Goal: Task Accomplishment & Management: Use online tool/utility

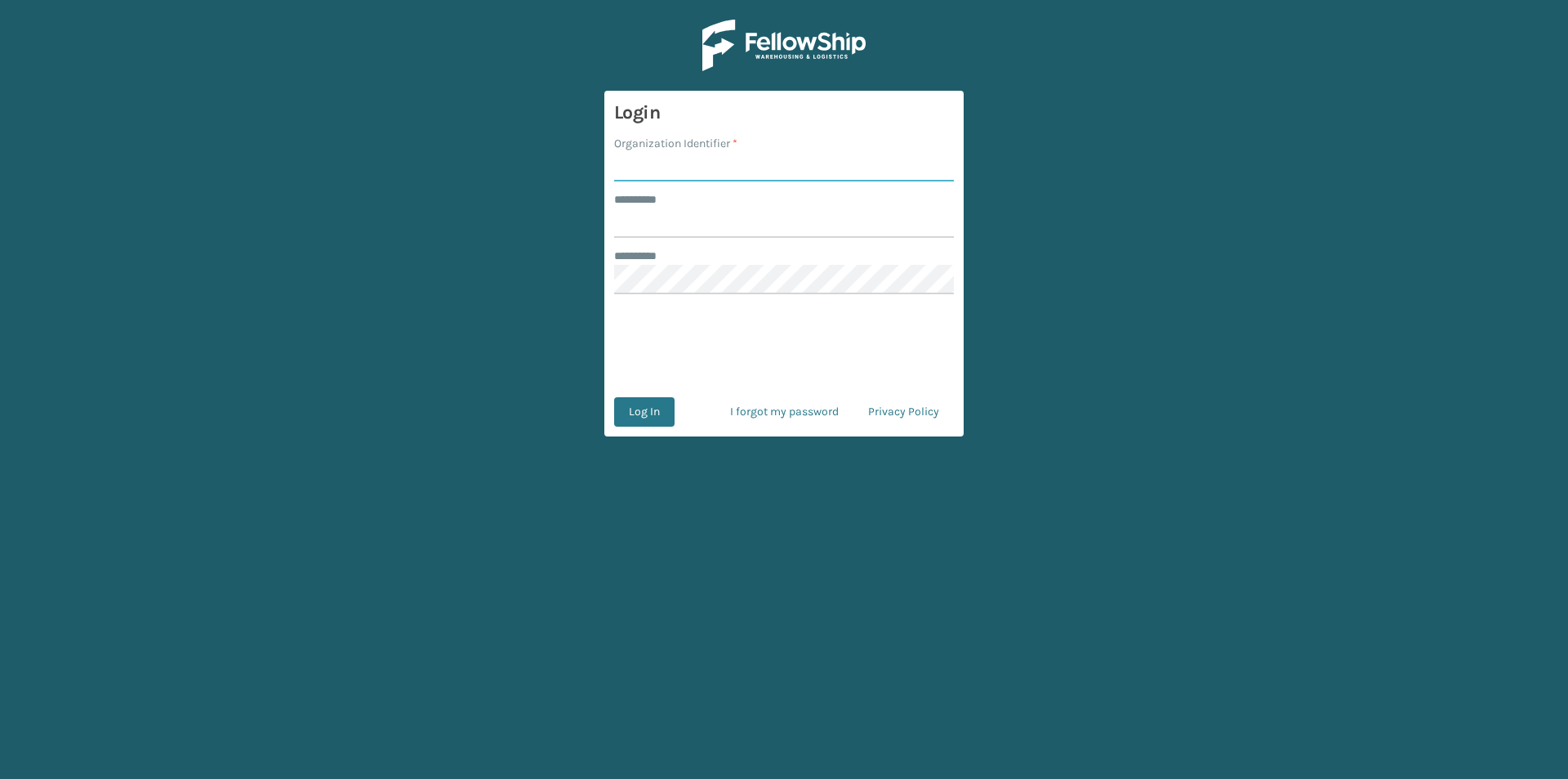
click at [676, 172] on input "Organization Identifier *" at bounding box center [784, 166] width 340 height 29
type input "FELLOWSHIP - WEST"
click at [641, 226] on input "******** *" at bounding box center [784, 223] width 340 height 29
type input "******"
click at [654, 408] on button "Log In" at bounding box center [645, 411] width 60 height 29
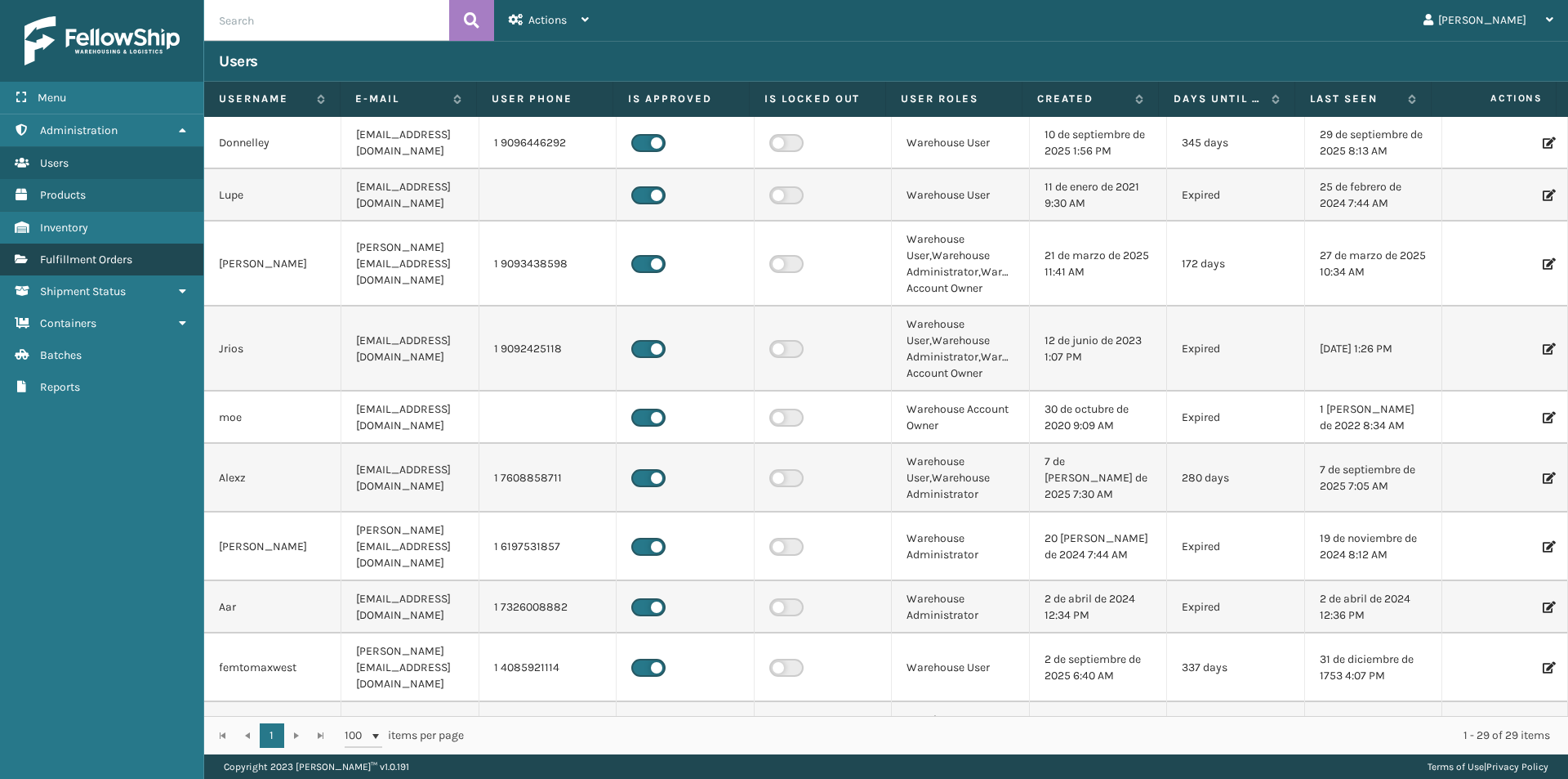
click at [108, 260] on span "Fulfillment Orders" at bounding box center [86, 259] width 92 height 14
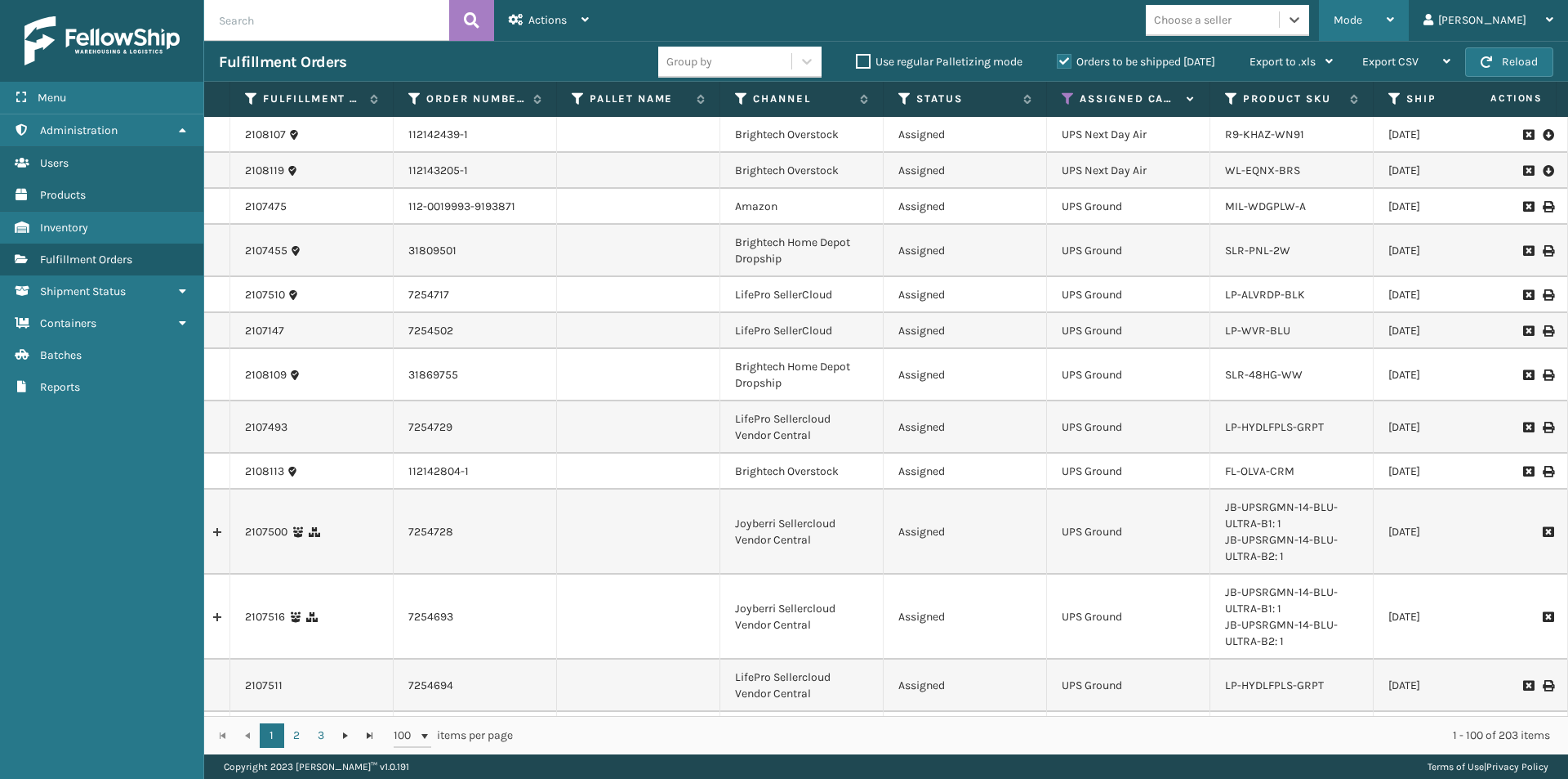
click at [1395, 17] on icon at bounding box center [1390, 20] width 7 height 12
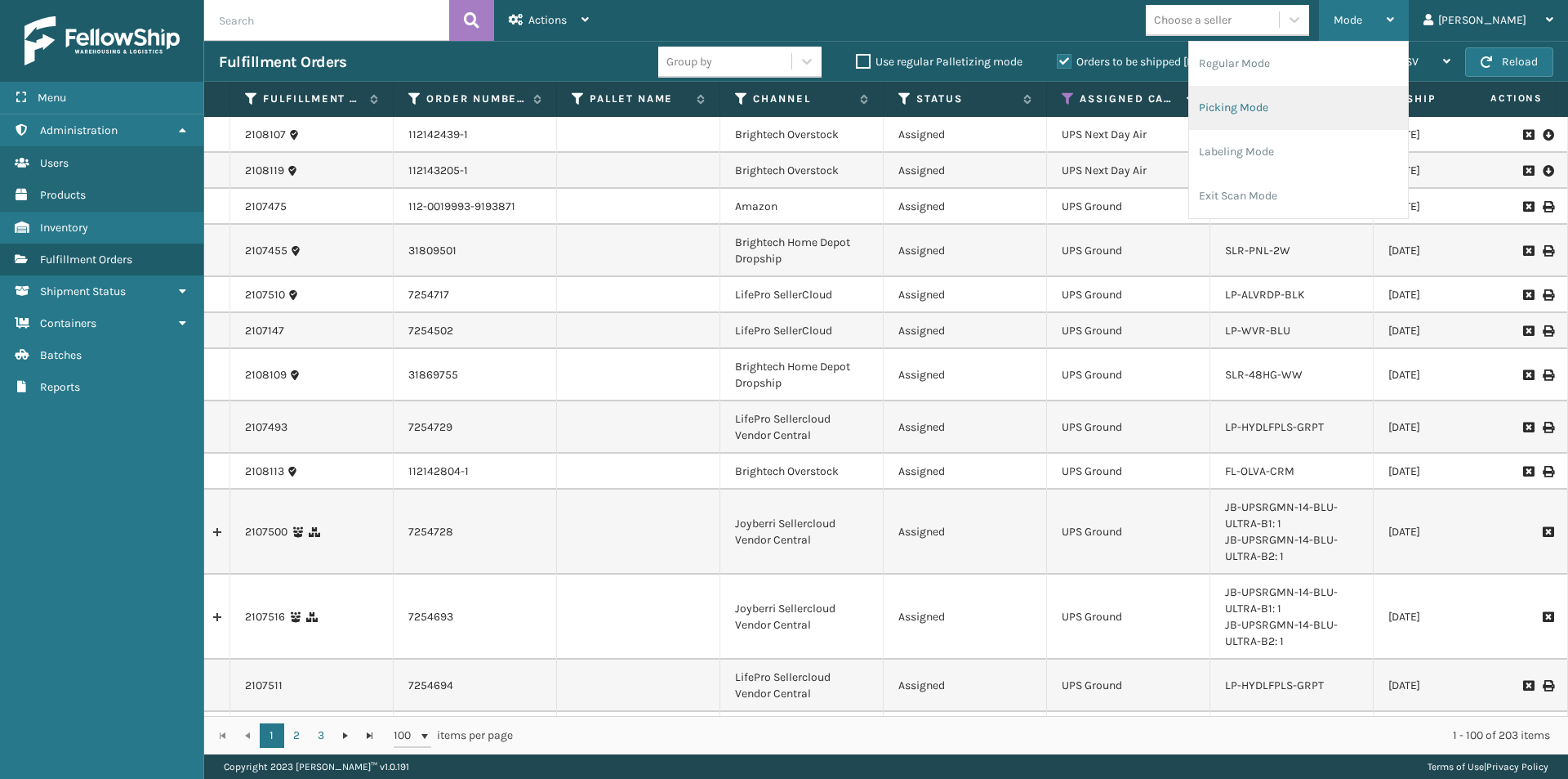
click at [1324, 110] on li "Picking Mode" at bounding box center [1299, 108] width 219 height 44
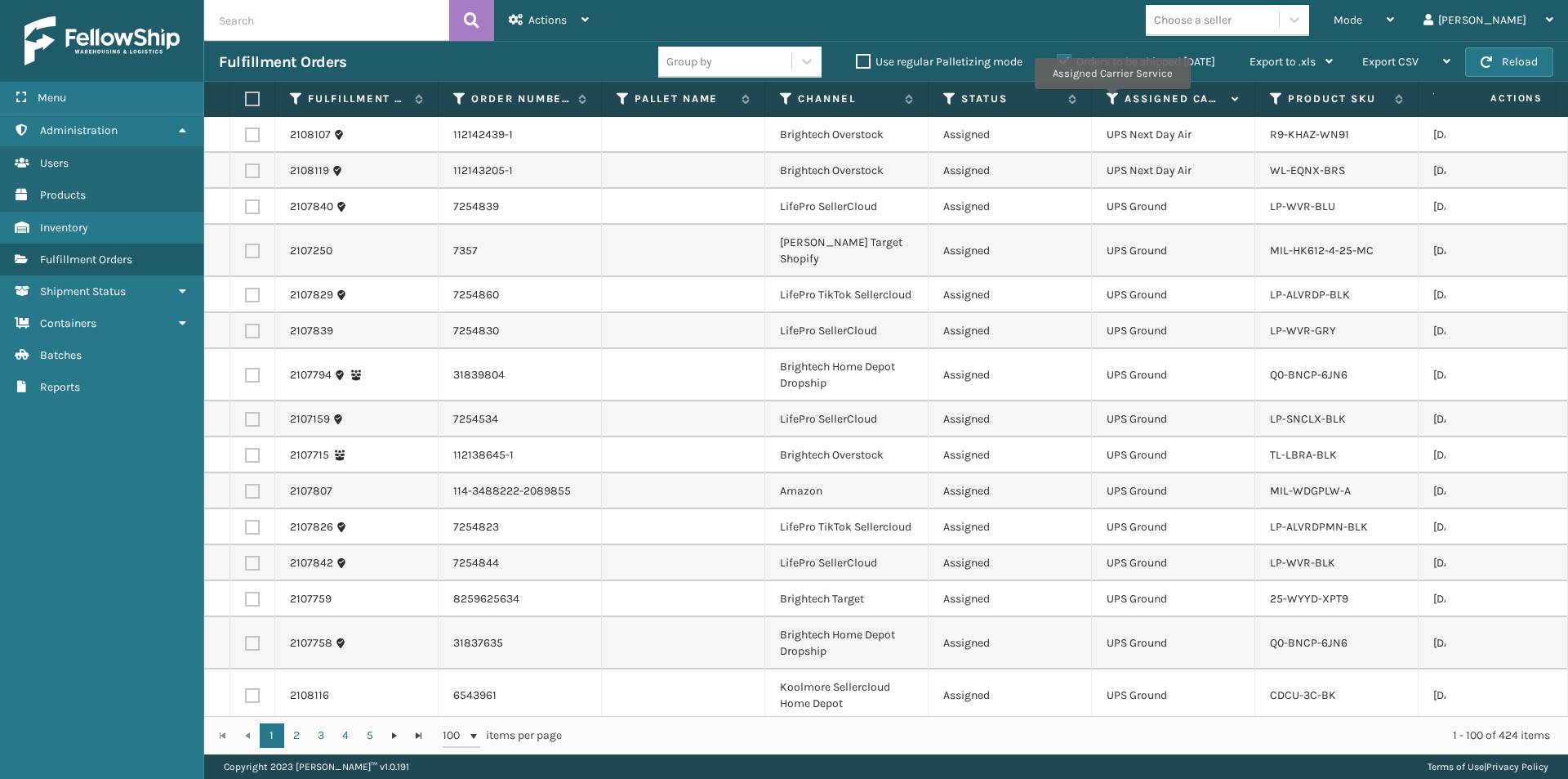
click at [1112, 100] on icon at bounding box center [1113, 99] width 13 height 15
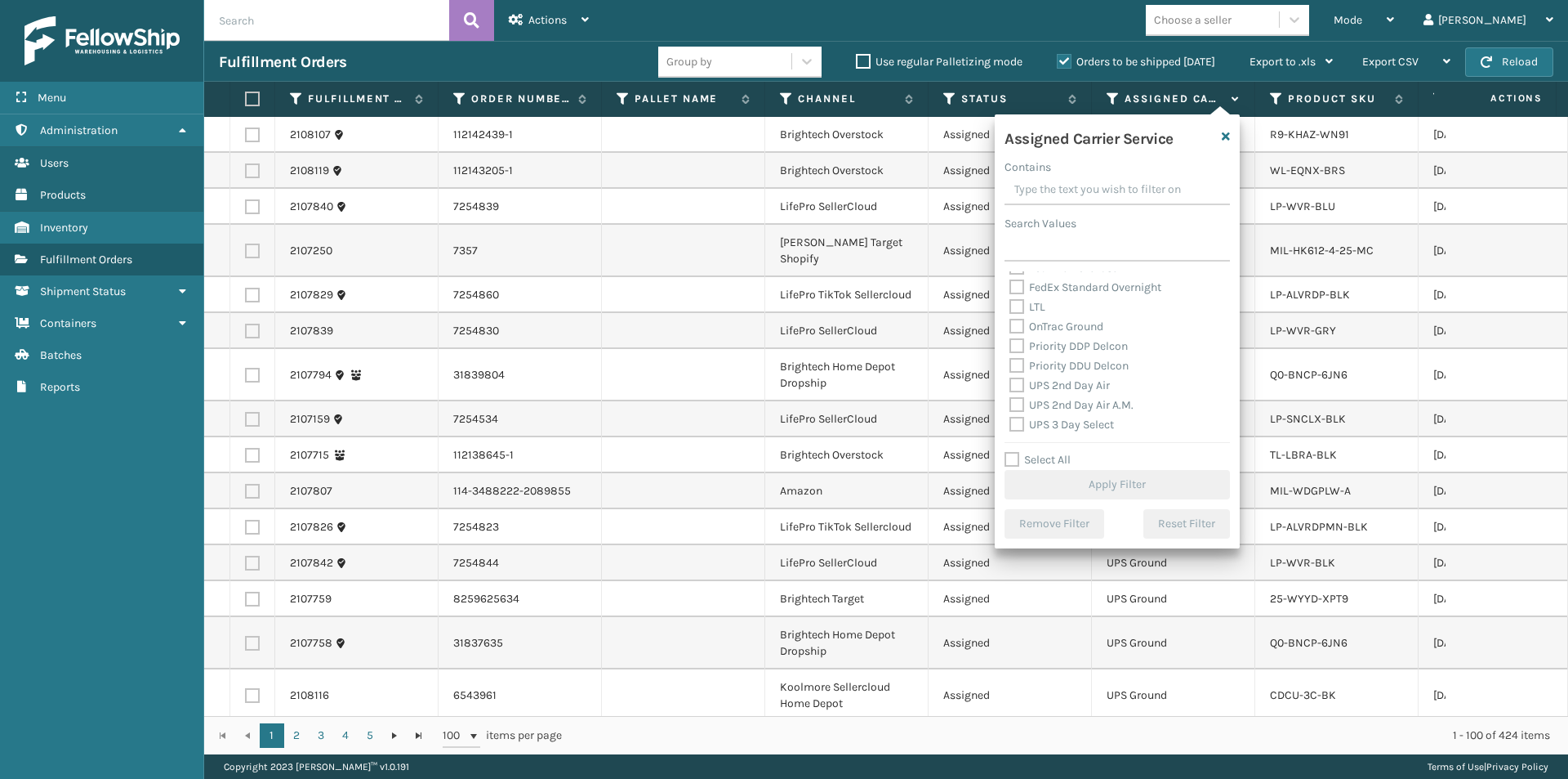
scroll to position [245, 0]
click at [1018, 370] on label "UPS 2nd Day Air A.M." at bounding box center [1072, 370] width 124 height 14
click at [1010, 370] on input "UPS 2nd Day Air A.M." at bounding box center [1010, 365] width 1 height 11
checkbox input "true"
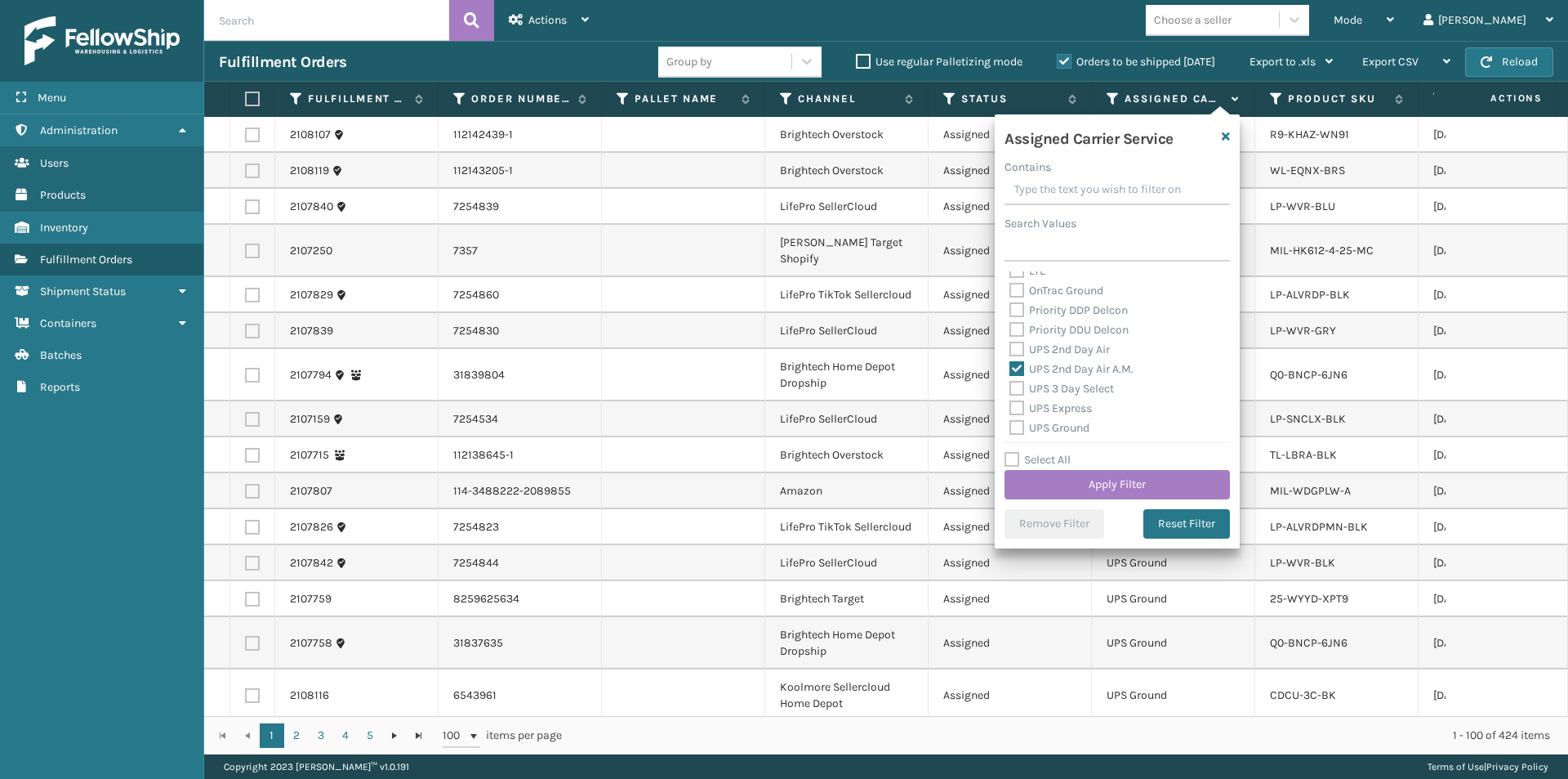
click at [1017, 386] on label "UPS 3 Day Select" at bounding box center [1062, 389] width 105 height 14
click at [1010, 386] on input "UPS 3 Day Select" at bounding box center [1010, 385] width 1 height 11
checkbox input "true"
click at [1016, 404] on label "UPS Express" at bounding box center [1050, 409] width 83 height 14
click at [1010, 404] on input "UPS Express" at bounding box center [1010, 404] width 1 height 11
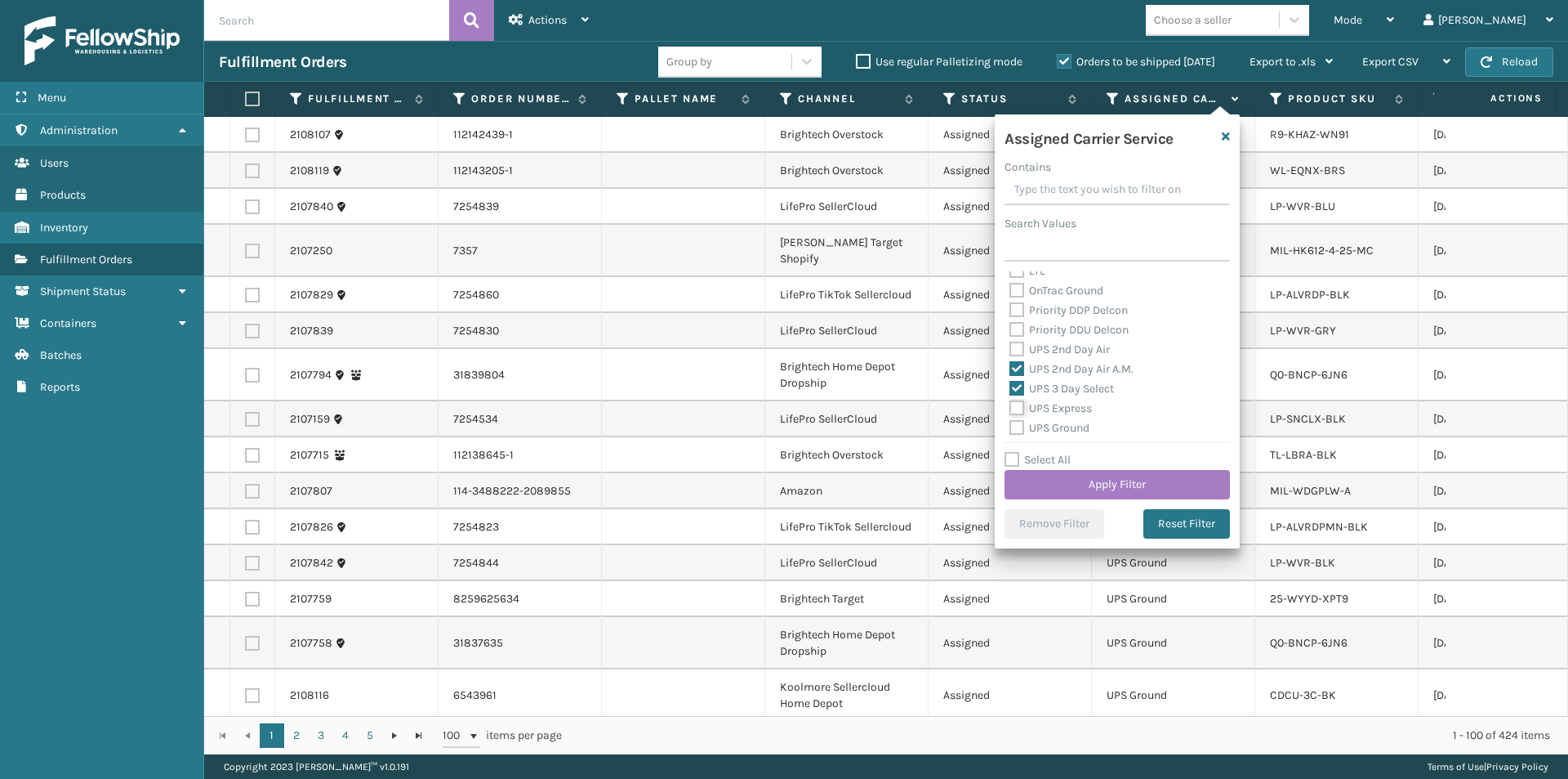
checkbox input "true"
click at [1017, 342] on label "UPS Ground" at bounding box center [1049, 346] width 80 height 14
click at [1010, 342] on input "UPS Ground" at bounding box center [1010, 342] width 1 height 11
checkbox input "true"
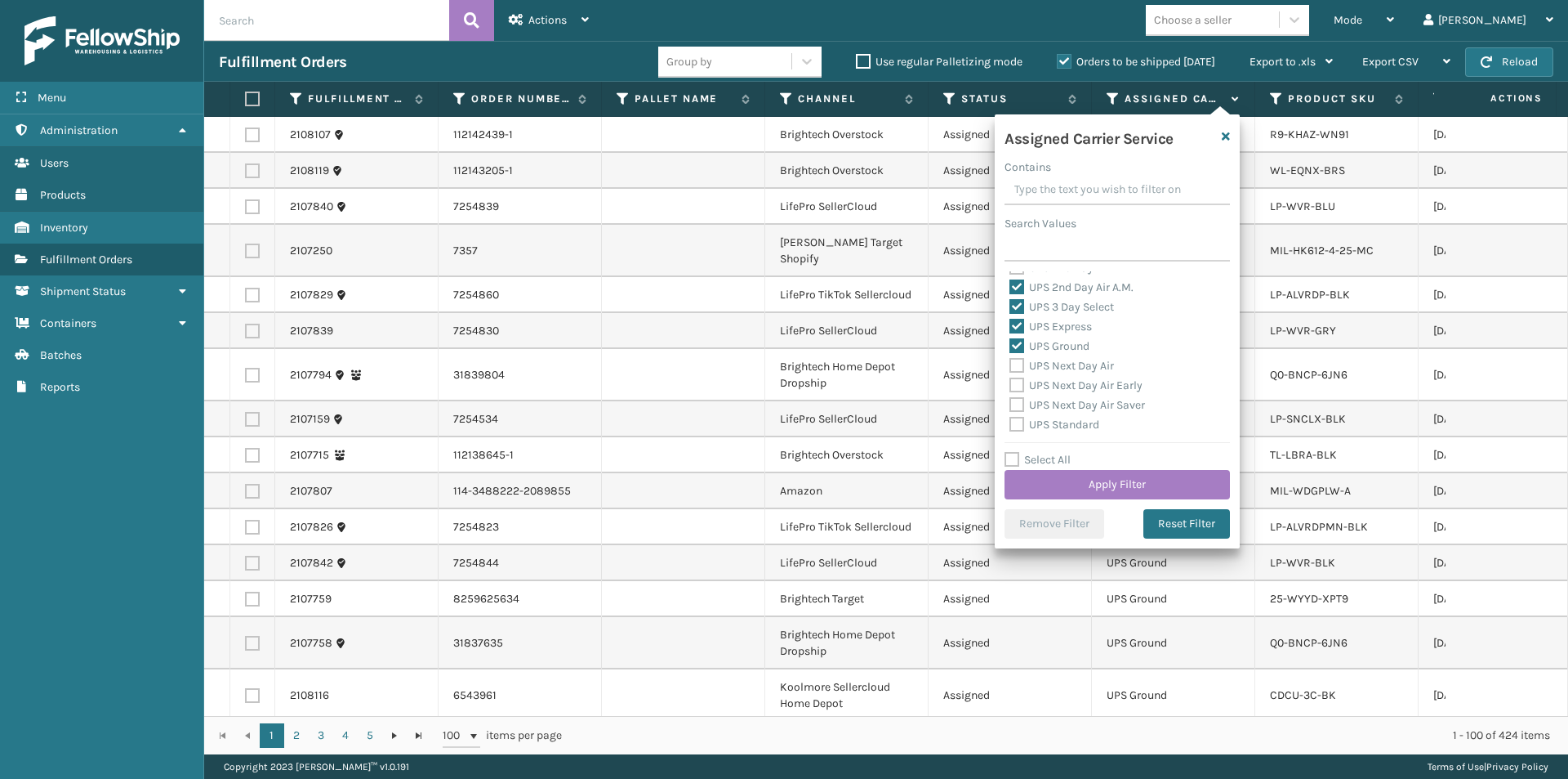
click at [1018, 363] on label "UPS Next Day Air" at bounding box center [1062, 366] width 105 height 14
click at [1010, 363] on input "UPS Next Day Air" at bounding box center [1010, 362] width 1 height 11
checkbox input "true"
click at [1018, 384] on label "UPS Next Day Air Early" at bounding box center [1076, 386] width 133 height 14
click at [1010, 384] on input "UPS Next Day Air Early" at bounding box center [1010, 381] width 1 height 11
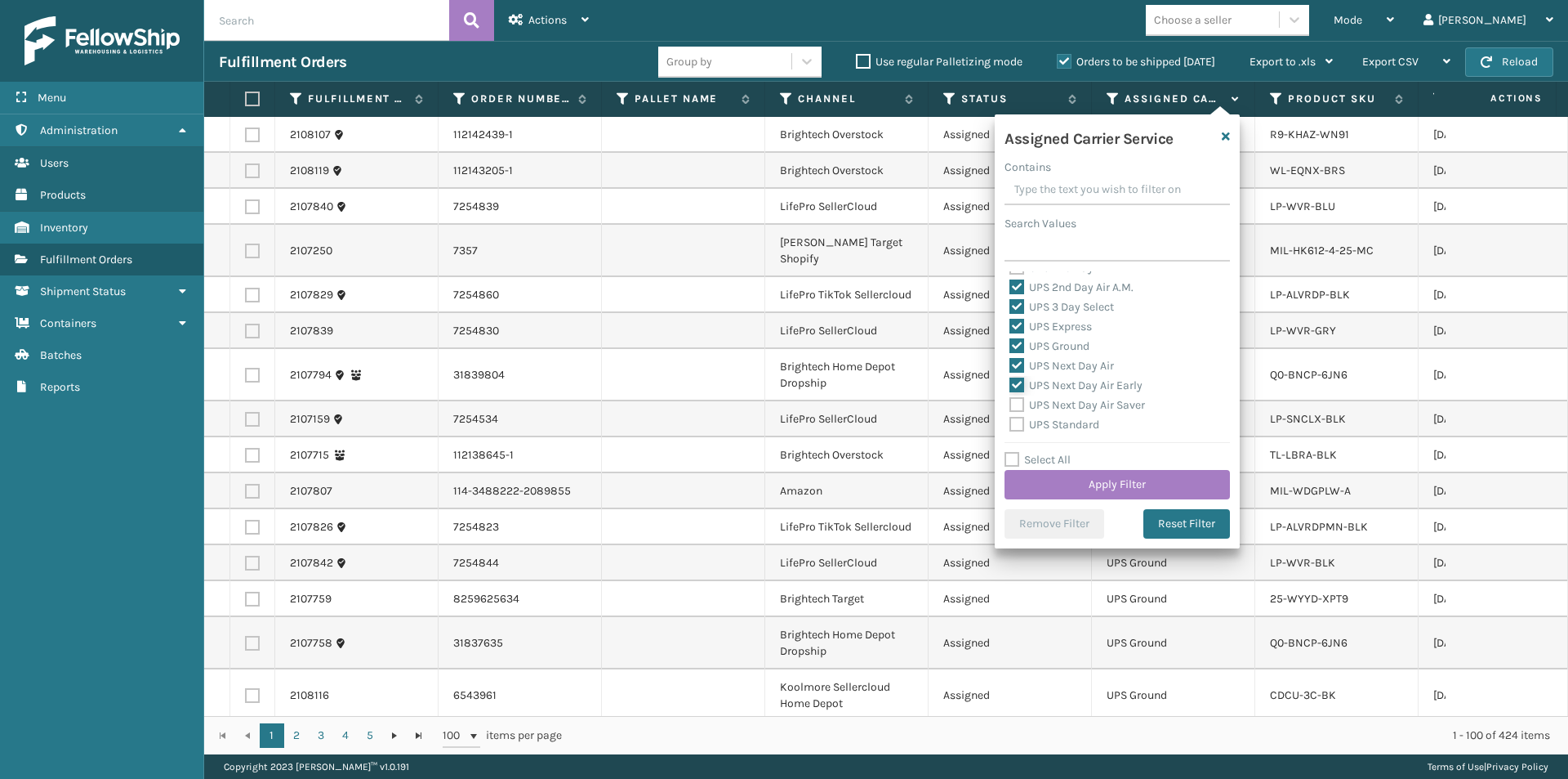
checkbox input "true"
click at [1018, 404] on label "UPS Next Day Air Saver" at bounding box center [1077, 405] width 136 height 14
click at [1010, 404] on input "UPS Next Day Air Saver" at bounding box center [1010, 401] width 1 height 11
checkbox input "true"
click at [1014, 425] on label "UPS Standard" at bounding box center [1054, 425] width 90 height 14
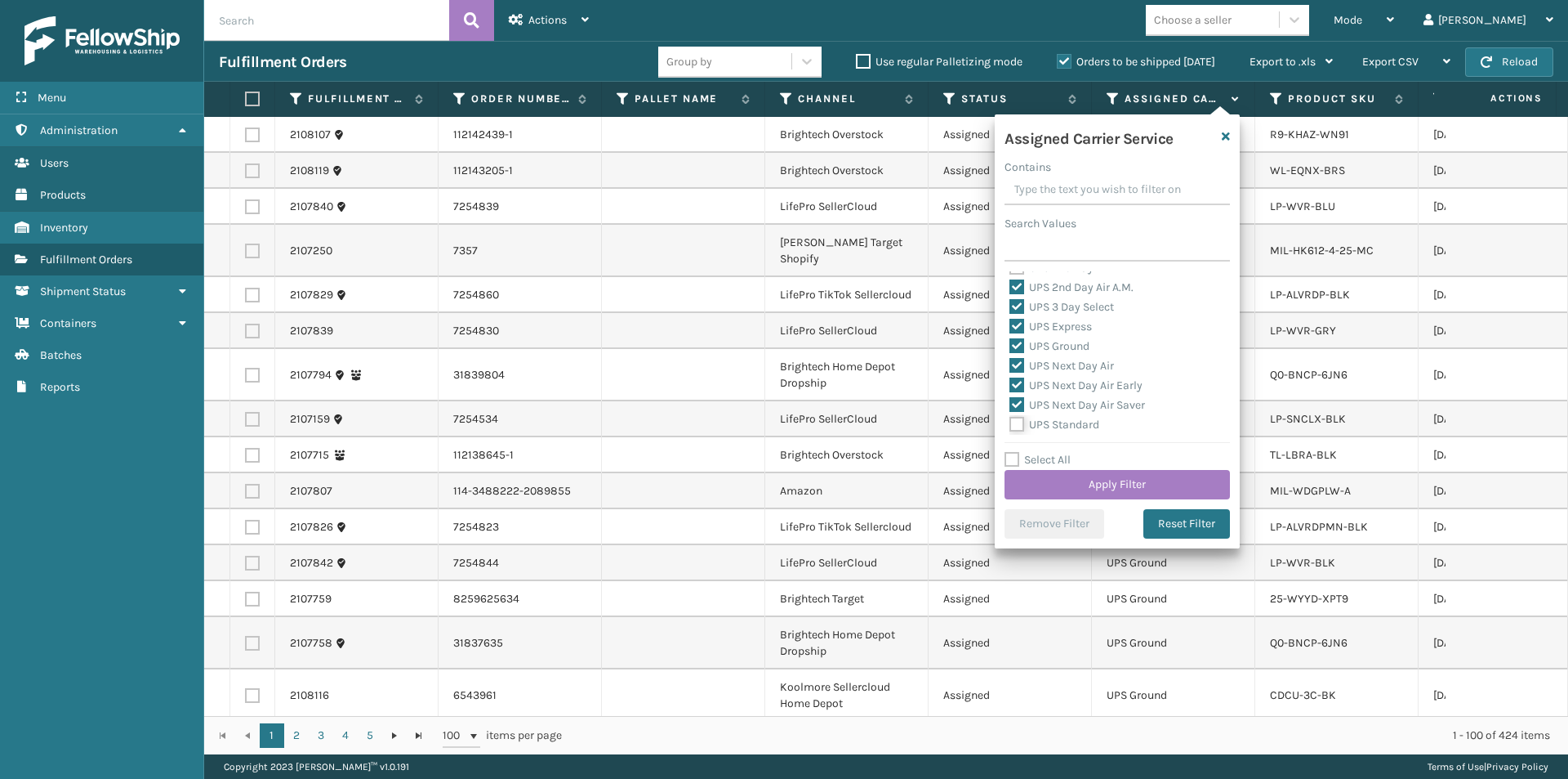
click at [1010, 425] on input "UPS Standard" at bounding box center [1010, 420] width 1 height 11
checkbox input "true"
click at [1023, 362] on label "UPS SurePost 1LB or Greater" at bounding box center [1089, 362] width 161 height 14
click at [1010, 362] on input "UPS SurePost 1LB or Greater" at bounding box center [1010, 358] width 1 height 11
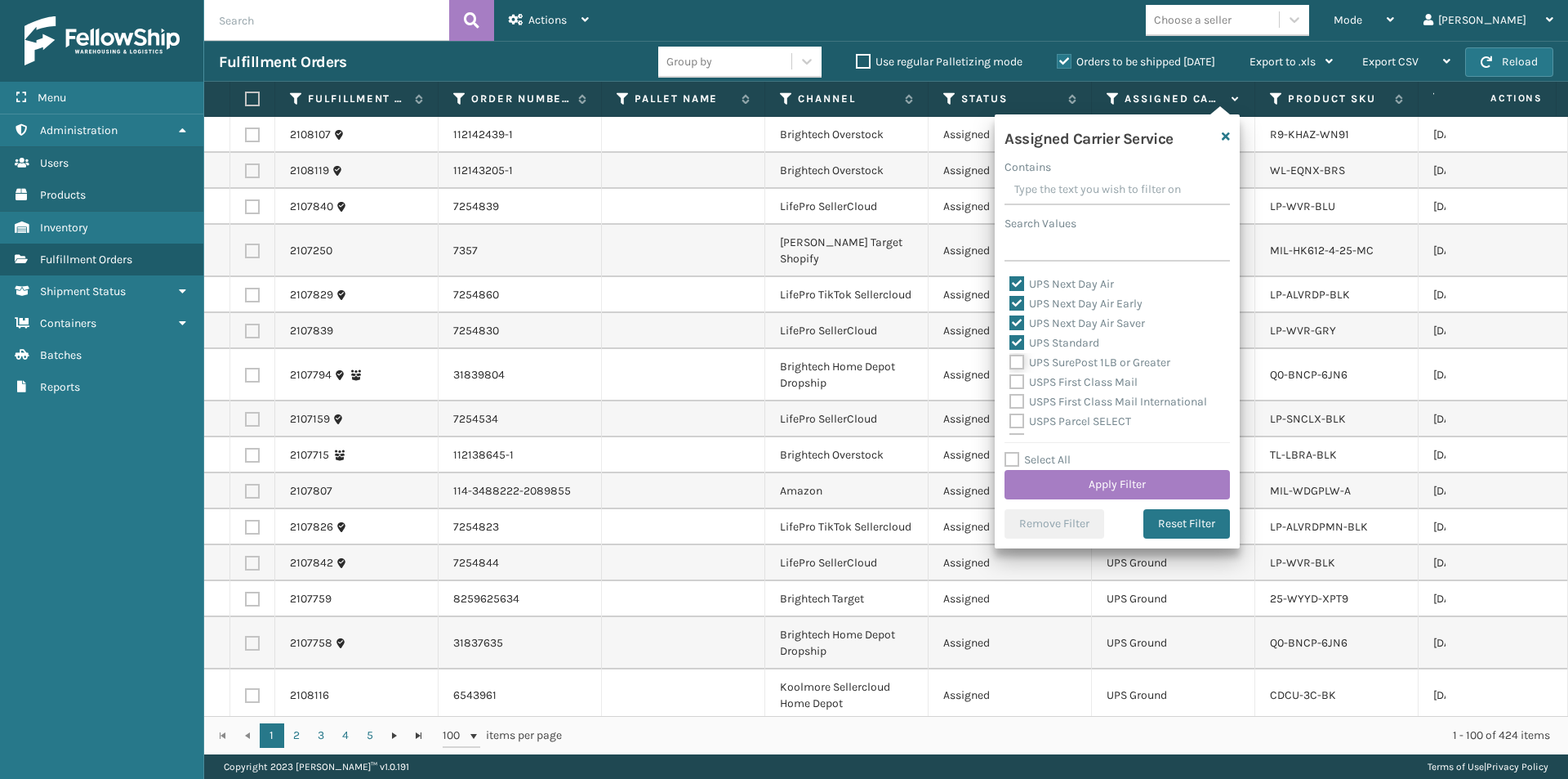
checkbox input "true"
click at [1076, 486] on button "Apply Filter" at bounding box center [1118, 484] width 226 height 29
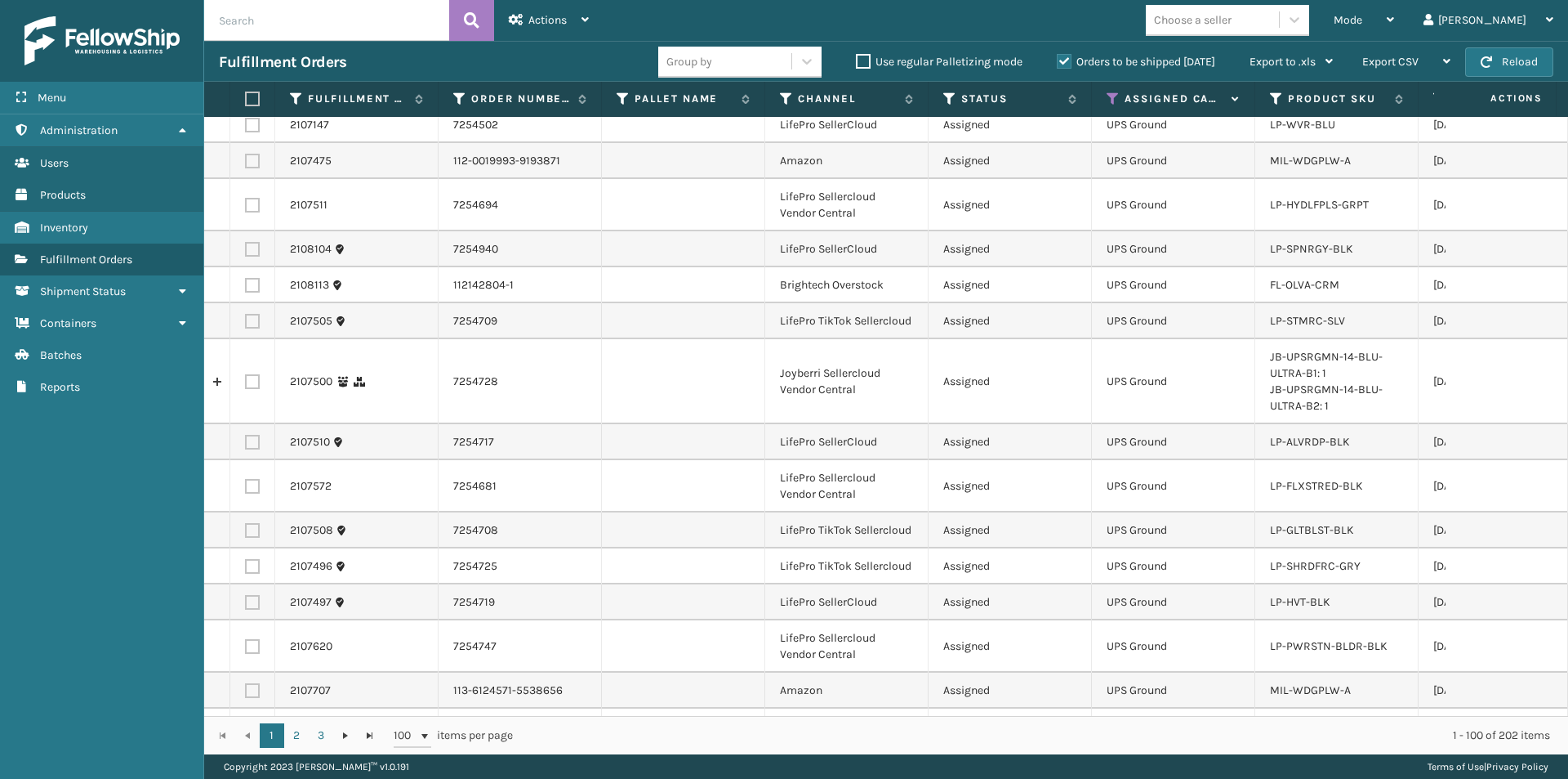
scroll to position [0, 0]
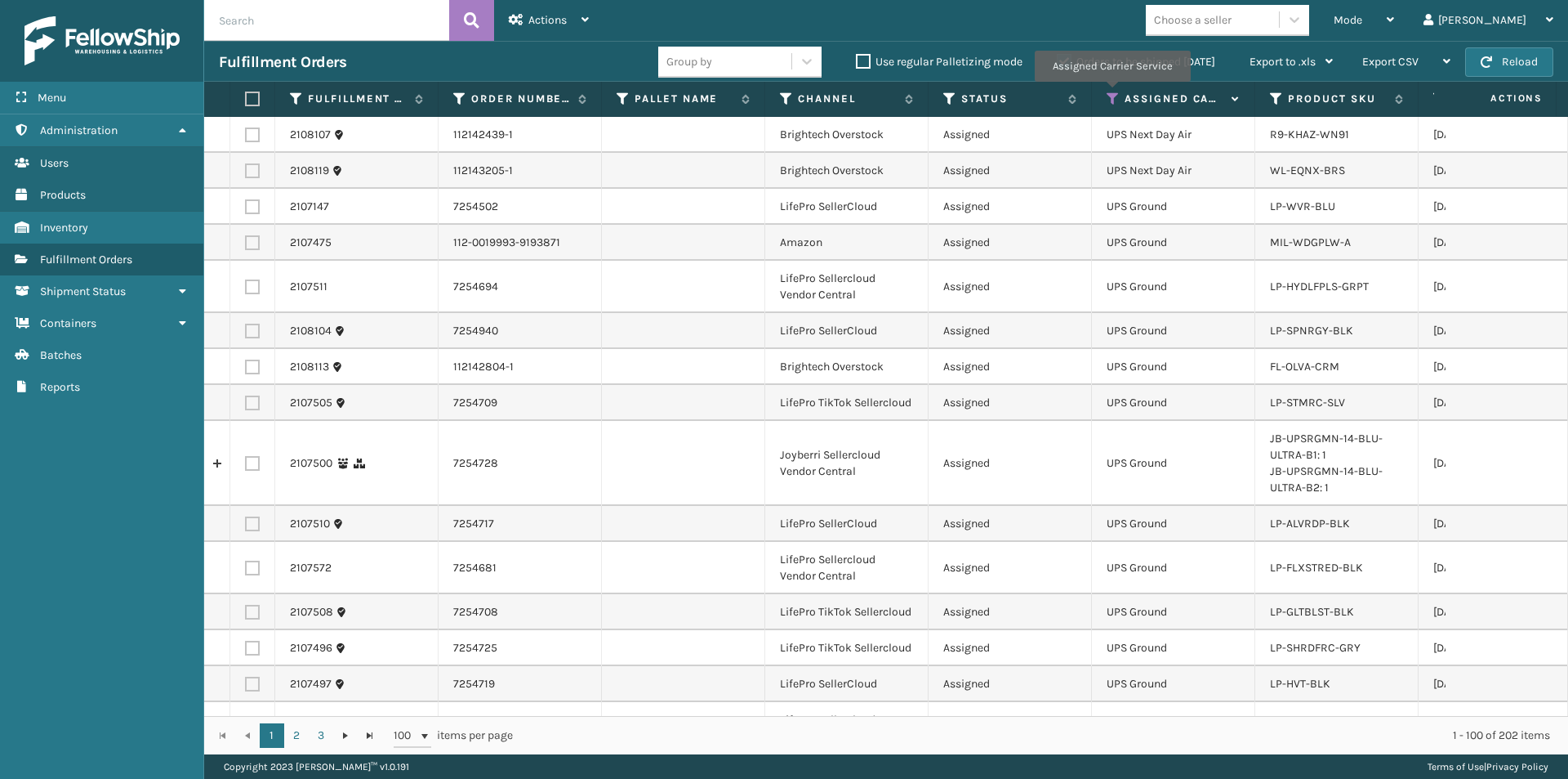
click at [1112, 93] on icon at bounding box center [1113, 99] width 13 height 15
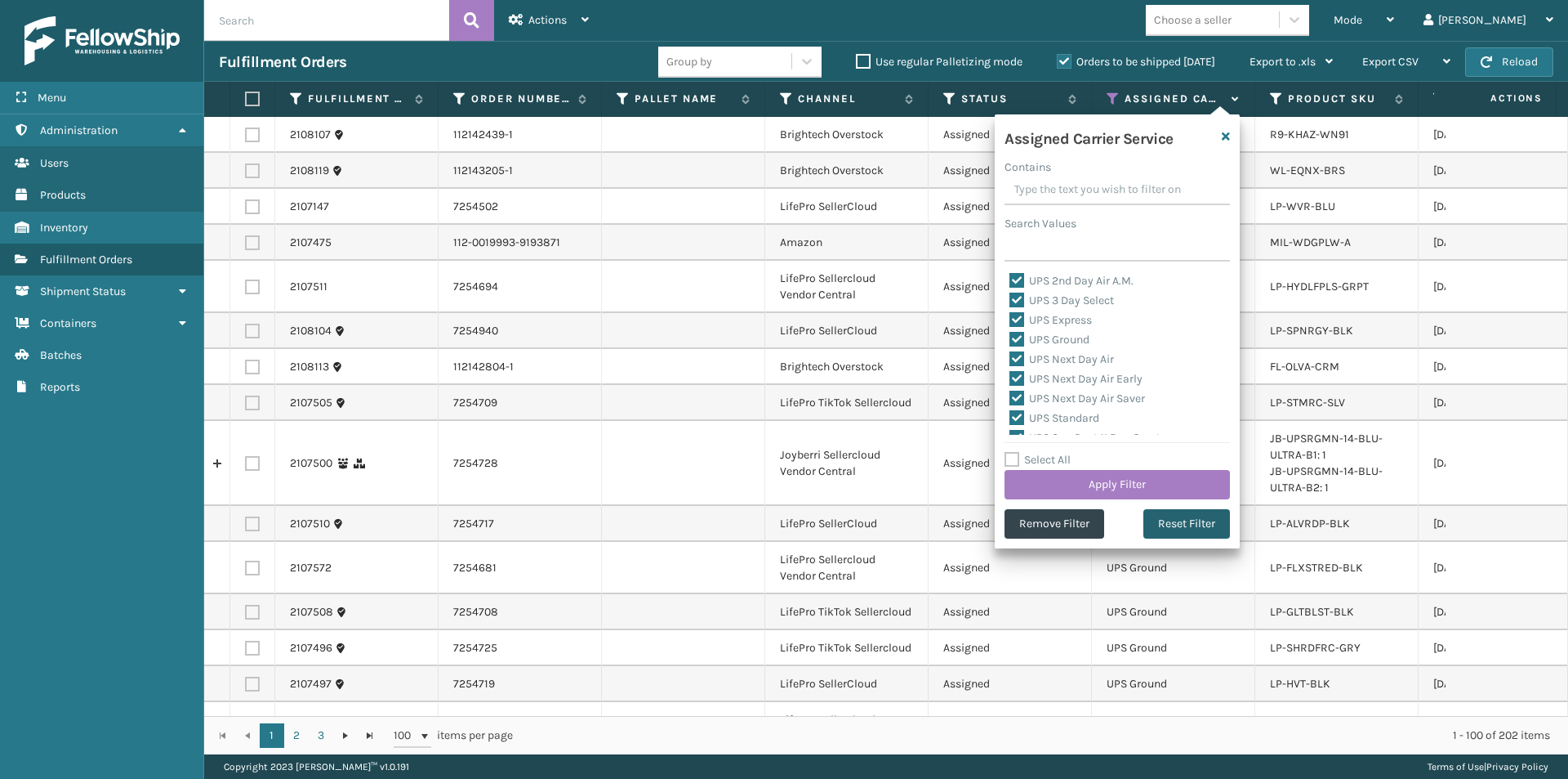
click at [1191, 528] on button "Reset Filter" at bounding box center [1187, 523] width 87 height 29
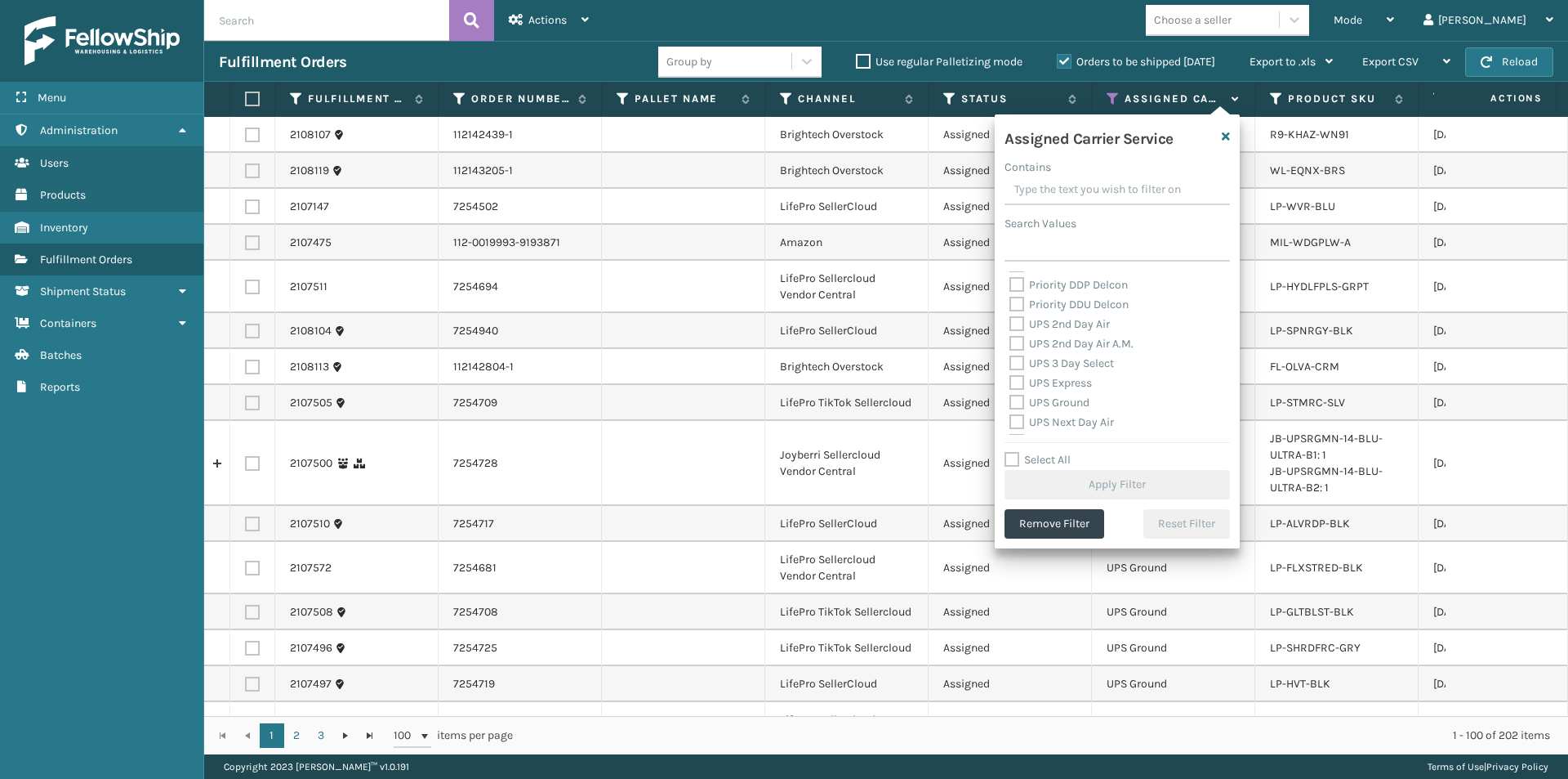
scroll to position [245, 0]
click at [1065, 350] on label "UPS 2nd Day Air" at bounding box center [1059, 349] width 100 height 14
click at [1010, 350] on input "UPS 2nd Day Air" at bounding box center [1010, 346] width 1 height 11
checkbox input "true"
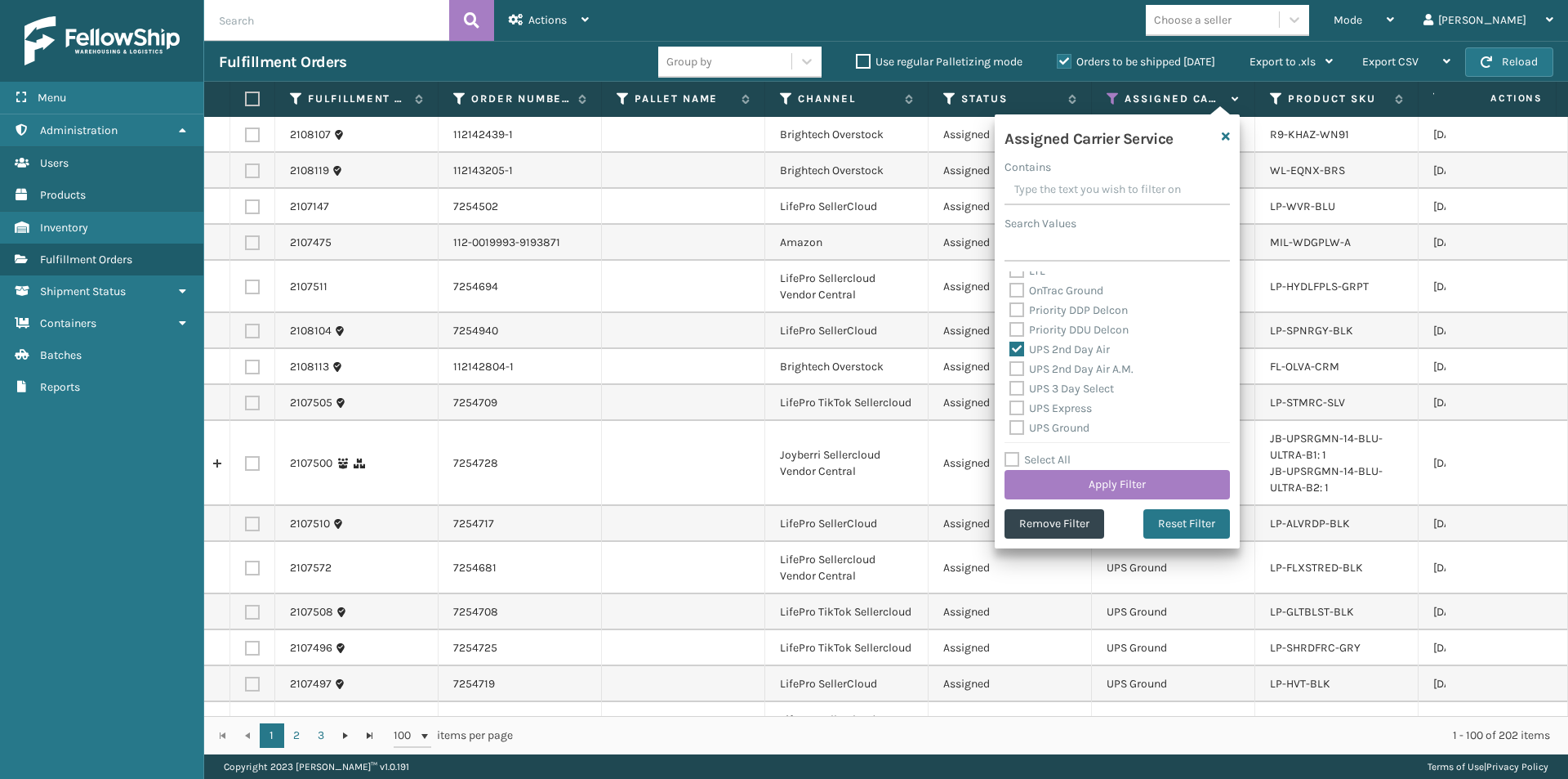
click at [1065, 366] on label "UPS 2nd Day Air A.M." at bounding box center [1072, 370] width 124 height 14
click at [1010, 366] on input "UPS 2nd Day Air A.M." at bounding box center [1010, 365] width 1 height 11
checkbox input "true"
click at [1018, 412] on label "UPS Express" at bounding box center [1050, 409] width 83 height 14
click at [1010, 409] on input "UPS Express" at bounding box center [1010, 404] width 1 height 11
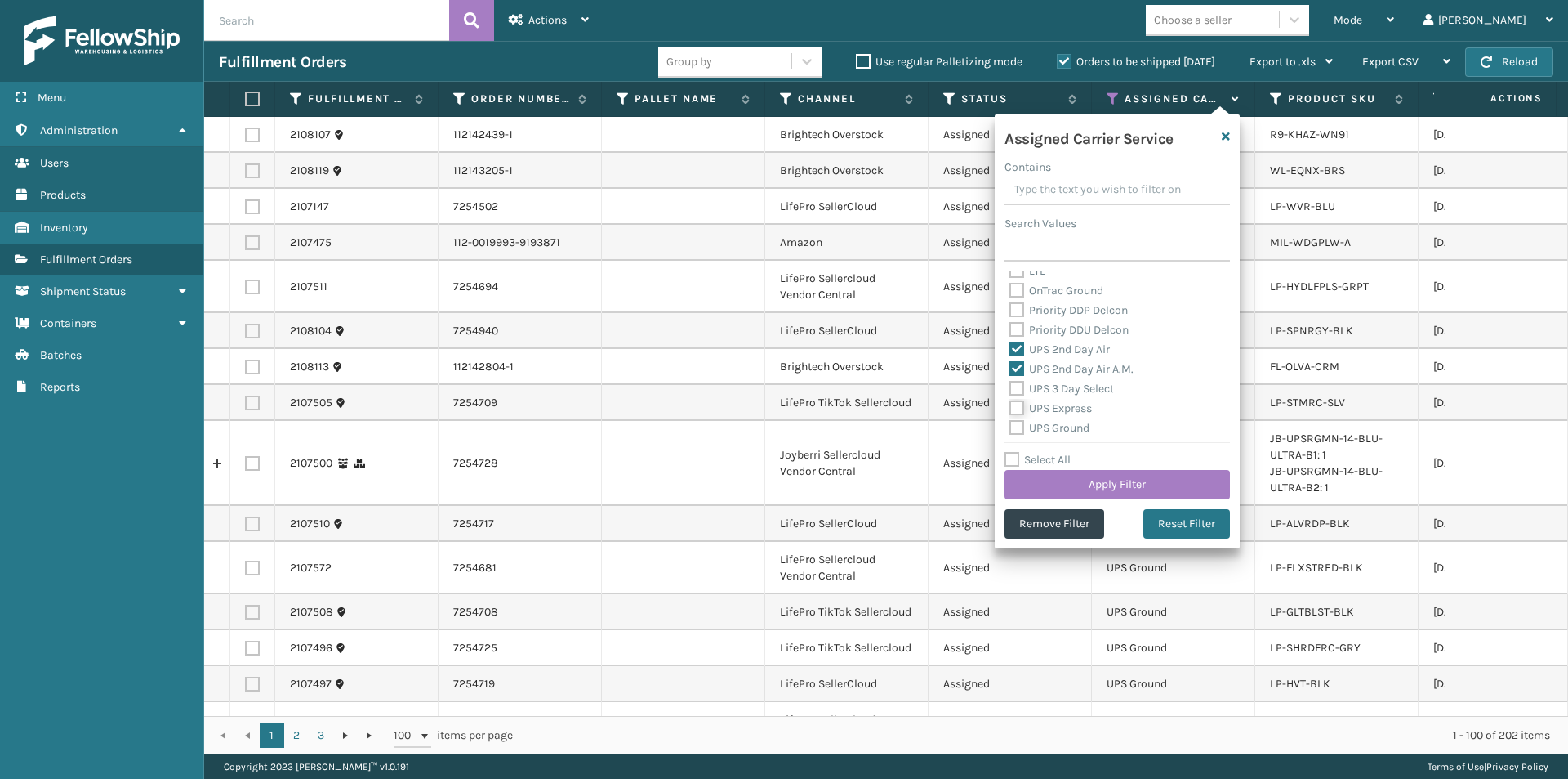
checkbox input "true"
click at [1018, 367] on label "UPS Next Day Air" at bounding box center [1062, 366] width 105 height 14
click at [1010, 367] on input "UPS Next Day Air" at bounding box center [1010, 362] width 1 height 11
checkbox input "true"
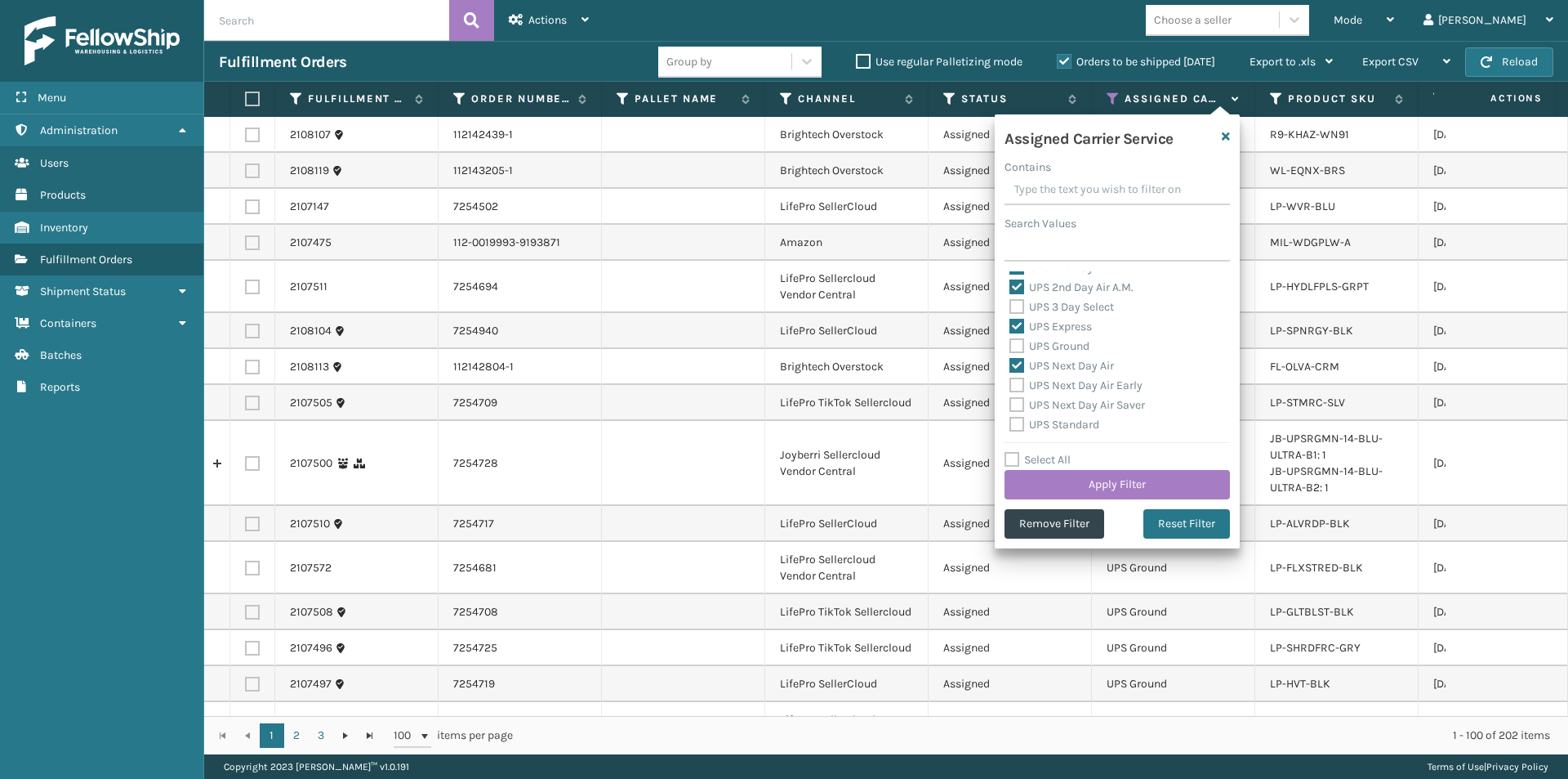
click at [1021, 387] on label "UPS Next Day Air Early" at bounding box center [1076, 386] width 133 height 14
click at [1010, 386] on input "UPS Next Day Air Early" at bounding box center [1010, 381] width 1 height 11
checkbox input "true"
click at [1012, 406] on label "UPS Next Day Air Saver" at bounding box center [1077, 405] width 136 height 14
click at [1010, 406] on input "UPS Next Day Air Saver" at bounding box center [1010, 401] width 1 height 11
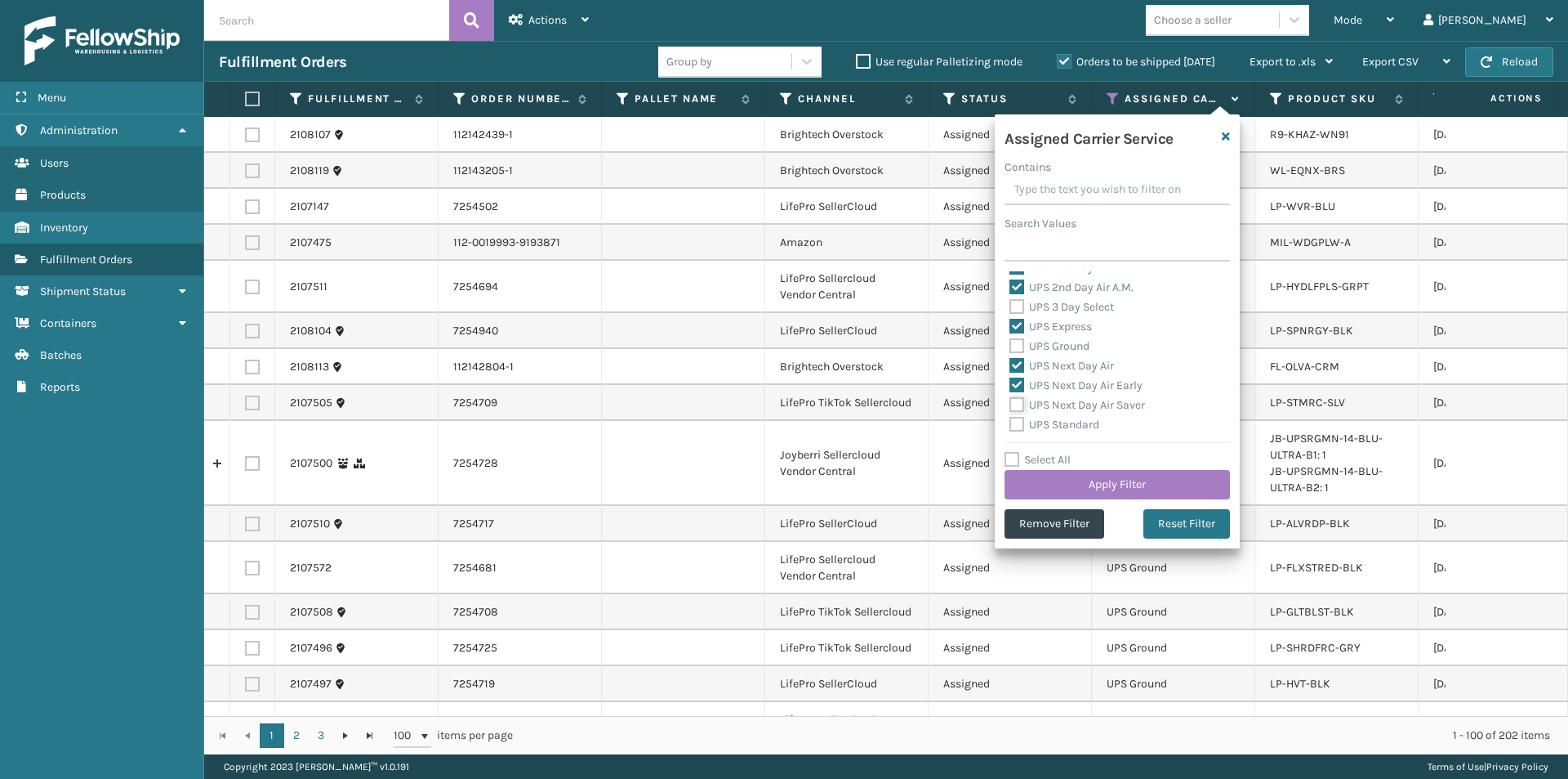
checkbox input "true"
click at [1119, 481] on button "Apply Filter" at bounding box center [1118, 484] width 226 height 29
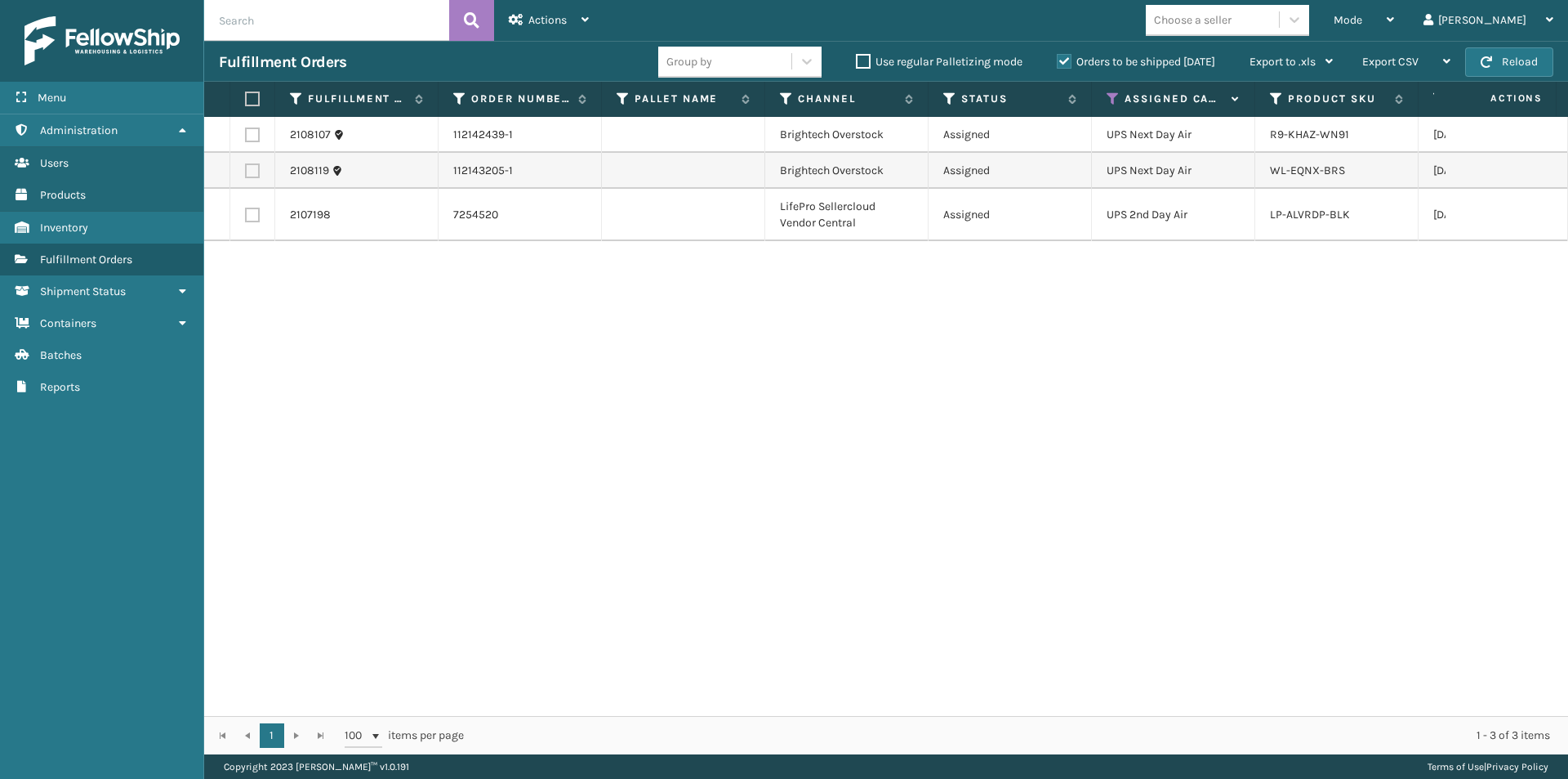
click at [255, 99] on label at bounding box center [249, 99] width 10 height 15
click at [246, 99] on input "checkbox" at bounding box center [245, 99] width 1 height 11
checkbox input "true"
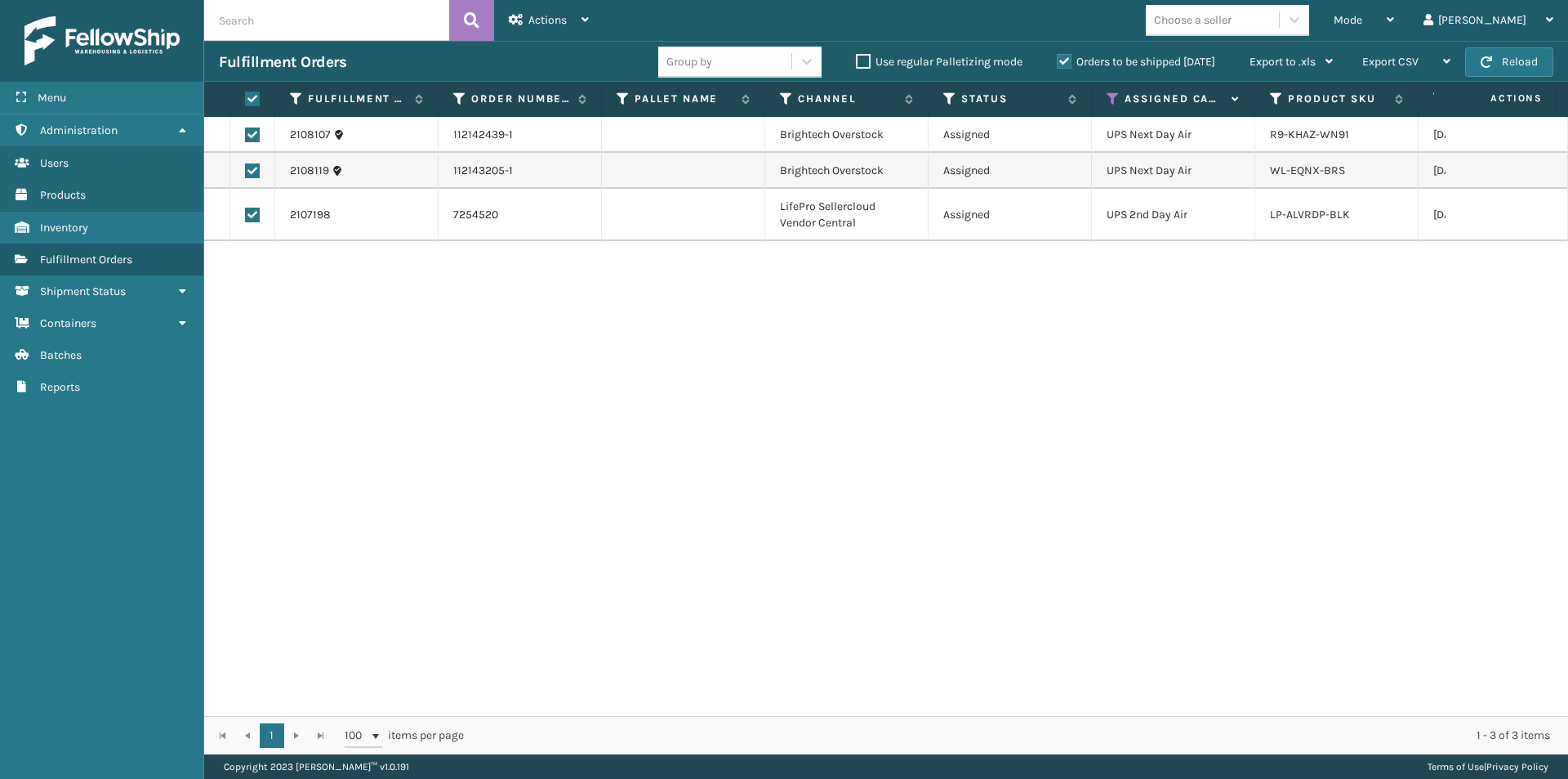
click at [256, 216] on label at bounding box center [252, 215] width 15 height 15
click at [246, 216] on input "checkbox" at bounding box center [245, 213] width 1 height 11
checkbox input "false"
click at [534, 22] on span "Actions" at bounding box center [547, 20] width 38 height 14
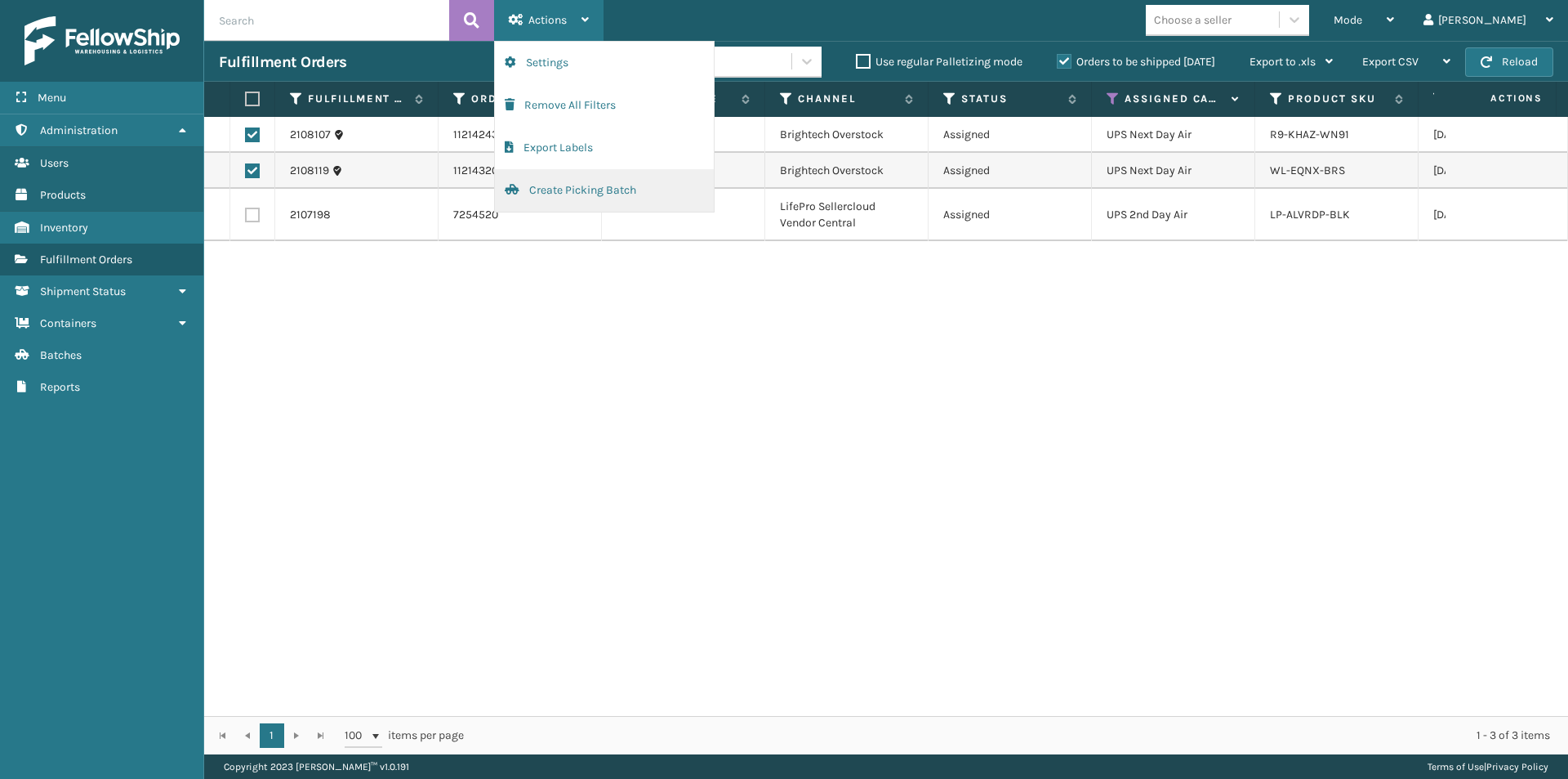
click at [591, 194] on button "Create Picking Batch" at bounding box center [605, 190] width 219 height 43
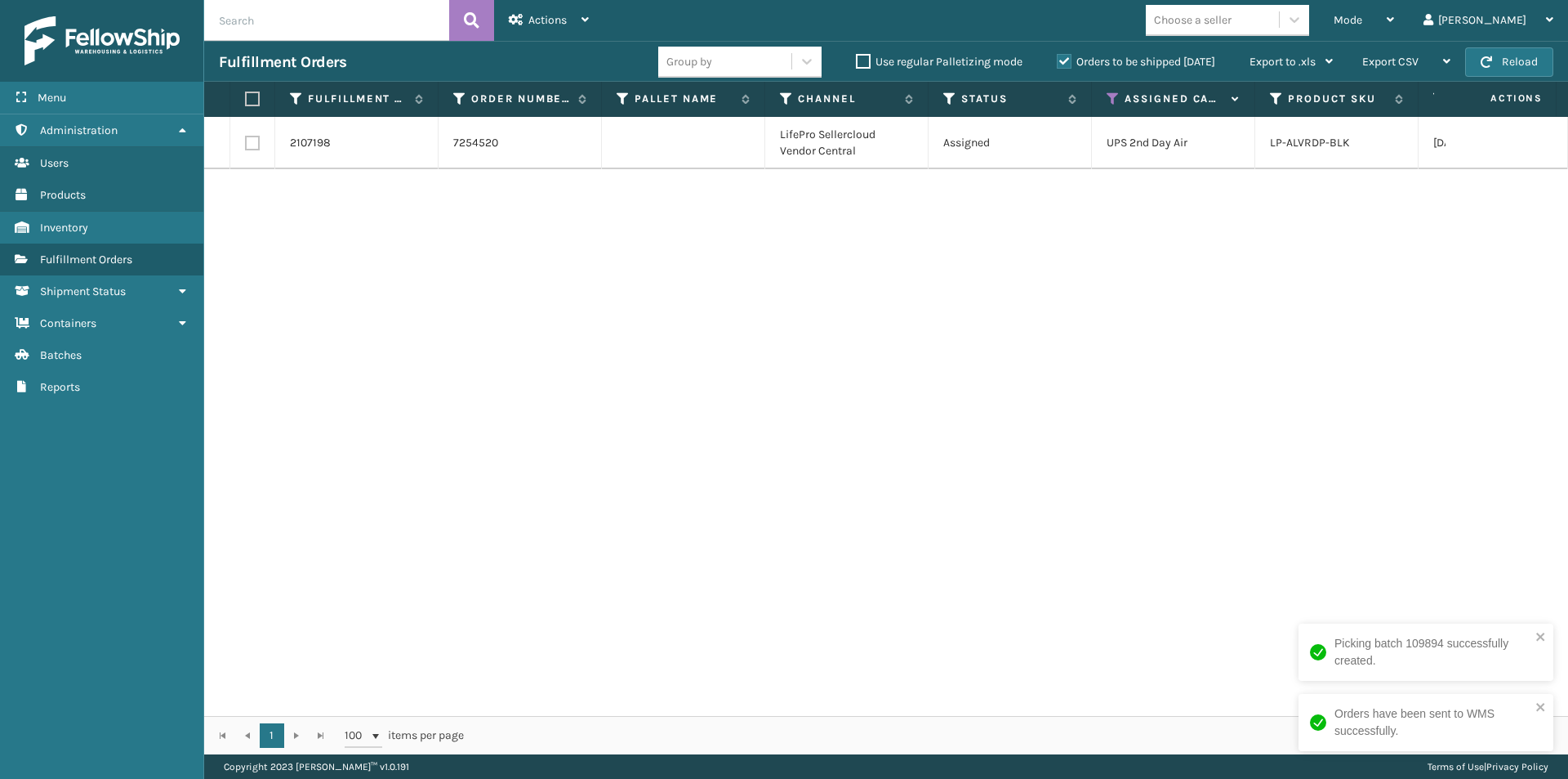
click at [617, 158] on td at bounding box center [684, 143] width 163 height 52
click at [253, 98] on label at bounding box center [249, 99] width 10 height 15
click at [246, 98] on input "checkbox" at bounding box center [245, 99] width 1 height 11
checkbox input "true"
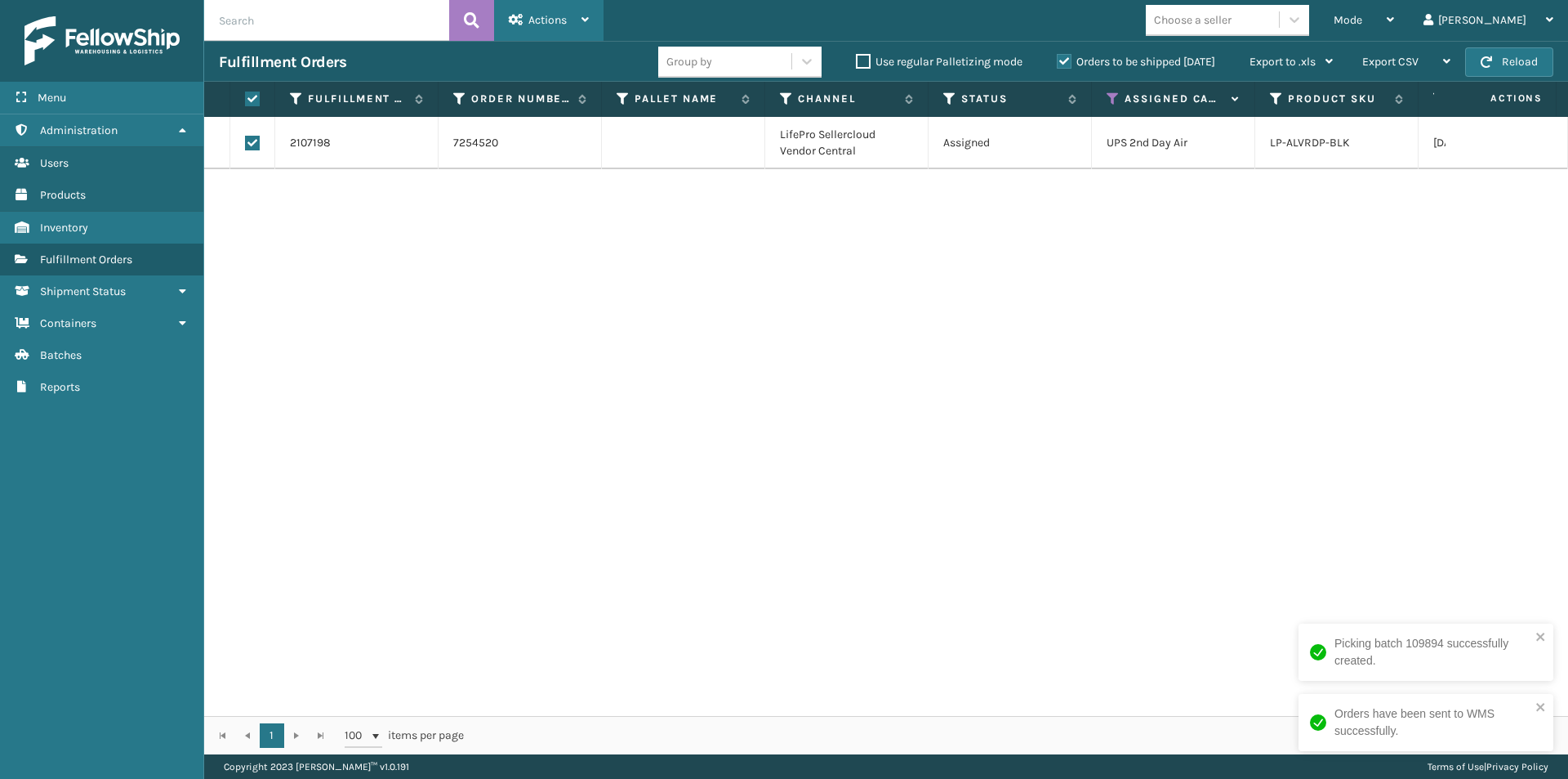
click at [542, 15] on span "Actions" at bounding box center [547, 20] width 38 height 14
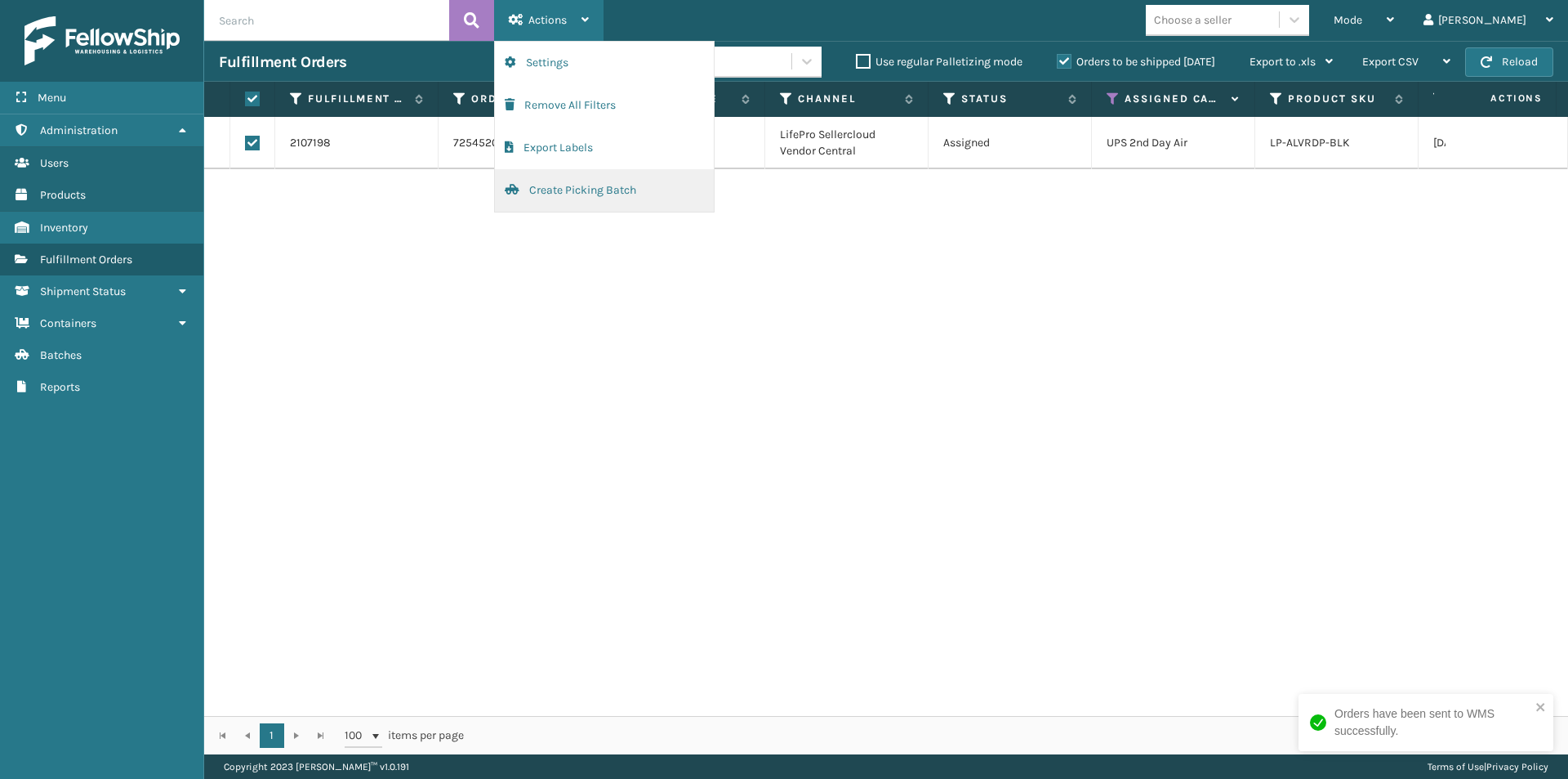
click at [612, 191] on button "Create Picking Batch" at bounding box center [605, 190] width 219 height 43
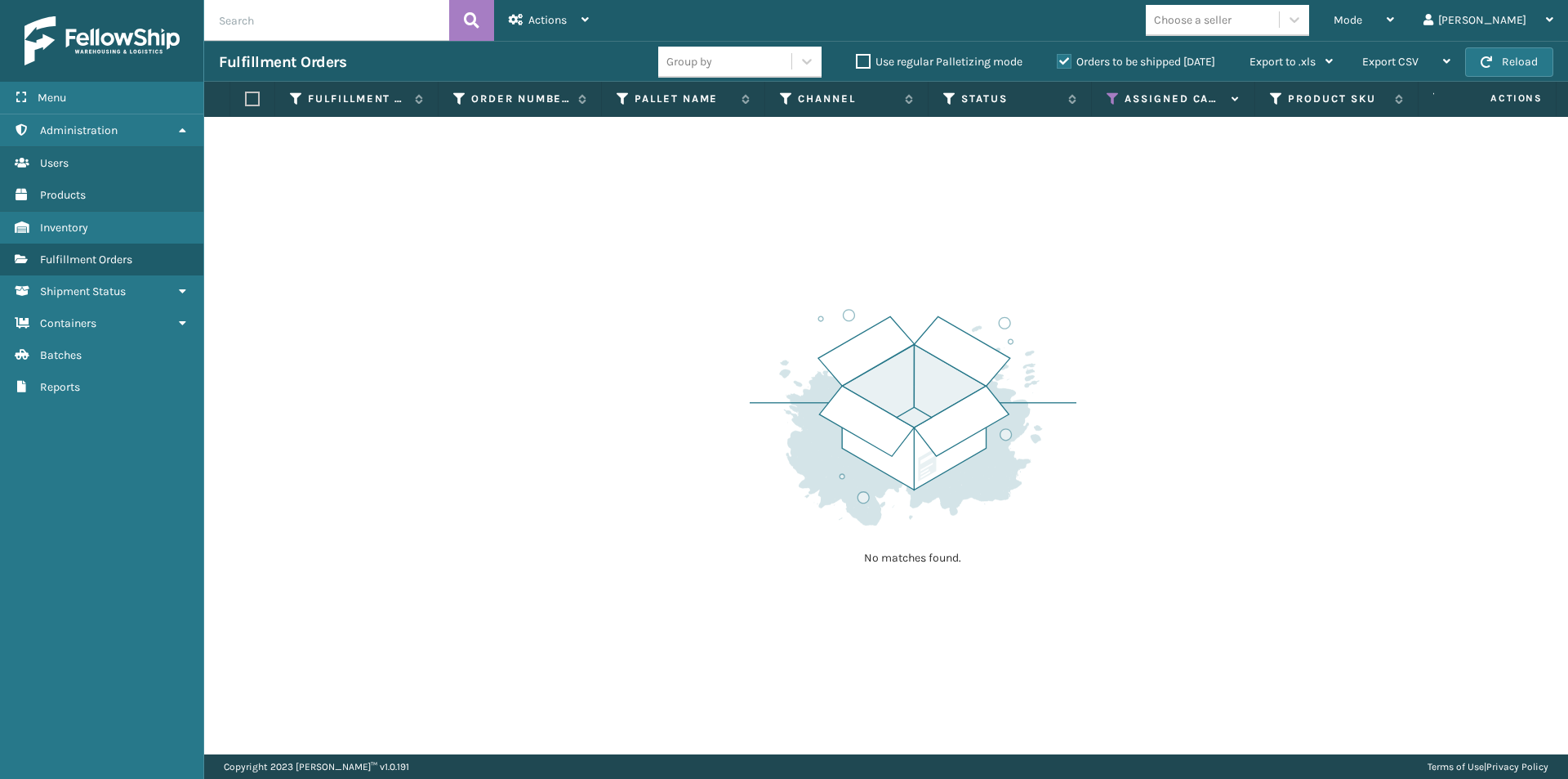
click at [1114, 100] on icon at bounding box center [1113, 99] width 13 height 15
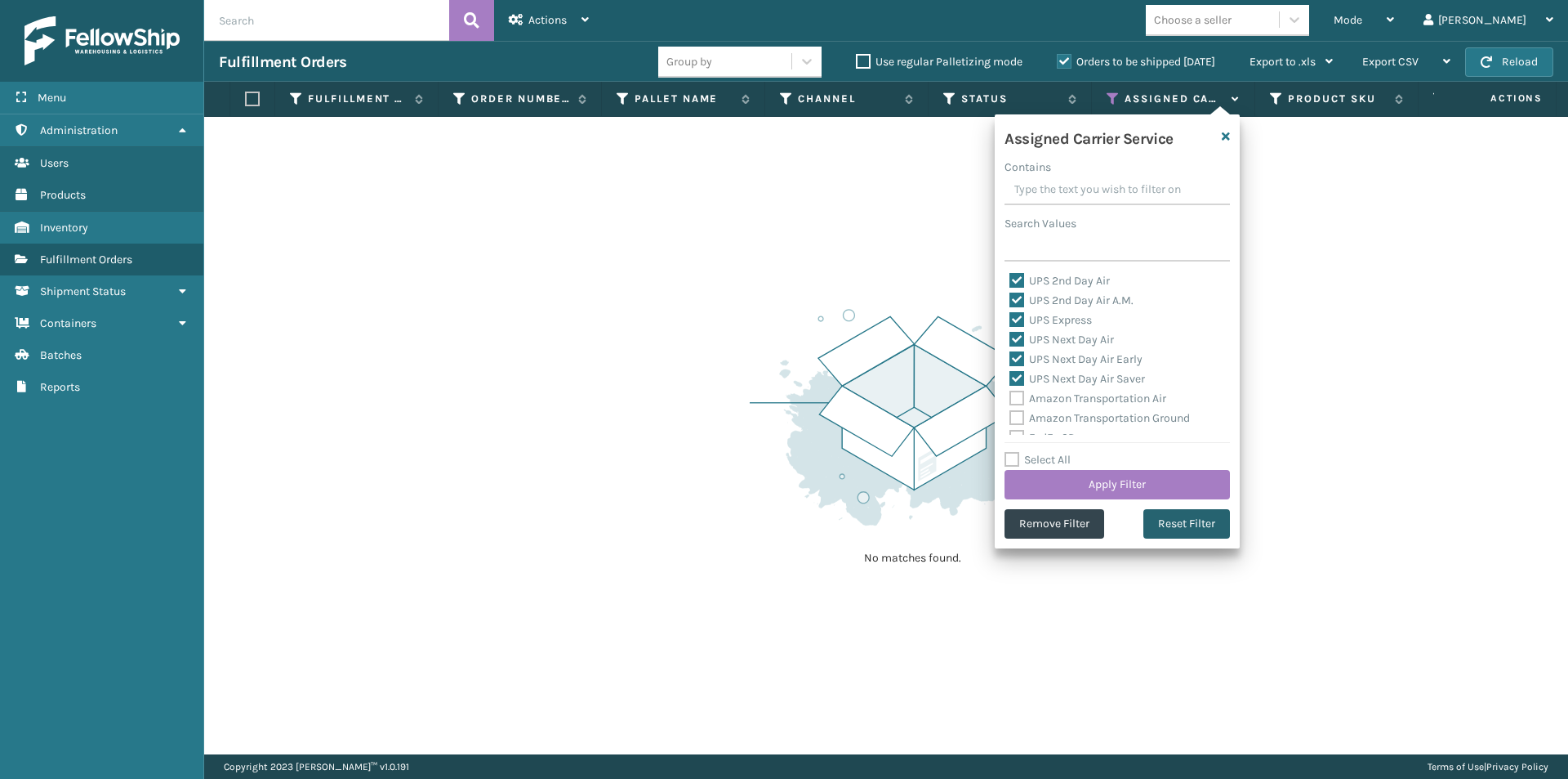
click at [1181, 520] on button "Reset Filter" at bounding box center [1187, 523] width 87 height 29
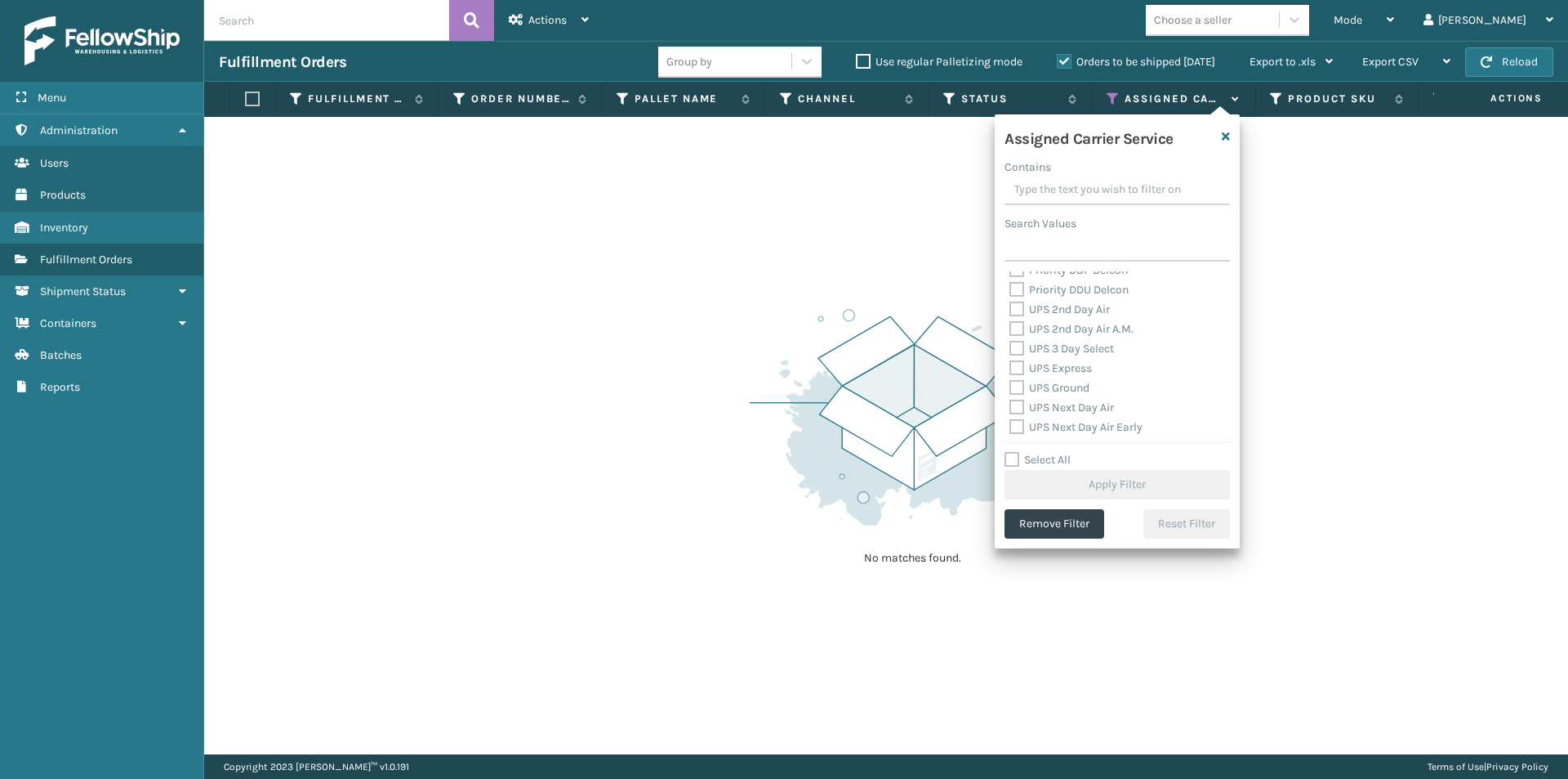
scroll to position [245, 0]
click at [1018, 350] on label "UPS 2nd Day Air" at bounding box center [1059, 349] width 100 height 14
click at [1010, 350] on input "UPS 2nd Day Air" at bounding box center [1010, 346] width 1 height 11
checkbox input "true"
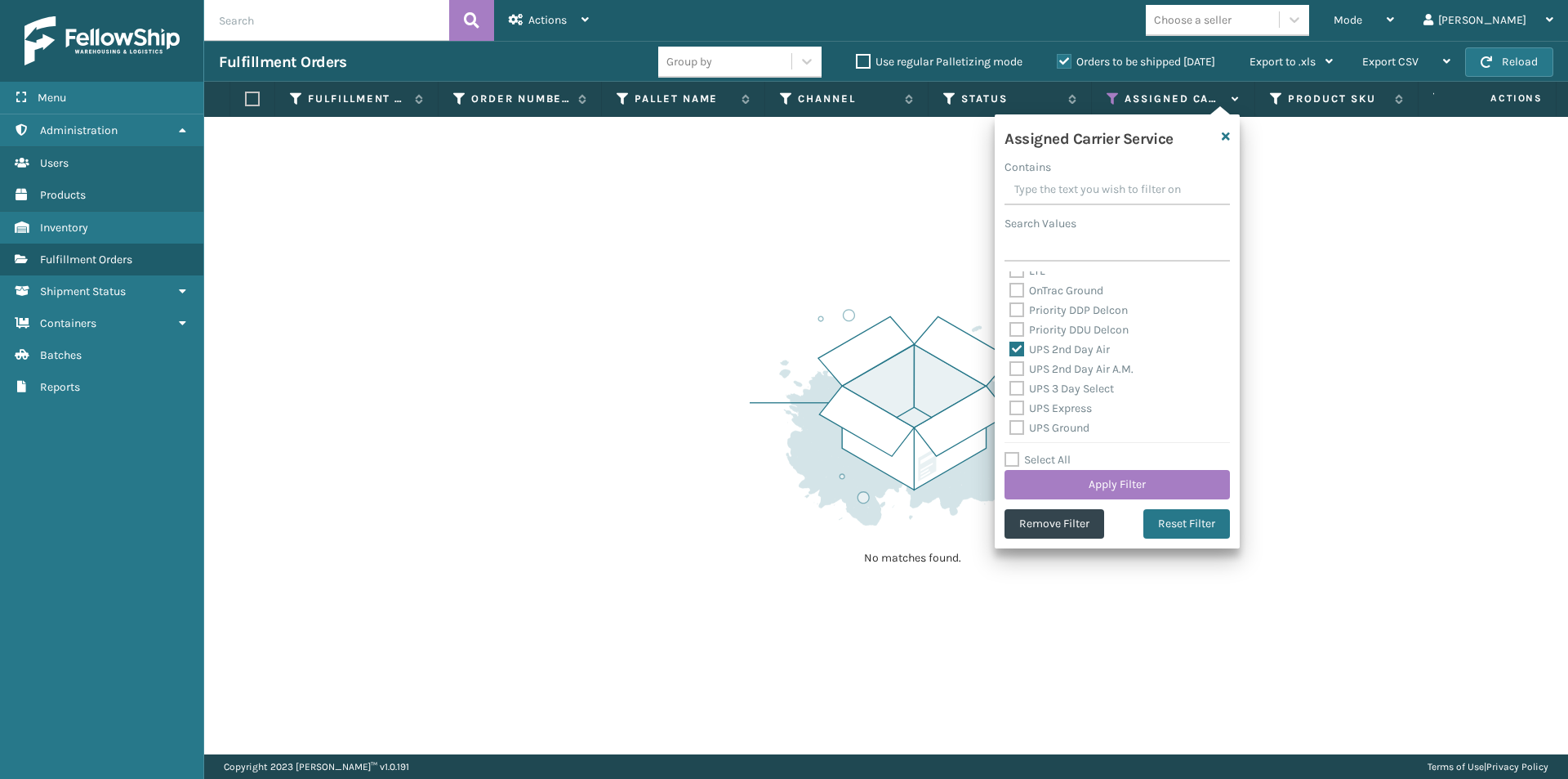
click at [1020, 370] on label "UPS 2nd Day Air A.M." at bounding box center [1072, 370] width 124 height 14
click at [1010, 370] on input "UPS 2nd Day Air A.M." at bounding box center [1010, 365] width 1 height 11
checkbox input "true"
click at [1017, 387] on label "UPS 3 Day Select" at bounding box center [1062, 389] width 105 height 14
click at [1010, 387] on input "UPS 3 Day Select" at bounding box center [1010, 385] width 1 height 11
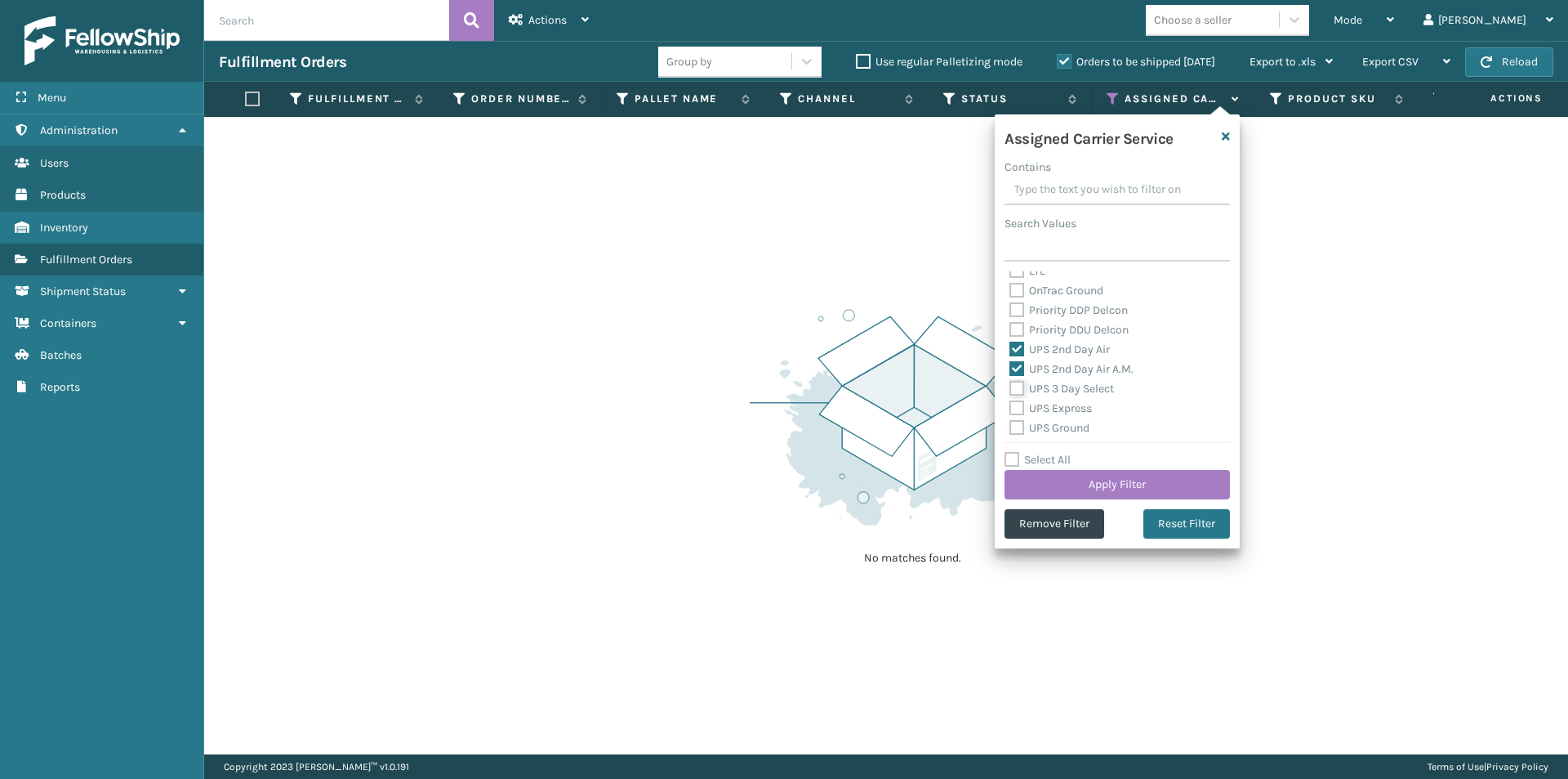
checkbox input "true"
click at [1017, 401] on label "UPS Express" at bounding box center [1050, 409] width 83 height 14
click at [1010, 401] on input "UPS Express" at bounding box center [1010, 404] width 1 height 11
checkbox input "true"
drag, startPoint x: 1017, startPoint y: 424, endPoint x: 1030, endPoint y: 427, distance: 13.3
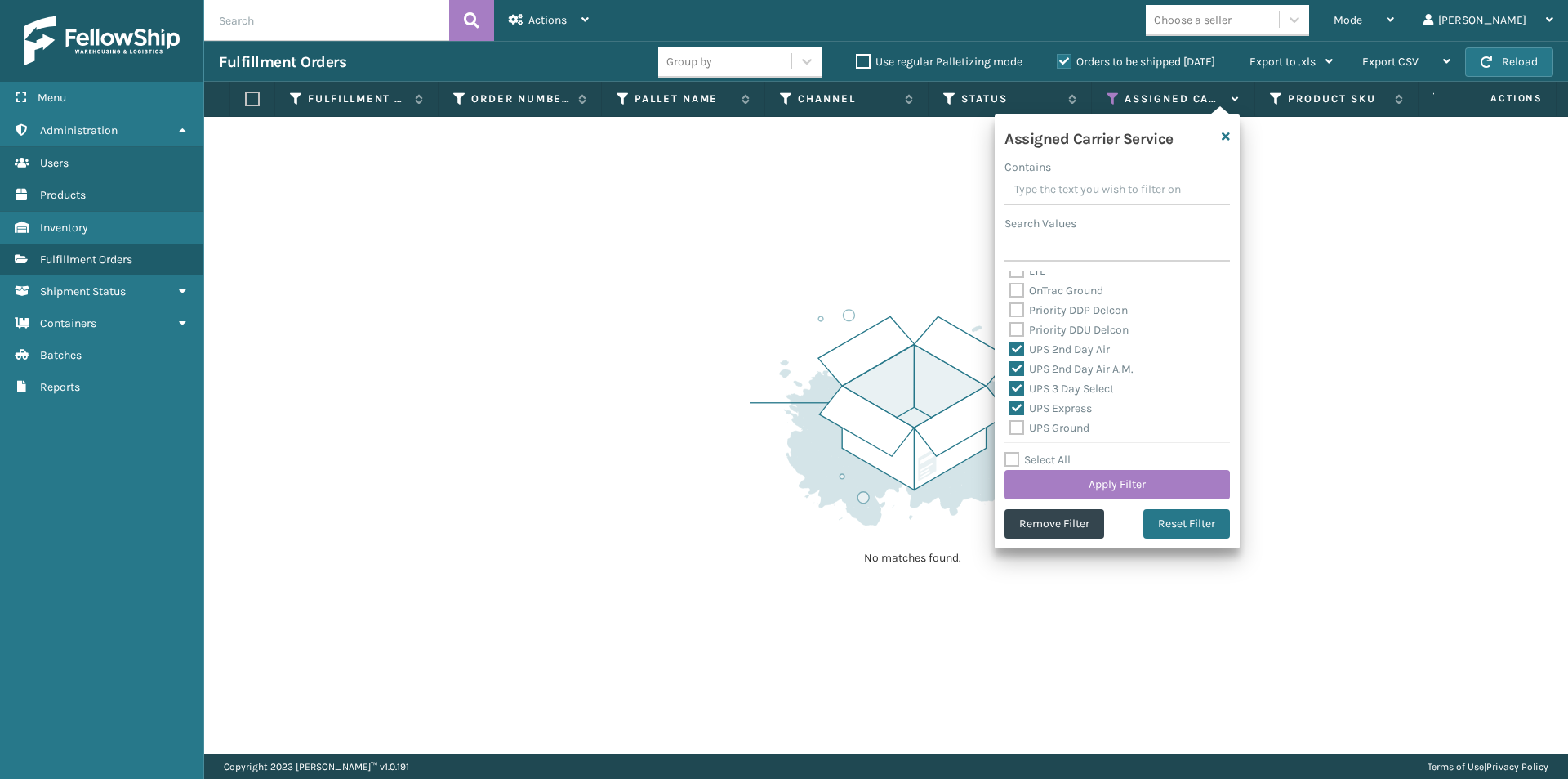
click at [1017, 424] on label "UPS Ground" at bounding box center [1049, 428] width 80 height 14
click at [1010, 424] on input "UPS Ground" at bounding box center [1010, 424] width 1 height 11
checkbox input "true"
drag, startPoint x: 1014, startPoint y: 364, endPoint x: 1023, endPoint y: 373, distance: 12.7
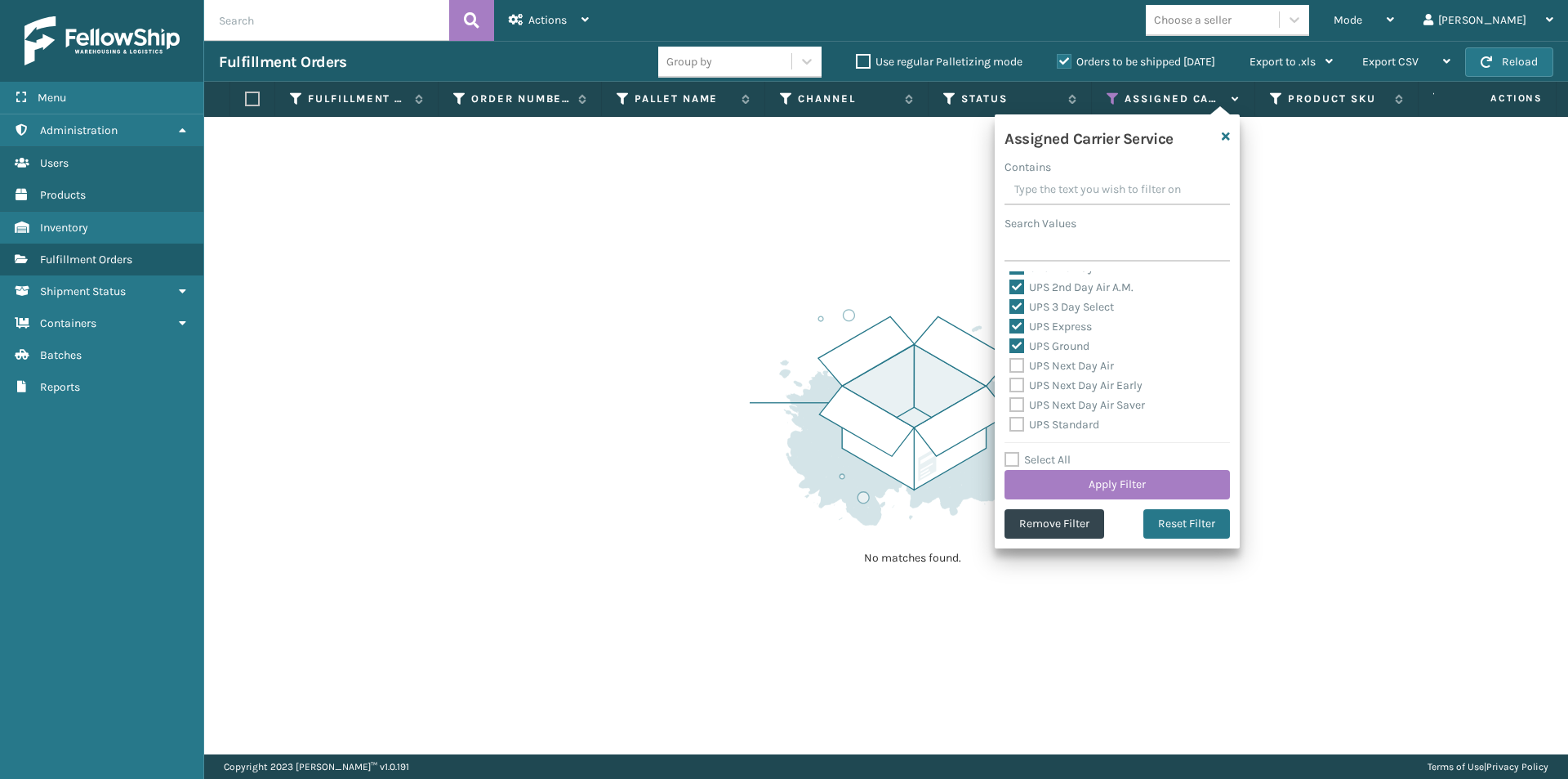
click at [1015, 364] on label "UPS Next Day Air" at bounding box center [1062, 366] width 105 height 14
click at [1010, 364] on input "UPS Next Day Air" at bounding box center [1010, 362] width 1 height 11
checkbox input "true"
click at [1020, 384] on label "UPS Next Day Air Early" at bounding box center [1076, 386] width 133 height 14
click at [1010, 384] on input "UPS Next Day Air Early" at bounding box center [1010, 381] width 1 height 11
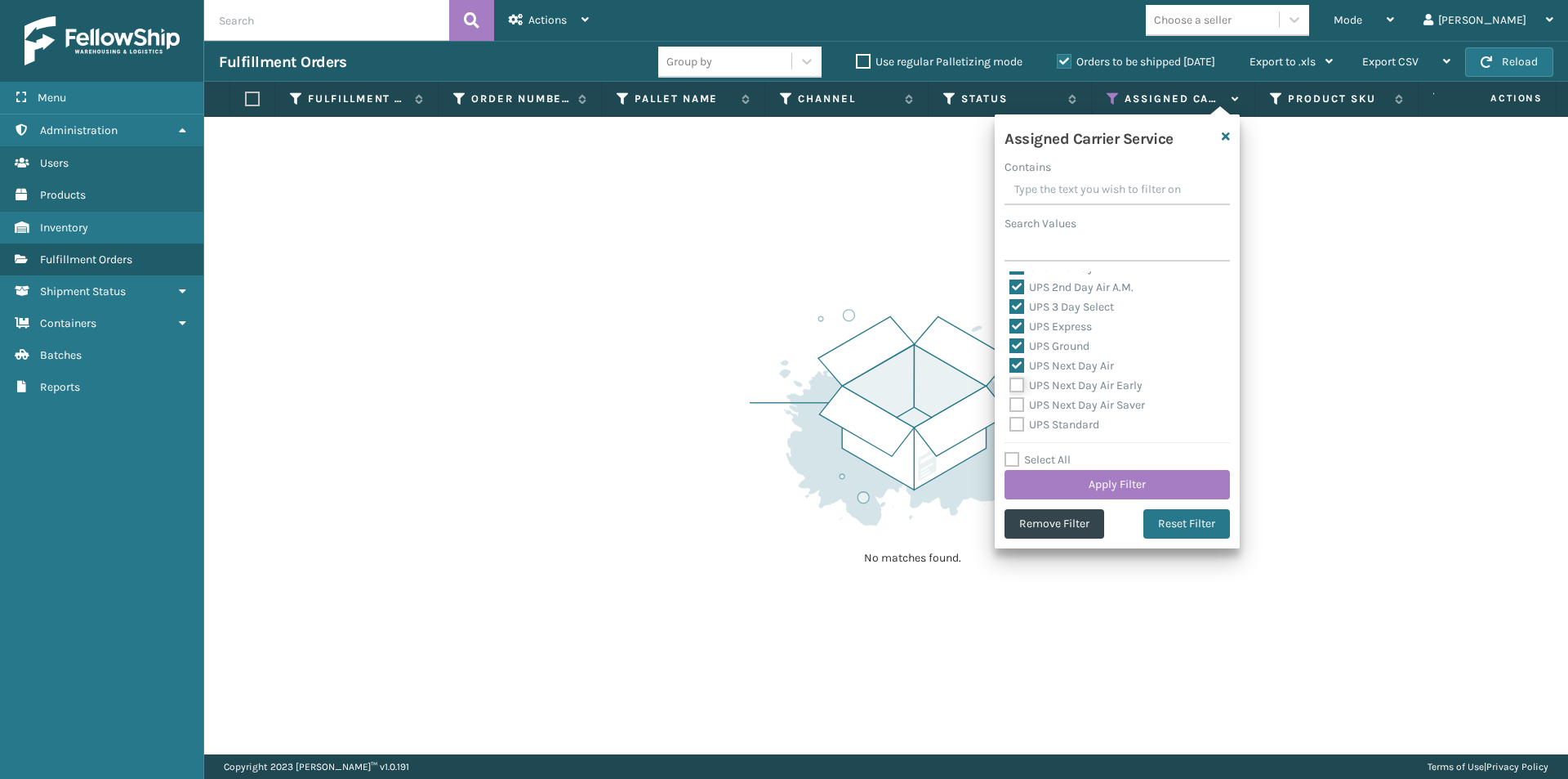
checkbox input "true"
click at [1020, 401] on label "UPS Next Day Air Saver" at bounding box center [1077, 405] width 136 height 14
click at [1010, 401] on input "UPS Next Day Air Saver" at bounding box center [1010, 401] width 1 height 11
checkbox input "true"
drag, startPoint x: 1017, startPoint y: 422, endPoint x: 1024, endPoint y: 427, distance: 8.6
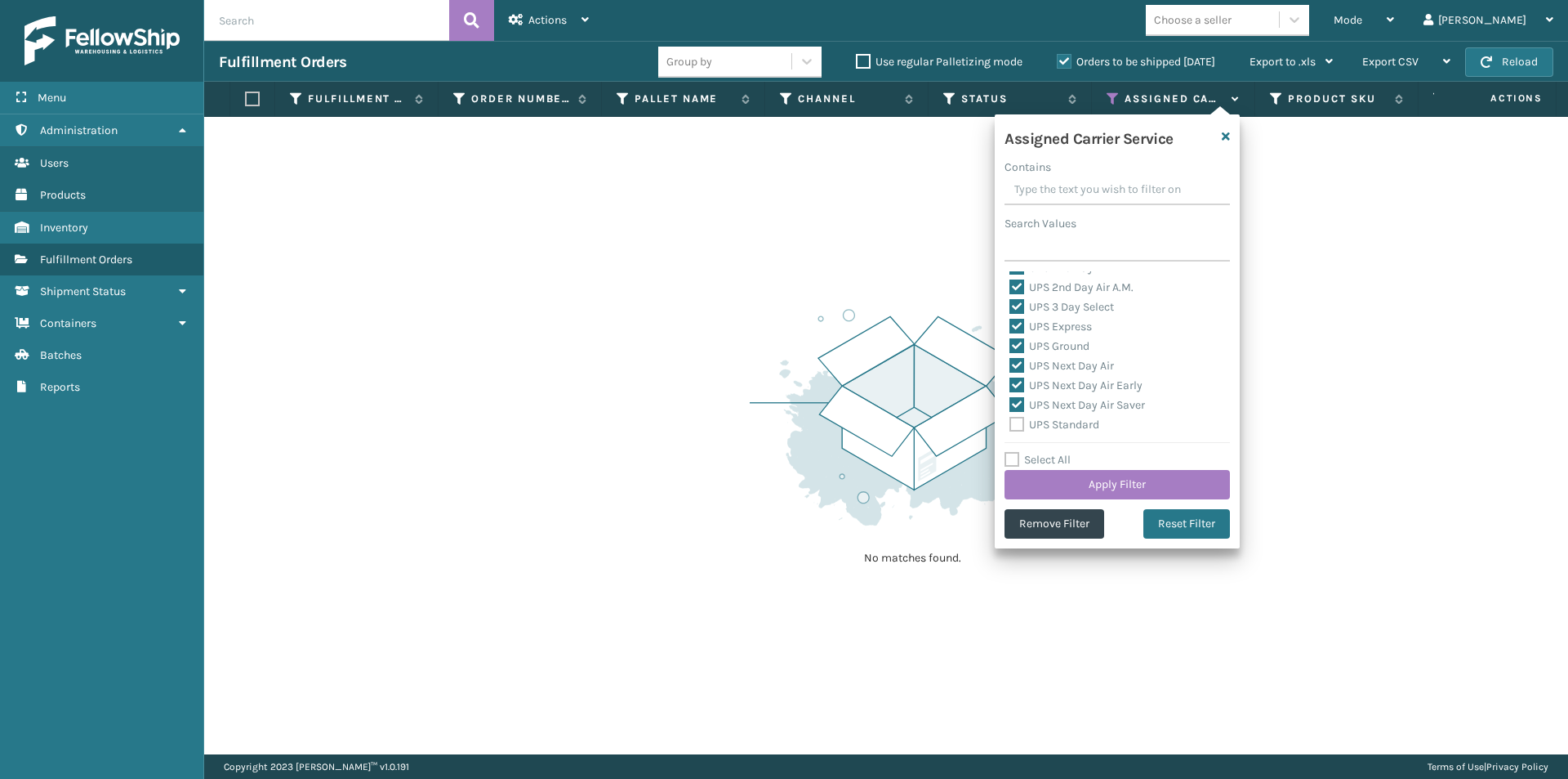
click at [1018, 424] on label "UPS Standard" at bounding box center [1054, 425] width 90 height 14
click at [1010, 424] on input "UPS Standard" at bounding box center [1010, 420] width 1 height 11
checkbox input "true"
click at [1017, 362] on label "UPS SurePost 1LB or Greater" at bounding box center [1089, 362] width 161 height 14
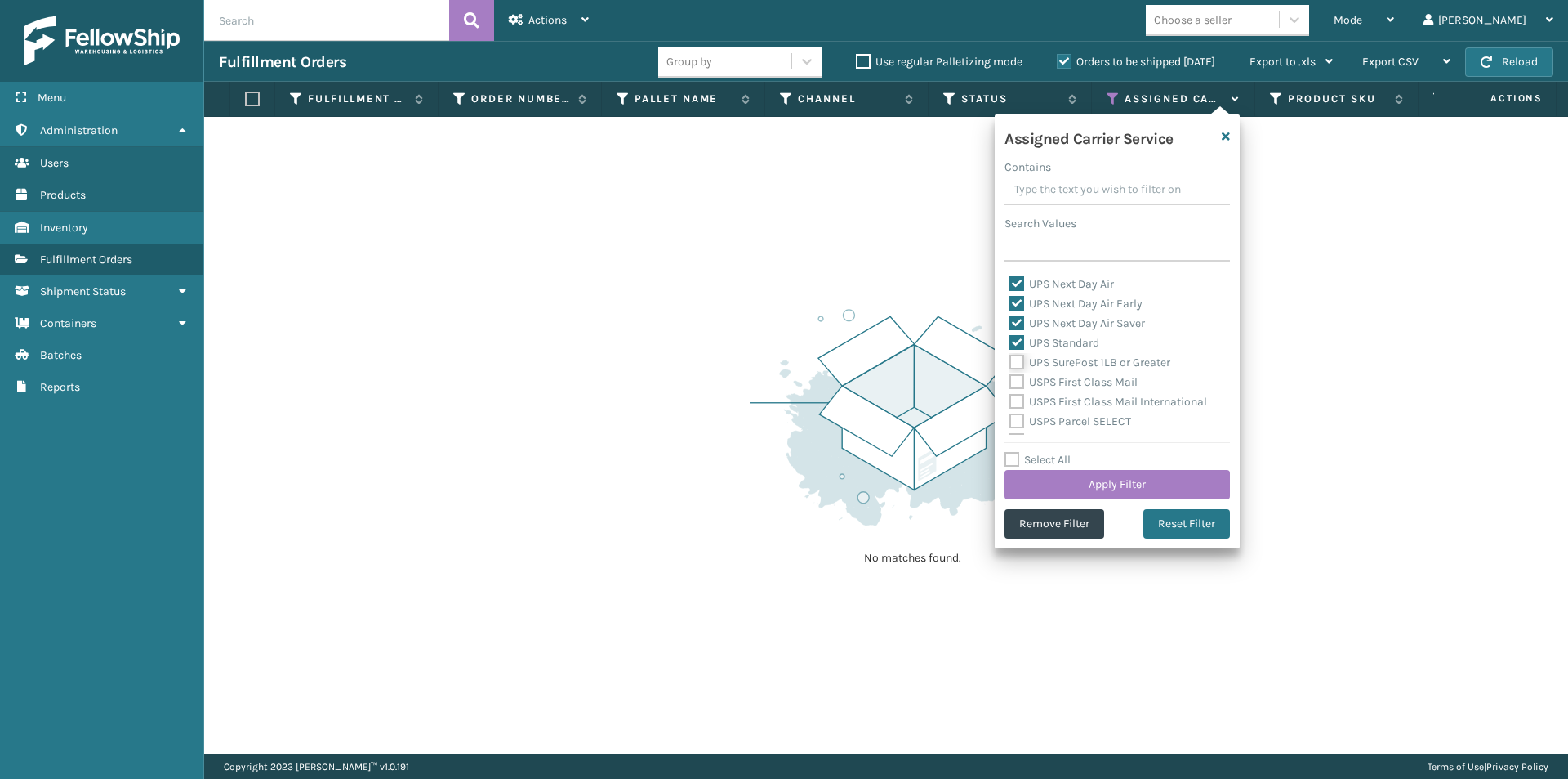
click at [1010, 362] on input "UPS SurePost 1LB or Greater" at bounding box center [1010, 358] width 1 height 11
checkbox input "true"
click at [1135, 478] on button "Apply Filter" at bounding box center [1118, 484] width 226 height 29
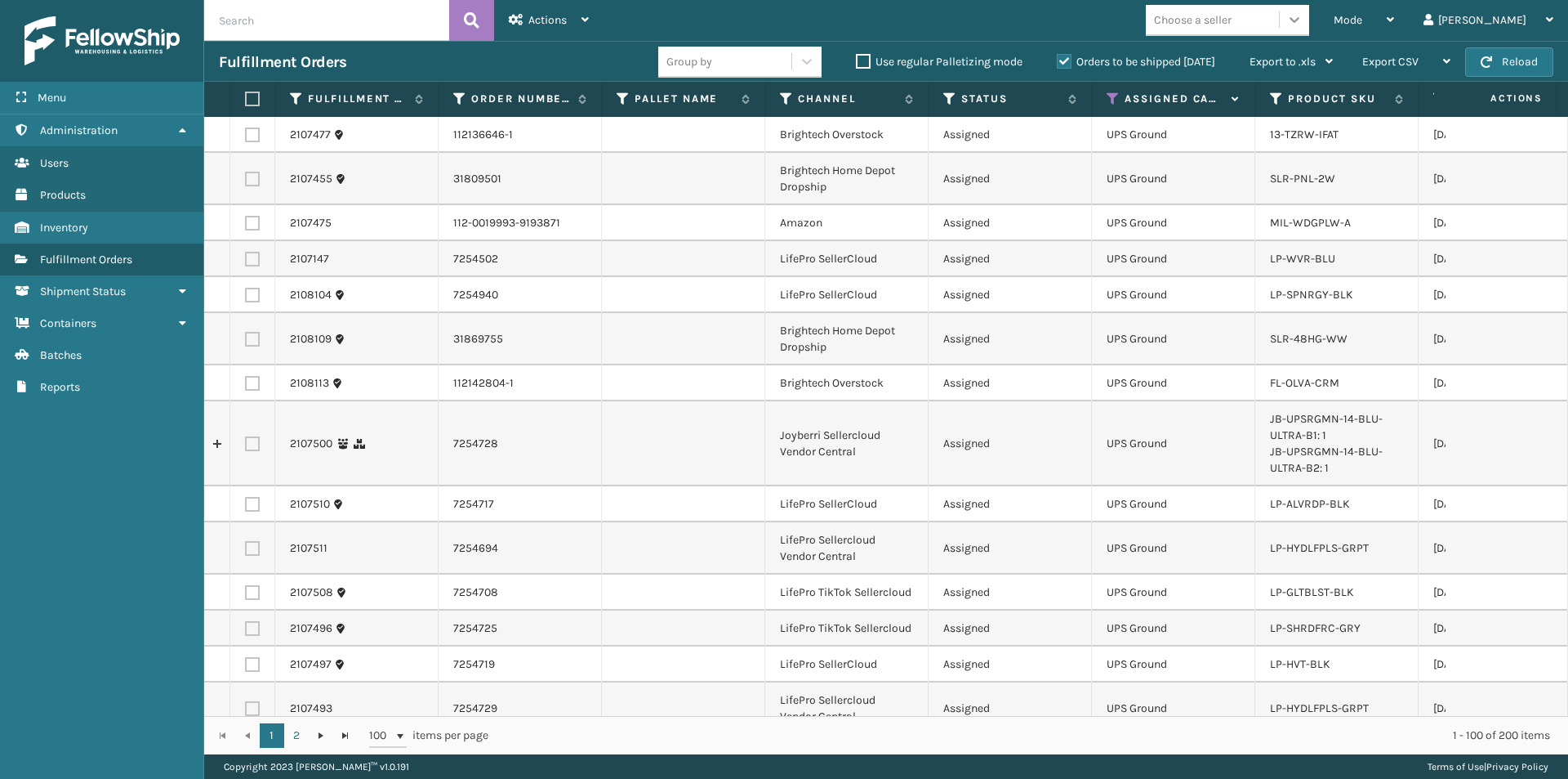
click at [1303, 22] on icon at bounding box center [1295, 20] width 16 height 16
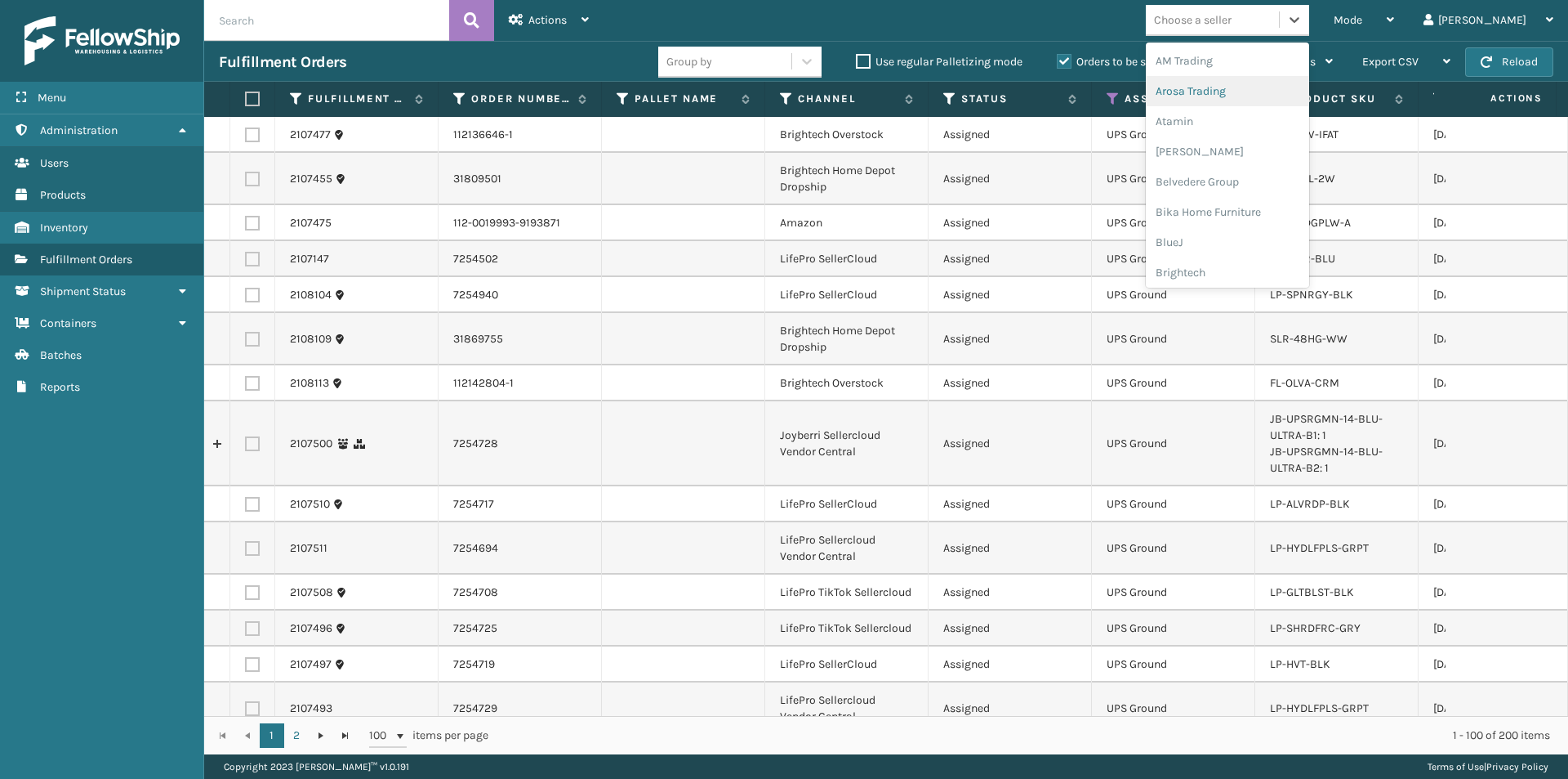
click at [1266, 97] on div "Arosa Trading" at bounding box center [1228, 91] width 163 height 30
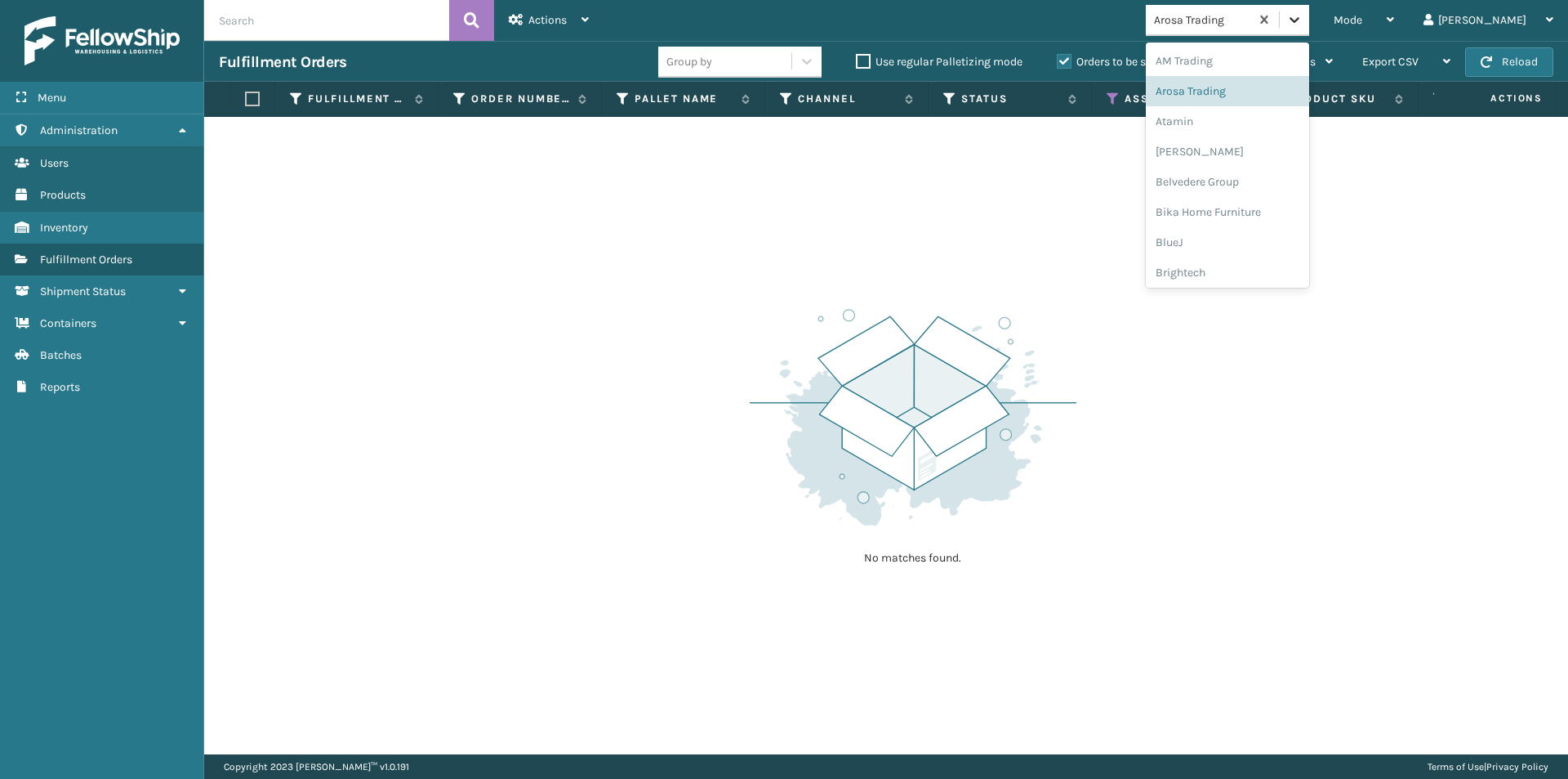
click at [1303, 21] on icon at bounding box center [1295, 20] width 16 height 16
click at [1259, 123] on div "Atamin" at bounding box center [1228, 122] width 163 height 30
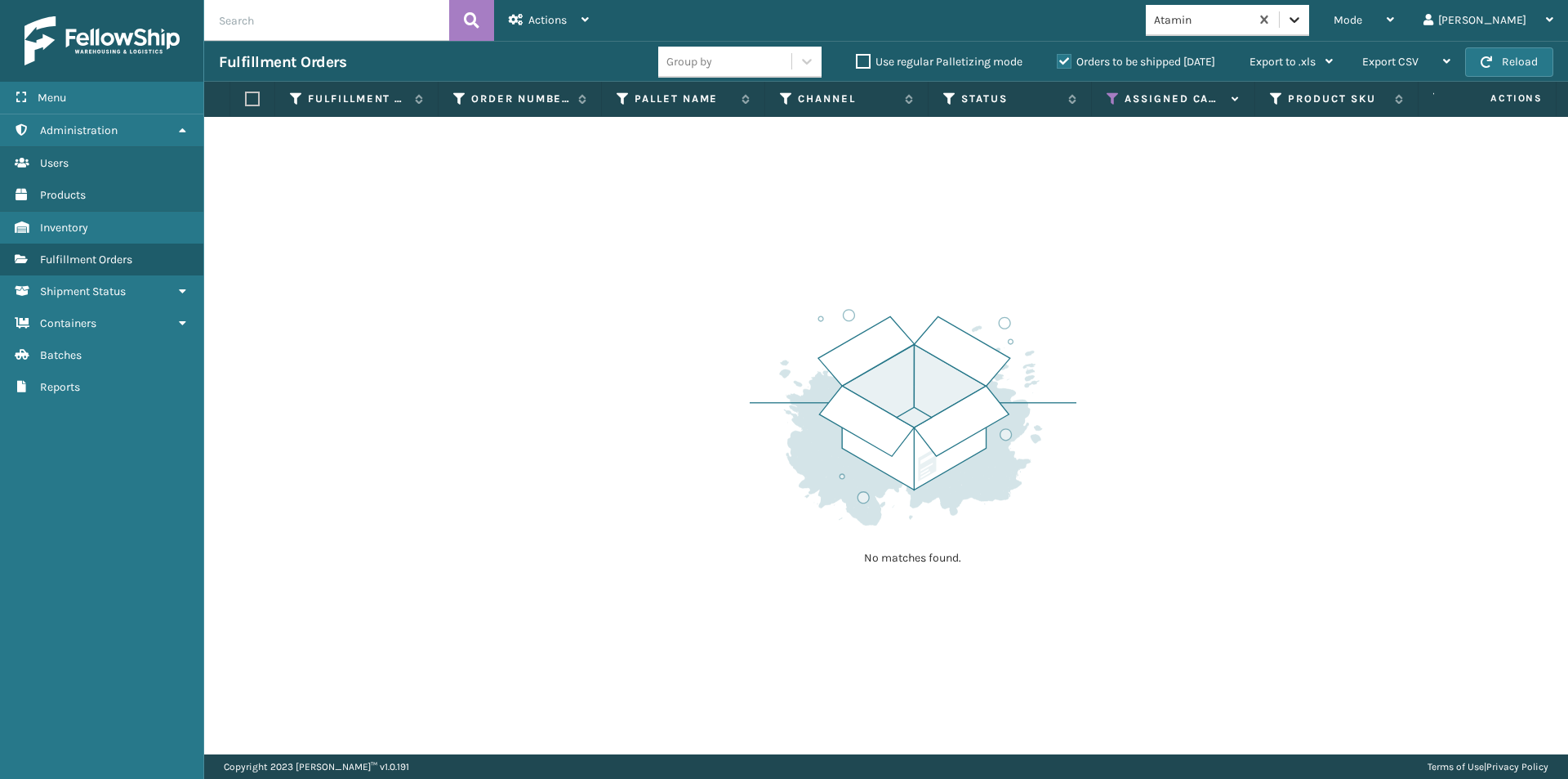
click at [1303, 23] on icon at bounding box center [1295, 20] width 16 height 16
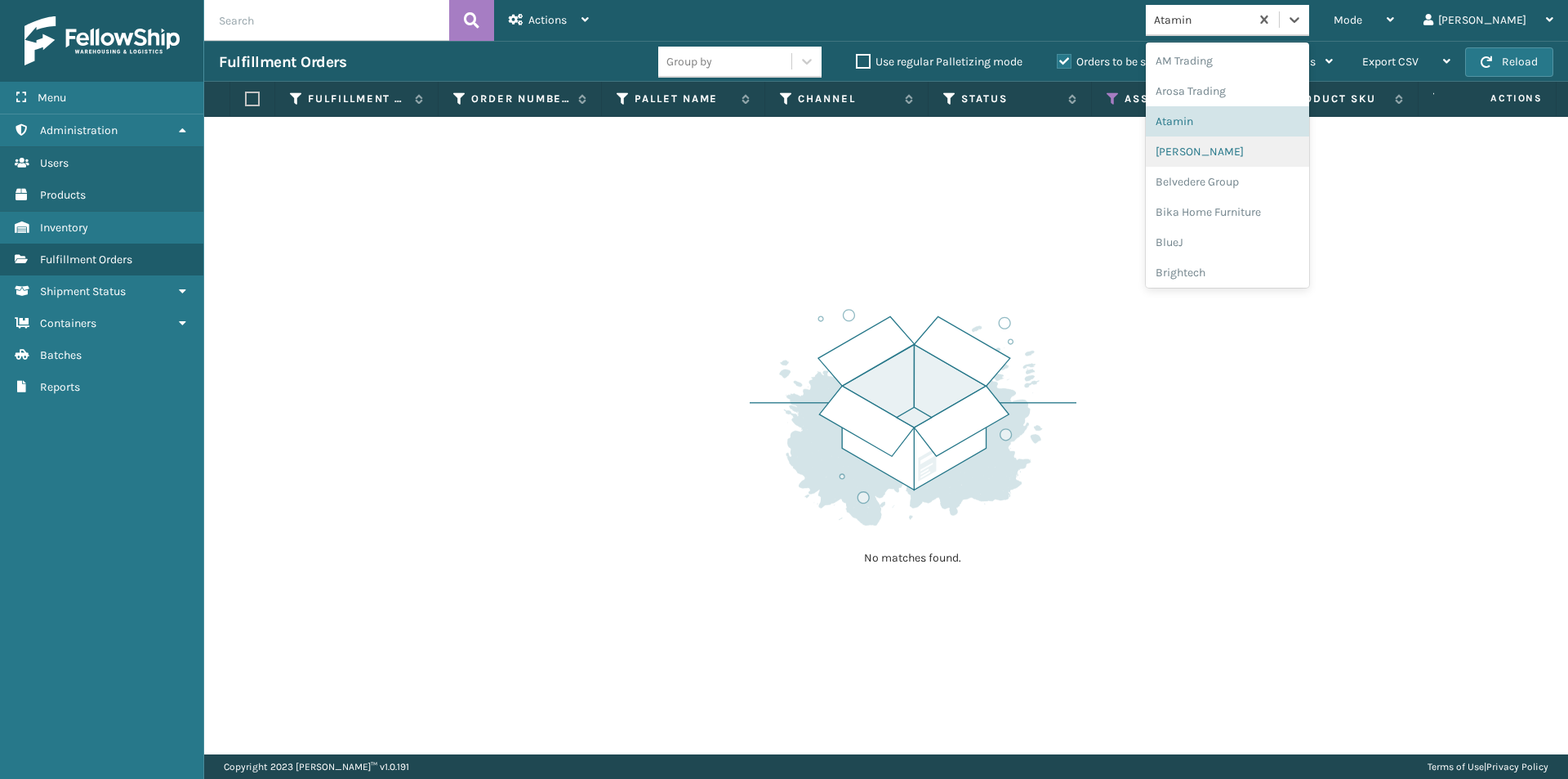
click at [1282, 153] on div "[PERSON_NAME]" at bounding box center [1228, 152] width 163 height 30
click at [1310, 28] on div at bounding box center [1295, 20] width 29 height 29
click at [1276, 182] on div "Belvedere Group" at bounding box center [1228, 182] width 163 height 30
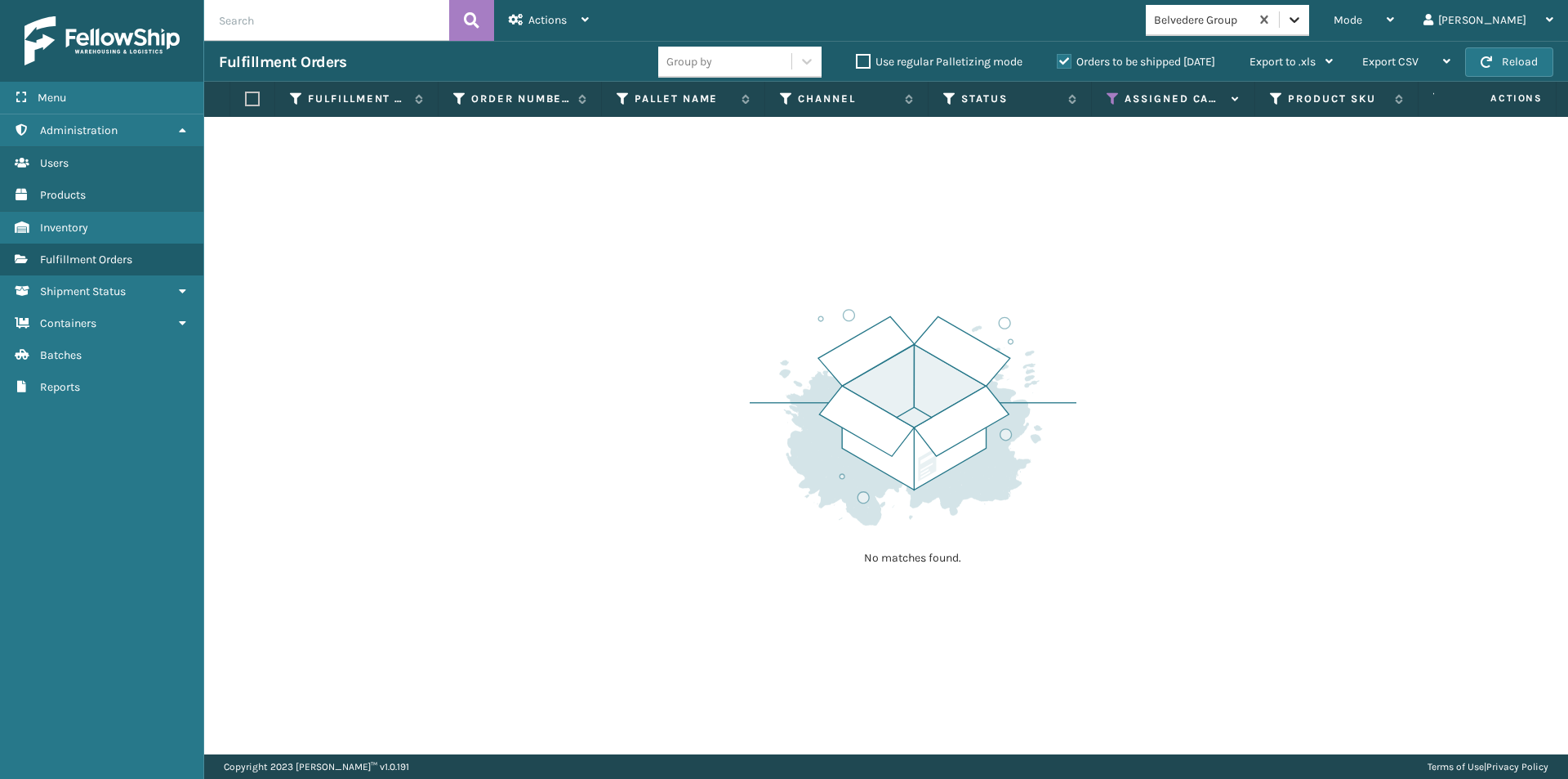
click at [1303, 25] on icon at bounding box center [1295, 20] width 16 height 16
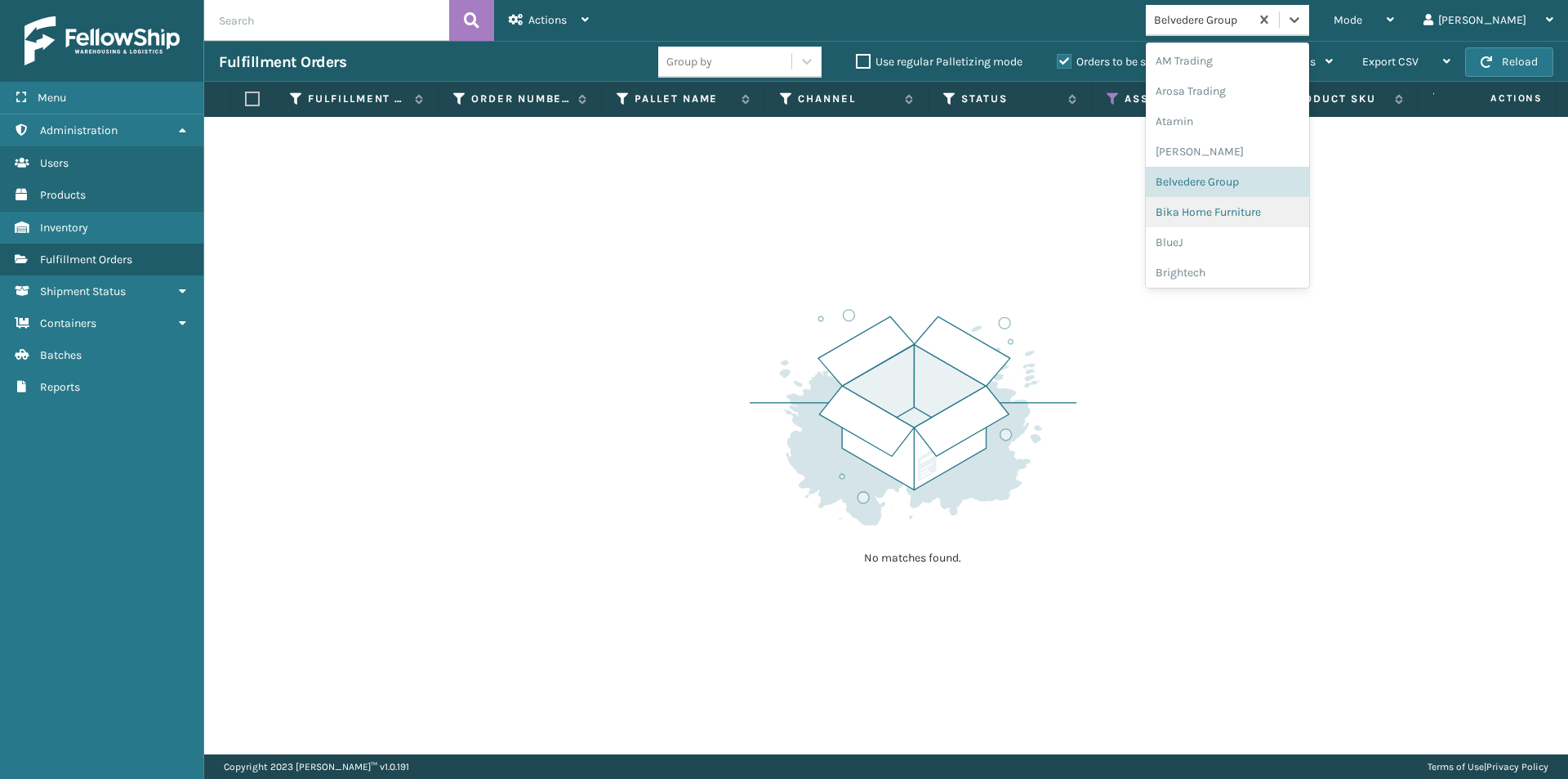
click at [1280, 216] on div "Bika Home Furniture" at bounding box center [1228, 212] width 163 height 30
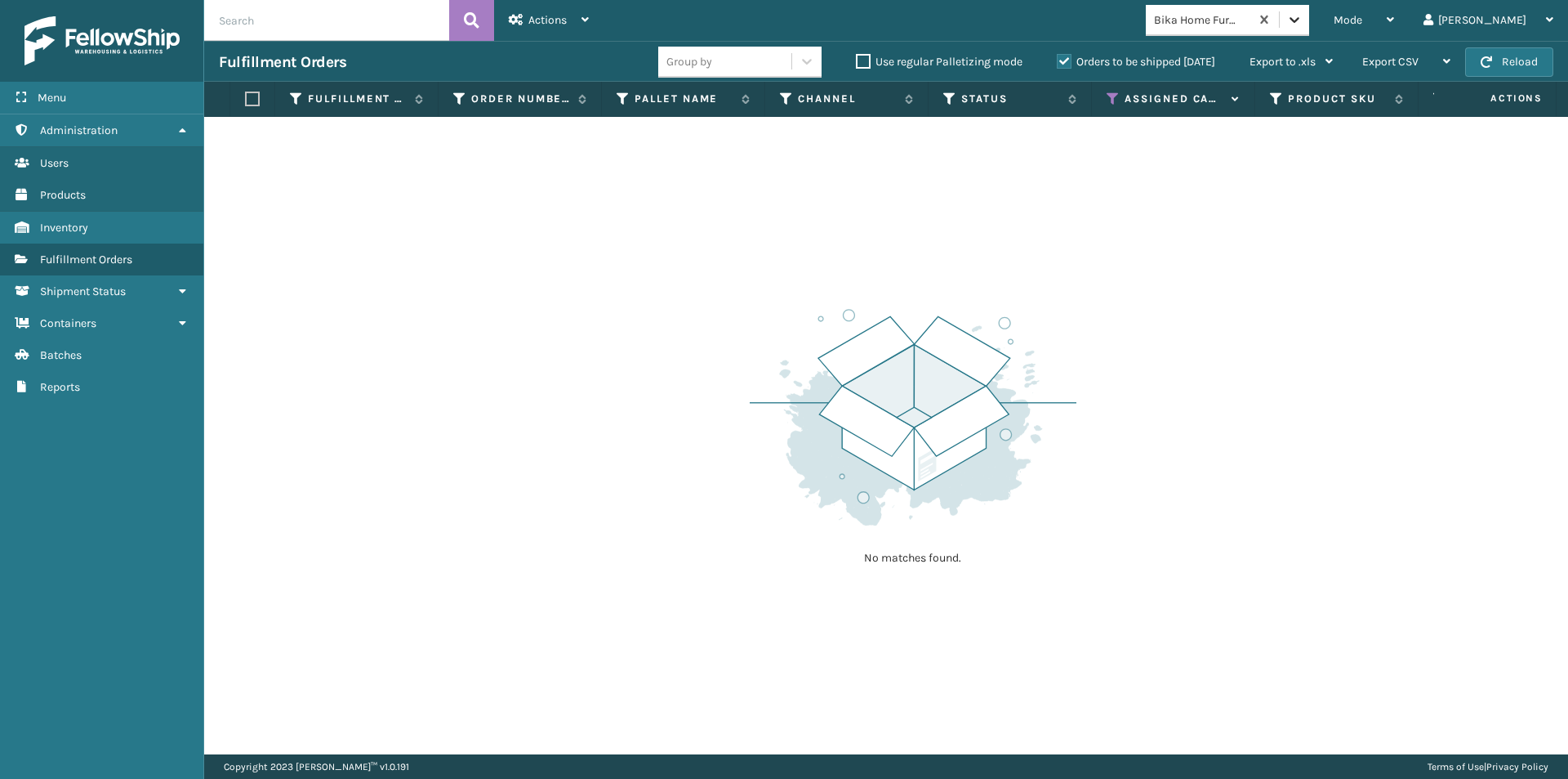
click at [1303, 24] on icon at bounding box center [1295, 20] width 16 height 16
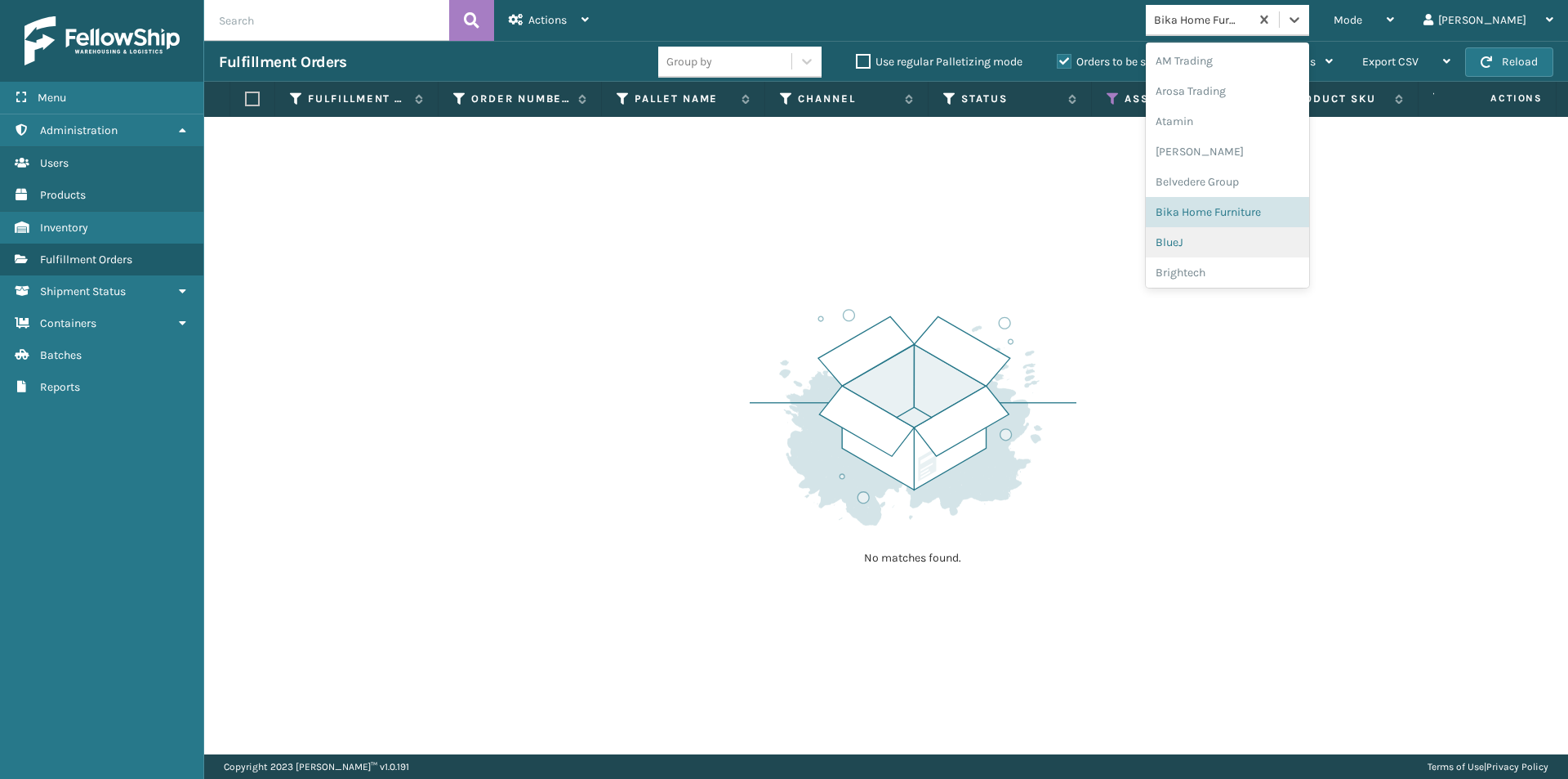
click at [1269, 247] on div "BlueJ" at bounding box center [1228, 242] width 163 height 30
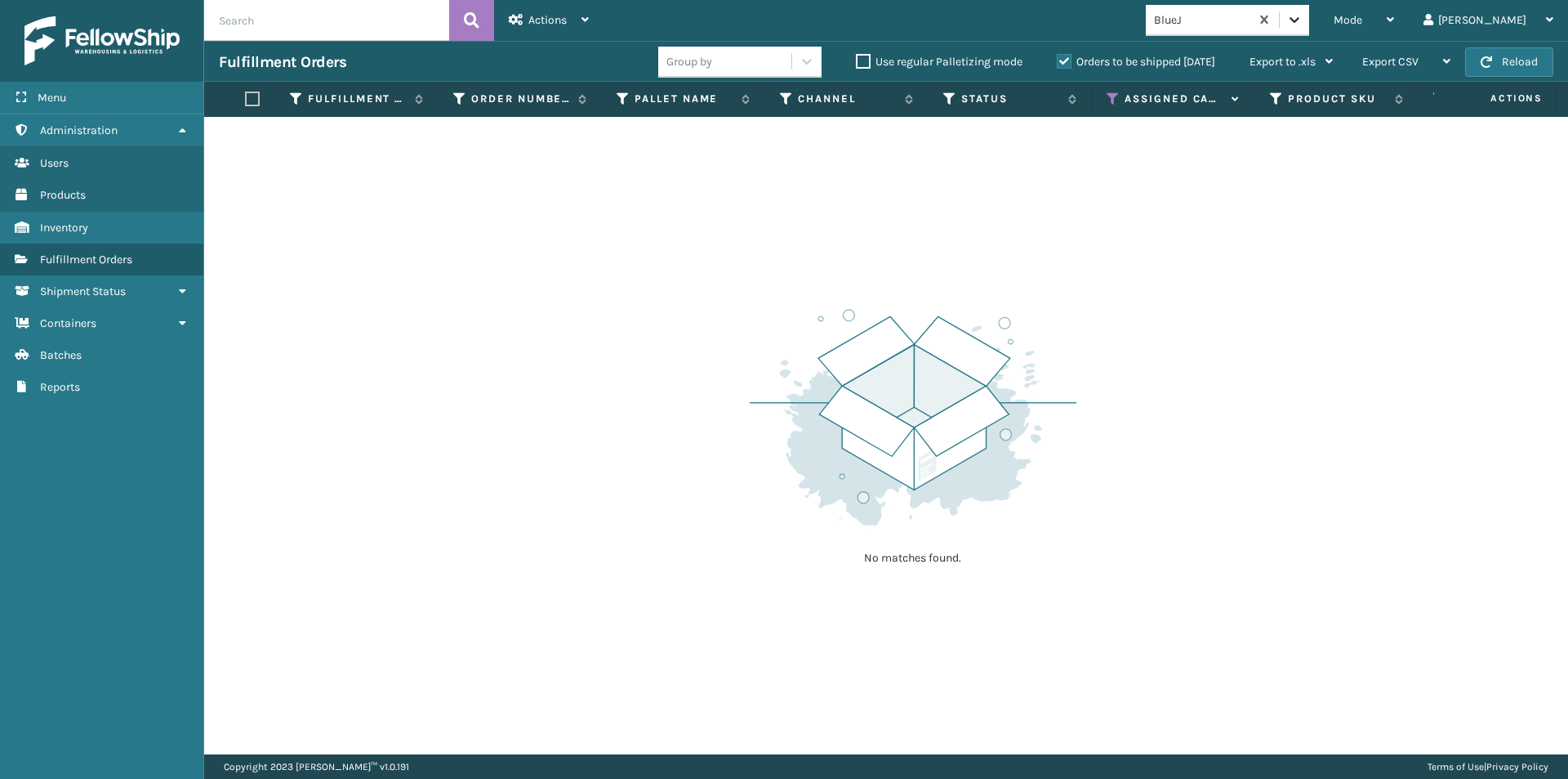
click at [1310, 28] on div at bounding box center [1295, 20] width 29 height 29
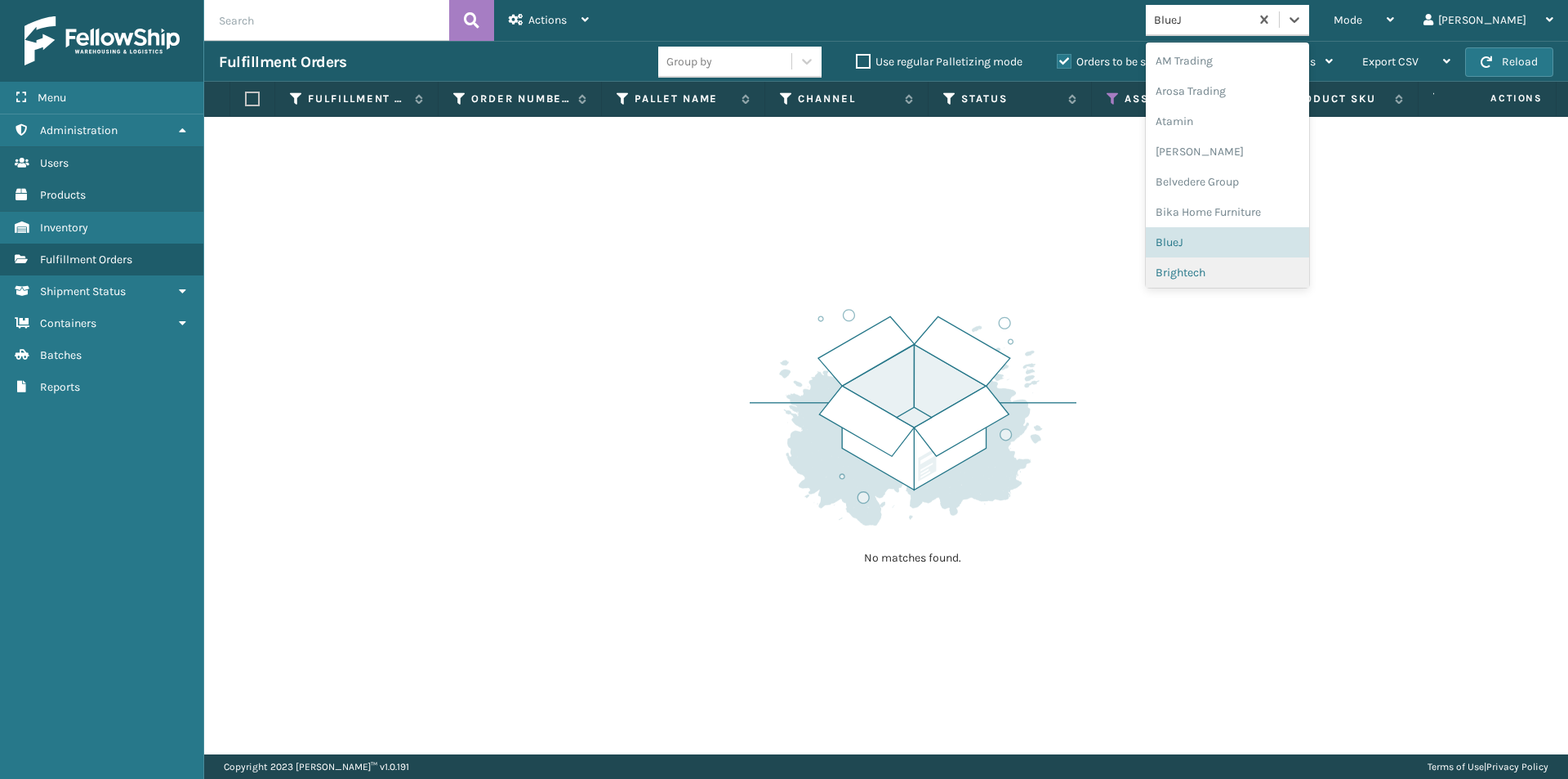
click at [1245, 275] on div "Brightech" at bounding box center [1228, 273] width 163 height 30
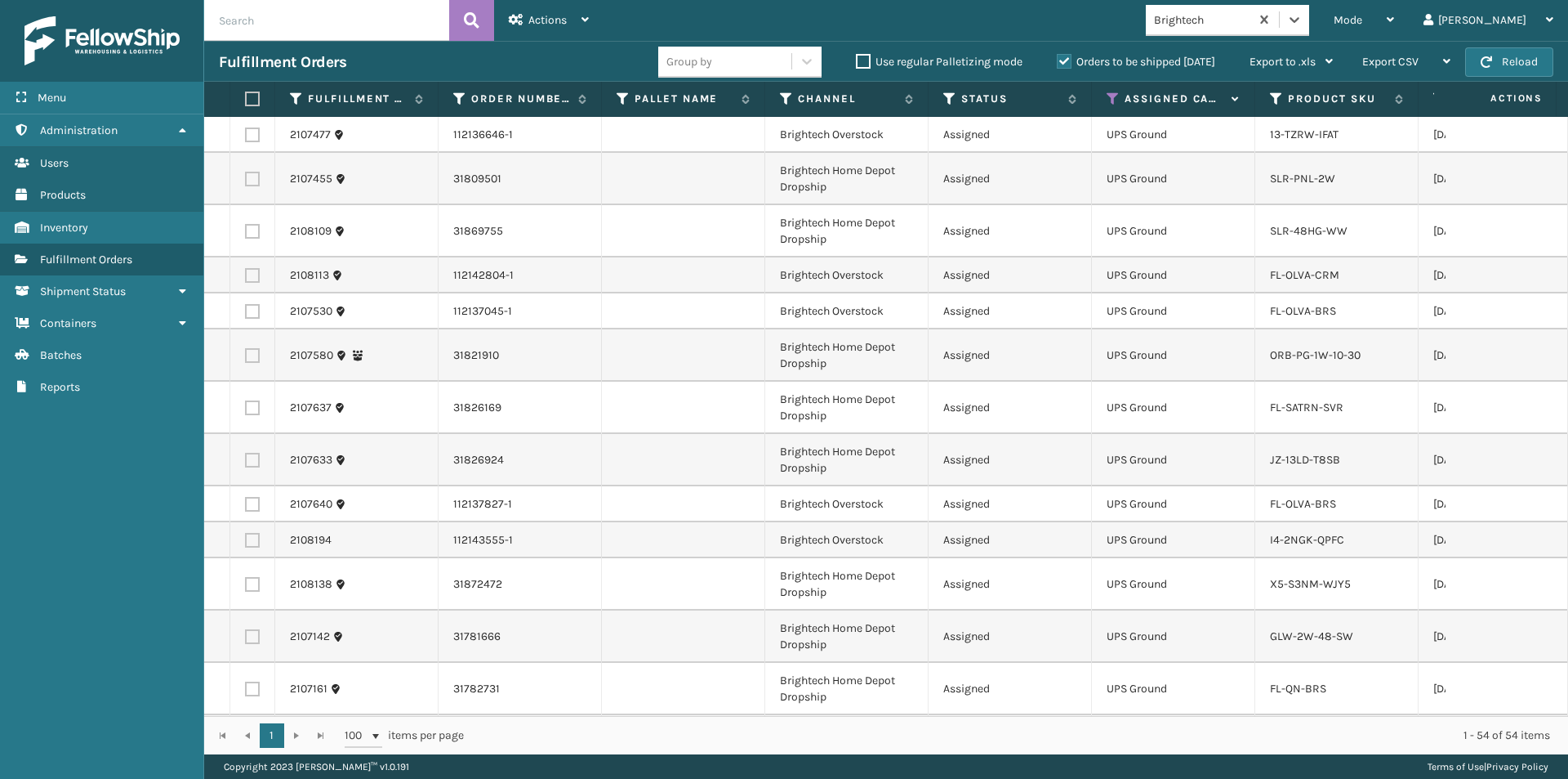
click at [250, 97] on label at bounding box center [249, 99] width 10 height 15
click at [246, 97] on input "checkbox" at bounding box center [245, 99] width 1 height 11
checkbox input "true"
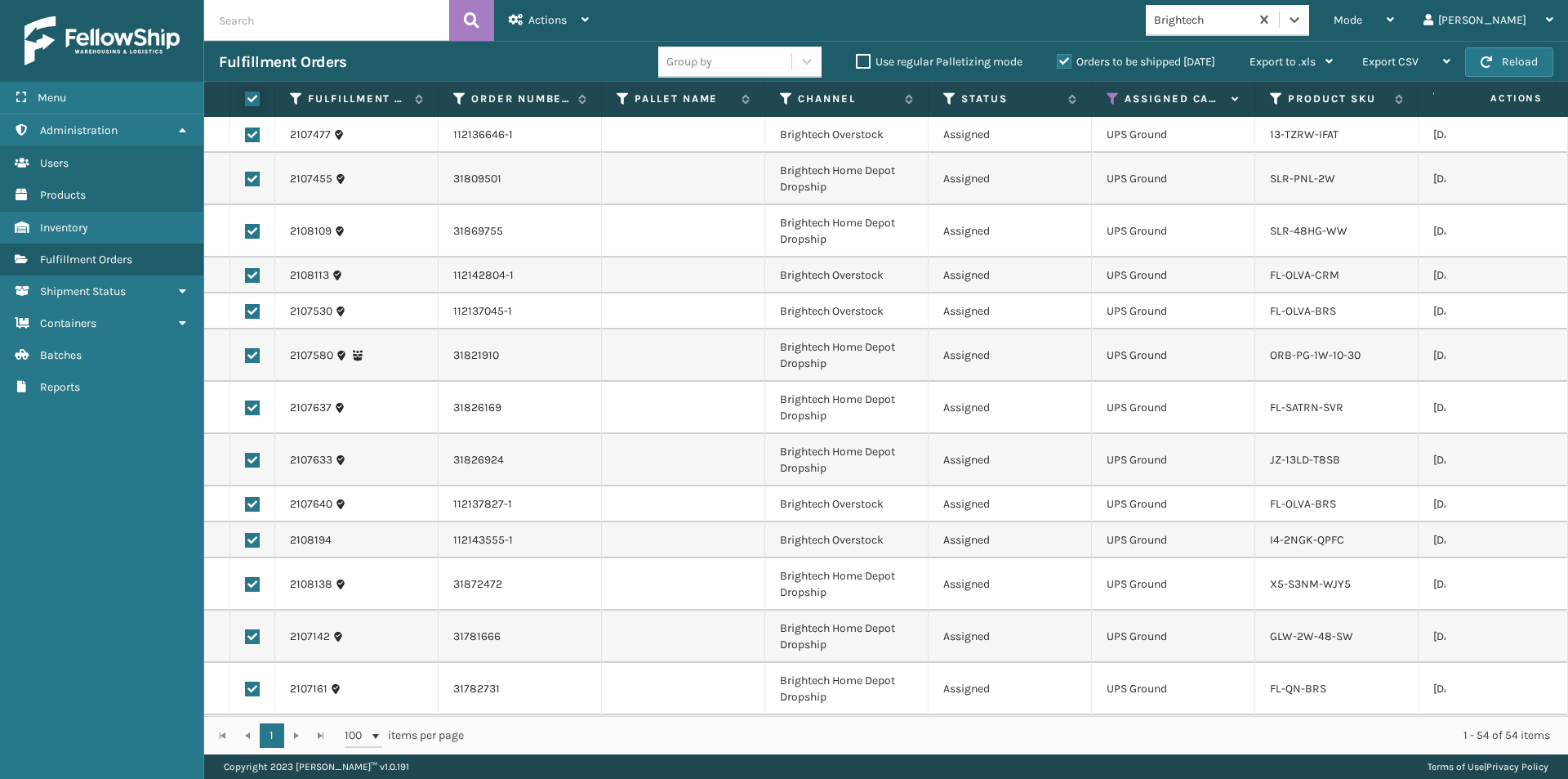
checkbox input "true"
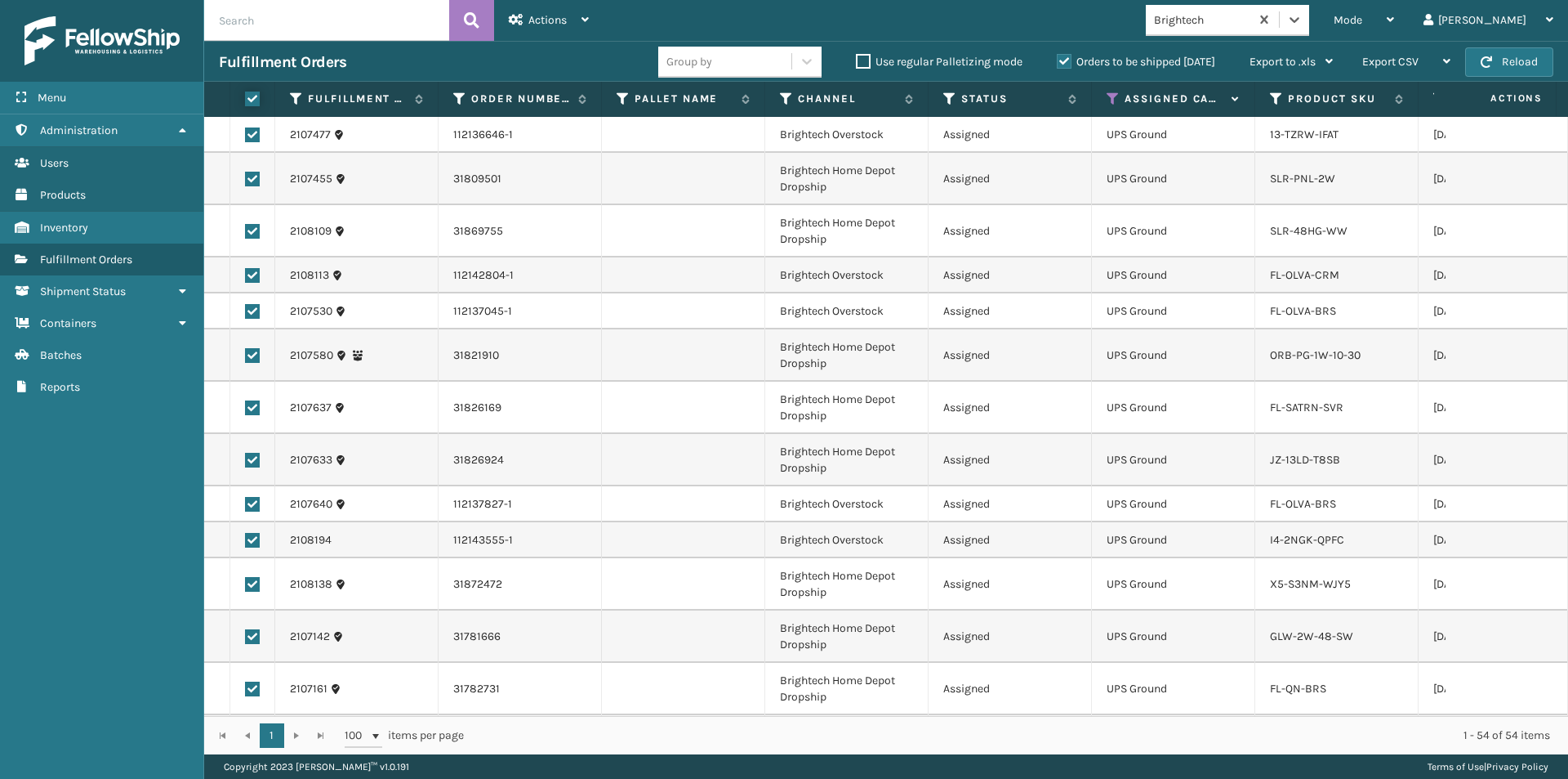
checkbox input "true"
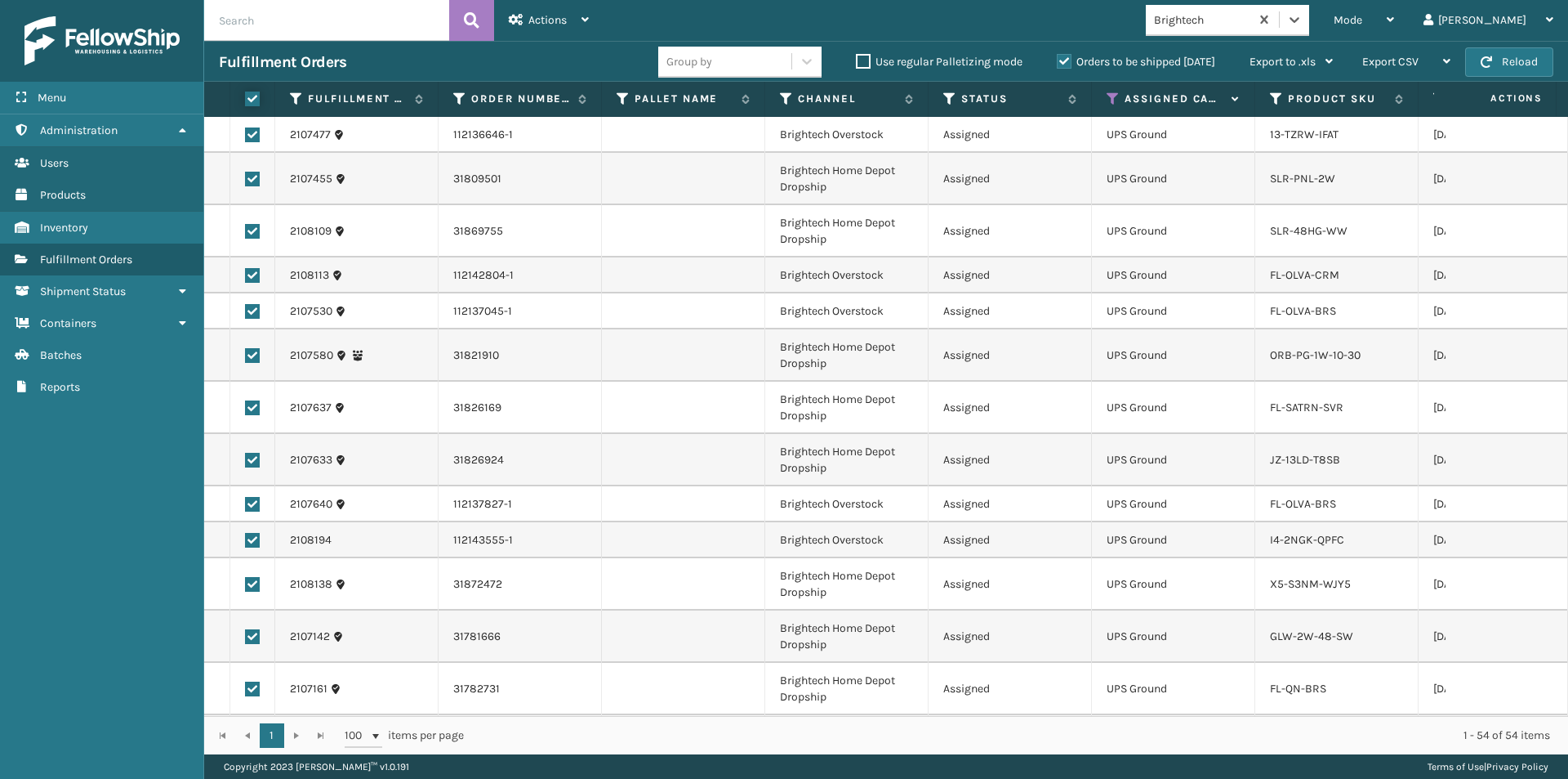
checkbox input "true"
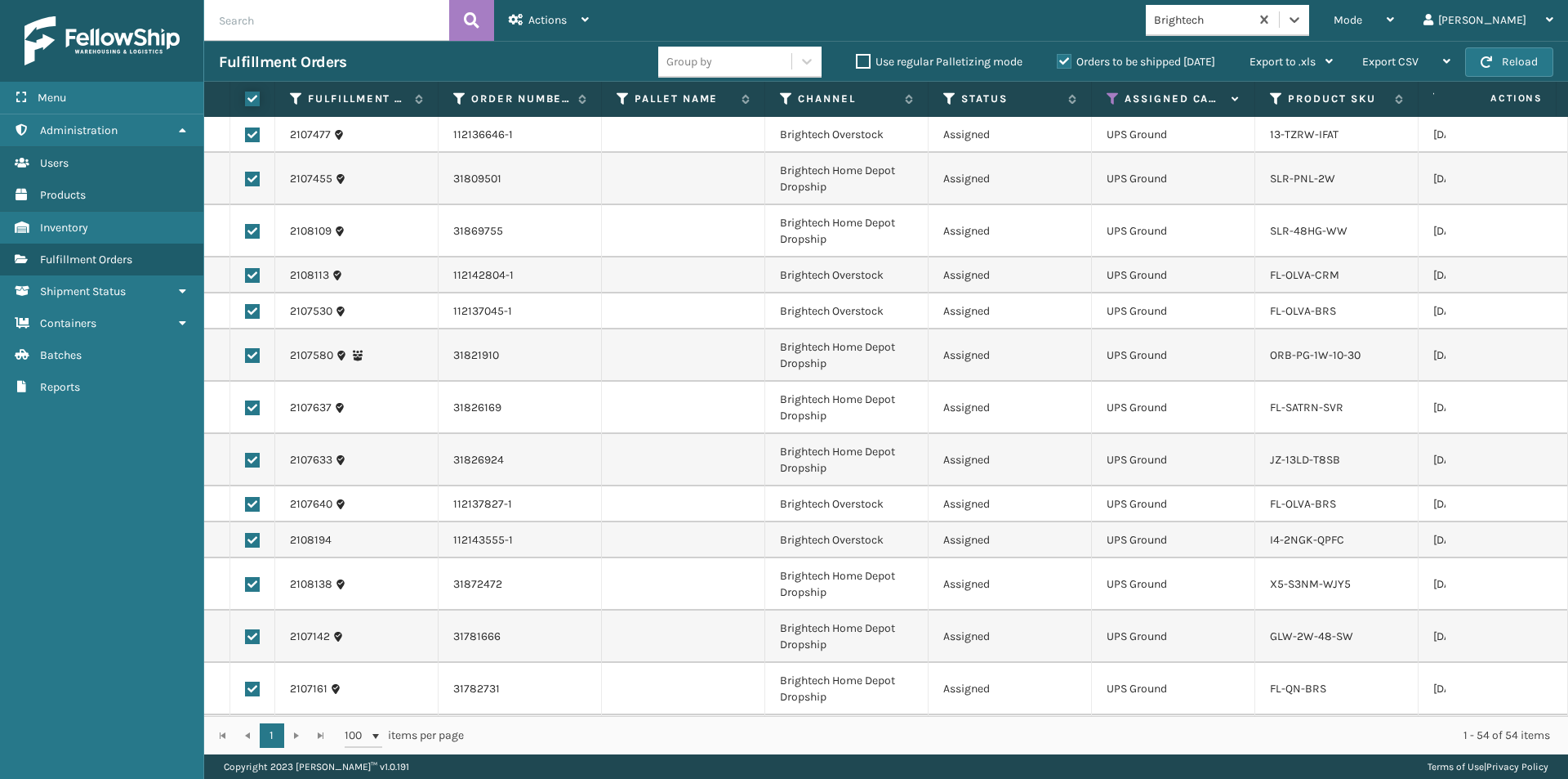
checkbox input "true"
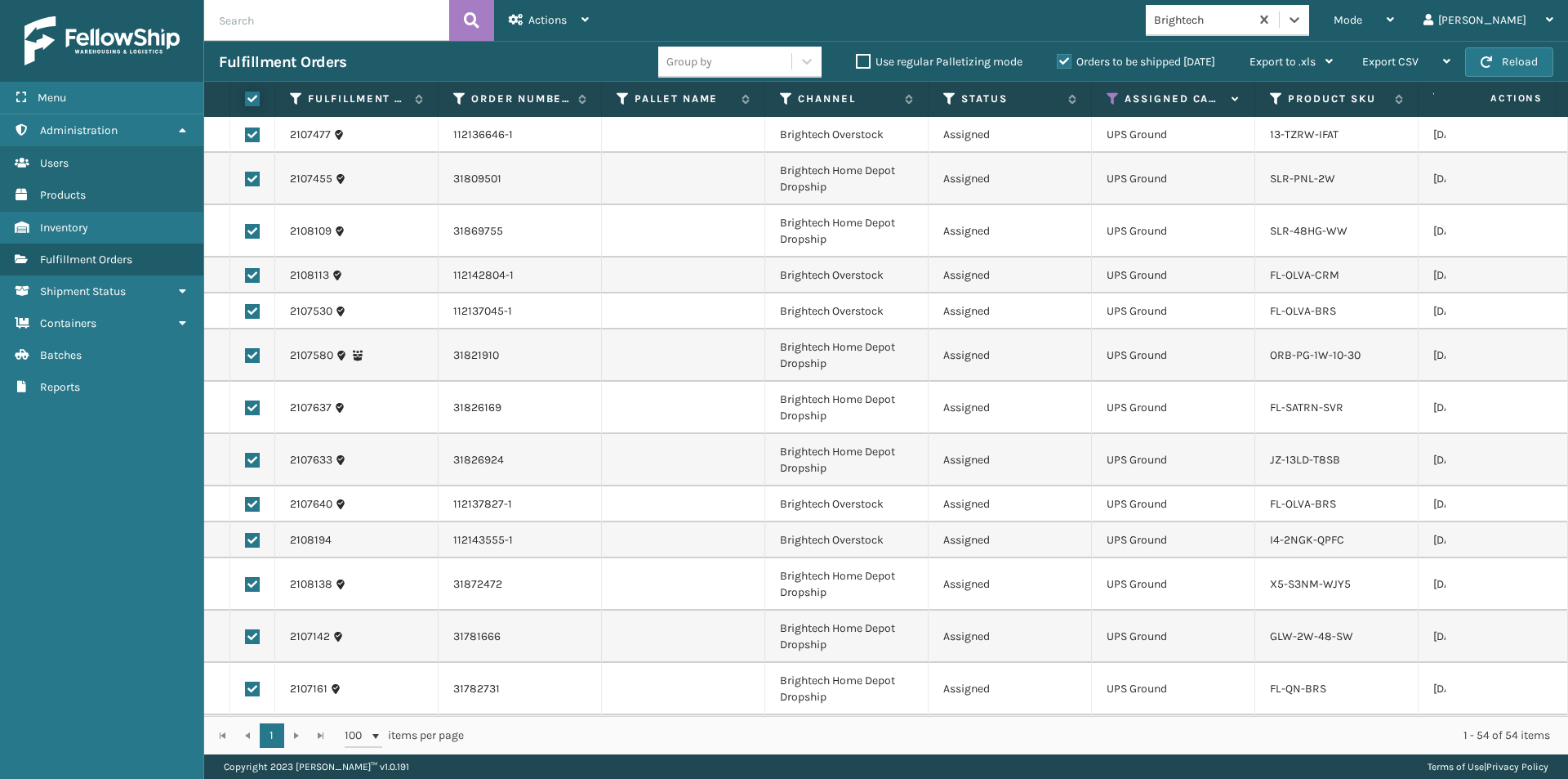
checkbox input "true"
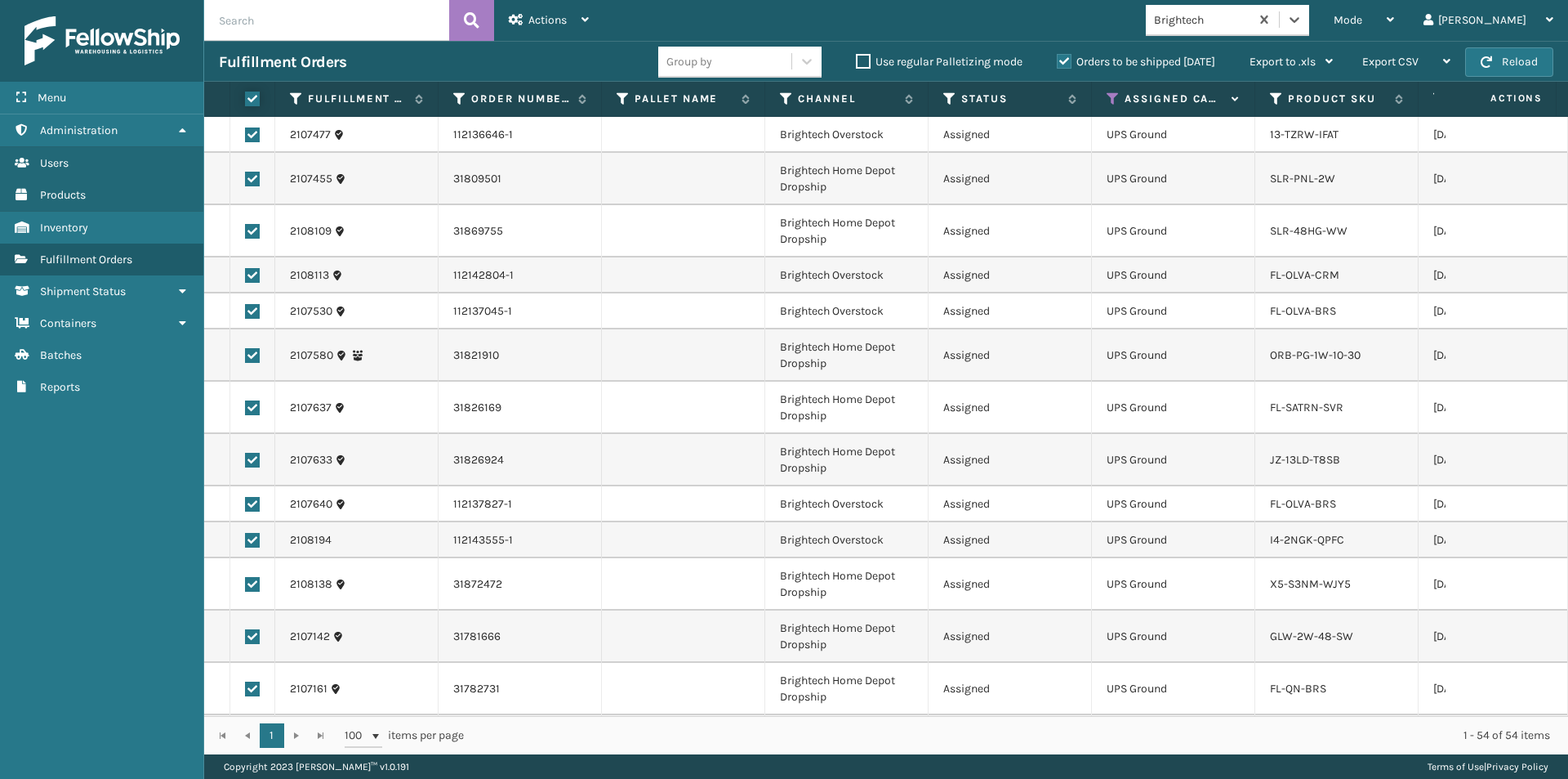
checkbox input "true"
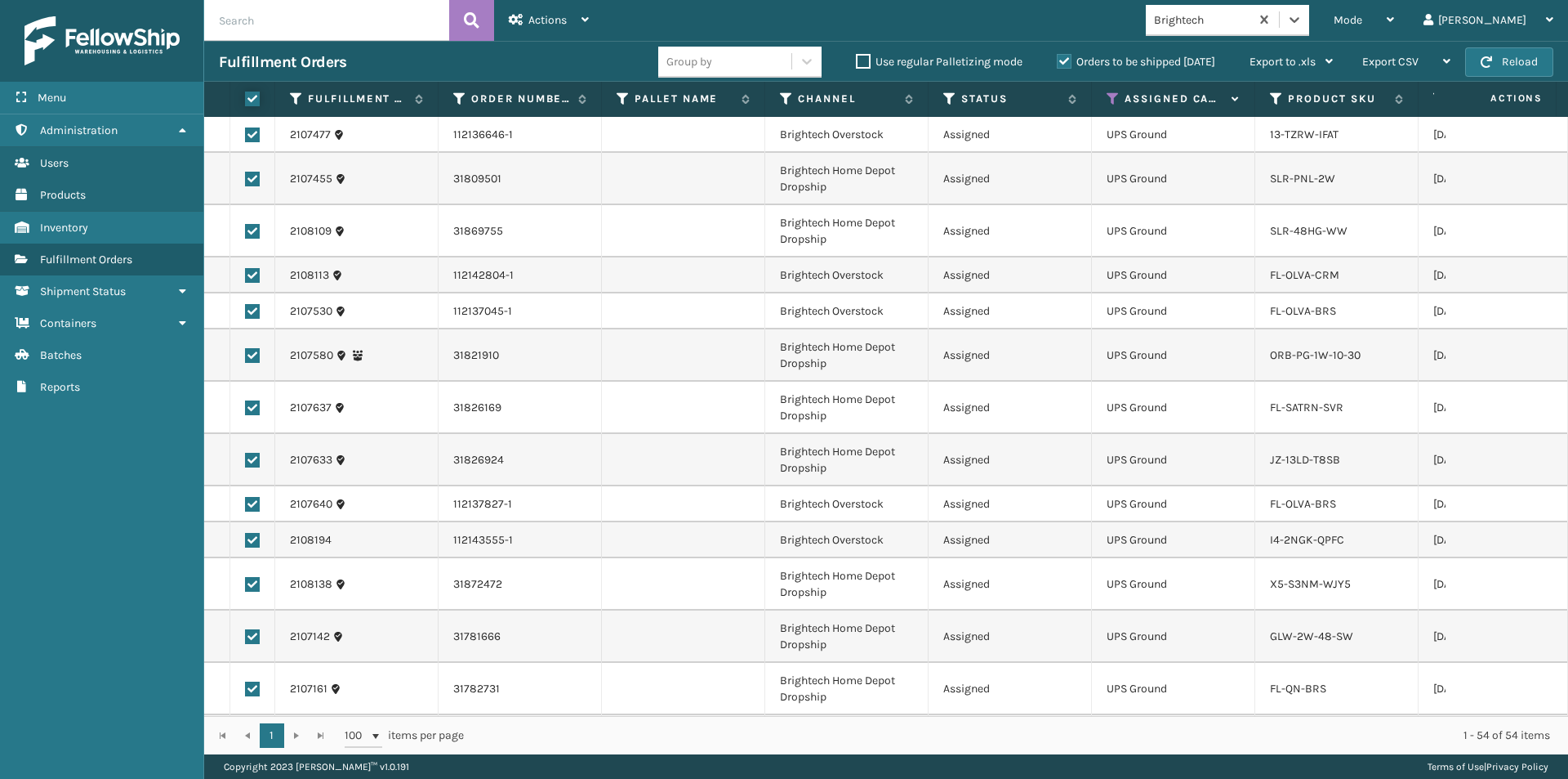
checkbox input "true"
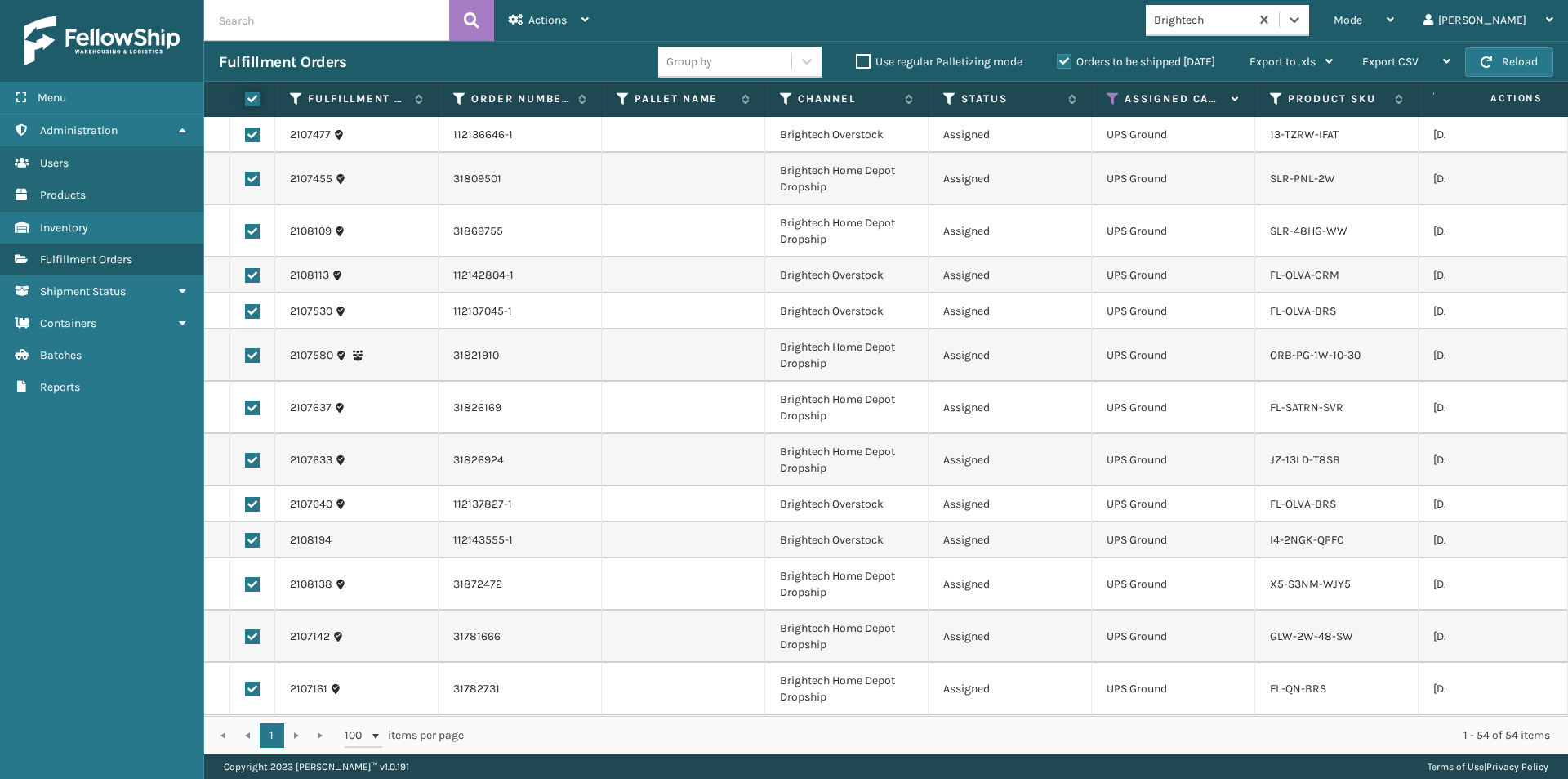
checkbox input "true"
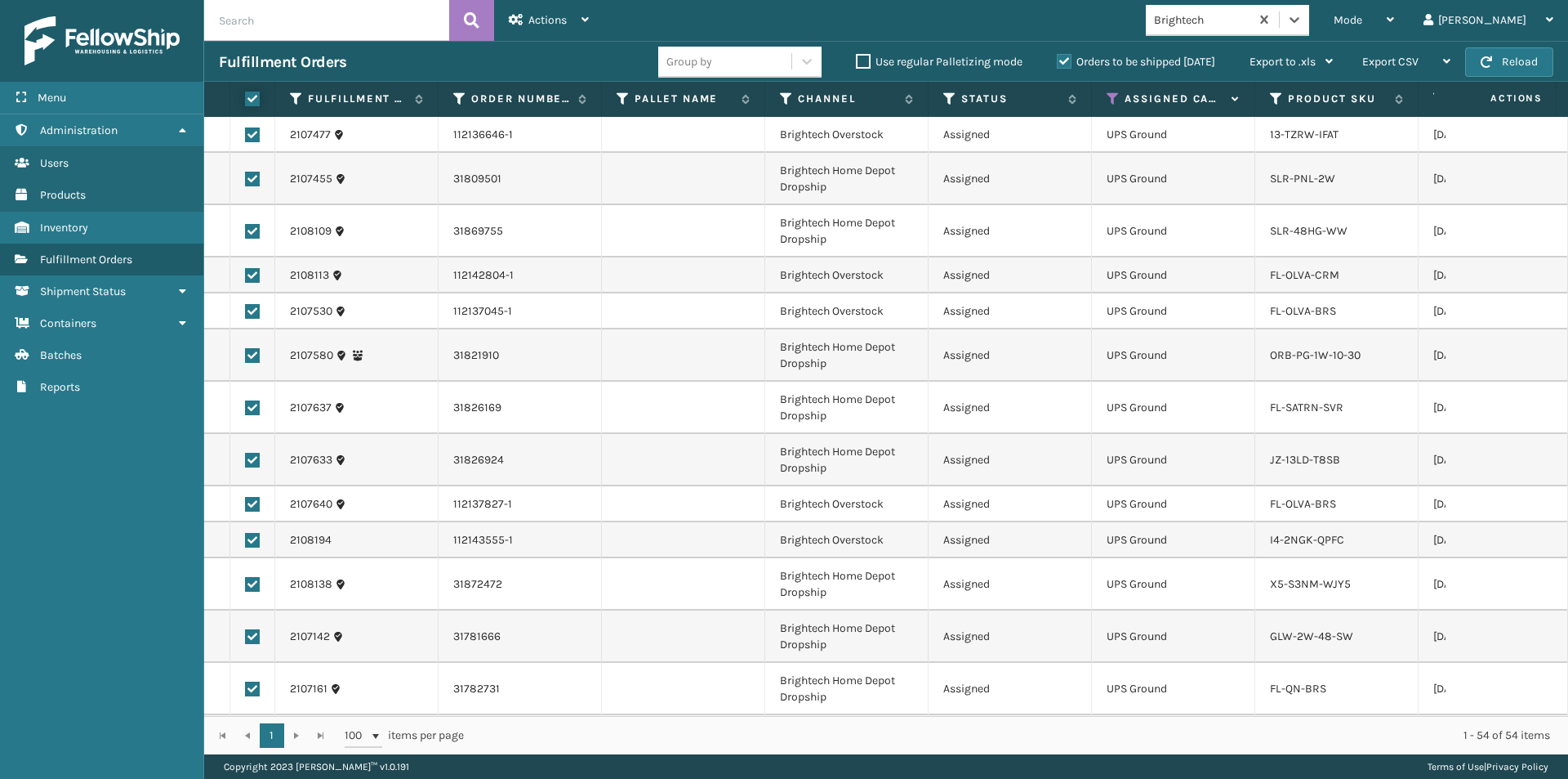
checkbox input "true"
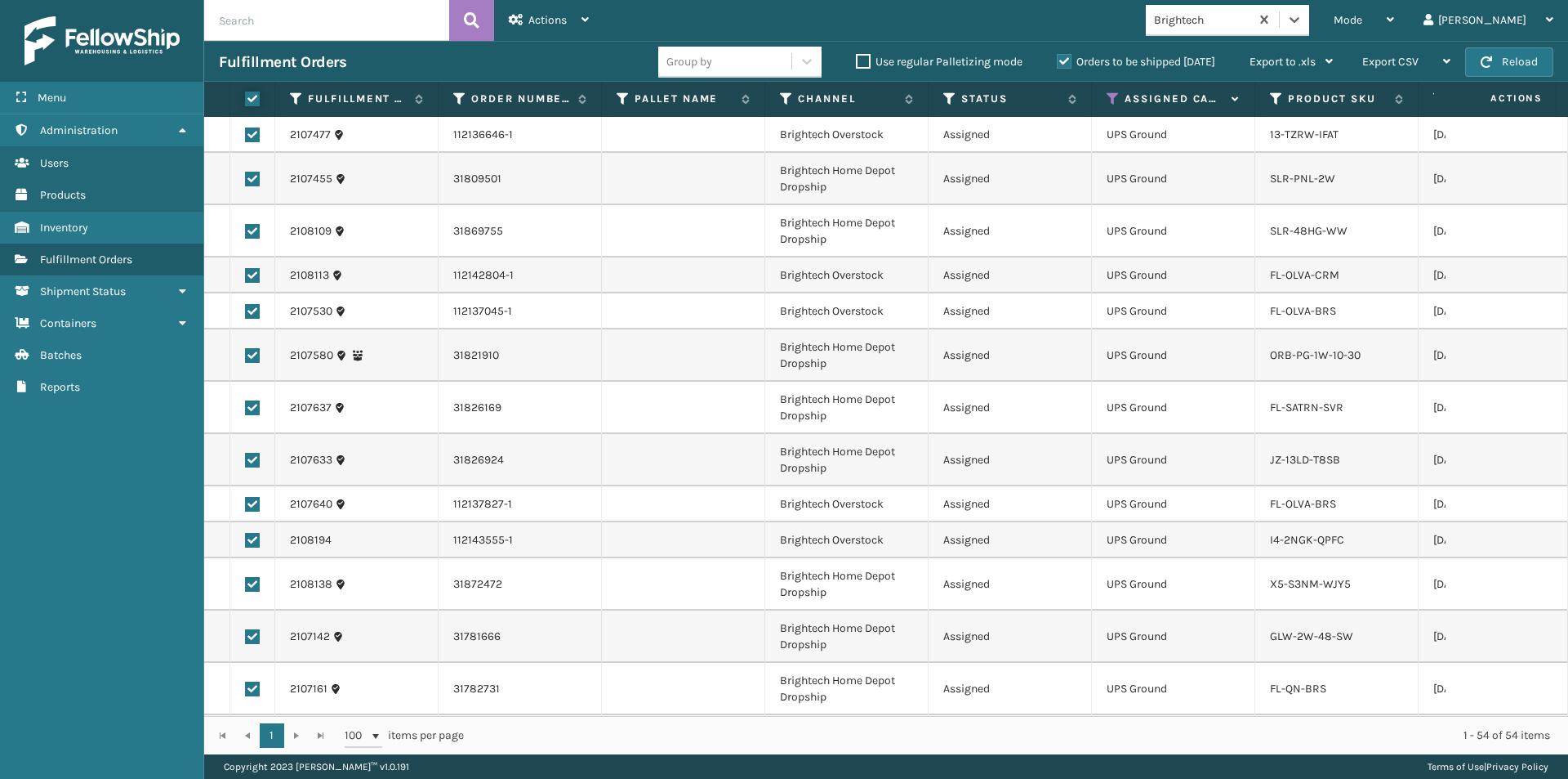
checkbox input "true"
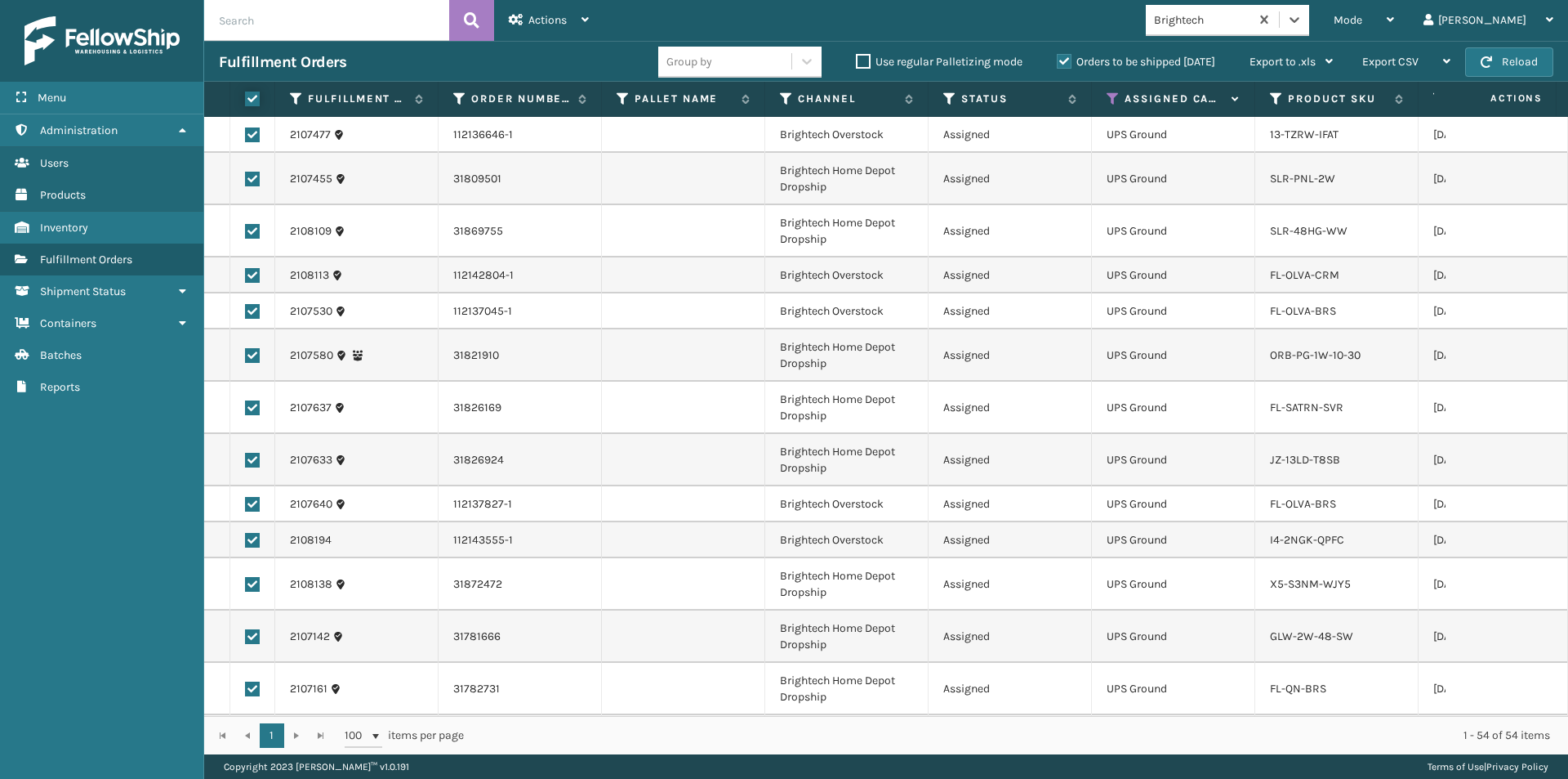
checkbox input "true"
click at [590, 27] on div "Actions Settings Remove All Filters Export Labels Create Picking Batch" at bounding box center [549, 20] width 109 height 41
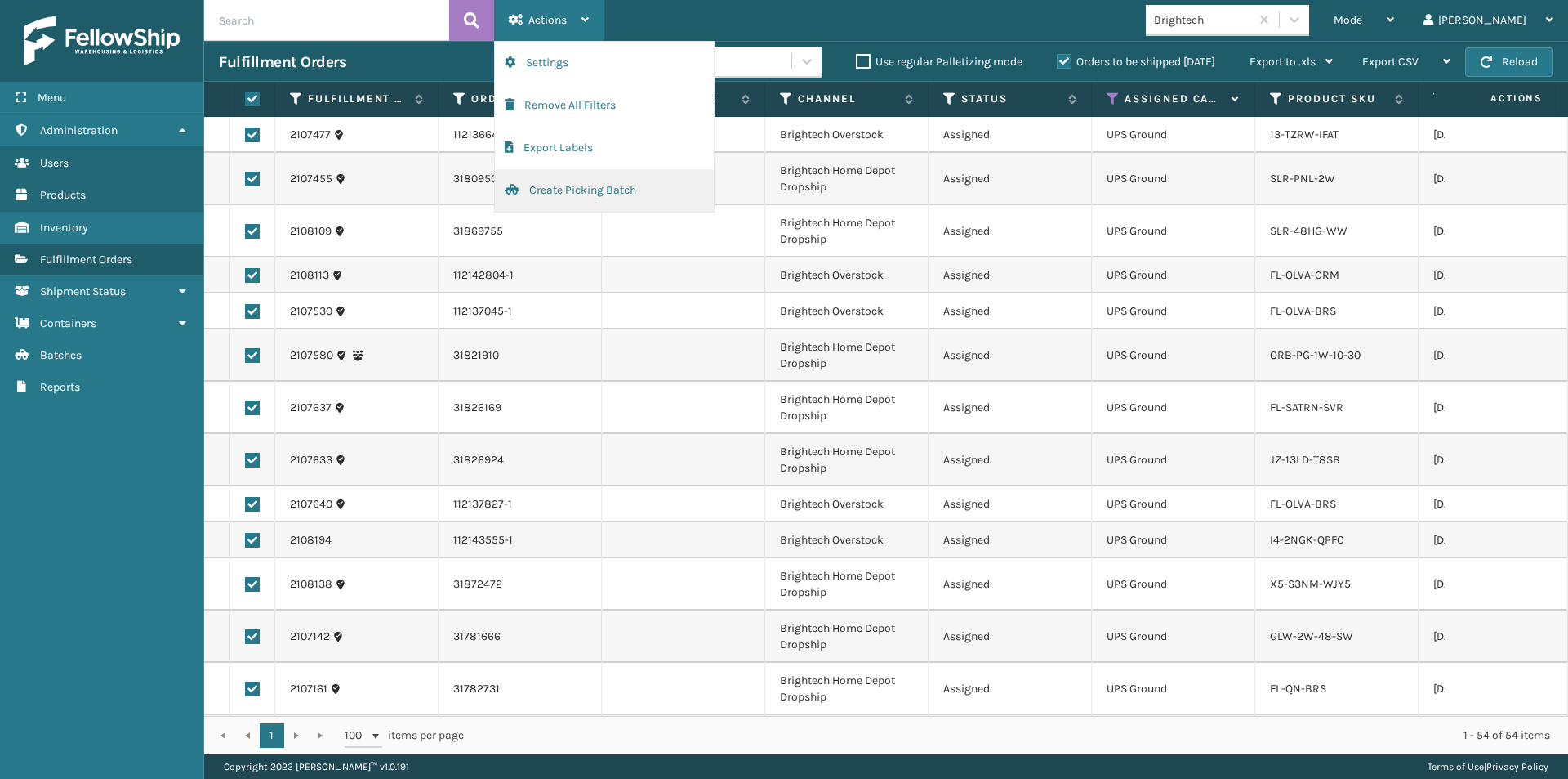
click at [566, 196] on button "Create Picking Batch" at bounding box center [605, 190] width 219 height 43
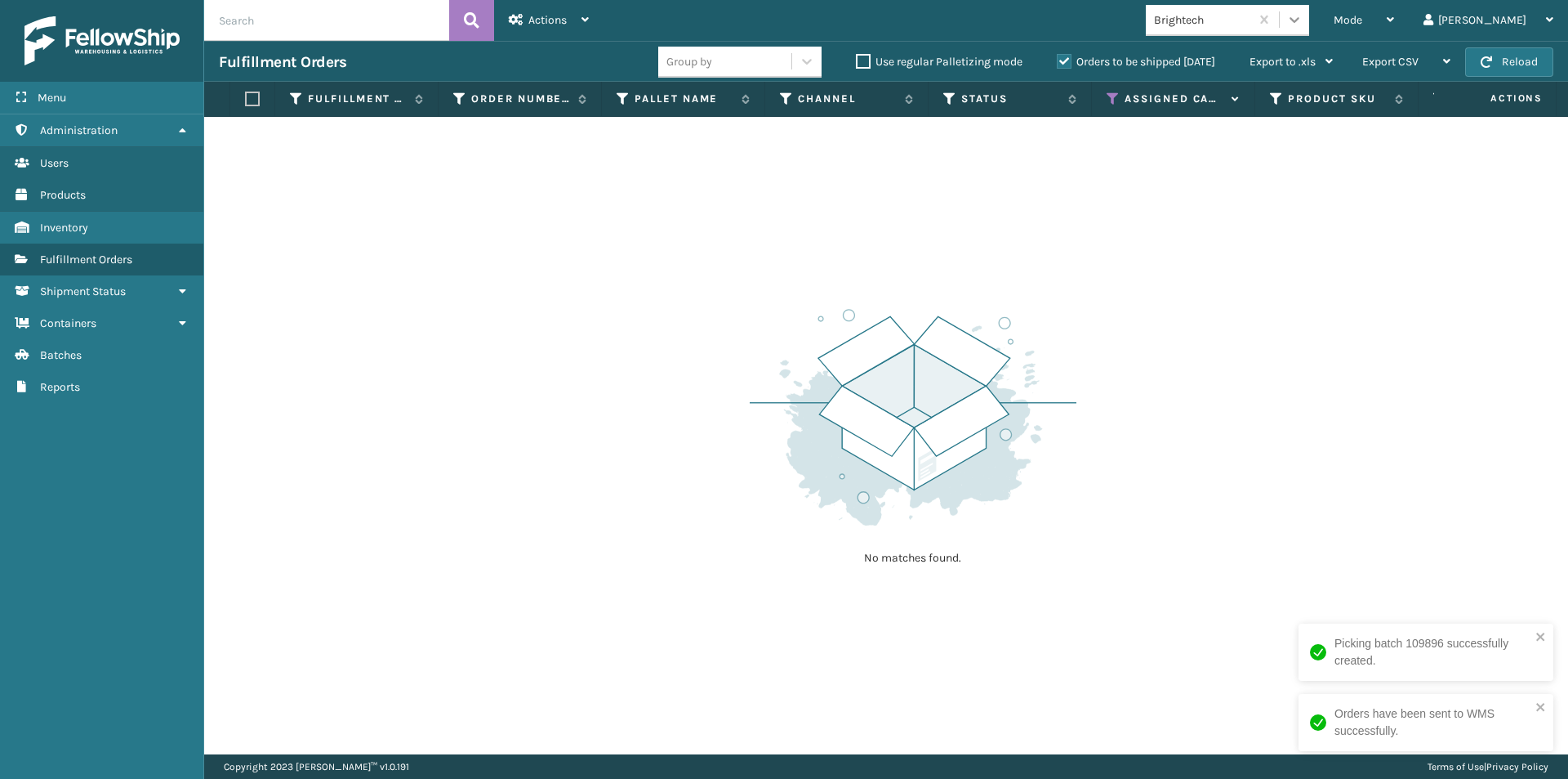
click at [1303, 23] on icon at bounding box center [1295, 20] width 16 height 16
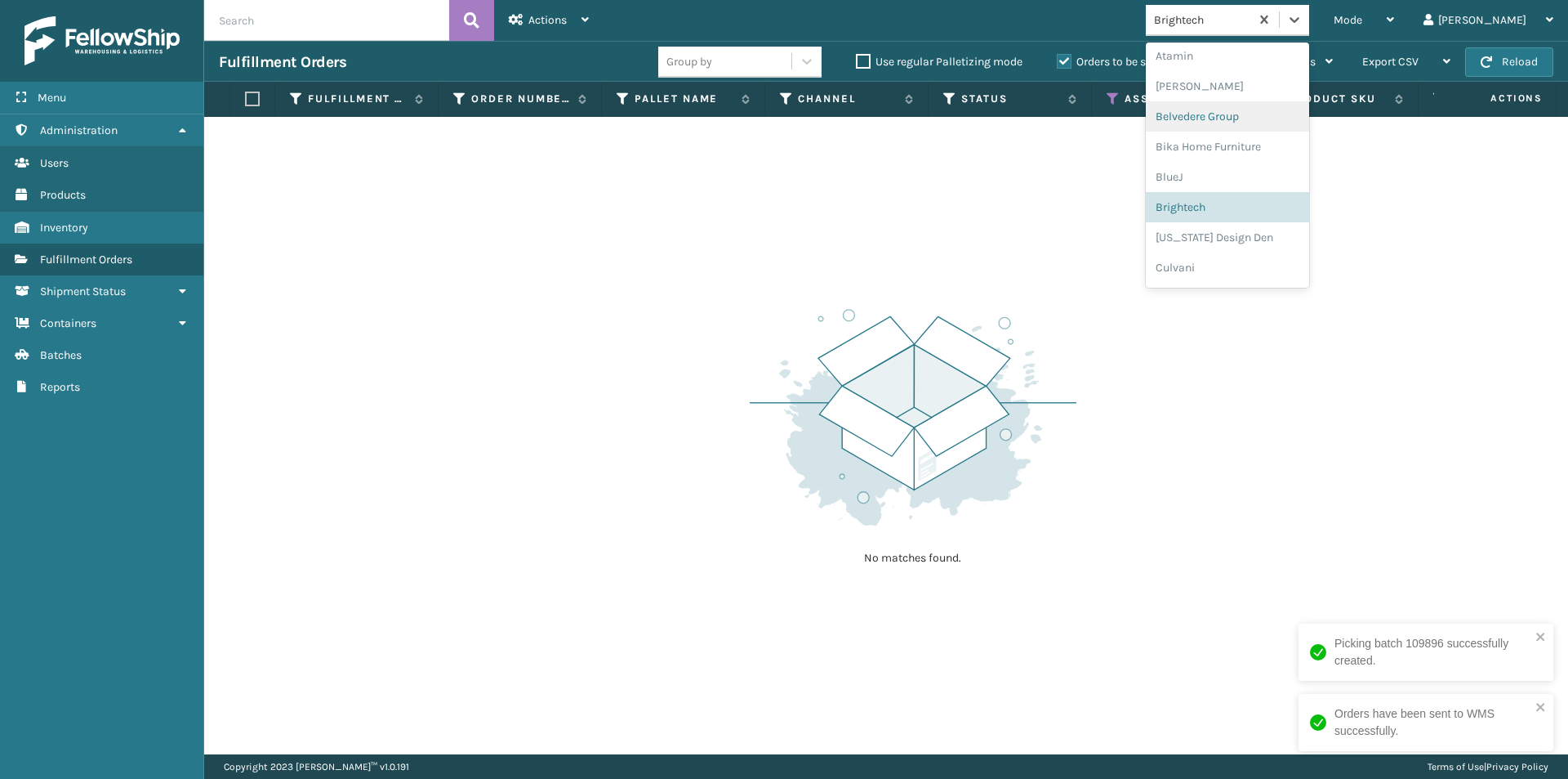
scroll to position [91, 0]
click at [1287, 216] on div "[US_STATE] Design Den" at bounding box center [1228, 211] width 163 height 30
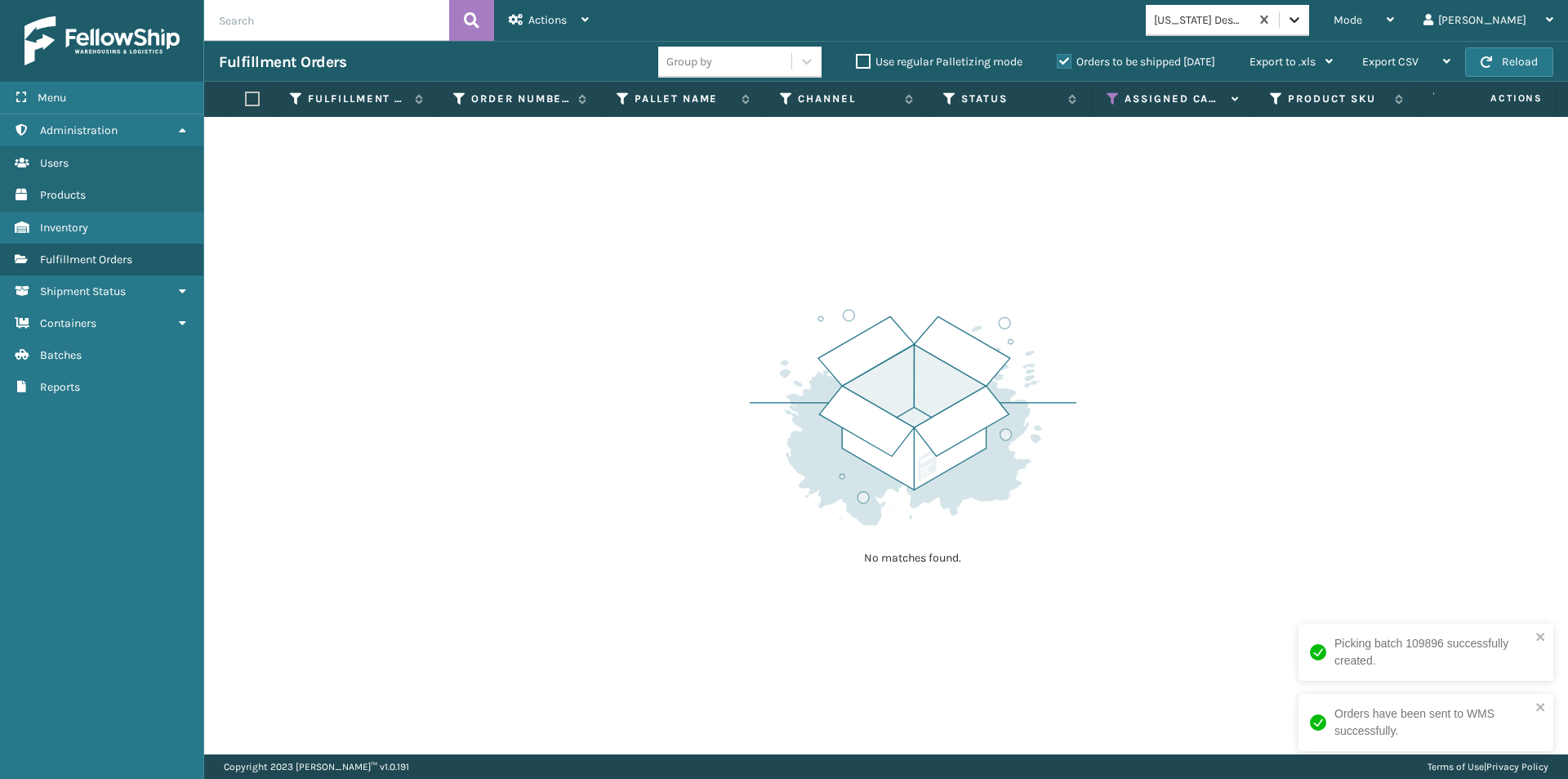
click at [1303, 20] on icon at bounding box center [1295, 20] width 16 height 16
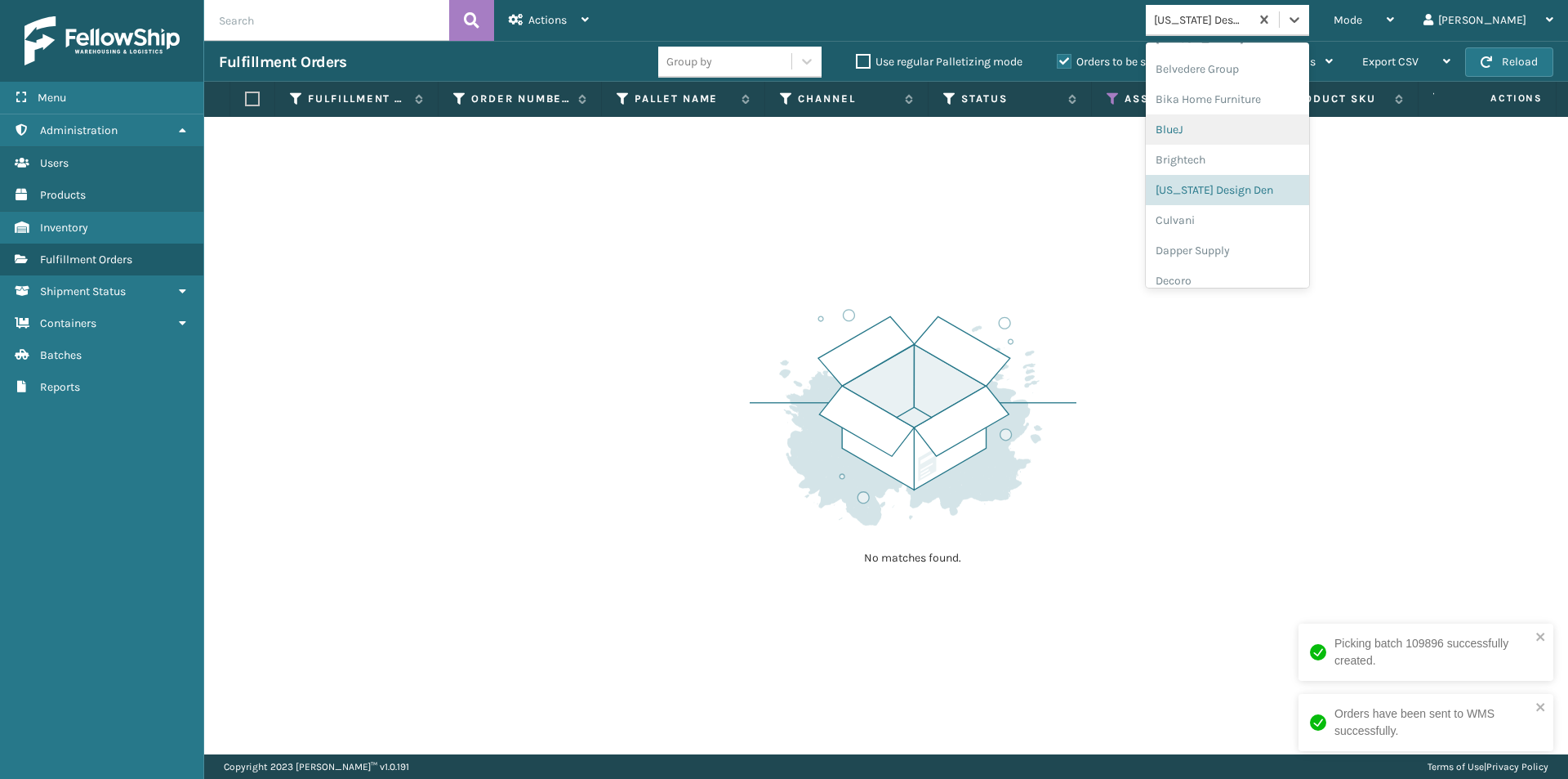
scroll to position [203, 0]
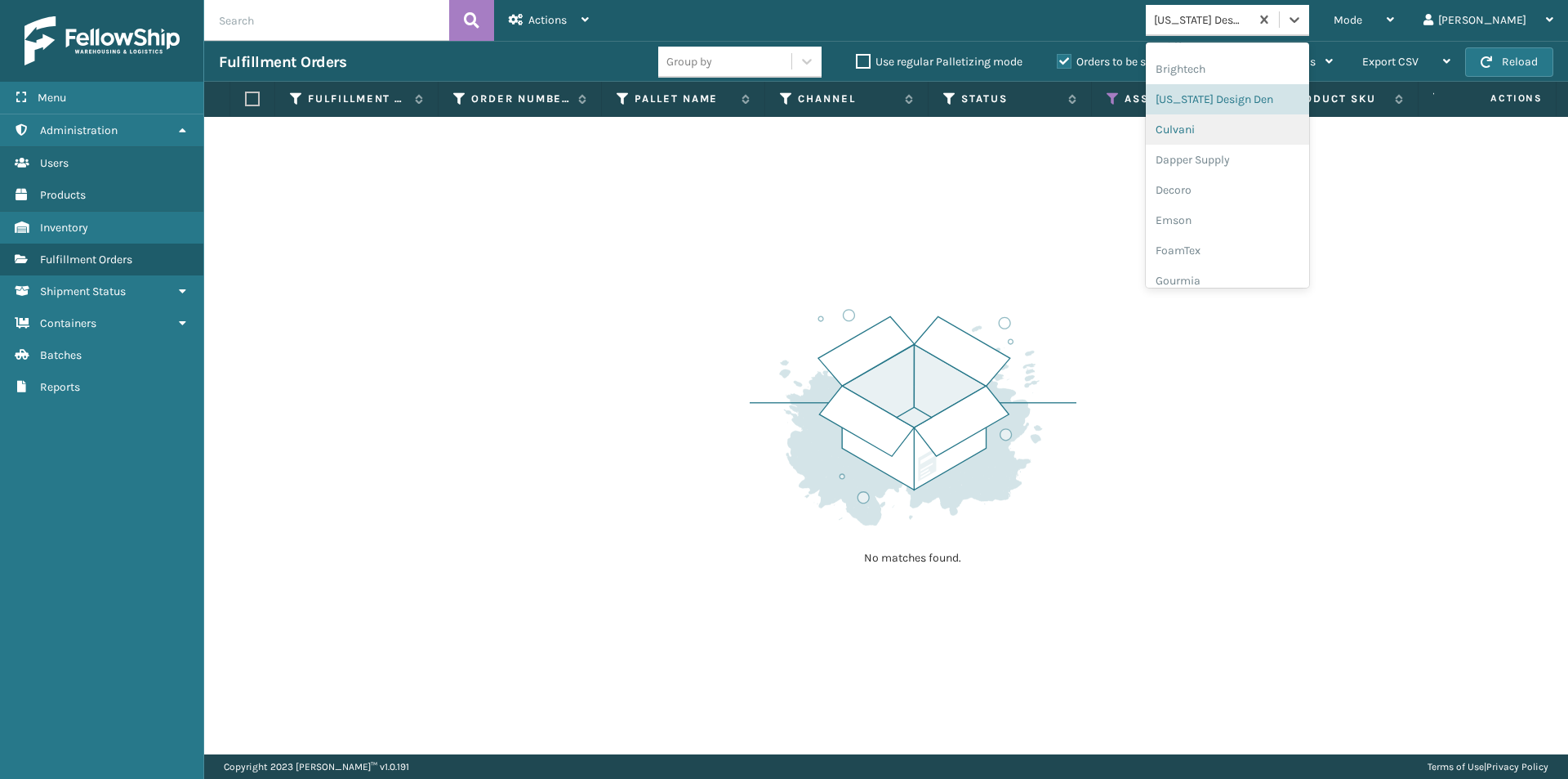
click at [1252, 131] on div "Culvani" at bounding box center [1228, 130] width 163 height 30
click at [1303, 20] on icon at bounding box center [1295, 20] width 16 height 16
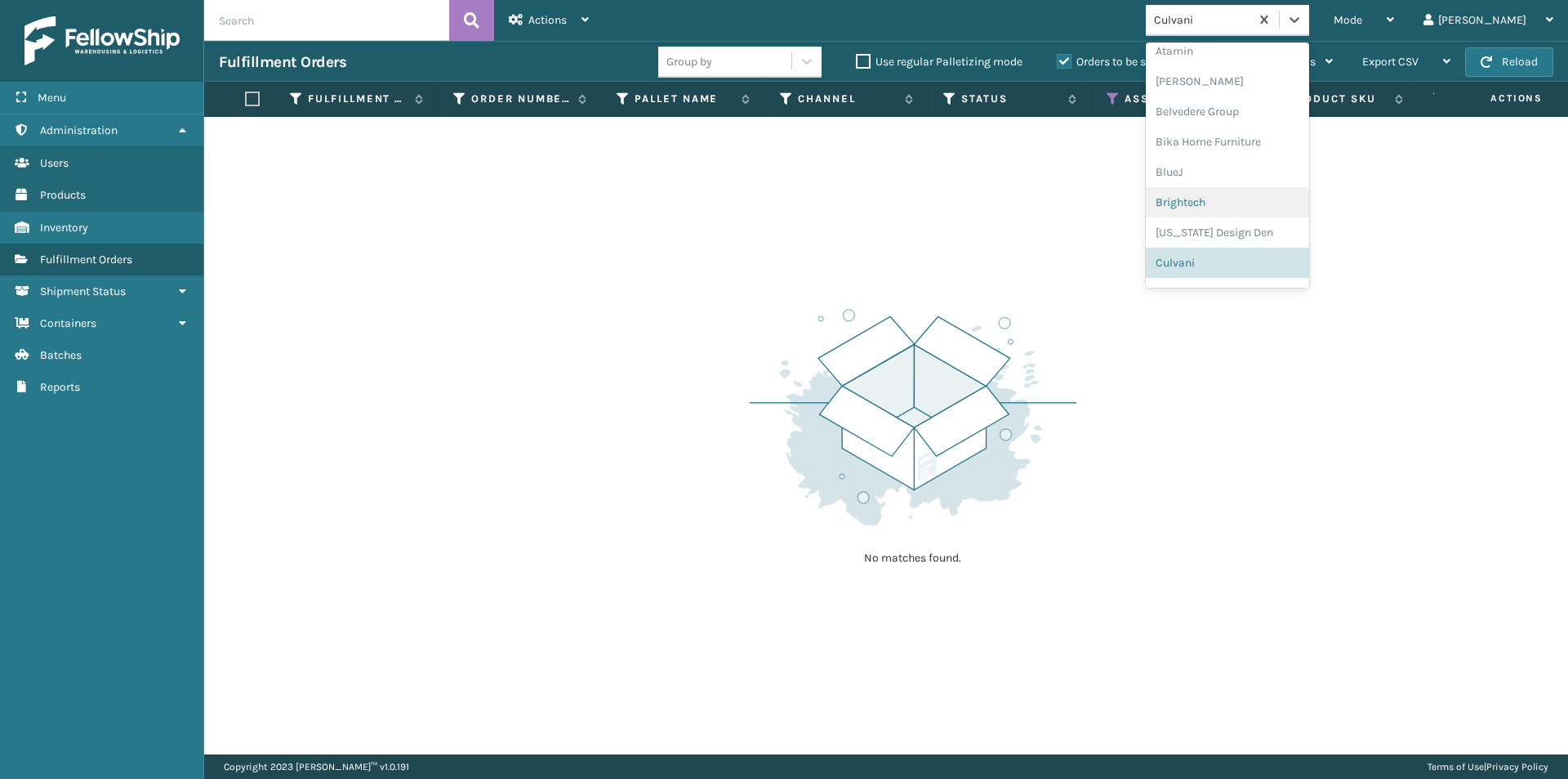
scroll to position [152, 0]
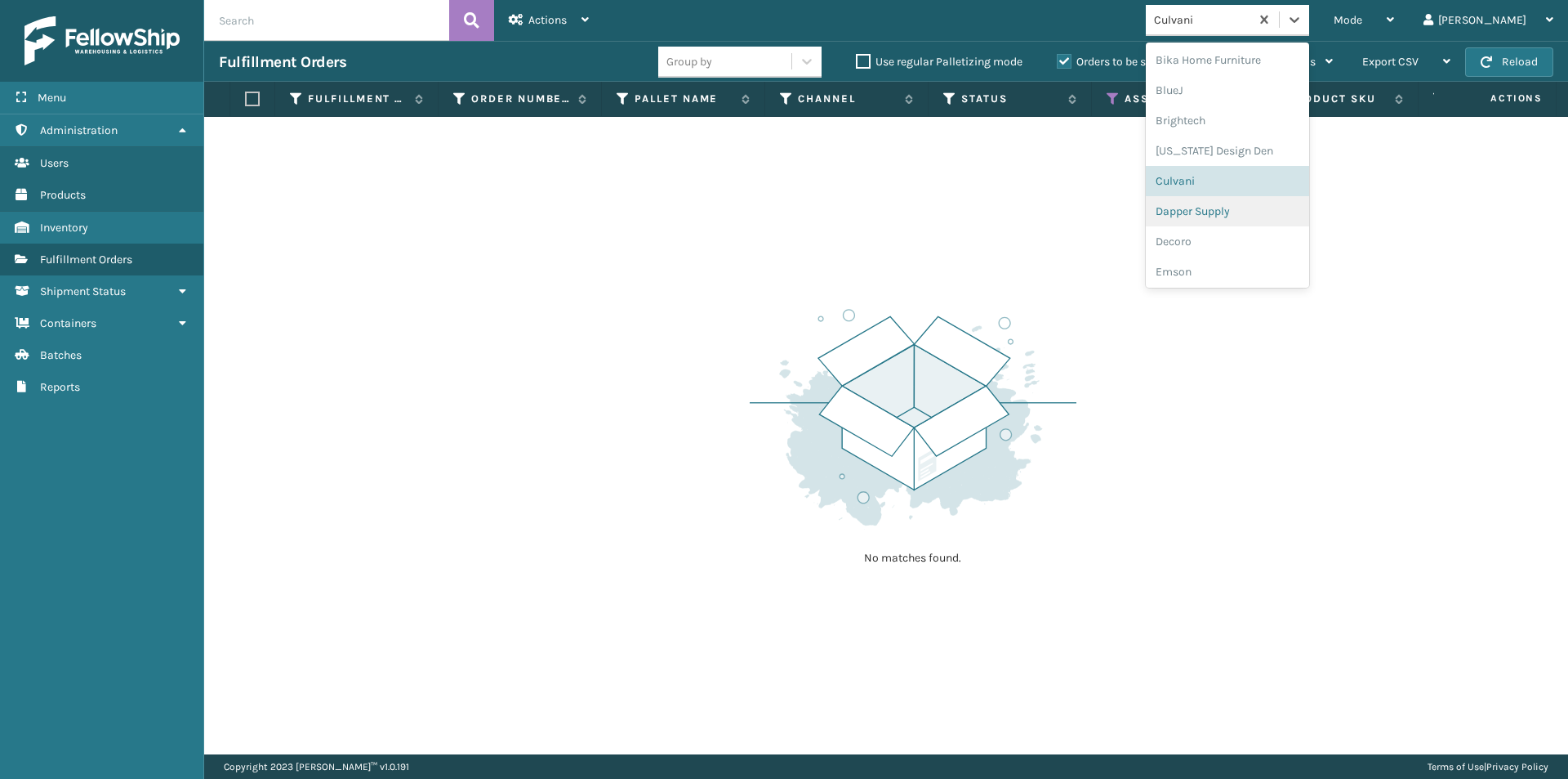
click at [1293, 209] on div "Dapper Supply" at bounding box center [1228, 211] width 163 height 30
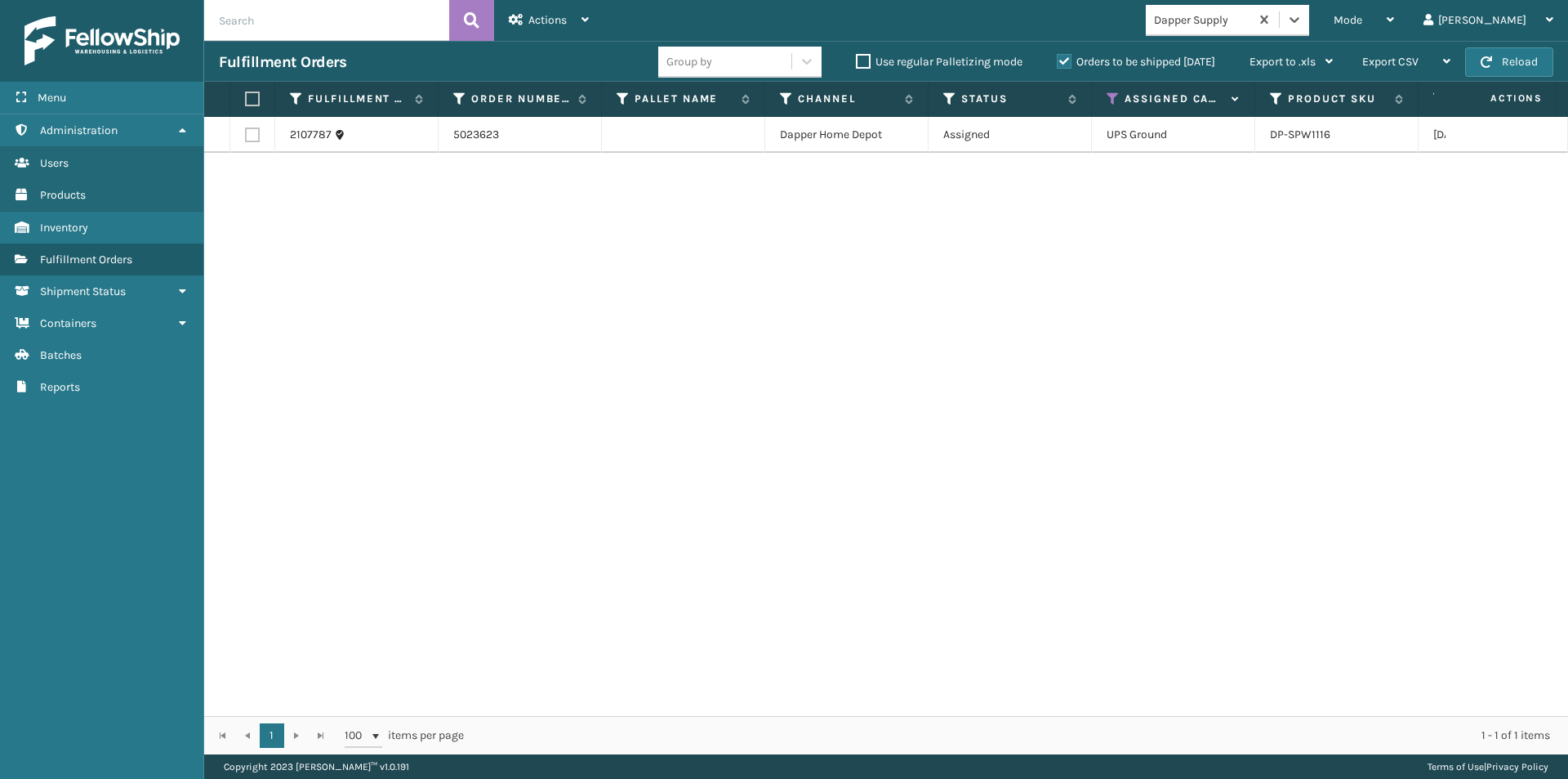
click at [252, 103] on label at bounding box center [249, 99] width 10 height 15
click at [246, 103] on input "checkbox" at bounding box center [245, 99] width 1 height 11
checkbox input "true"
click at [519, 19] on icon at bounding box center [516, 20] width 15 height 12
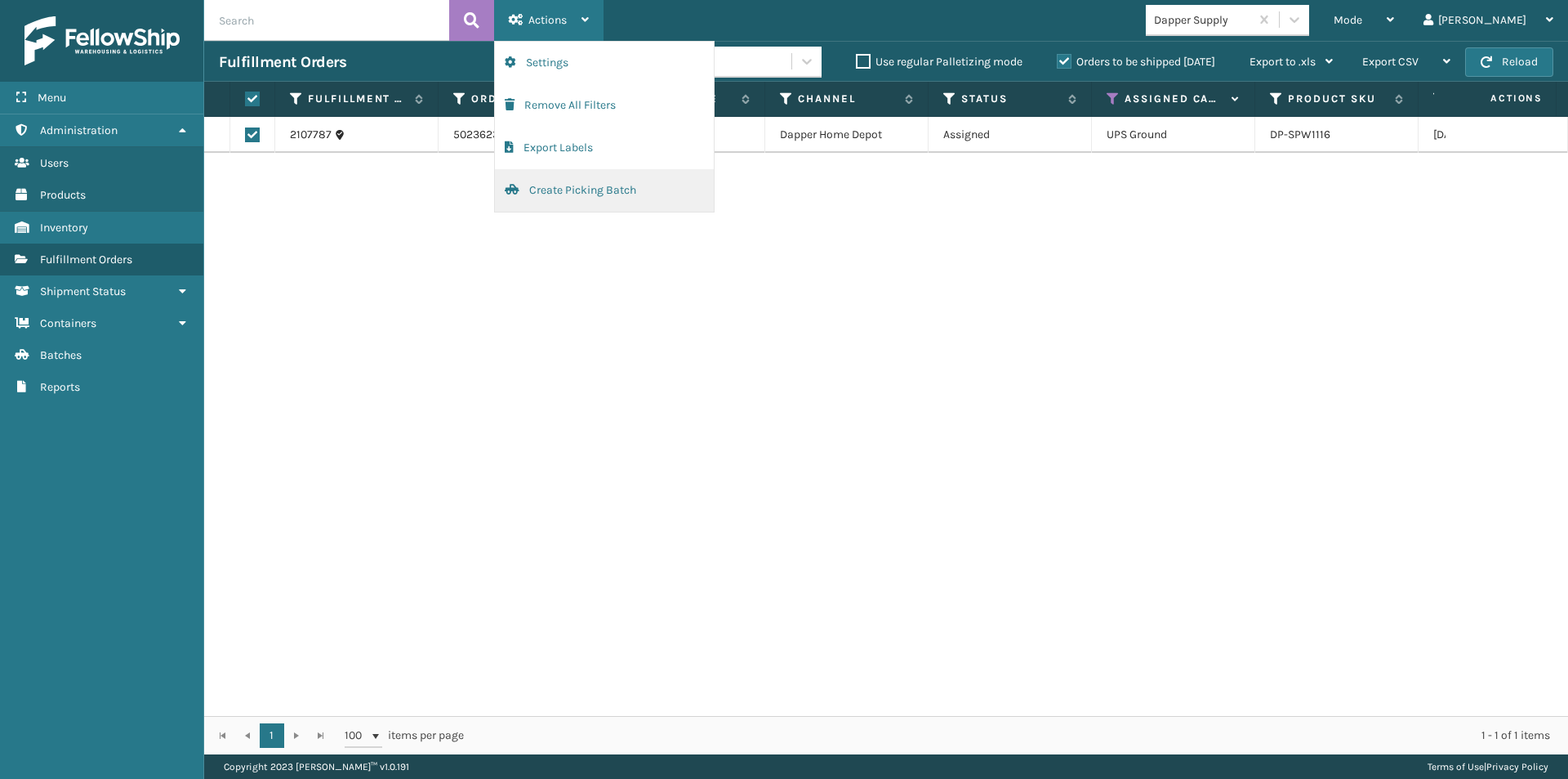
click at [562, 188] on button "Create Picking Batch" at bounding box center [605, 190] width 219 height 43
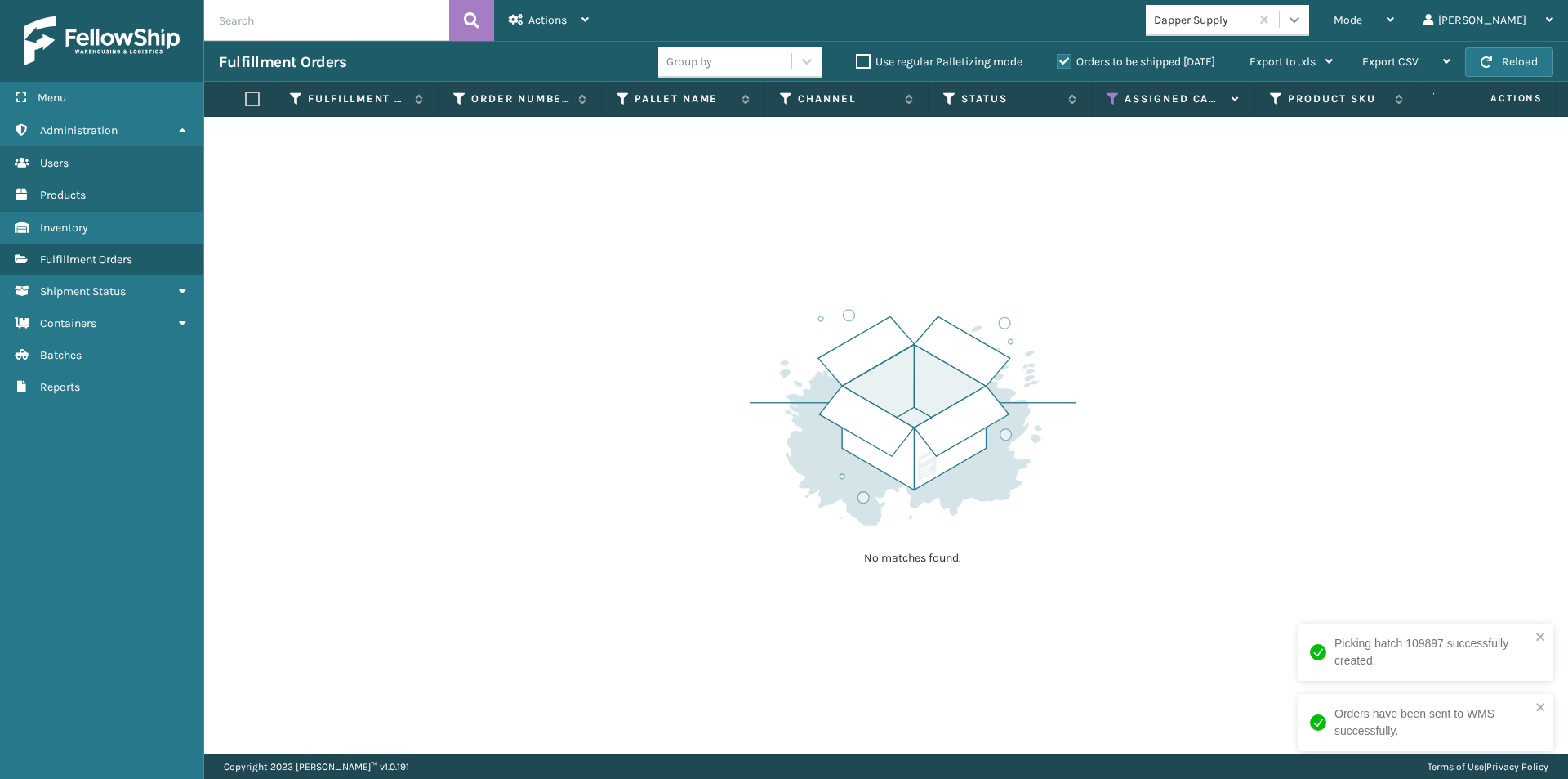
click at [1300, 19] on icon at bounding box center [1295, 20] width 10 height 5
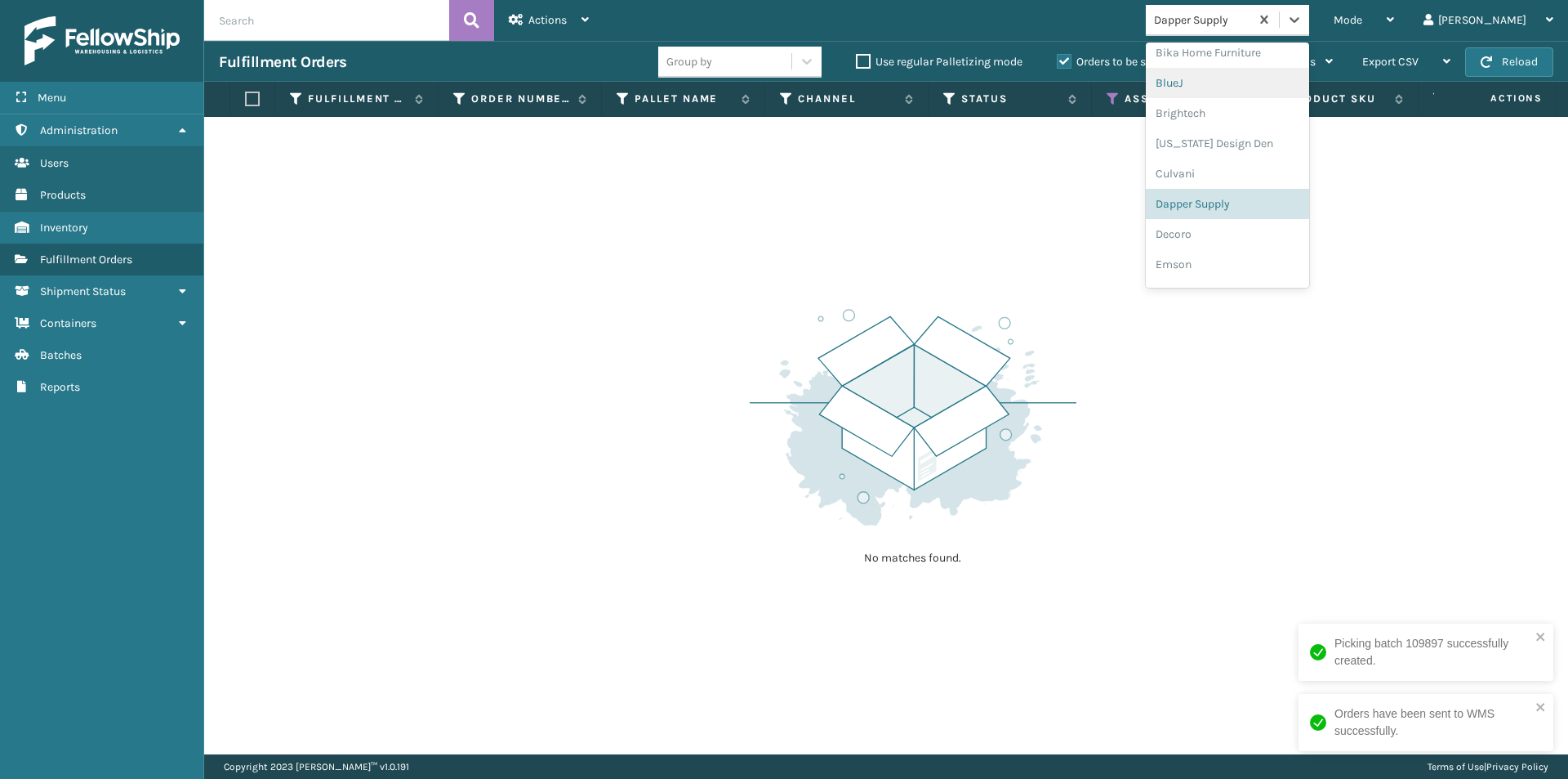
scroll to position [182, 0]
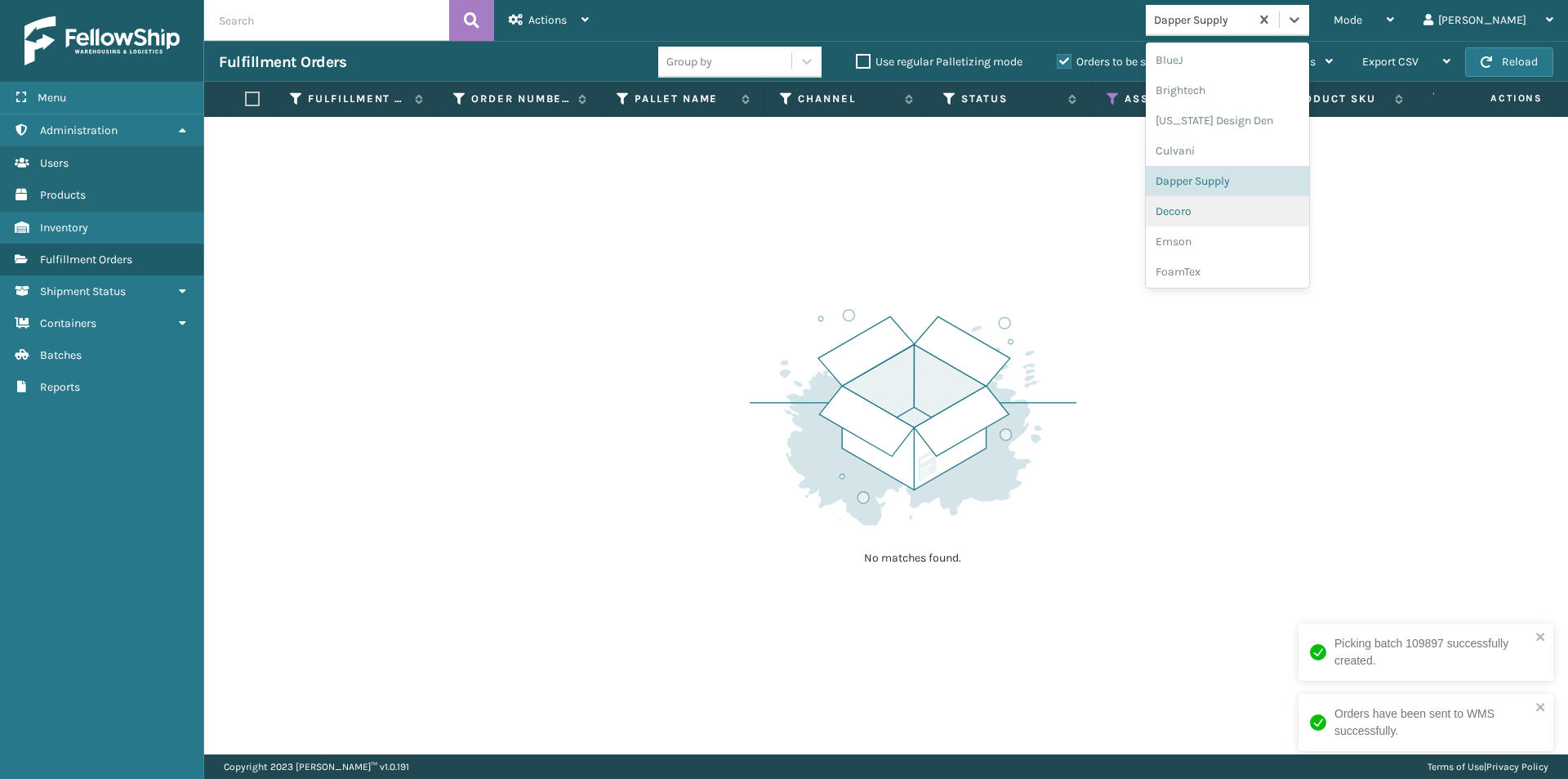
click at [1253, 216] on div "Decoro" at bounding box center [1228, 211] width 163 height 30
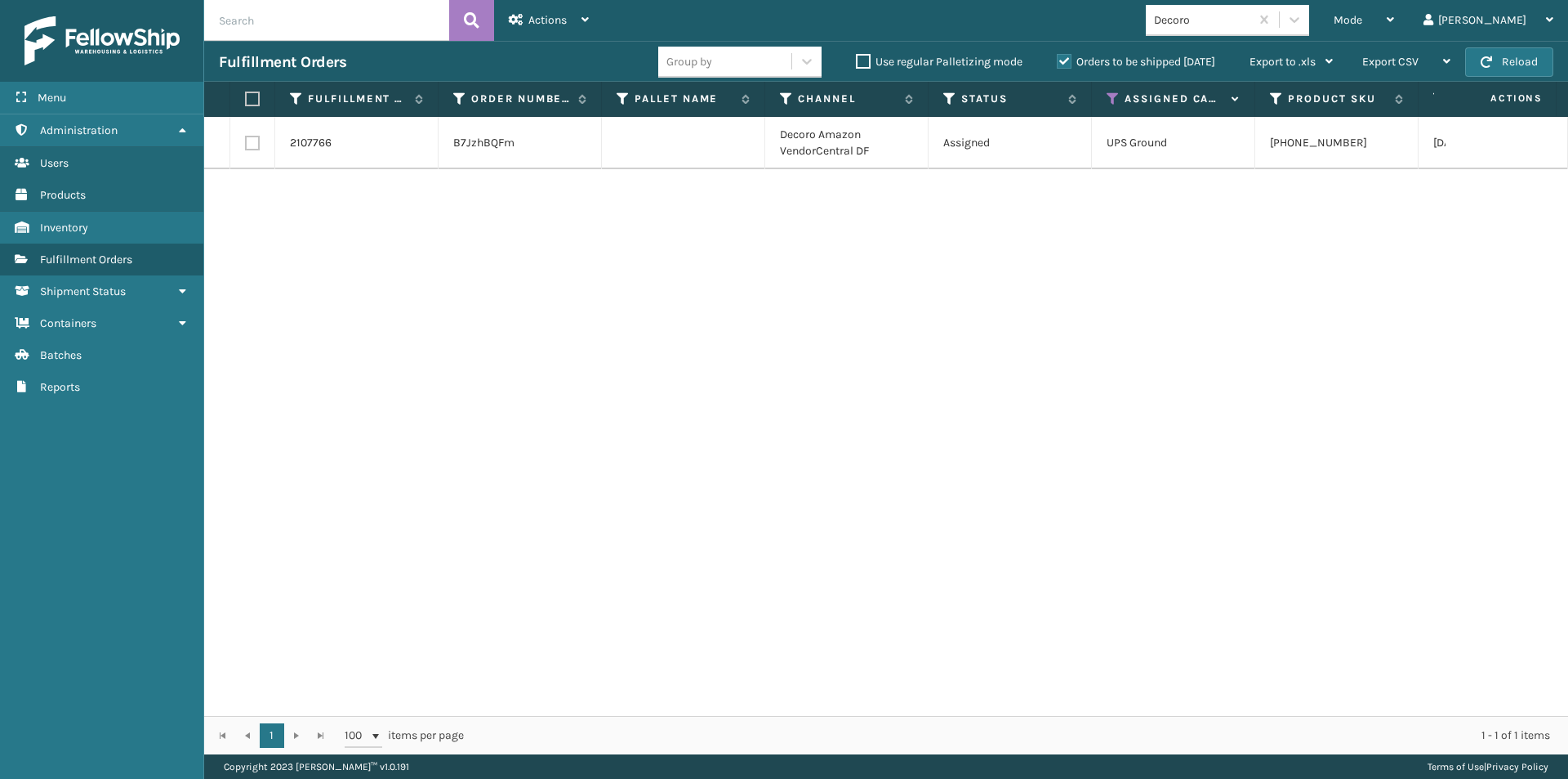
click at [254, 97] on label at bounding box center [249, 99] width 10 height 15
click at [246, 97] on input "checkbox" at bounding box center [245, 99] width 1 height 11
checkbox input "true"
click at [583, 15] on icon at bounding box center [585, 20] width 7 height 12
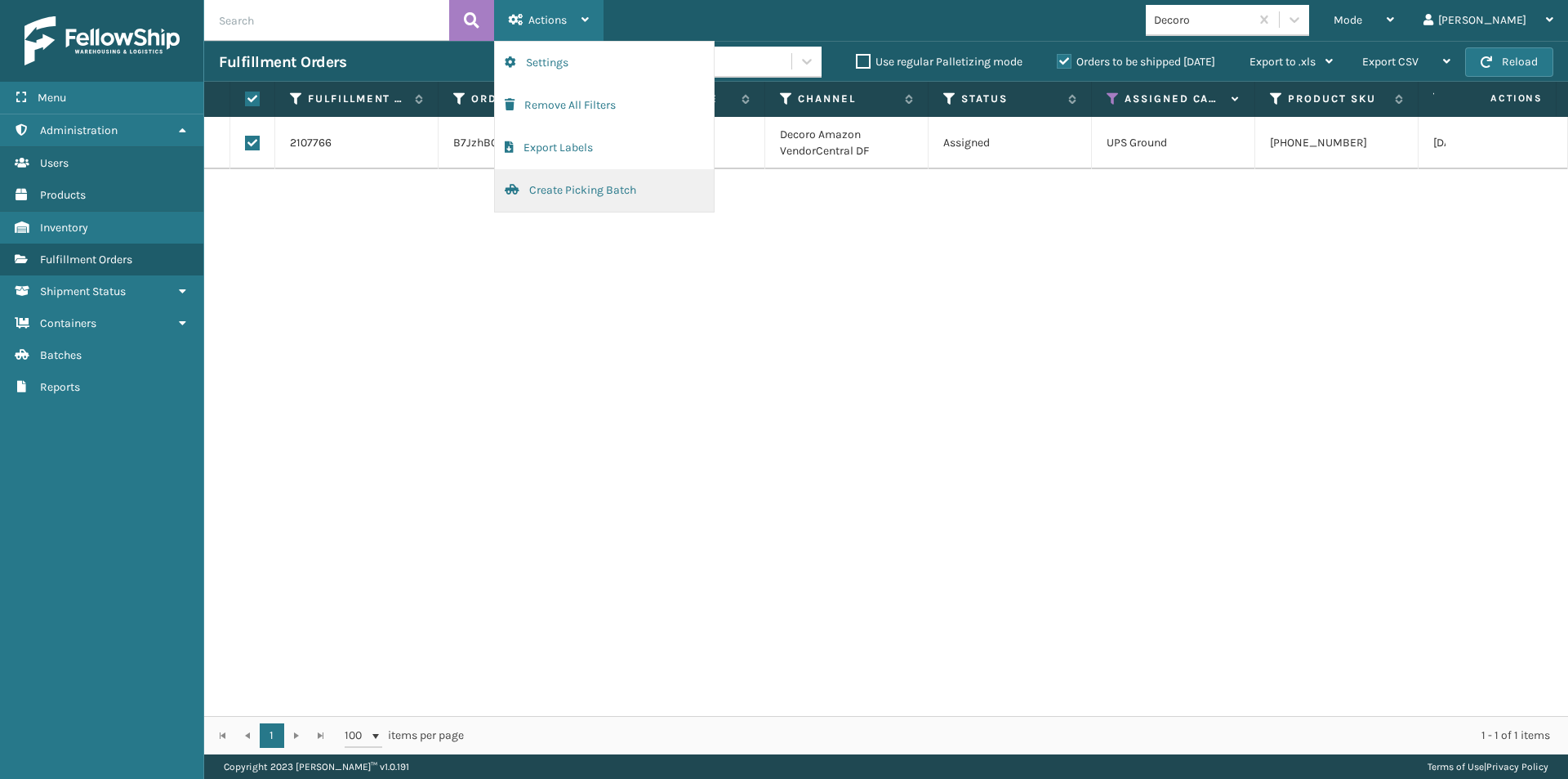
click at [561, 186] on button "Create Picking Batch" at bounding box center [605, 190] width 219 height 43
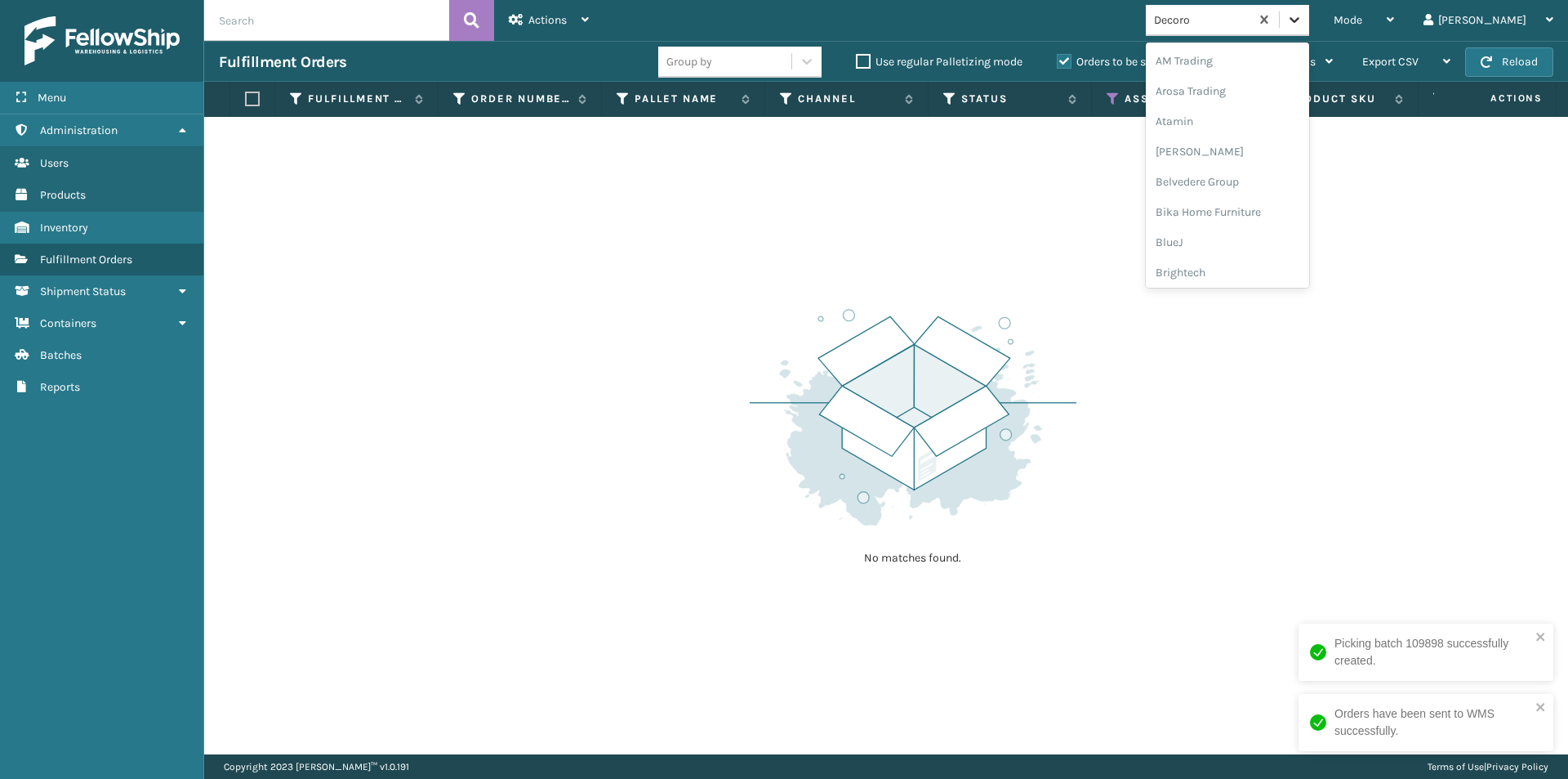
click at [1303, 23] on icon at bounding box center [1295, 20] width 16 height 16
click at [1248, 139] on div "Emson" at bounding box center [1228, 130] width 163 height 30
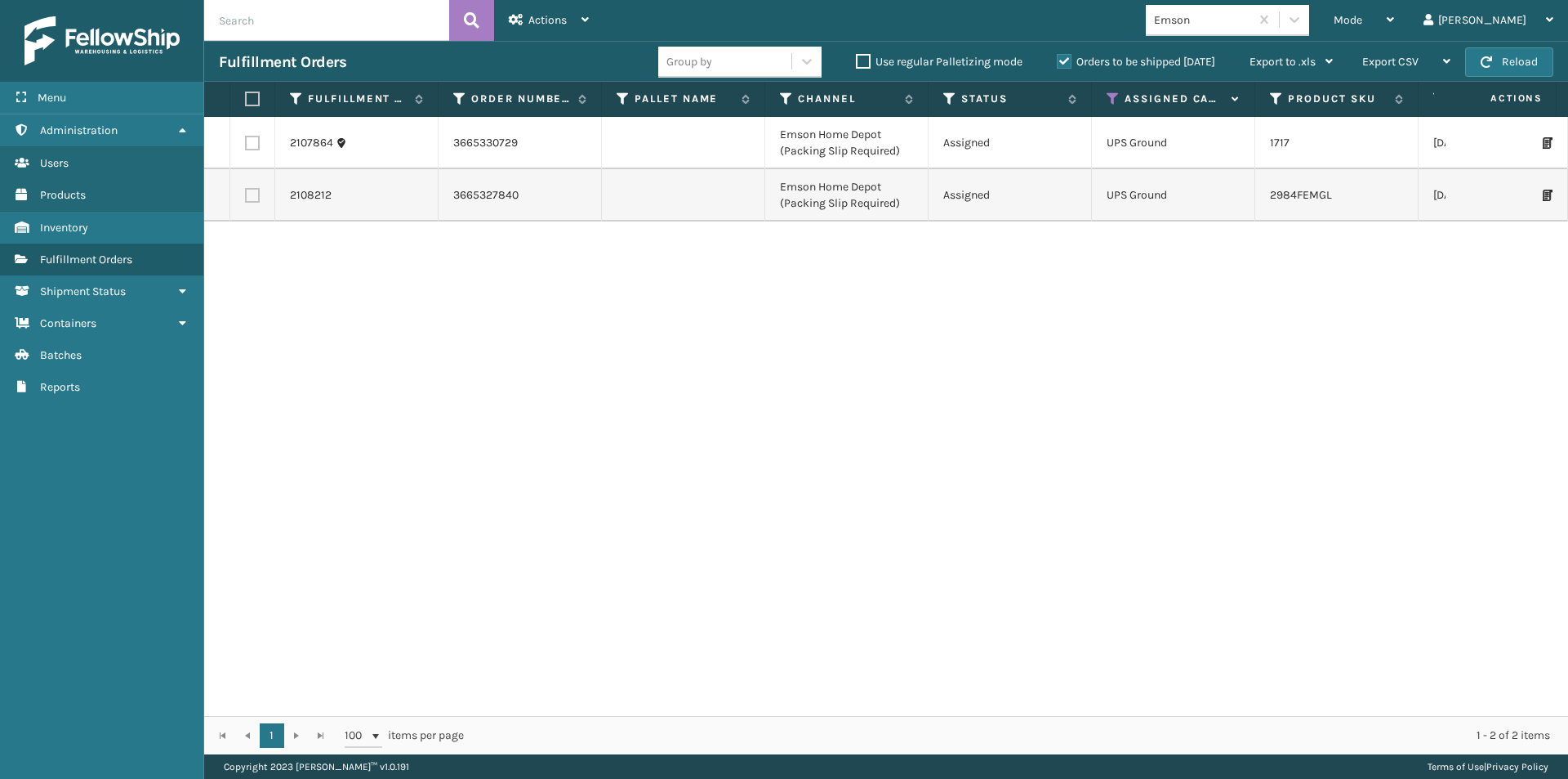
click at [253, 93] on label at bounding box center [249, 99] width 10 height 15
click at [246, 94] on input "checkbox" at bounding box center [245, 99] width 1 height 11
checkbox input "true"
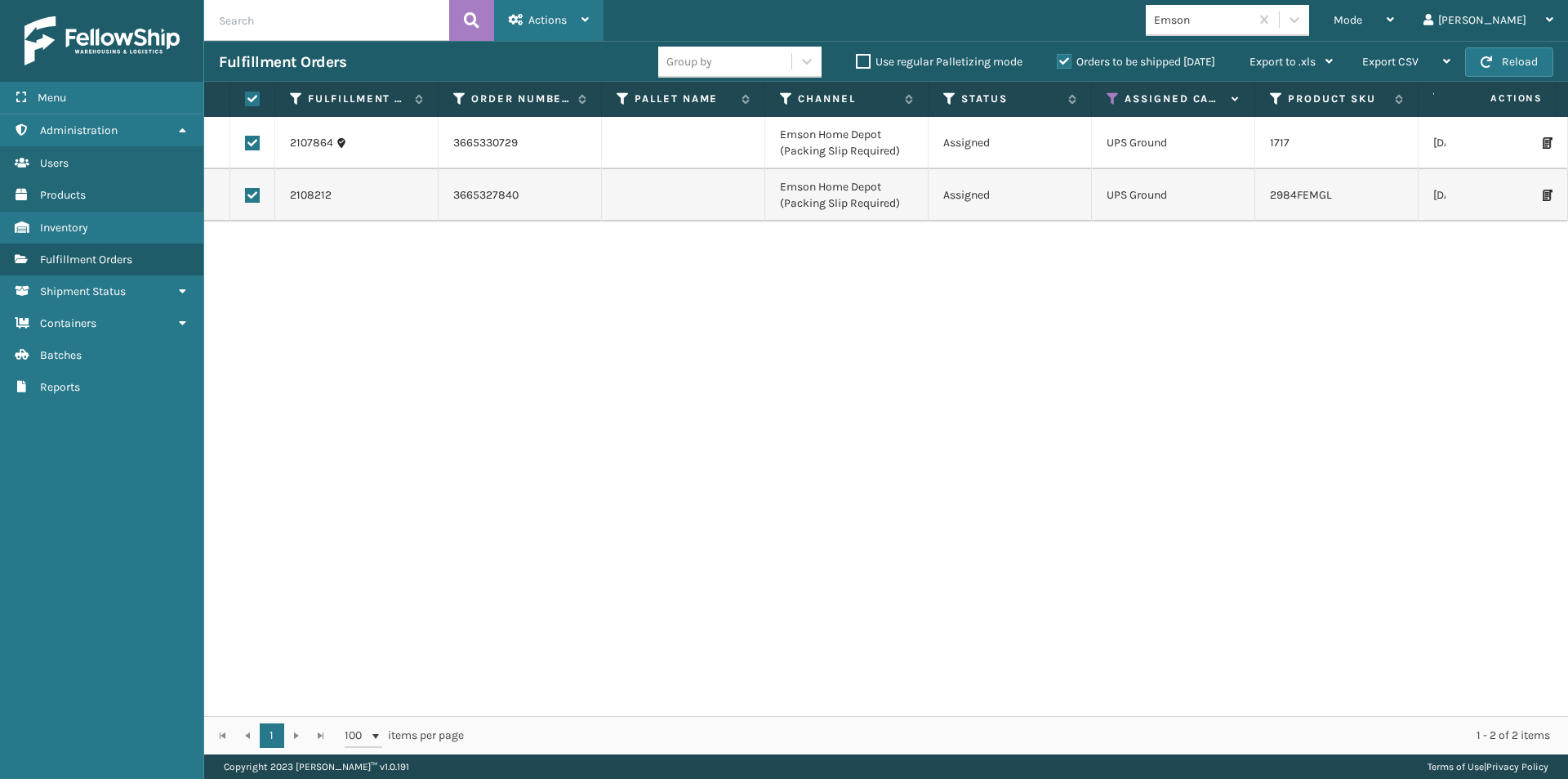
click at [573, 20] on div "Actions" at bounding box center [549, 20] width 80 height 41
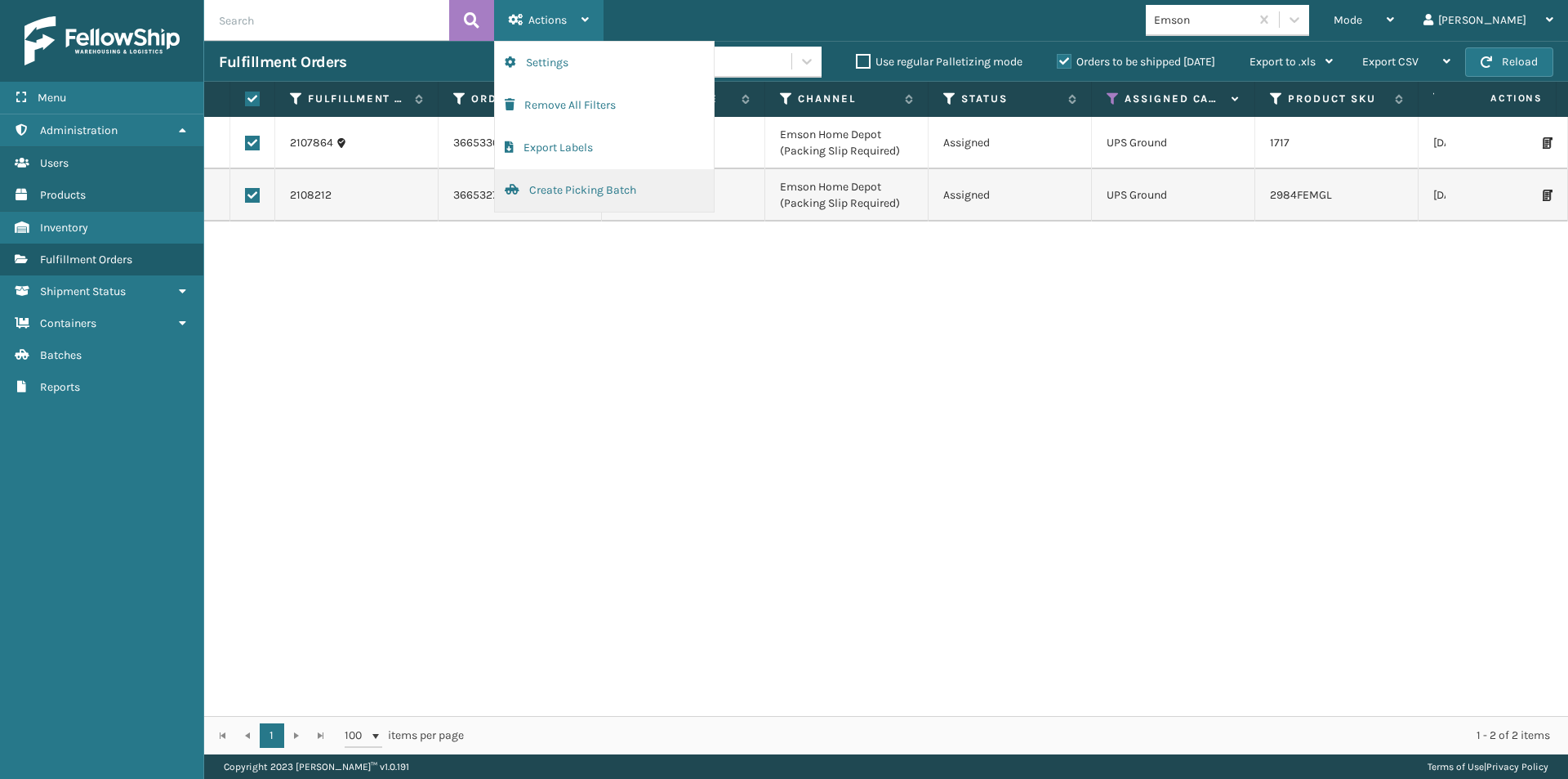
click at [579, 191] on button "Create Picking Batch" at bounding box center [605, 190] width 219 height 43
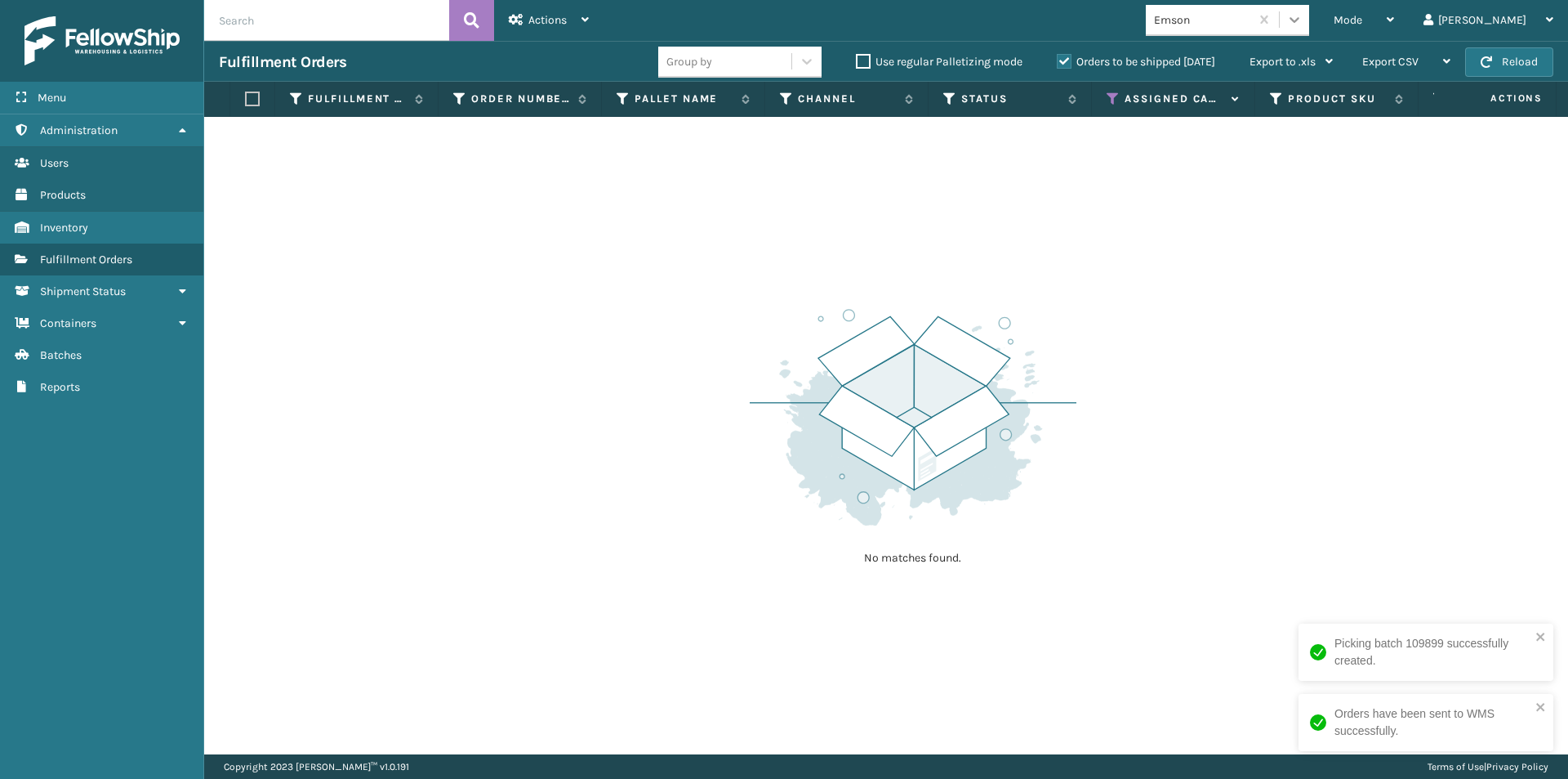
click at [1300, 19] on icon at bounding box center [1295, 20] width 10 height 5
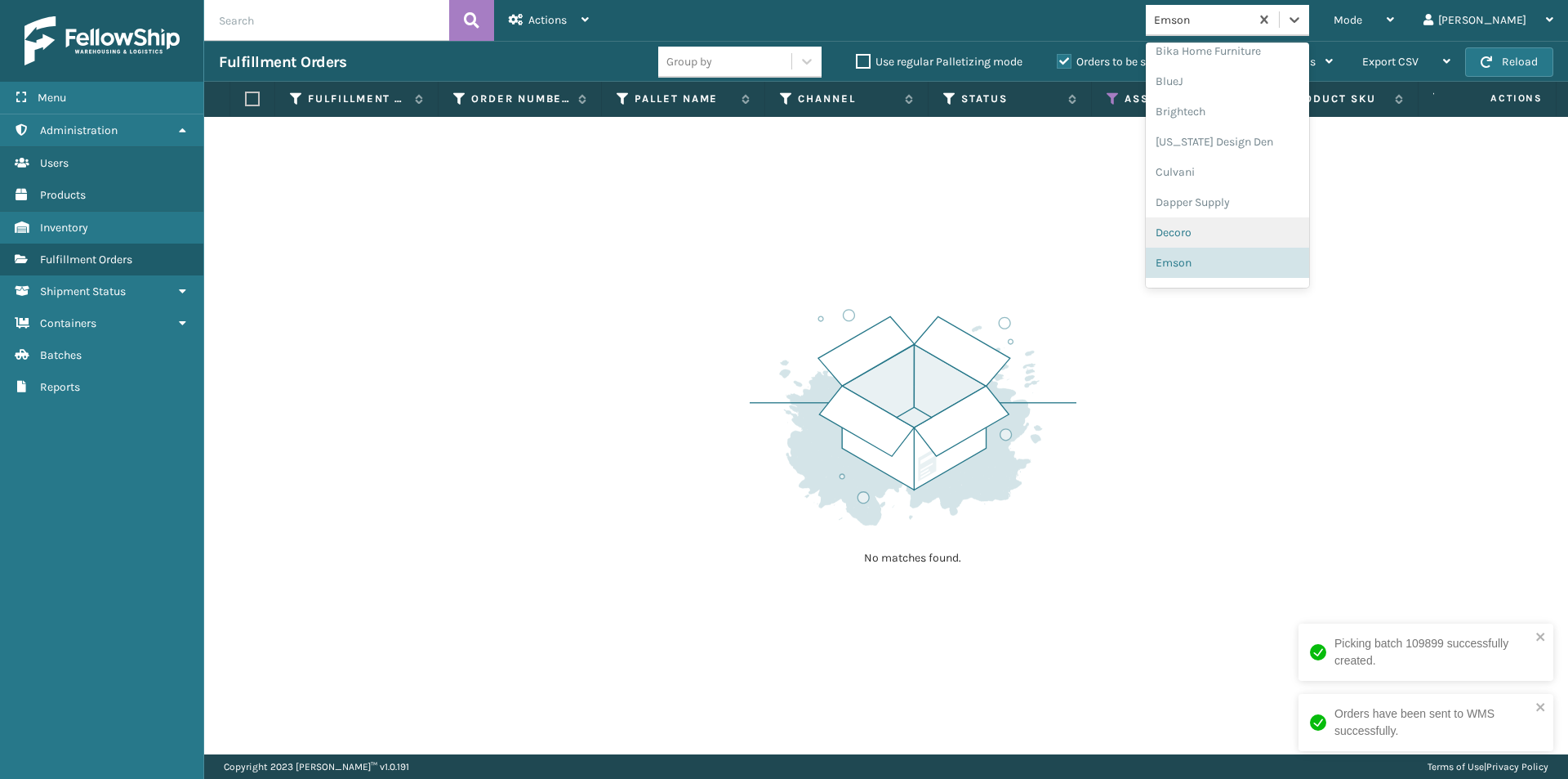
scroll to position [242, 0]
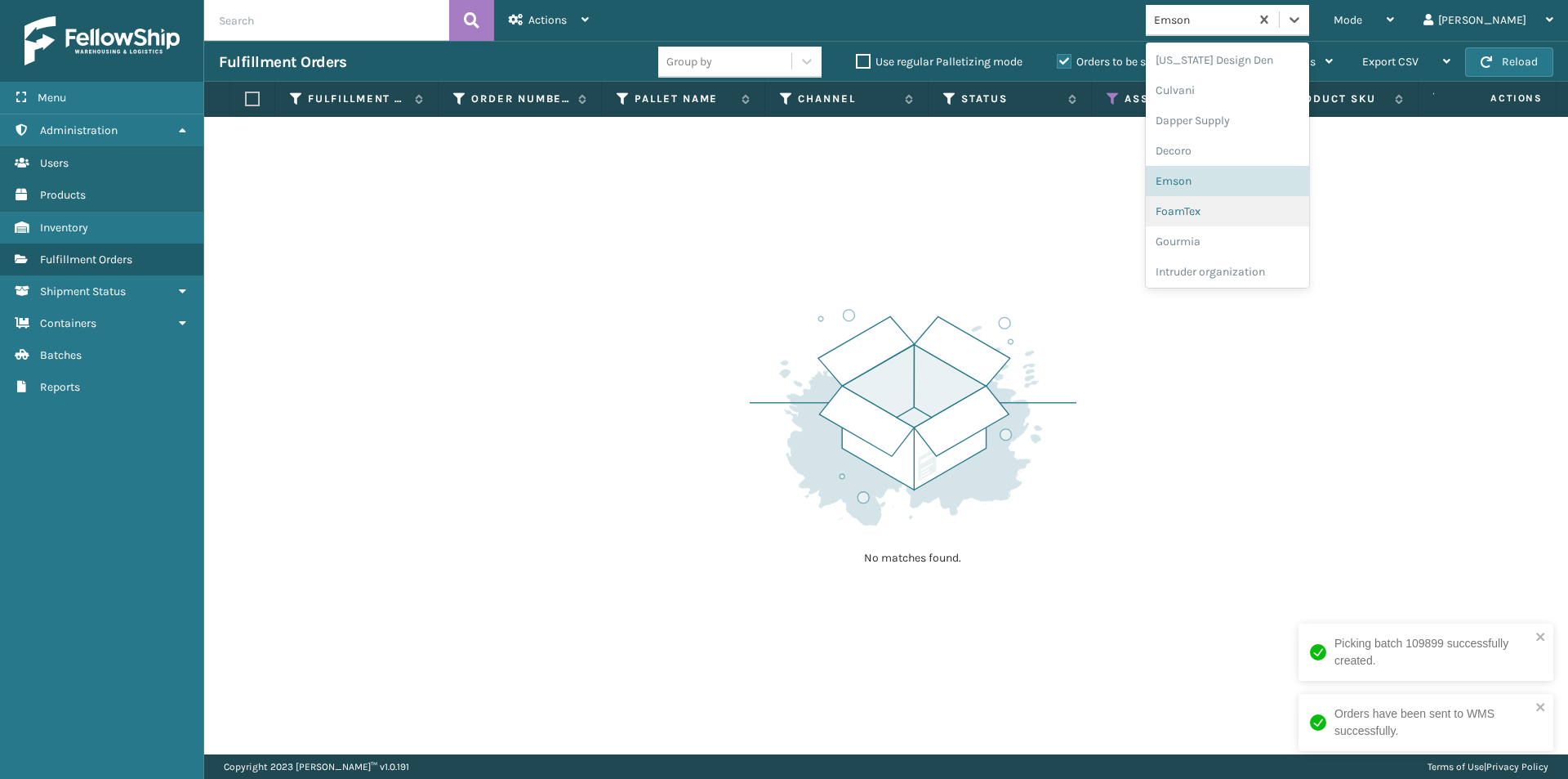
click at [1264, 218] on div "FoamTex" at bounding box center [1228, 211] width 163 height 30
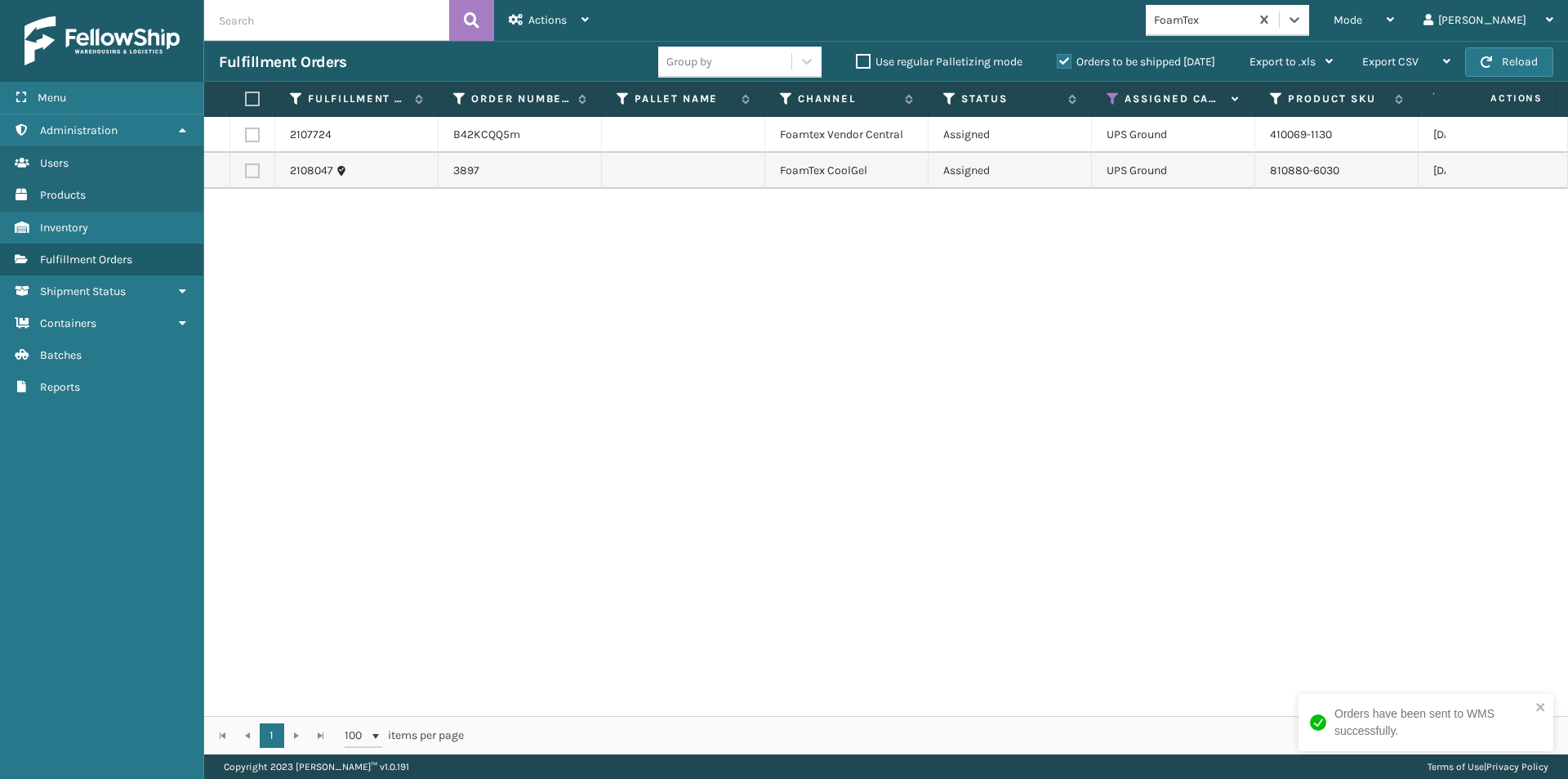
click at [251, 97] on label at bounding box center [249, 99] width 10 height 15
click at [246, 97] on input "checkbox" at bounding box center [245, 99] width 1 height 11
checkbox input "true"
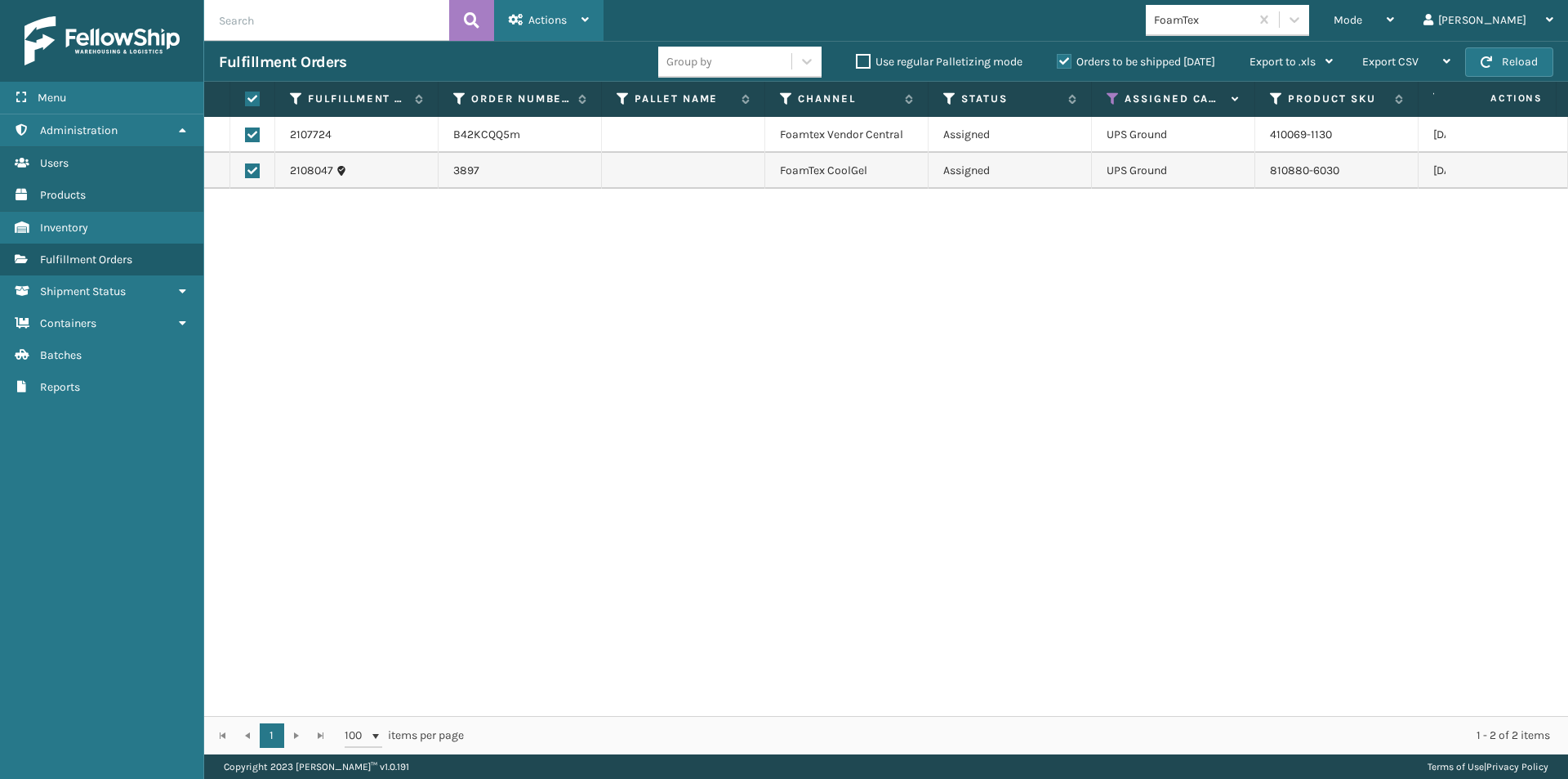
click at [559, 17] on span "Actions" at bounding box center [547, 20] width 38 height 14
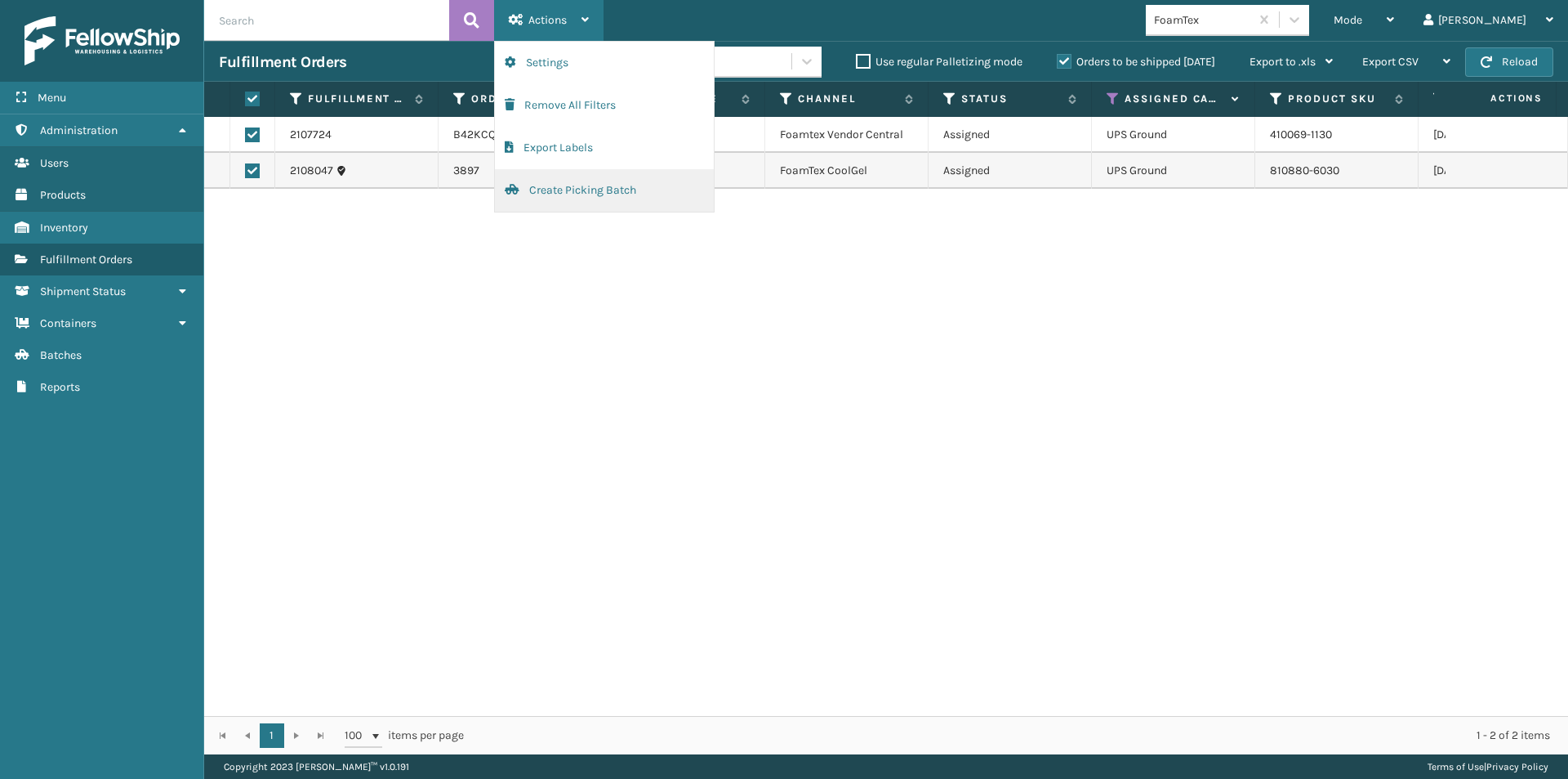
click at [588, 183] on button "Create Picking Batch" at bounding box center [605, 190] width 219 height 43
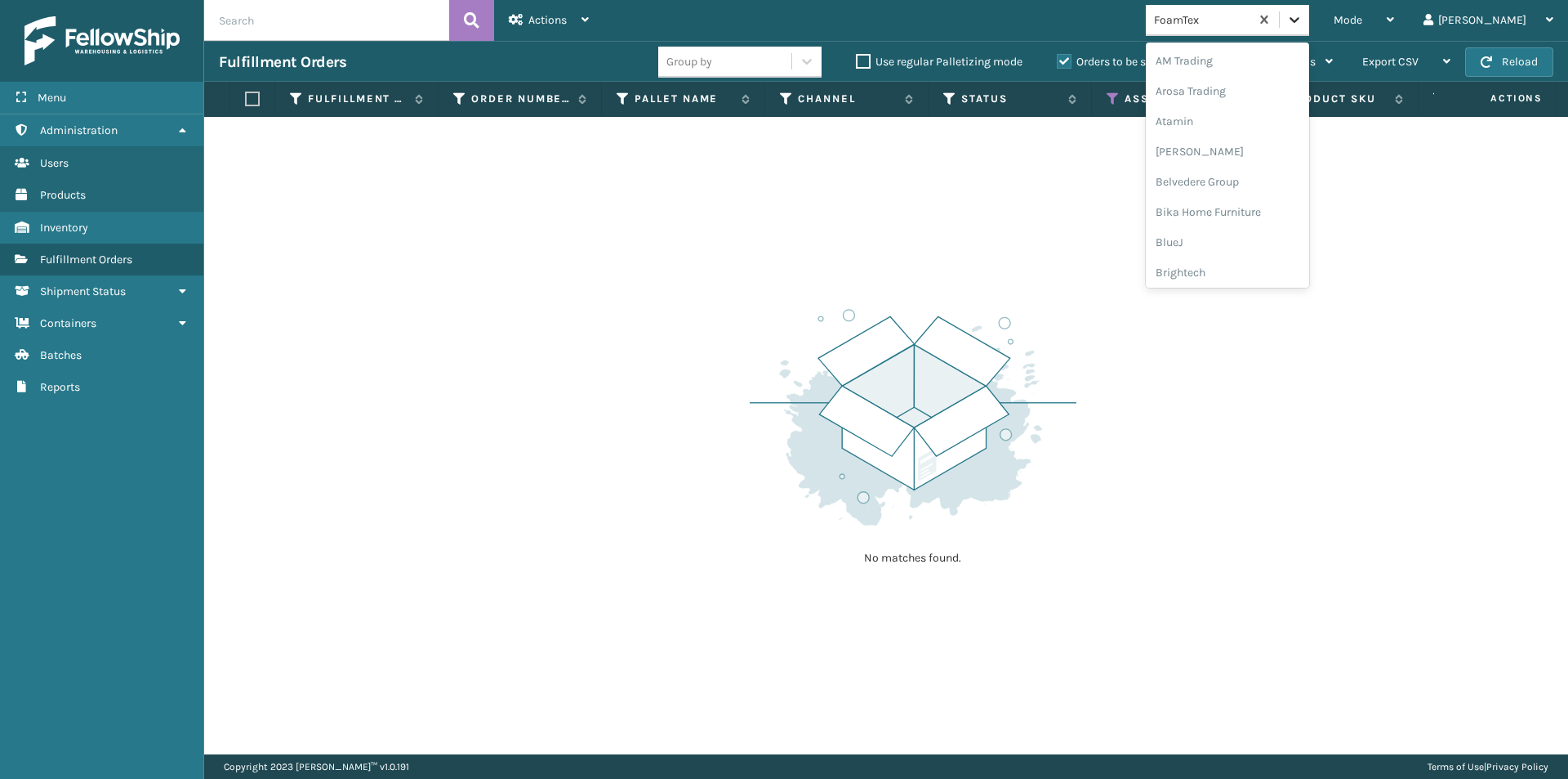
click at [1300, 22] on icon at bounding box center [1295, 20] width 10 height 5
click at [1262, 209] on div "Gourmia" at bounding box center [1228, 211] width 163 height 30
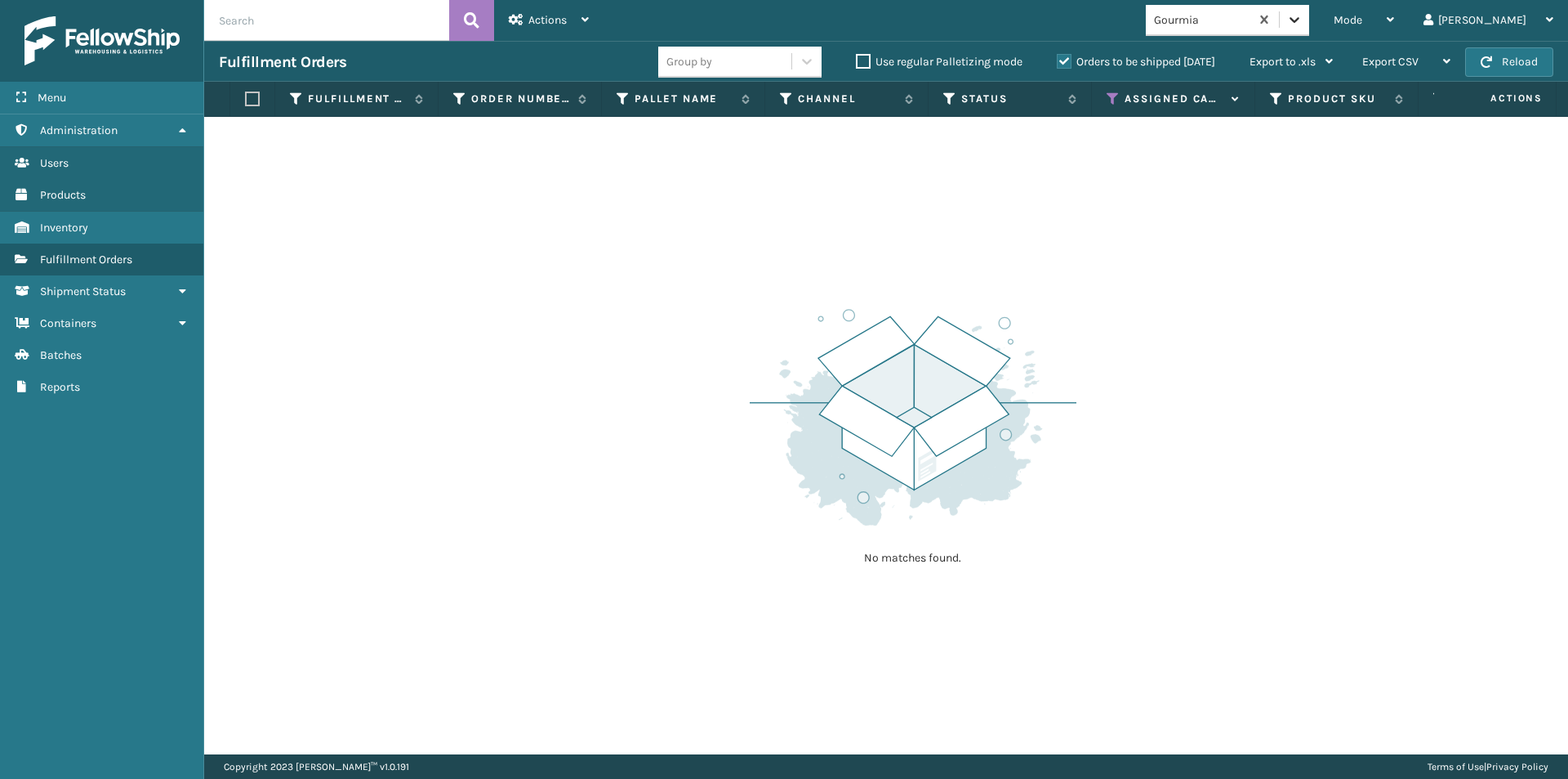
click at [1303, 21] on icon at bounding box center [1295, 20] width 16 height 16
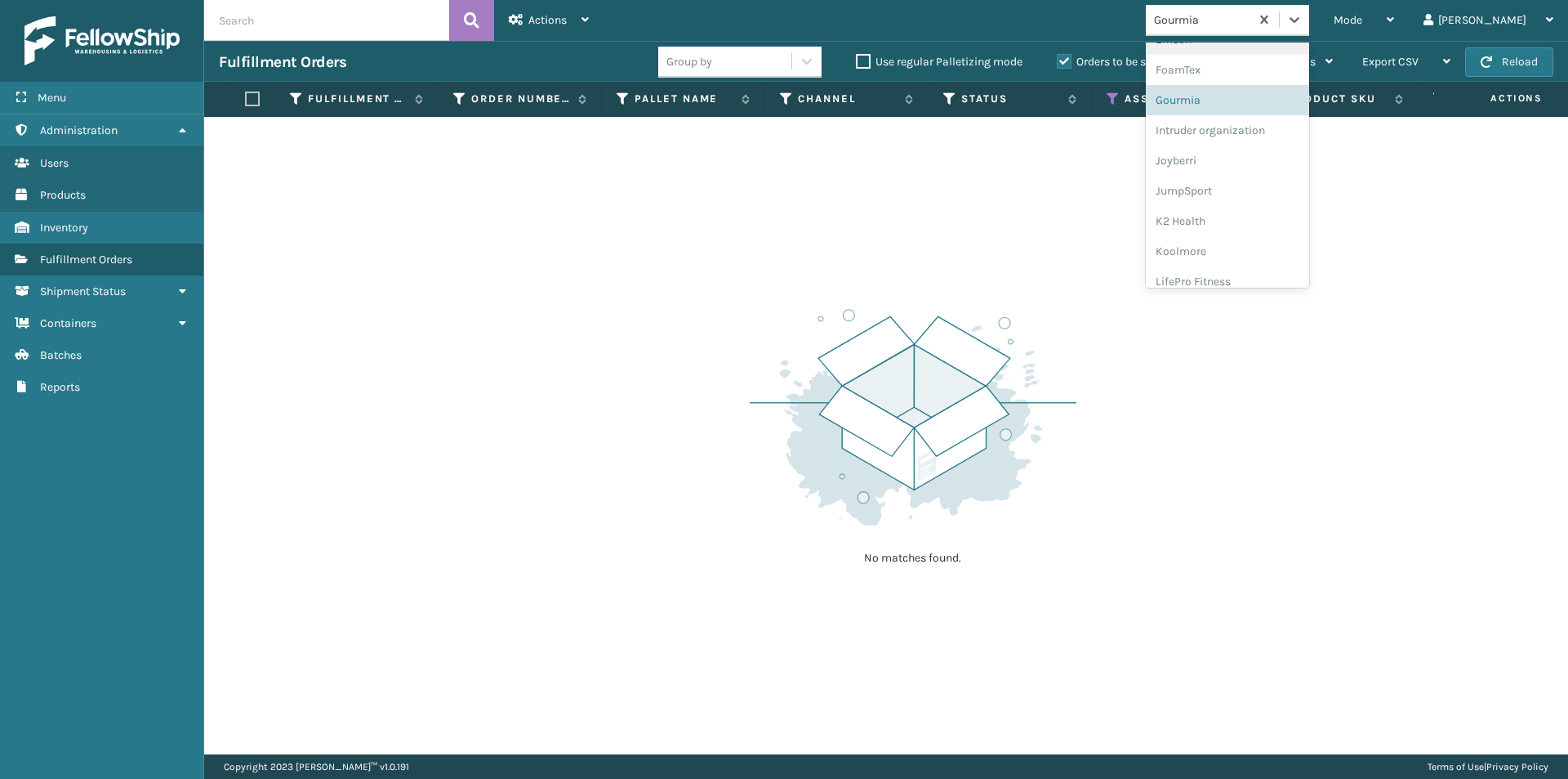
scroll to position [385, 0]
click at [1254, 132] on div "Intruder organization" at bounding box center [1228, 130] width 163 height 30
click at [1303, 26] on icon at bounding box center [1295, 20] width 16 height 16
click at [1256, 185] on div "K2 Health" at bounding box center [1228, 190] width 163 height 30
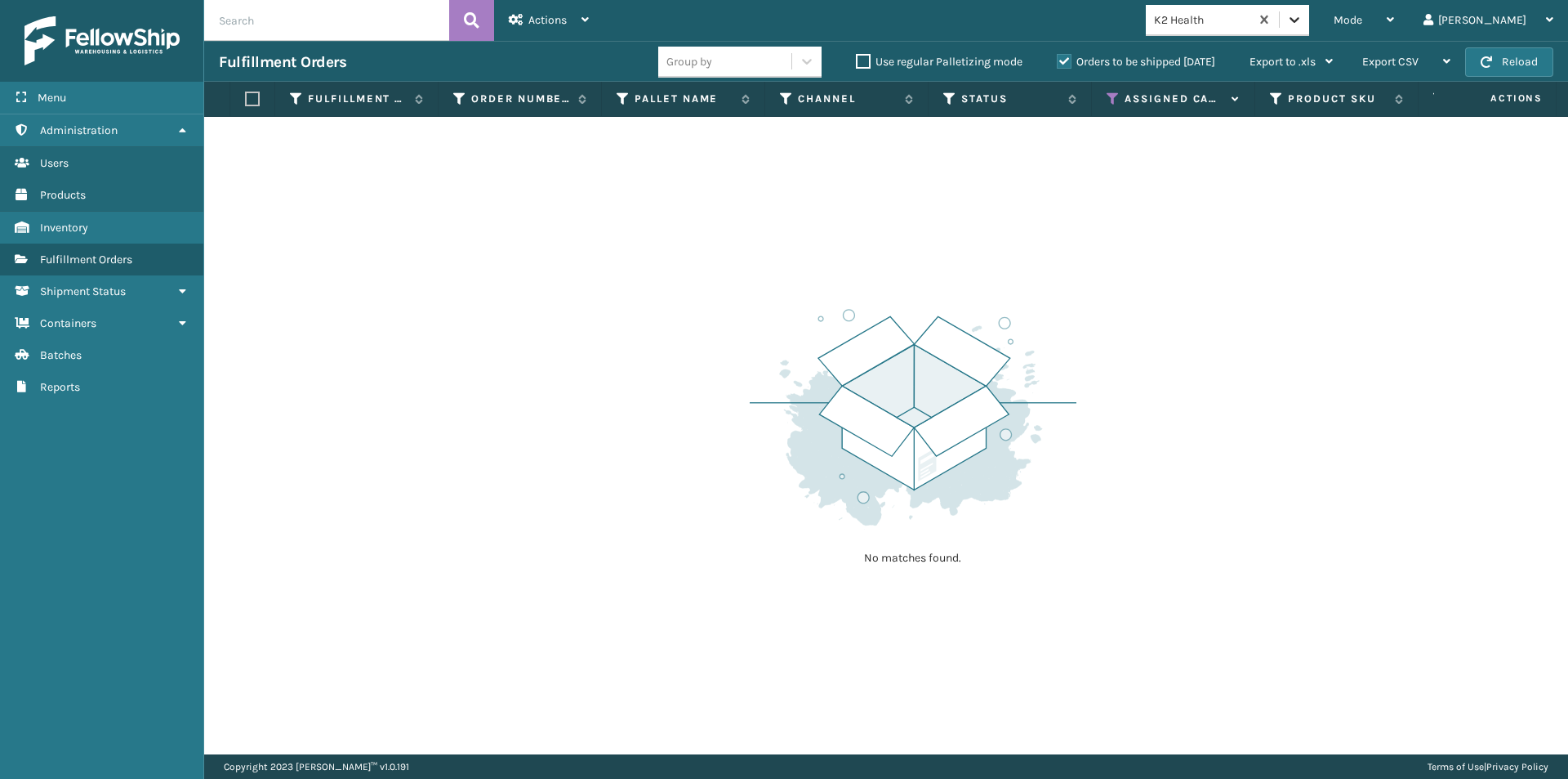
click at [1303, 21] on icon at bounding box center [1295, 20] width 16 height 16
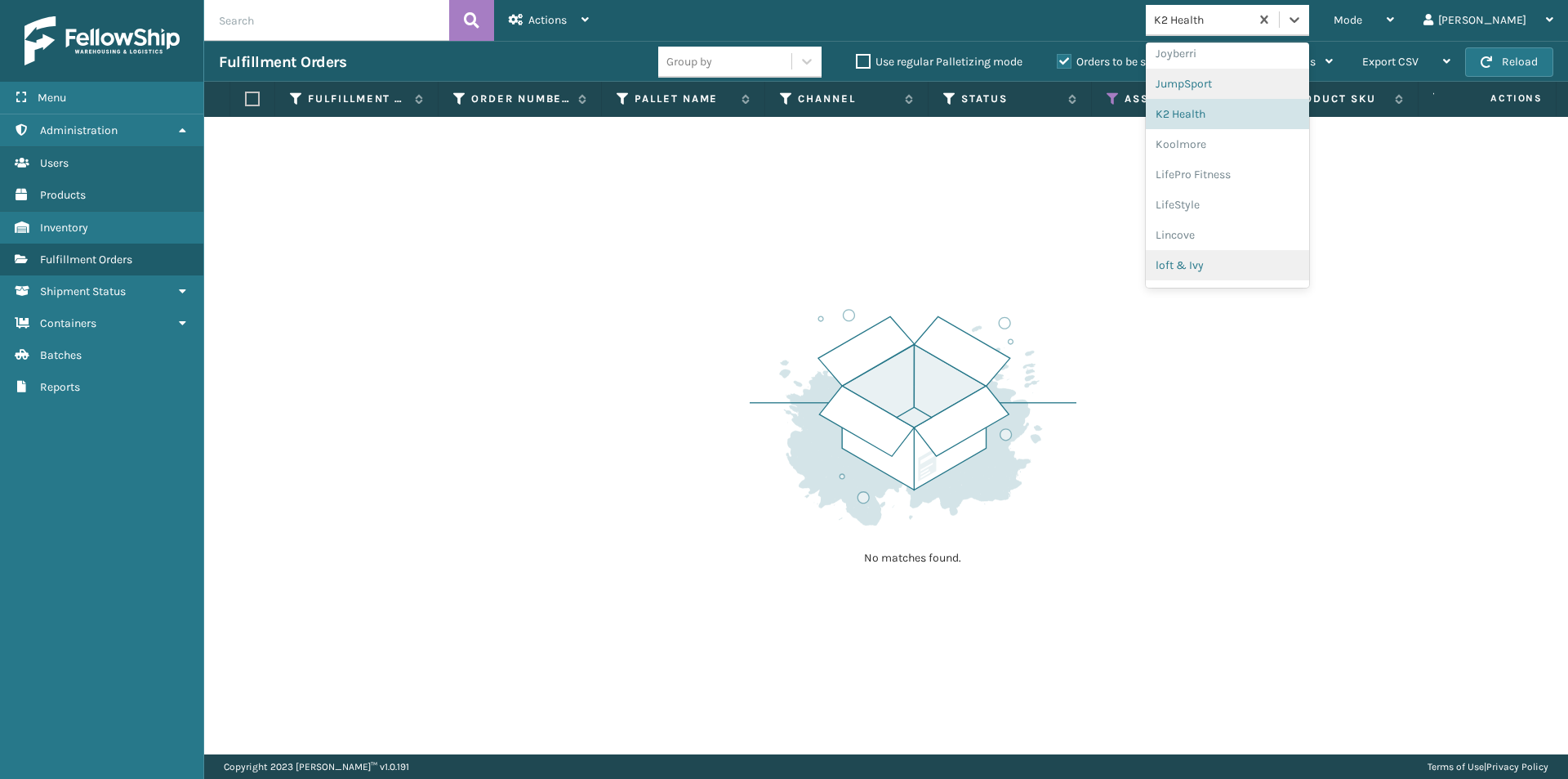
scroll to position [506, 0]
click at [1259, 130] on div "Koolmore" at bounding box center [1228, 130] width 163 height 30
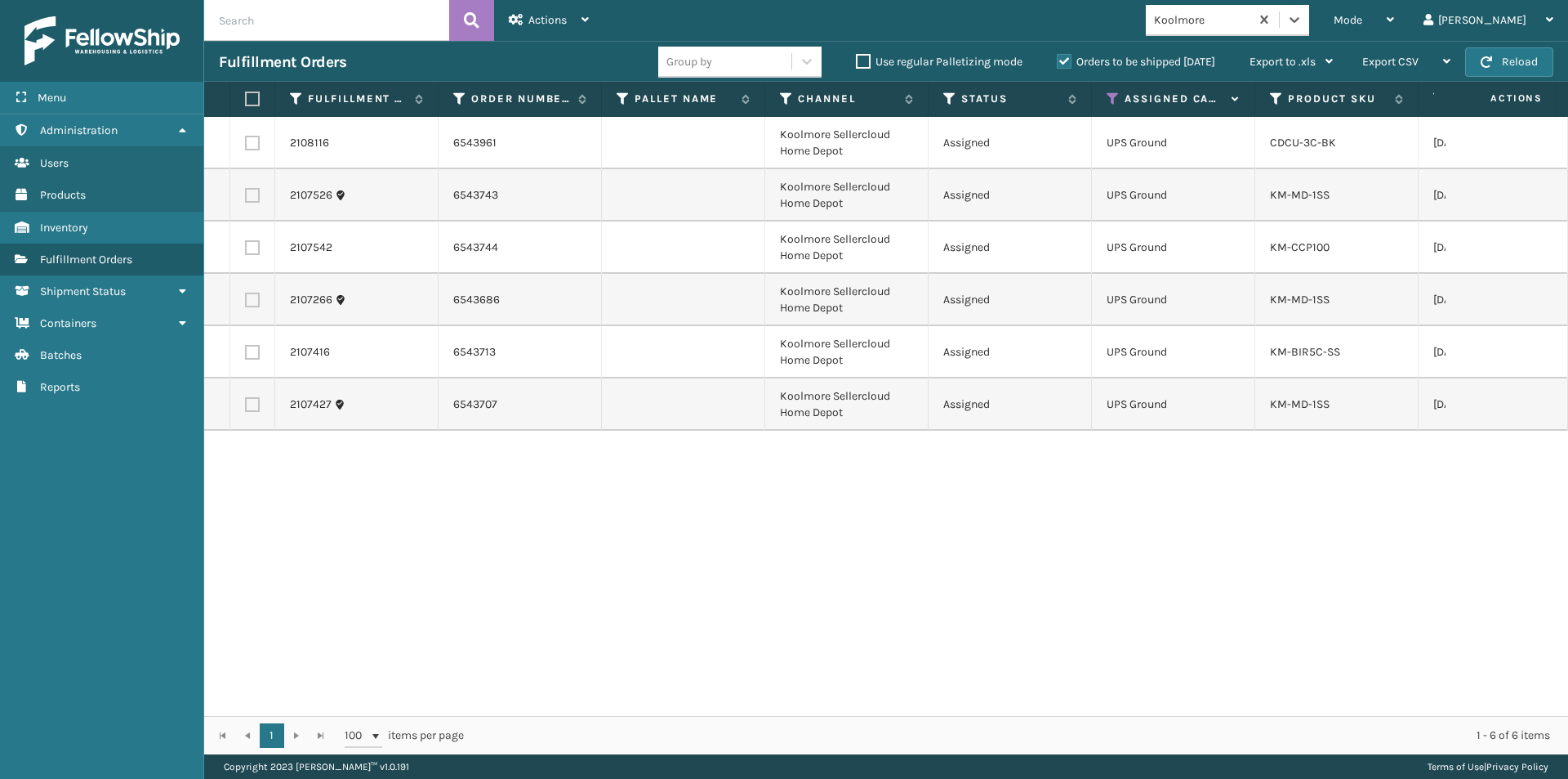
click at [255, 97] on label at bounding box center [249, 99] width 10 height 15
click at [246, 97] on input "checkbox" at bounding box center [245, 99] width 1 height 11
checkbox input "true"
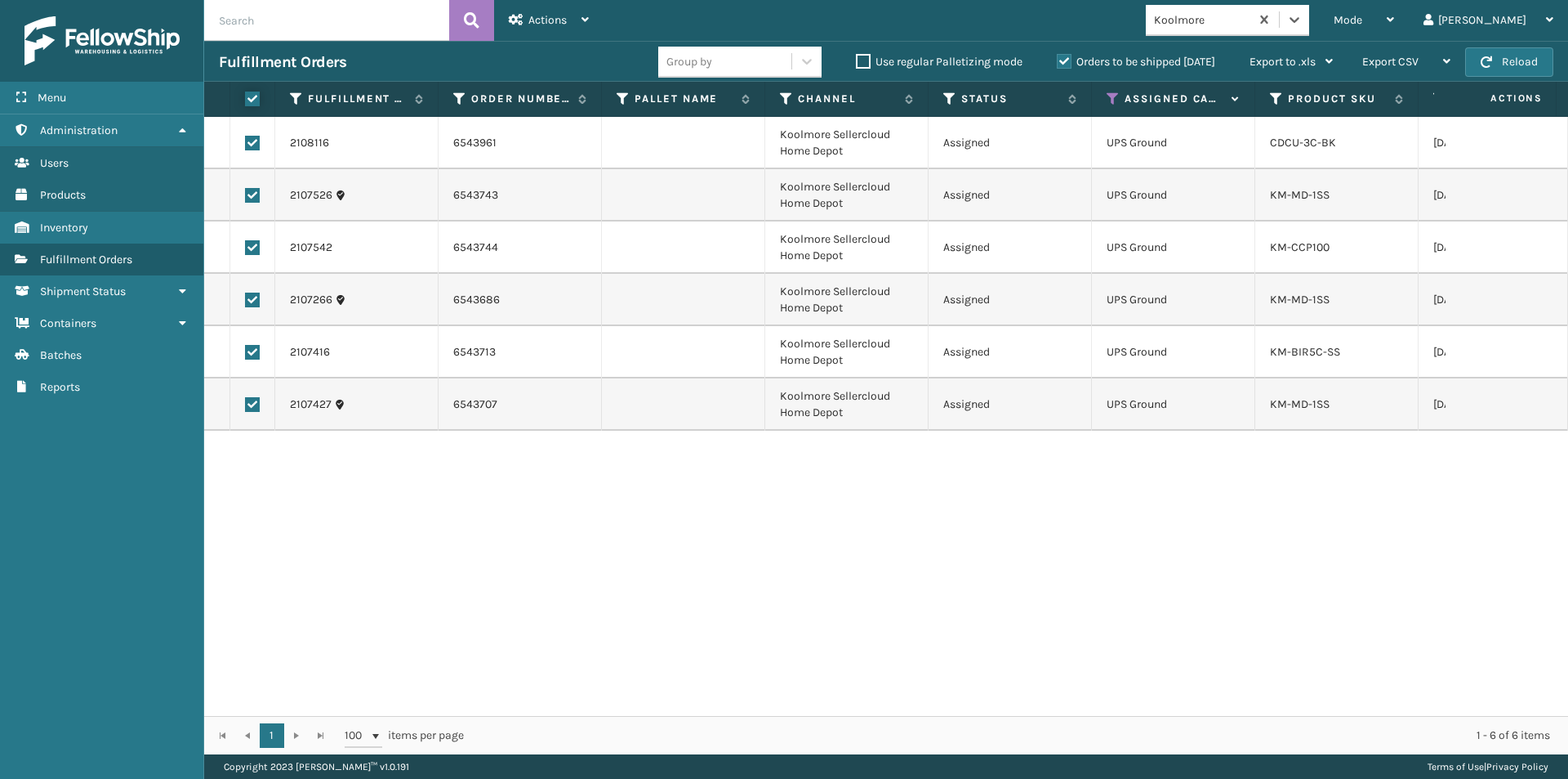
checkbox input "true"
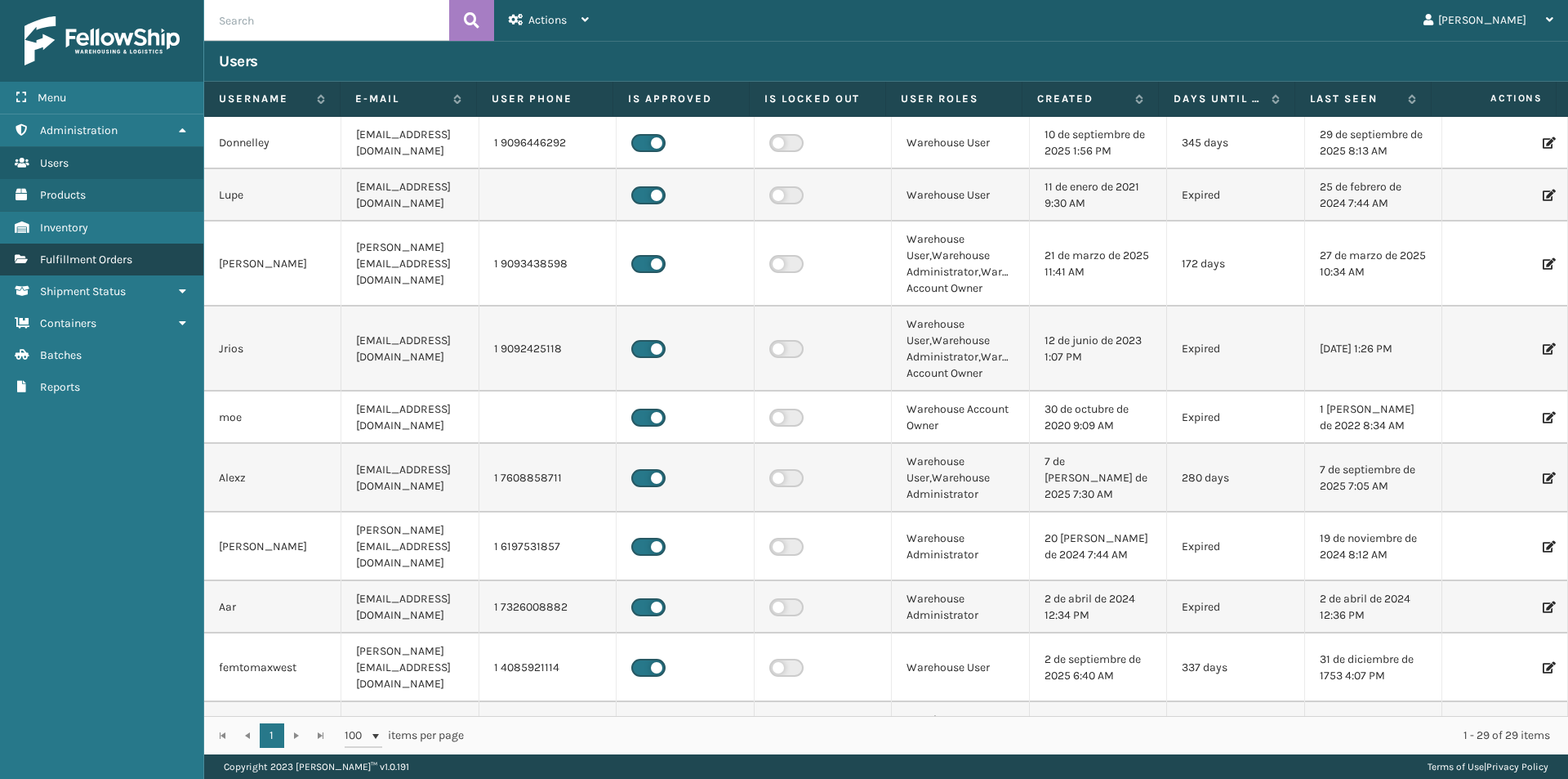
click at [103, 259] on span "Fulfillment Orders" at bounding box center [86, 259] width 92 height 14
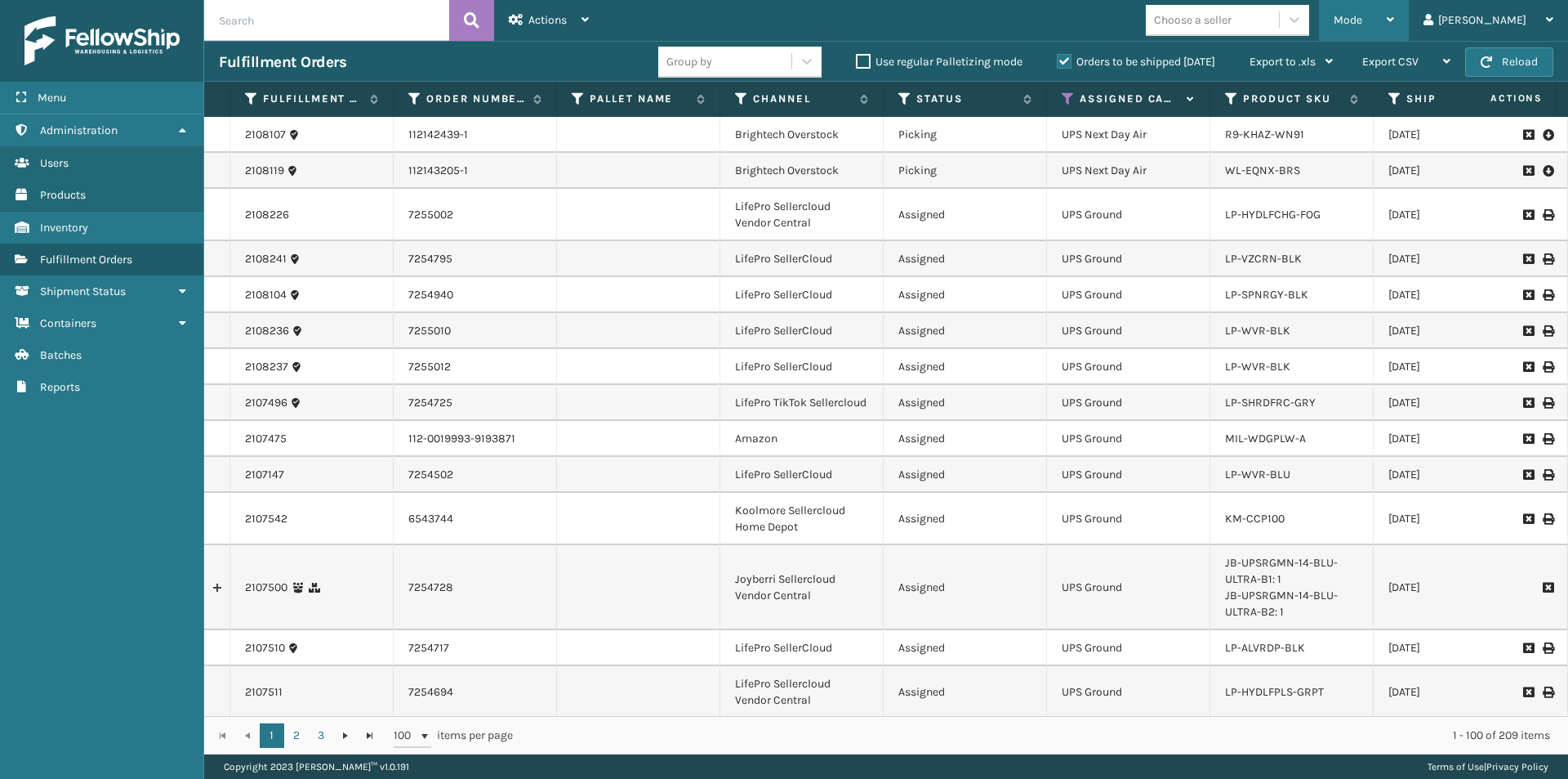
click at [1395, 23] on icon at bounding box center [1390, 20] width 7 height 12
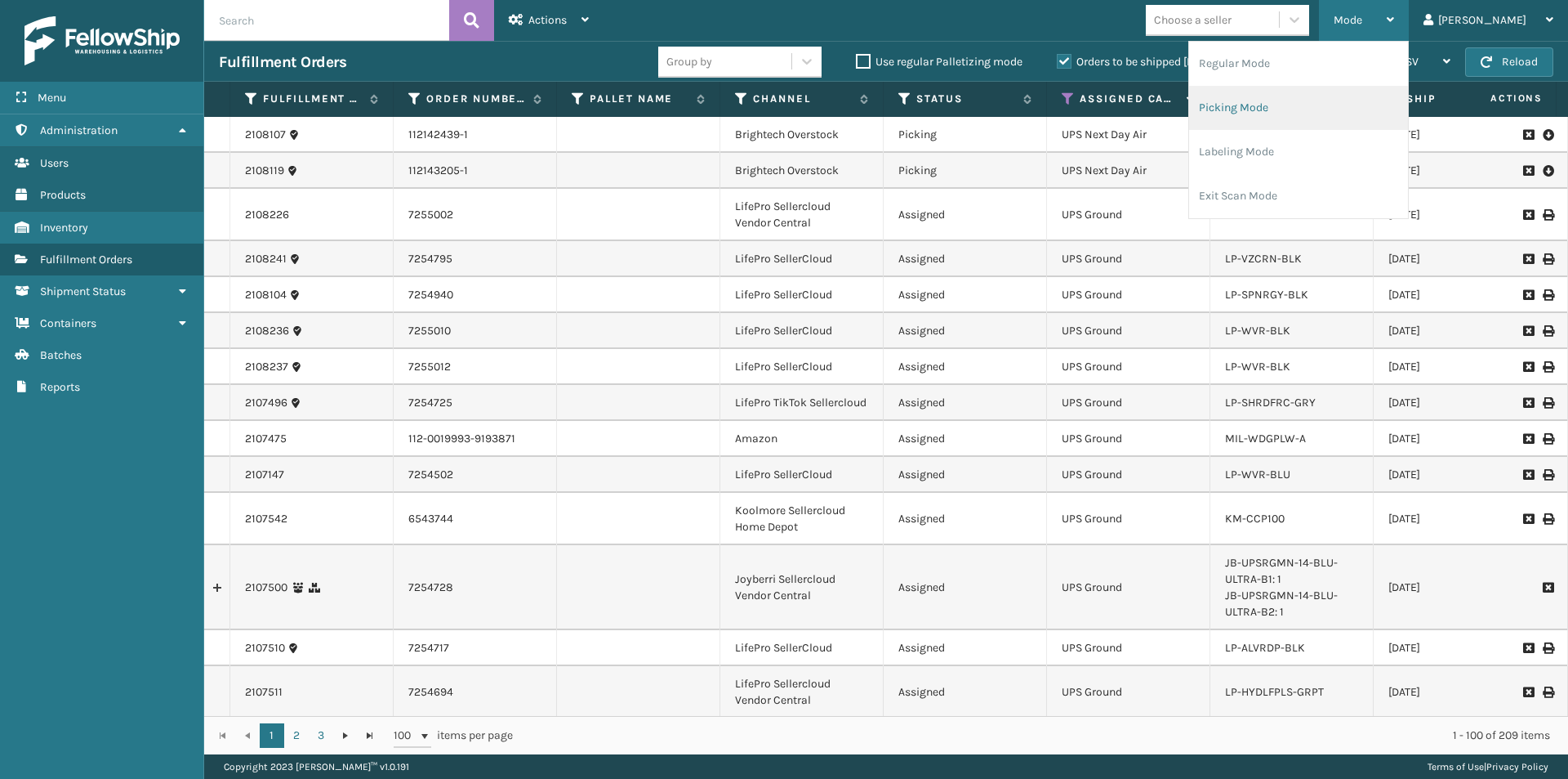
click at [1336, 117] on li "Picking Mode" at bounding box center [1299, 108] width 219 height 44
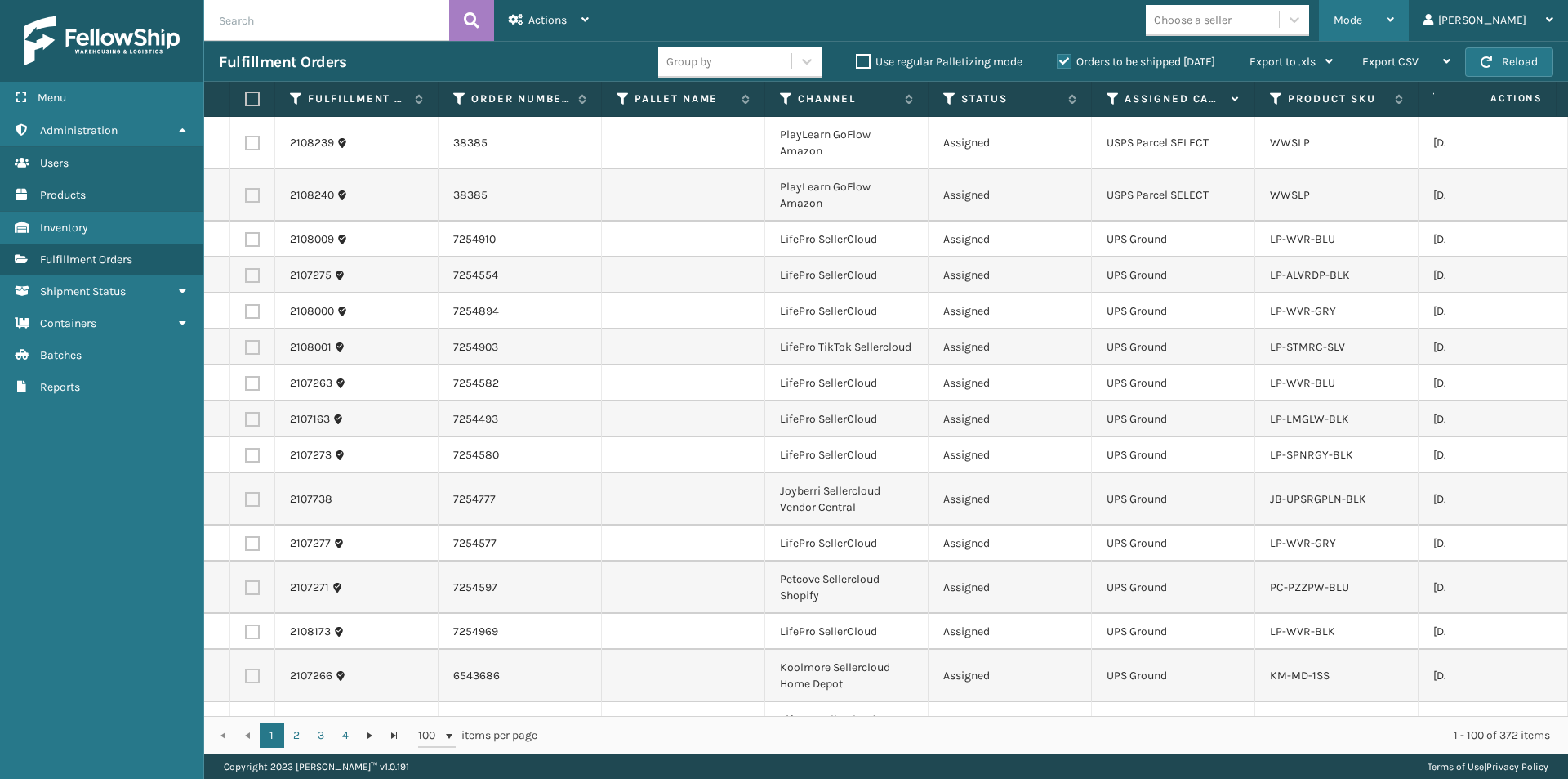
click at [1395, 19] on icon at bounding box center [1390, 20] width 7 height 12
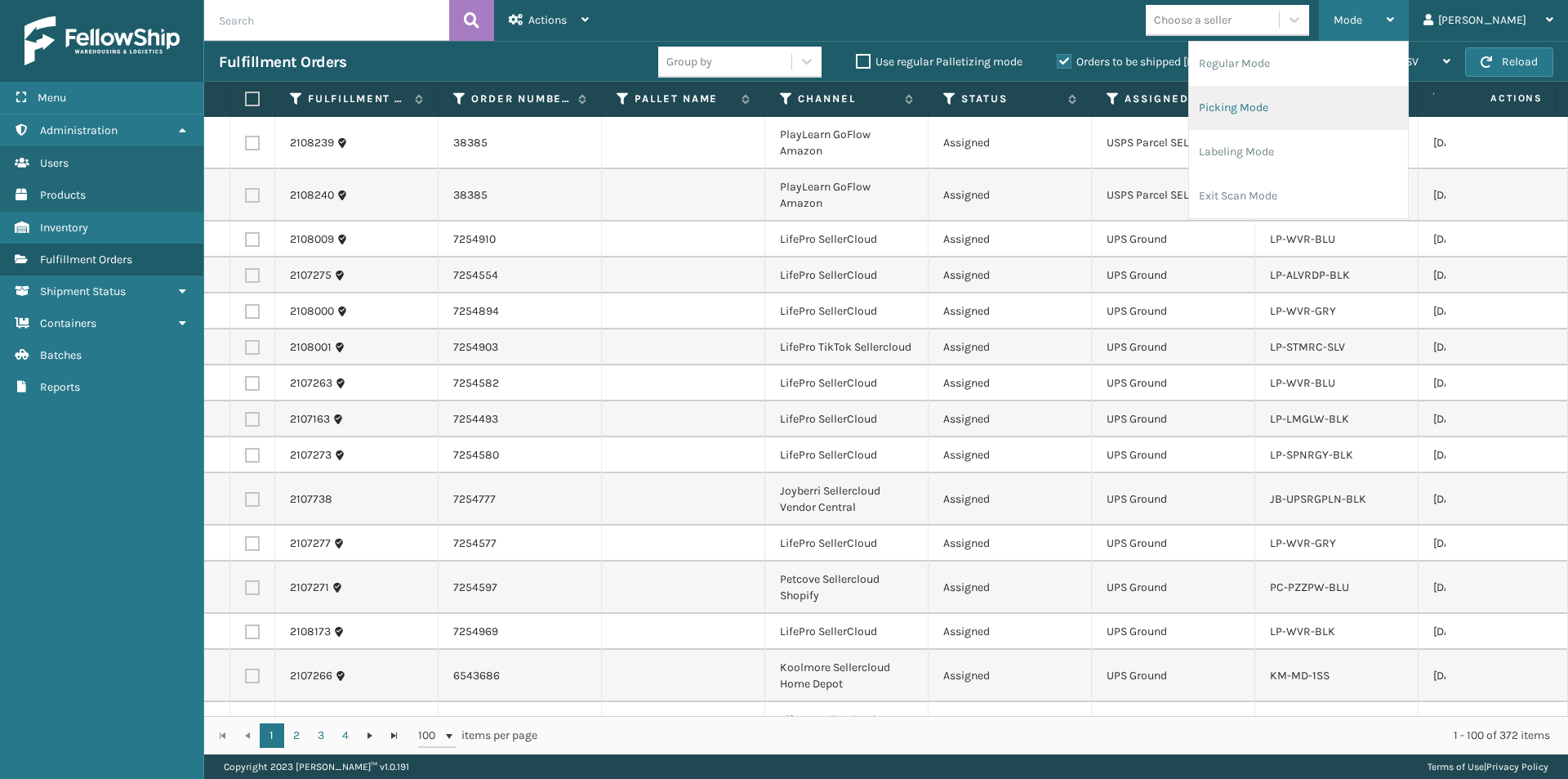
click at [1357, 117] on li "Picking Mode" at bounding box center [1299, 108] width 219 height 44
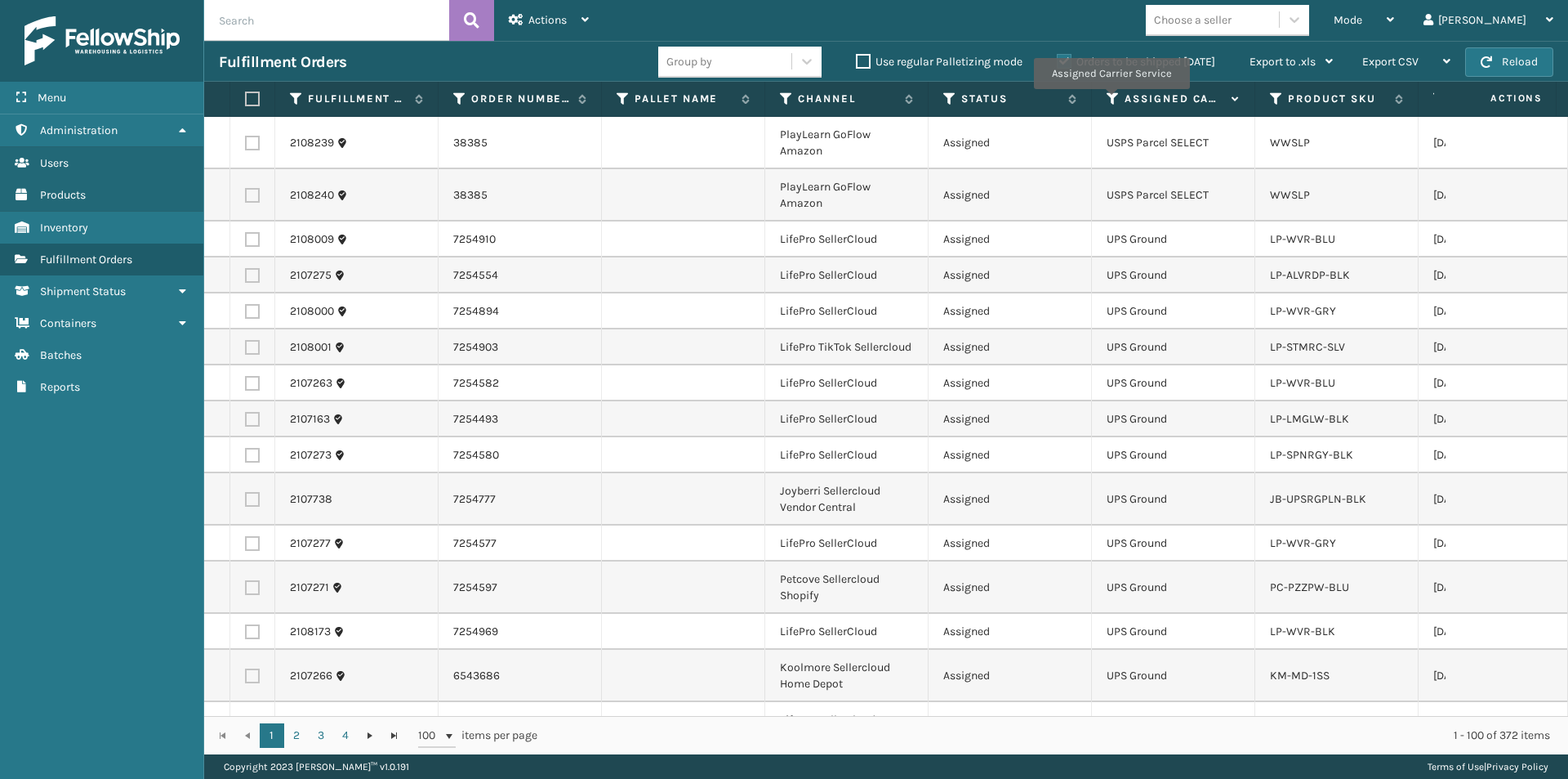
click at [1111, 100] on icon at bounding box center [1113, 99] width 13 height 15
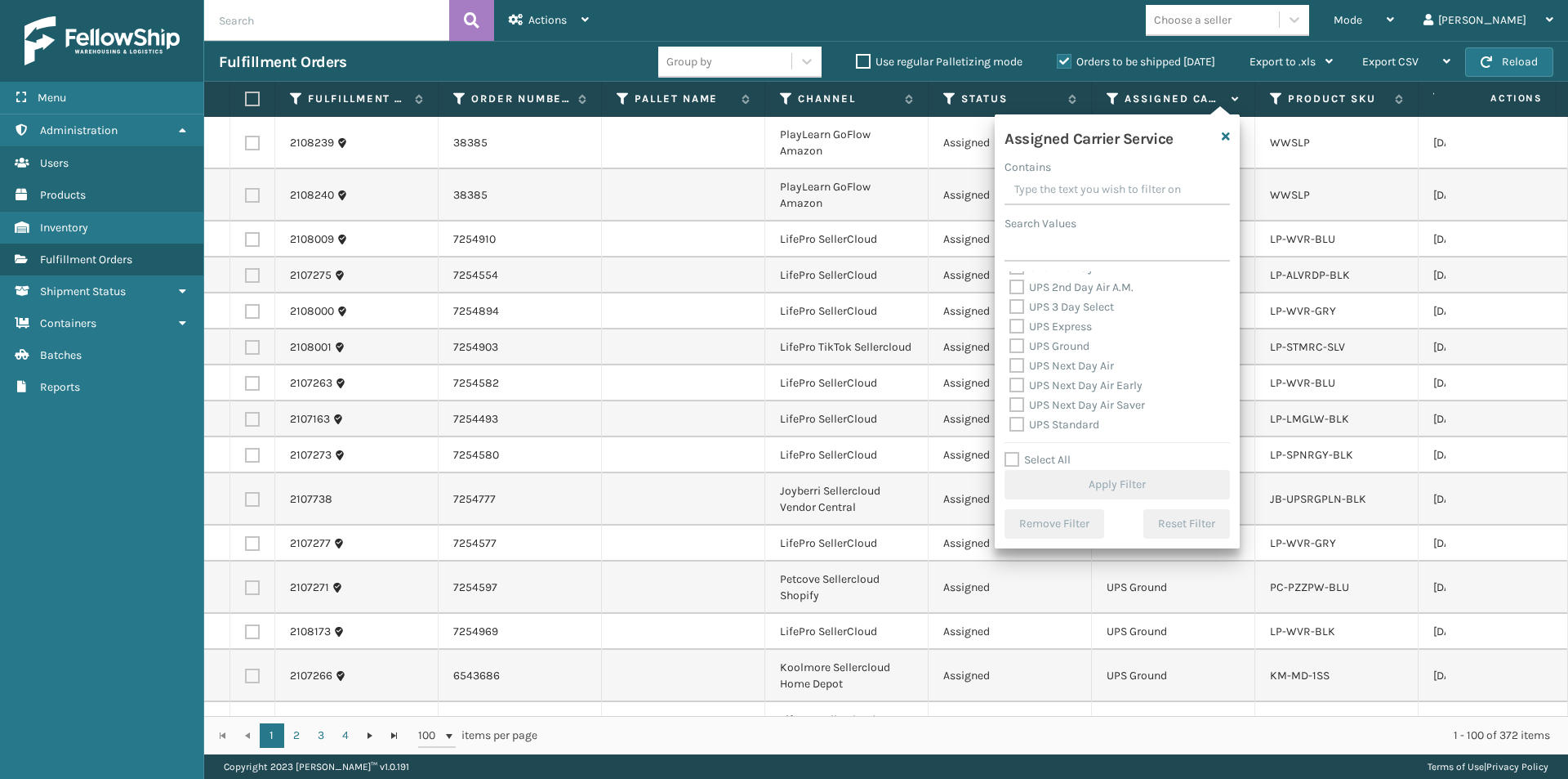
scroll to position [245, 0]
click at [1019, 351] on label "UPS 2nd Day Air" at bounding box center [1059, 349] width 100 height 14
click at [1010, 351] on input "UPS 2nd Day Air" at bounding box center [1010, 346] width 1 height 11
checkbox input "true"
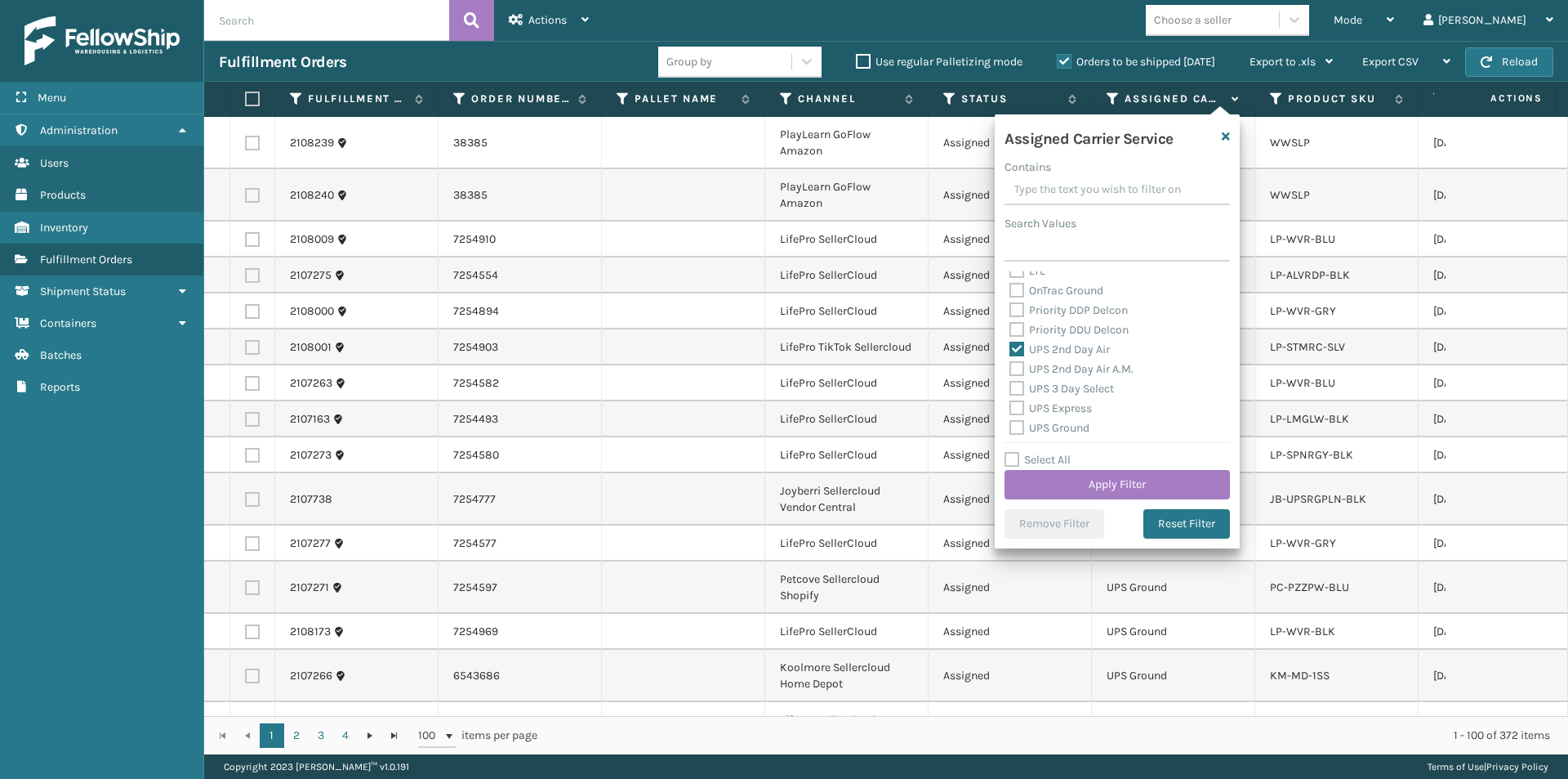
click at [1016, 365] on label "UPS 2nd Day Air A.M." at bounding box center [1072, 370] width 124 height 14
click at [1010, 365] on input "UPS 2nd Day Air A.M." at bounding box center [1010, 365] width 1 height 11
checkbox input "true"
click at [1010, 393] on label "UPS 3 Day Select" at bounding box center [1062, 389] width 105 height 14
click at [1010, 390] on input "UPS 3 Day Select" at bounding box center [1010, 385] width 1 height 11
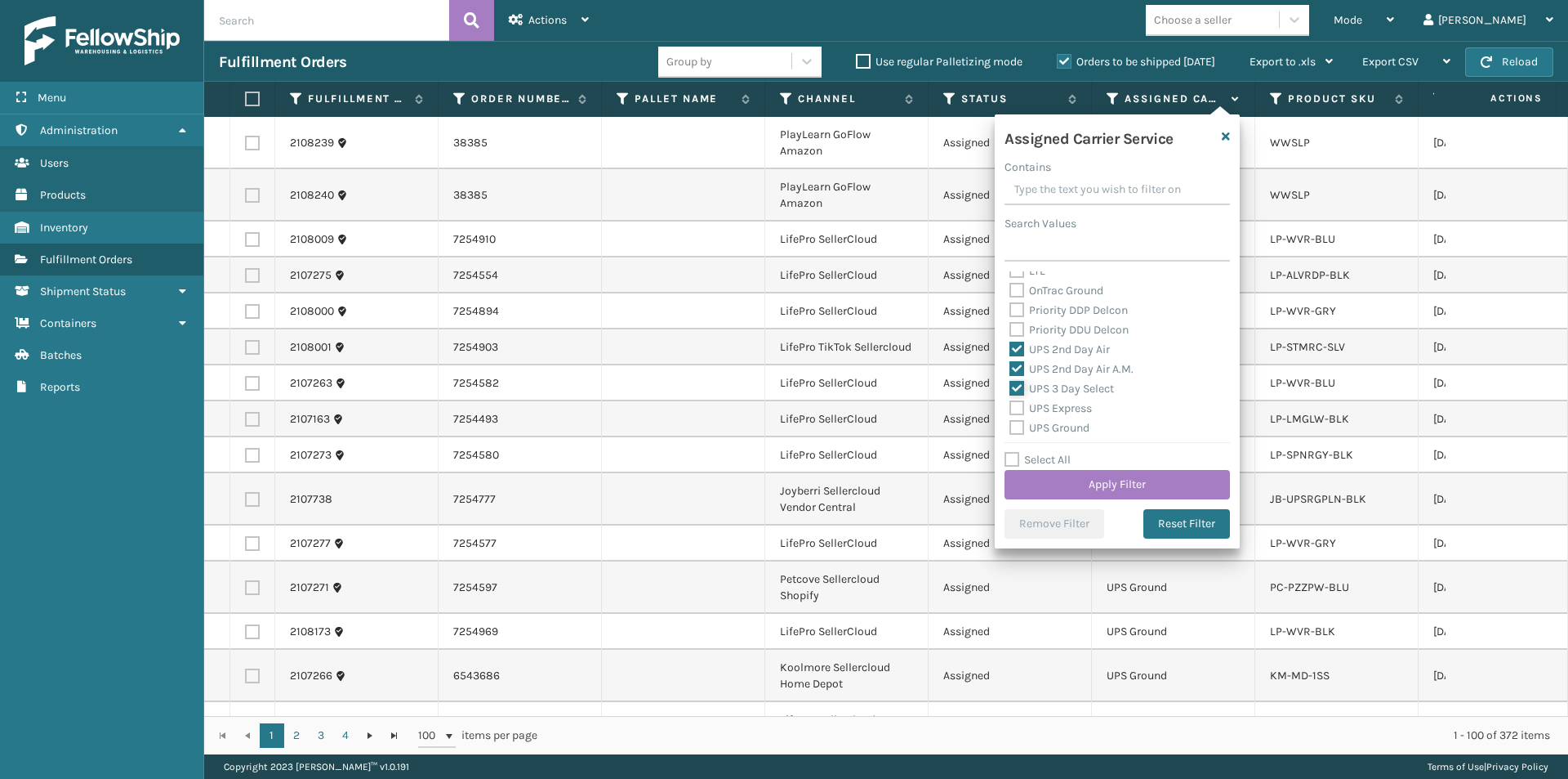
checkbox input "true"
click at [1018, 409] on label "UPS Express" at bounding box center [1050, 409] width 83 height 14
click at [1010, 409] on input "UPS Express" at bounding box center [1010, 404] width 1 height 11
checkbox input "true"
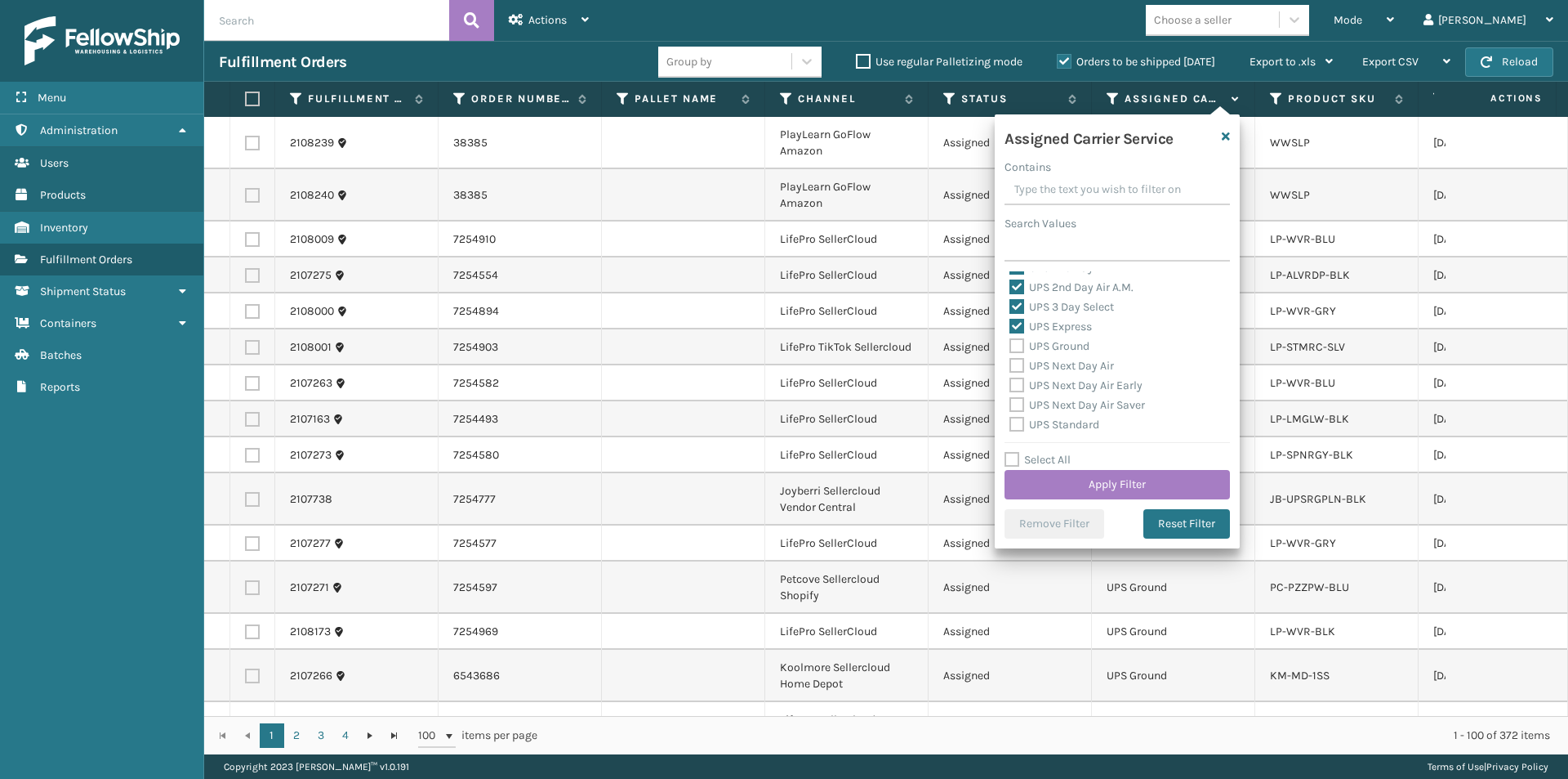
click at [1019, 349] on label "UPS Ground" at bounding box center [1049, 346] width 80 height 14
click at [1010, 347] on input "UPS Ground" at bounding box center [1010, 342] width 1 height 11
checkbox input "true"
click at [1016, 372] on label "UPS Next Day Air" at bounding box center [1062, 366] width 105 height 14
click at [1010, 367] on input "UPS Next Day Air" at bounding box center [1010, 362] width 1 height 11
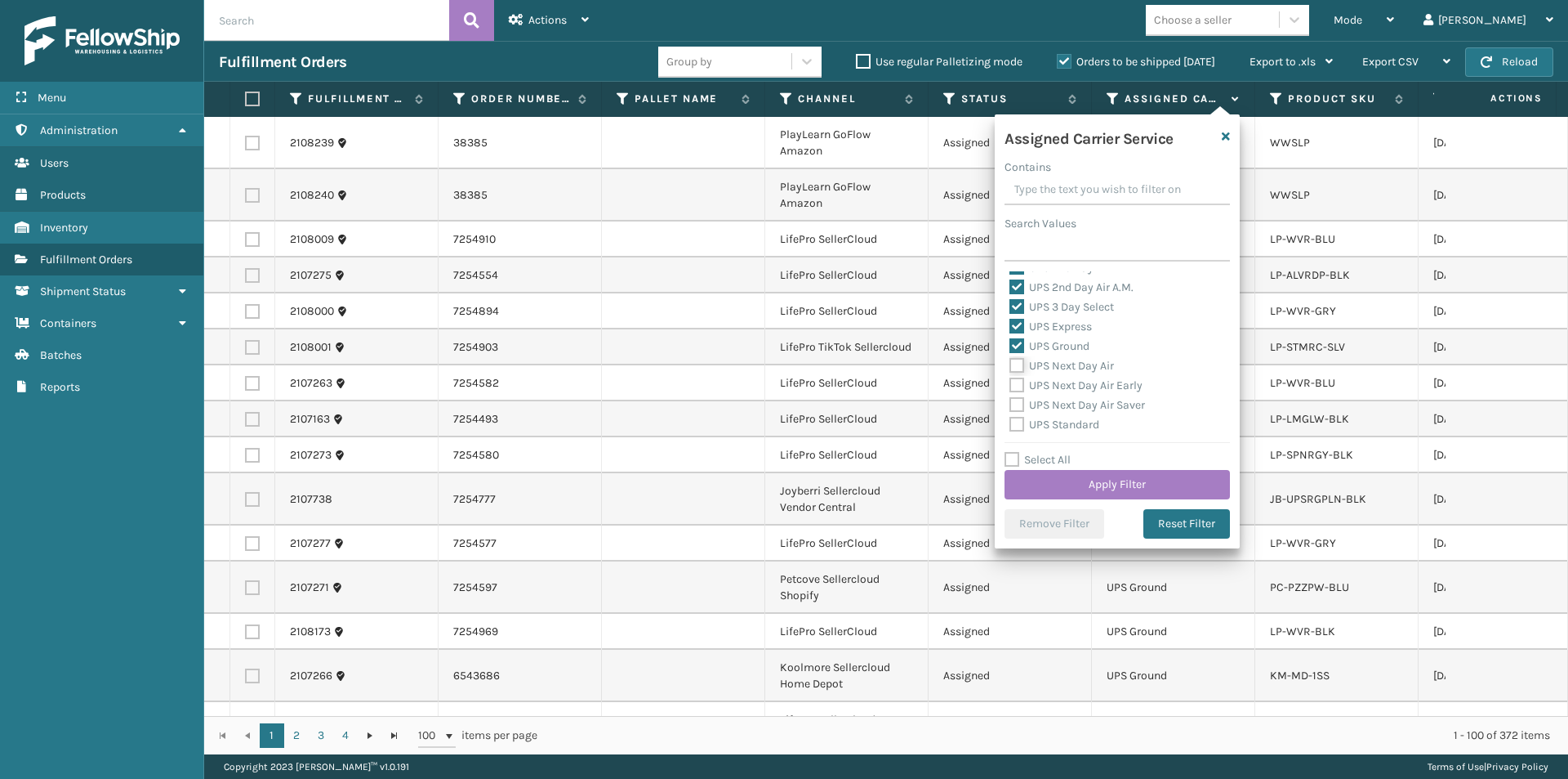
checkbox input "true"
click at [1018, 384] on label "UPS Next Day Air Early" at bounding box center [1076, 386] width 133 height 14
click at [1010, 384] on input "UPS Next Day Air Early" at bounding box center [1010, 381] width 1 height 11
checkbox input "true"
click at [1016, 398] on label "UPS Next Day Air Saver" at bounding box center [1077, 405] width 136 height 14
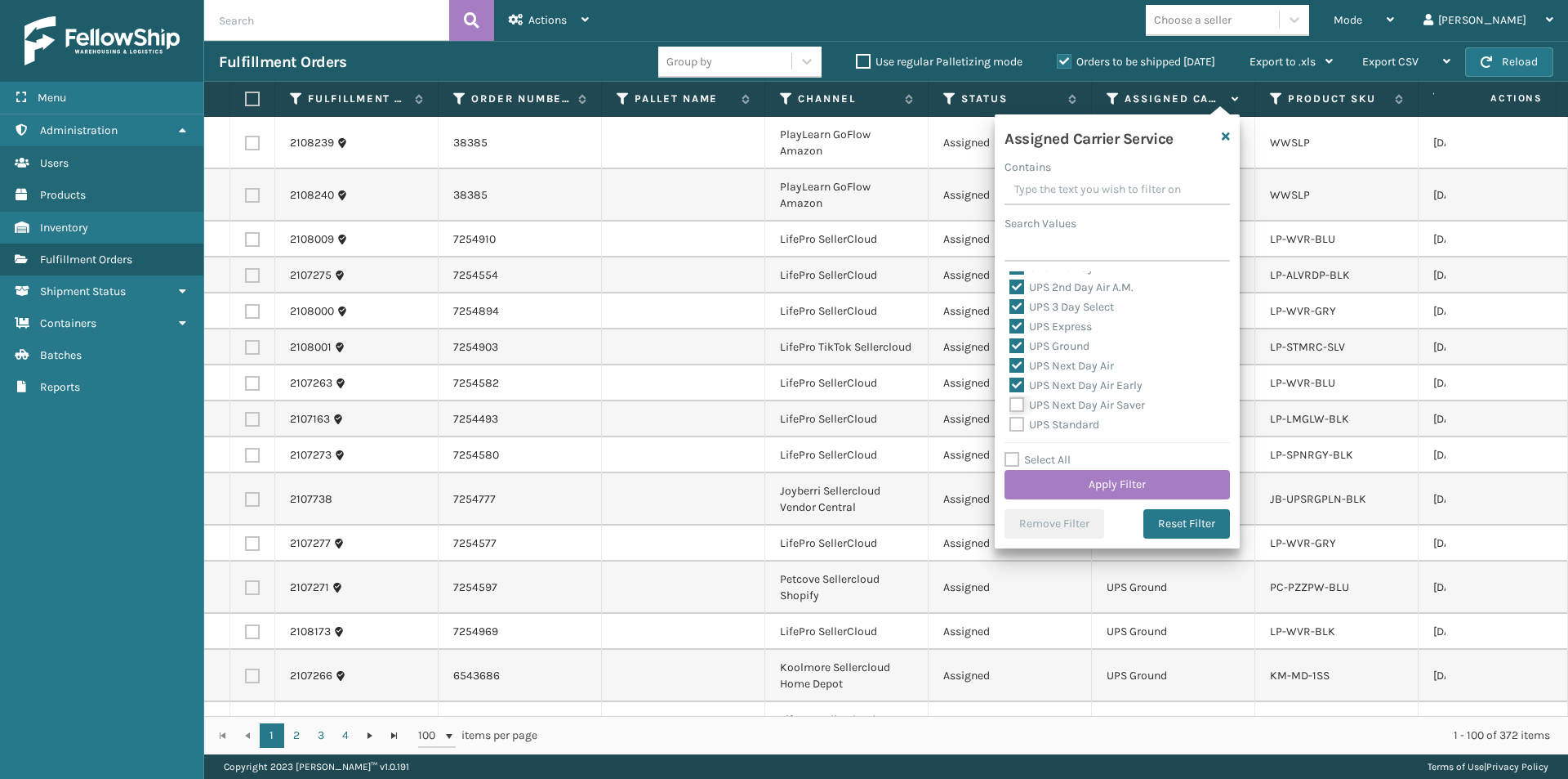
click at [1010, 398] on input "UPS Next Day Air Saver" at bounding box center [1010, 401] width 1 height 11
checkbox input "true"
click at [1016, 423] on label "UPS Standard" at bounding box center [1054, 425] width 90 height 14
click at [1010, 423] on input "UPS Standard" at bounding box center [1010, 420] width 1 height 11
checkbox input "true"
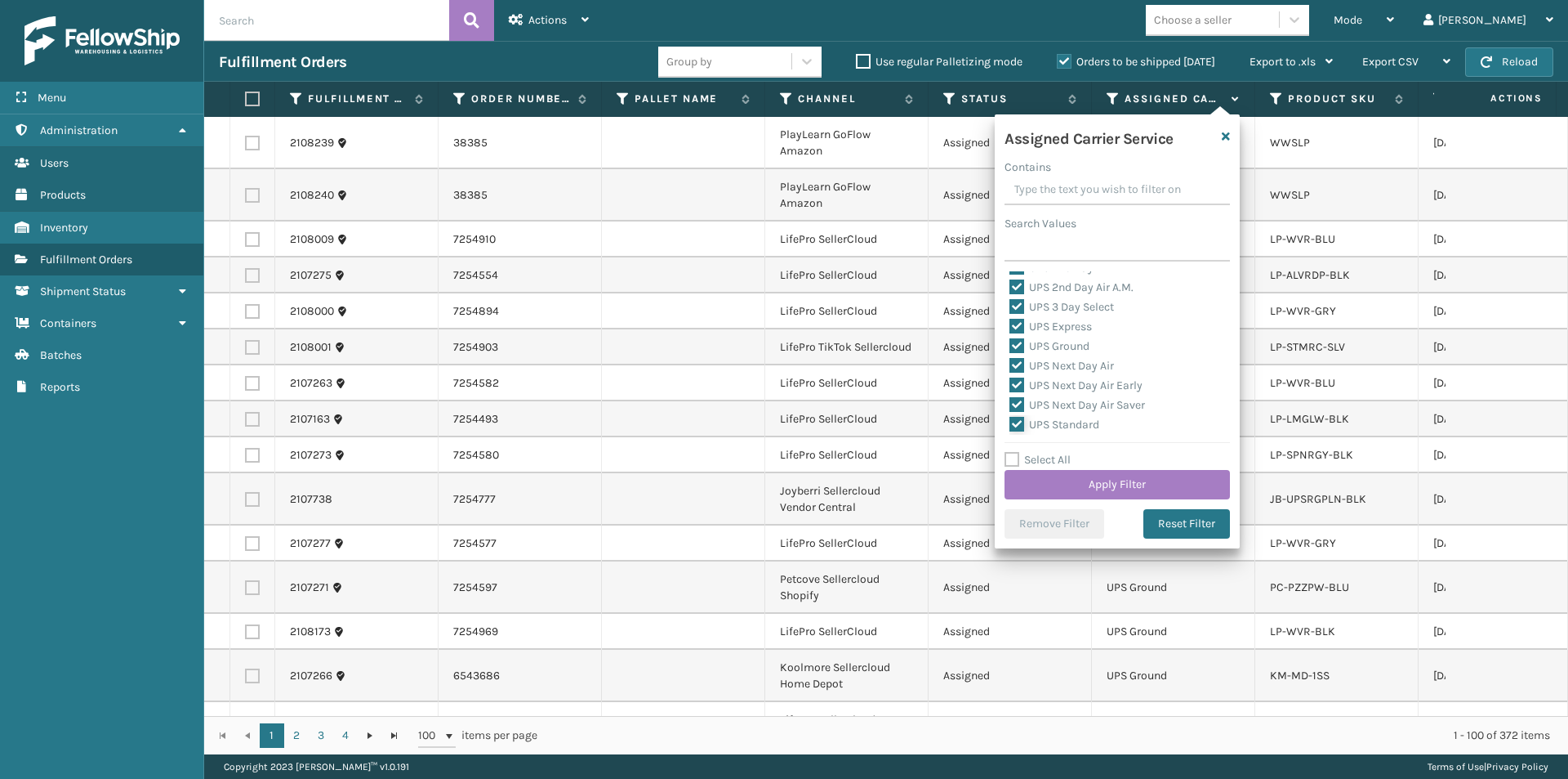
scroll to position [409, 0]
click at [1019, 361] on label "UPS SurePost 1LB or Greater" at bounding box center [1089, 362] width 161 height 14
click at [1010, 361] on input "UPS SurePost 1LB or Greater" at bounding box center [1010, 358] width 1 height 11
checkbox input "true"
click at [1161, 477] on button "Apply Filter" at bounding box center [1118, 484] width 226 height 29
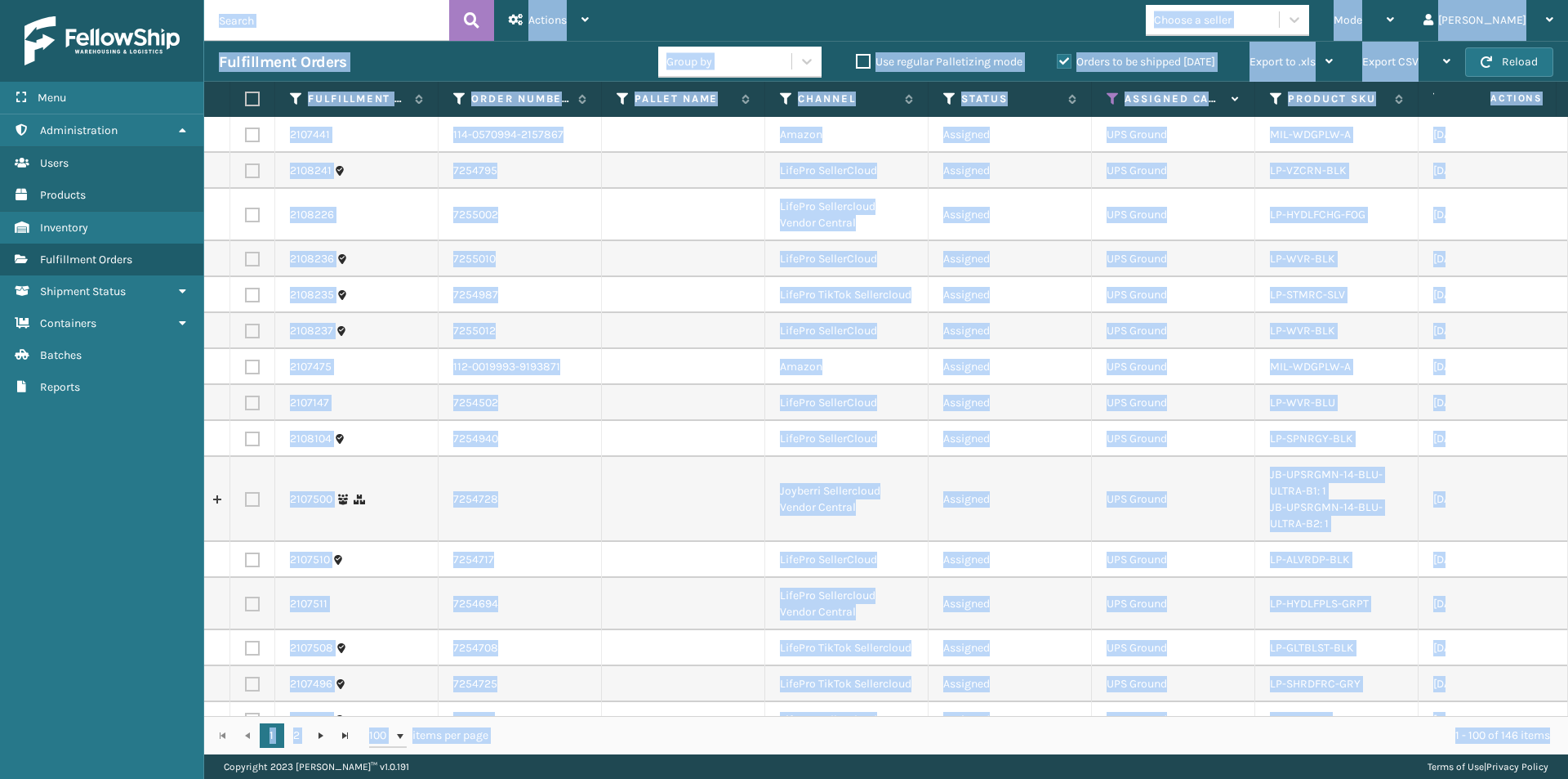
click at [1080, 353] on td "Assigned" at bounding box center [1010, 367] width 163 height 36
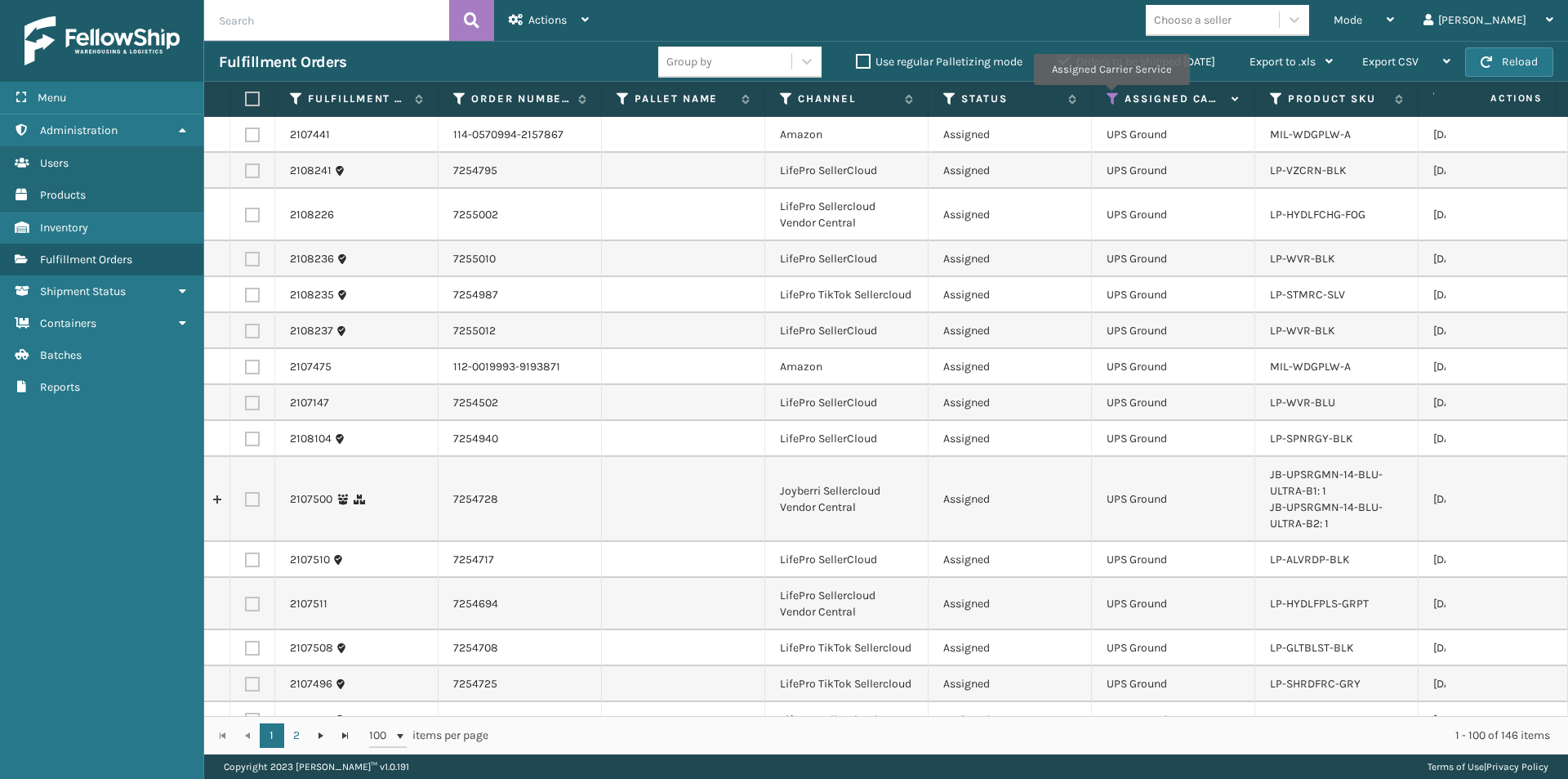
click at [1111, 97] on icon at bounding box center [1113, 99] width 13 height 15
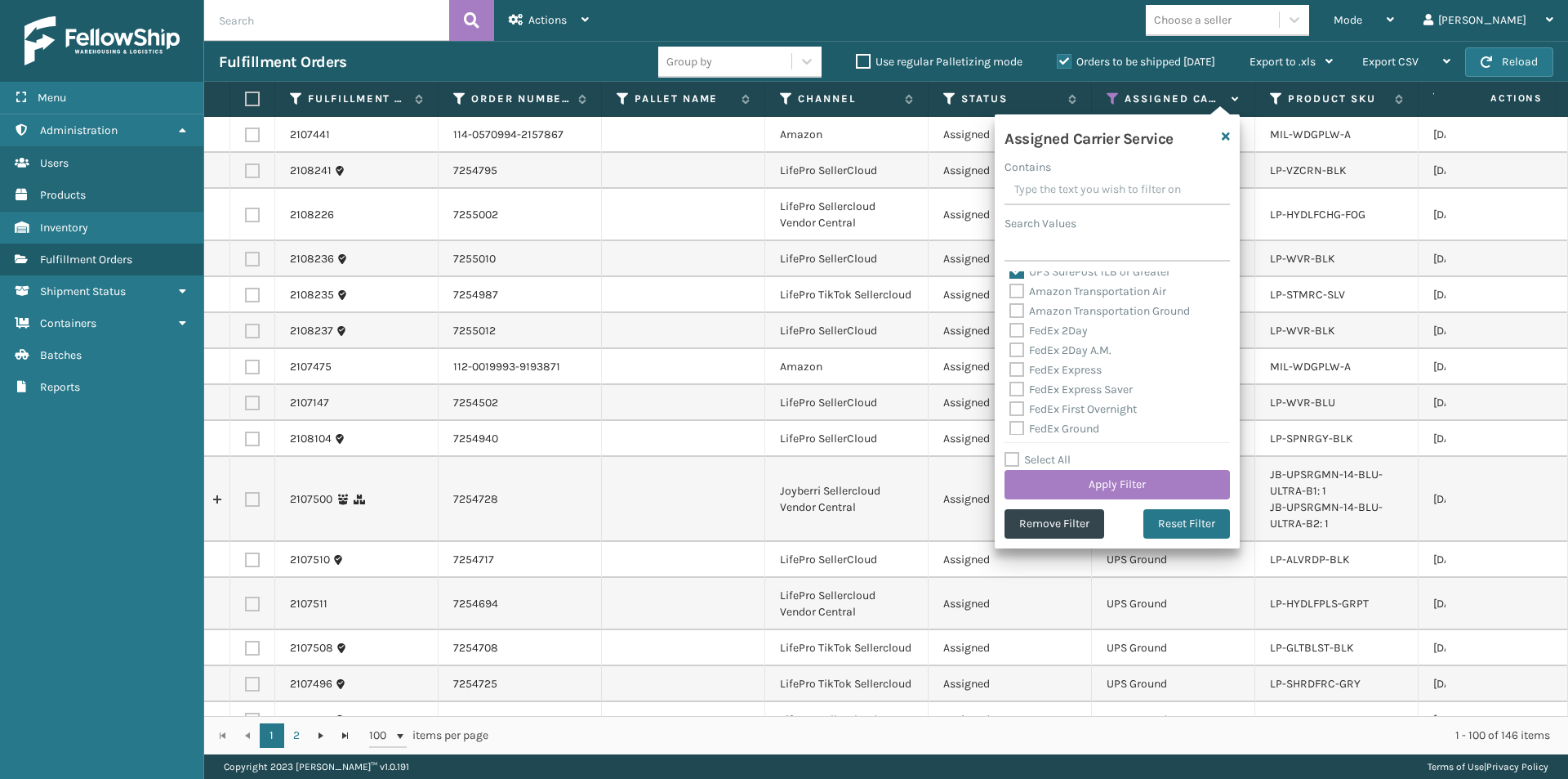
scroll to position [245, 0]
click at [1164, 490] on button "Apply Filter" at bounding box center [1118, 484] width 226 height 29
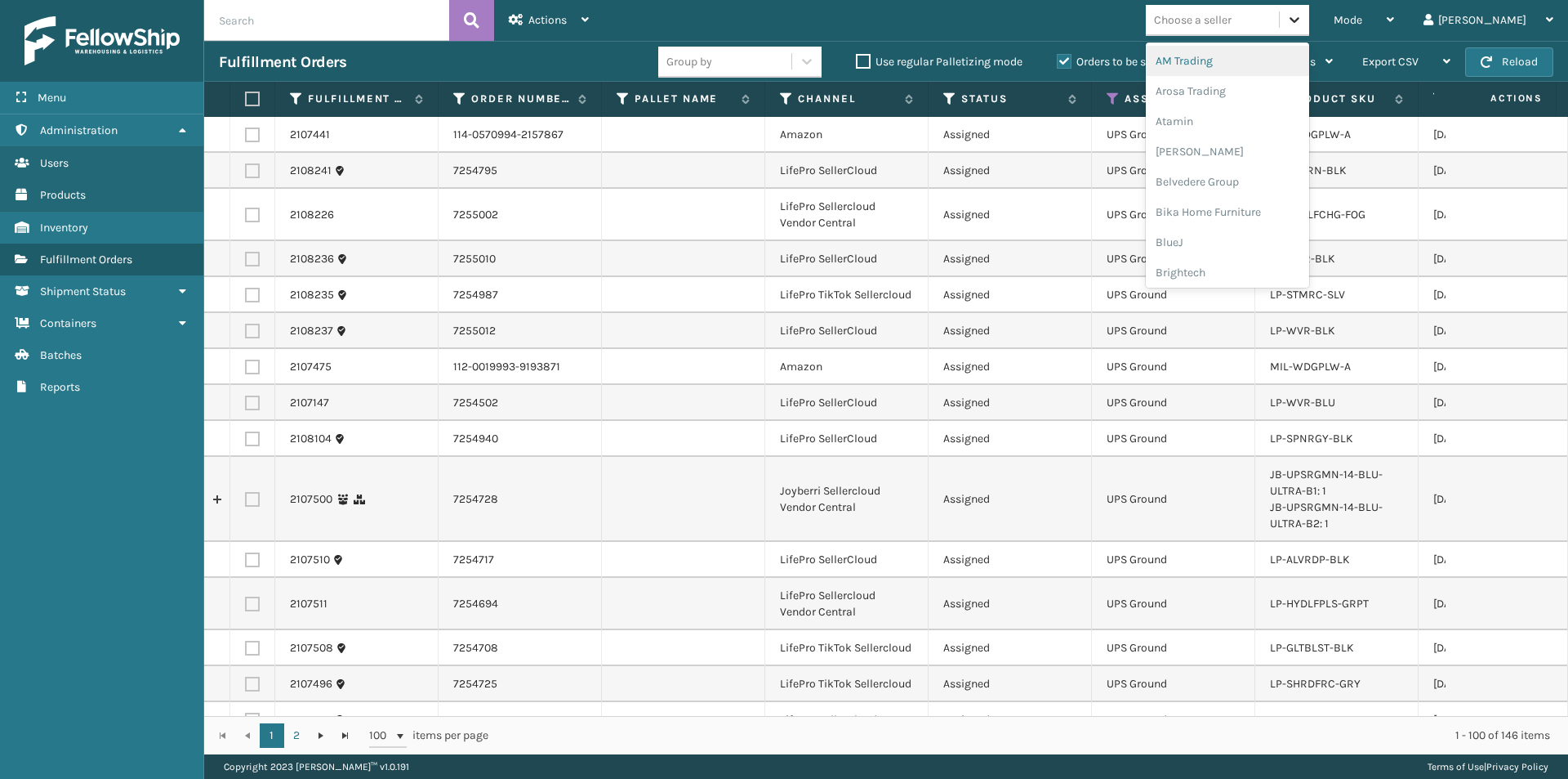
click at [1303, 27] on icon at bounding box center [1295, 20] width 16 height 16
click at [1265, 227] on div "LifePro Fitness" at bounding box center [1228, 230] width 163 height 30
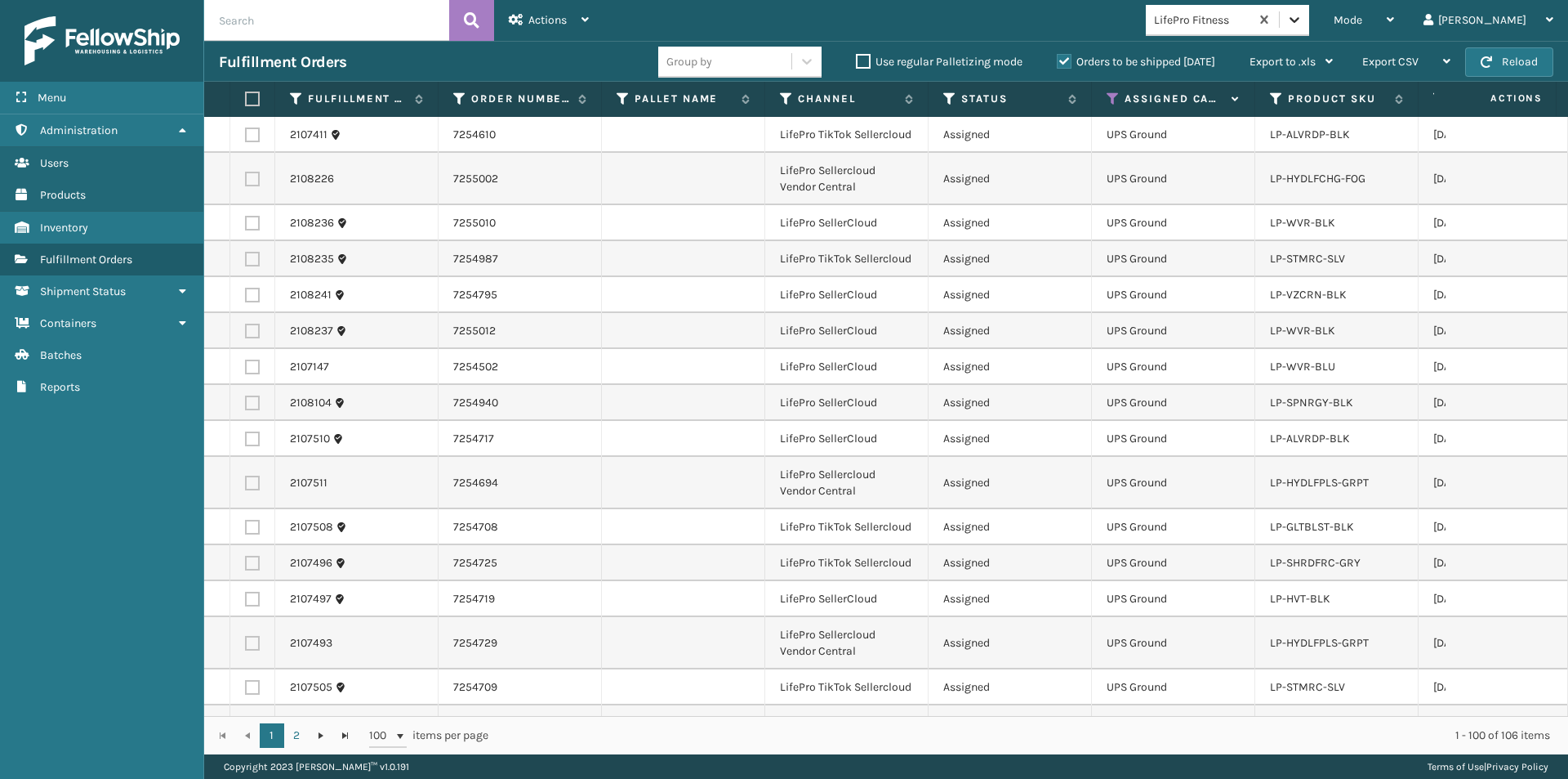
click at [1303, 27] on icon at bounding box center [1295, 20] width 16 height 16
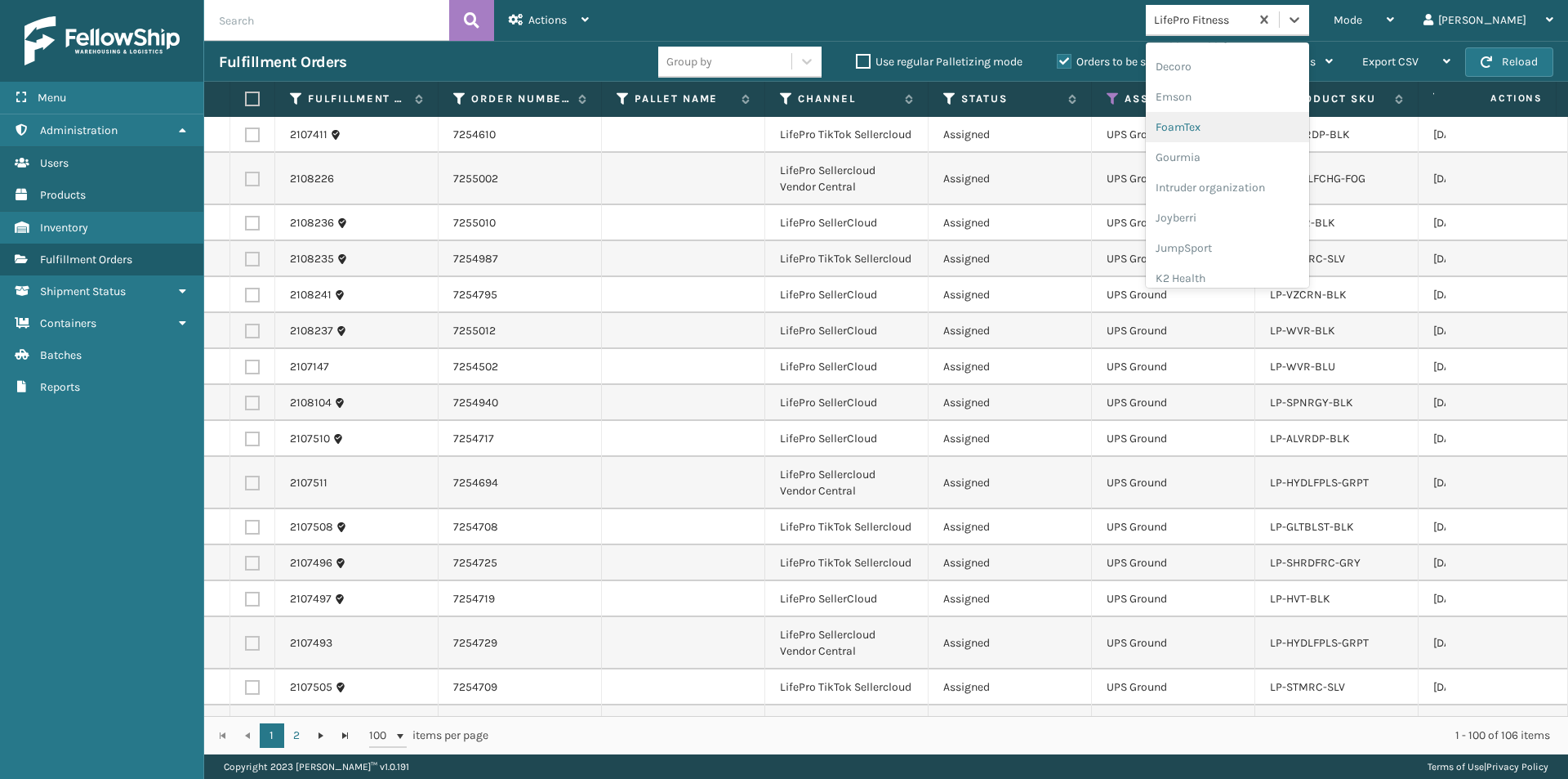
scroll to position [409, 0]
click at [1307, 257] on div "LifePro Fitness" at bounding box center [1228, 257] width 163 height 30
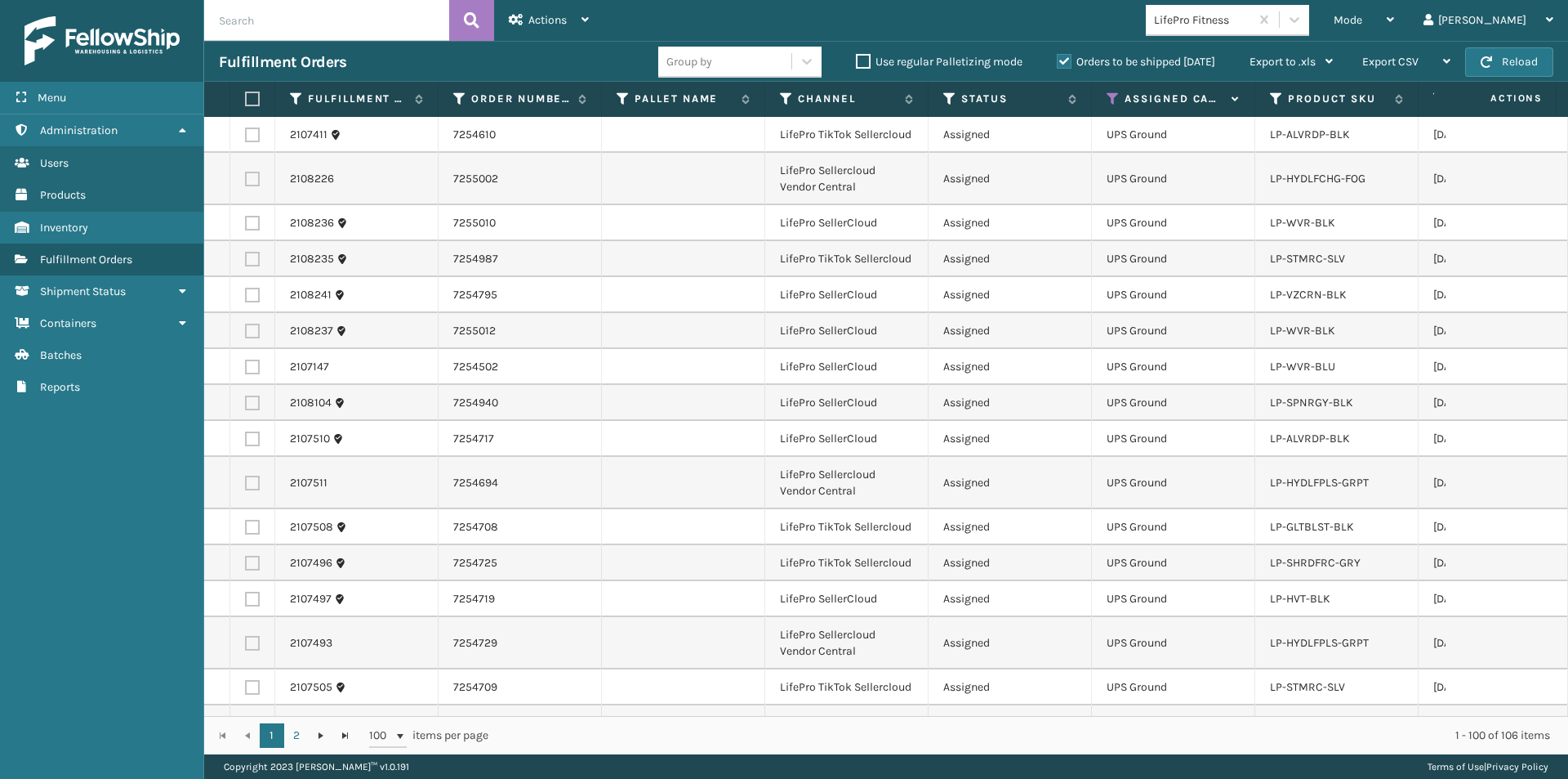
click at [249, 98] on label at bounding box center [249, 99] width 10 height 15
click at [246, 98] on input "checkbox" at bounding box center [245, 99] width 1 height 11
checkbox input "true"
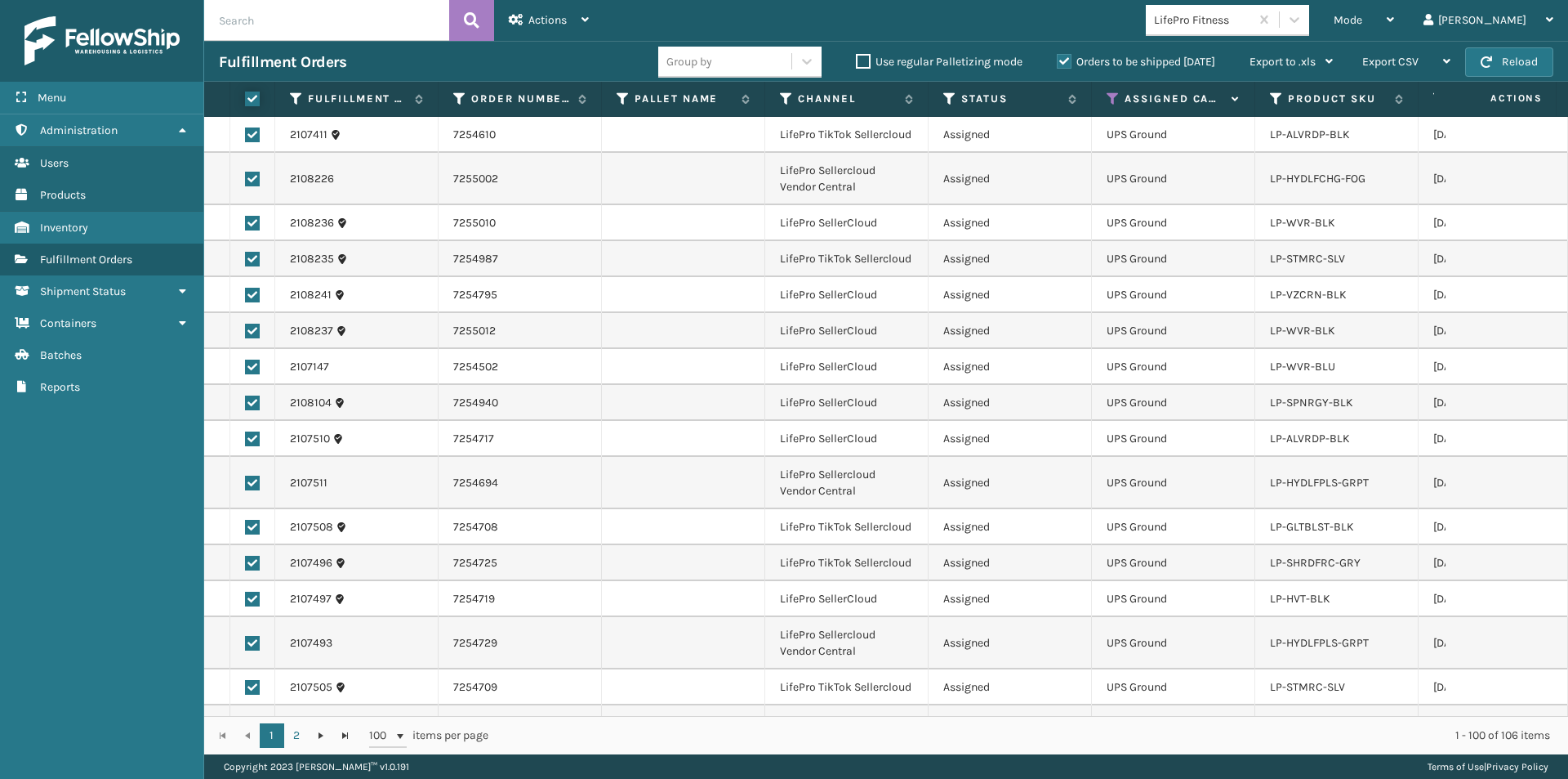
checkbox input "true"
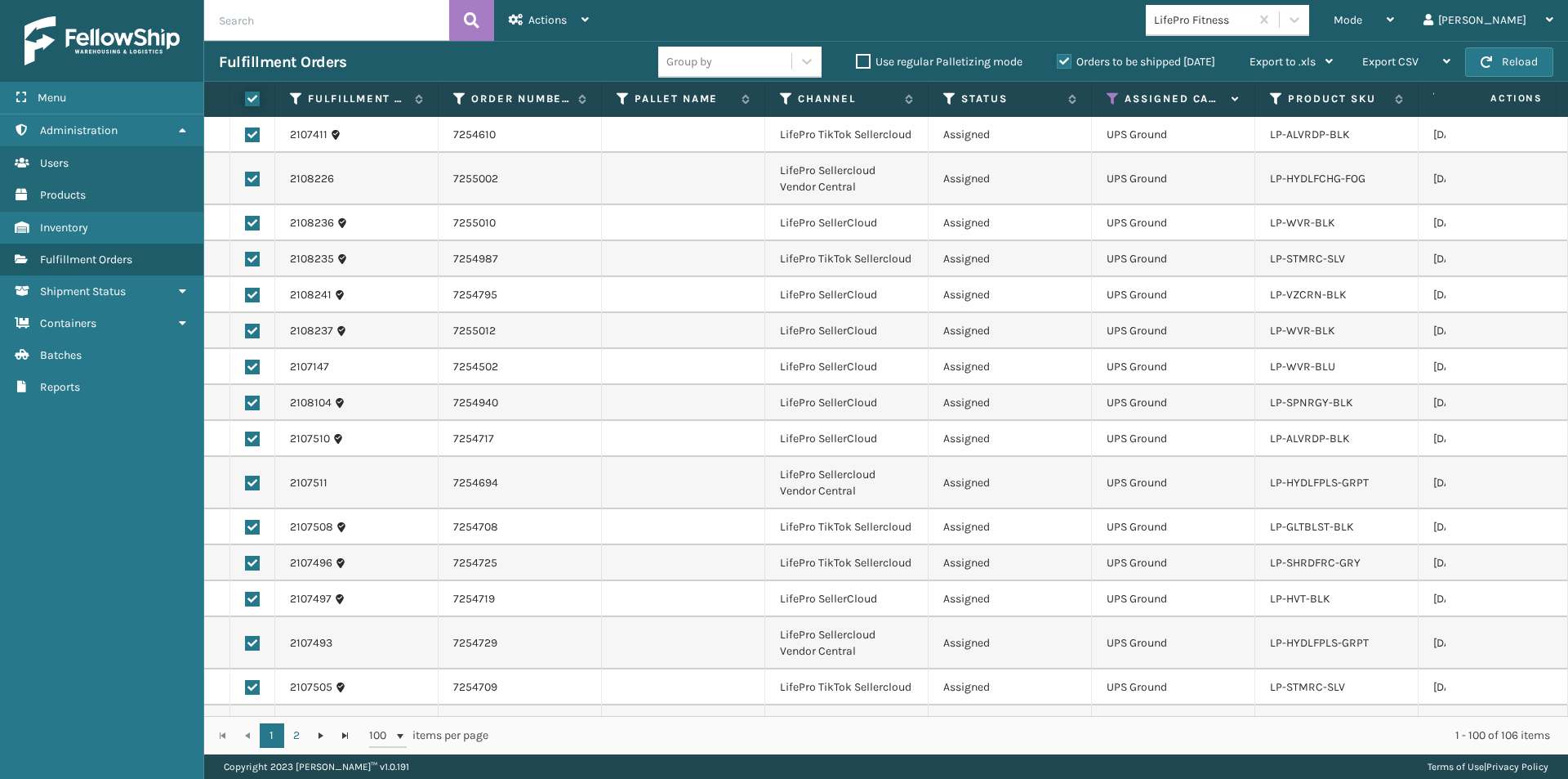
checkbox input "true"
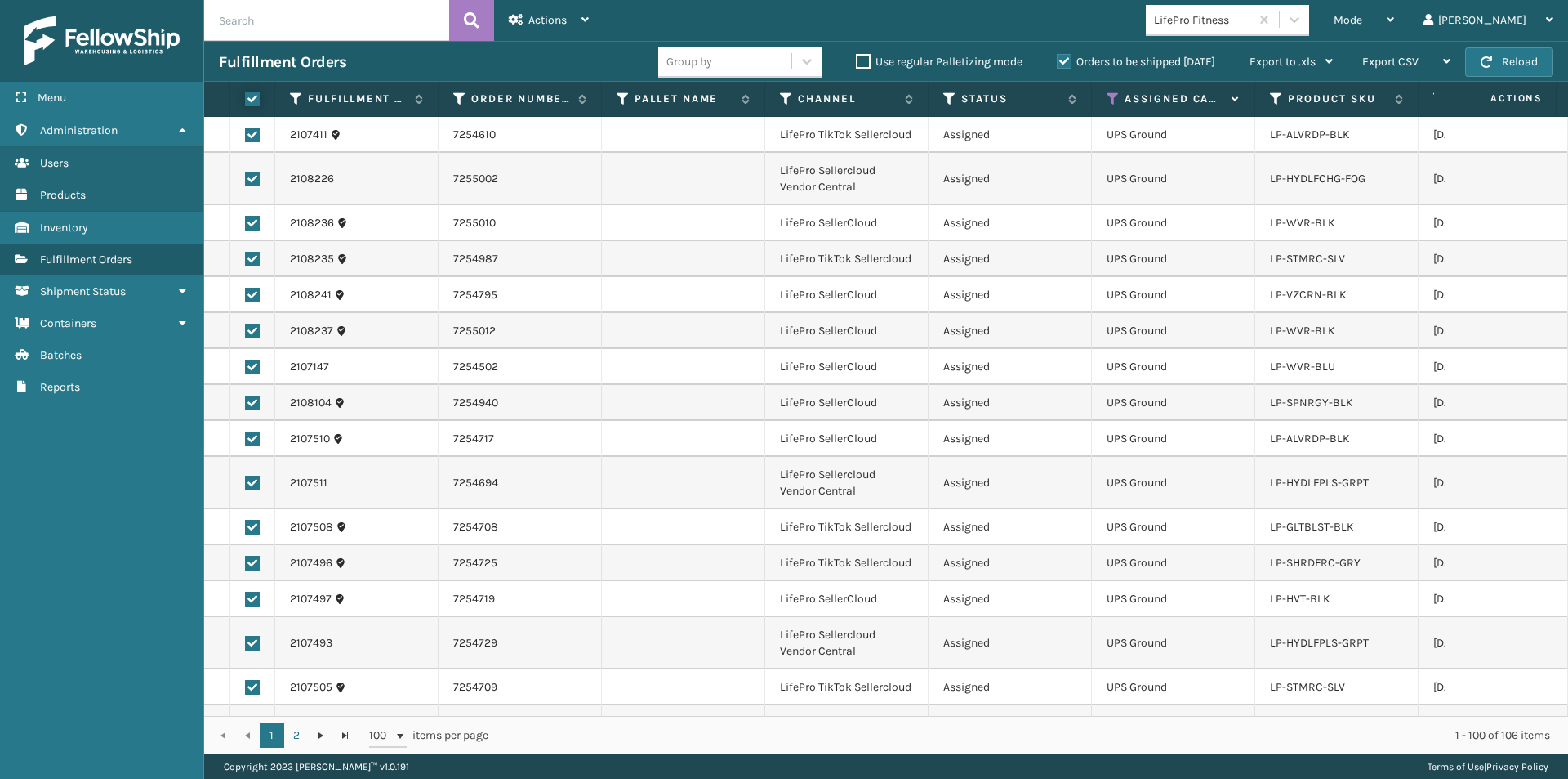
checkbox input "true"
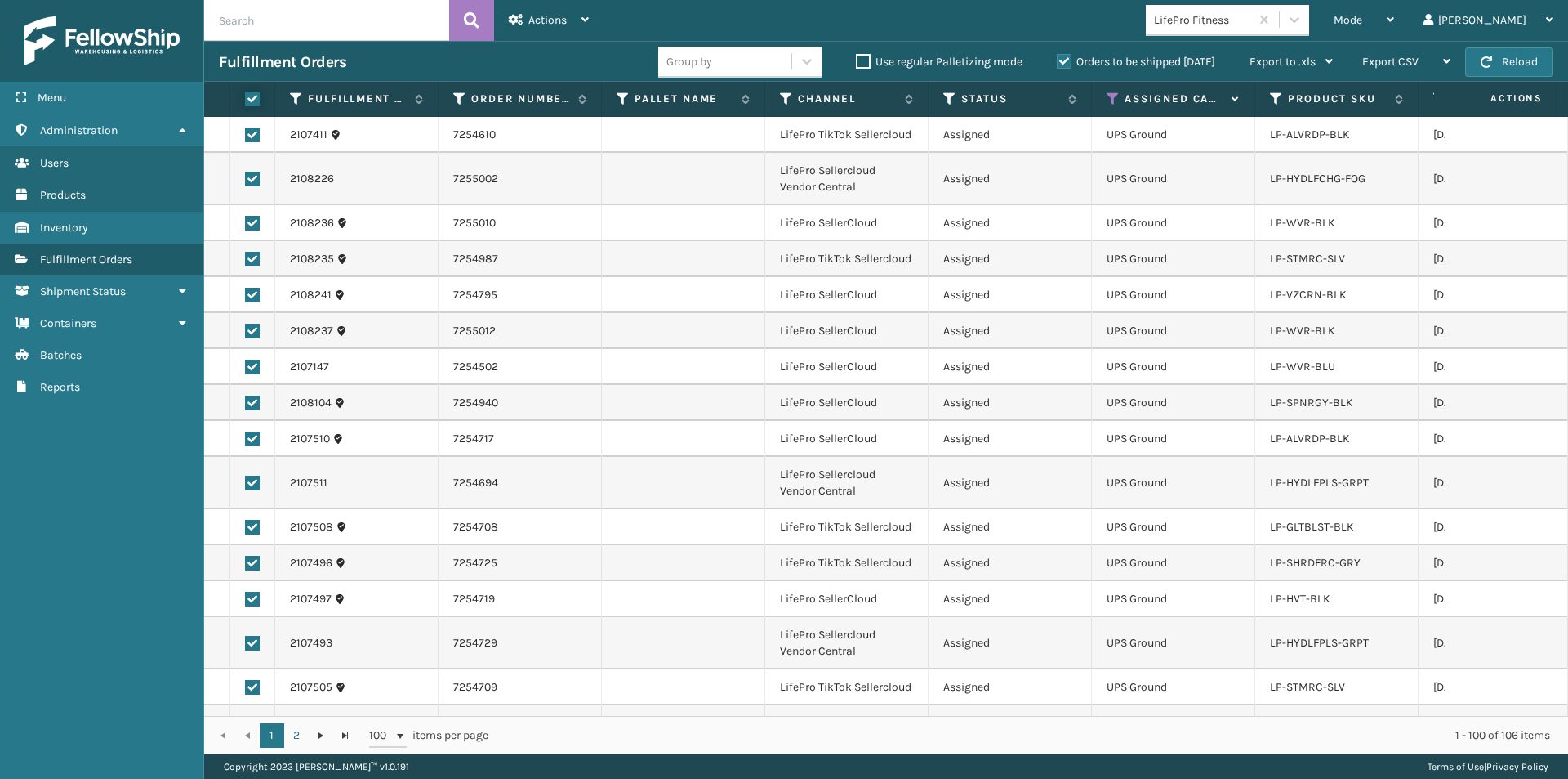
checkbox input "true"
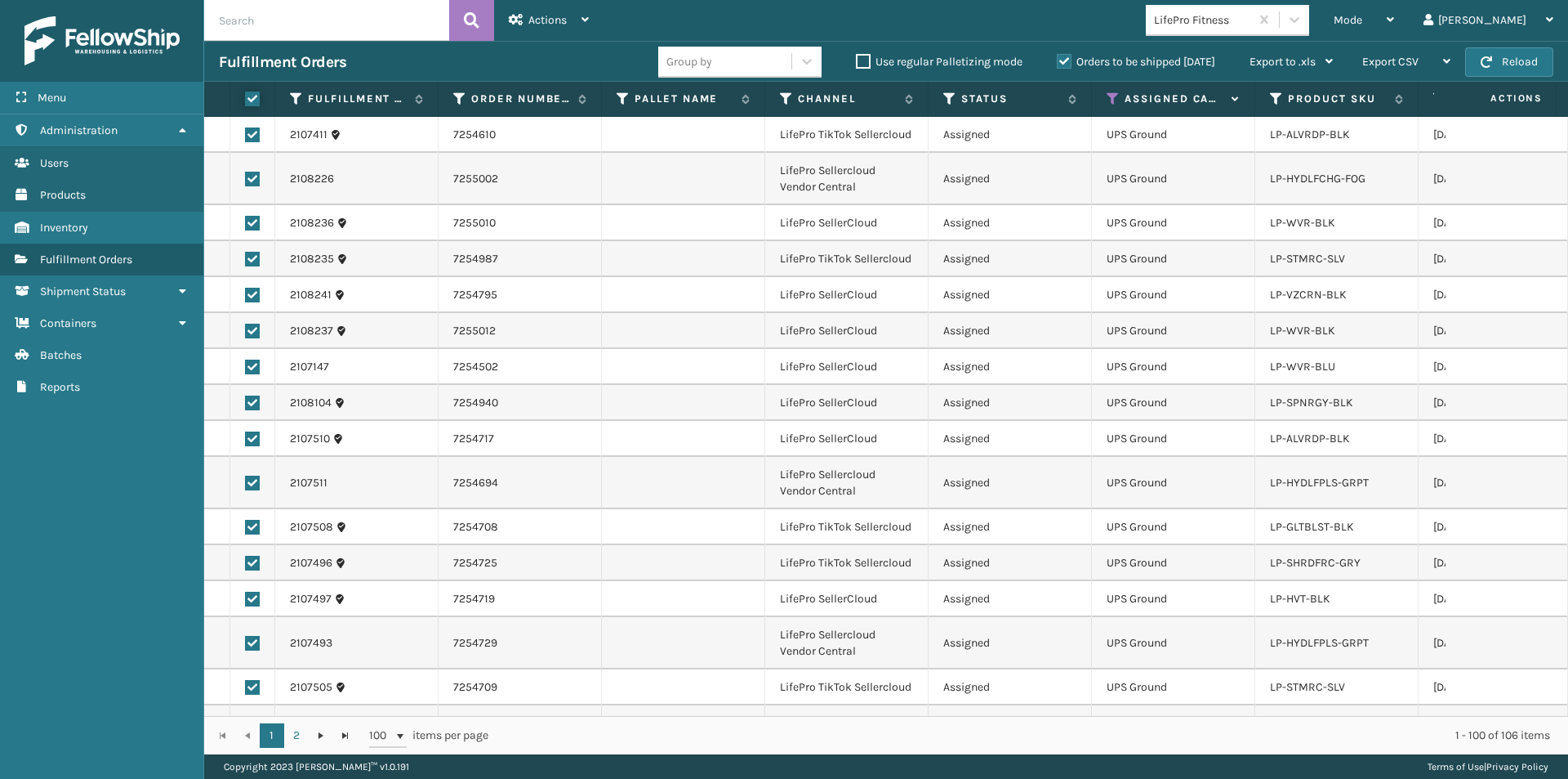
checkbox input "true"
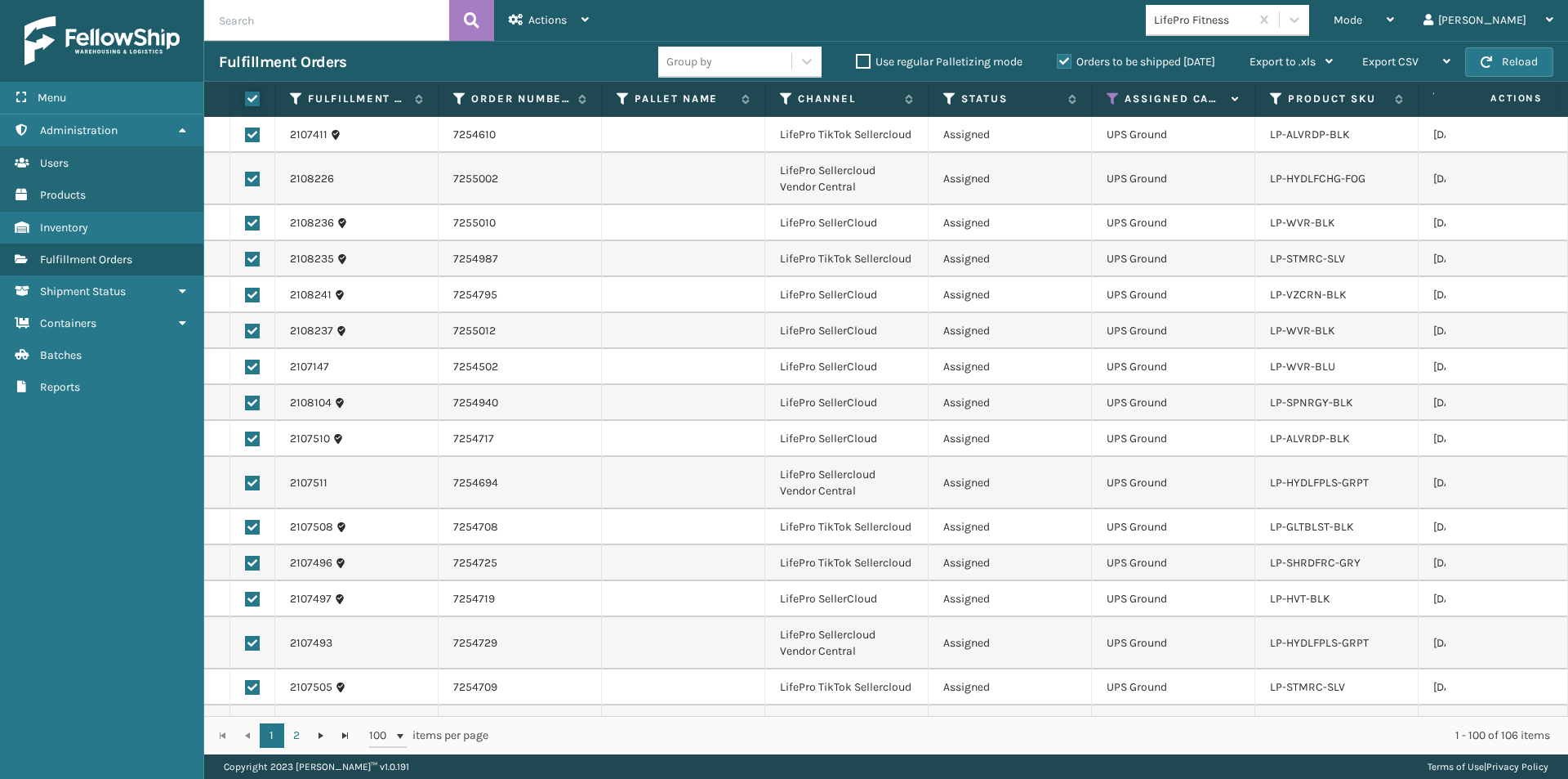
checkbox input "true"
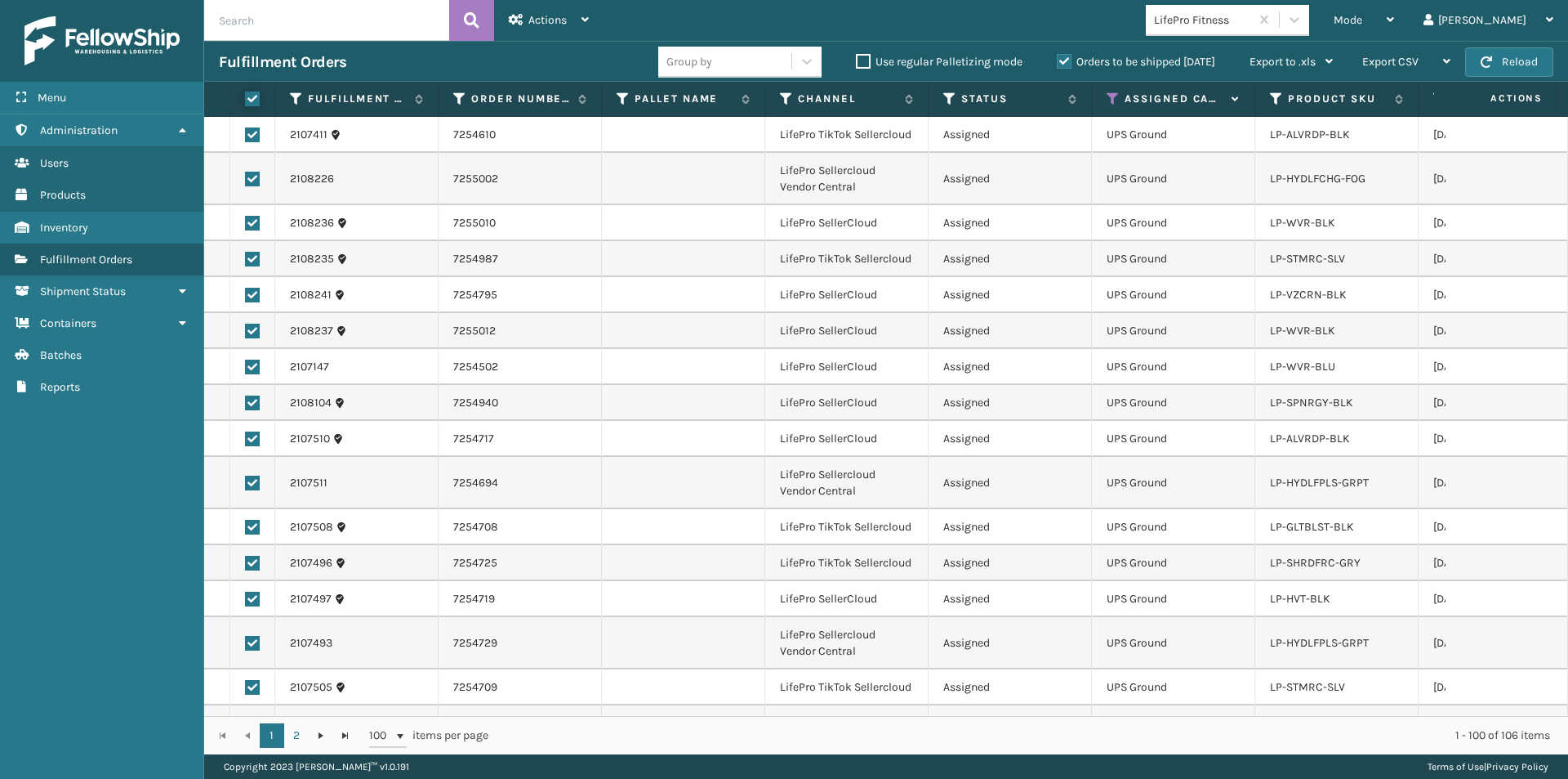
checkbox input "true"
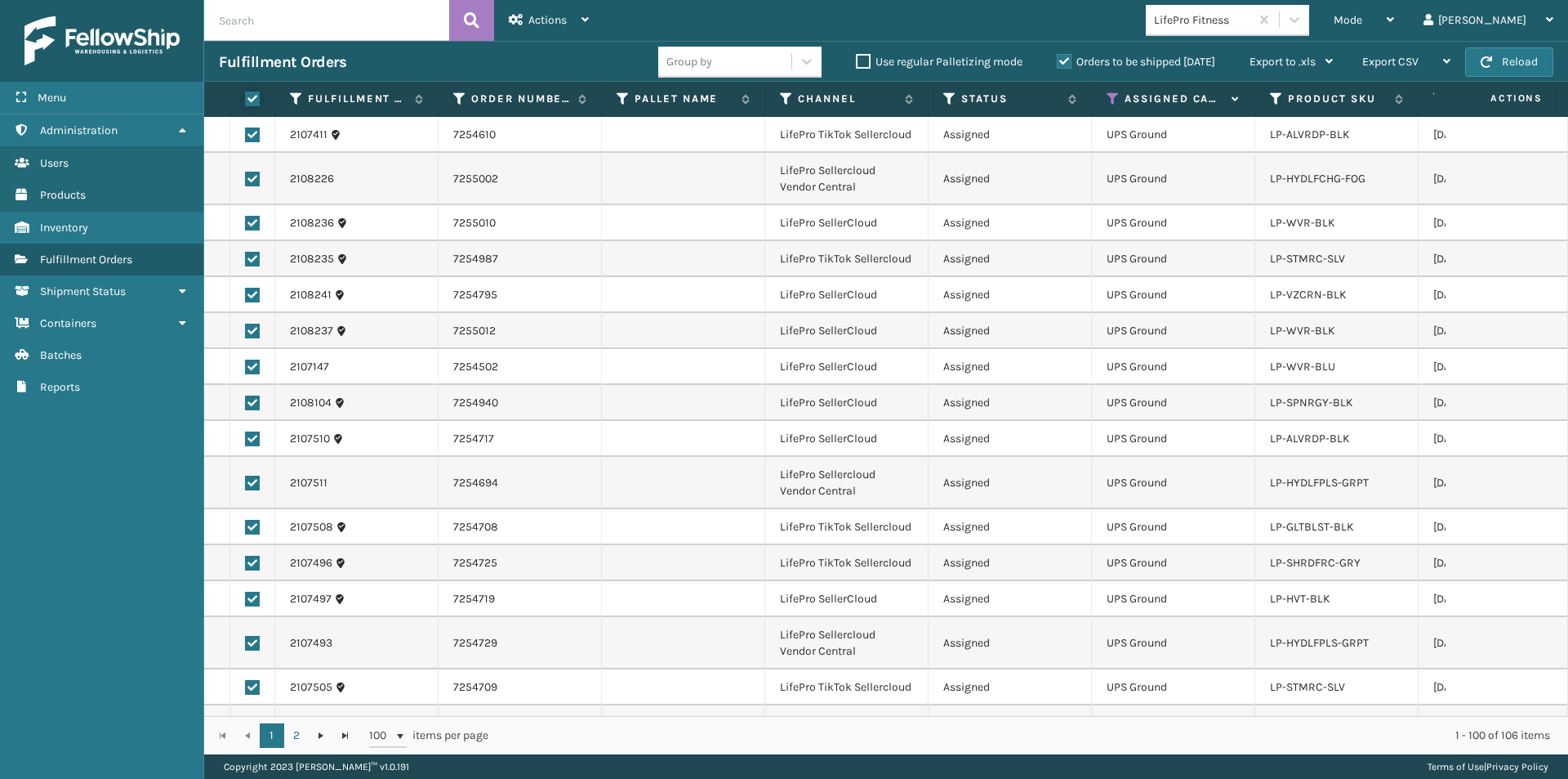
checkbox input "true"
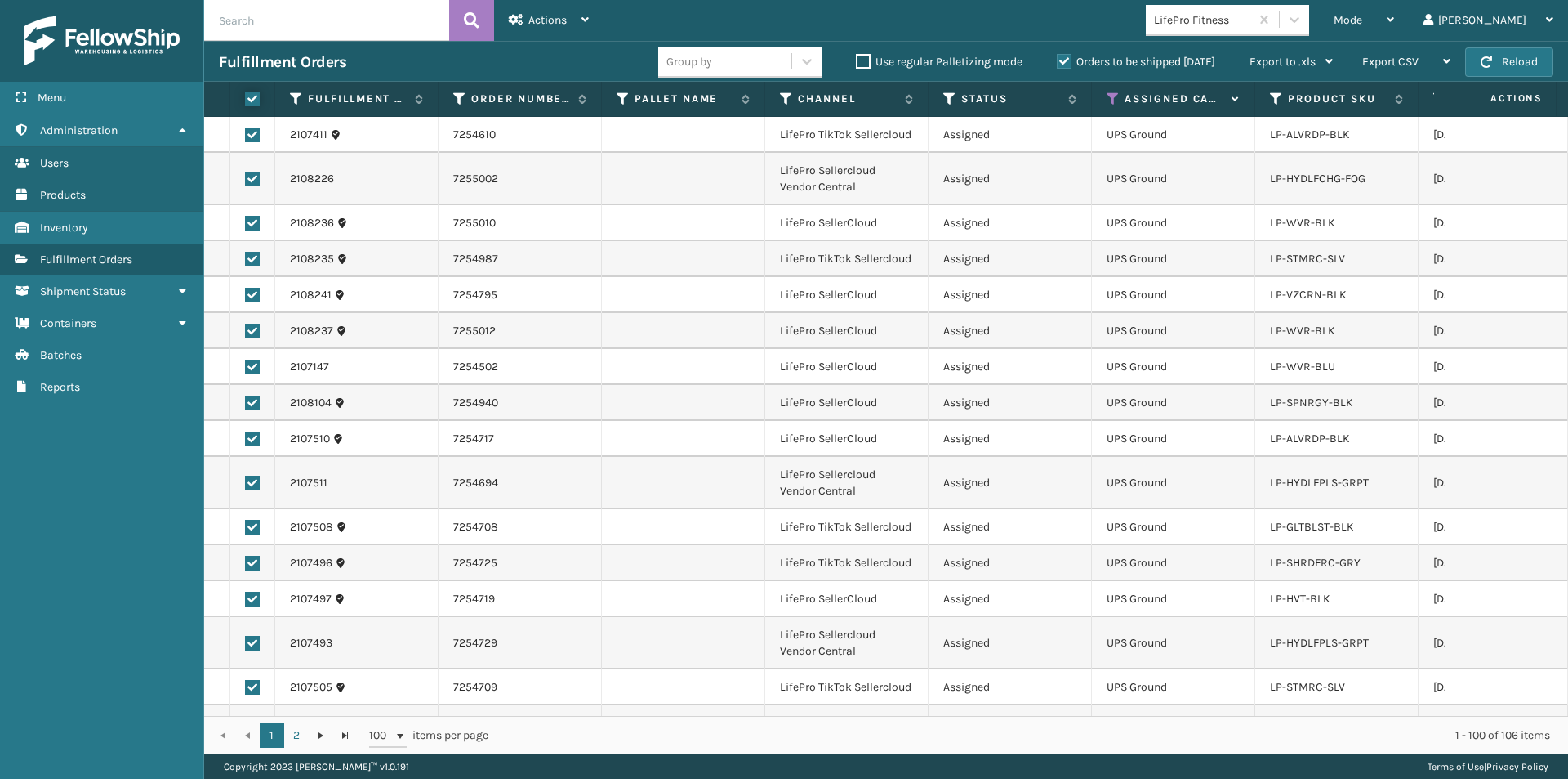
checkbox input "true"
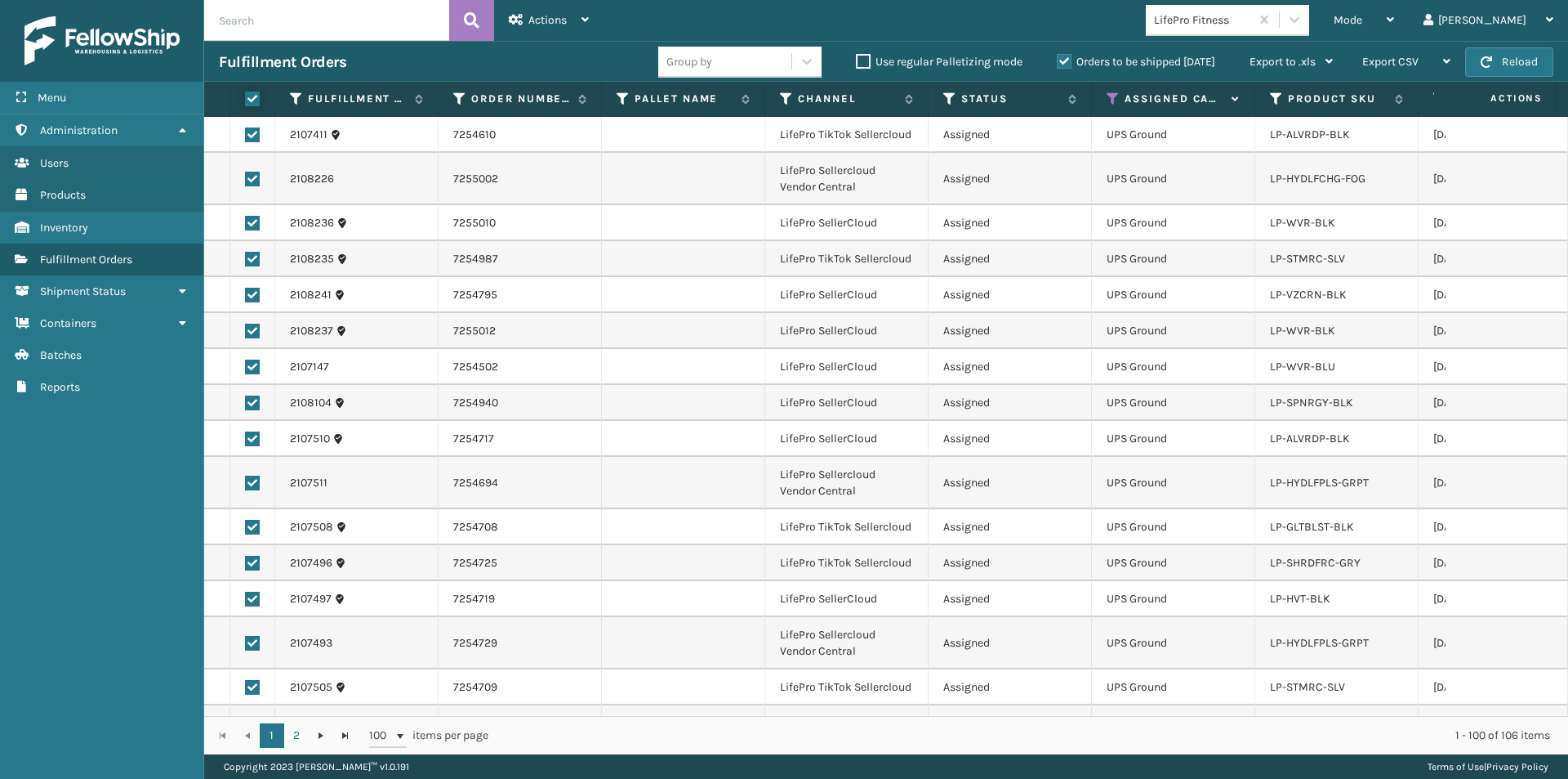
checkbox input "true"
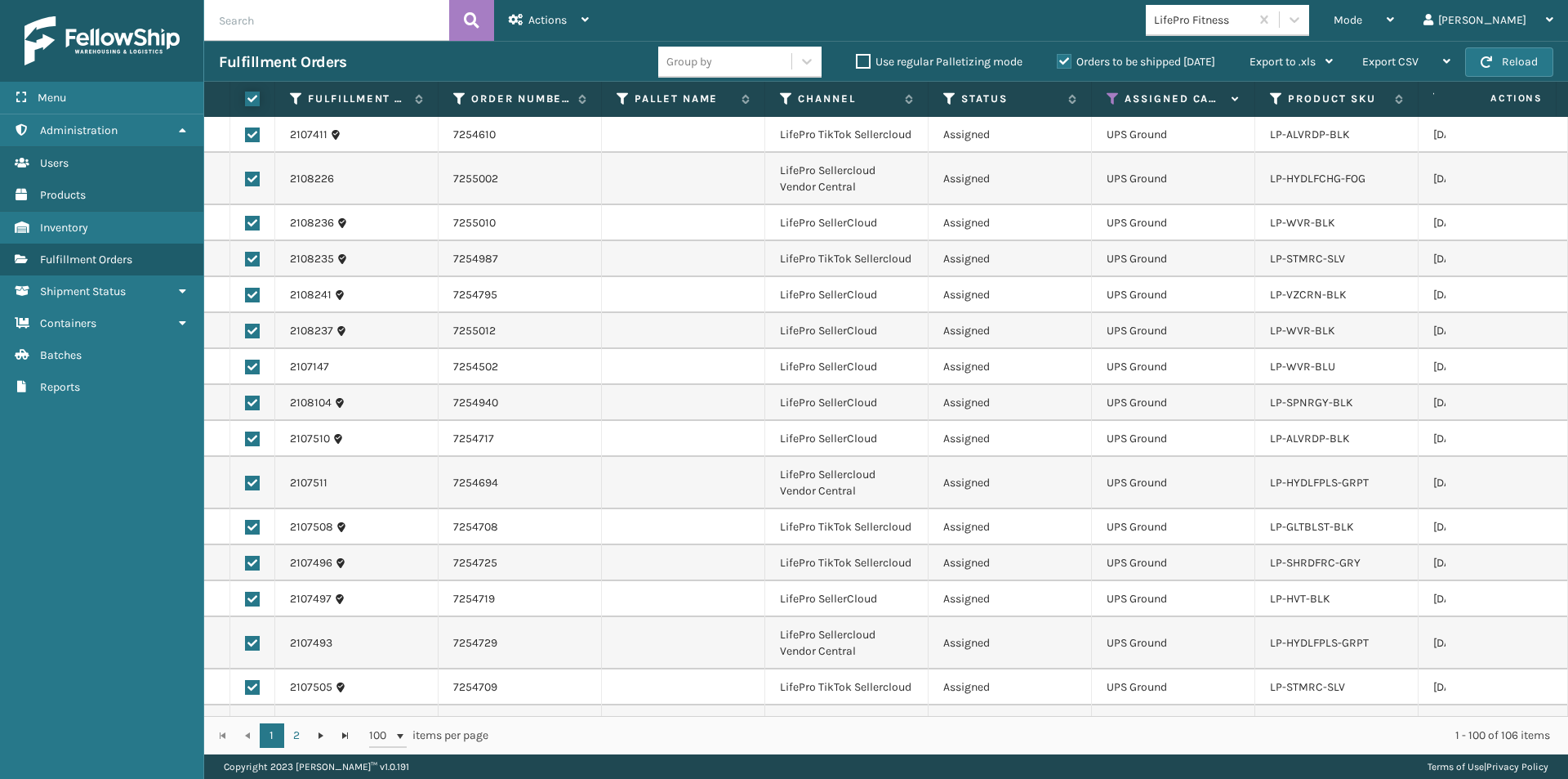
checkbox input "true"
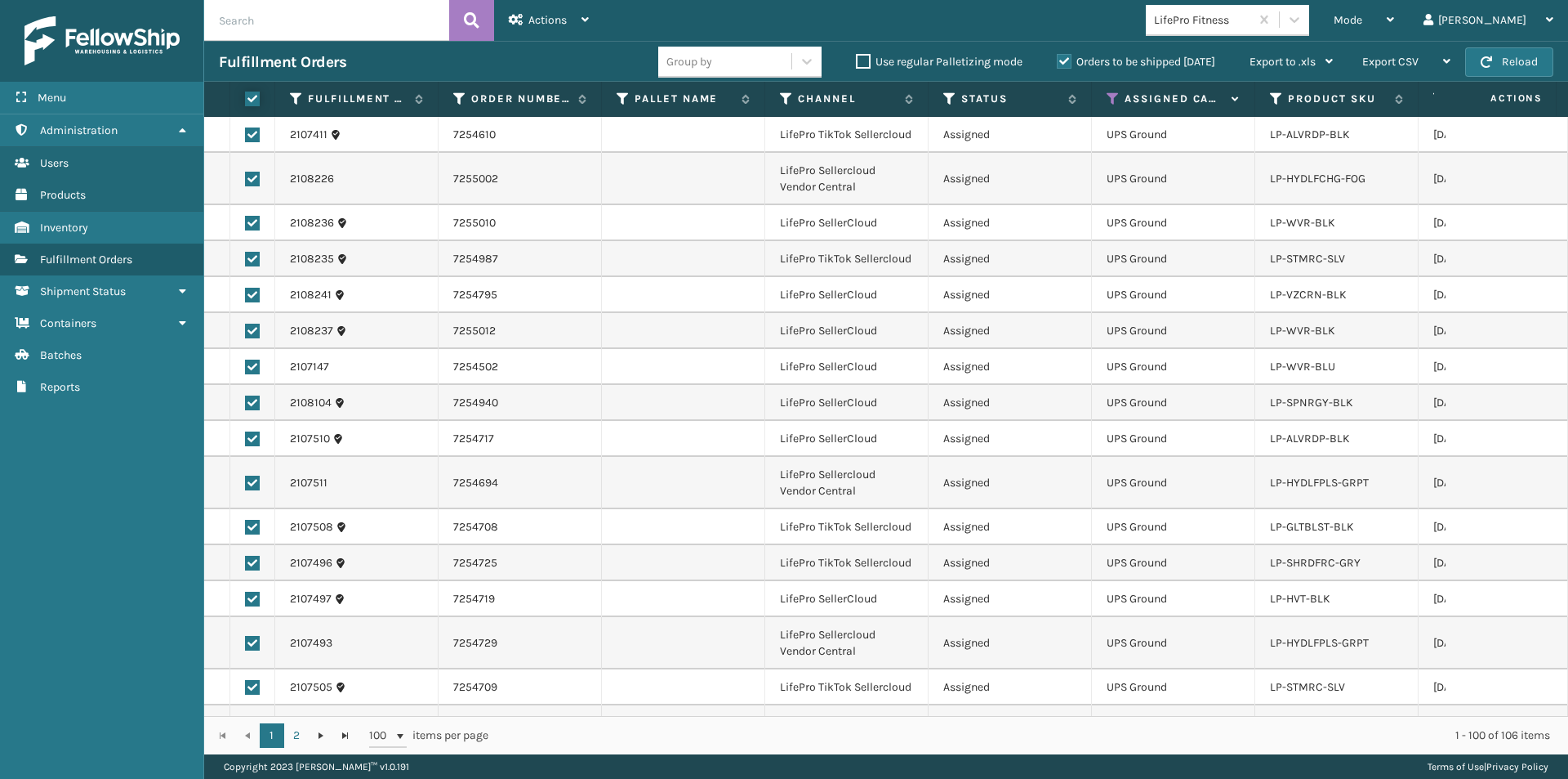
checkbox input "true"
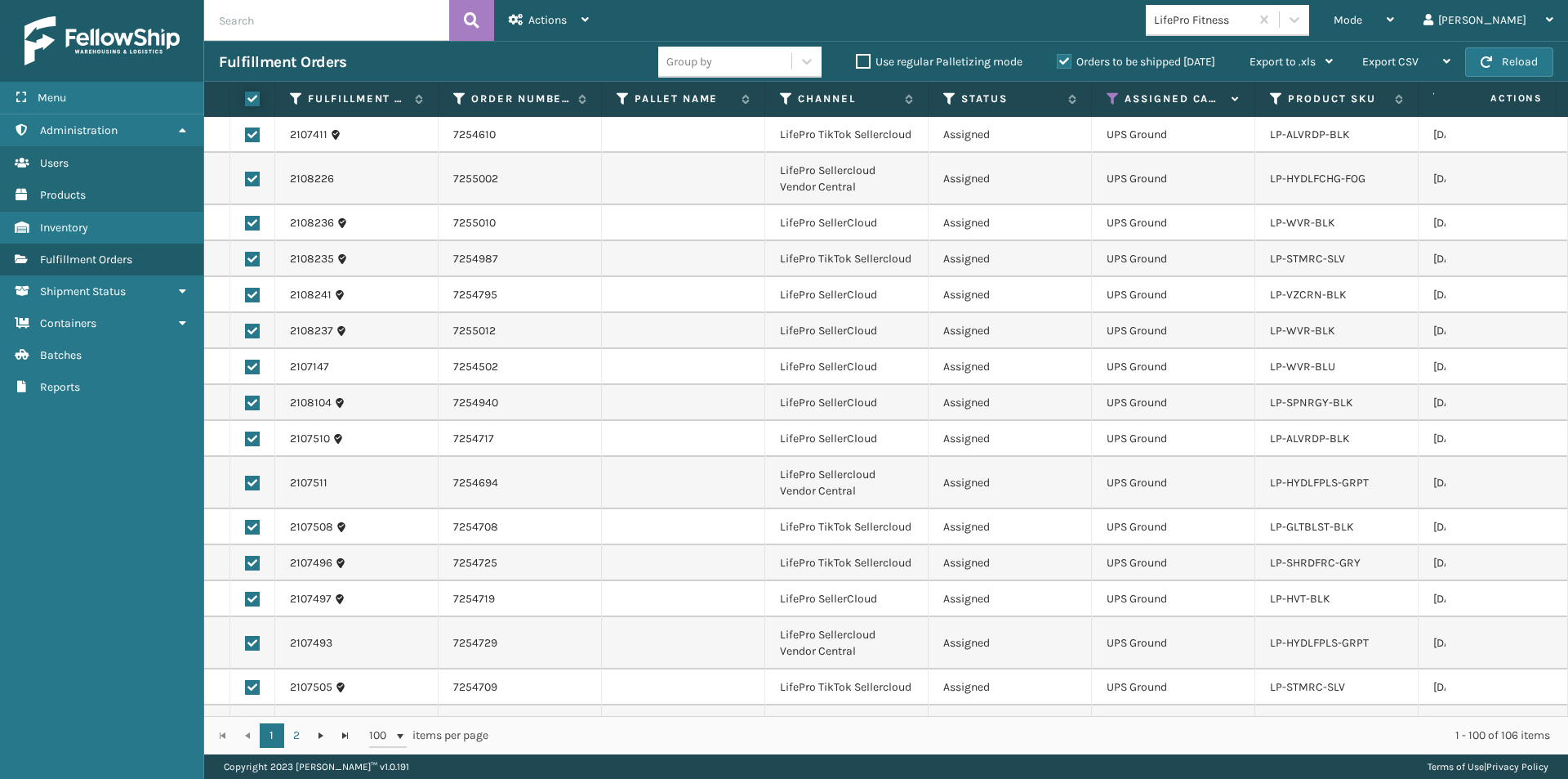
checkbox input "true"
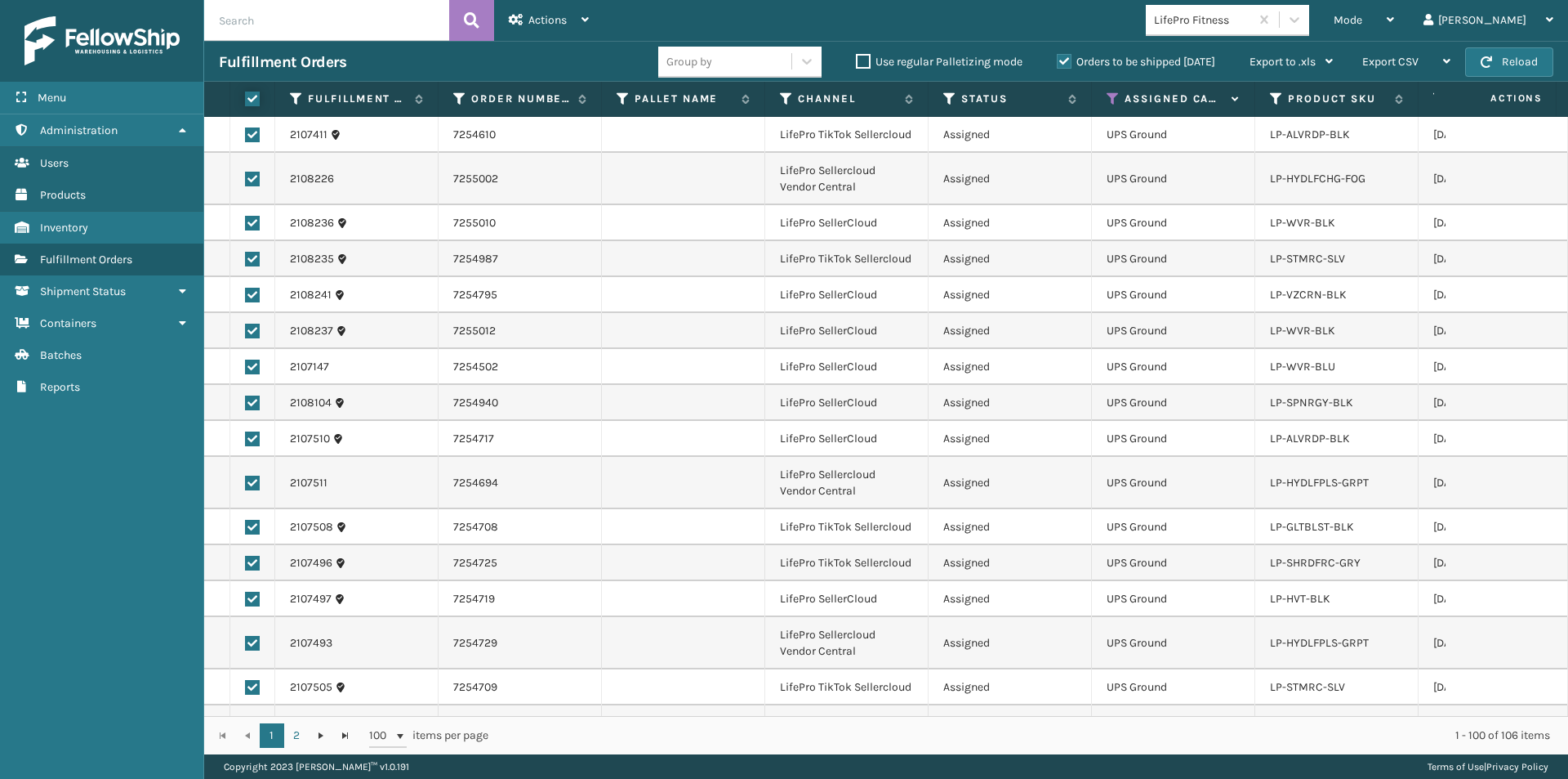
checkbox input "true"
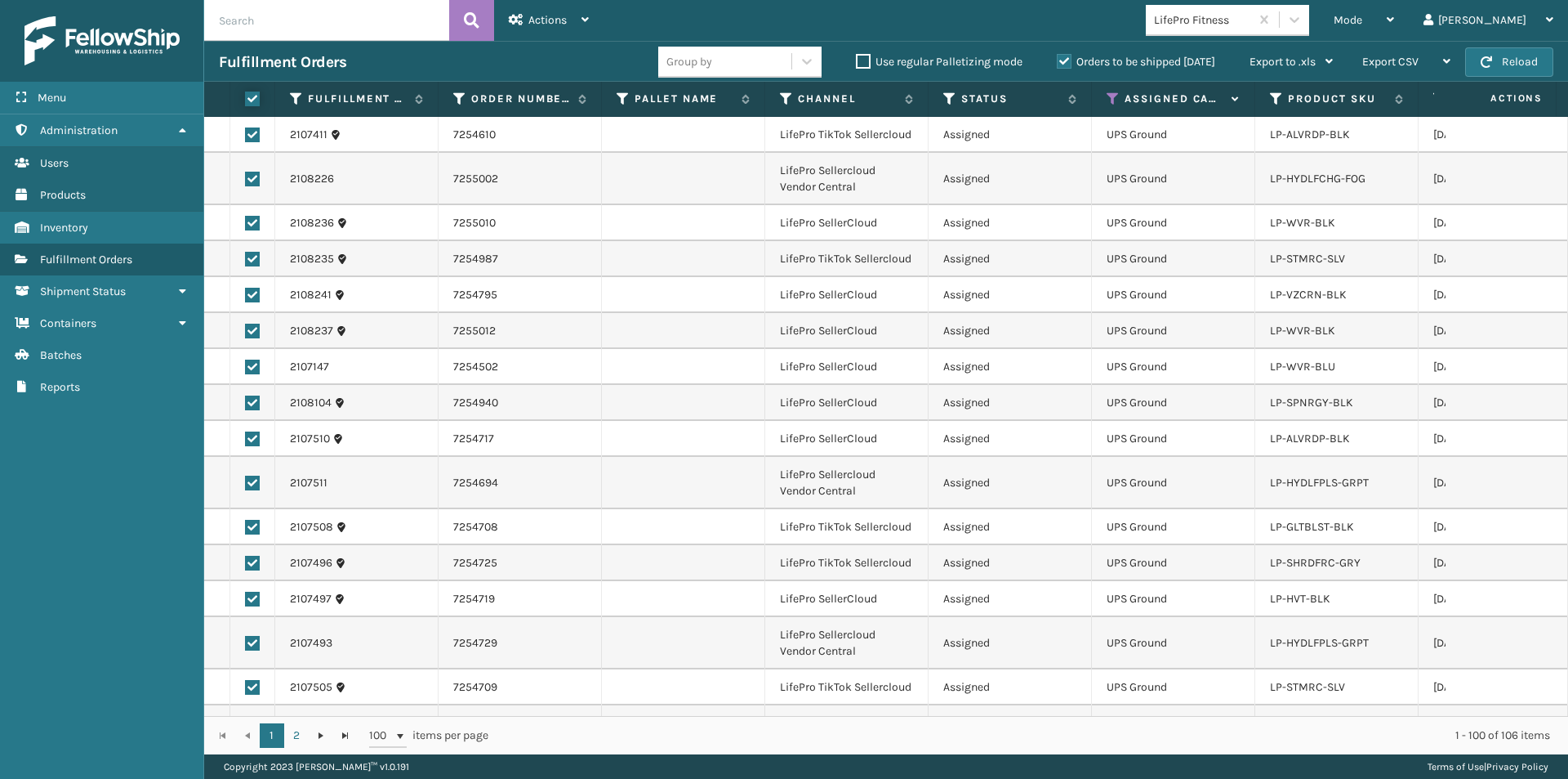
checkbox input "true"
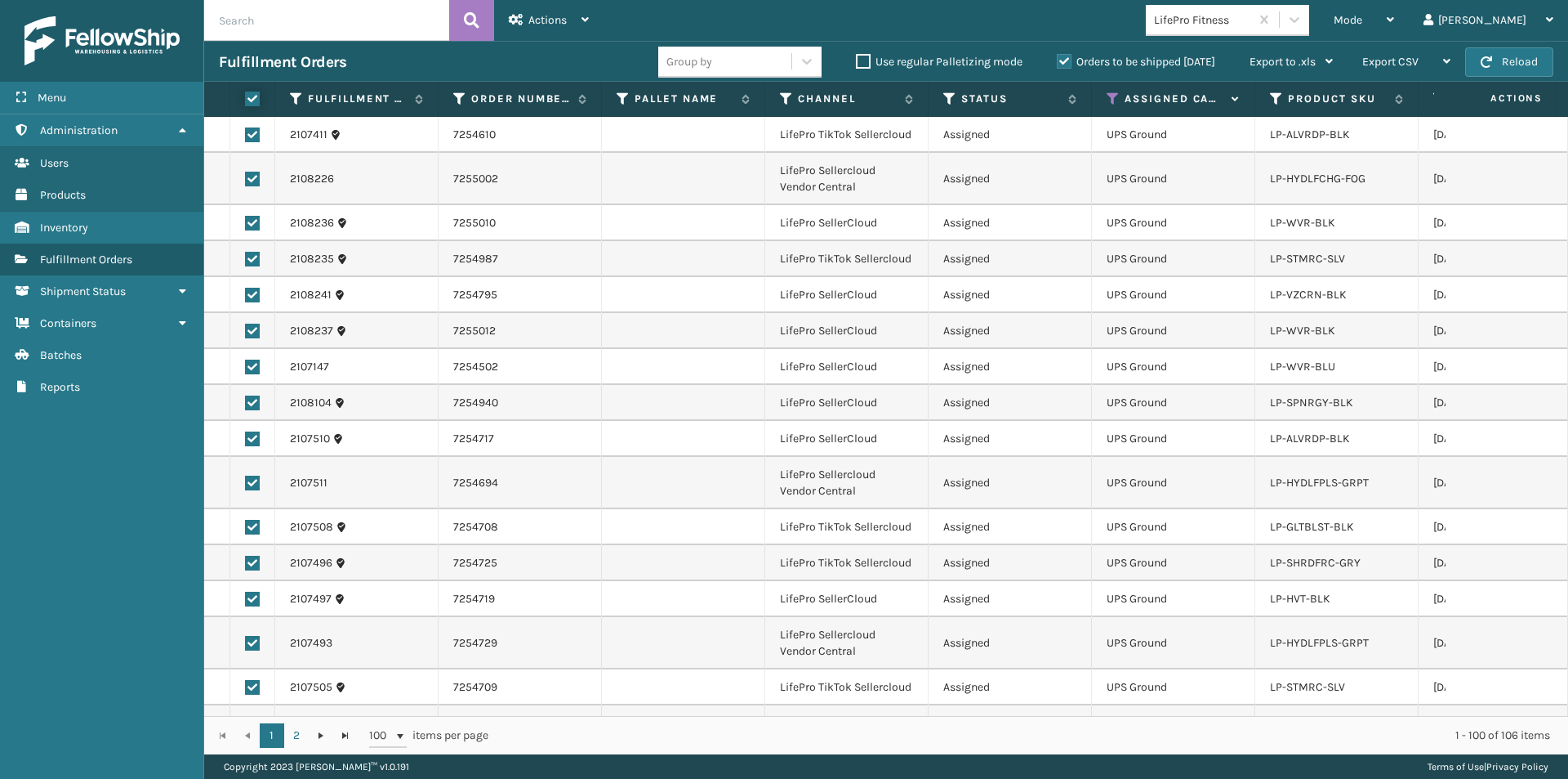
checkbox input "true"
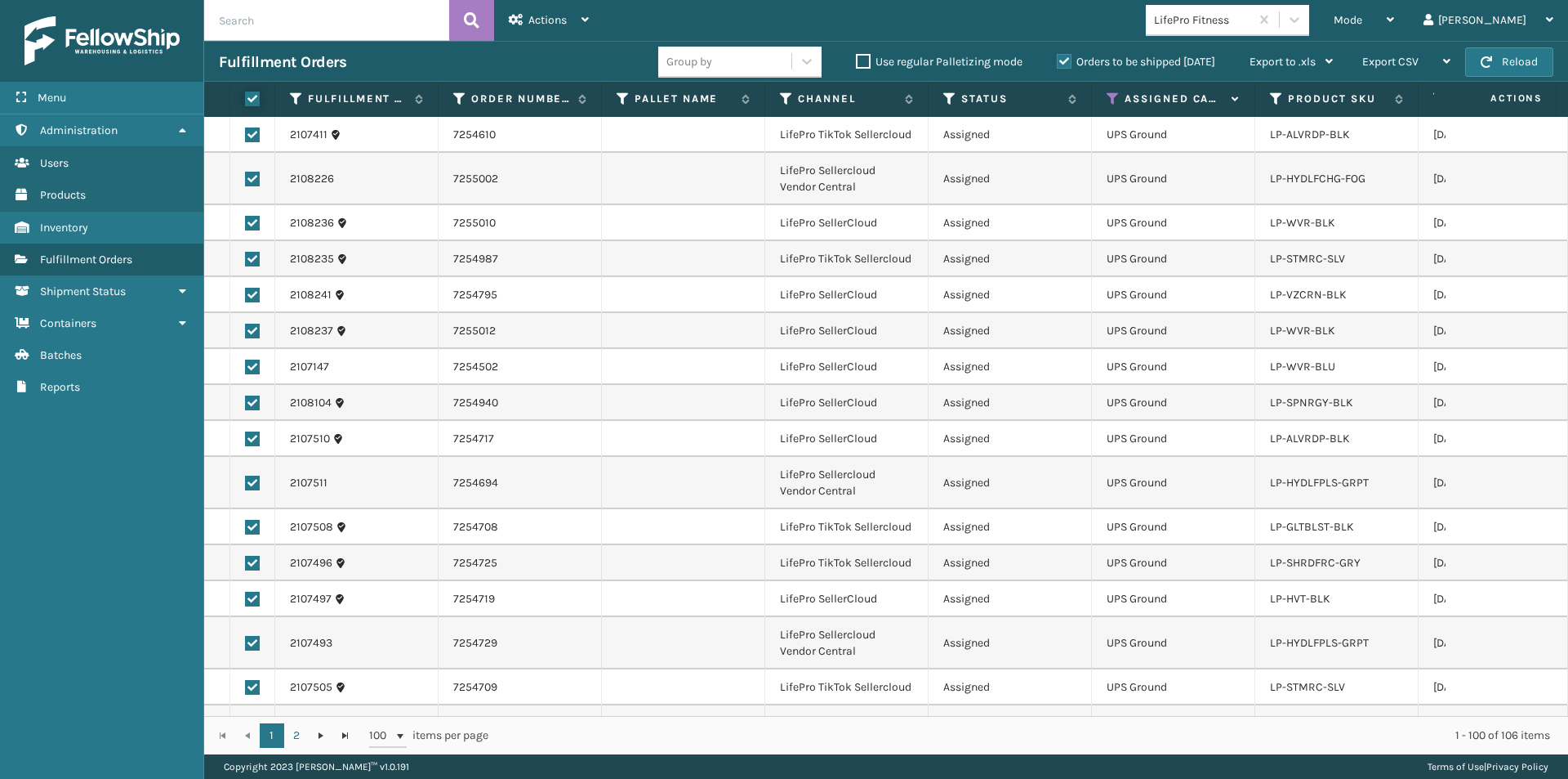
checkbox input "true"
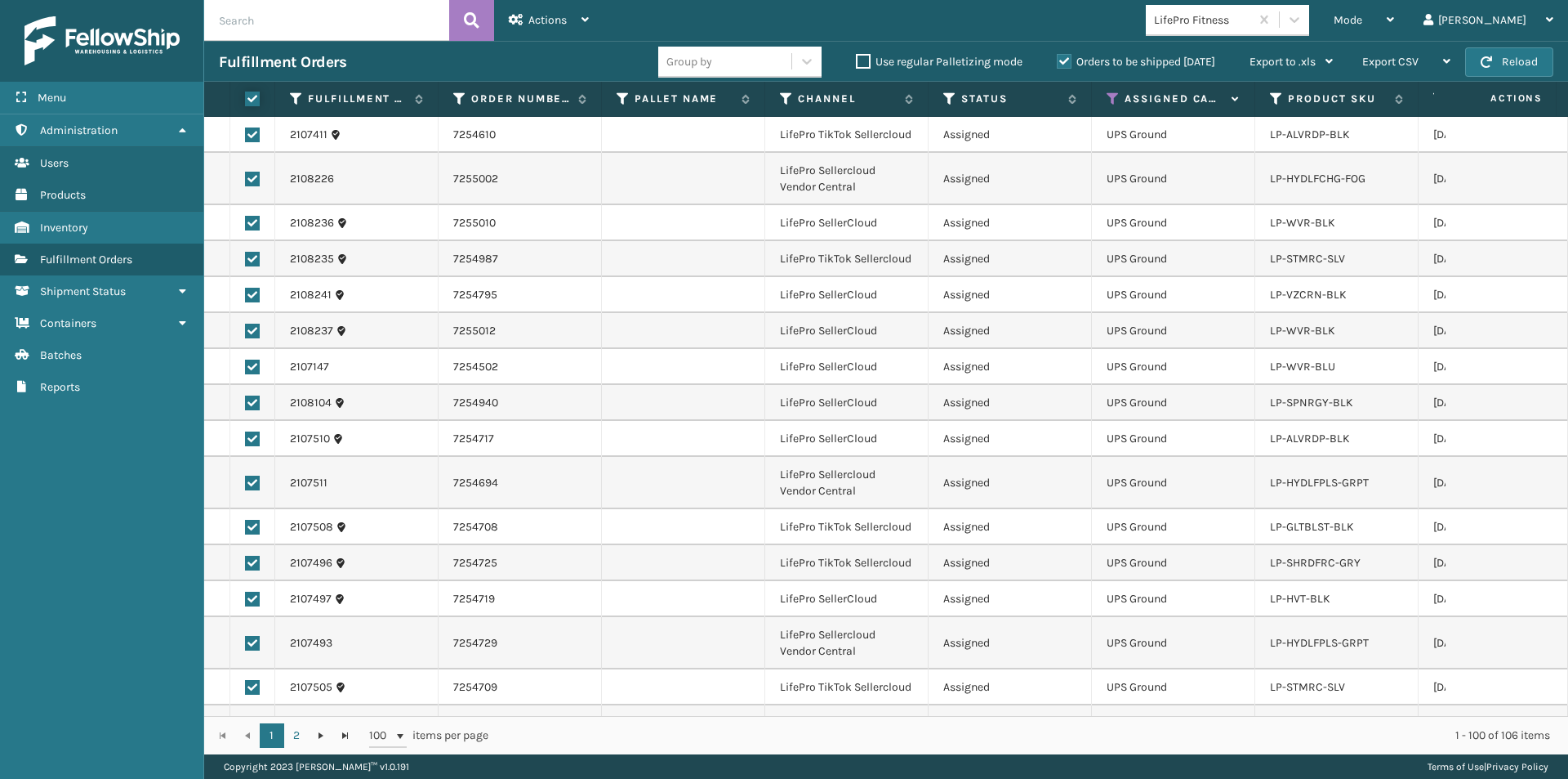
checkbox input "true"
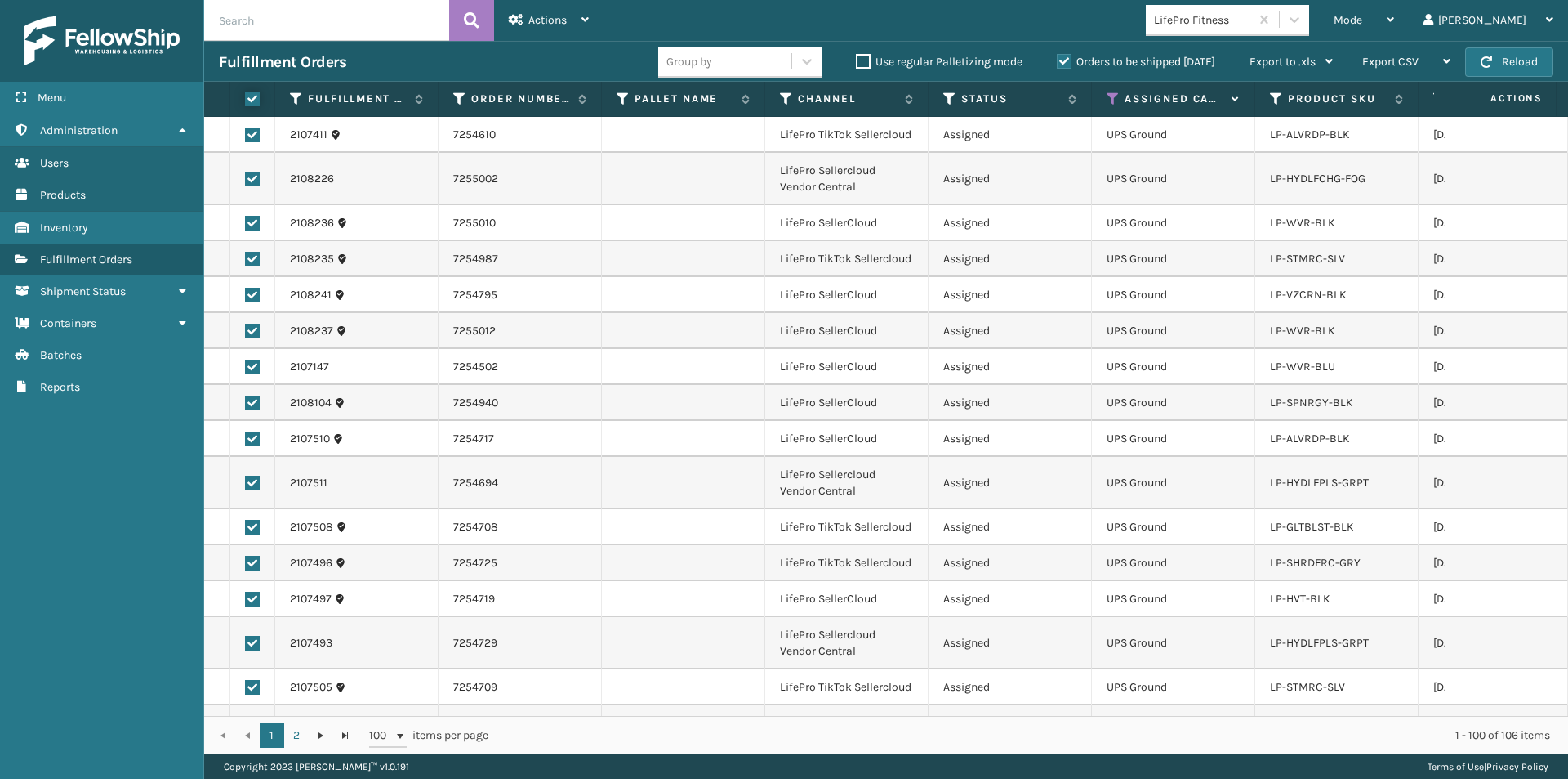
checkbox input "true"
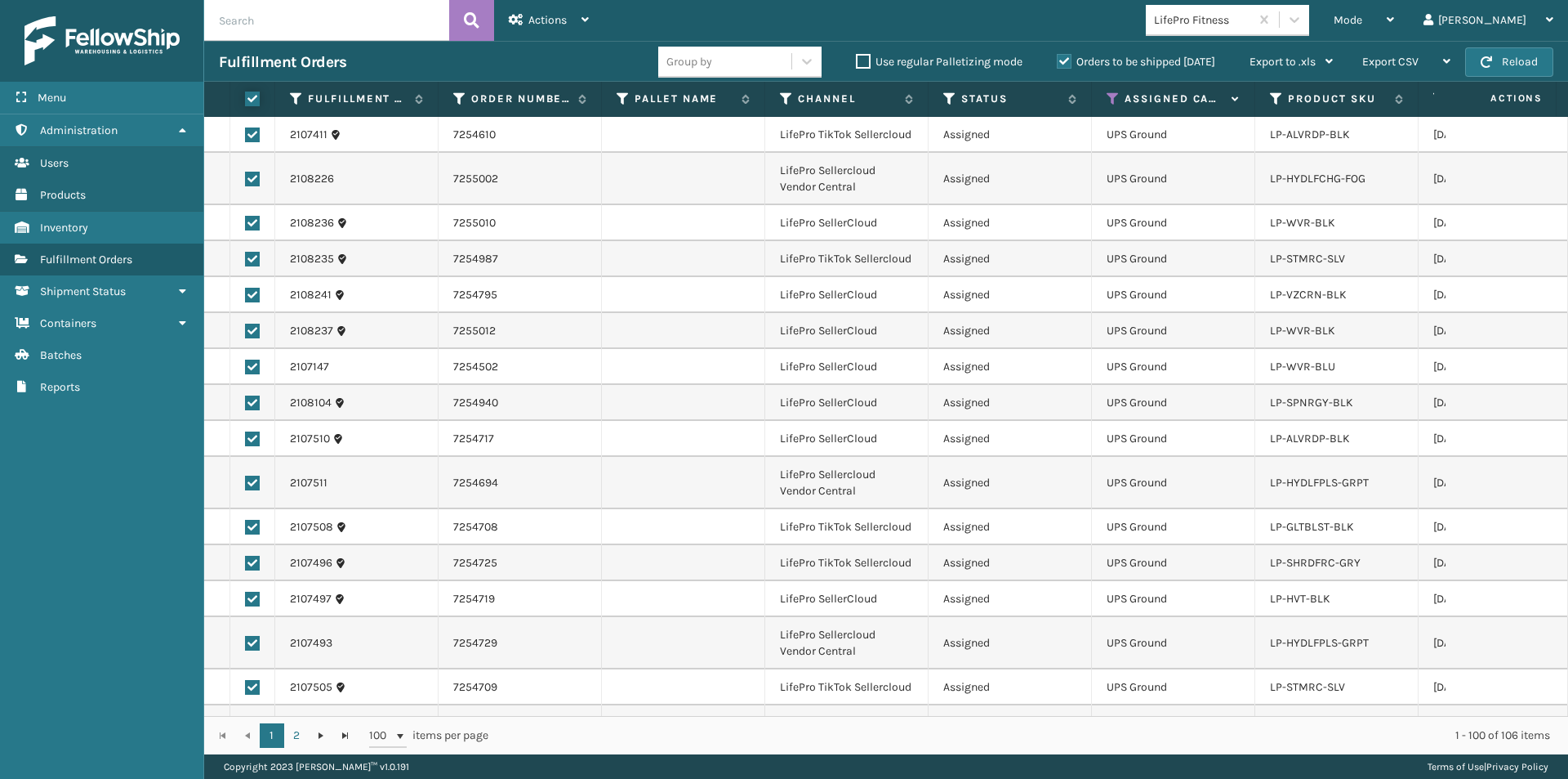
checkbox input "true"
click at [537, 13] on span "Actions" at bounding box center [547, 20] width 38 height 14
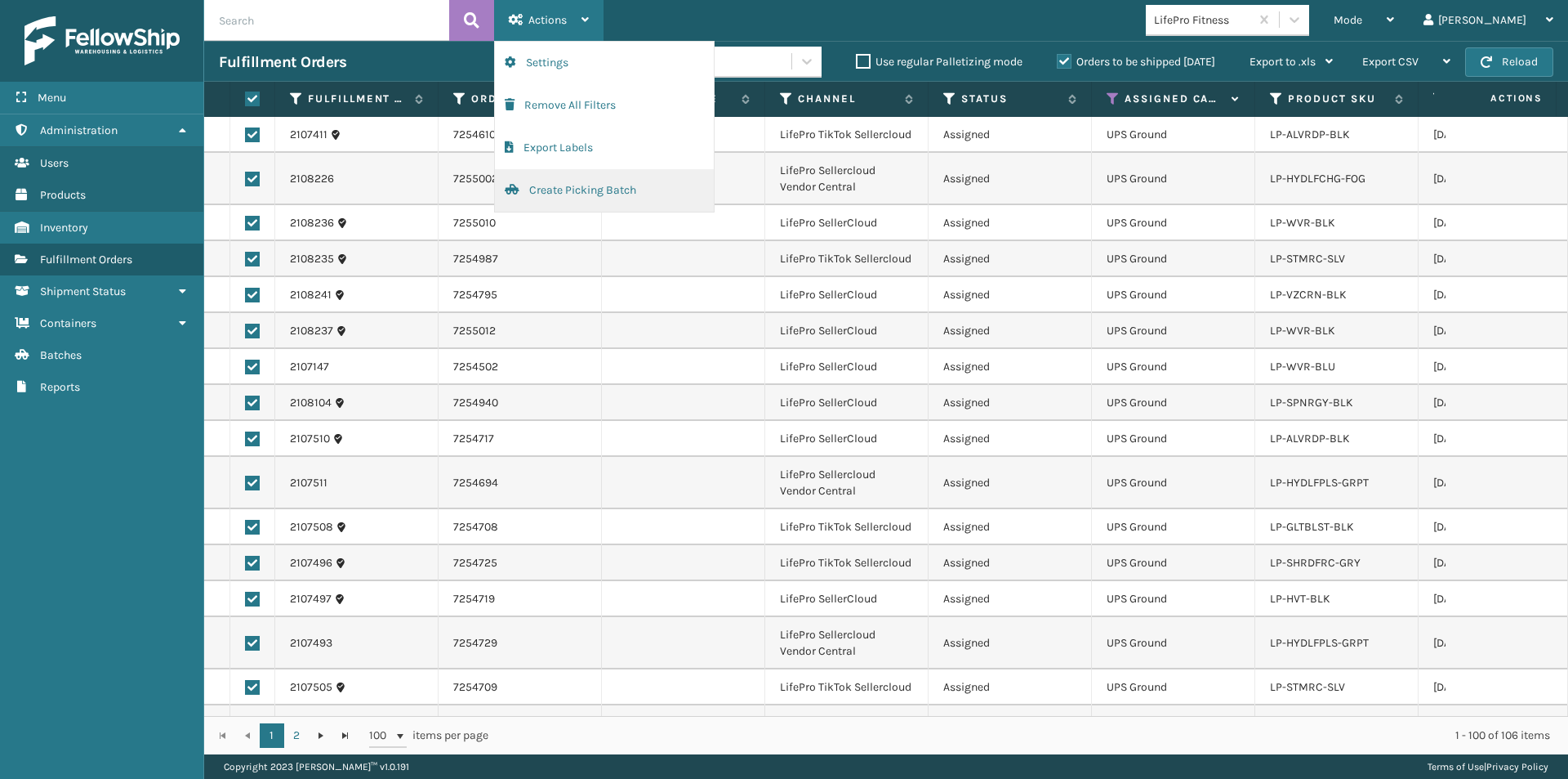
click at [557, 189] on button "Create Picking Batch" at bounding box center [605, 190] width 219 height 43
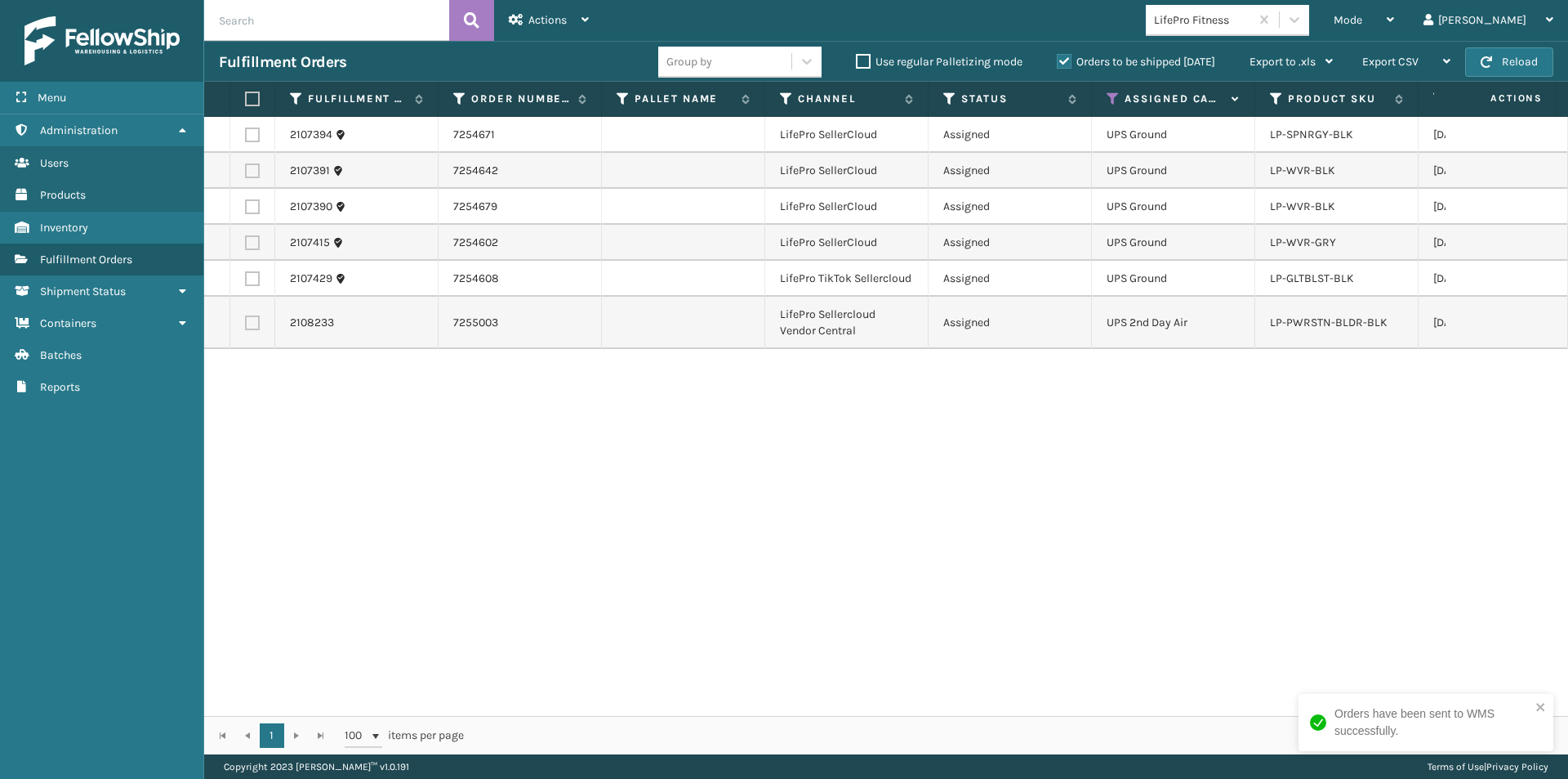
click at [251, 96] on label at bounding box center [249, 99] width 10 height 15
click at [246, 96] on input "checkbox" at bounding box center [245, 99] width 1 height 11
checkbox input "true"
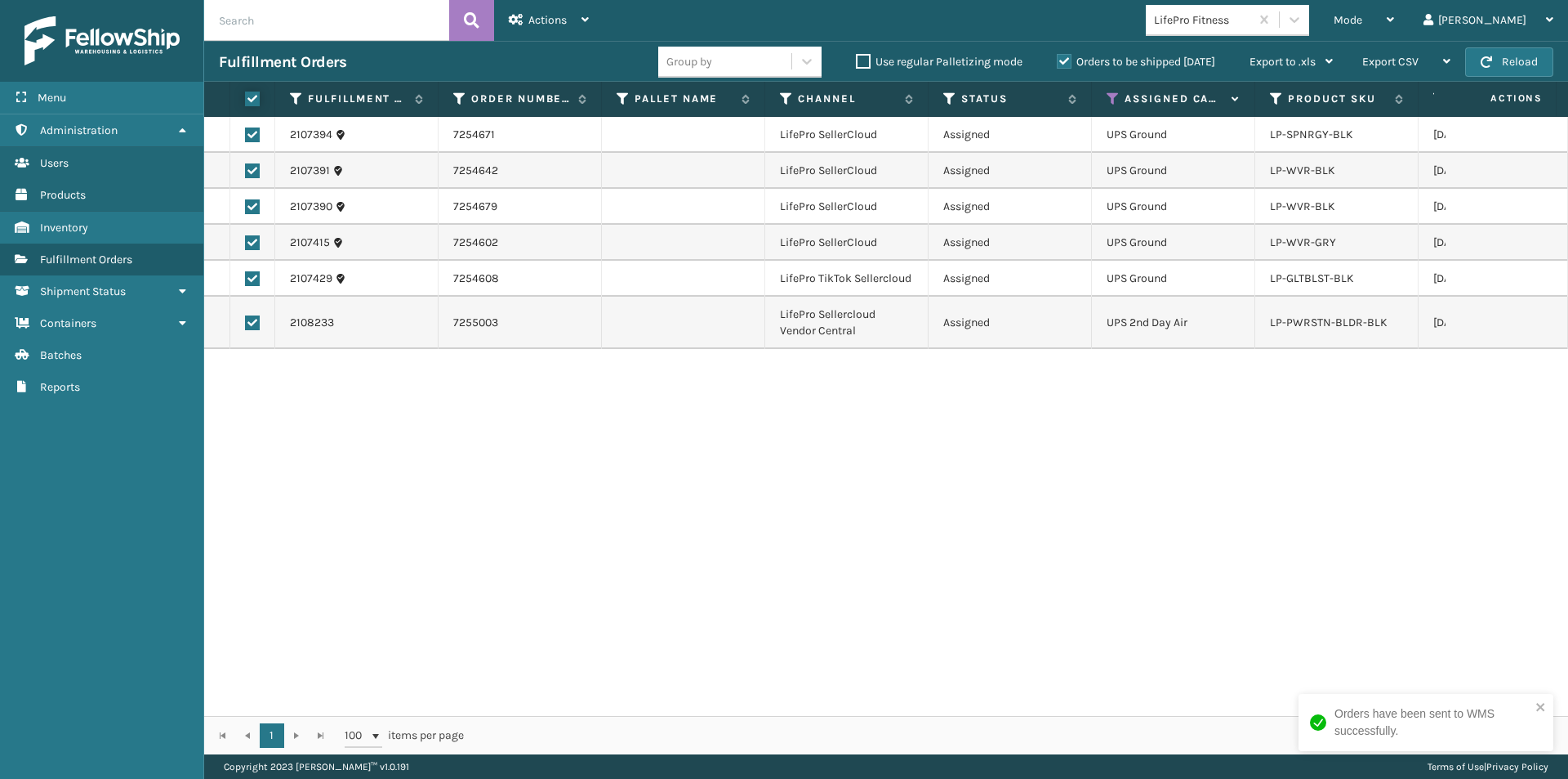
checkbox input "true"
click at [555, 26] on span "Actions" at bounding box center [547, 20] width 38 height 14
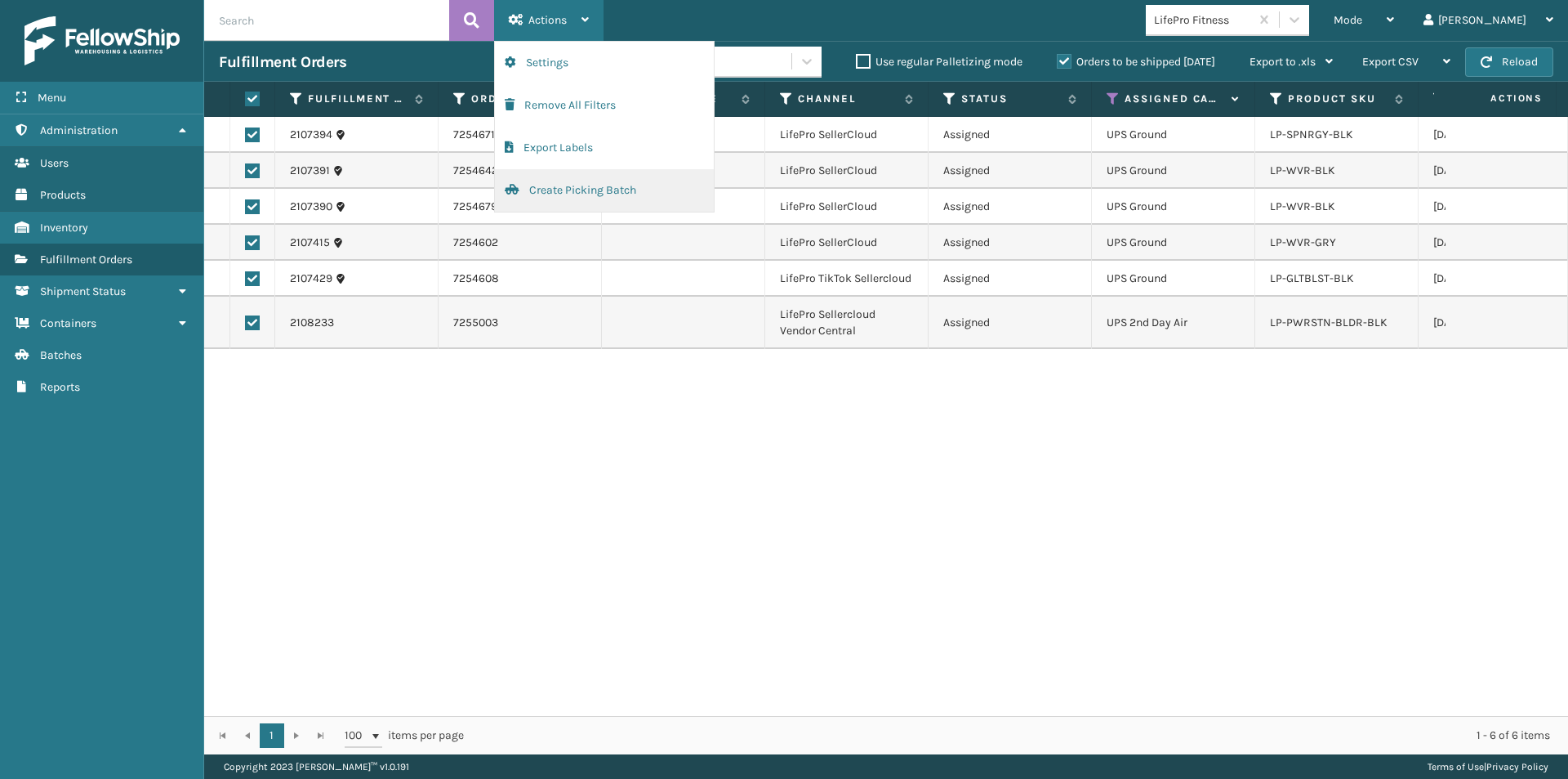
click at [574, 186] on button "Create Picking Batch" at bounding box center [605, 190] width 219 height 43
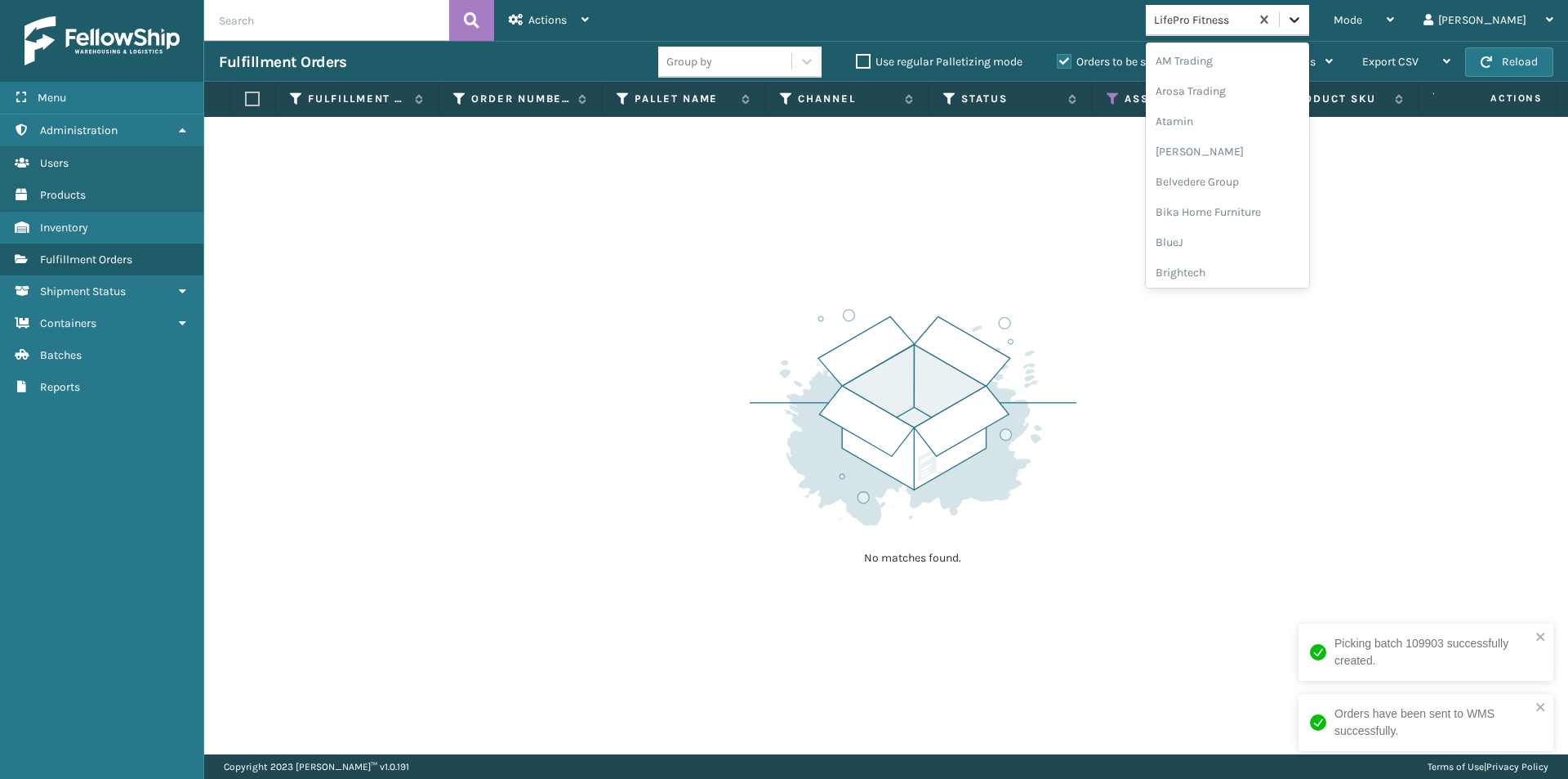
click at [1303, 15] on icon at bounding box center [1295, 20] width 16 height 16
click at [1251, 241] on div "Lincove" at bounding box center [1228, 242] width 163 height 30
click at [1303, 15] on icon at bounding box center [1295, 20] width 16 height 16
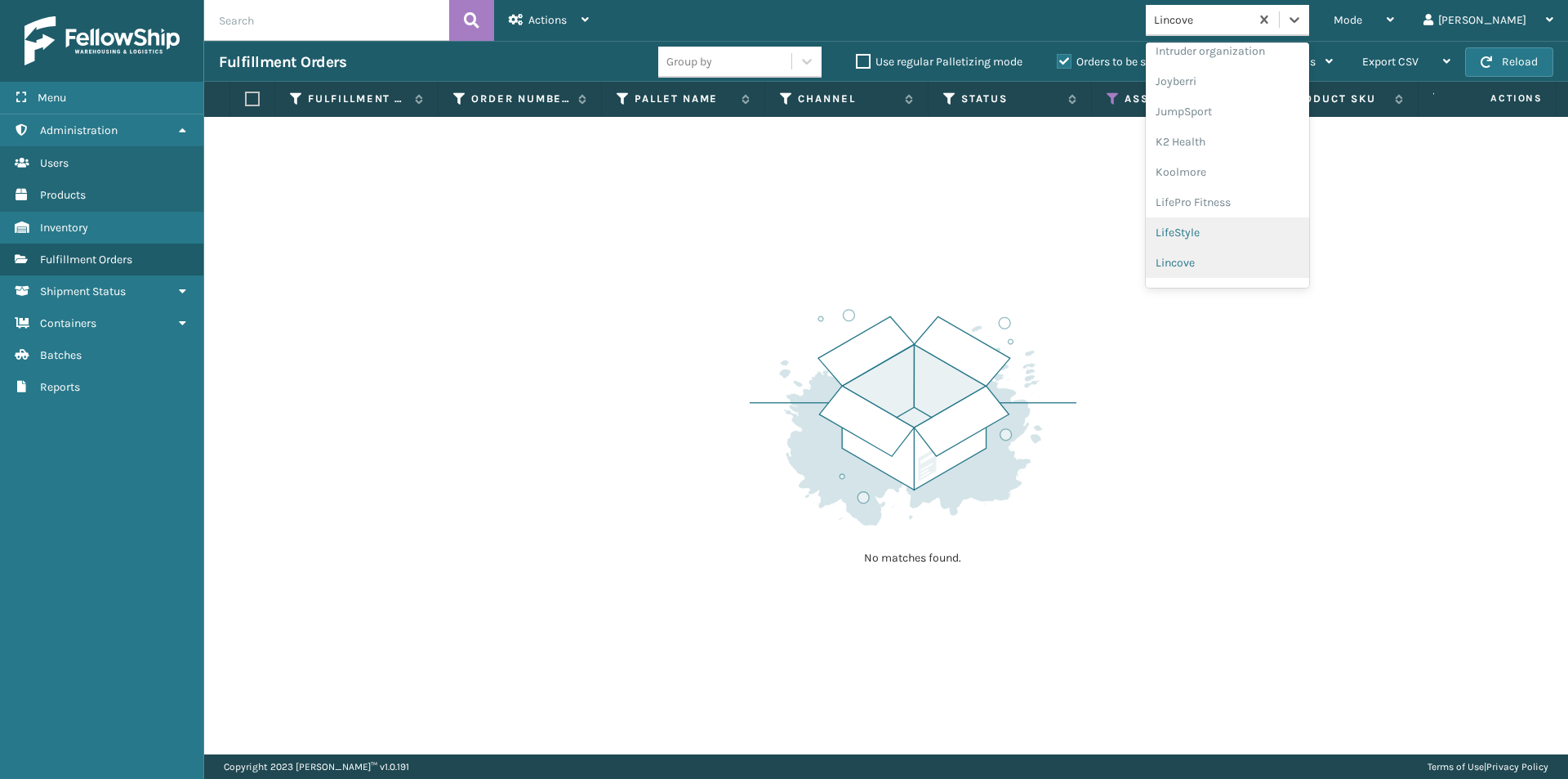
scroll to position [517, 0]
click at [1262, 241] on div "loft & Ivy" at bounding box center [1228, 239] width 163 height 30
click at [1310, 30] on div at bounding box center [1295, 20] width 29 height 29
click at [1249, 265] on div "[PERSON_NAME]" at bounding box center [1228, 269] width 163 height 30
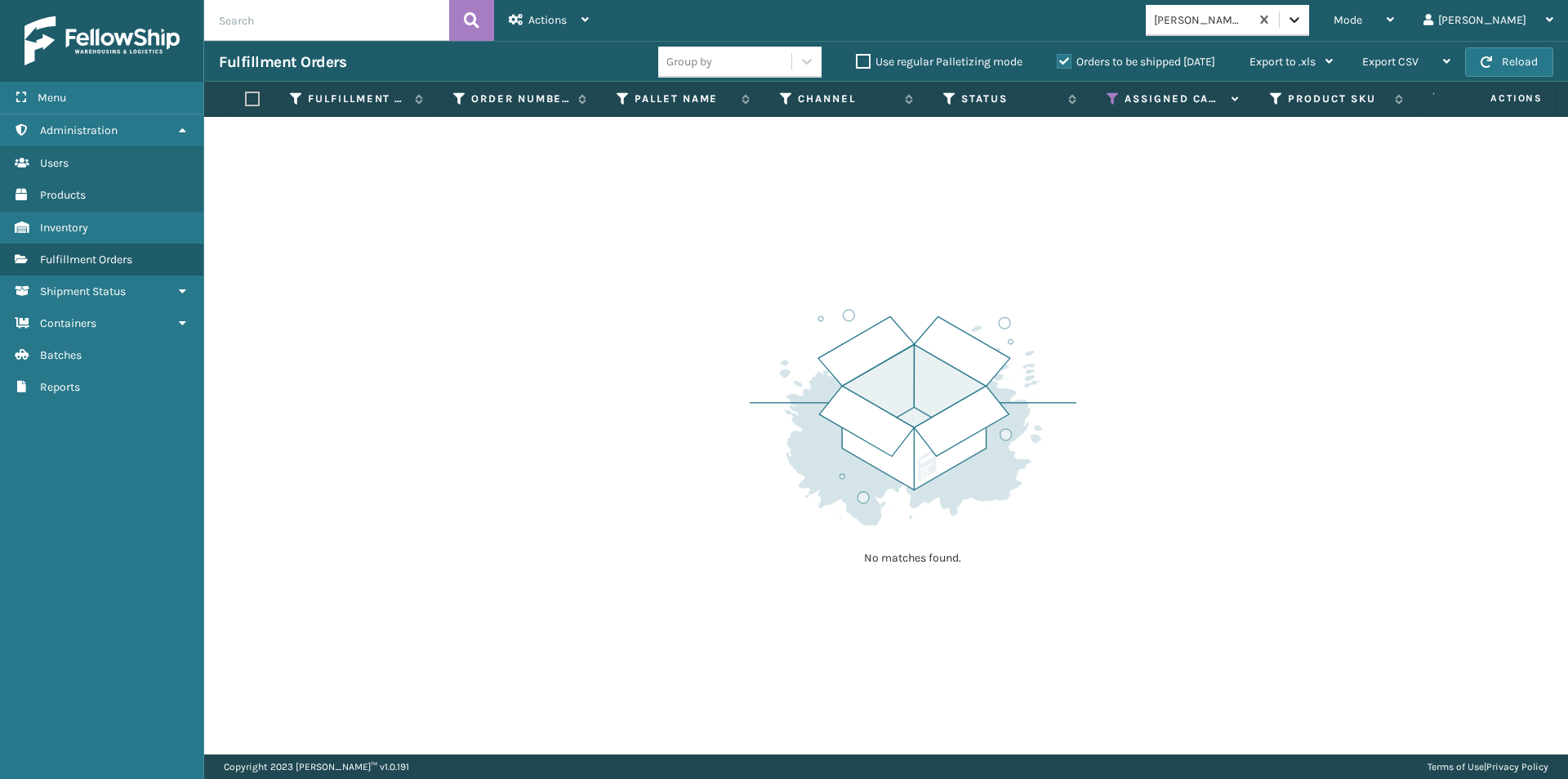
click at [1310, 28] on div at bounding box center [1295, 20] width 29 height 29
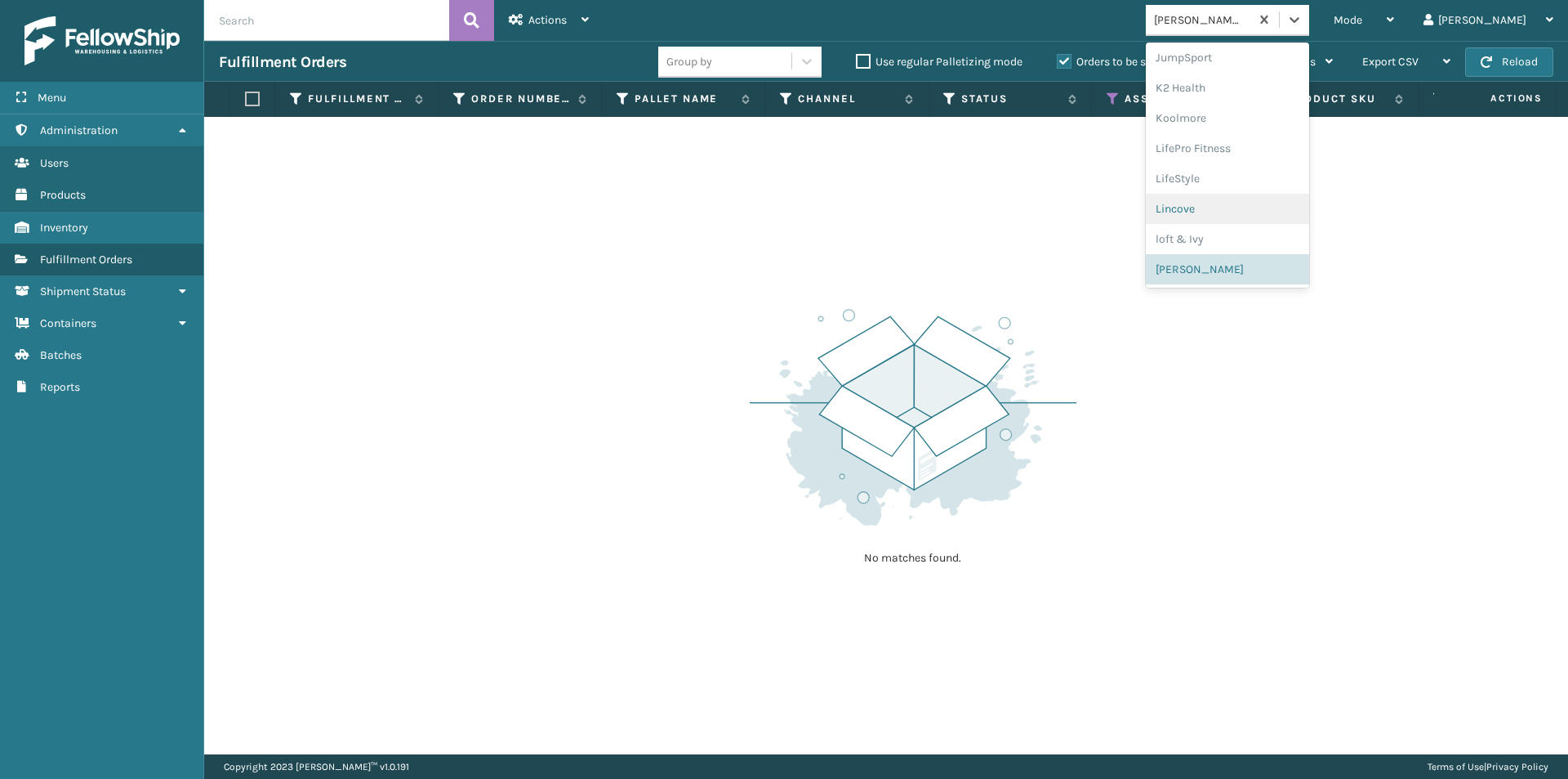
scroll to position [599, 0]
click at [1253, 219] on div "[PERSON_NAME] Brands" at bounding box center [1228, 218] width 163 height 30
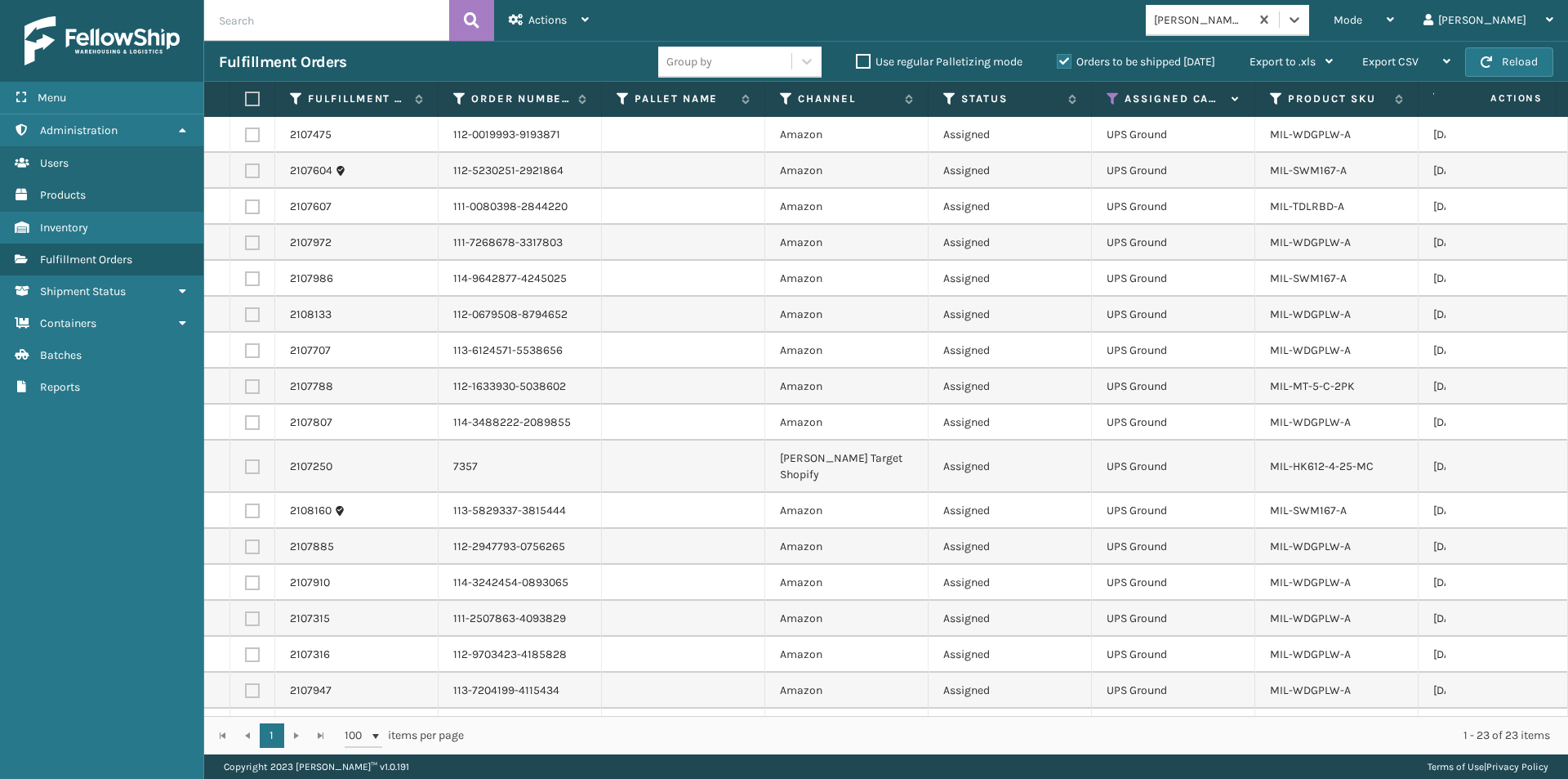
click at [253, 102] on label at bounding box center [249, 99] width 10 height 15
click at [246, 102] on input "checkbox" at bounding box center [245, 99] width 1 height 11
checkbox input "true"
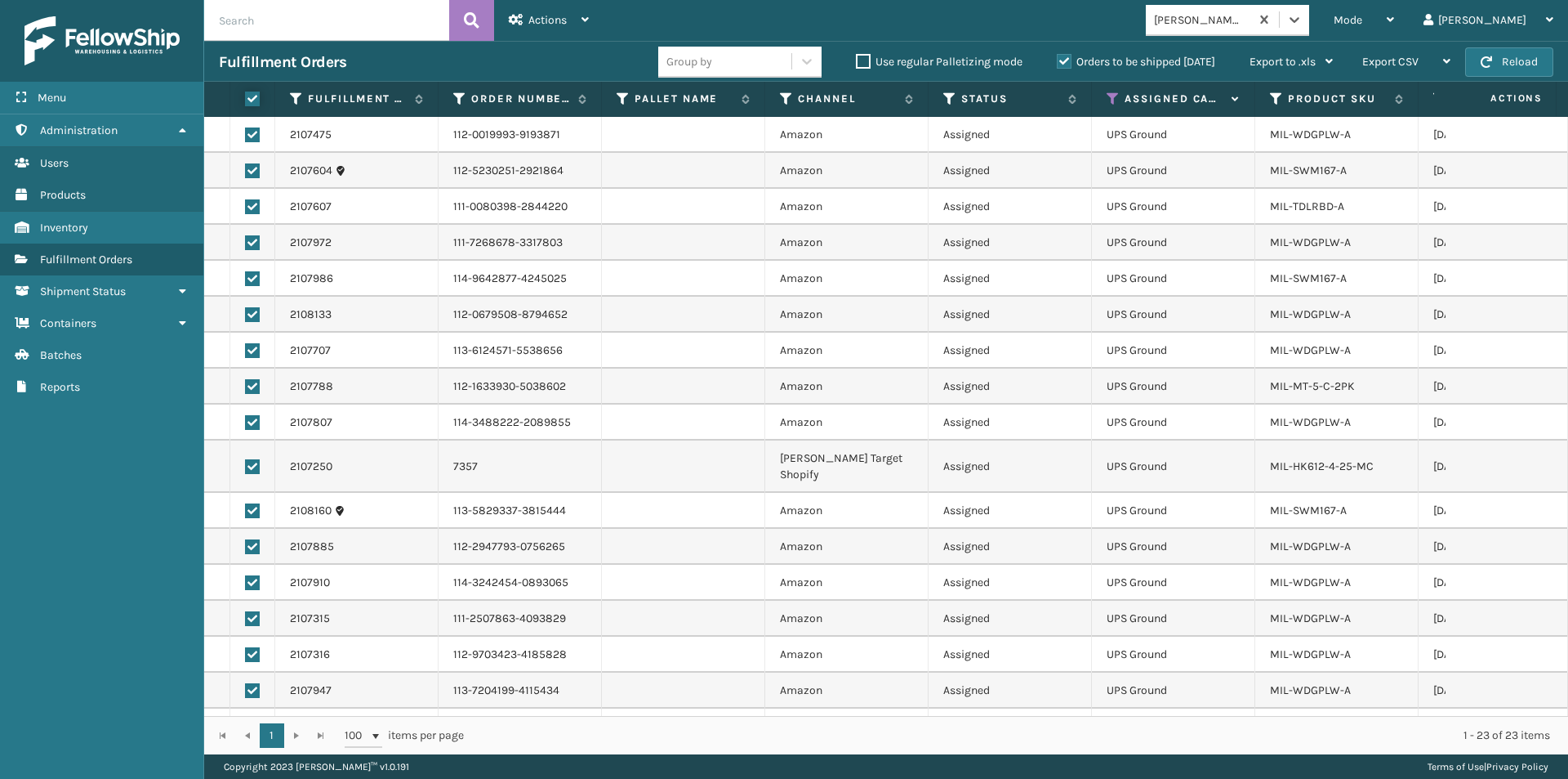
checkbox input "true"
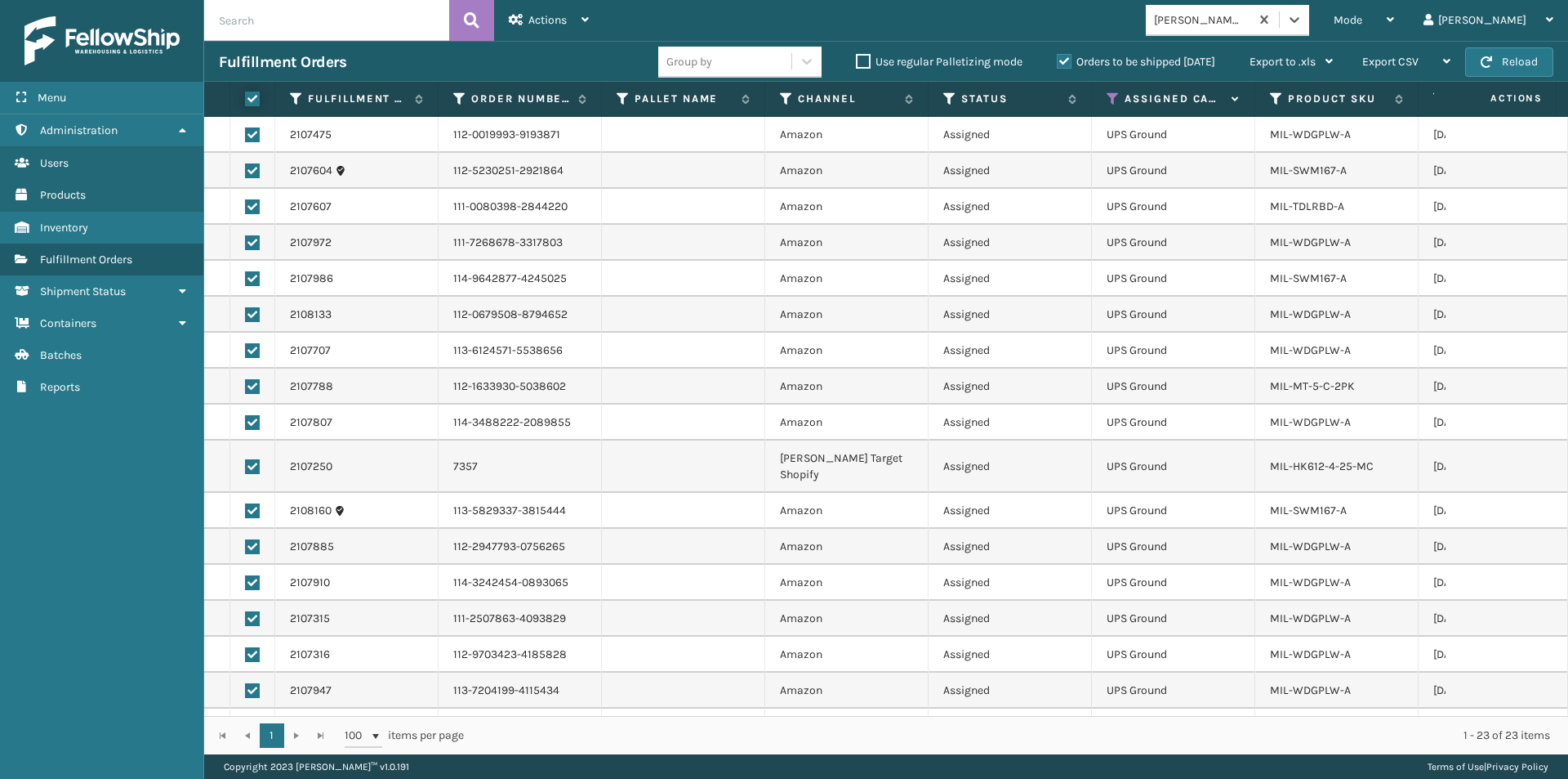
checkbox input "true"
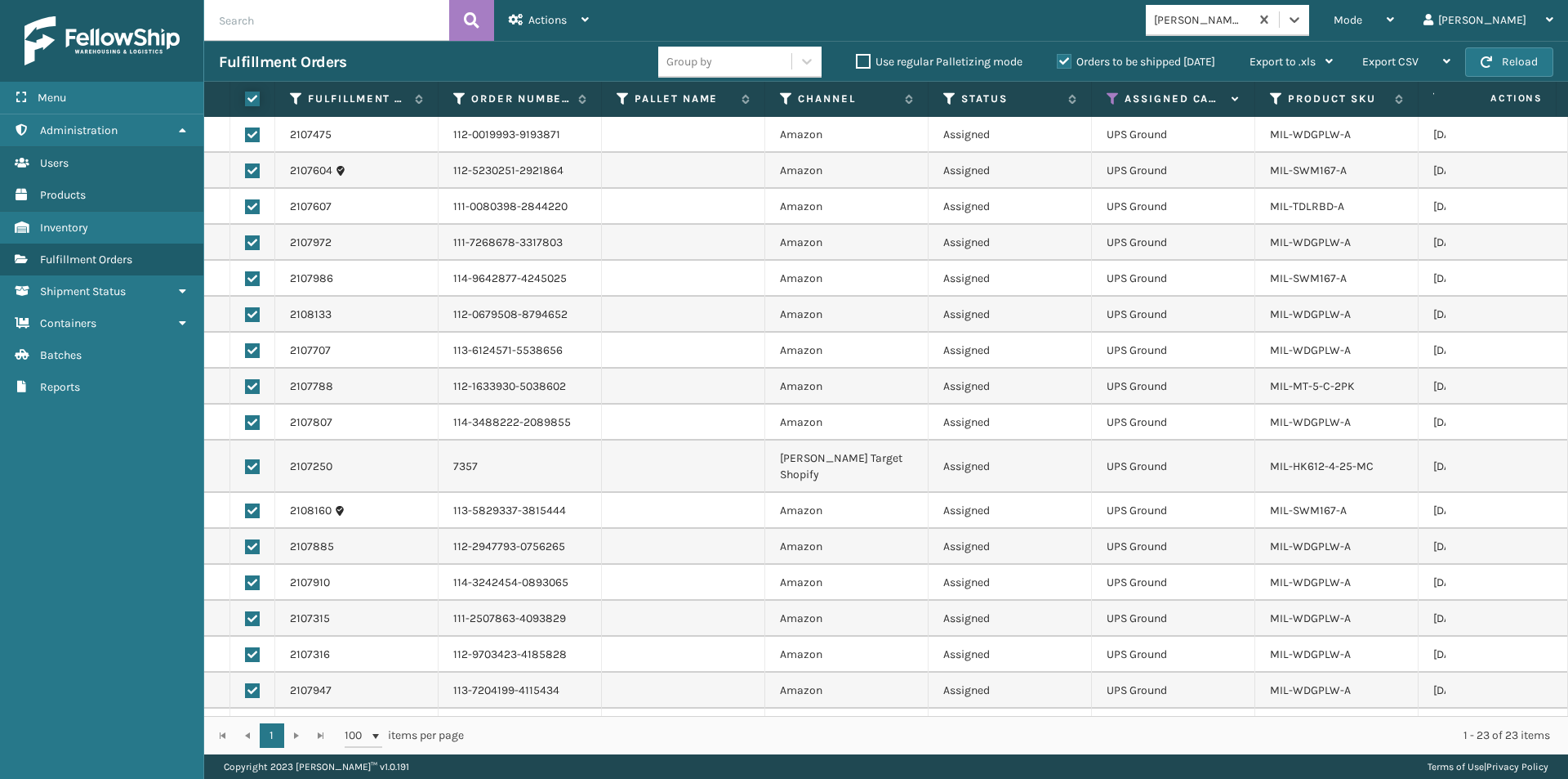
checkbox input "true"
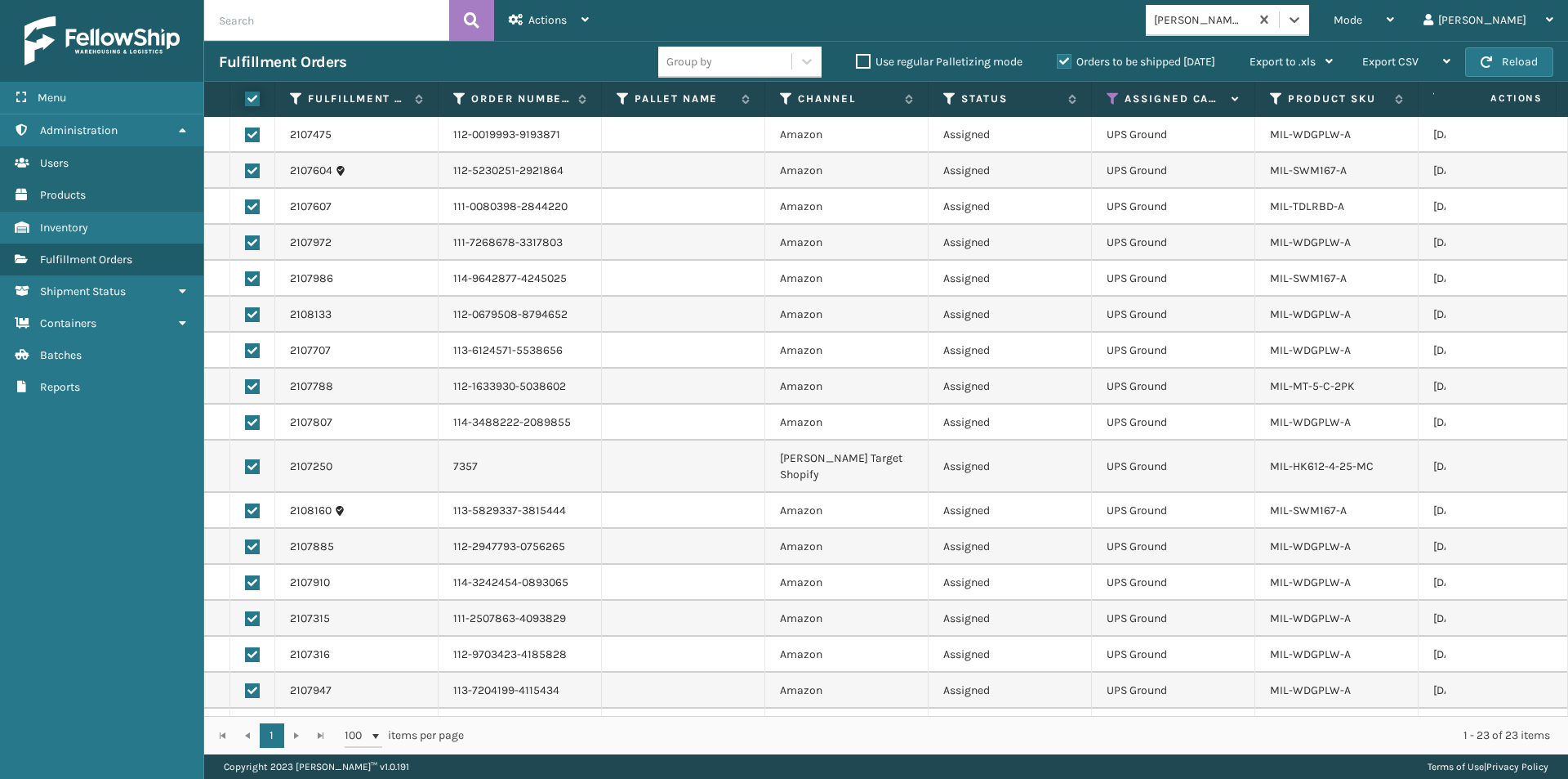
checkbox input "true"
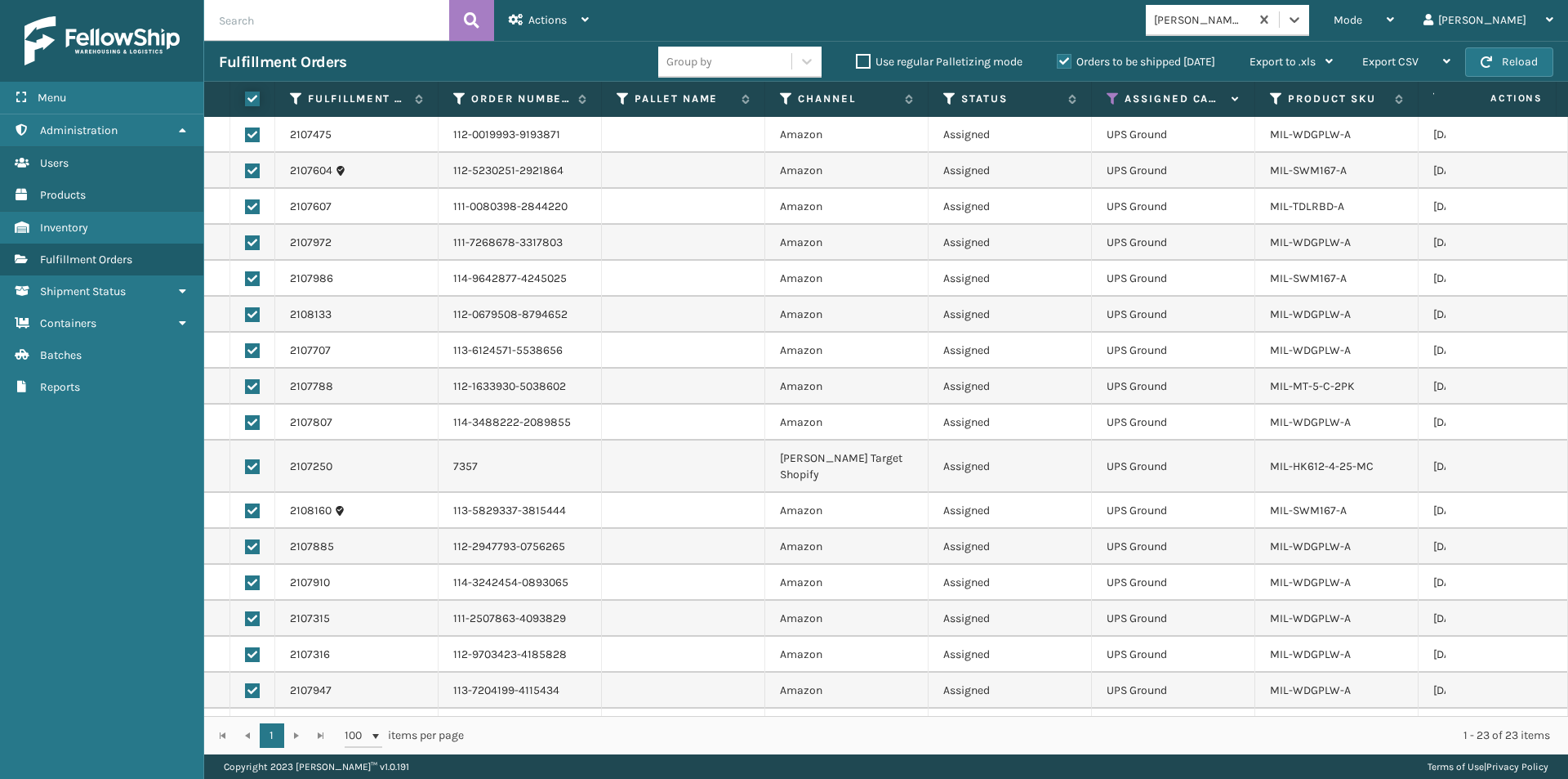
checkbox input "true"
click at [579, 15] on div "Actions" at bounding box center [549, 20] width 80 height 41
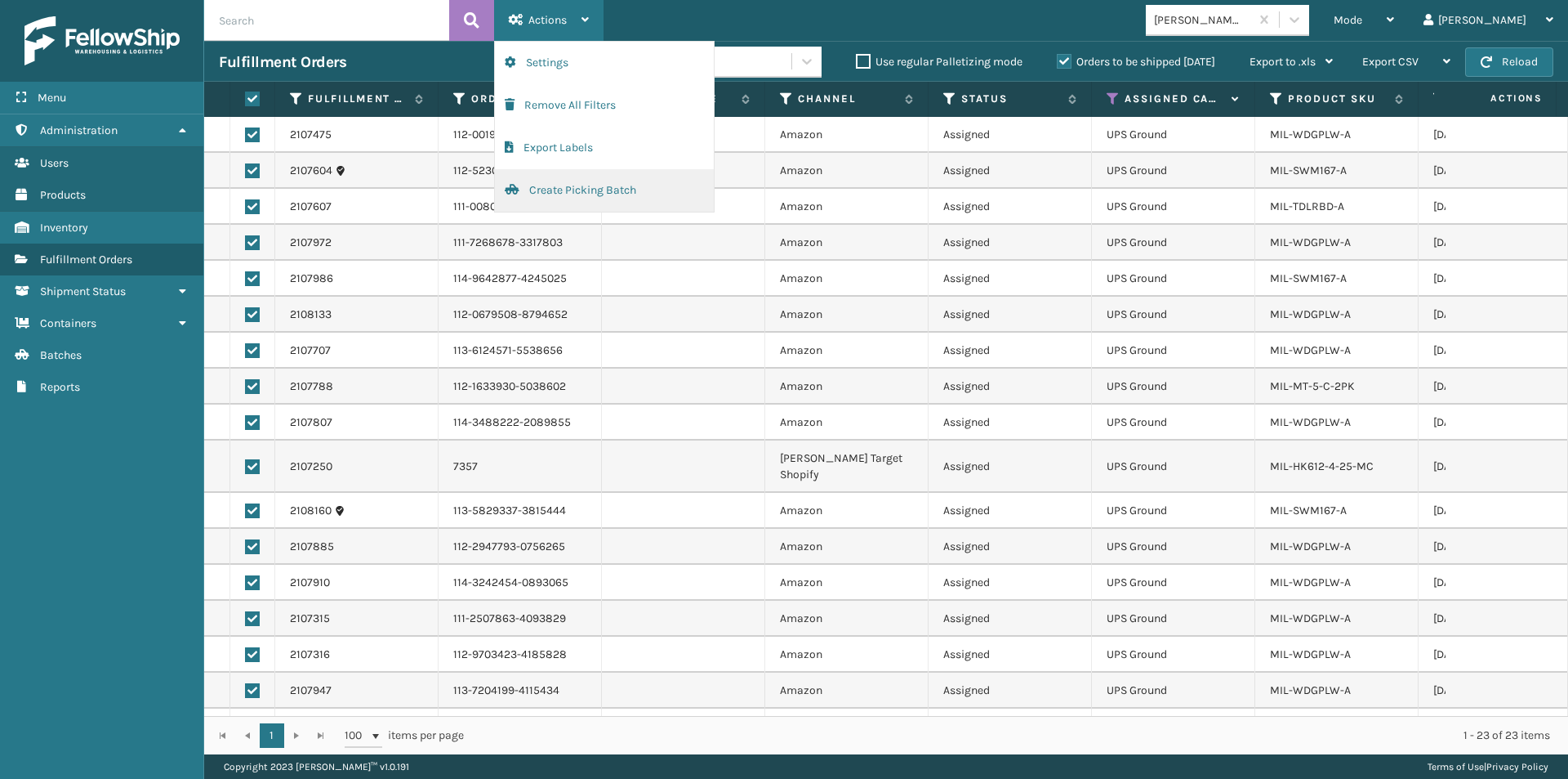
click at [542, 184] on button "Create Picking Batch" at bounding box center [605, 190] width 219 height 43
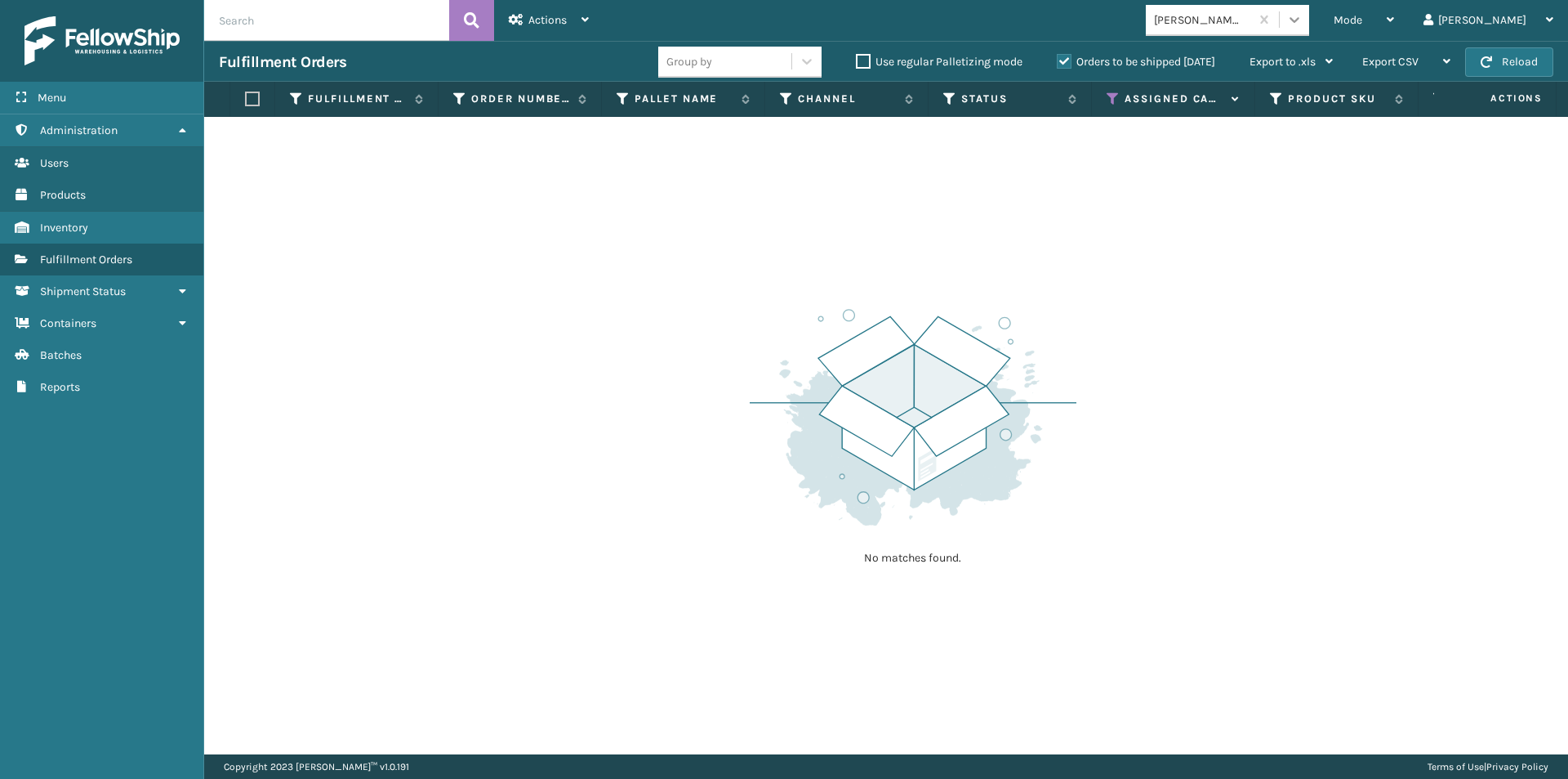
click at [1303, 22] on icon at bounding box center [1295, 20] width 16 height 16
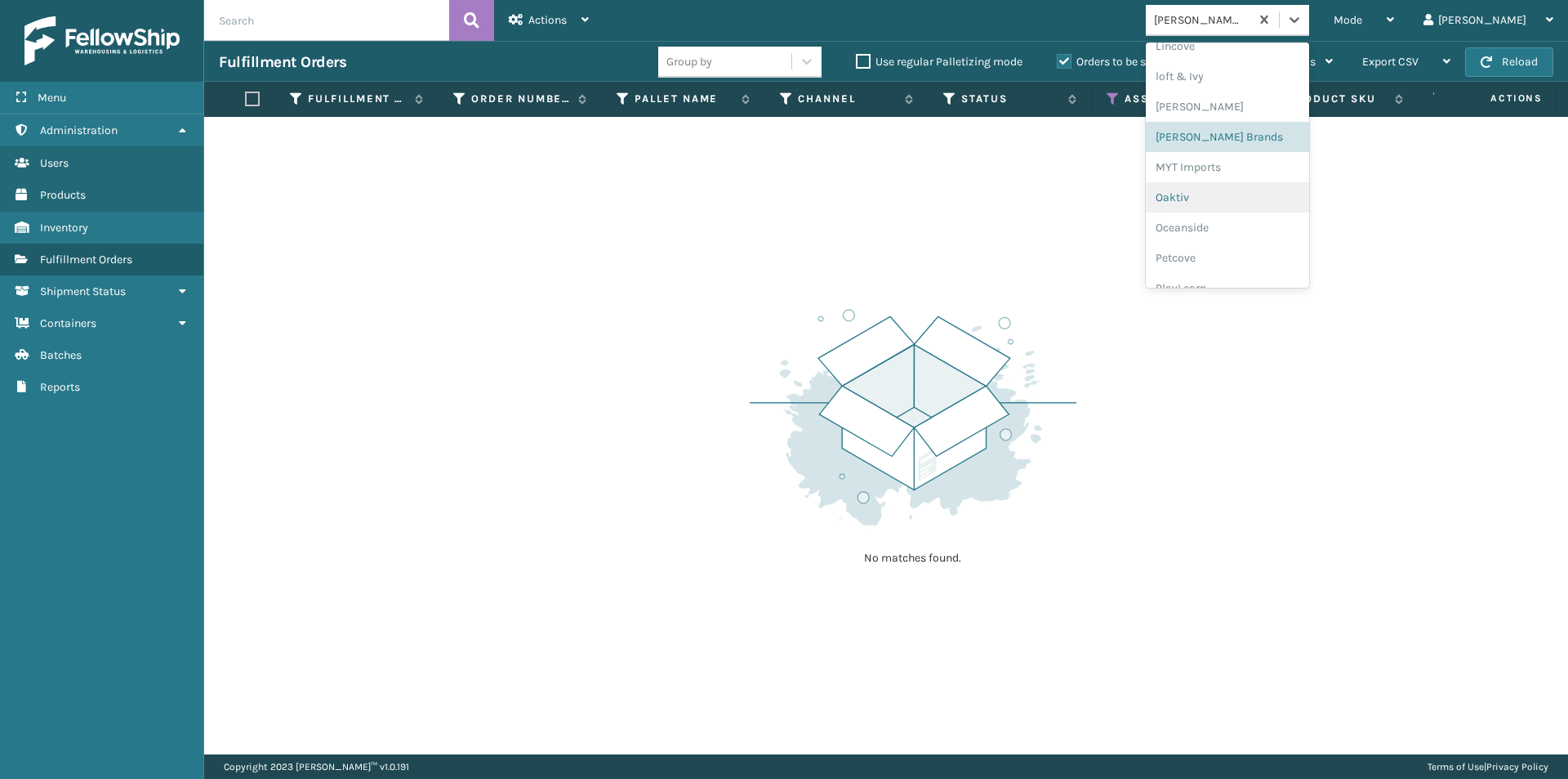
scroll to position [680, 0]
click at [1292, 168] on div "MYT Imports" at bounding box center [1228, 166] width 163 height 30
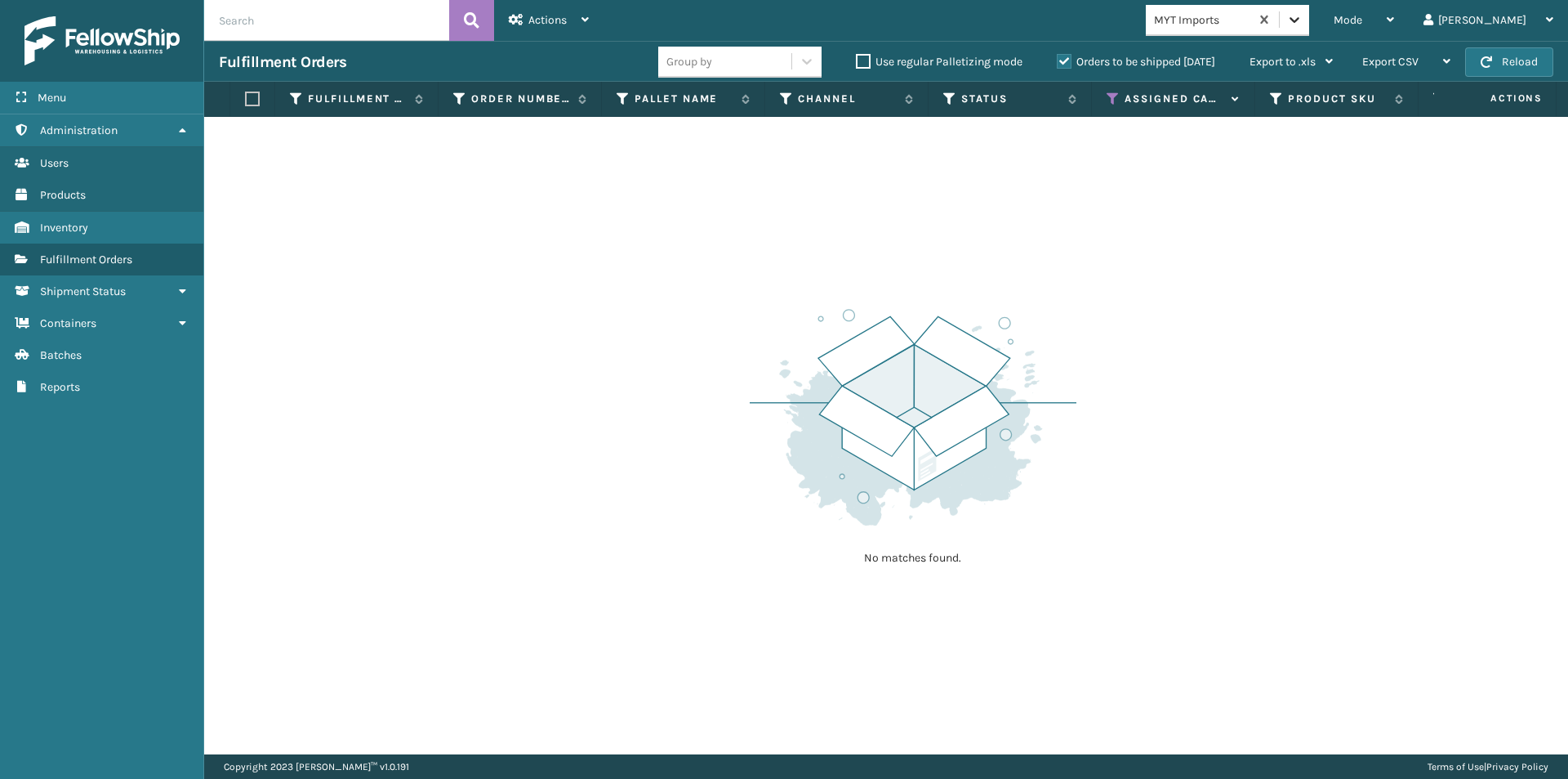
click at [1310, 31] on div at bounding box center [1295, 20] width 29 height 29
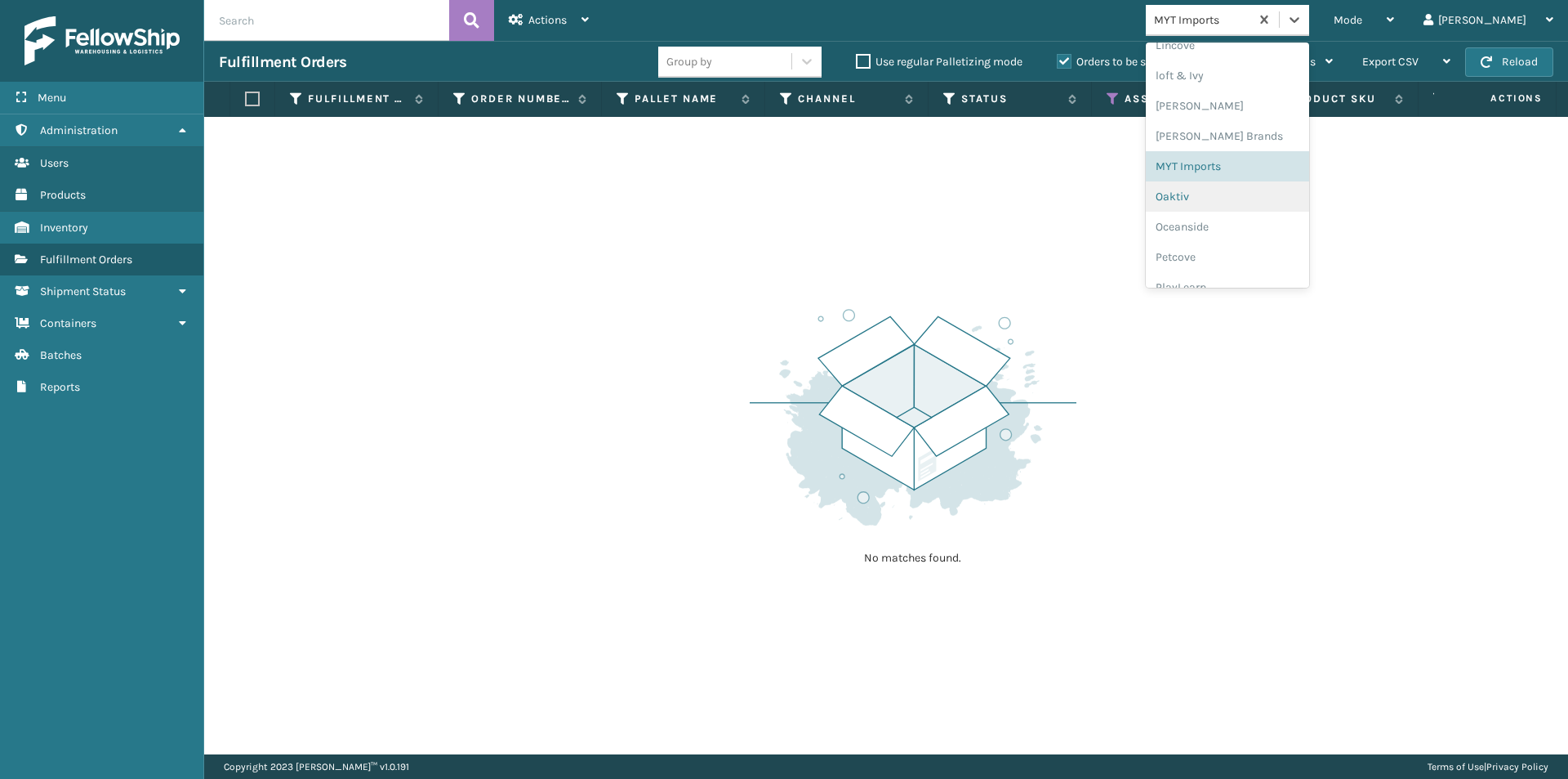
click at [1231, 197] on div "Oaktiv" at bounding box center [1228, 196] width 163 height 30
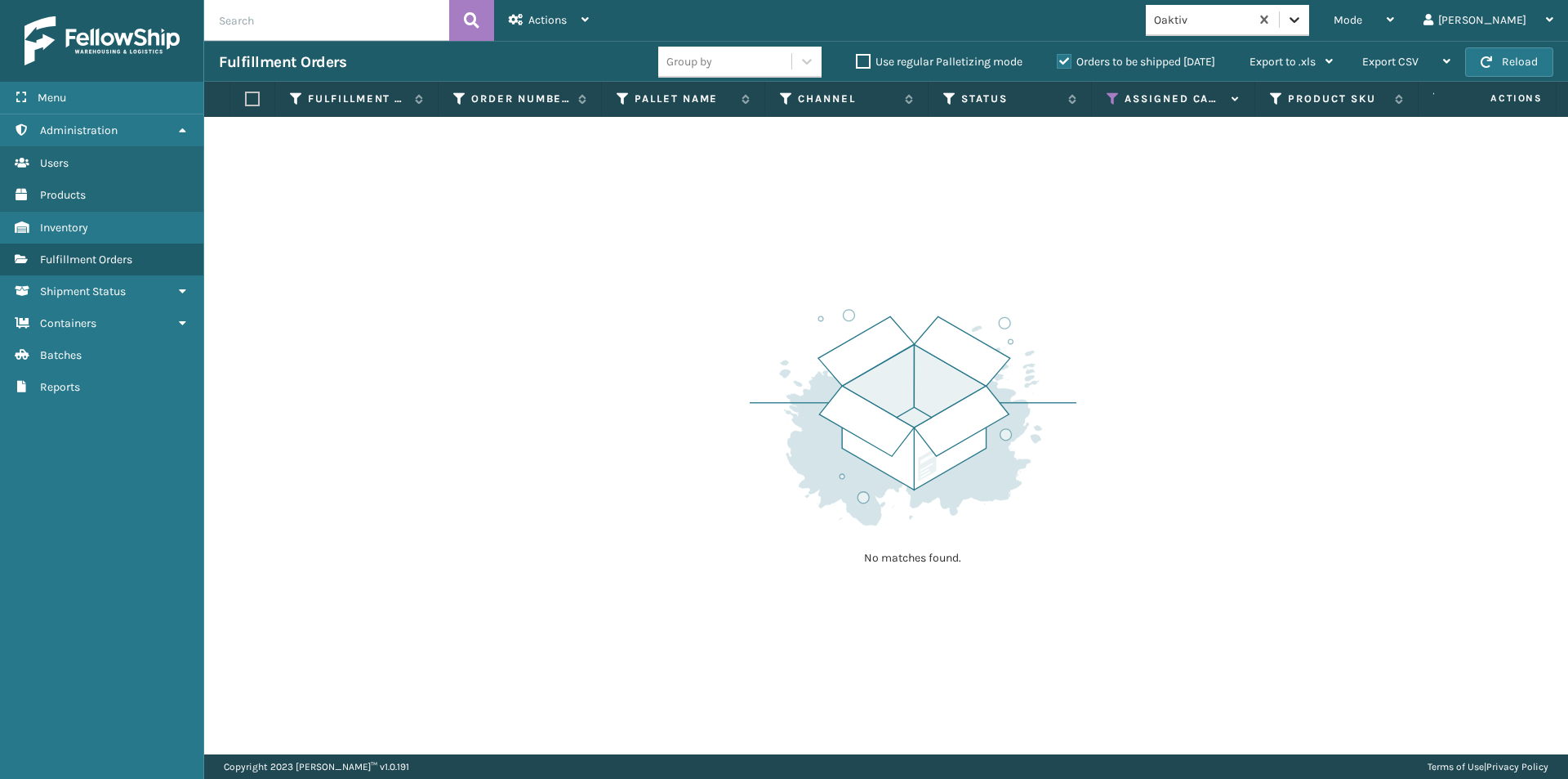
click at [1303, 16] on icon at bounding box center [1295, 20] width 16 height 16
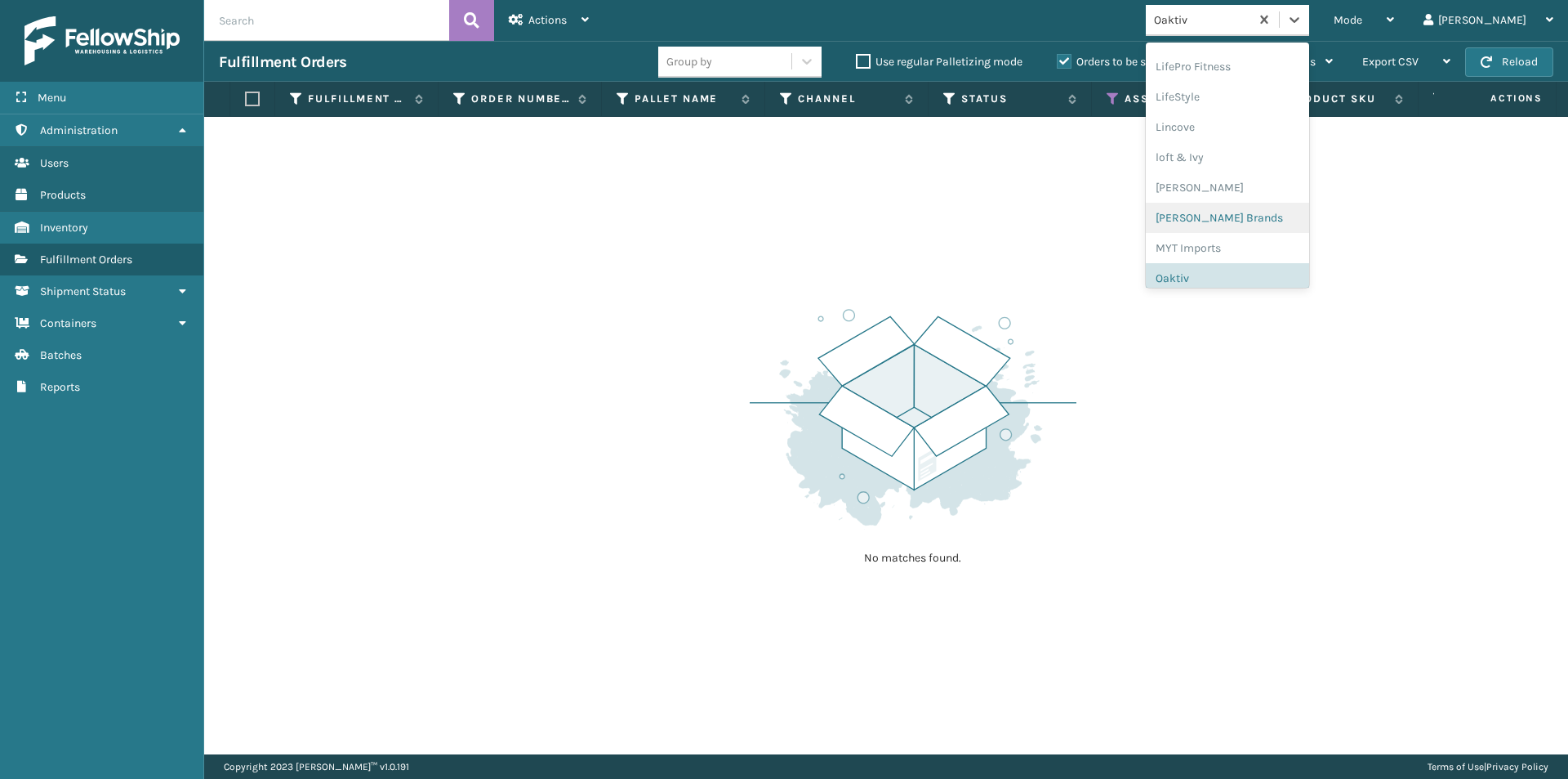
scroll to position [762, 0]
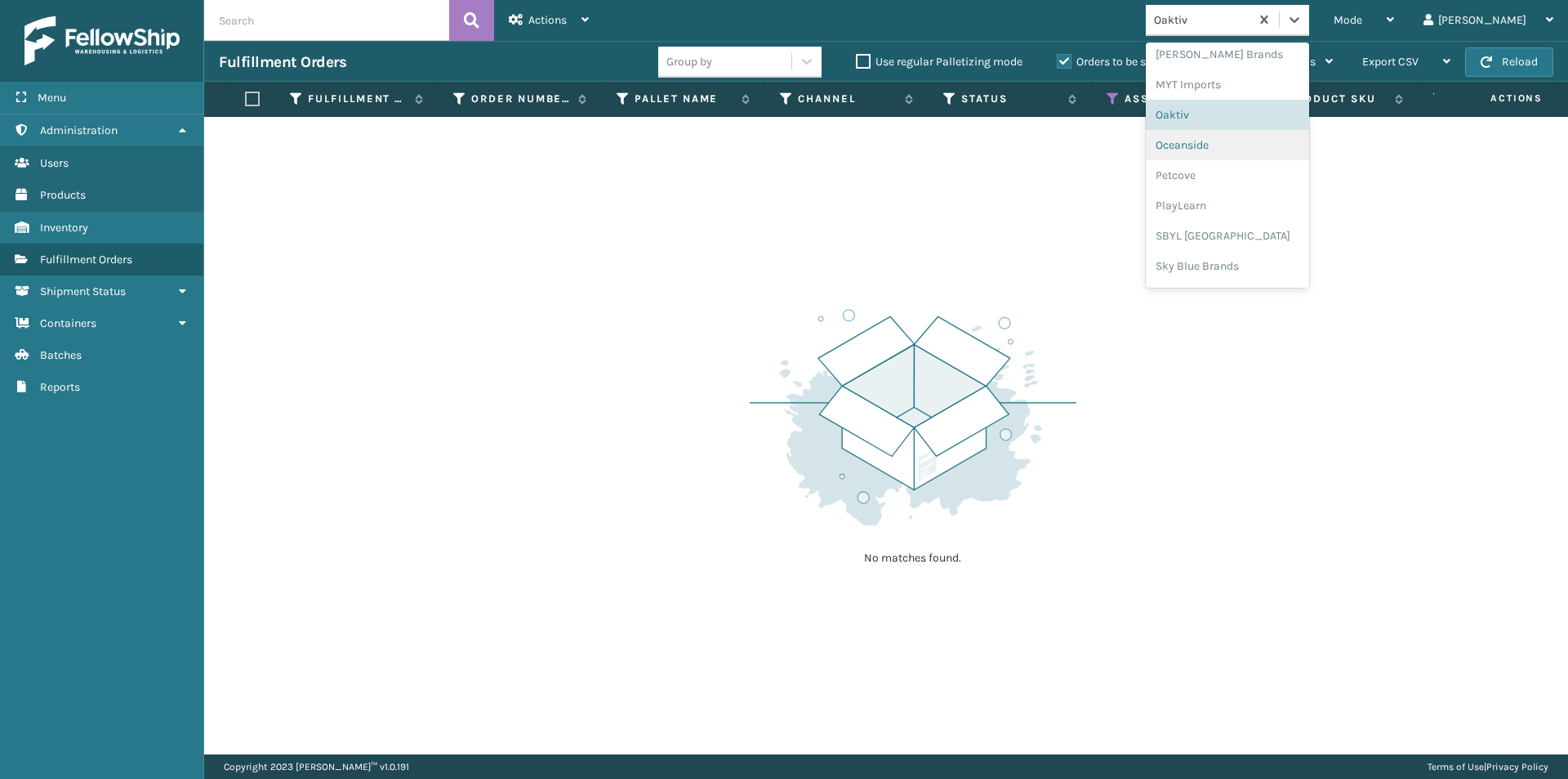
click at [1255, 144] on div "Oceanside" at bounding box center [1228, 145] width 163 height 30
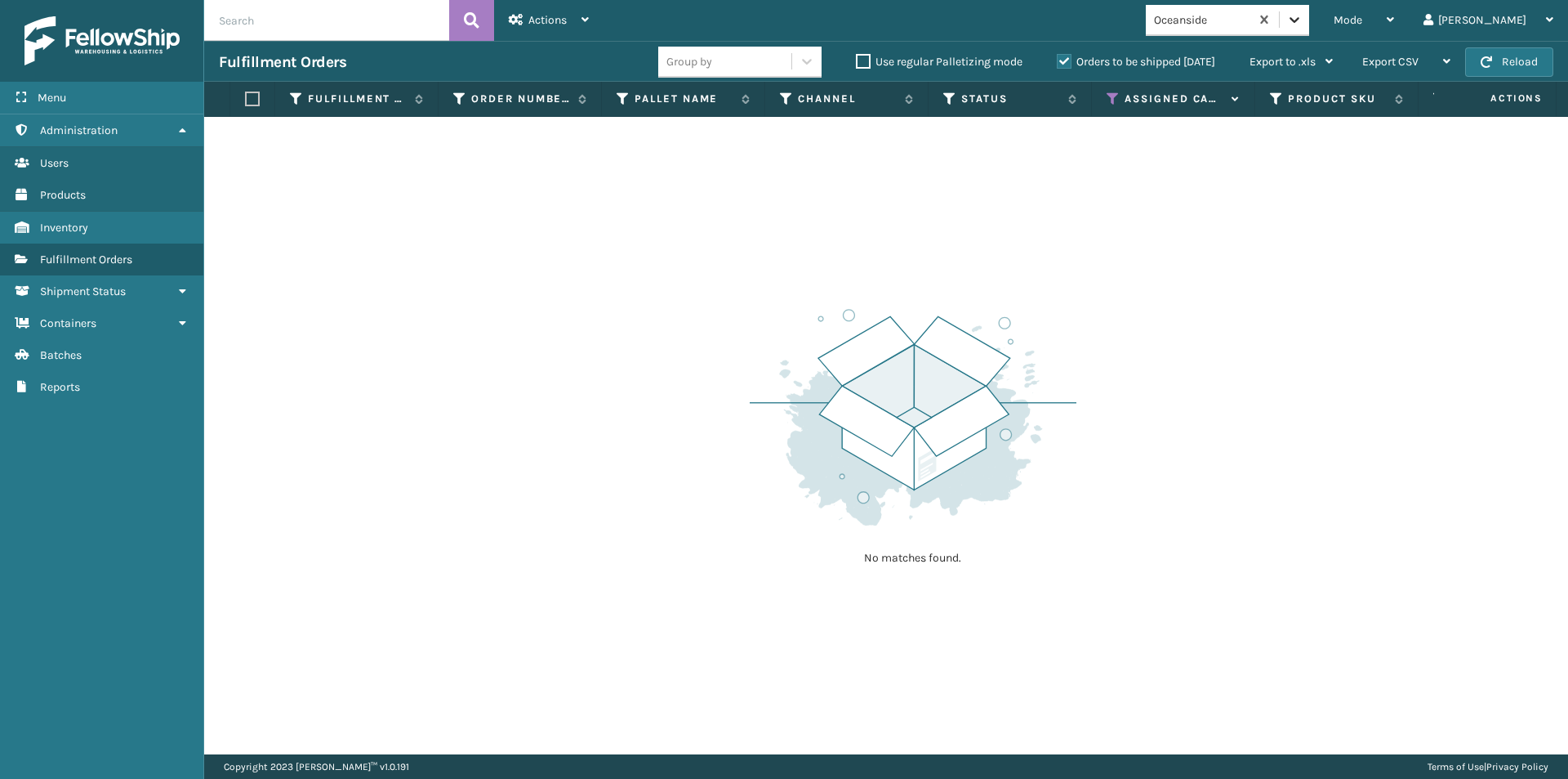
click at [1303, 17] on icon at bounding box center [1295, 20] width 16 height 16
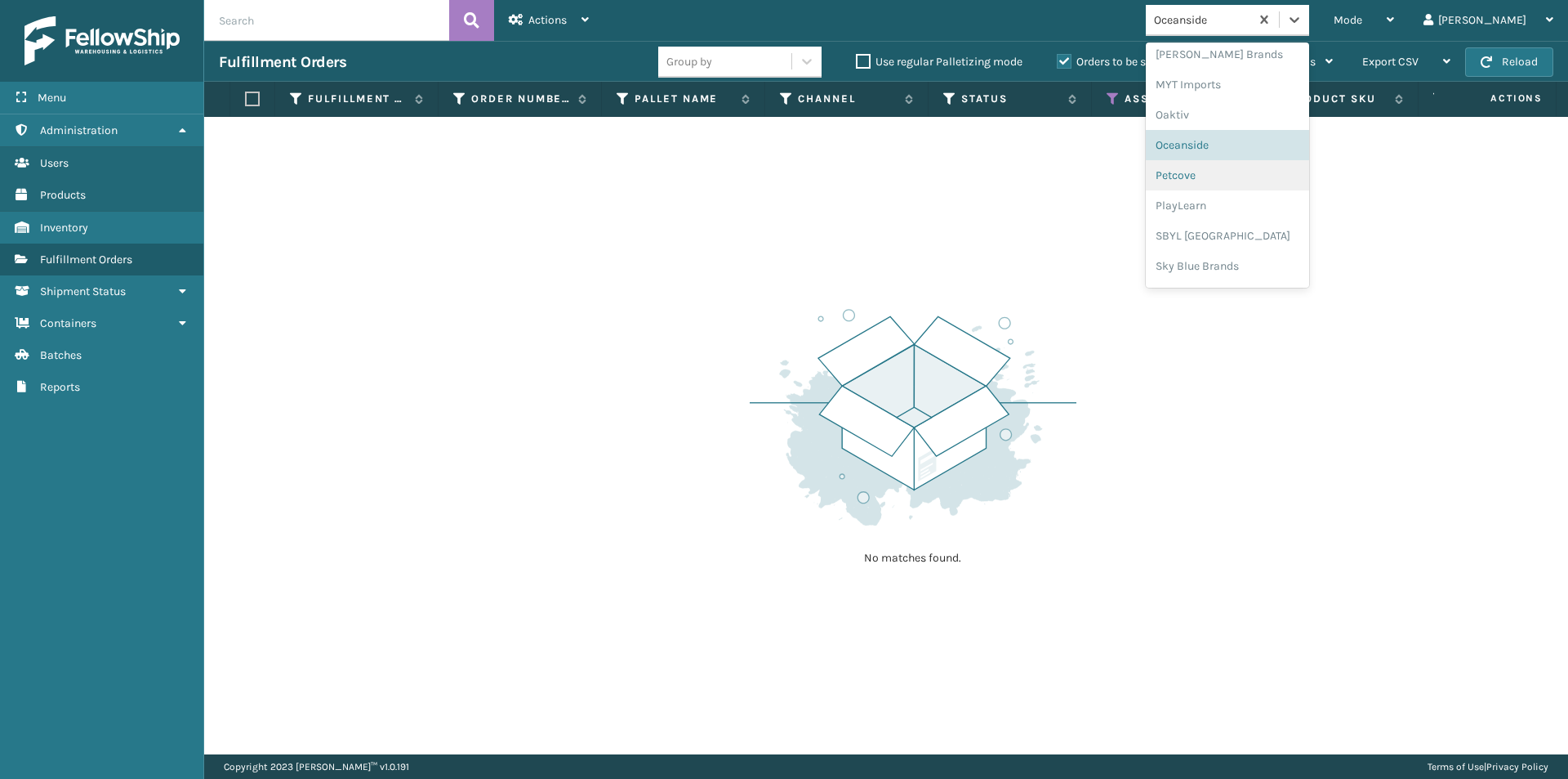
click at [1239, 171] on div "Petcove" at bounding box center [1228, 175] width 163 height 30
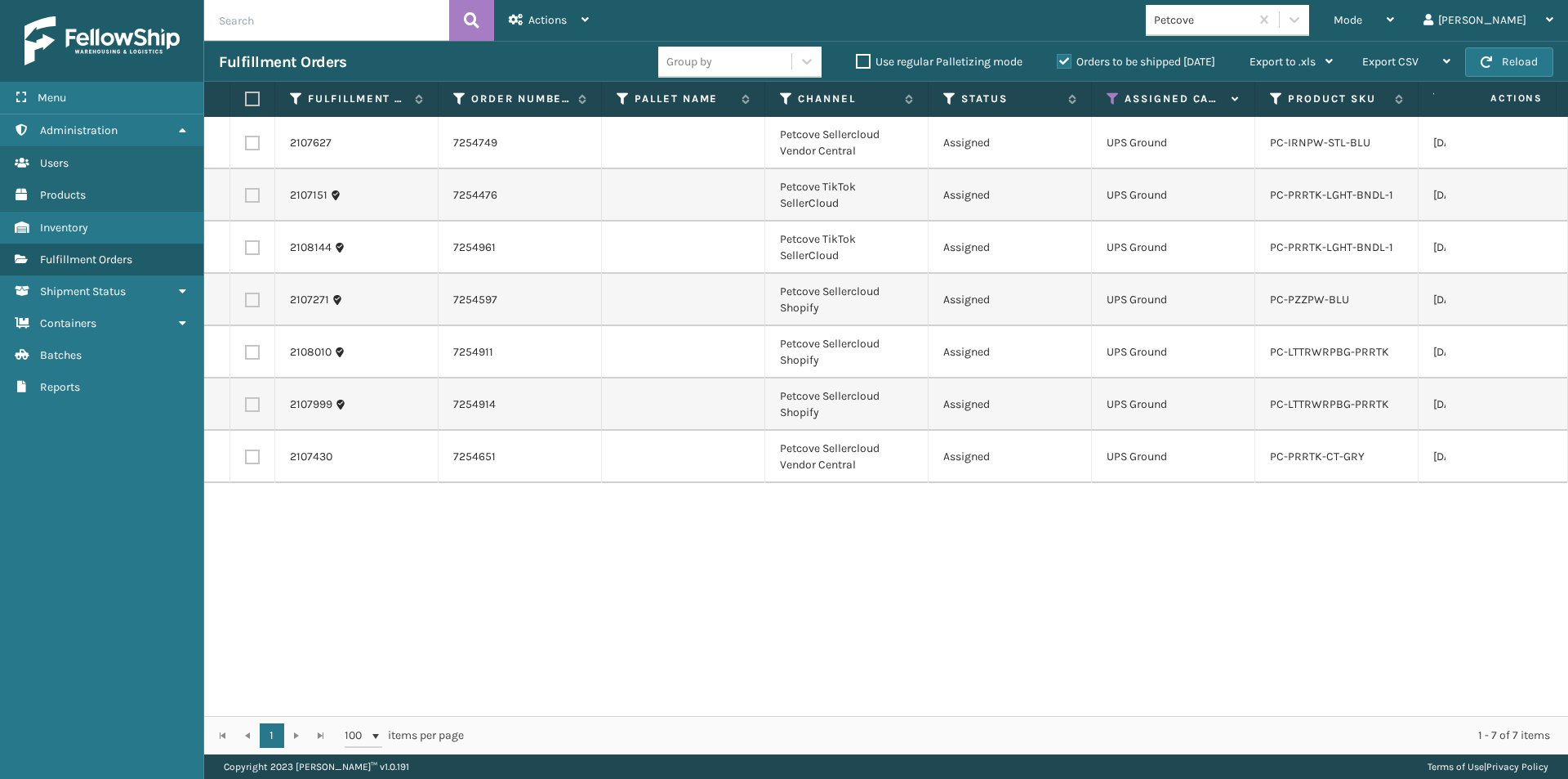
click at [255, 99] on label at bounding box center [249, 99] width 10 height 15
click at [246, 99] on input "checkbox" at bounding box center [245, 99] width 1 height 11
checkbox input "true"
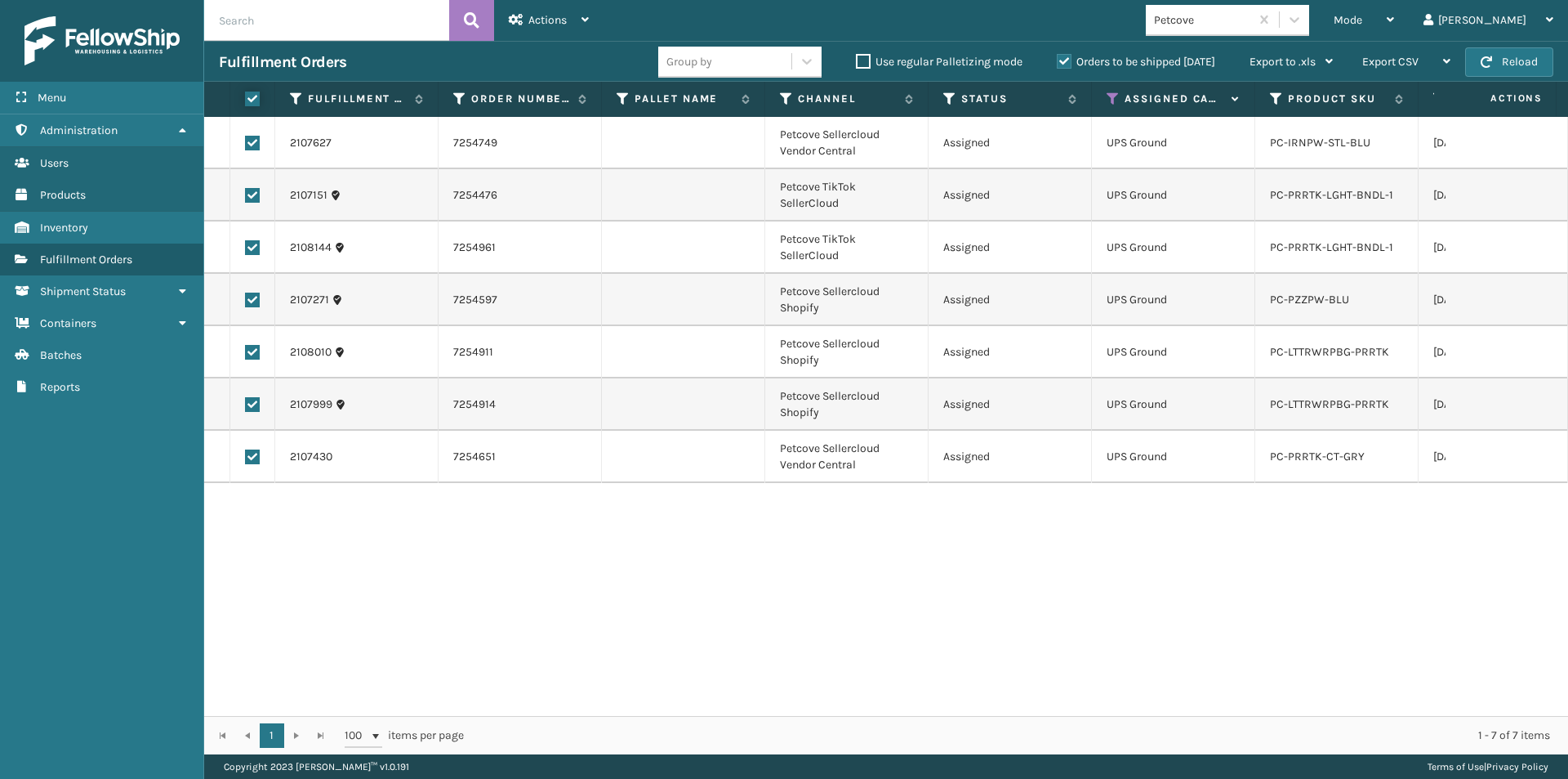
checkbox input "true"
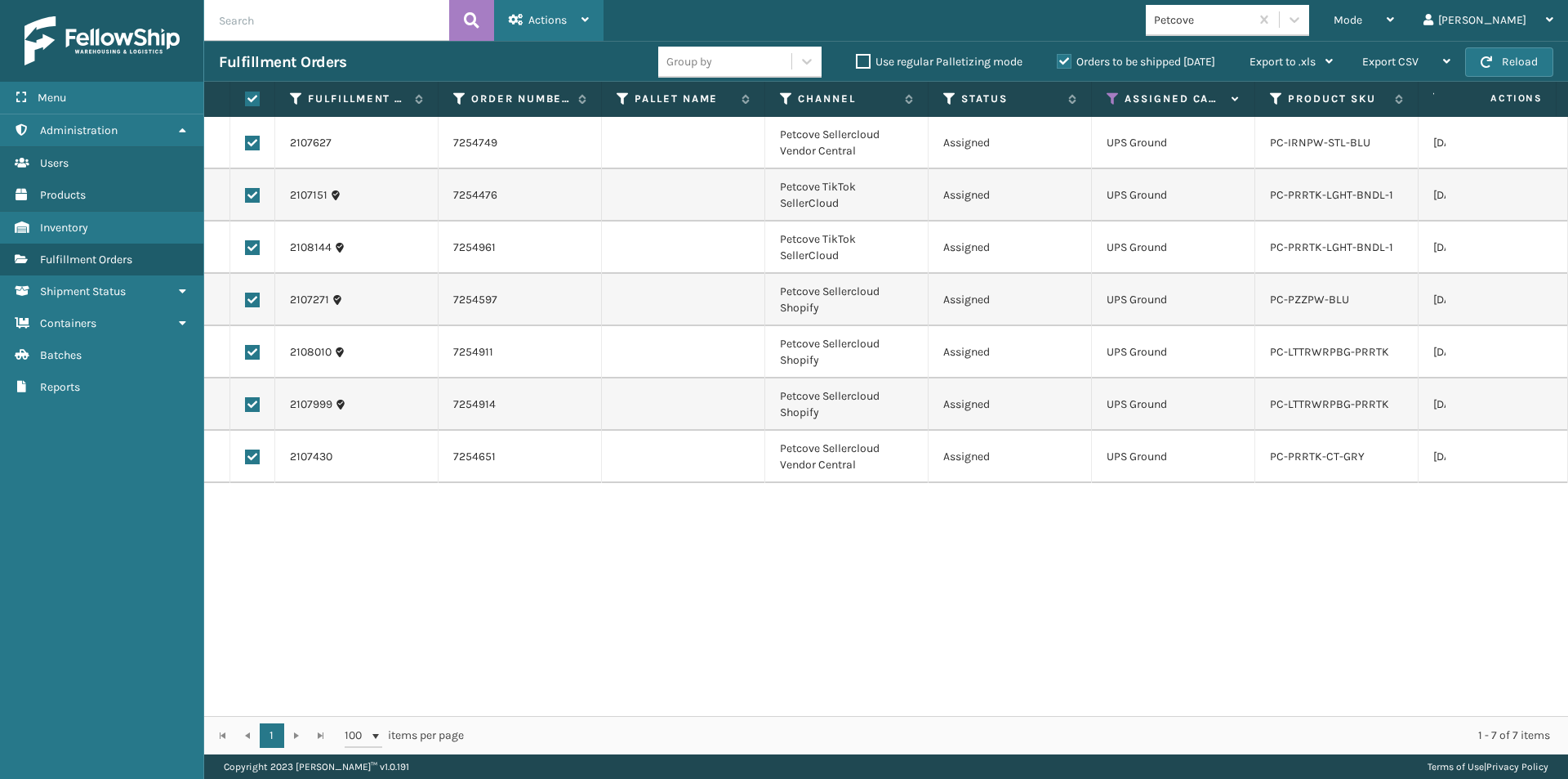
click at [586, 20] on icon at bounding box center [585, 20] width 7 height 12
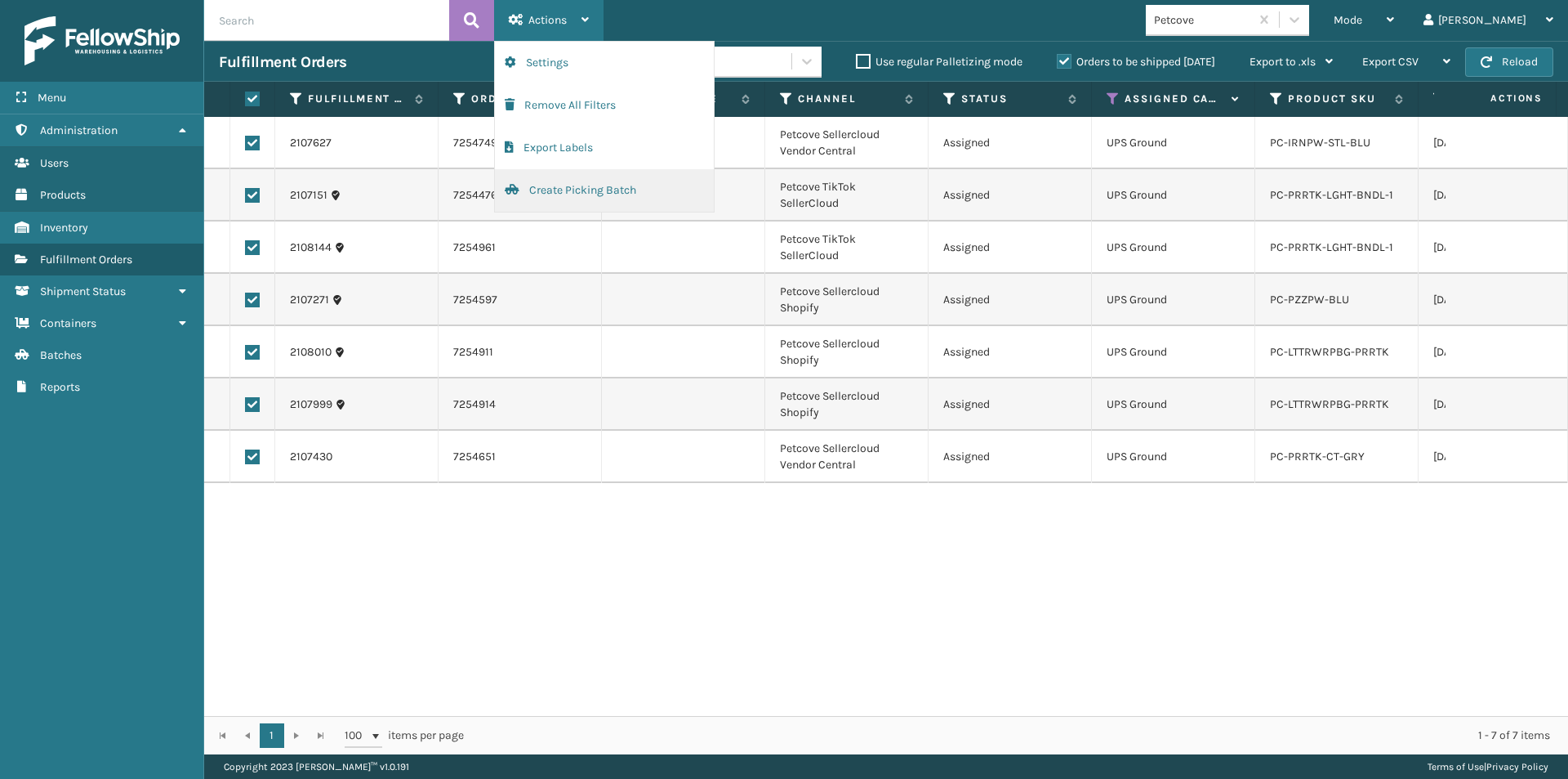
click at [569, 191] on button "Create Picking Batch" at bounding box center [605, 190] width 219 height 43
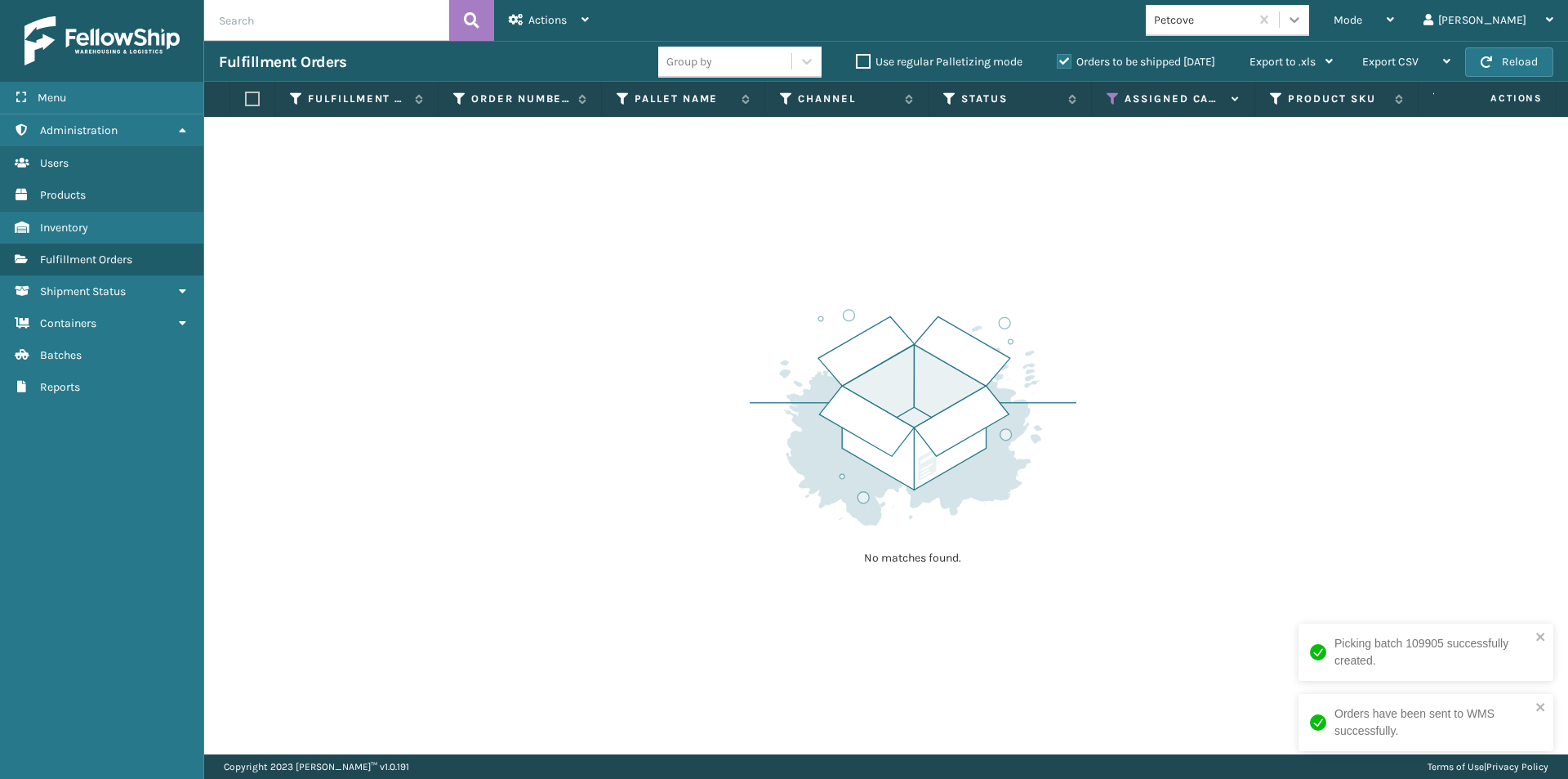
click at [1303, 23] on icon at bounding box center [1295, 20] width 16 height 16
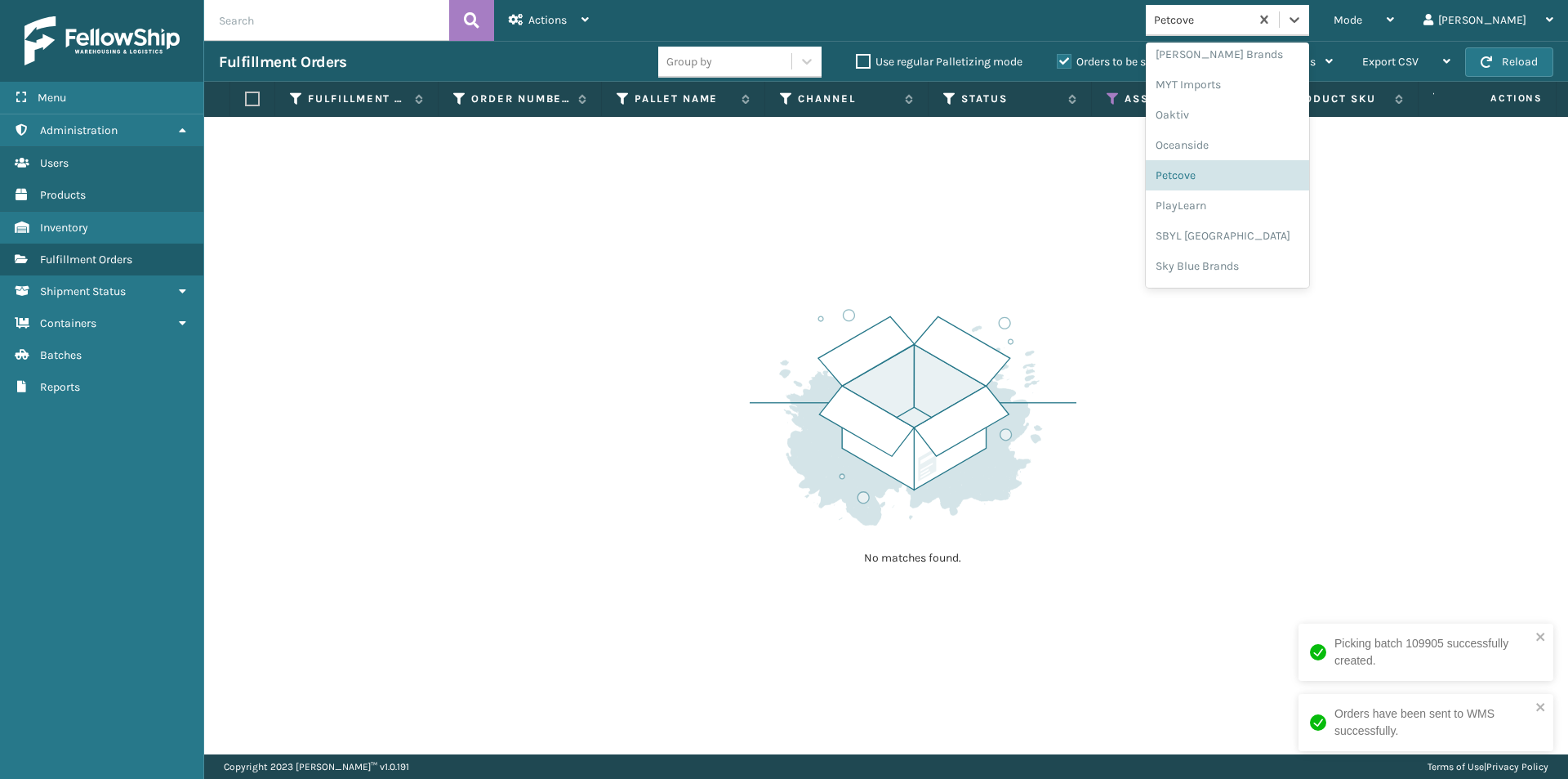
scroll to position [820, 0]
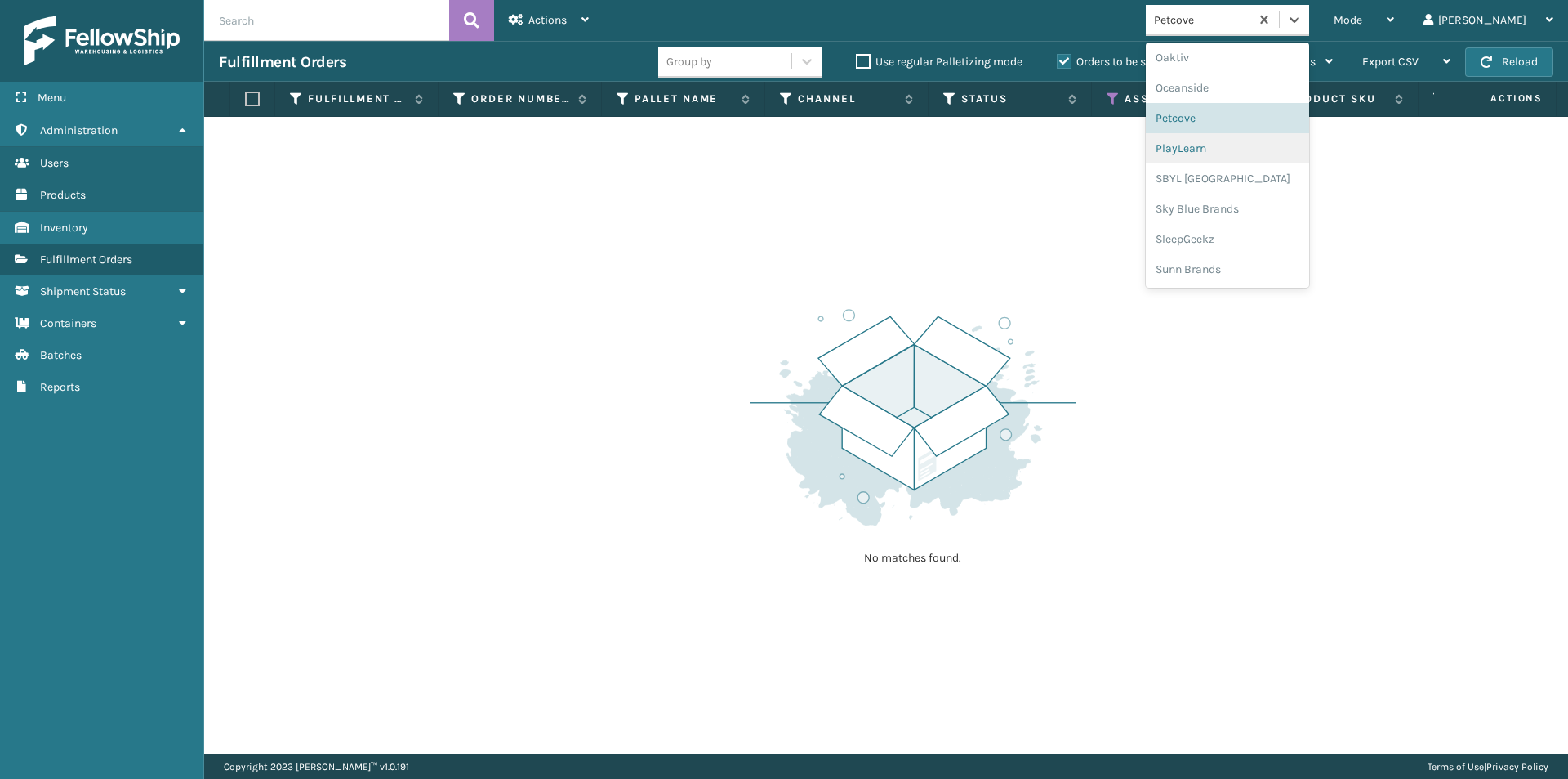
click at [1255, 155] on div "PlayLearn" at bounding box center [1228, 148] width 163 height 30
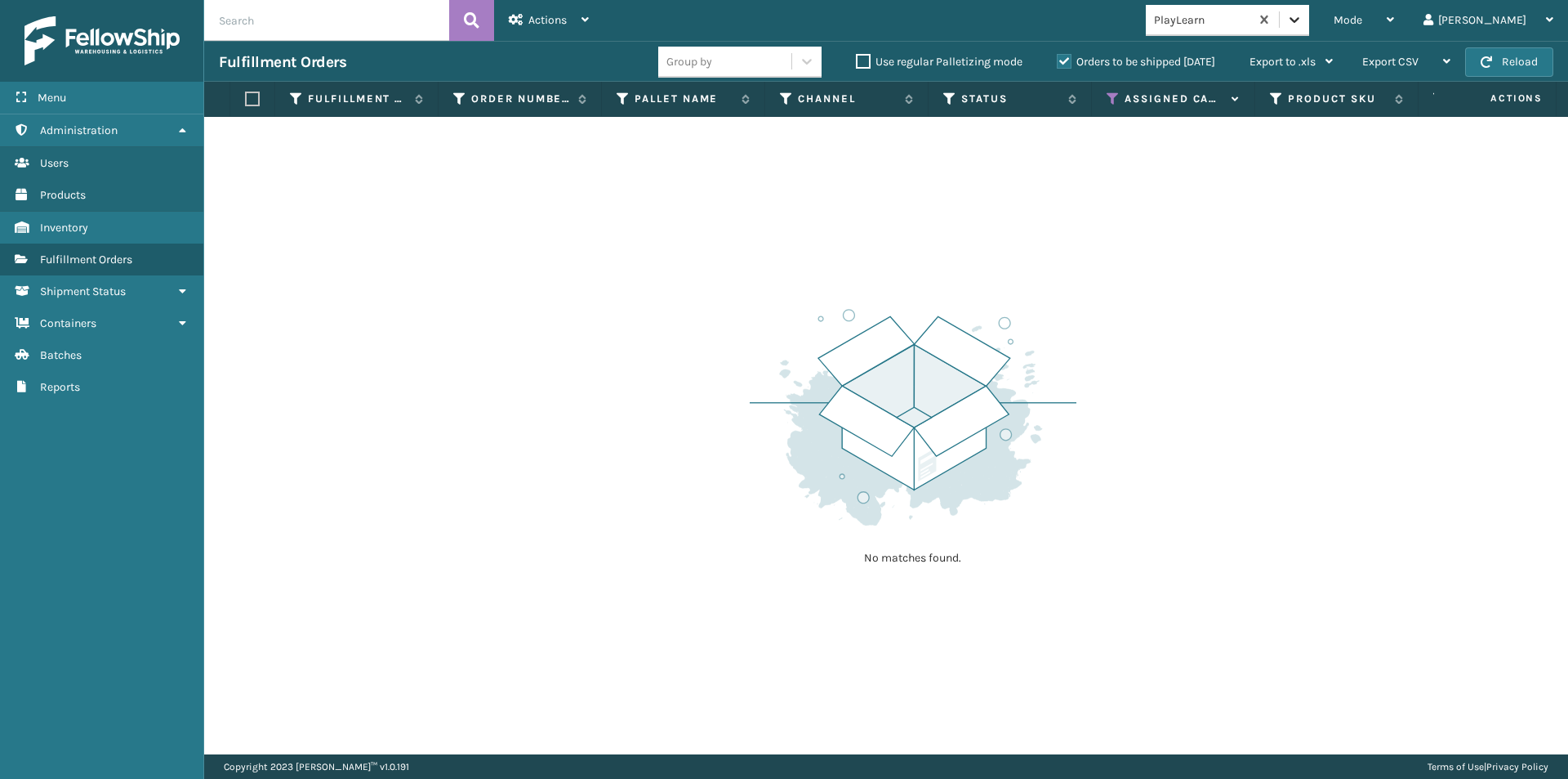
click at [1303, 16] on icon at bounding box center [1295, 20] width 16 height 16
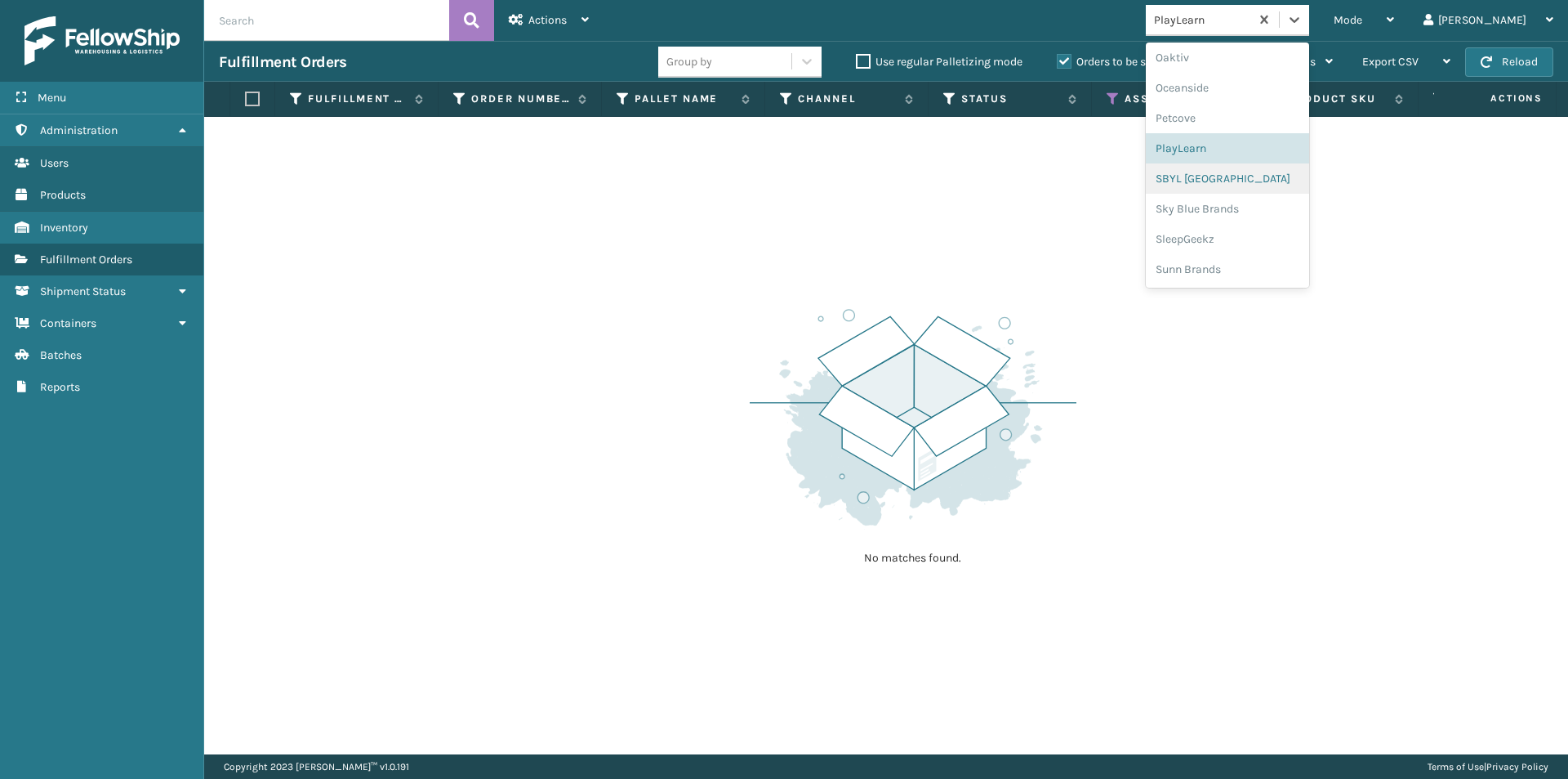
click at [1259, 183] on div "SBYL [GEOGRAPHIC_DATA]" at bounding box center [1228, 179] width 163 height 30
click at [1303, 21] on icon at bounding box center [1295, 20] width 16 height 16
click at [1250, 214] on div "Sky Blue Brands" at bounding box center [1228, 209] width 163 height 30
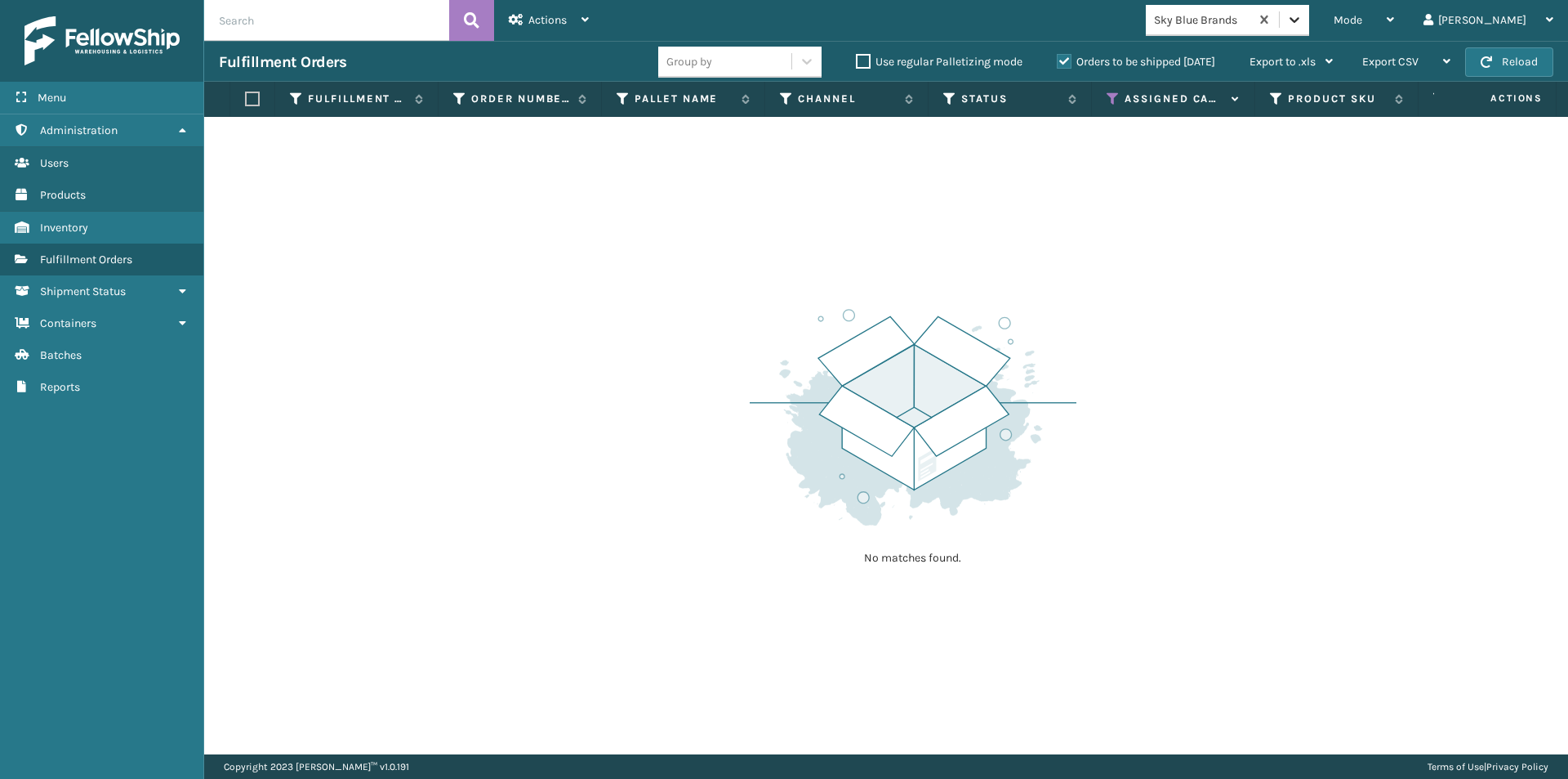
click at [1303, 19] on icon at bounding box center [1295, 20] width 16 height 16
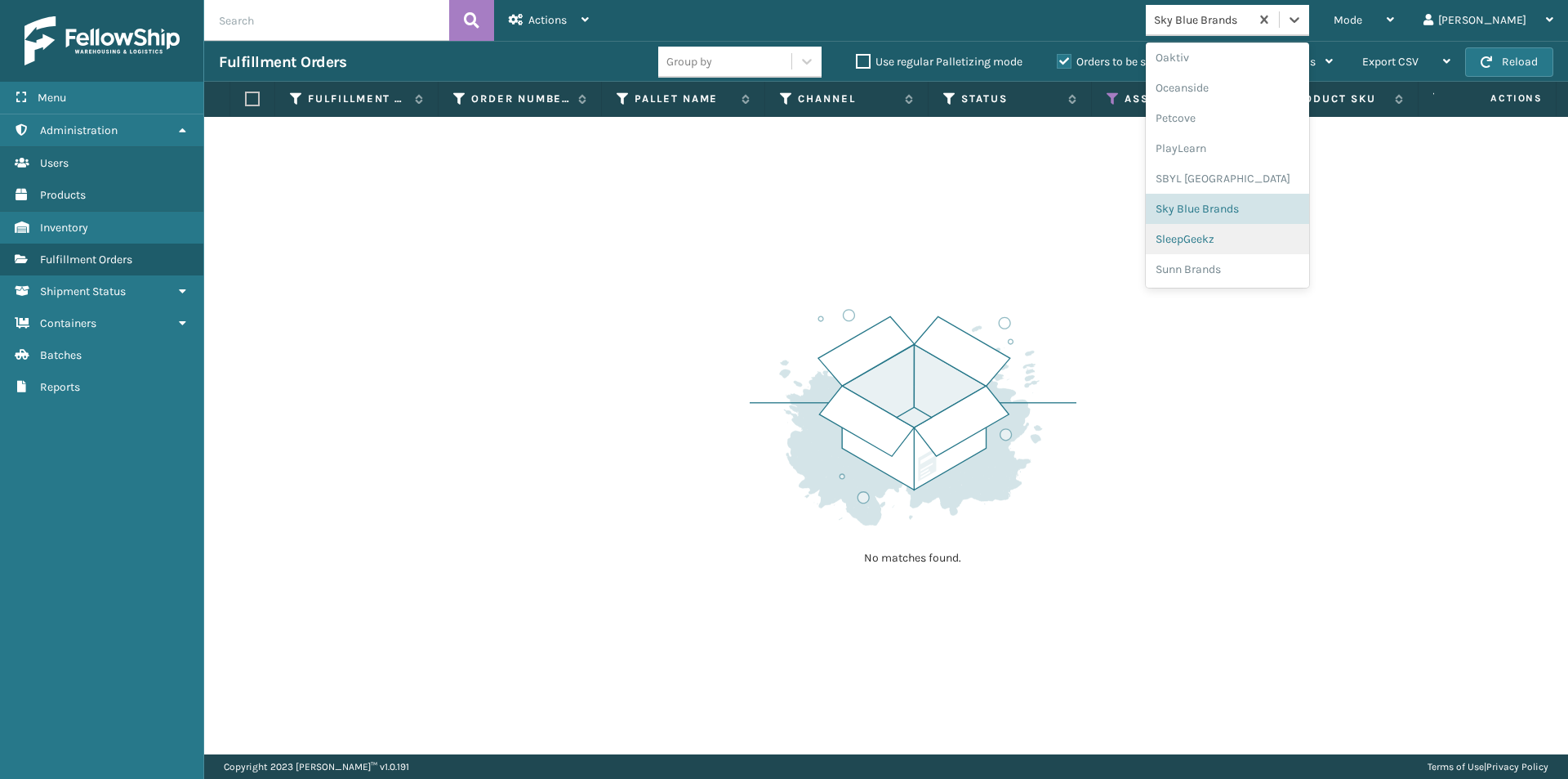
click at [1256, 231] on div "SleepGeekz" at bounding box center [1228, 239] width 163 height 30
click at [1300, 20] on icon at bounding box center [1295, 20] width 10 height 5
click at [1241, 271] on div "Sunn Brands" at bounding box center [1228, 269] width 163 height 30
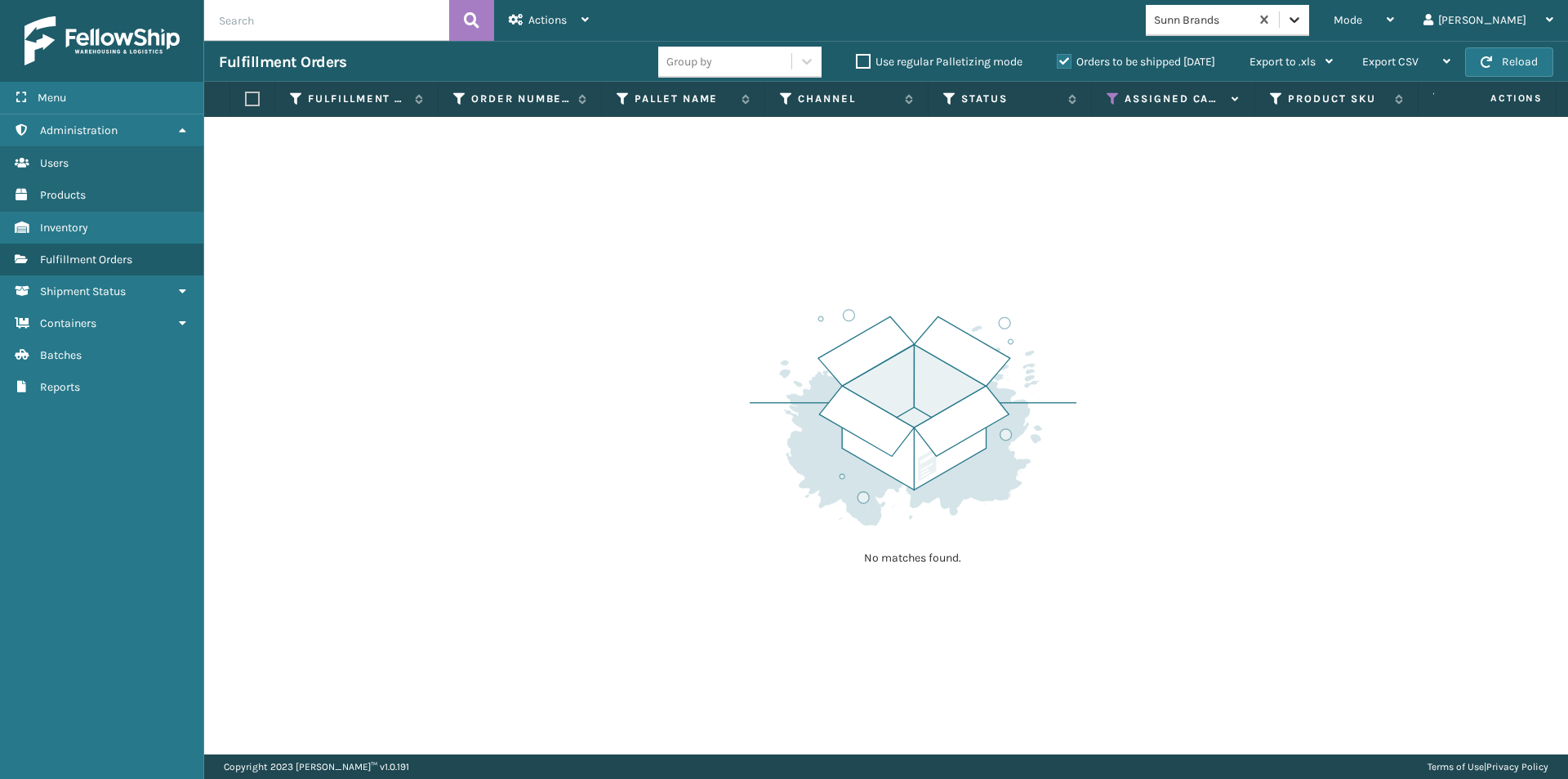
click at [1300, 21] on icon at bounding box center [1295, 20] width 10 height 5
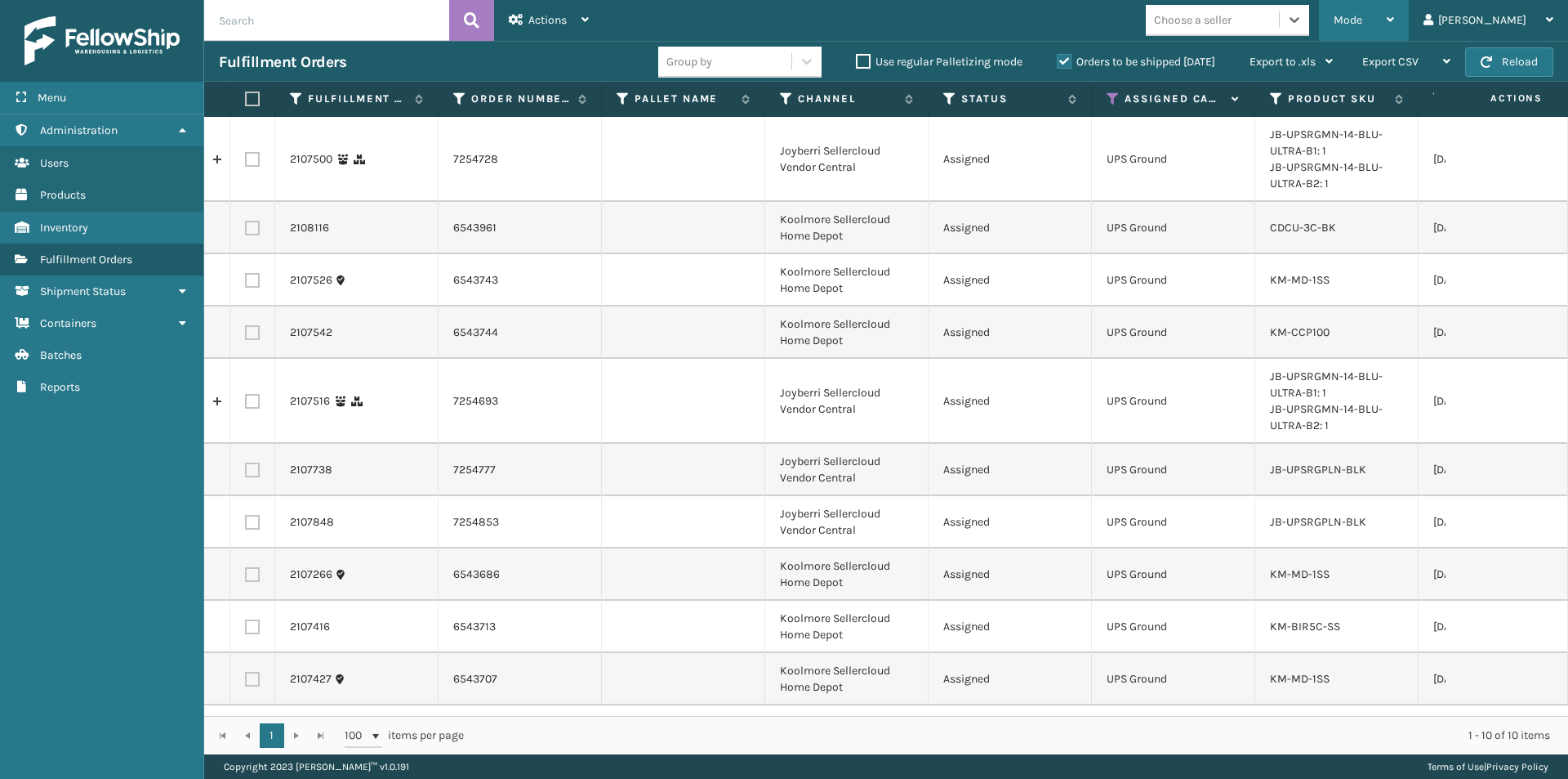
click at [1395, 18] on icon at bounding box center [1390, 20] width 7 height 12
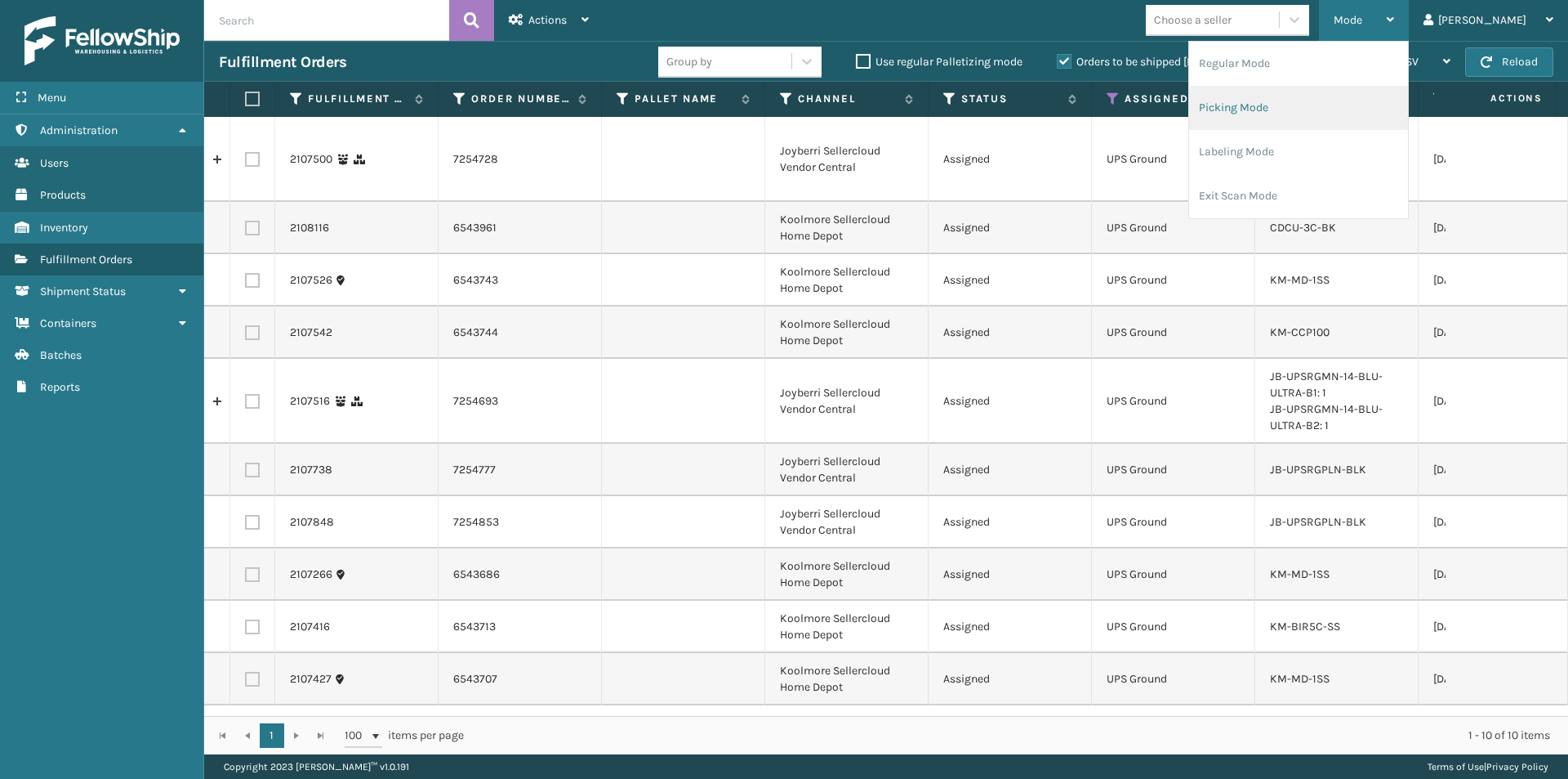
click at [1343, 114] on li "Picking Mode" at bounding box center [1299, 108] width 219 height 44
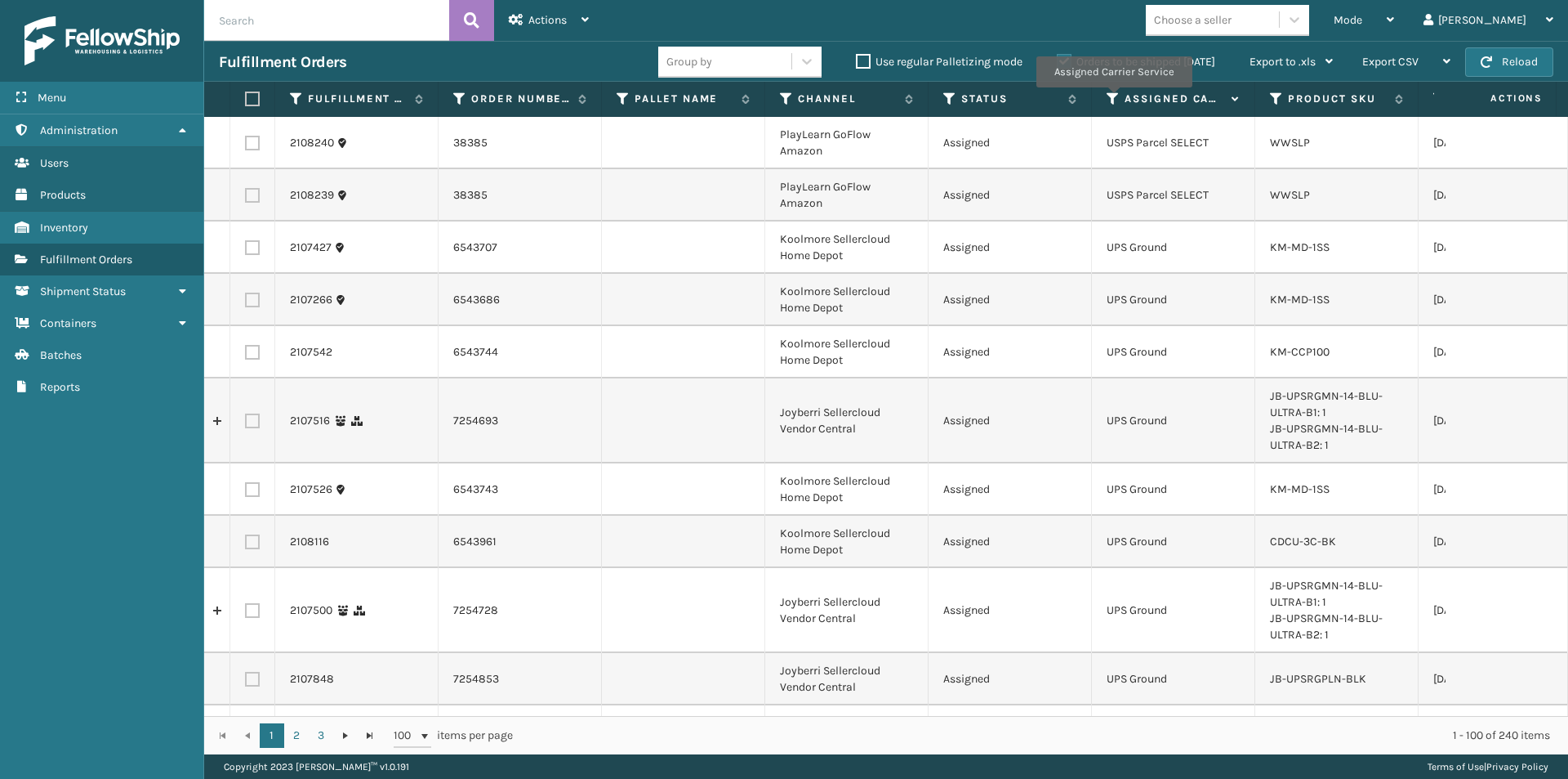
click at [1113, 99] on icon at bounding box center [1113, 99] width 13 height 15
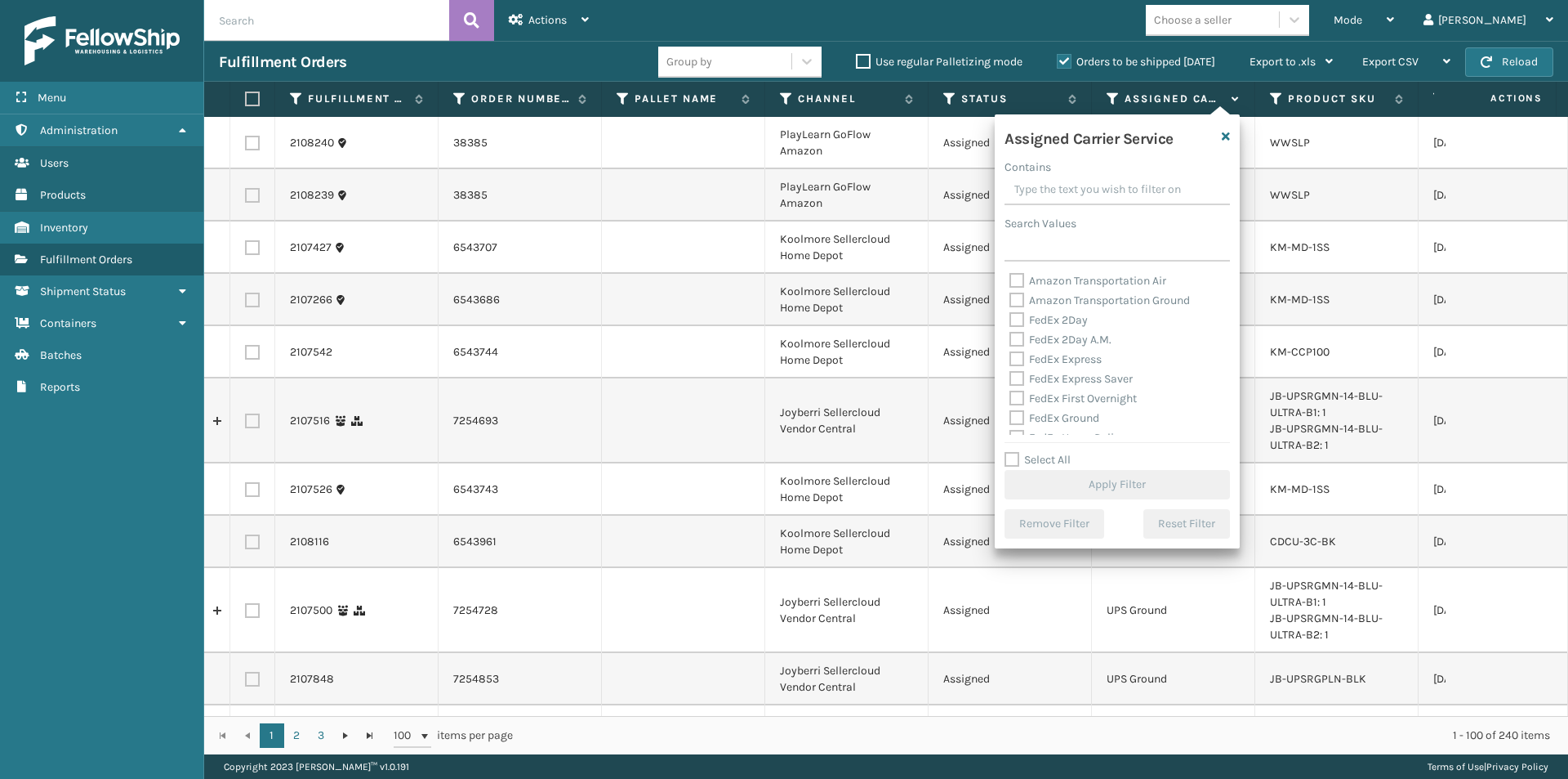
click at [1018, 321] on label "FedEx 2Day" at bounding box center [1049, 320] width 78 height 14
click at [1010, 321] on input "FedEx 2Day" at bounding box center [1010, 316] width 1 height 11
checkbox input "true"
click at [1018, 338] on label "FedEx 2Day A.M." at bounding box center [1060, 339] width 102 height 14
click at [1010, 338] on input "FedEx 2Day A.M." at bounding box center [1010, 336] width 1 height 11
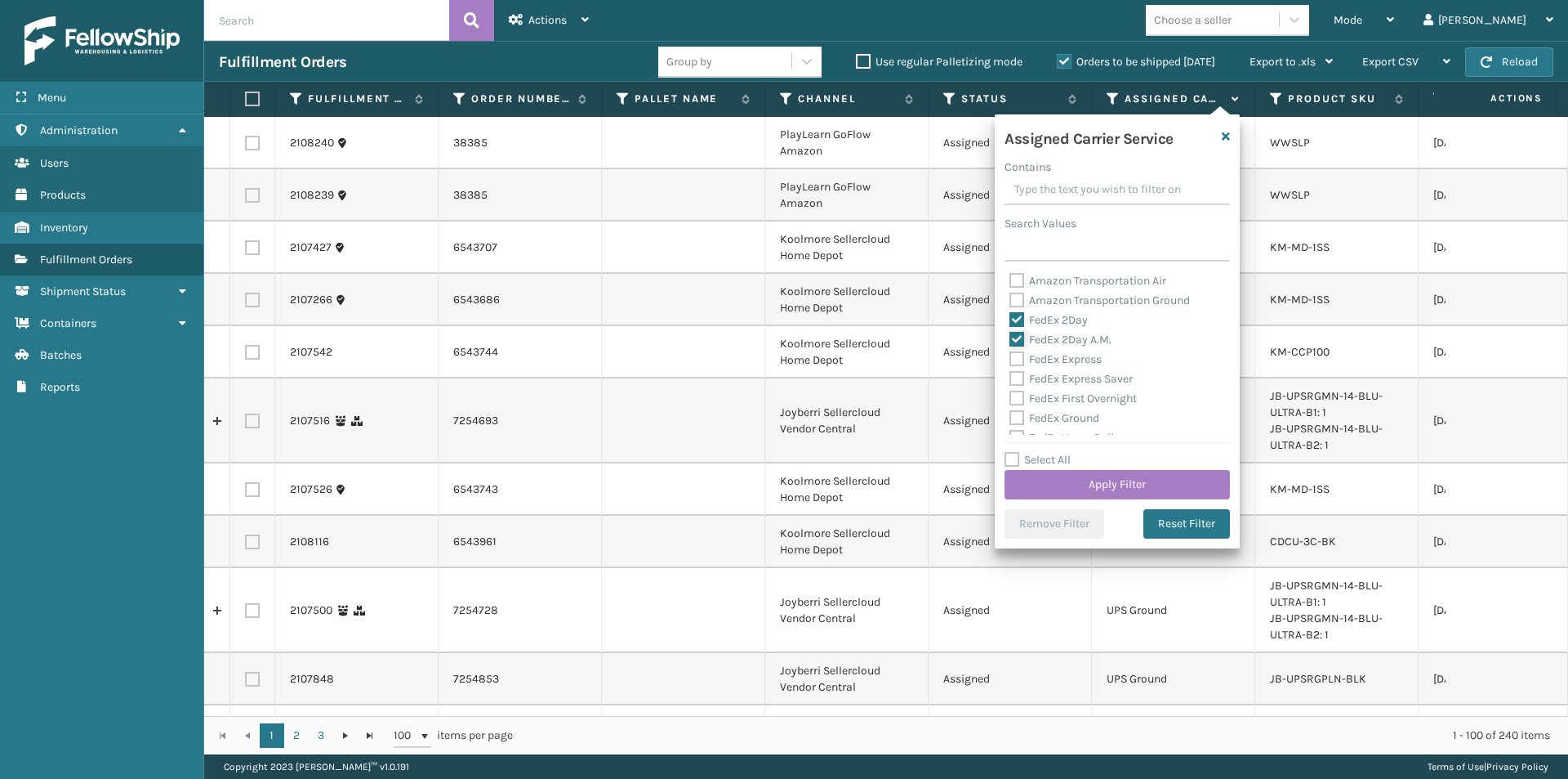
checkbox input "true"
click at [1017, 353] on label "FedEx Express" at bounding box center [1056, 360] width 92 height 14
click at [1010, 353] on input "FedEx Express" at bounding box center [1010, 355] width 1 height 11
checkbox input "true"
click at [1013, 382] on label "FedEx Express Saver" at bounding box center [1071, 379] width 123 height 14
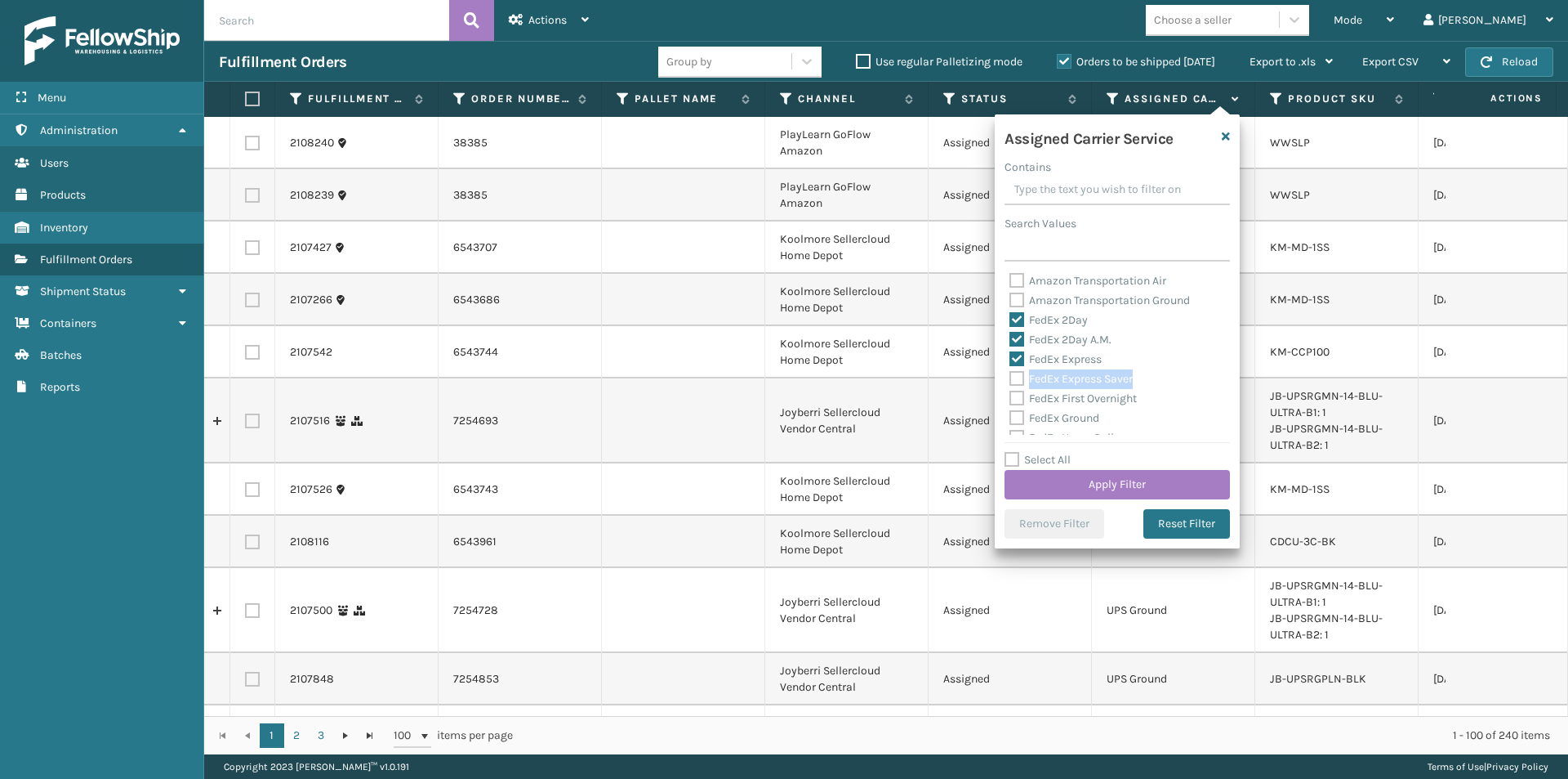
click at [1016, 386] on div "FedEx Express Saver" at bounding box center [1117, 379] width 216 height 20
click at [1135, 478] on button "Apply Filter" at bounding box center [1118, 484] width 226 height 29
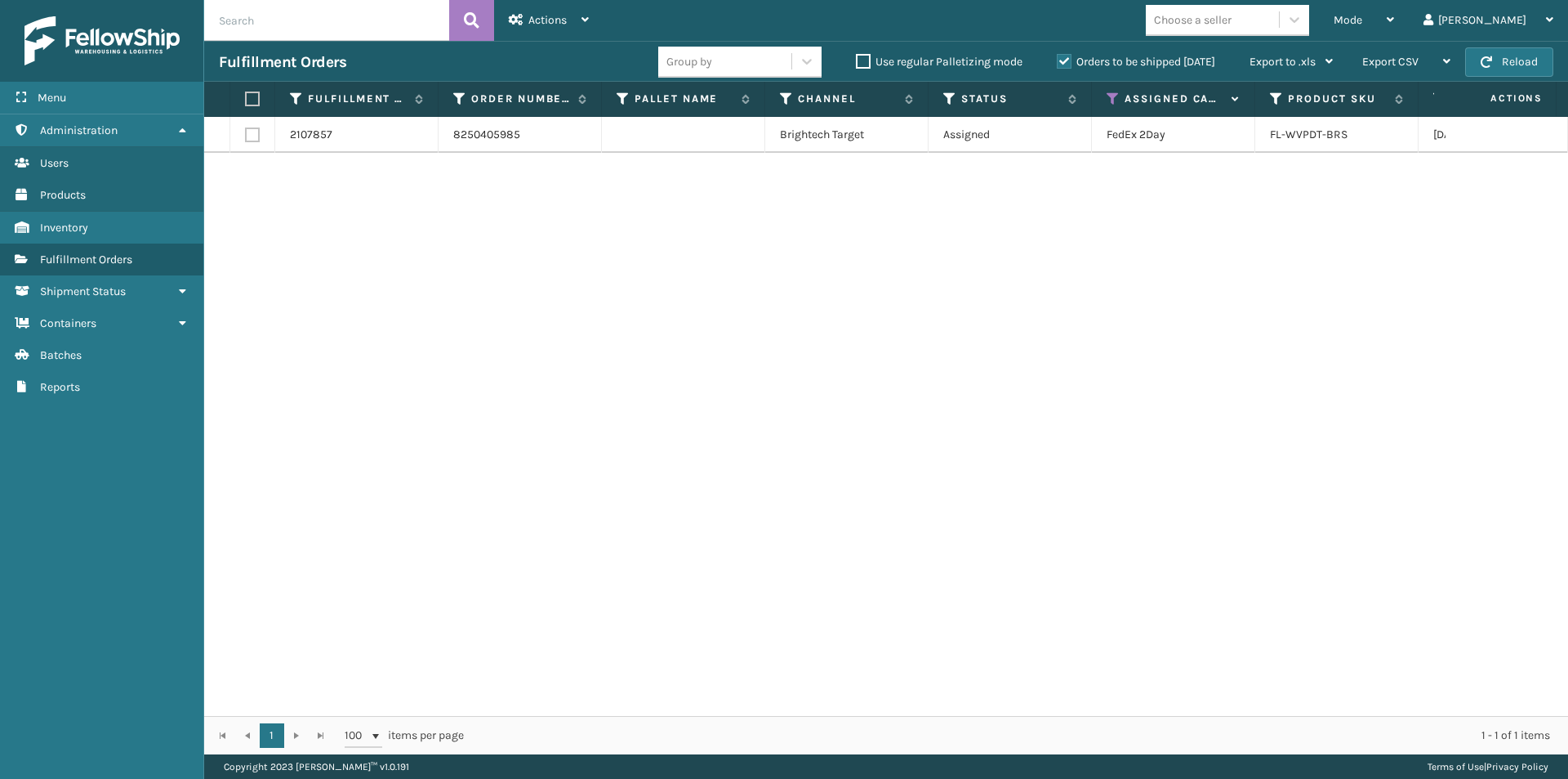
click at [253, 101] on label at bounding box center [249, 99] width 10 height 15
click at [246, 101] on input "checkbox" at bounding box center [245, 99] width 1 height 11
checkbox input "true"
click at [549, 24] on span "Actions" at bounding box center [547, 20] width 38 height 14
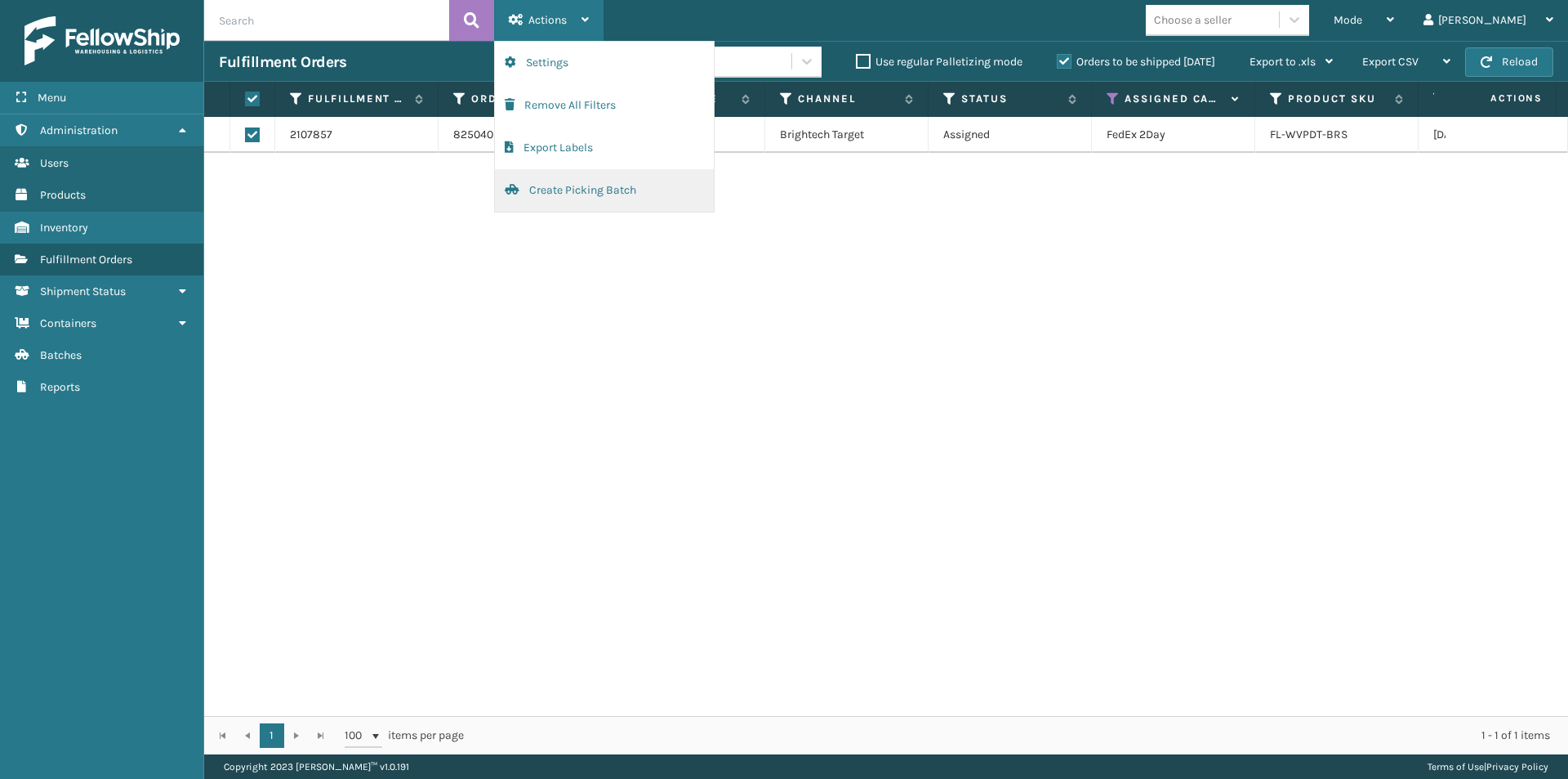
click at [537, 186] on button "Create Picking Batch" at bounding box center [605, 190] width 219 height 43
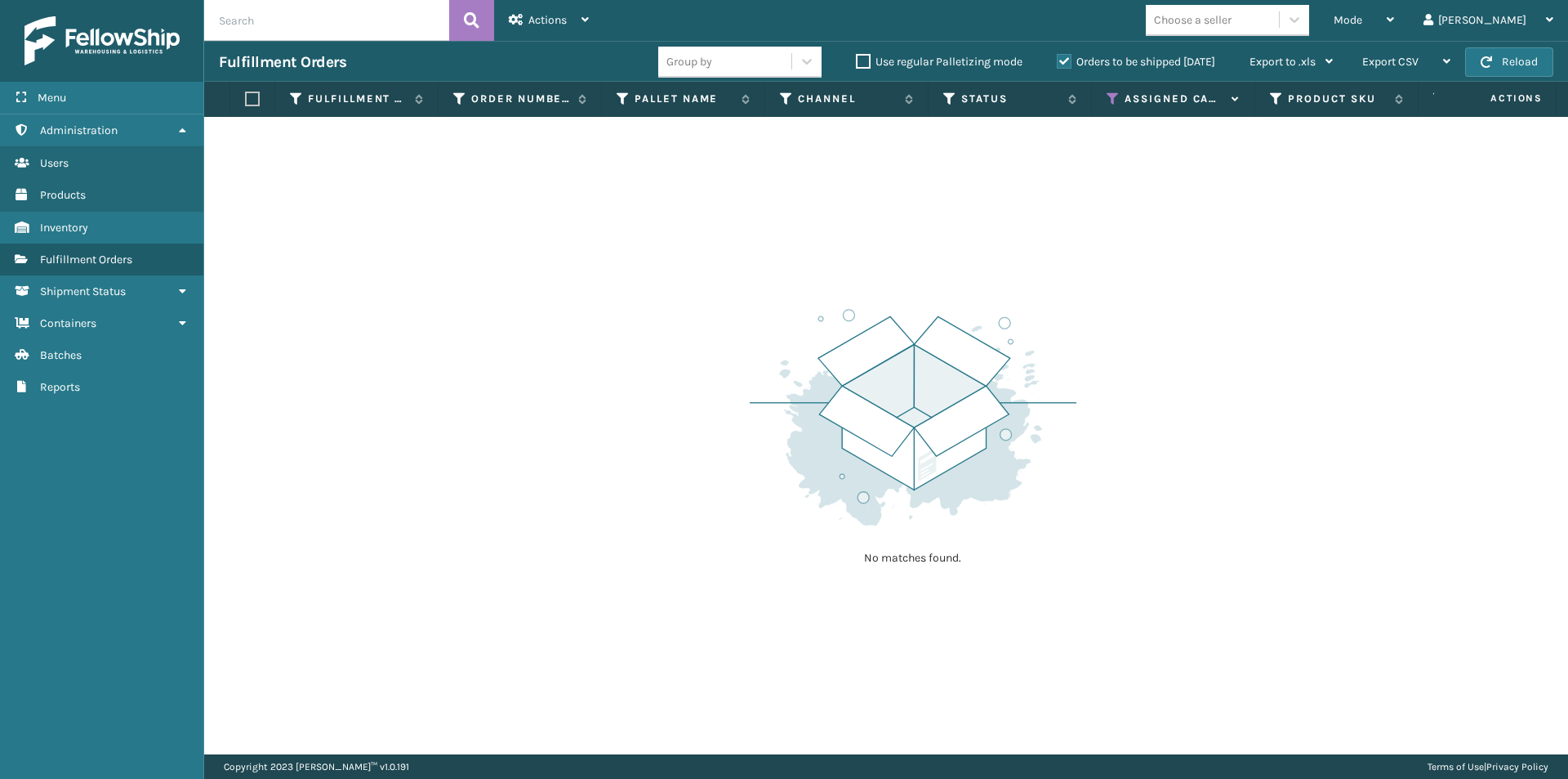
click at [1112, 98] on icon at bounding box center [1113, 99] width 13 height 15
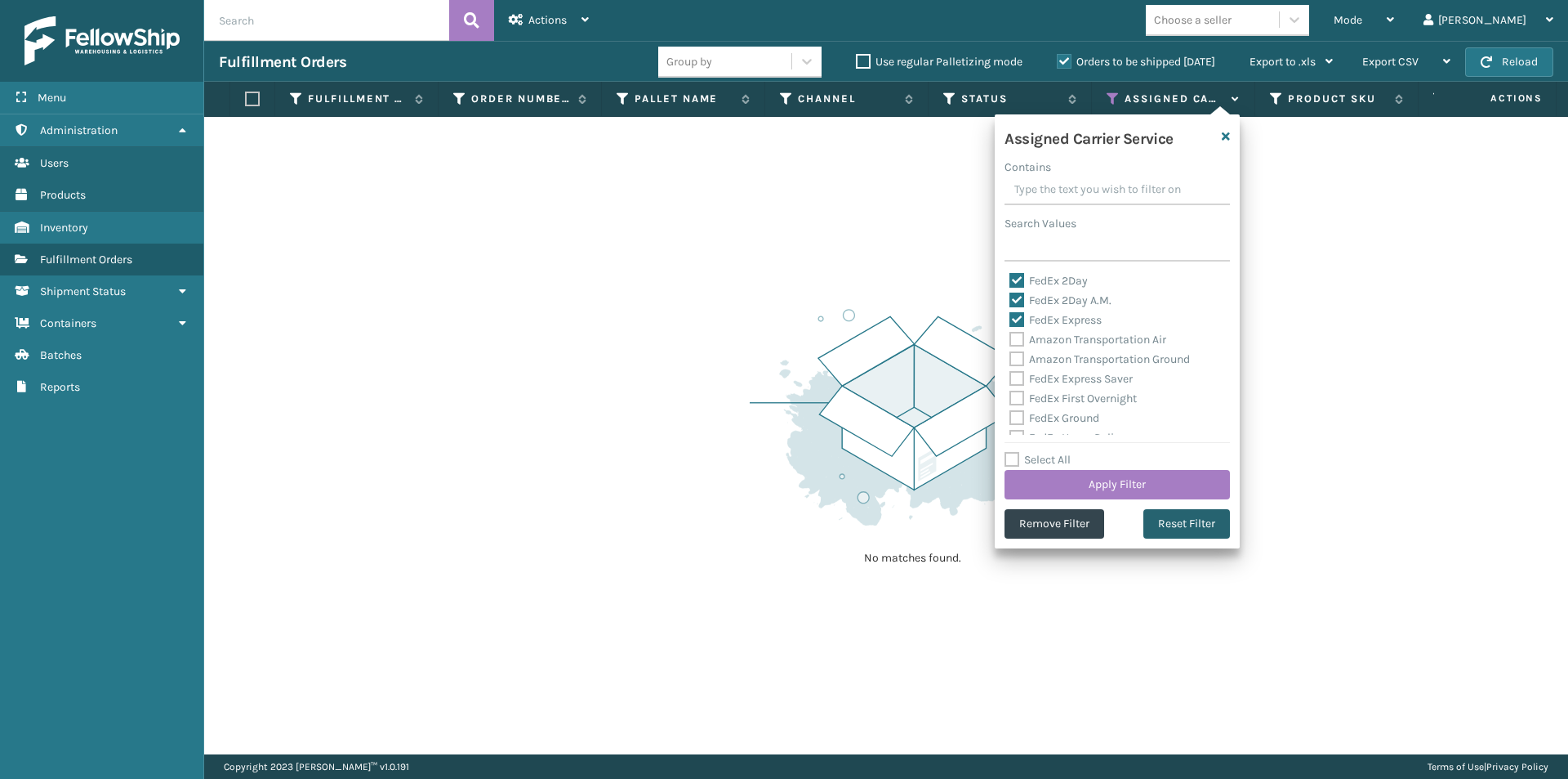
click at [1180, 525] on button "Reset Filter" at bounding box center [1187, 523] width 87 height 29
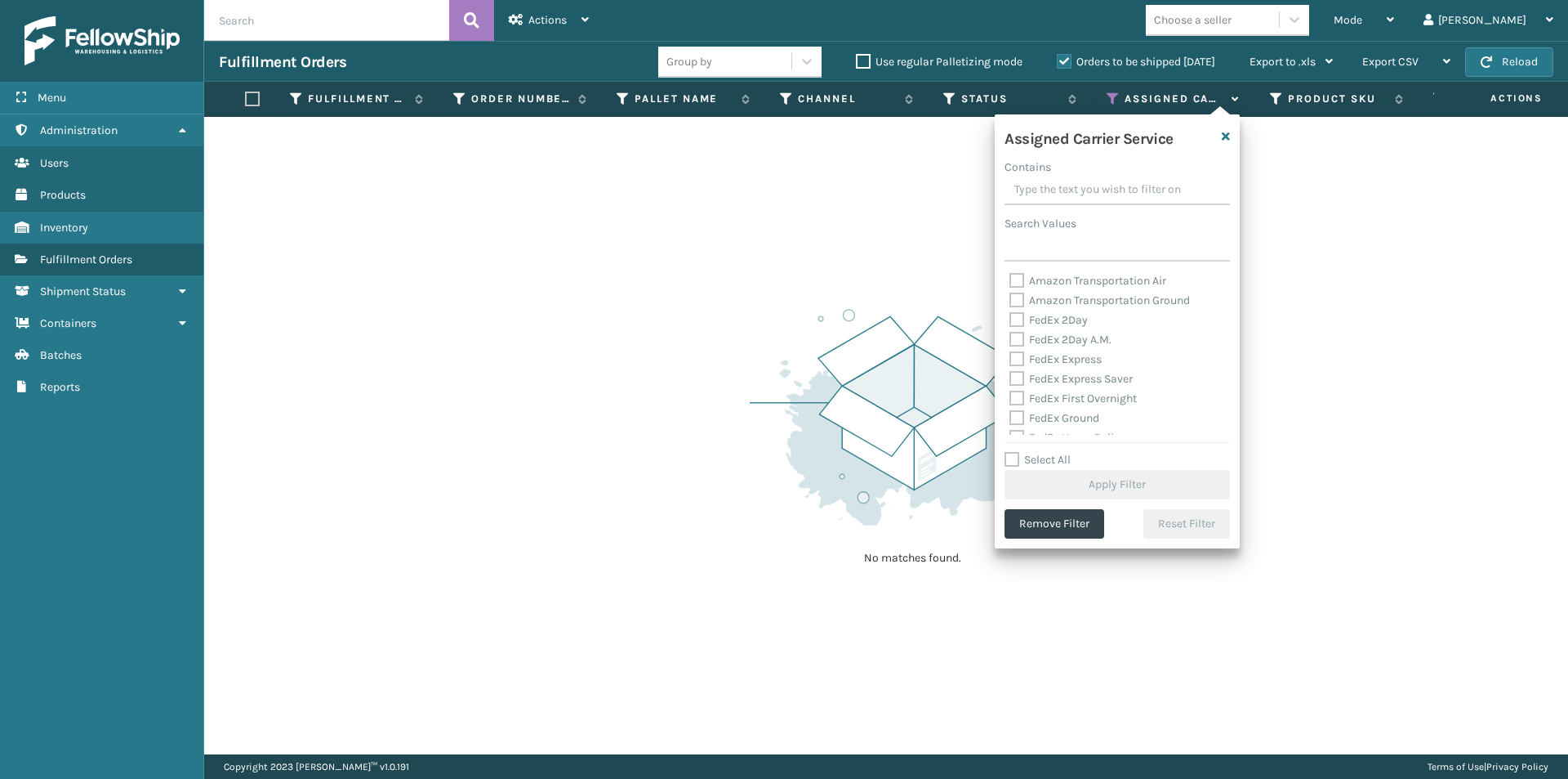
click at [1020, 319] on label "FedEx 2Day" at bounding box center [1049, 320] width 78 height 14
click at [1010, 319] on input "FedEx 2Day" at bounding box center [1010, 316] width 1 height 11
checkbox input "true"
click at [1018, 343] on label "FedEx 2Day A.M." at bounding box center [1060, 339] width 102 height 14
click at [1010, 341] on input "FedEx 2Day A.M." at bounding box center [1010, 336] width 1 height 11
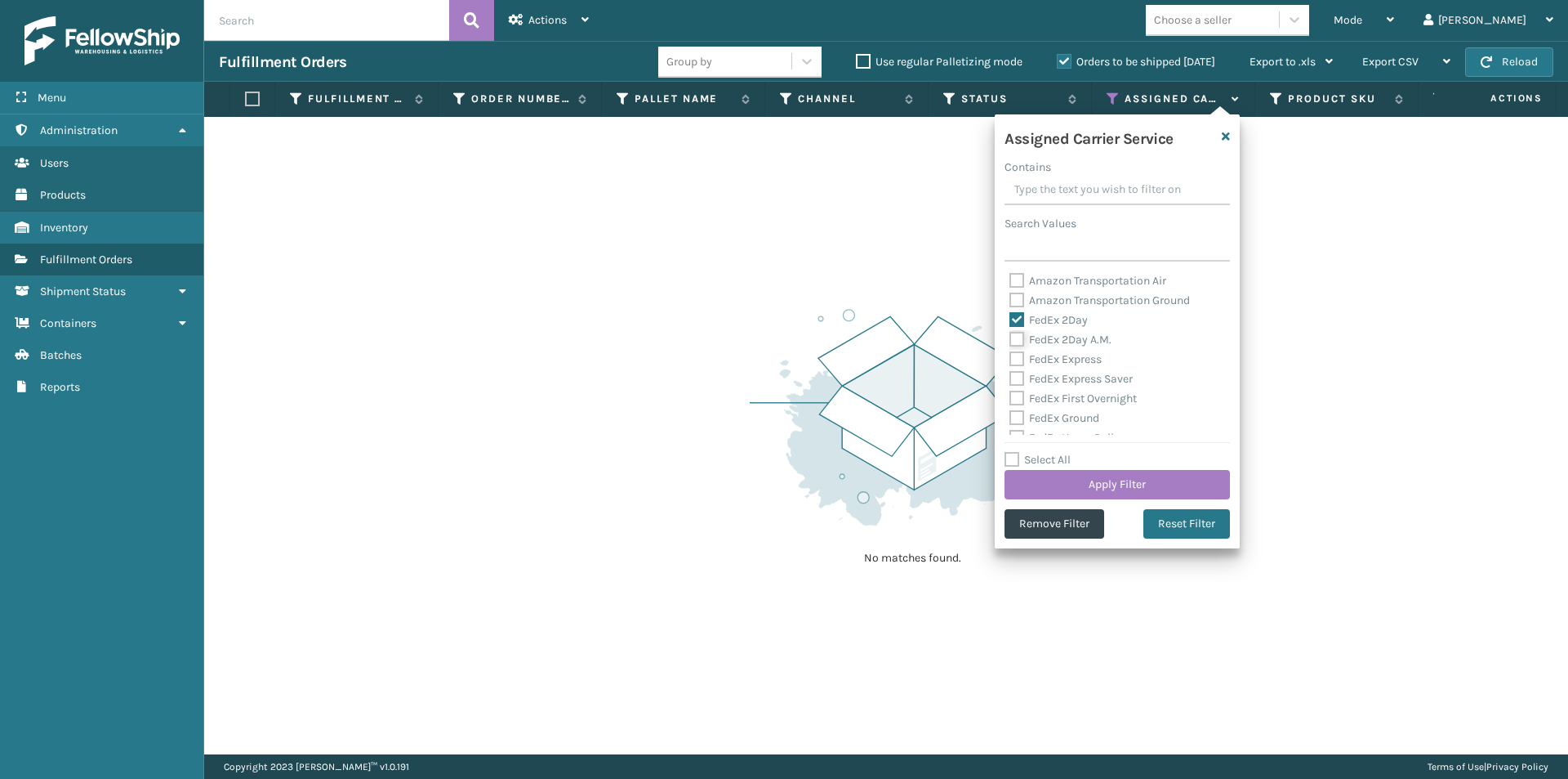
checkbox input "true"
drag, startPoint x: 1019, startPoint y: 354, endPoint x: 1023, endPoint y: 370, distance: 16.5
click at [1020, 356] on label "FedEx Express" at bounding box center [1056, 360] width 92 height 14
click at [1010, 356] on input "FedEx Express" at bounding box center [1010, 355] width 1 height 11
checkbox input "true"
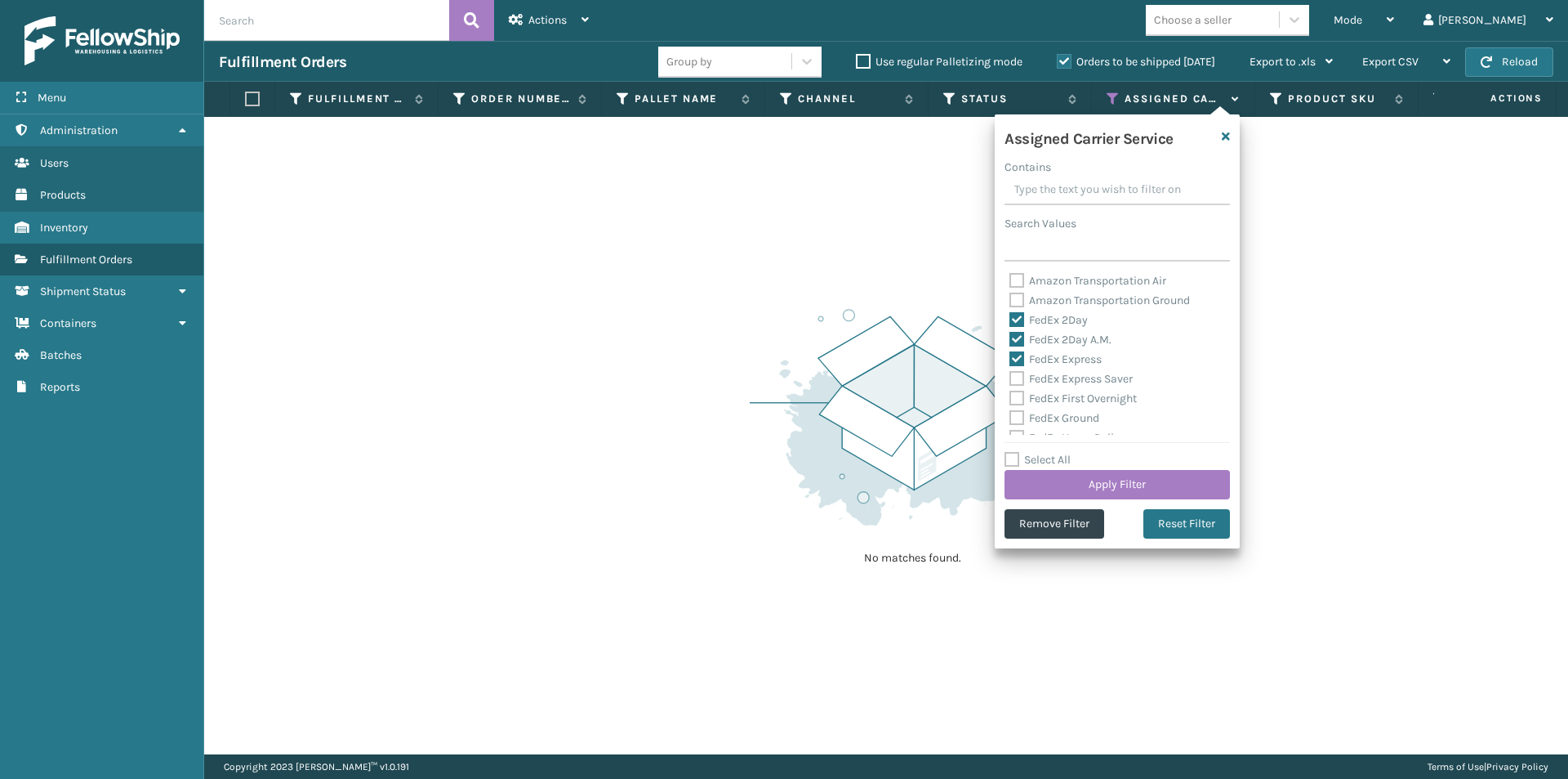
click at [1017, 378] on label "FedEx Express Saver" at bounding box center [1071, 379] width 123 height 14
click at [1010, 378] on input "FedEx Express Saver" at bounding box center [1010, 375] width 1 height 11
checkbox input "true"
click at [1018, 398] on label "FedEx First Overnight" at bounding box center [1073, 399] width 128 height 14
click at [1010, 398] on input "FedEx First Overnight" at bounding box center [1010, 394] width 1 height 11
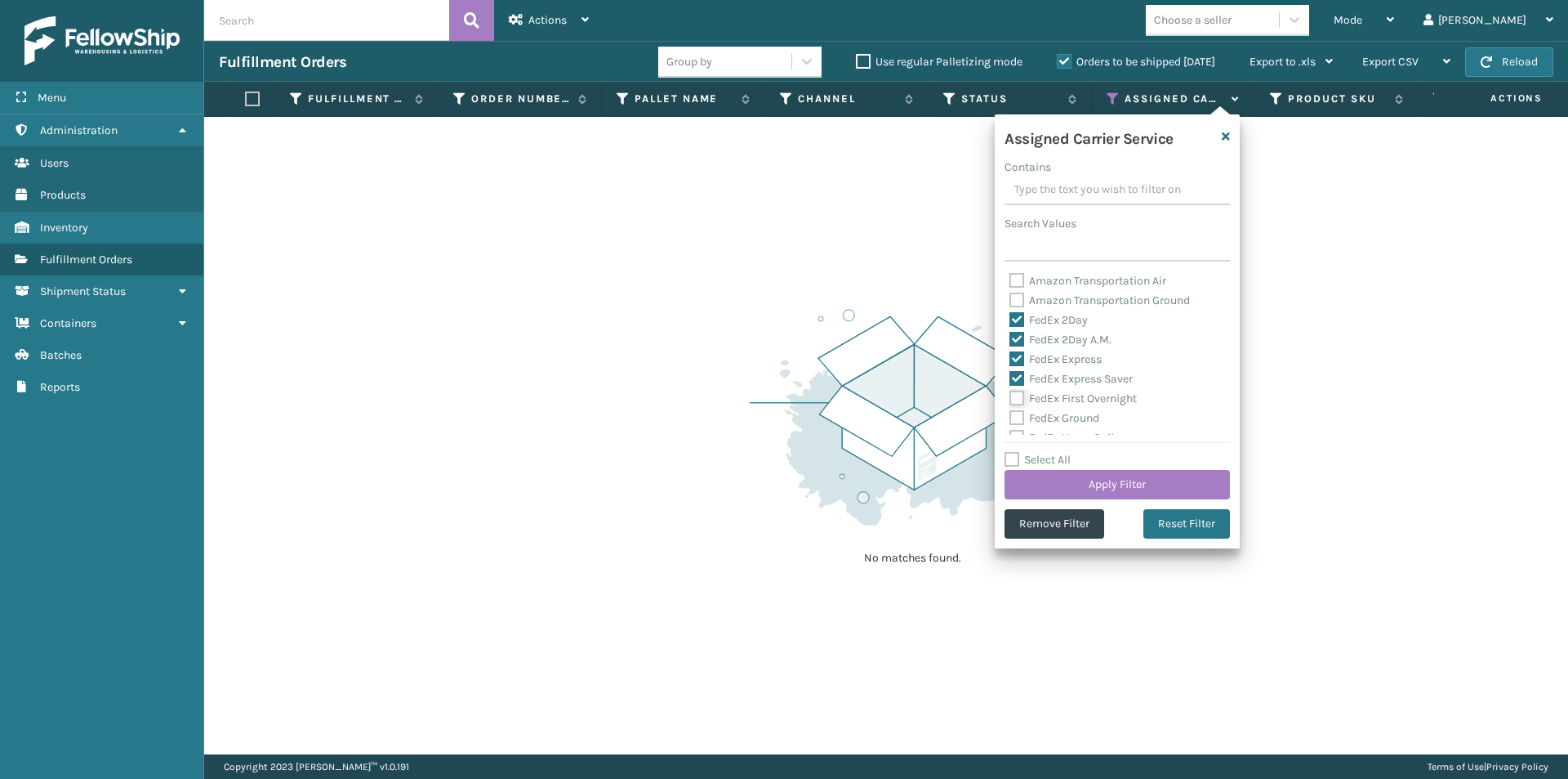
checkbox input "true"
click at [1021, 418] on label "FedEx Ground" at bounding box center [1054, 418] width 90 height 14
click at [1010, 418] on input "FedEx Ground" at bounding box center [1010, 414] width 1 height 11
checkbox input "true"
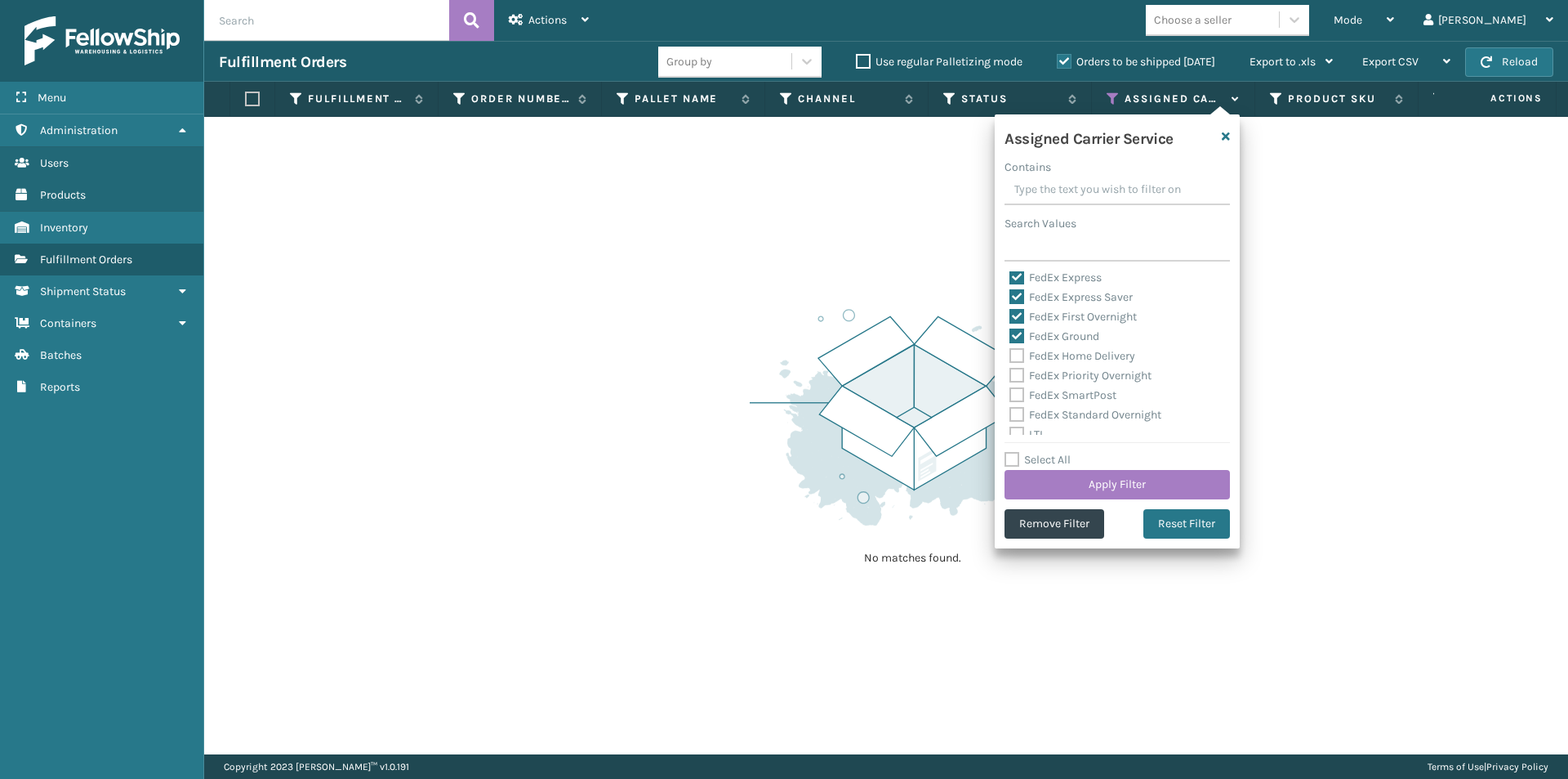
click at [1019, 358] on label "FedEx Home Delivery" at bounding box center [1073, 356] width 126 height 14
click at [1010, 357] on input "FedEx Home Delivery" at bounding box center [1010, 352] width 1 height 11
checkbox input "true"
click at [1019, 371] on label "FedEx Priority Overnight" at bounding box center [1081, 376] width 142 height 14
click at [1010, 371] on input "FedEx Priority Overnight" at bounding box center [1010, 371] width 1 height 11
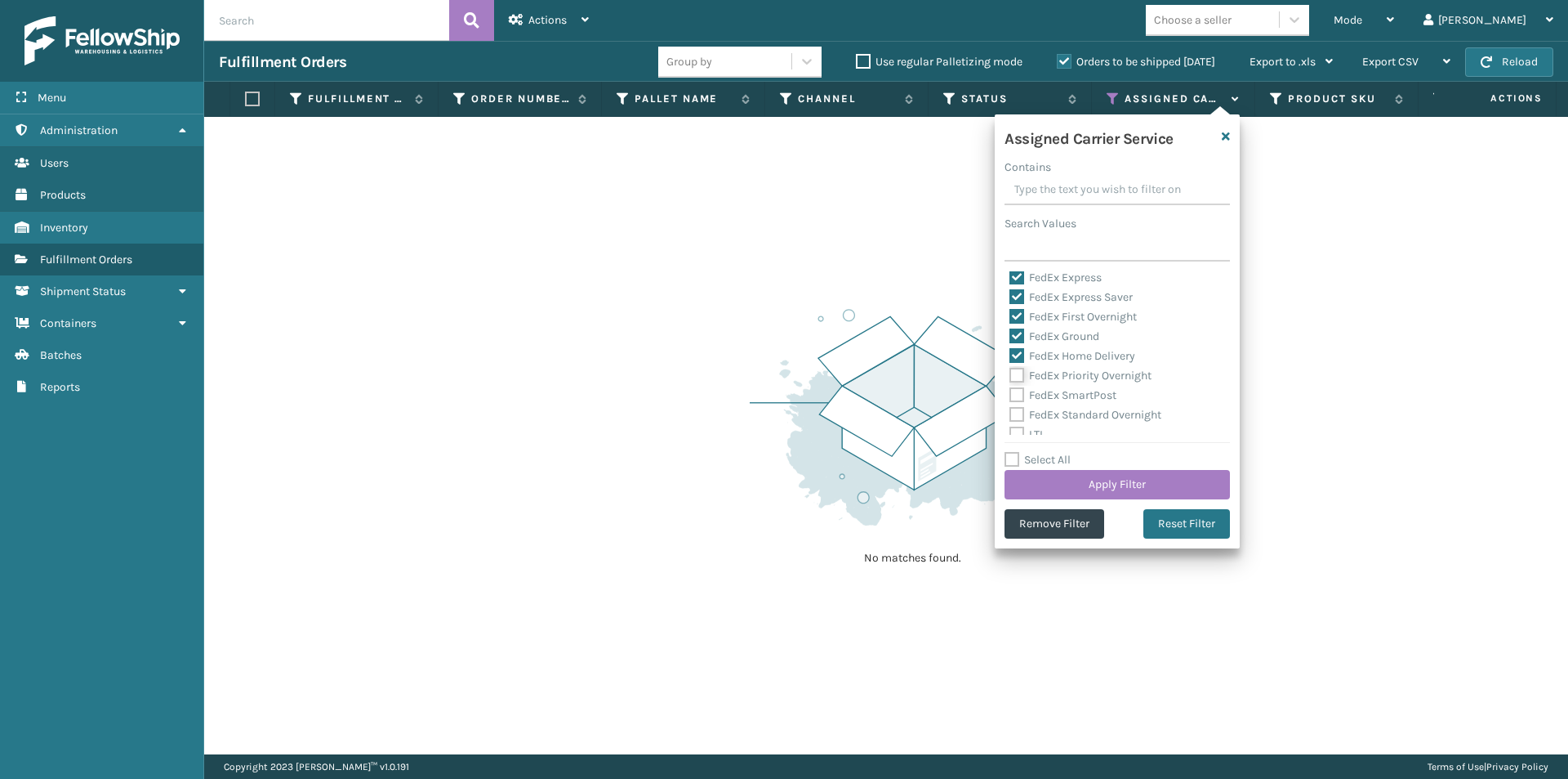
checkbox input "true"
click at [1018, 393] on label "FedEx SmartPost" at bounding box center [1063, 395] width 107 height 14
click at [1010, 393] on input "FedEx SmartPost" at bounding box center [1010, 391] width 1 height 11
checkbox input "true"
click at [1015, 417] on label "FedEx Standard Overnight" at bounding box center [1085, 415] width 152 height 14
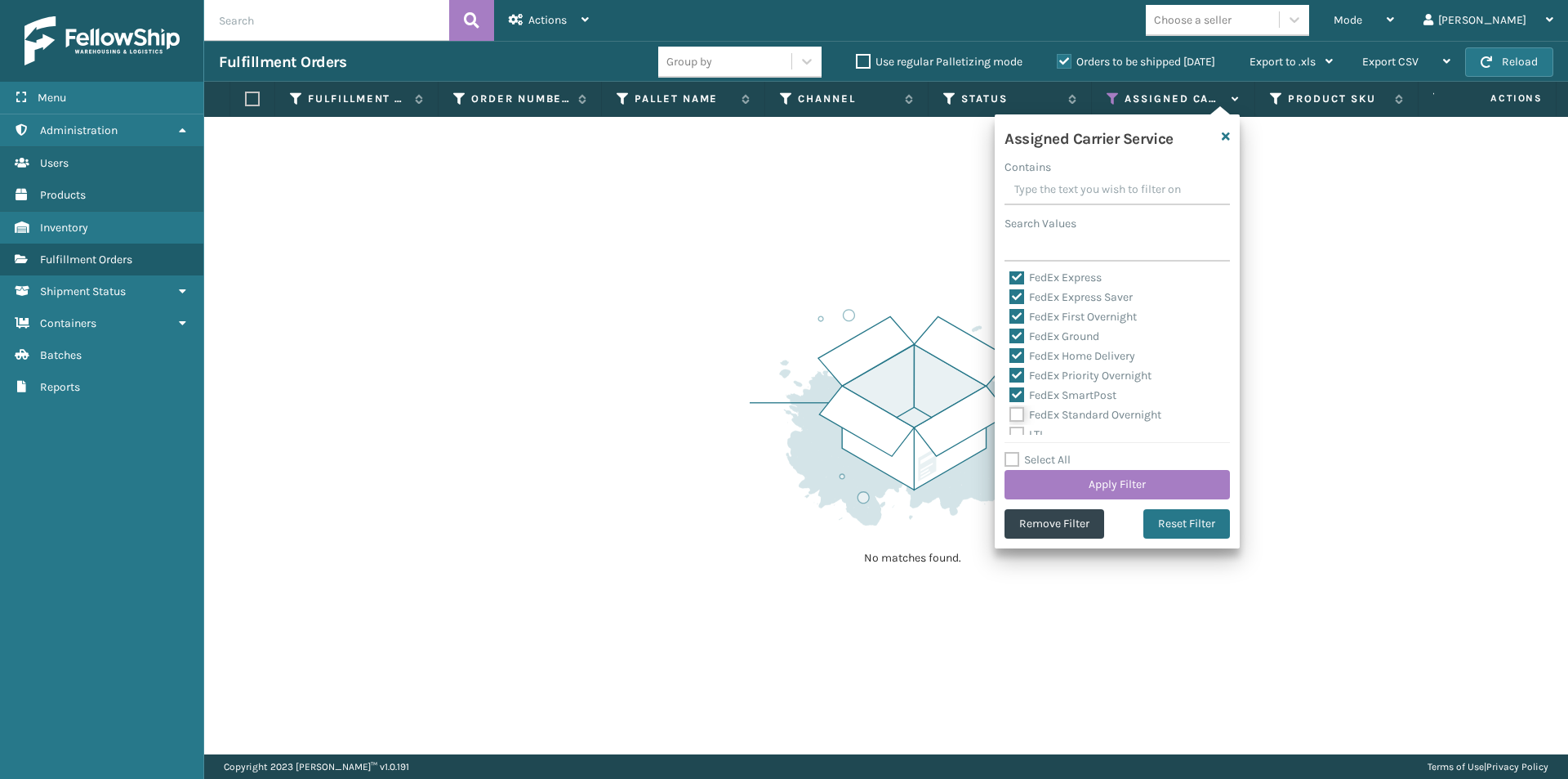
click at [1010, 416] on input "FedEx Standard Overnight" at bounding box center [1010, 410] width 1 height 11
checkbox input "true"
click at [1129, 481] on button "Apply Filter" at bounding box center [1118, 484] width 226 height 29
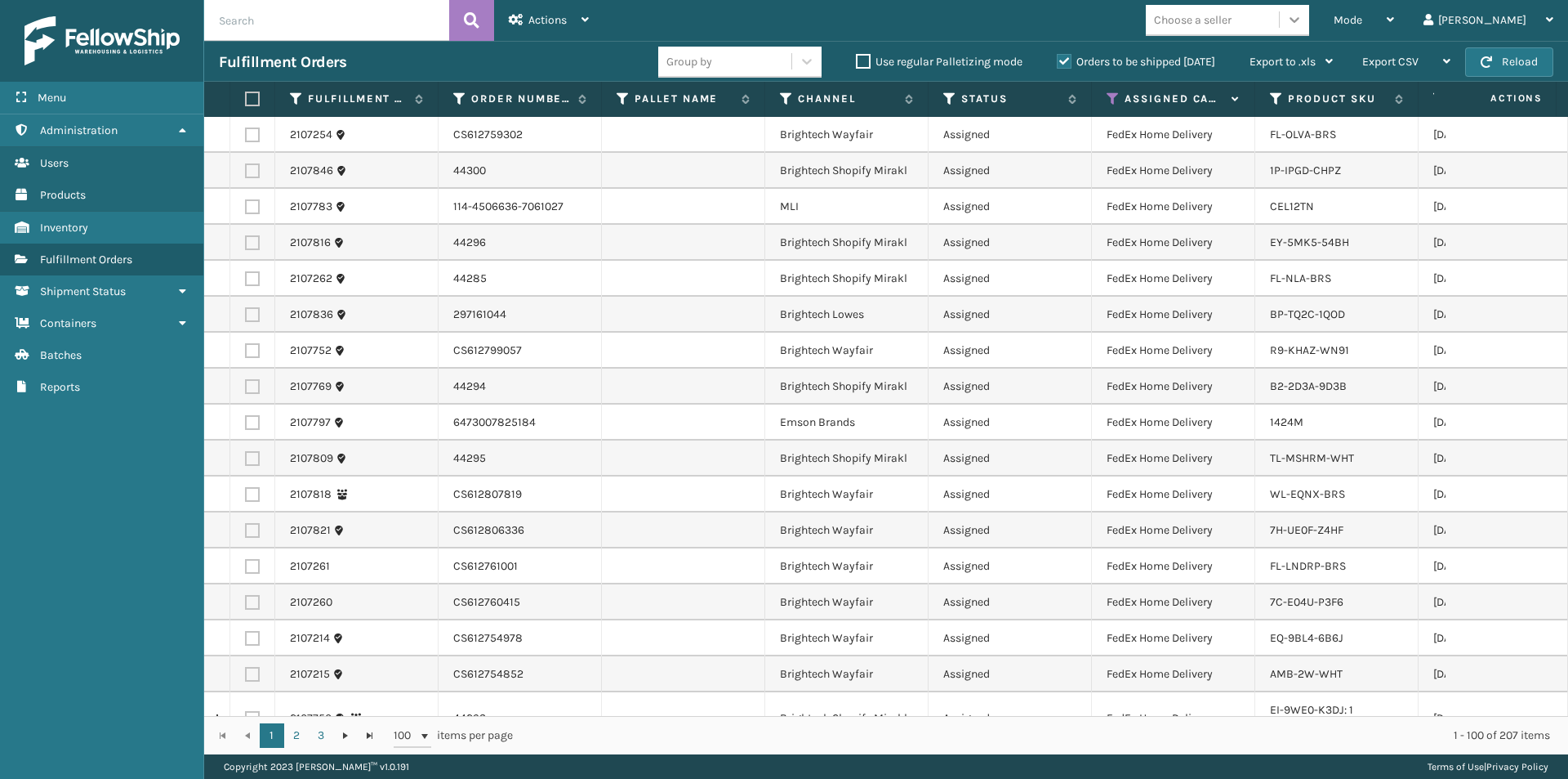
click at [1310, 18] on div at bounding box center [1295, 20] width 29 height 29
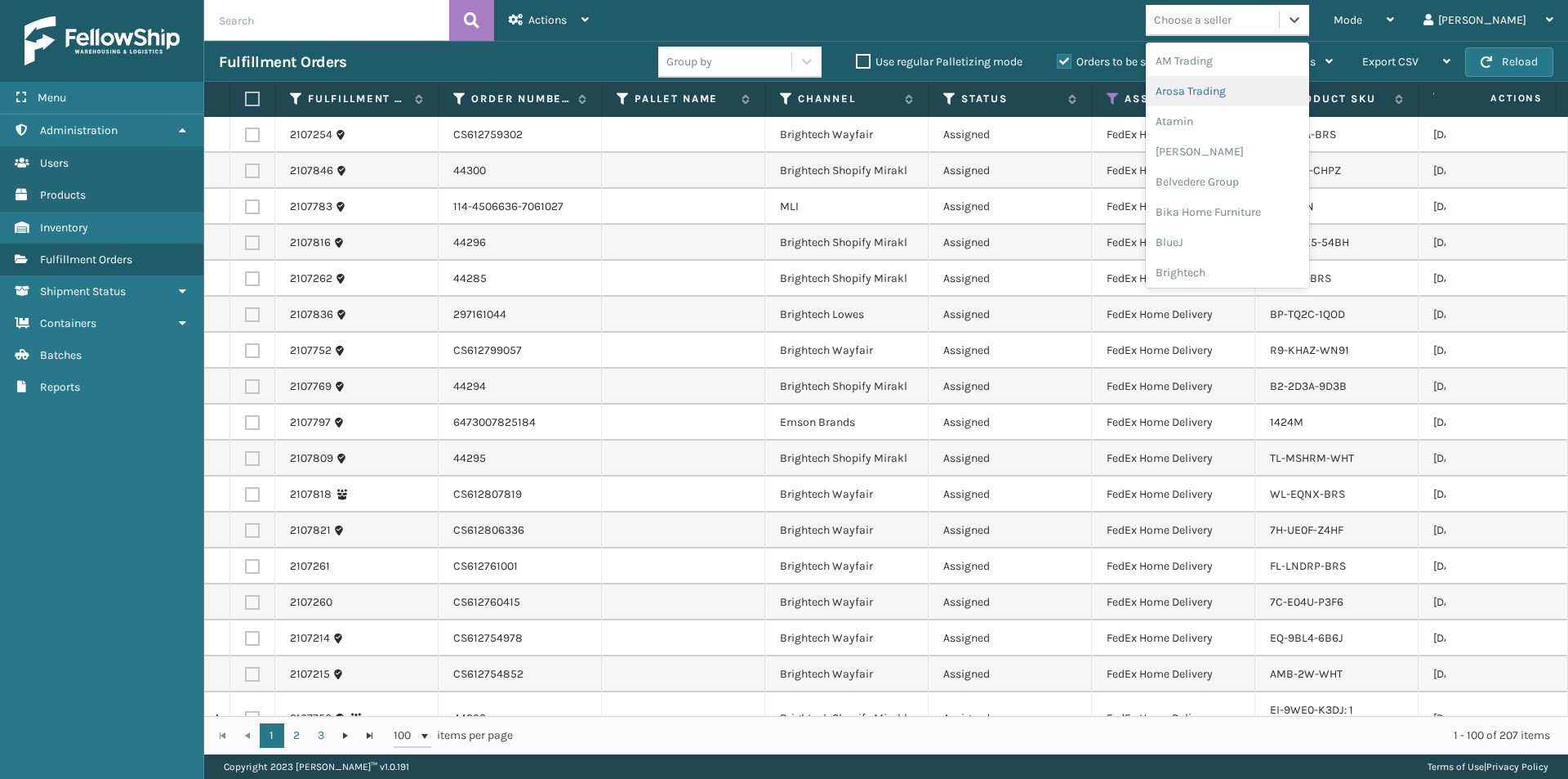
click at [1263, 97] on div "Arosa Trading" at bounding box center [1228, 91] width 163 height 30
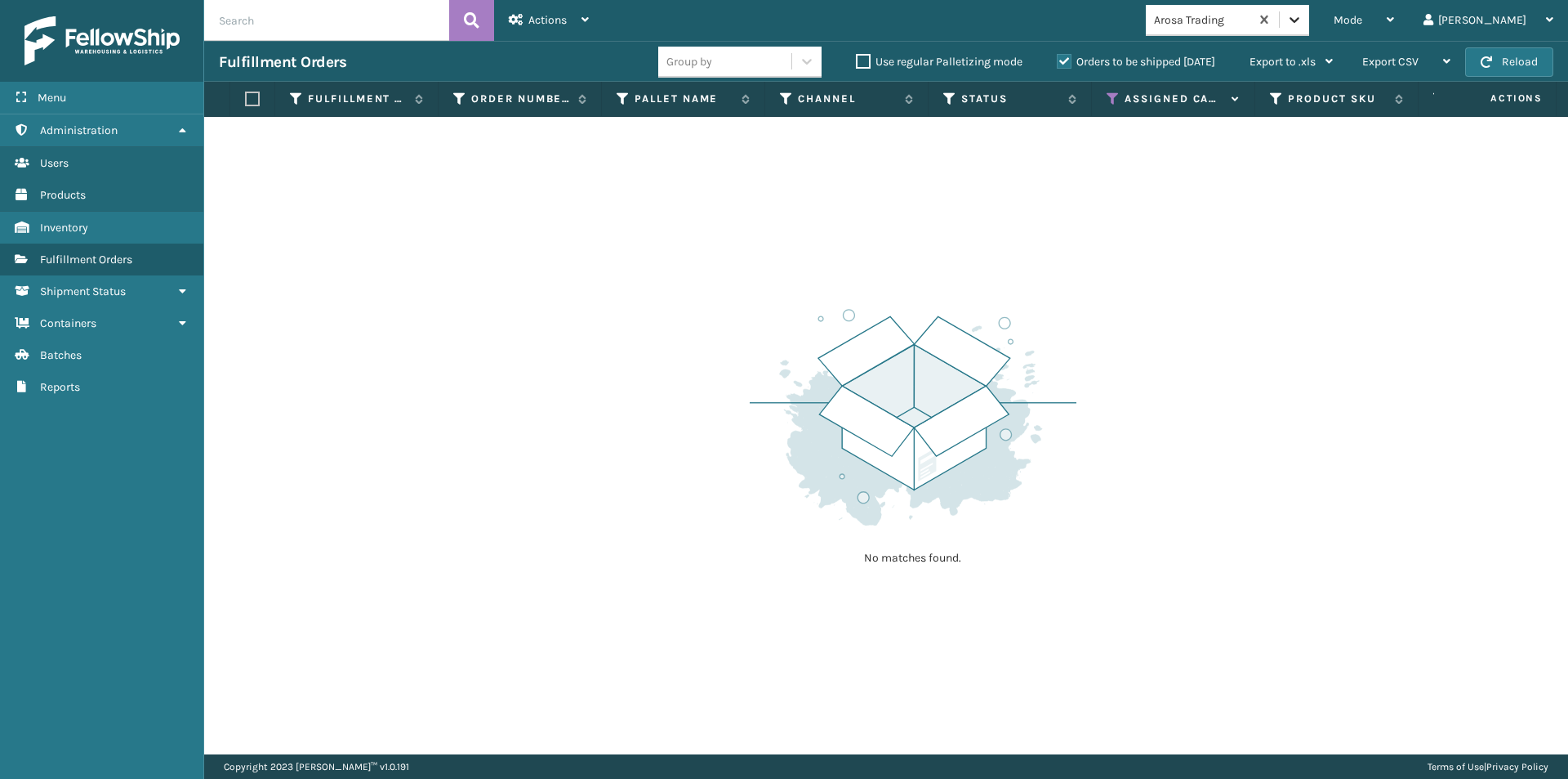
click at [1303, 21] on icon at bounding box center [1295, 20] width 16 height 16
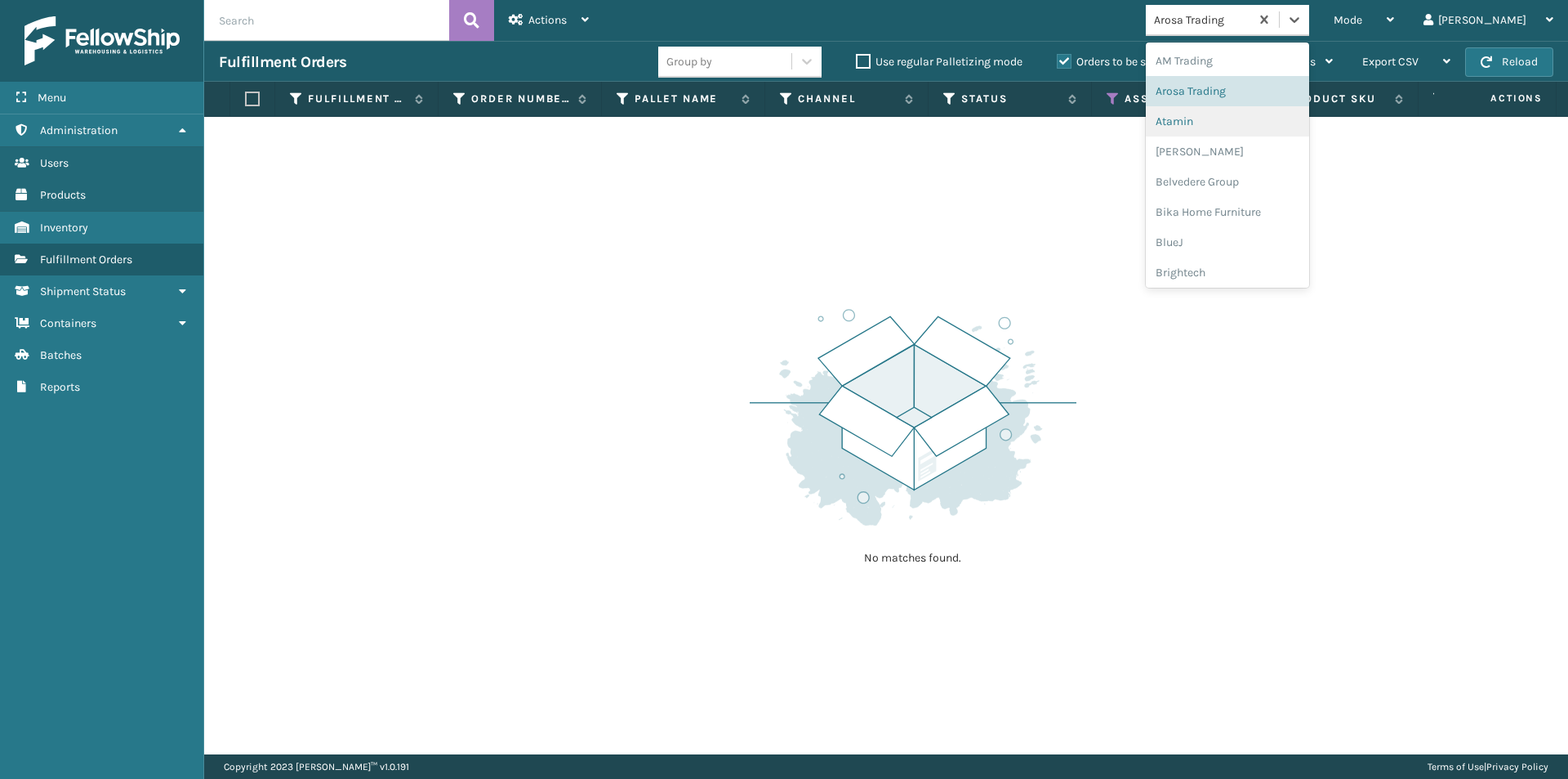
click at [1255, 124] on div "Atamin" at bounding box center [1228, 122] width 163 height 30
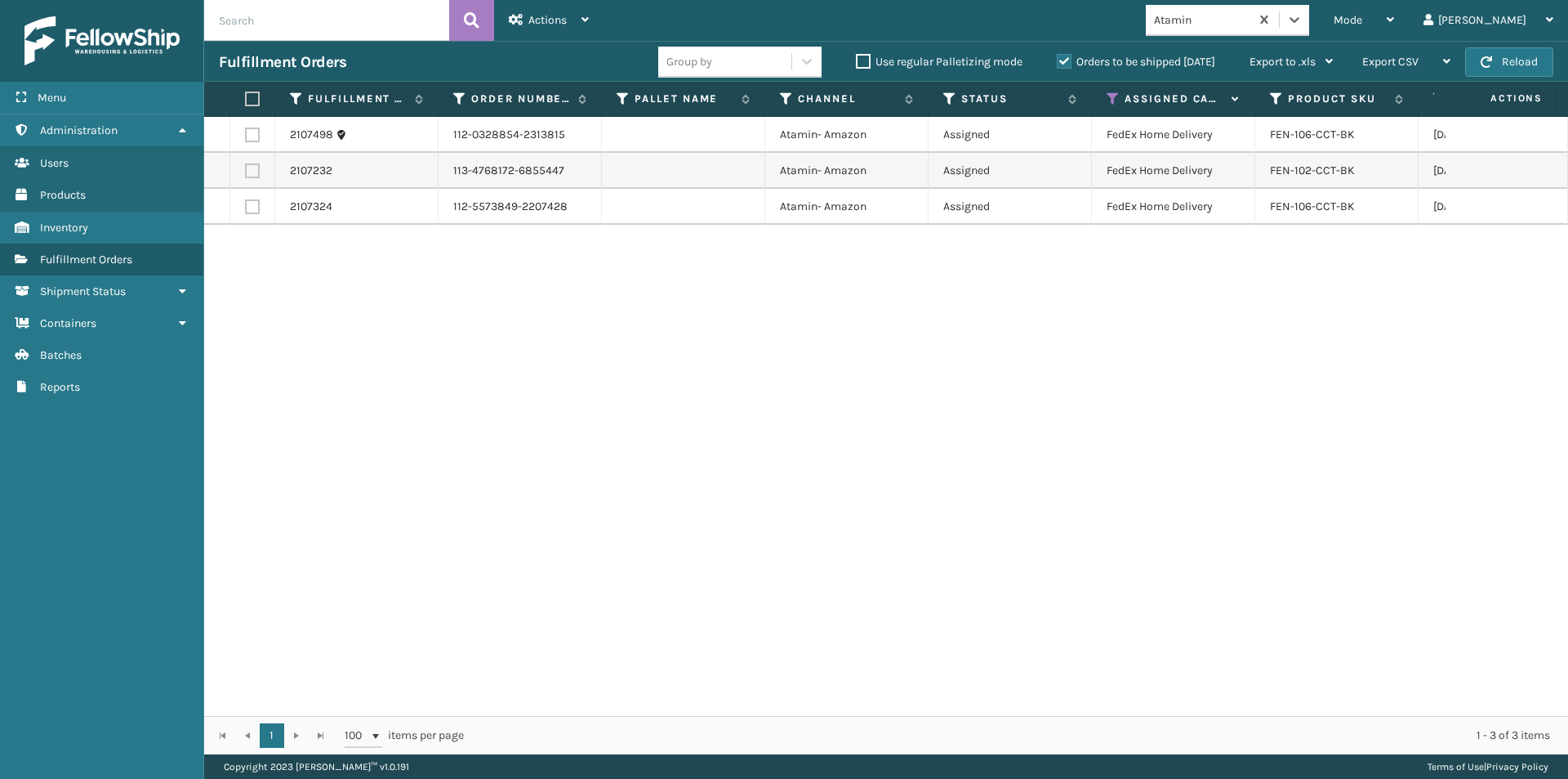
click at [249, 100] on label at bounding box center [249, 99] width 10 height 15
click at [246, 100] on input "checkbox" at bounding box center [245, 99] width 1 height 11
checkbox input "true"
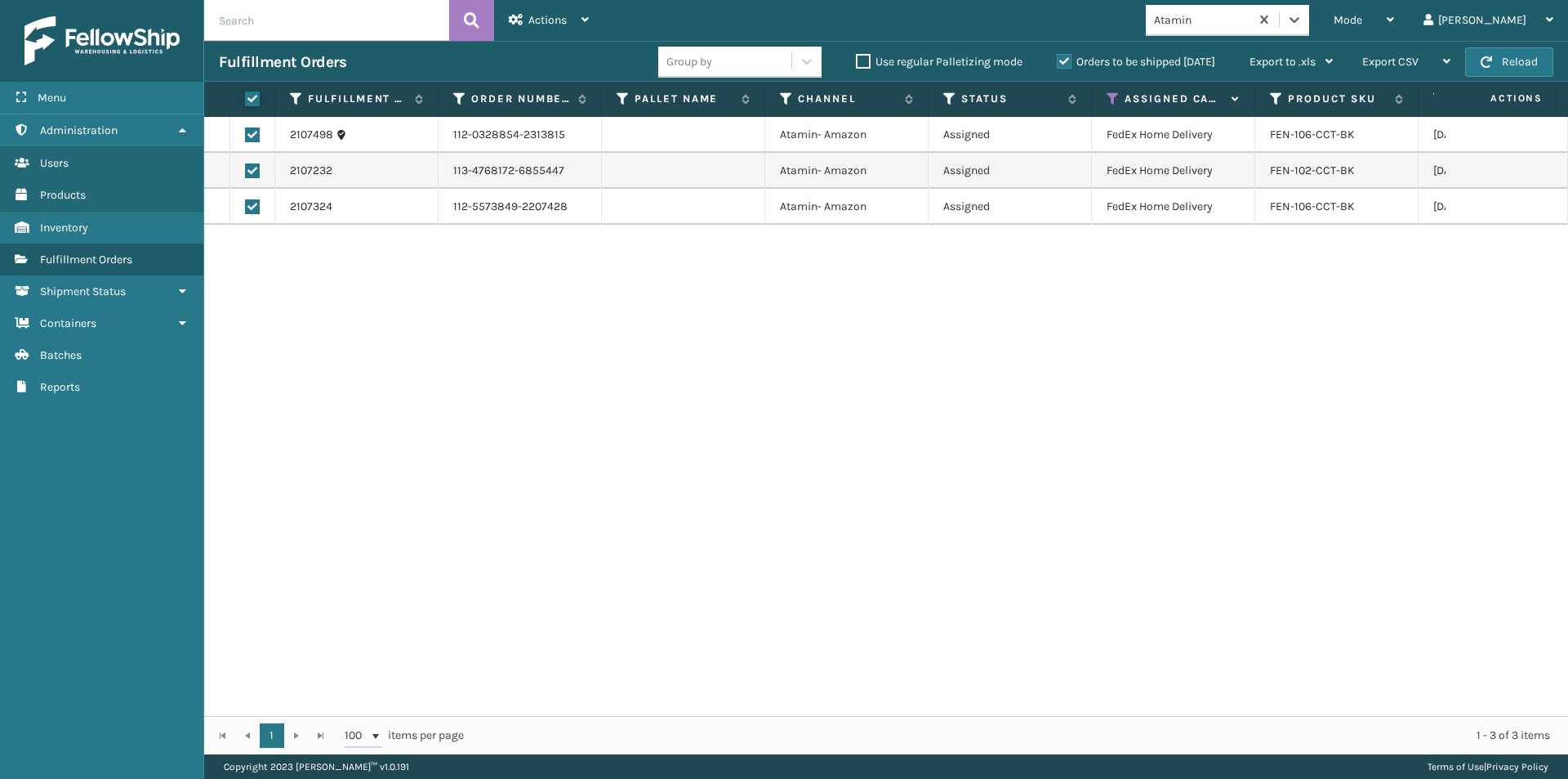
checkbox input "true"
click at [524, 26] on div "Actions" at bounding box center [549, 20] width 80 height 41
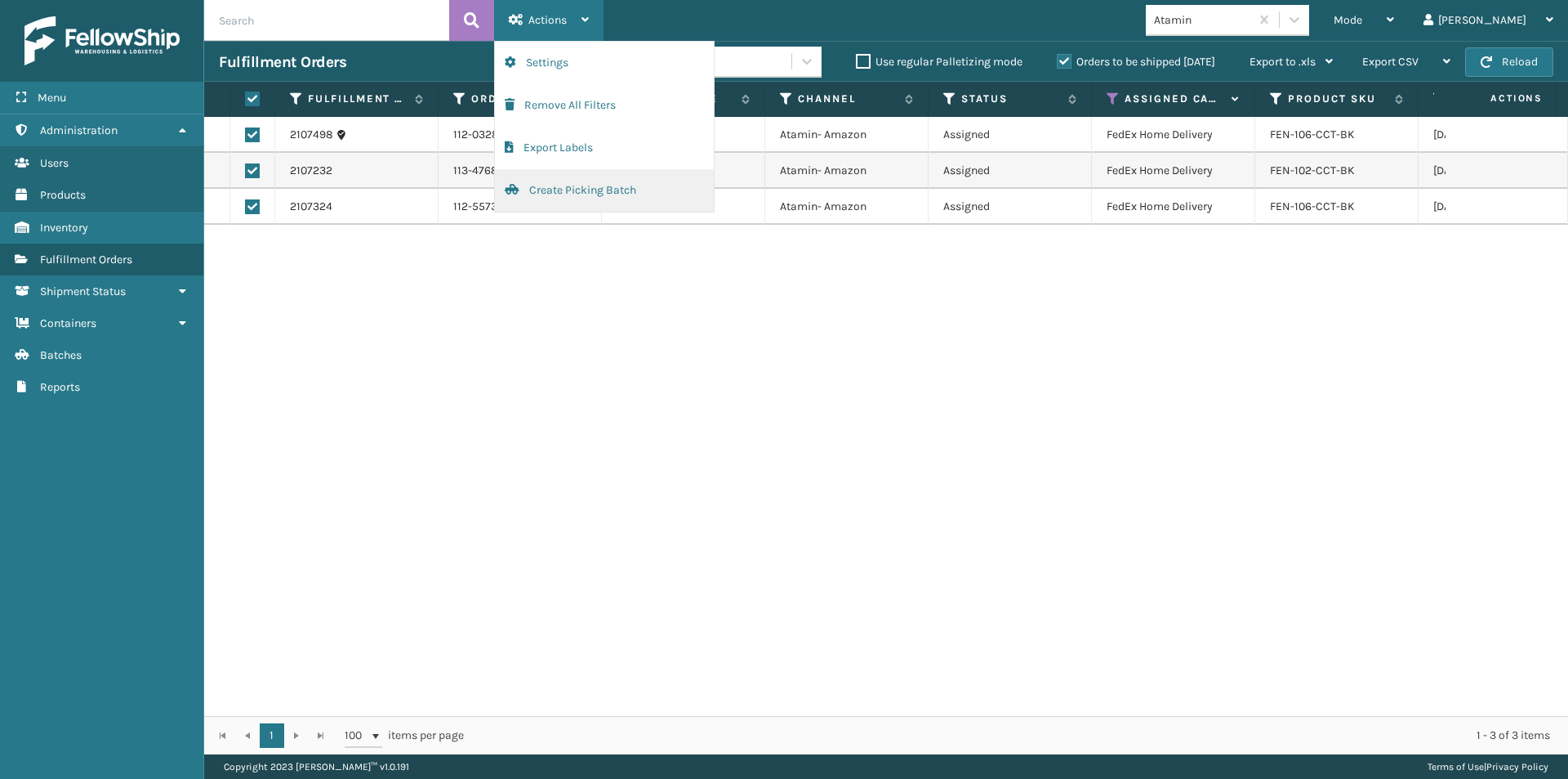
click at [542, 192] on button "Create Picking Batch" at bounding box center [605, 190] width 219 height 43
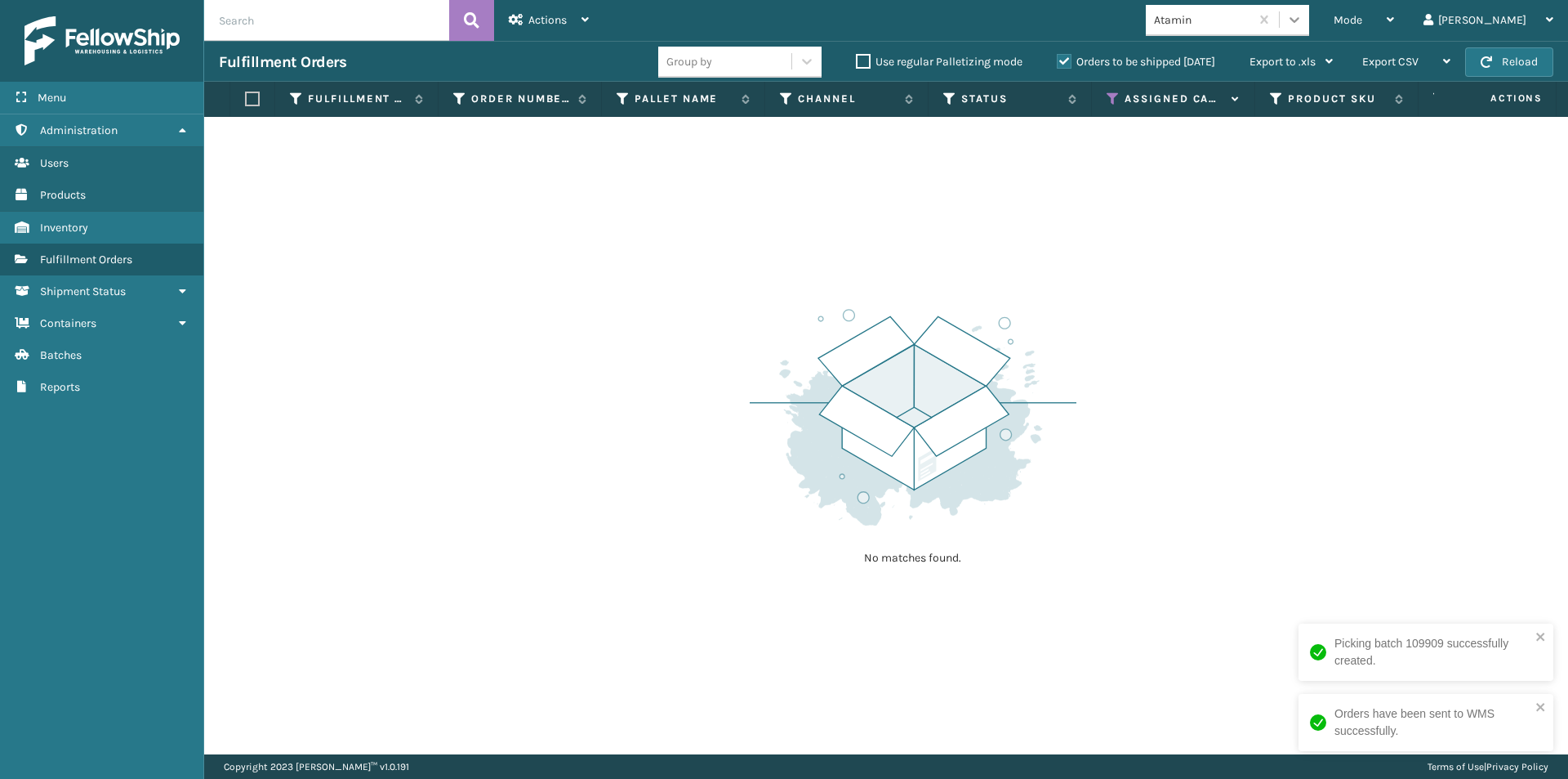
click at [1300, 19] on icon at bounding box center [1295, 20] width 10 height 5
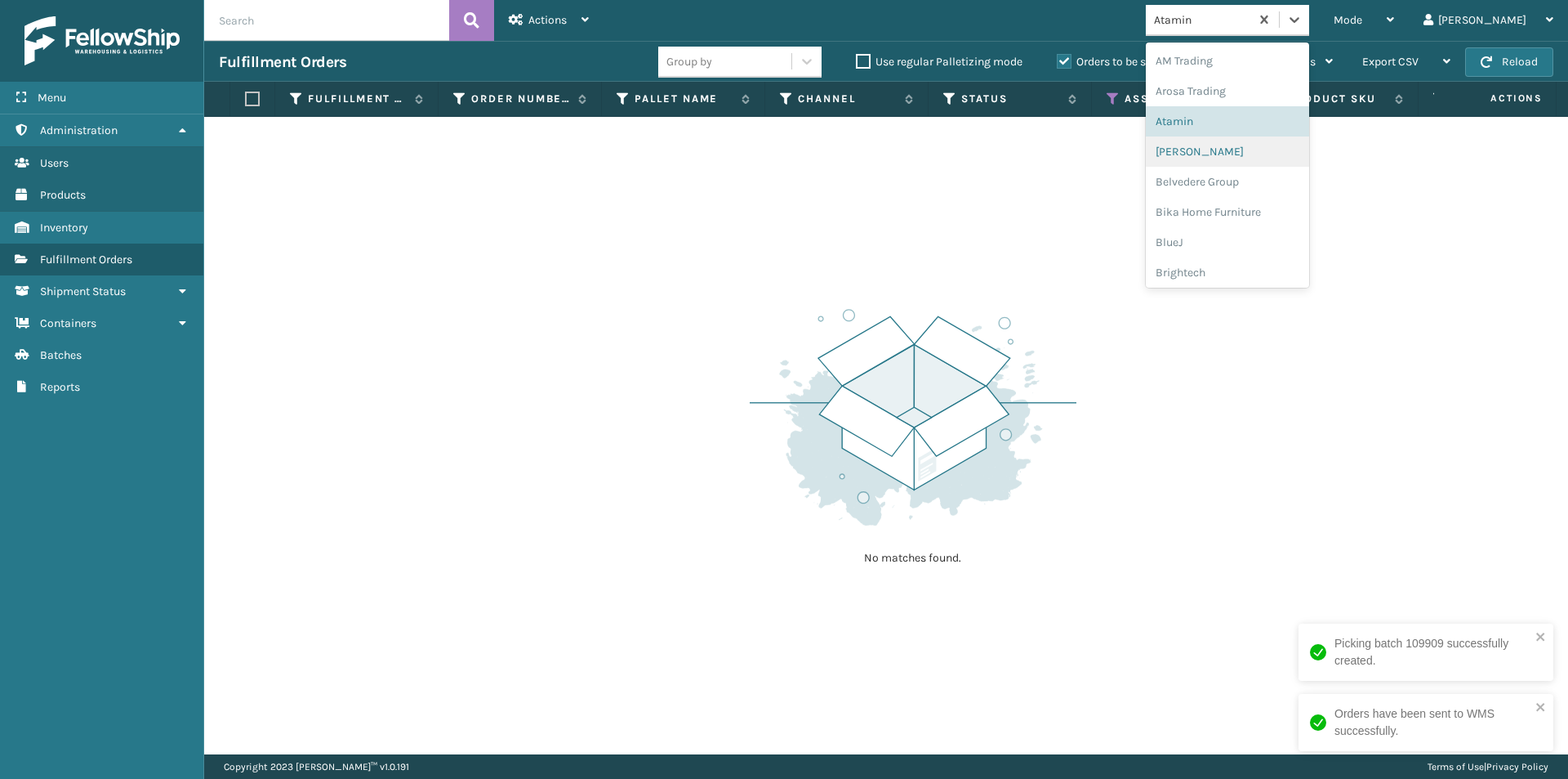
click at [1287, 163] on div "[PERSON_NAME]" at bounding box center [1228, 152] width 163 height 30
click at [1303, 22] on icon at bounding box center [1295, 20] width 16 height 16
click at [1260, 182] on div "Belvedere Group" at bounding box center [1228, 182] width 163 height 30
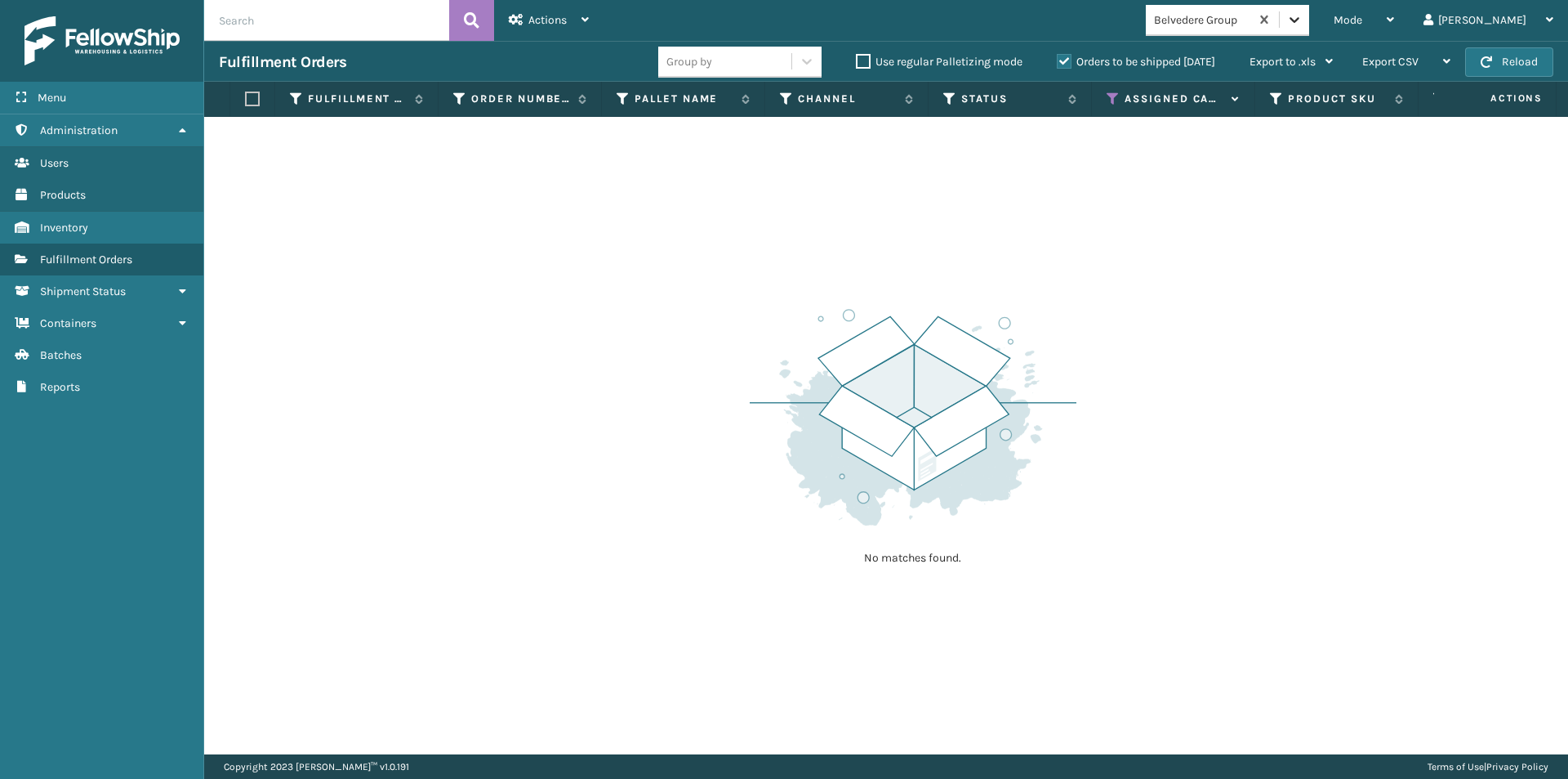
click at [1300, 18] on icon at bounding box center [1295, 20] width 10 height 5
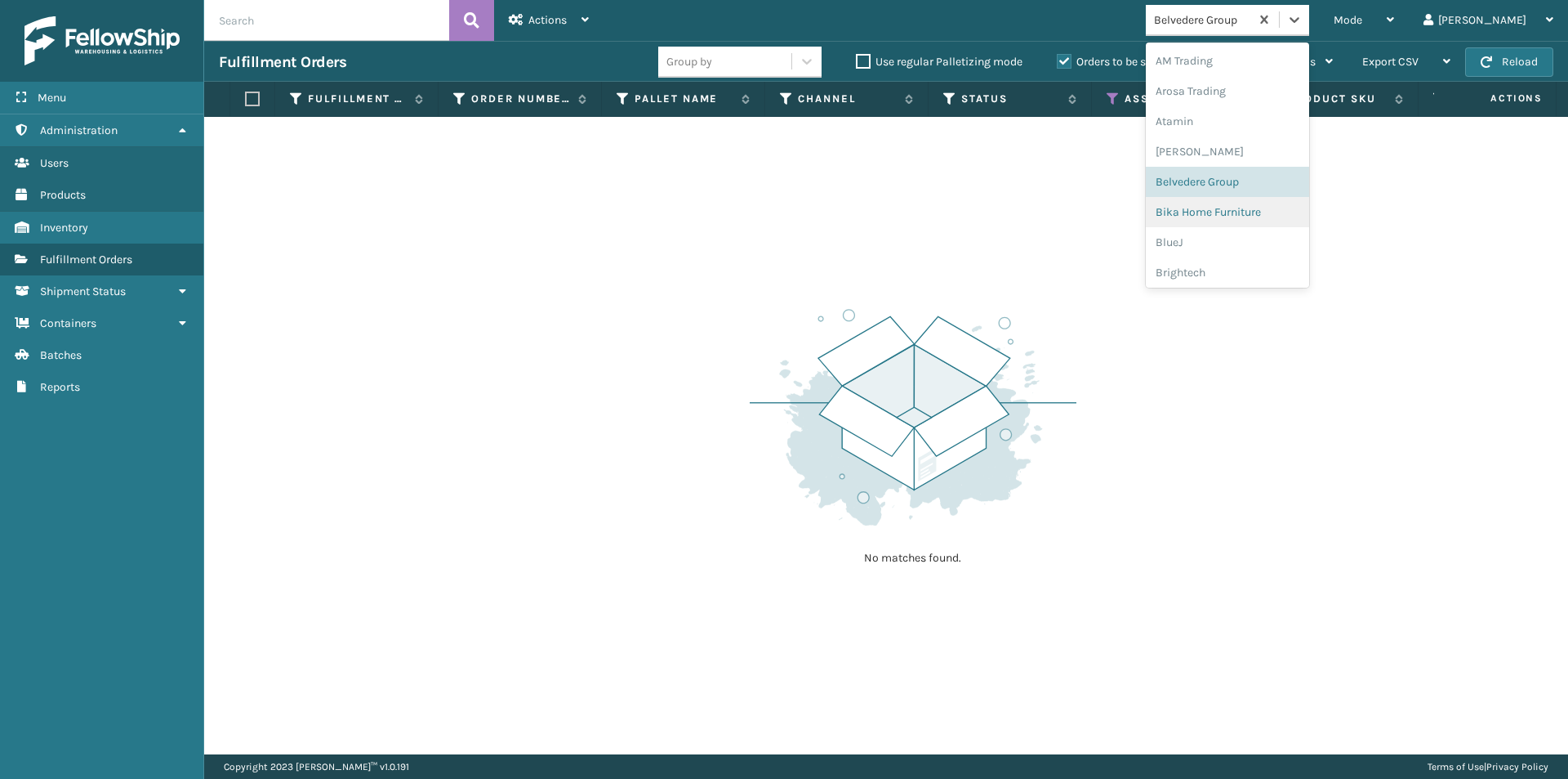
click at [1269, 206] on div "Bika Home Furniture" at bounding box center [1228, 212] width 163 height 30
click at [1303, 14] on icon at bounding box center [1295, 20] width 16 height 16
click at [1260, 242] on div "BlueJ" at bounding box center [1228, 242] width 163 height 30
click at [1310, 14] on div at bounding box center [1295, 20] width 29 height 29
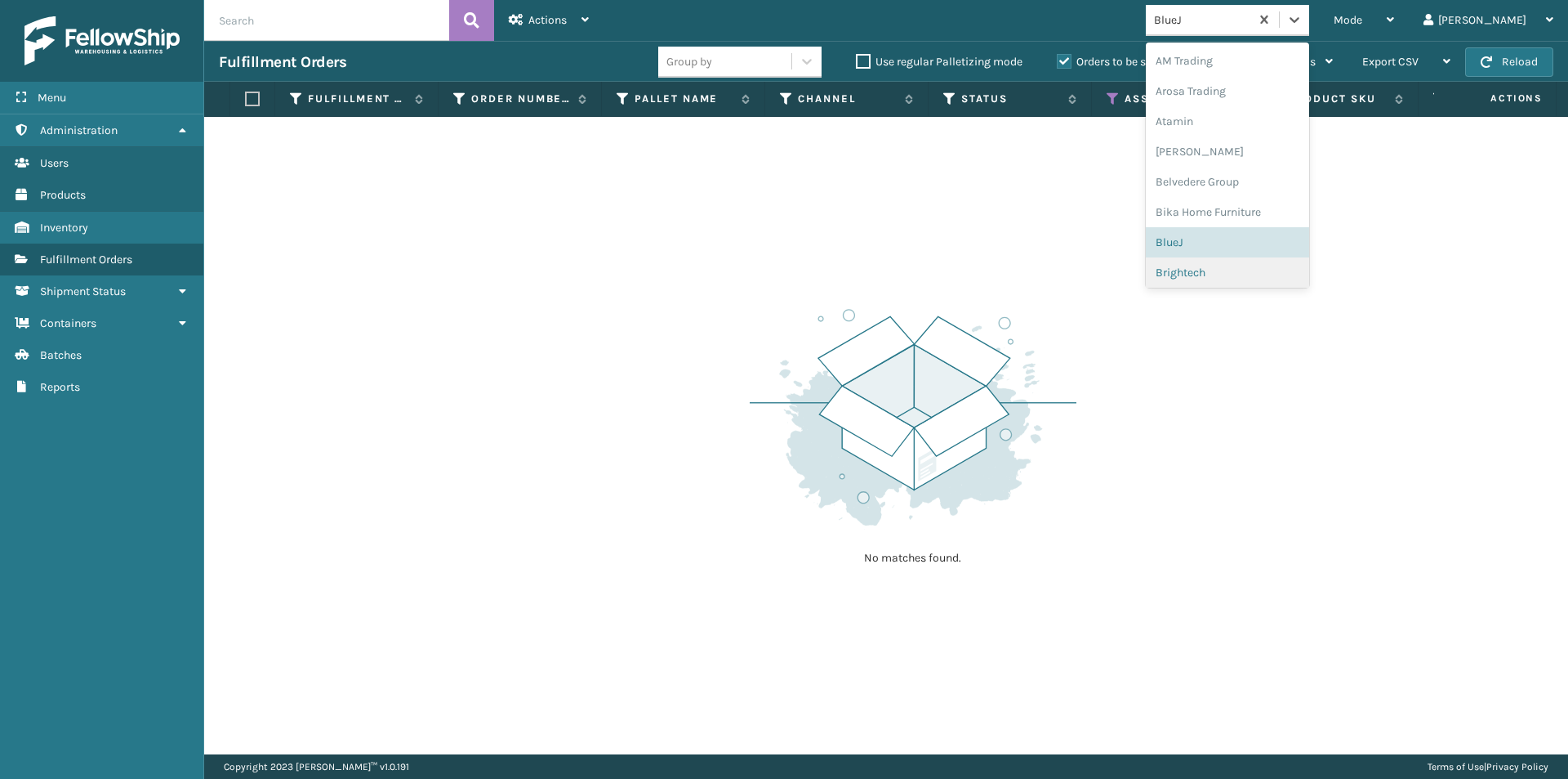
click at [1273, 265] on div "Brightech" at bounding box center [1228, 273] width 163 height 30
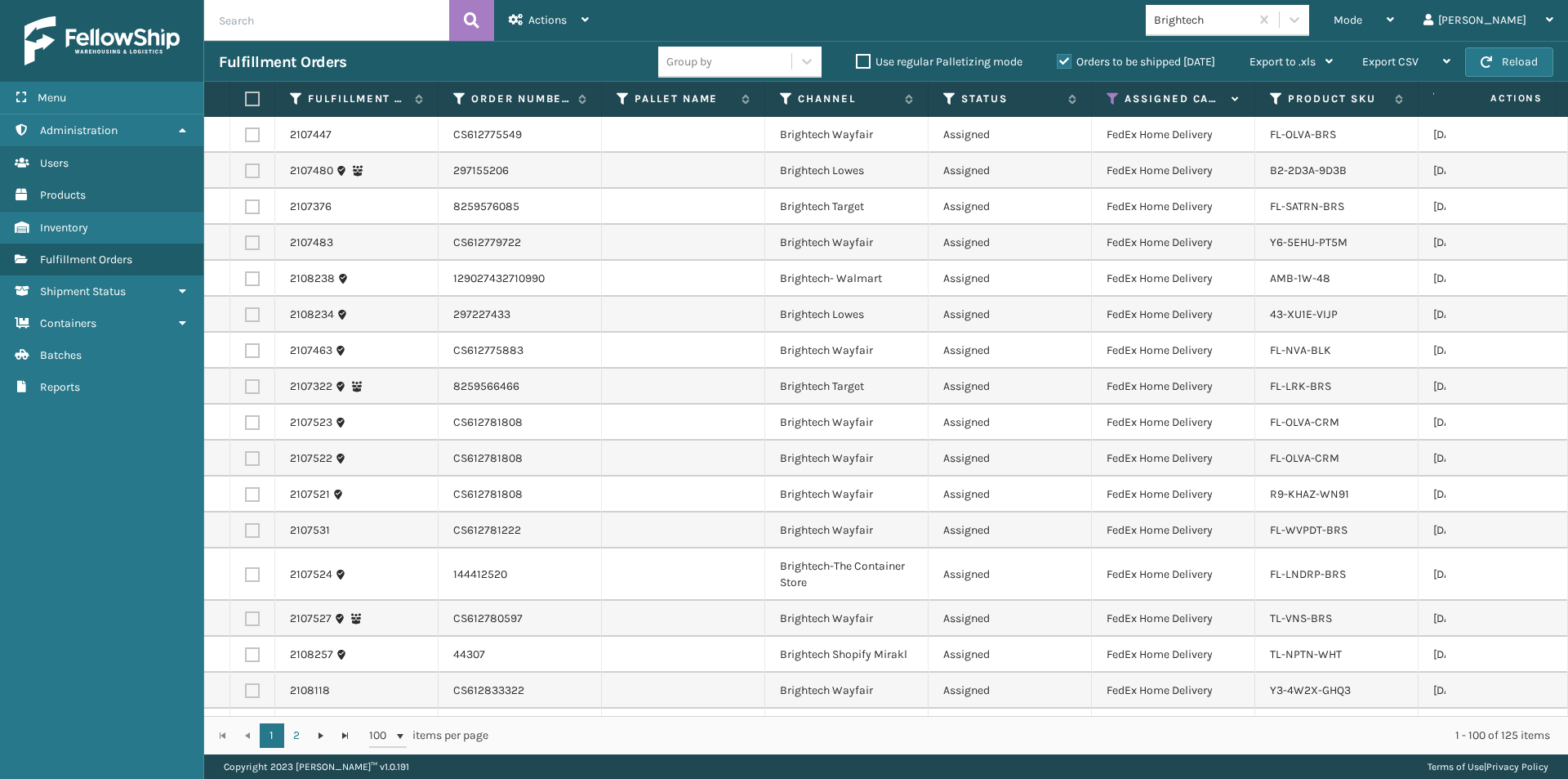
click at [254, 99] on label at bounding box center [249, 99] width 10 height 15
click at [246, 99] on input "checkbox" at bounding box center [245, 99] width 1 height 11
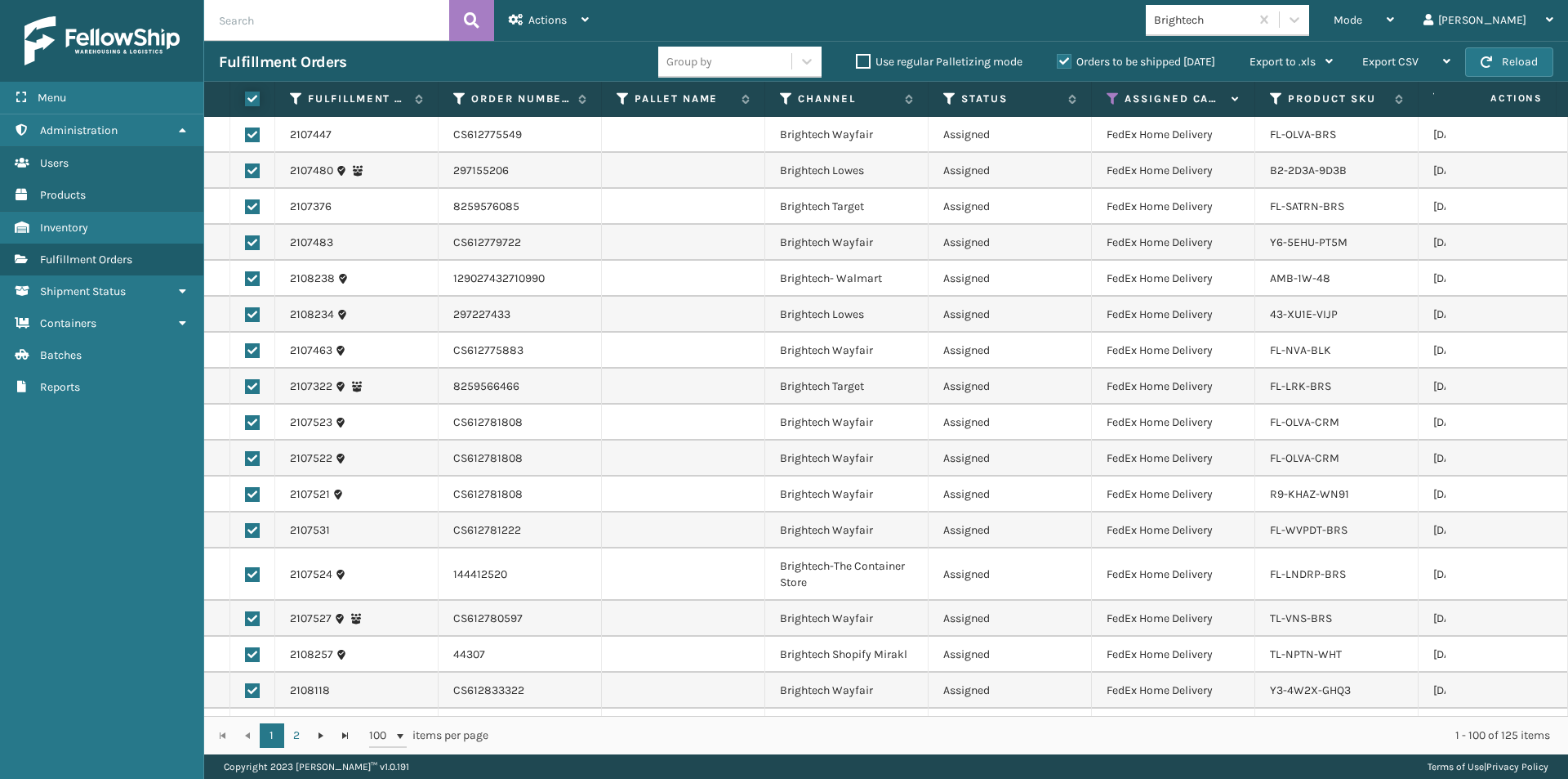
checkbox input "true"
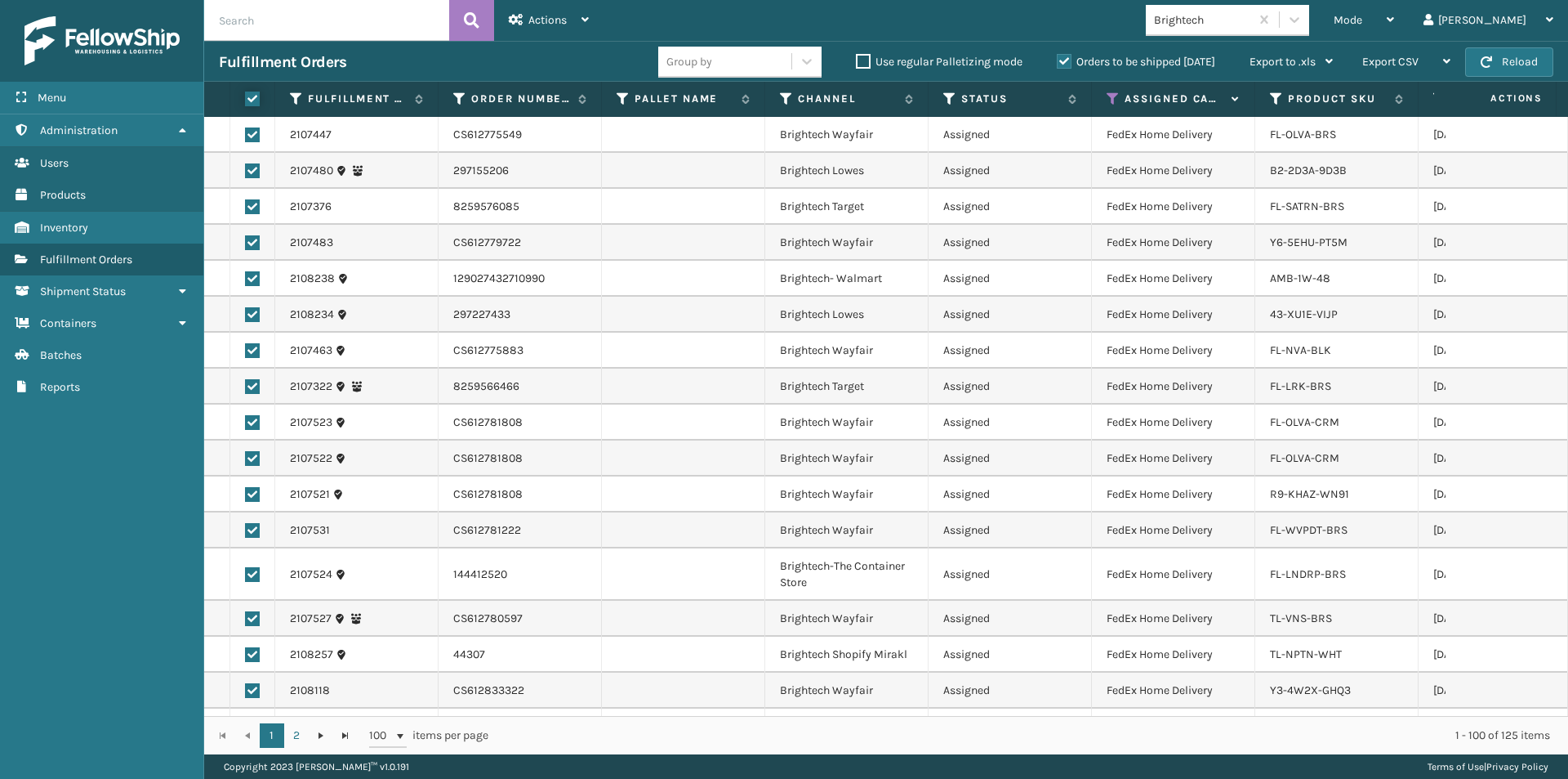
checkbox input "true"
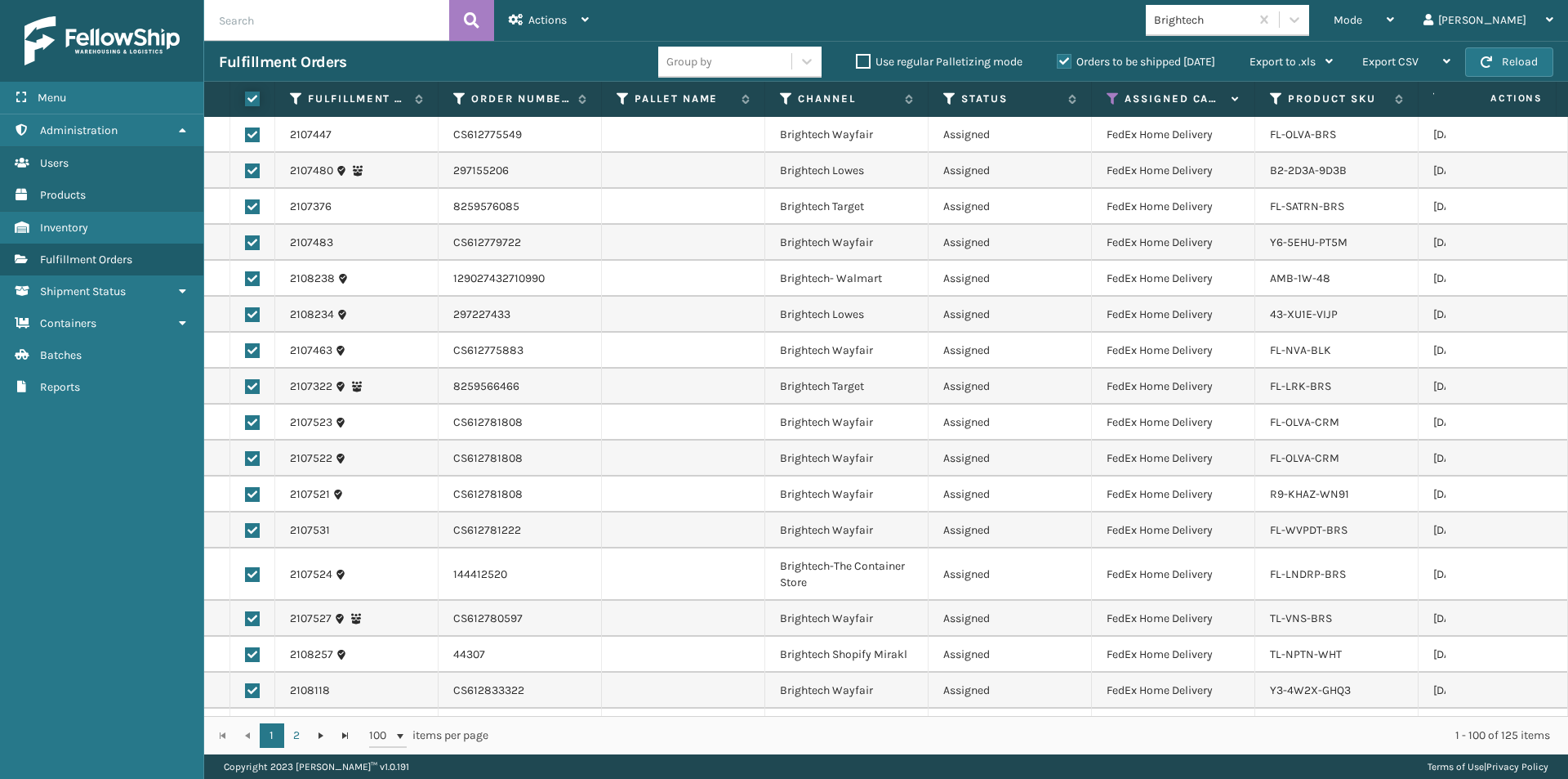
checkbox input "true"
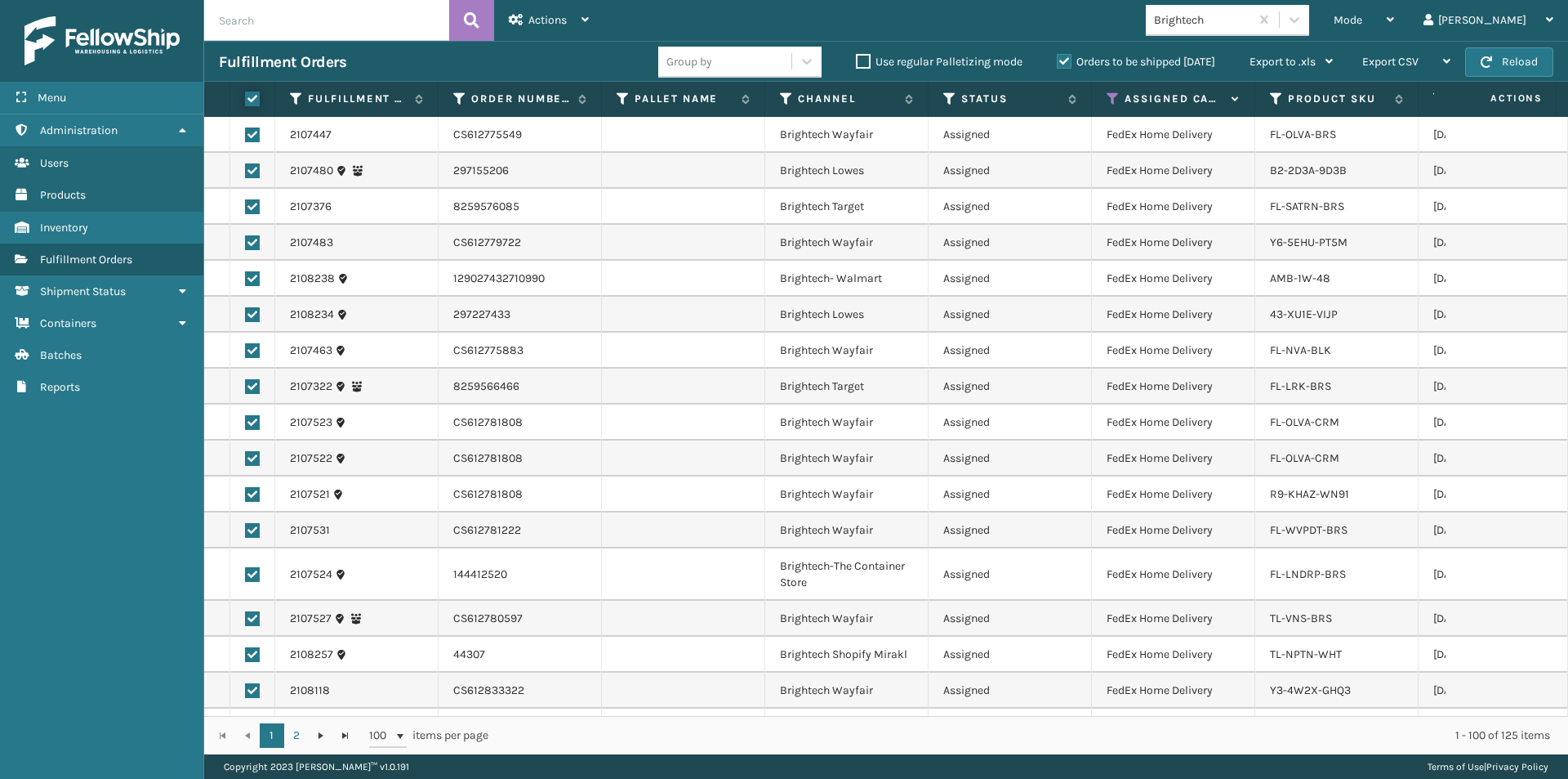
checkbox input "true"
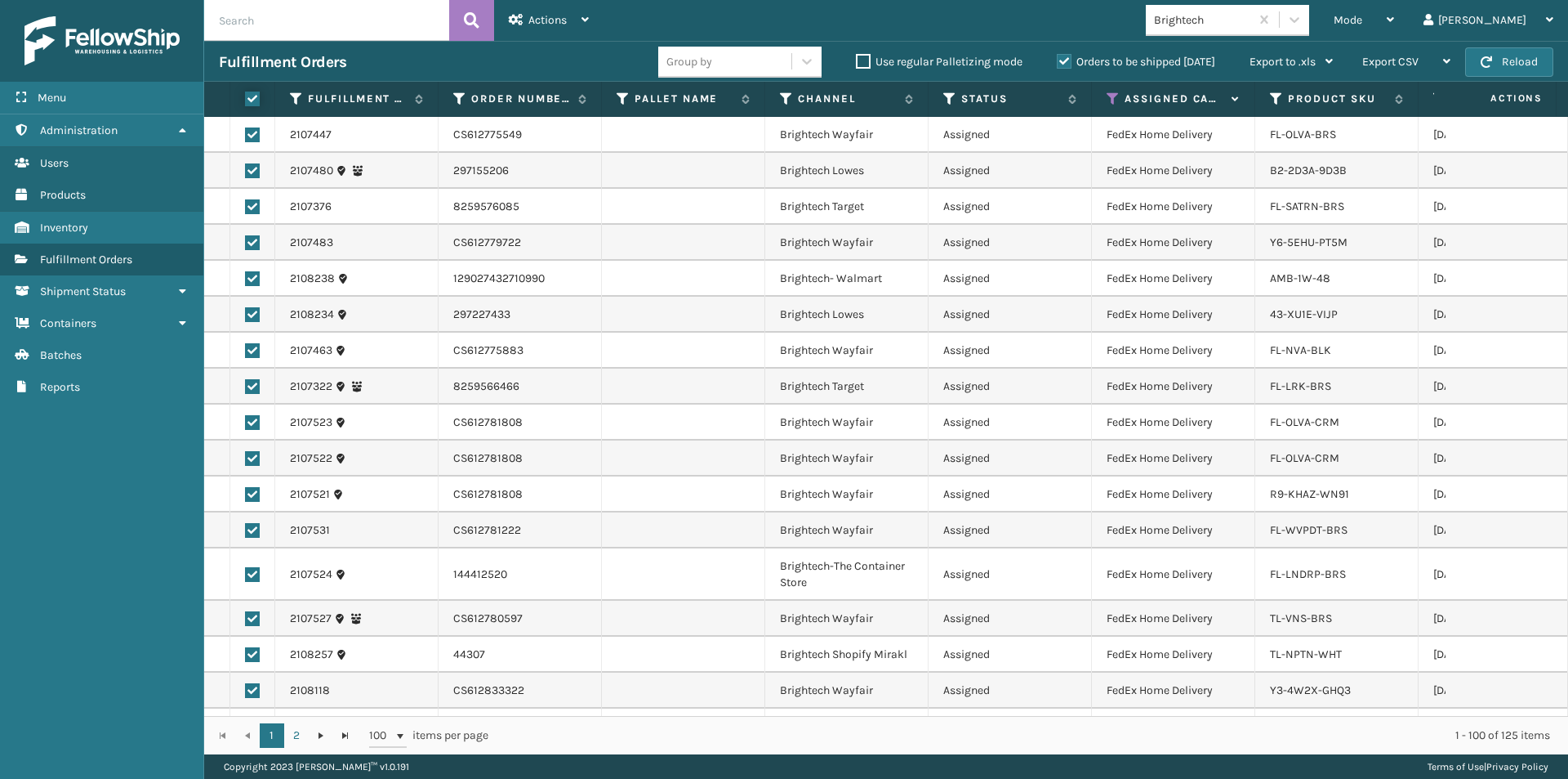
checkbox input "true"
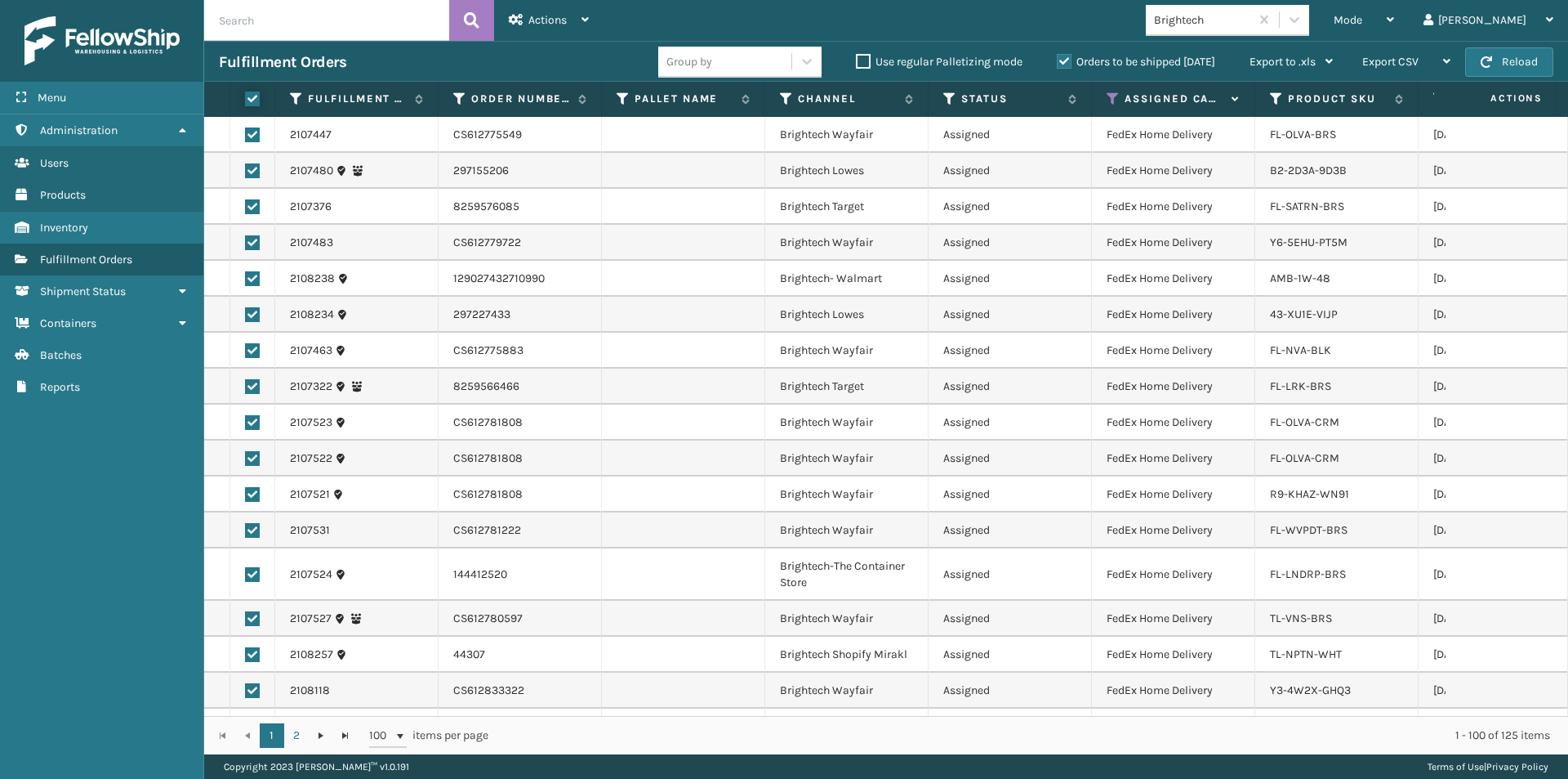
checkbox input "true"
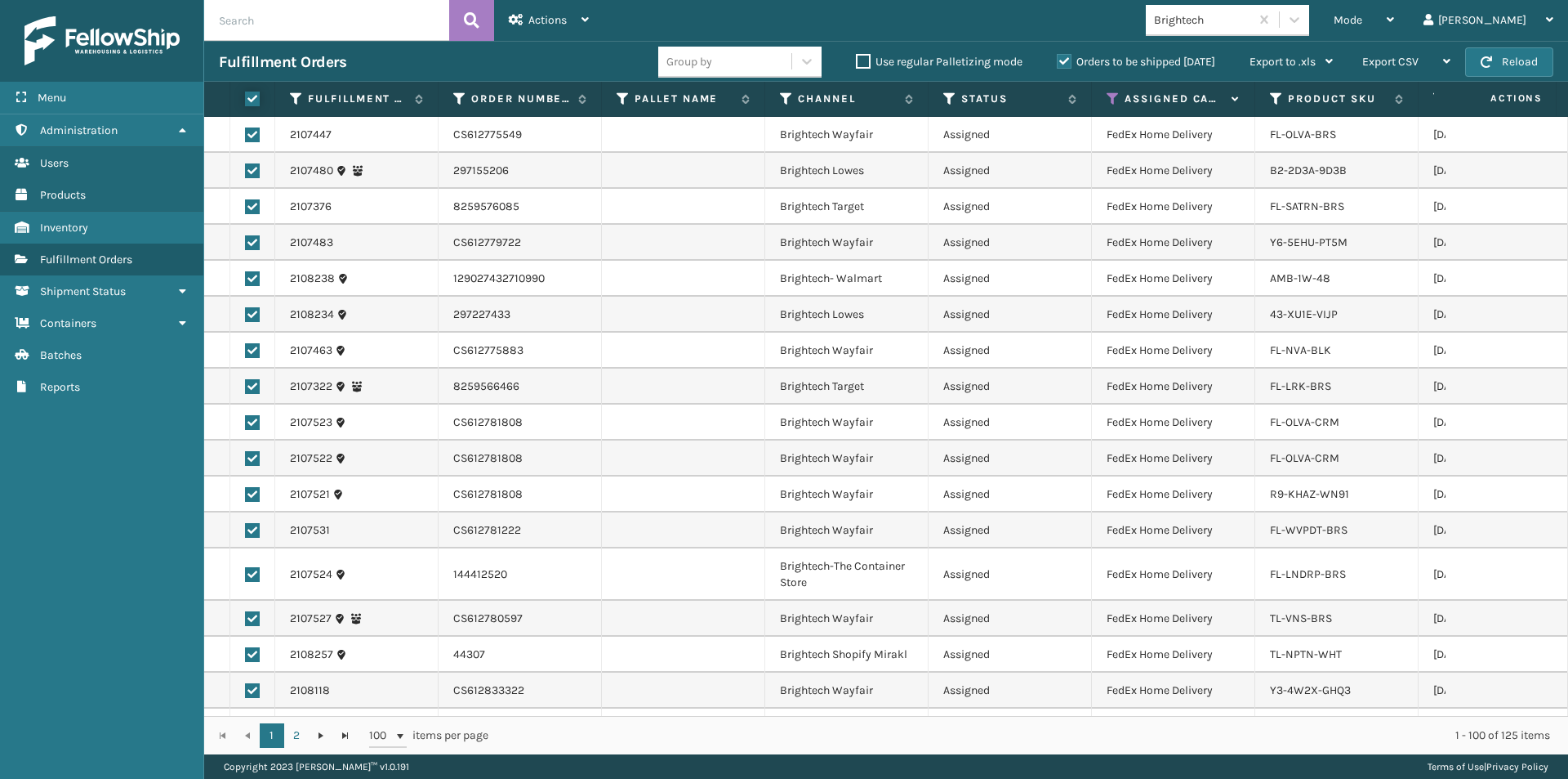
checkbox input "true"
click at [542, 28] on div "Actions" at bounding box center [549, 20] width 80 height 41
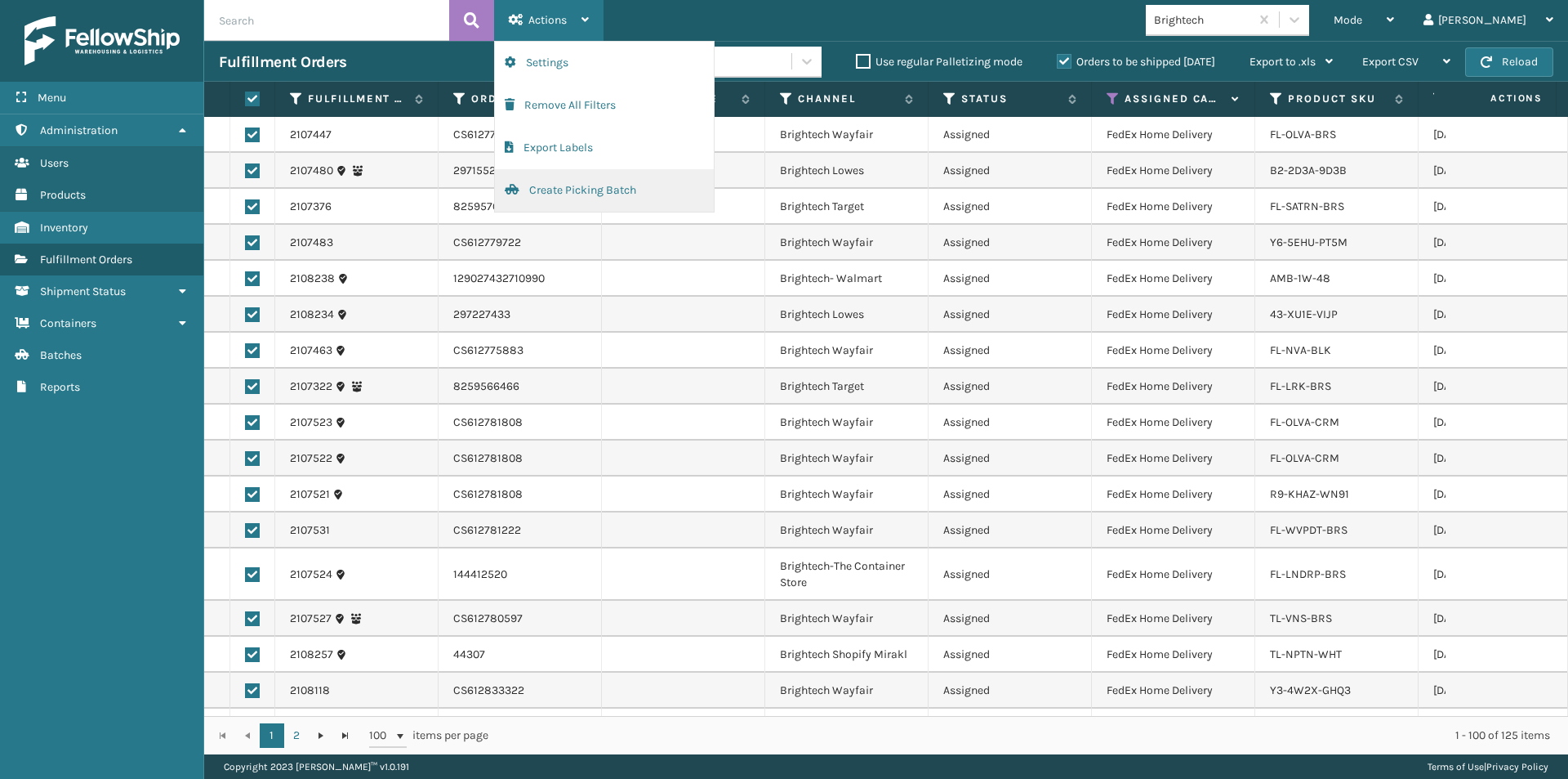
click at [554, 185] on button "Create Picking Batch" at bounding box center [605, 190] width 219 height 43
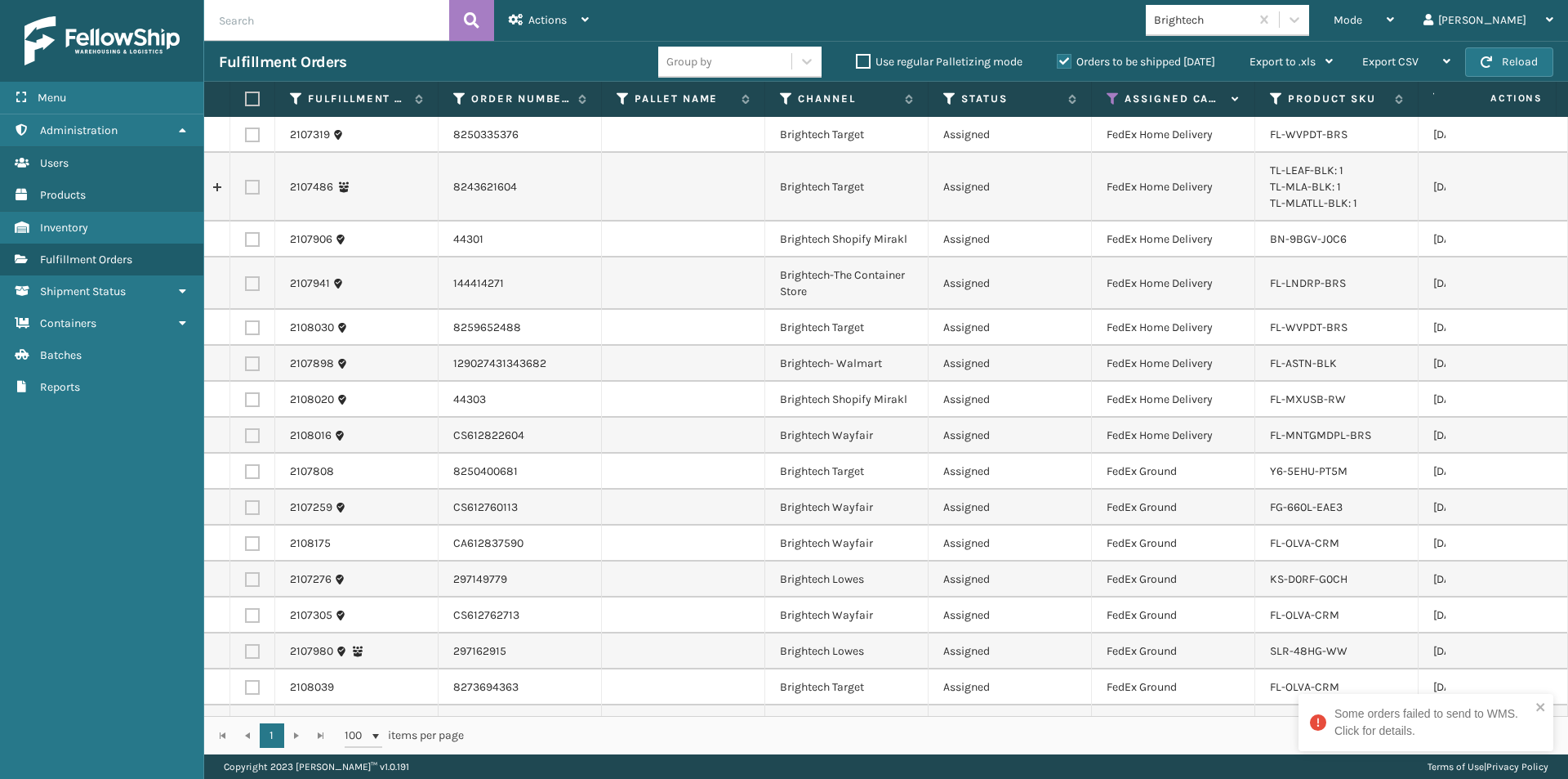
click at [250, 98] on label at bounding box center [249, 99] width 10 height 15
click at [246, 98] on input "checkbox" at bounding box center [245, 99] width 1 height 11
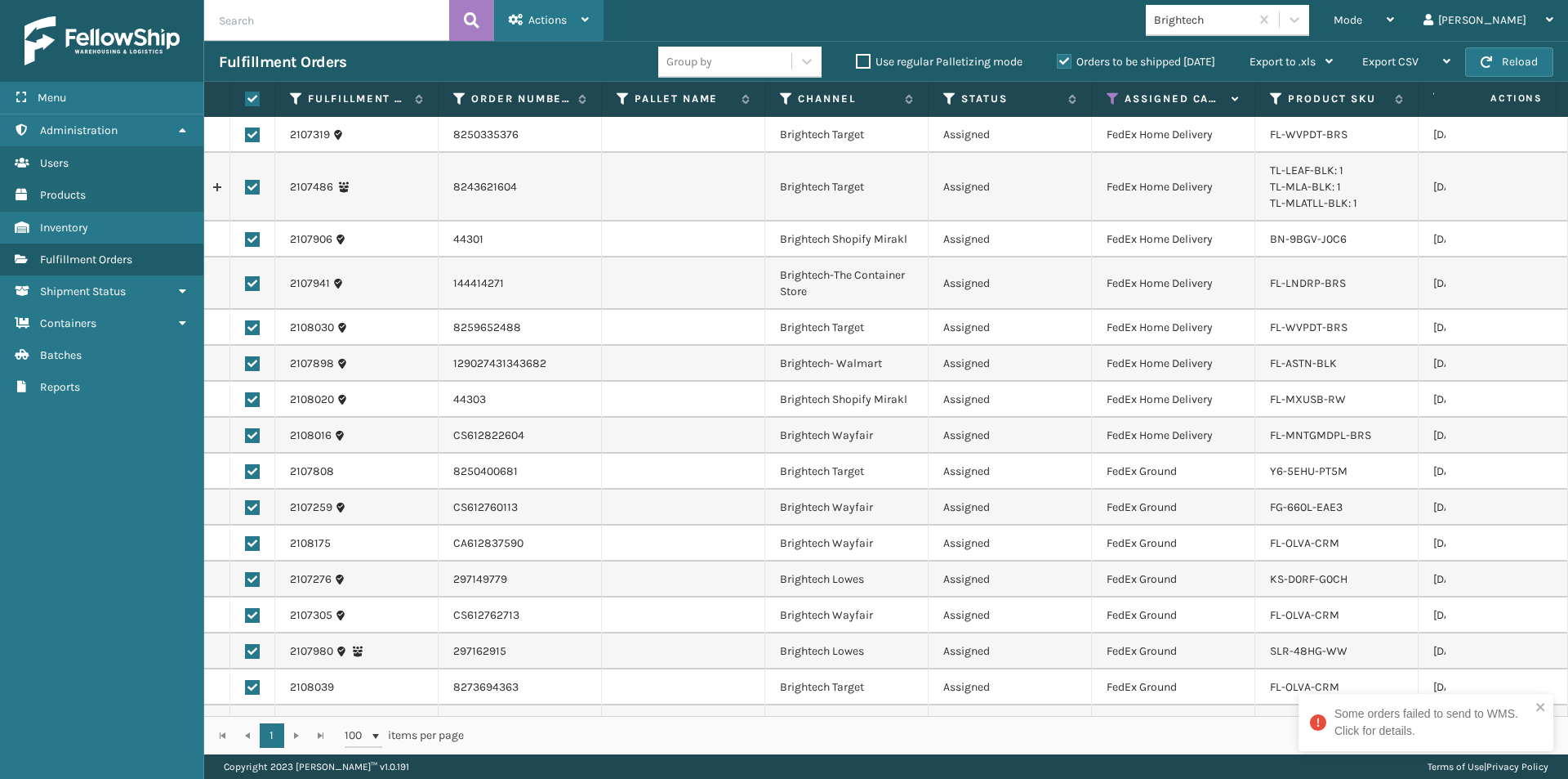
click at [589, 17] on icon at bounding box center [585, 20] width 7 height 12
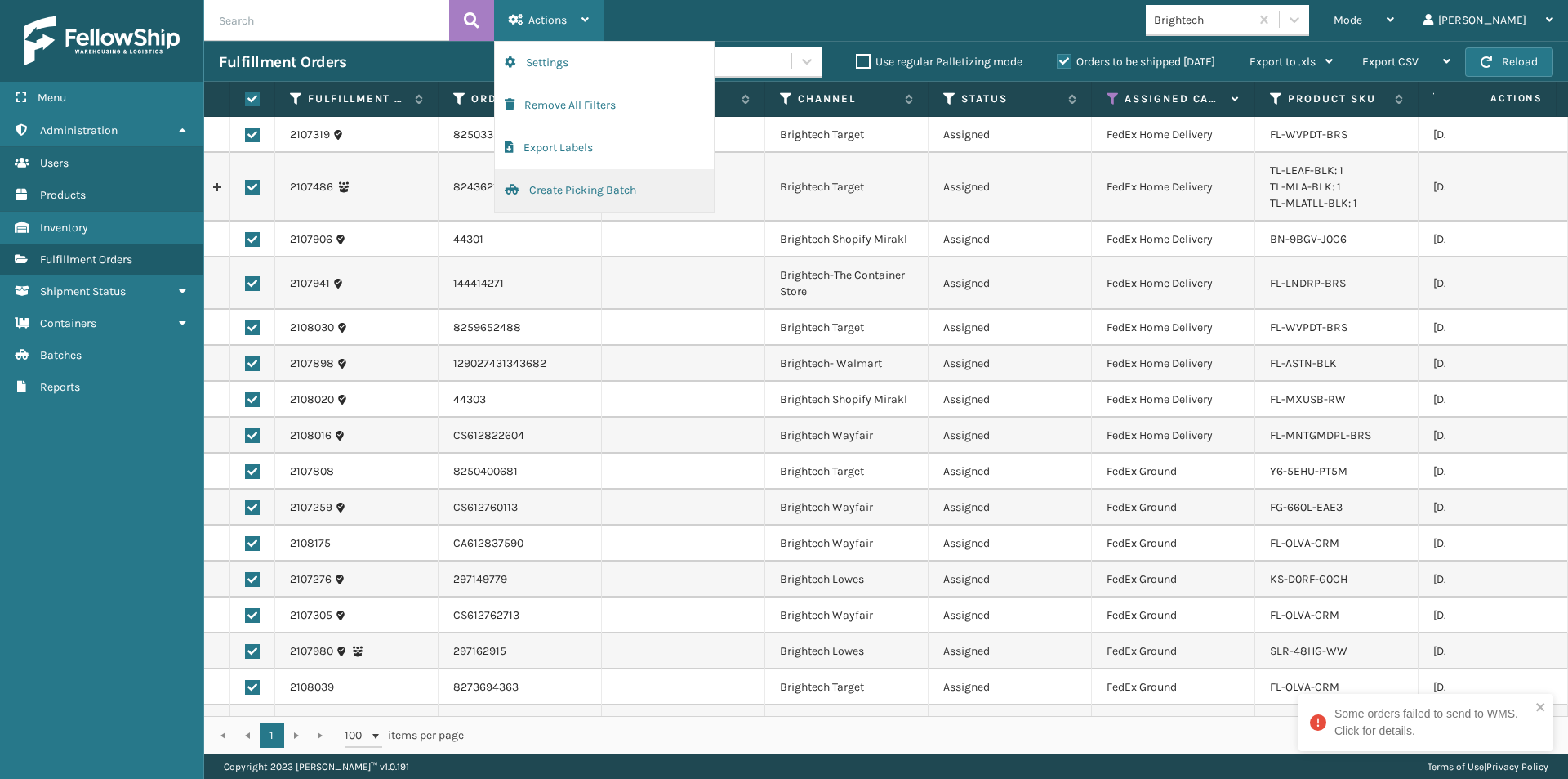
click at [603, 190] on button "Create Picking Batch" at bounding box center [605, 190] width 219 height 43
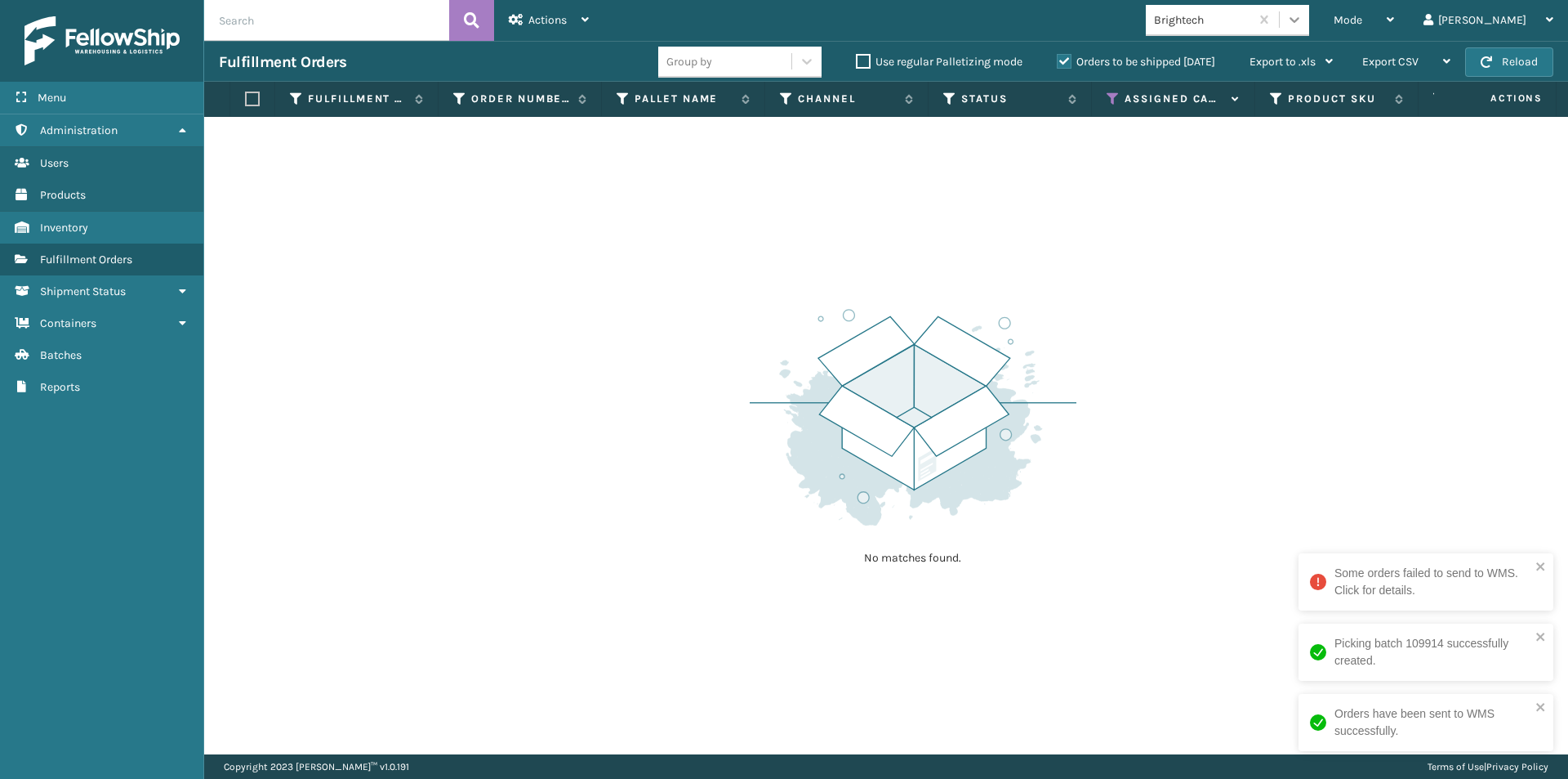
click at [1303, 19] on icon at bounding box center [1295, 20] width 16 height 16
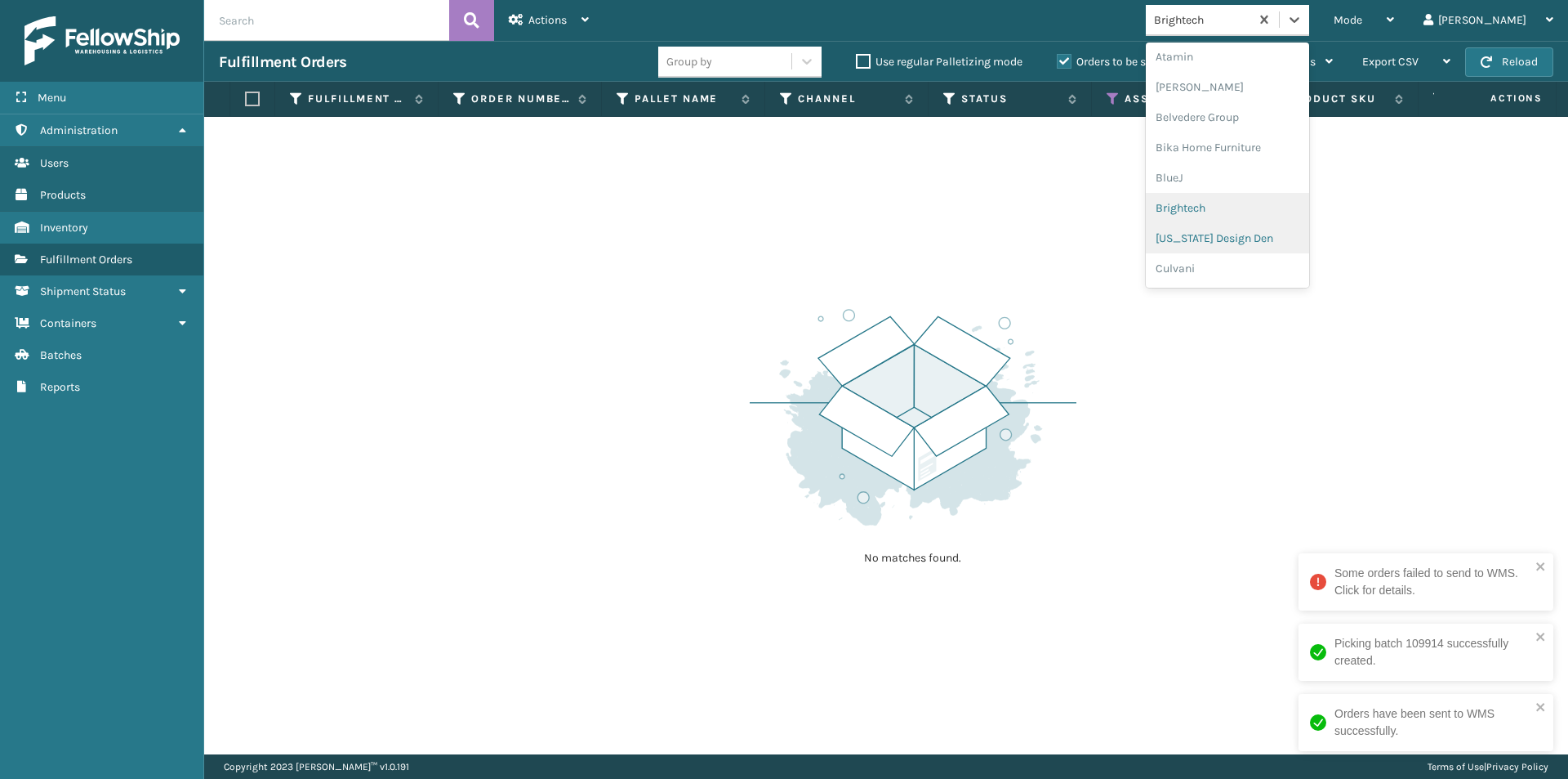
scroll to position [91, 0]
click at [1295, 219] on div "[US_STATE] Design Den" at bounding box center [1228, 211] width 163 height 30
drag, startPoint x: 1352, startPoint y: 13, endPoint x: 1333, endPoint y: 62, distance: 52.6
click at [1303, 12] on icon at bounding box center [1295, 20] width 16 height 16
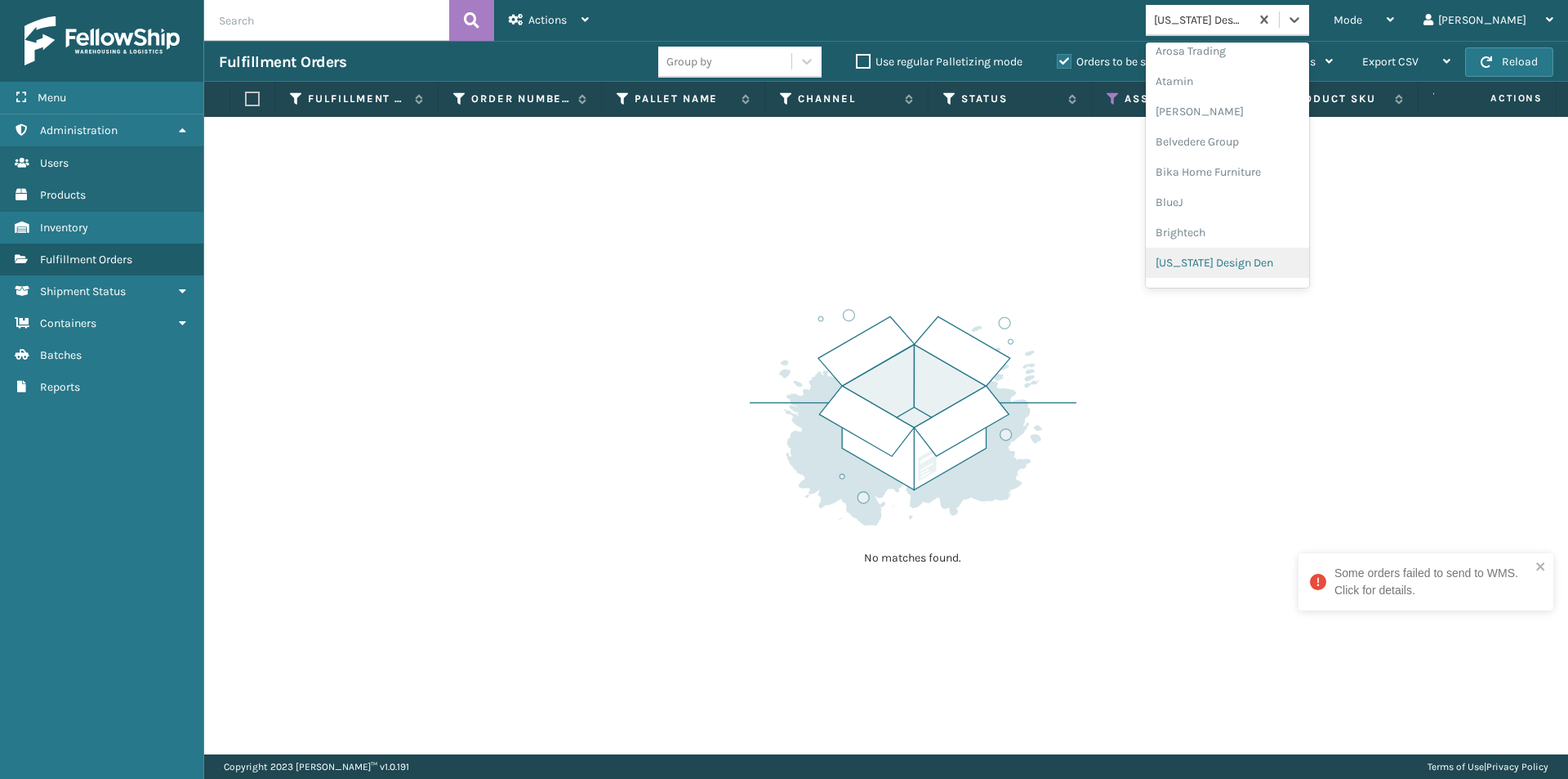
scroll to position [122, 0]
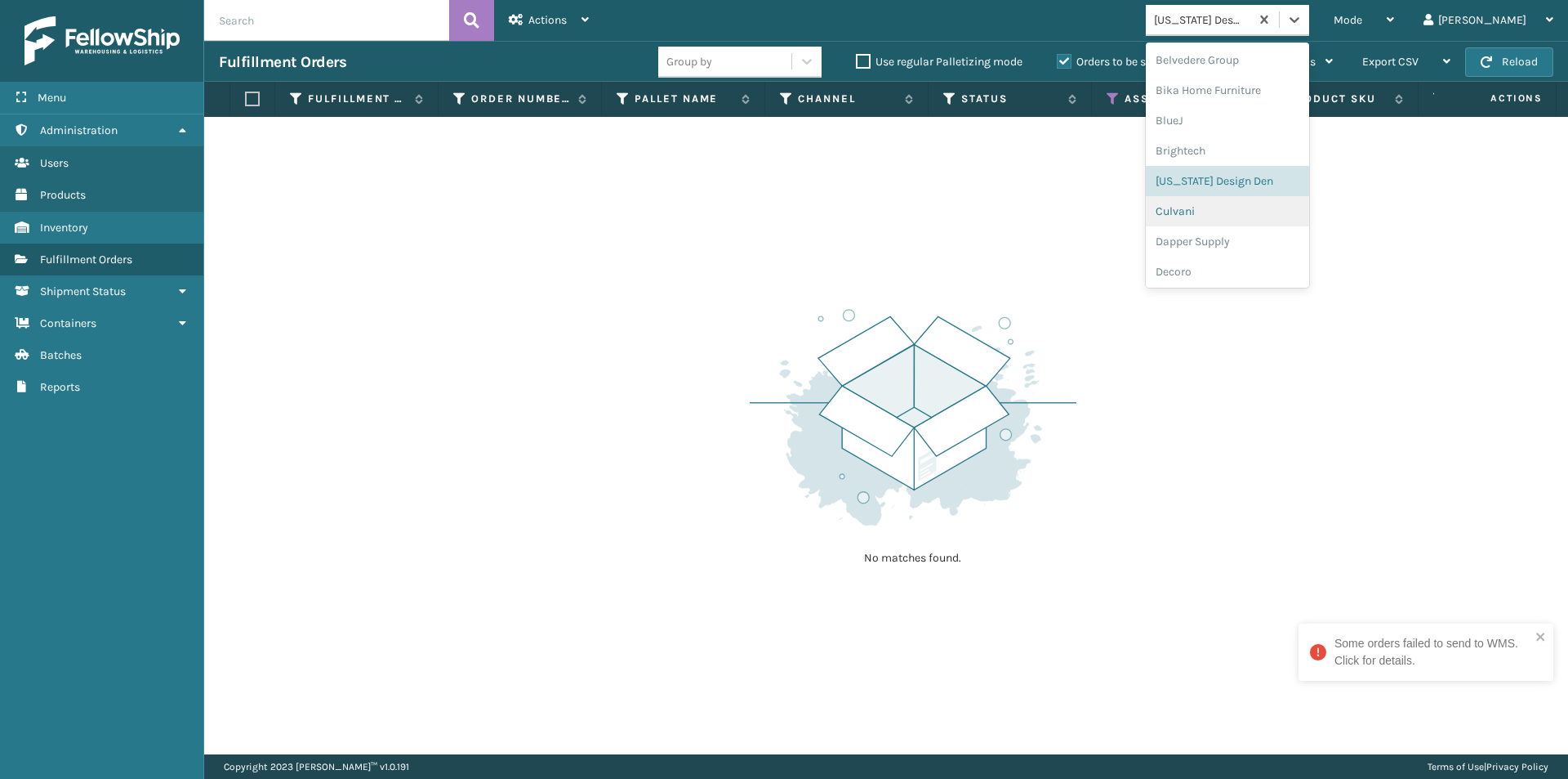
click at [1252, 218] on div "Culvani" at bounding box center [1228, 211] width 163 height 30
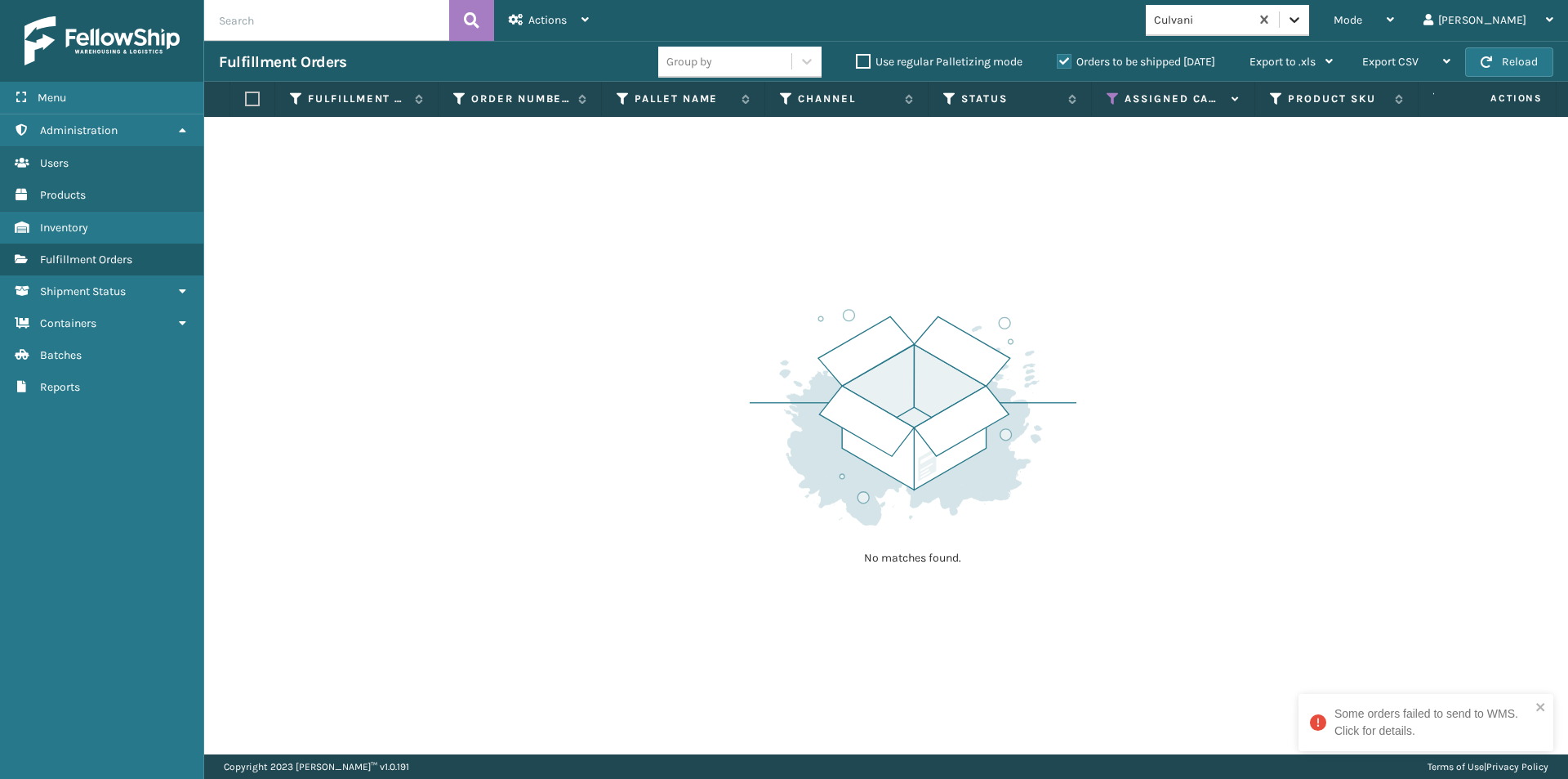
click at [1310, 28] on div at bounding box center [1295, 20] width 29 height 29
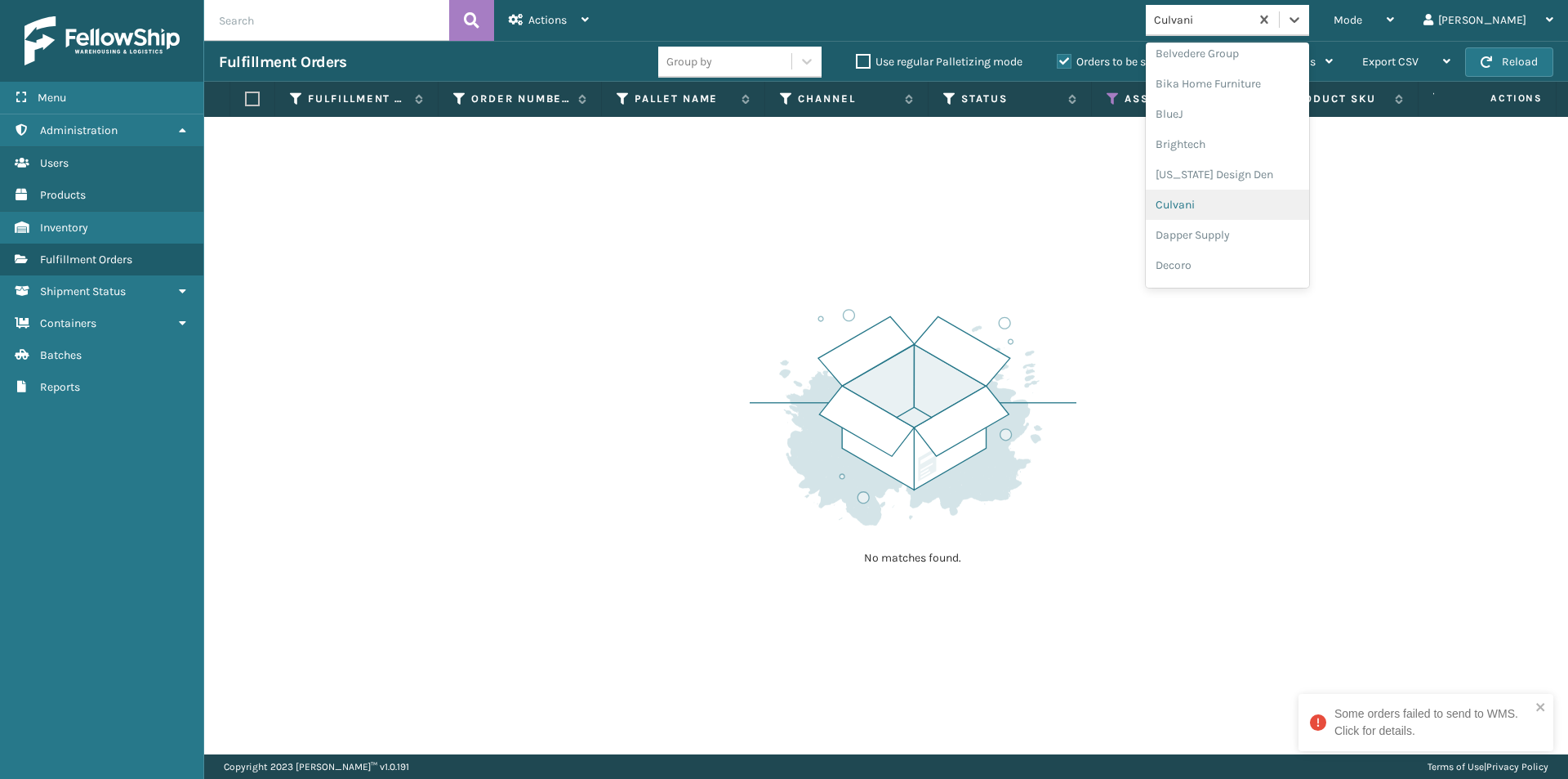
scroll to position [152, 0]
click at [1289, 219] on div "Dapper Supply" at bounding box center [1228, 211] width 163 height 30
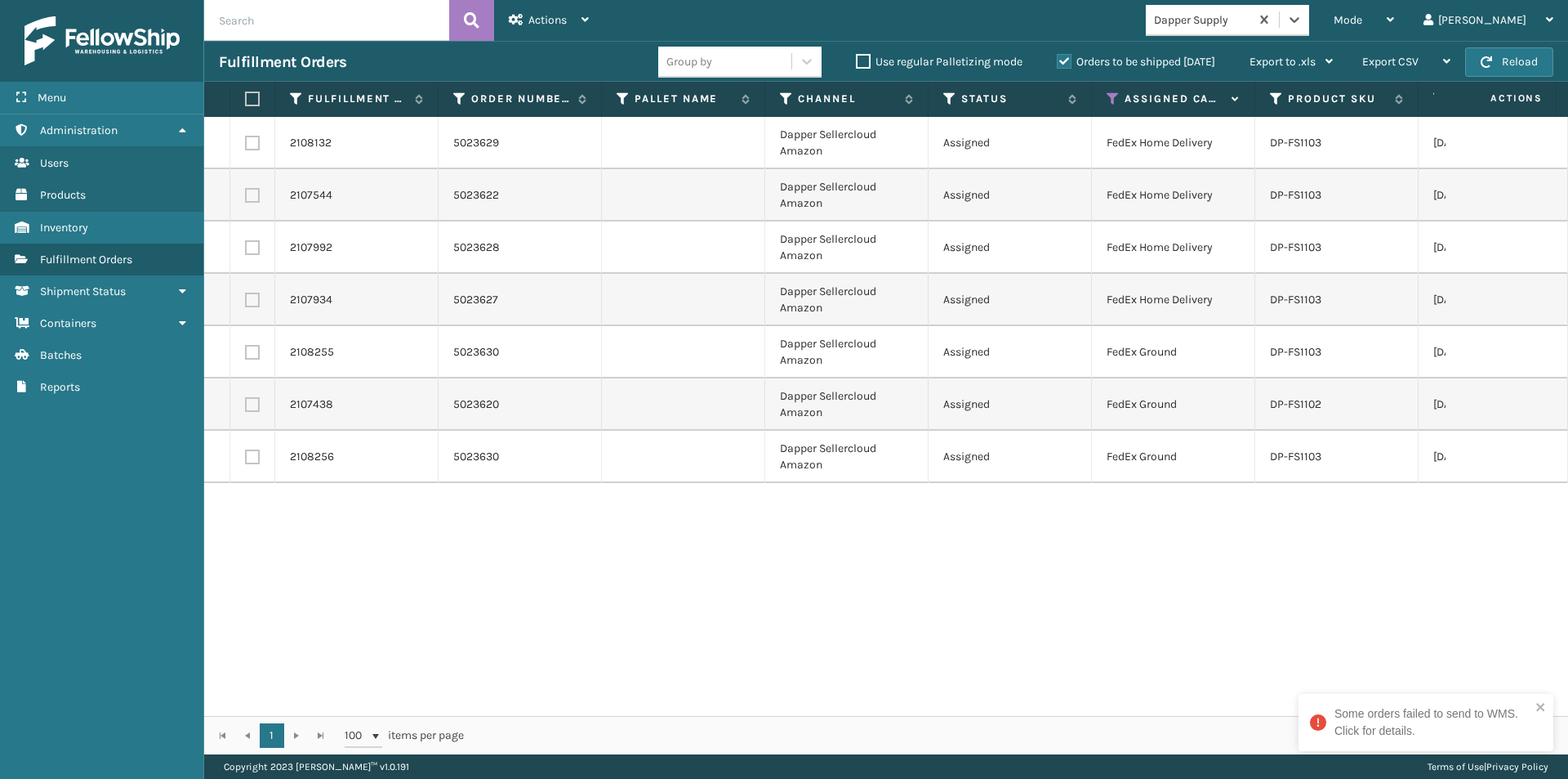
click at [255, 103] on label at bounding box center [249, 99] width 10 height 15
click at [246, 103] on input "checkbox" at bounding box center [245, 99] width 1 height 11
click at [574, 25] on div "Actions" at bounding box center [549, 20] width 80 height 41
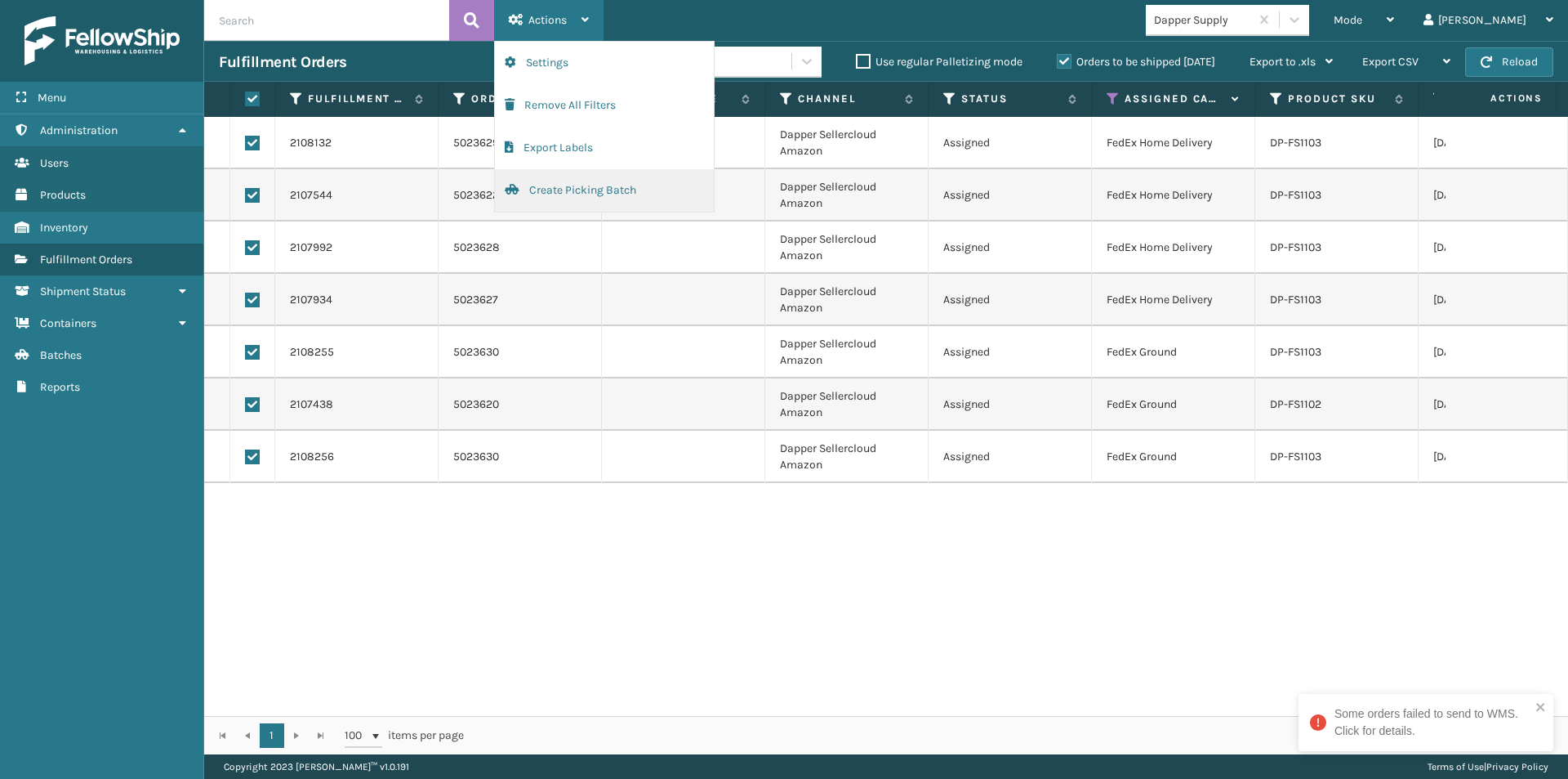
click at [590, 196] on button "Create Picking Batch" at bounding box center [605, 190] width 219 height 43
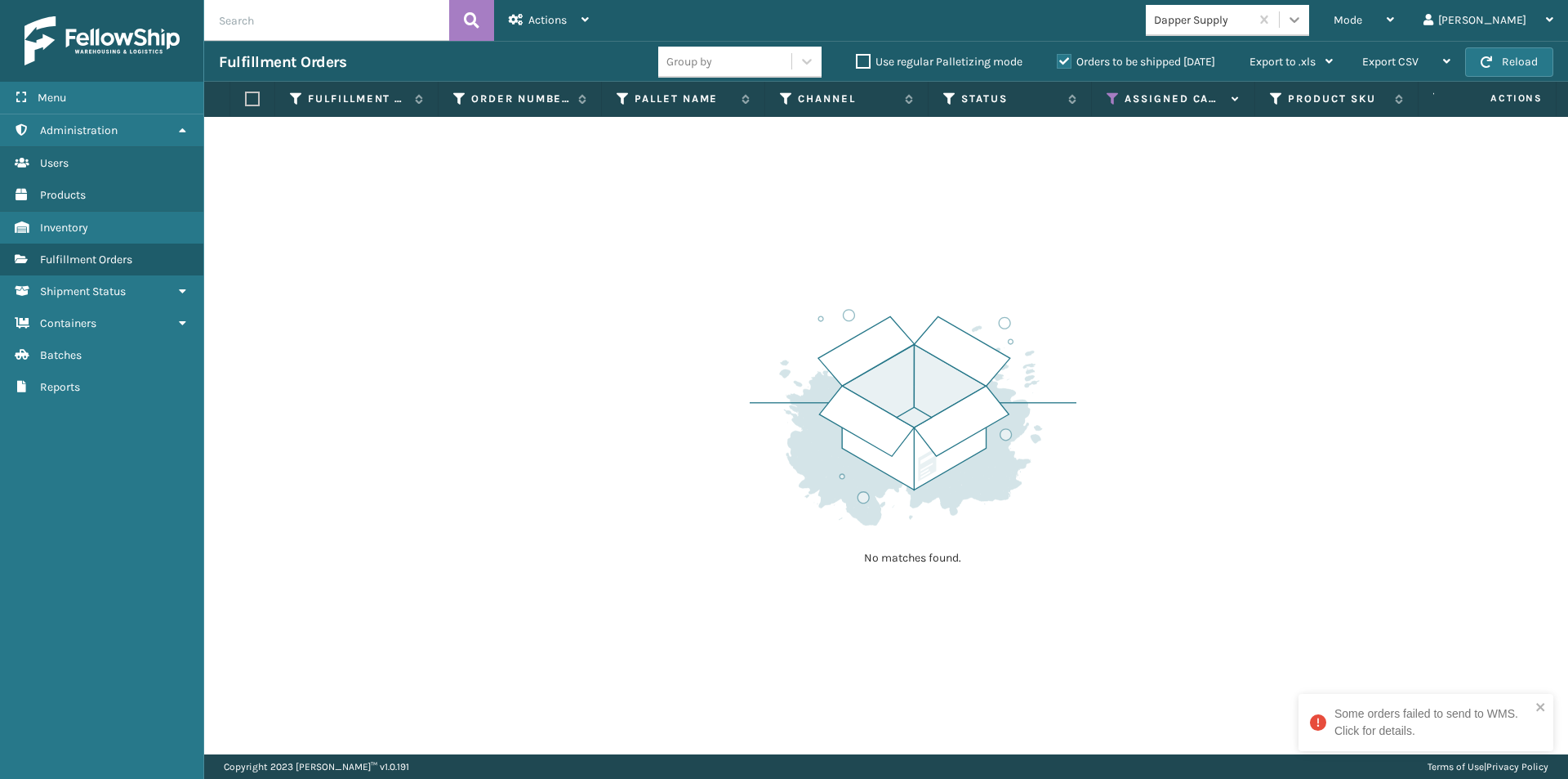
click at [1303, 15] on icon at bounding box center [1295, 20] width 16 height 16
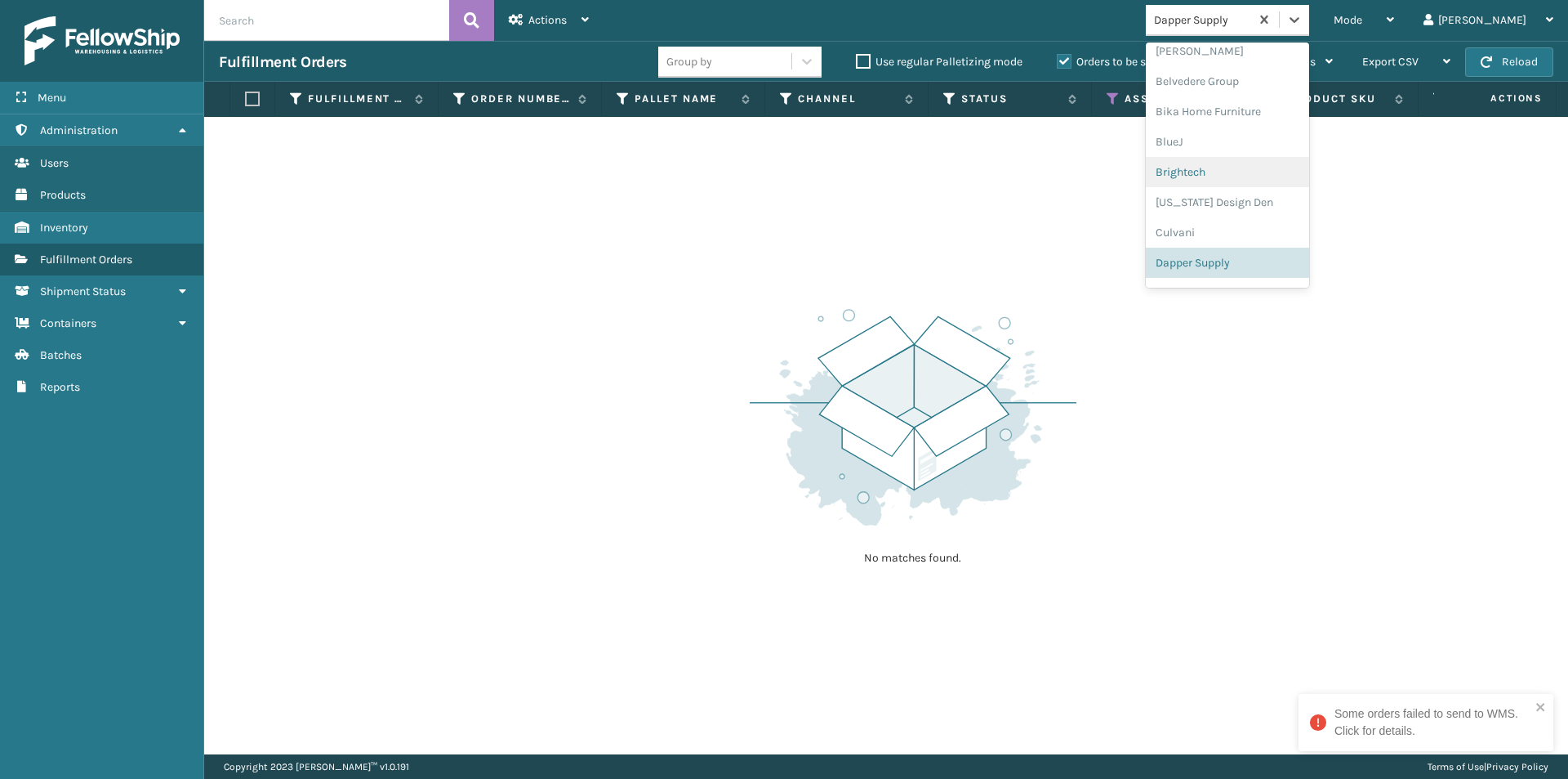
scroll to position [264, 0]
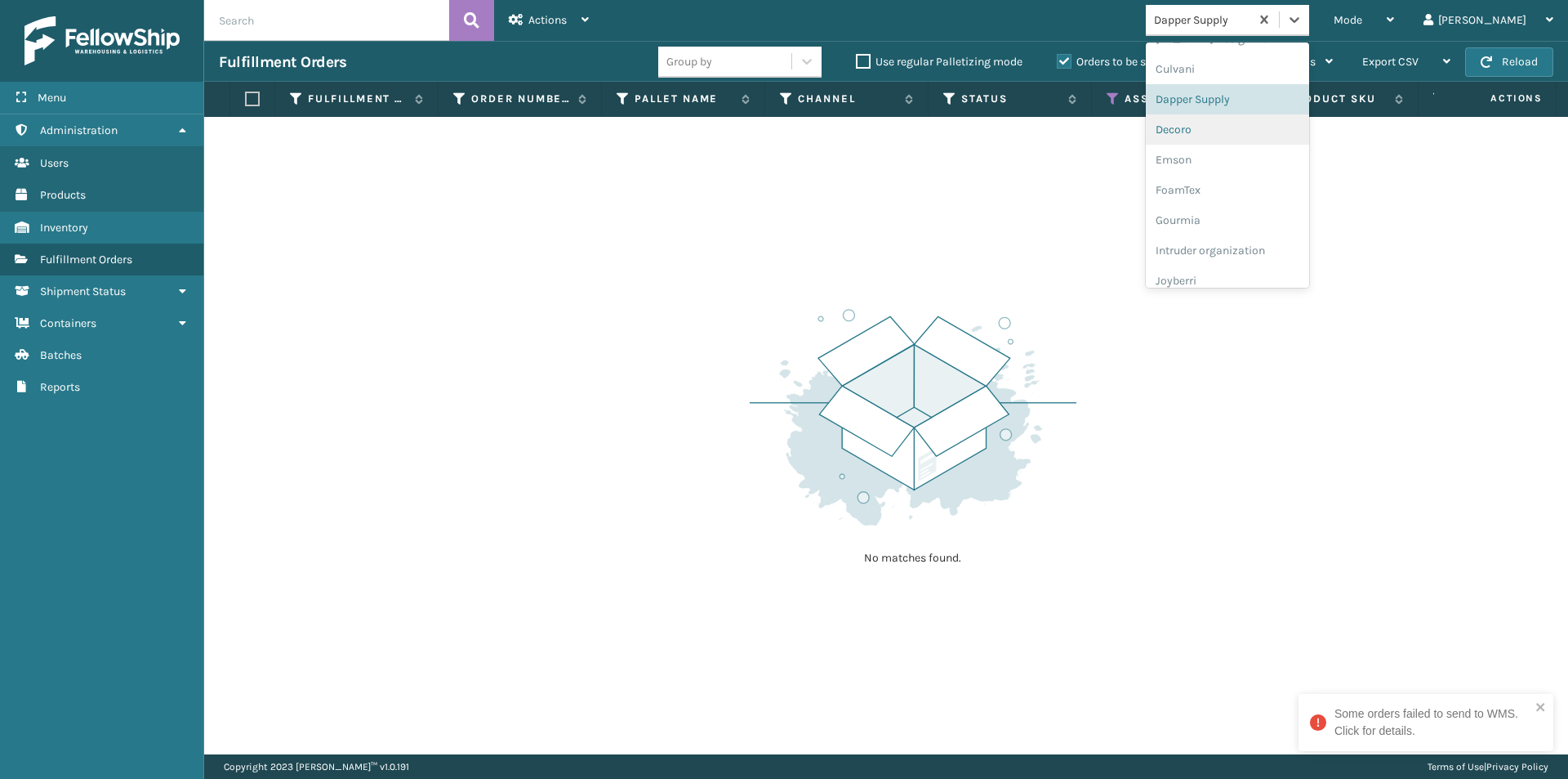
click at [1263, 135] on div "Decoro" at bounding box center [1228, 130] width 163 height 30
click at [1303, 26] on icon at bounding box center [1295, 20] width 16 height 16
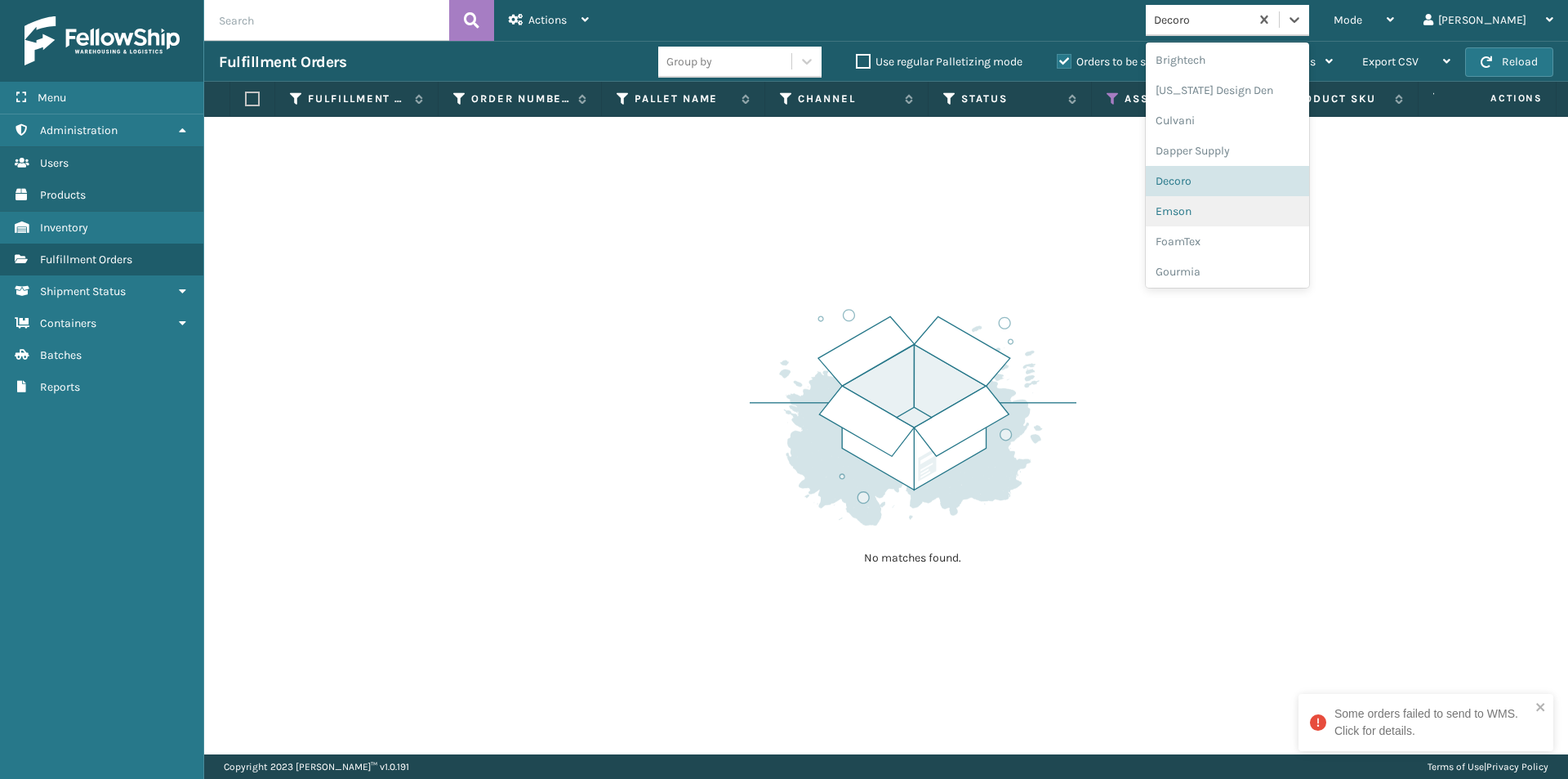
click at [1259, 211] on div "Emson" at bounding box center [1228, 211] width 163 height 30
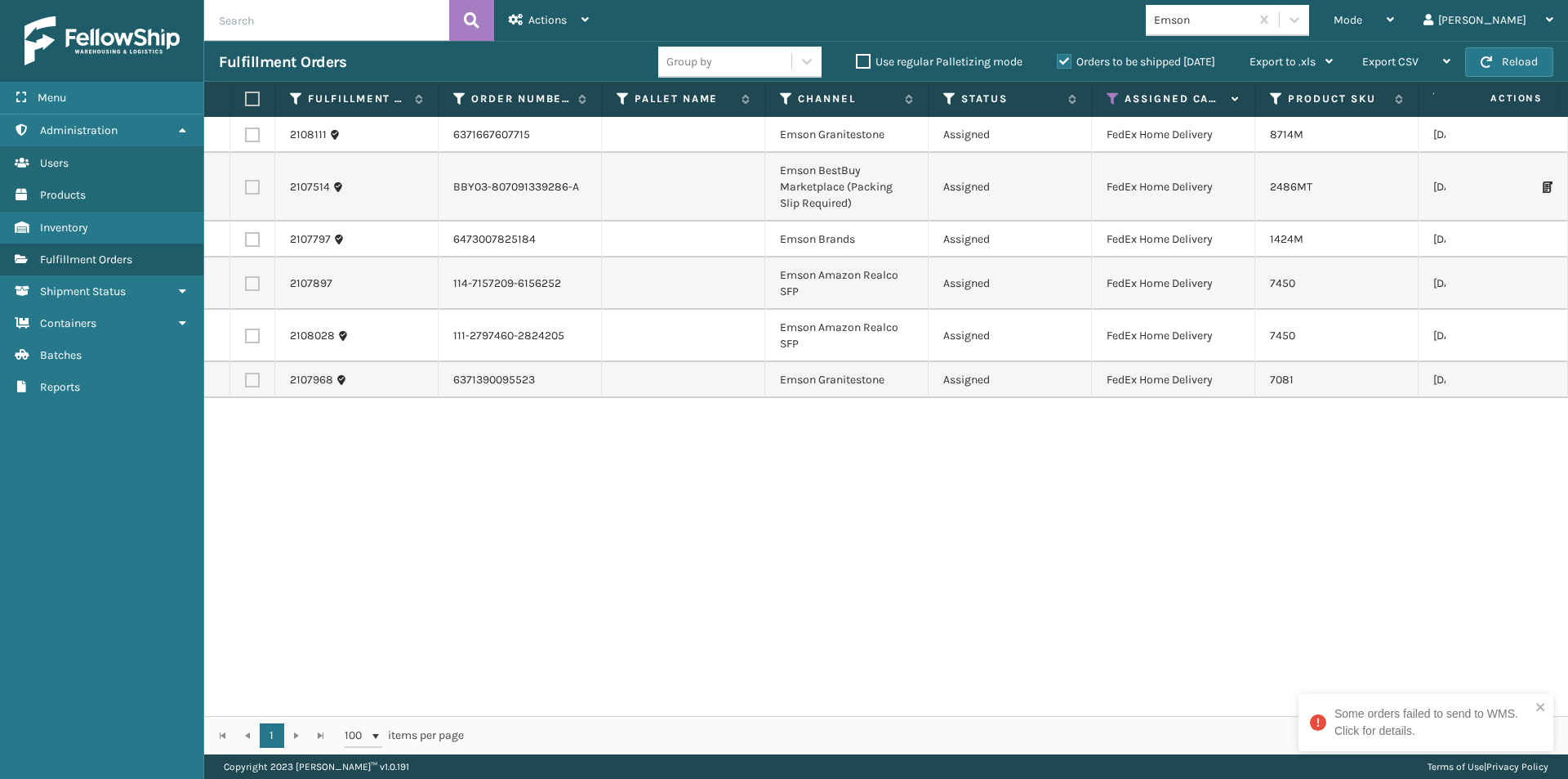
click at [254, 100] on label at bounding box center [249, 99] width 10 height 15
click at [246, 100] on input "checkbox" at bounding box center [245, 99] width 1 height 11
click at [559, 15] on span "Actions" at bounding box center [547, 20] width 38 height 14
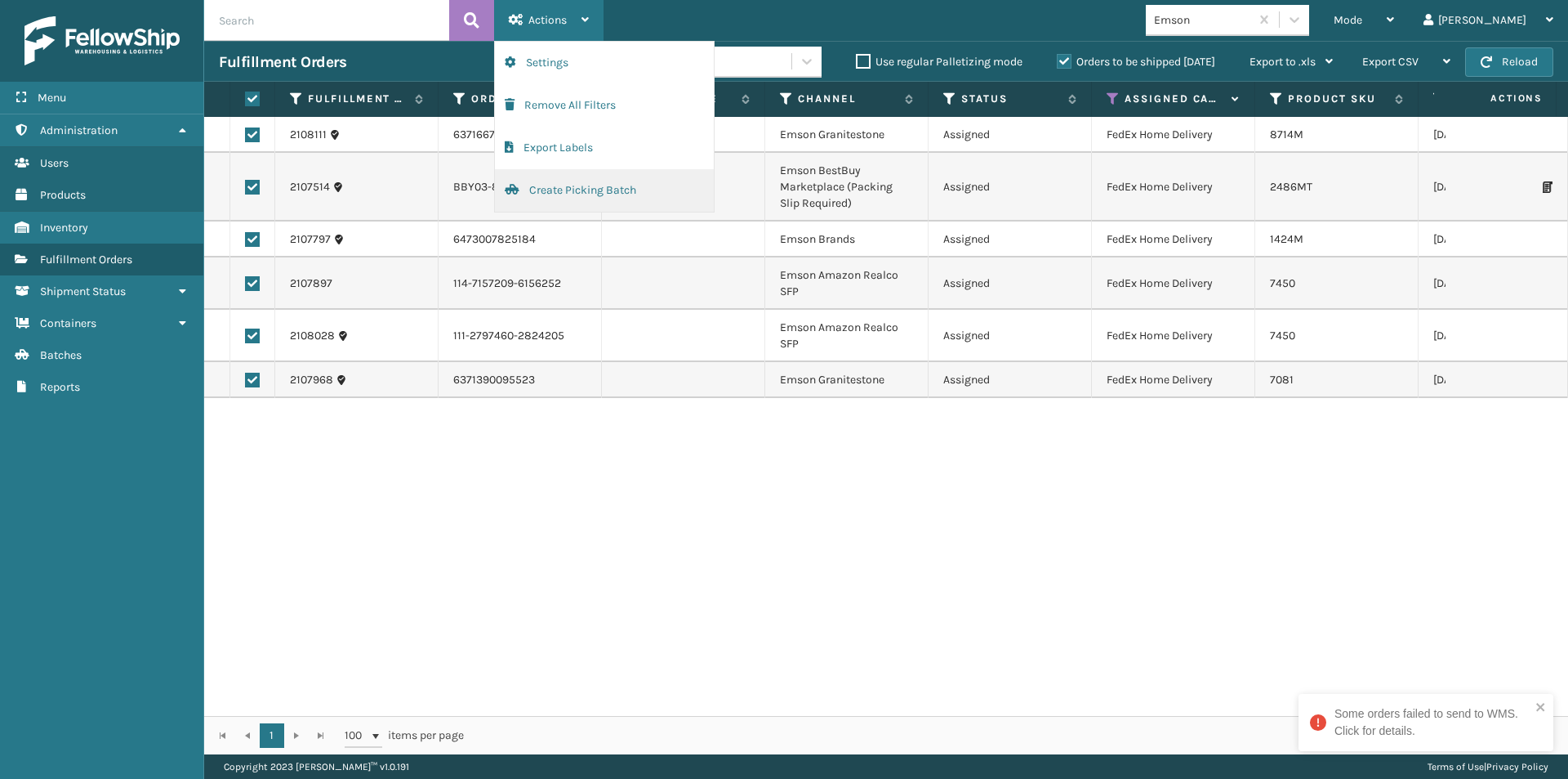
click at [576, 195] on button "Create Picking Batch" at bounding box center [605, 190] width 219 height 43
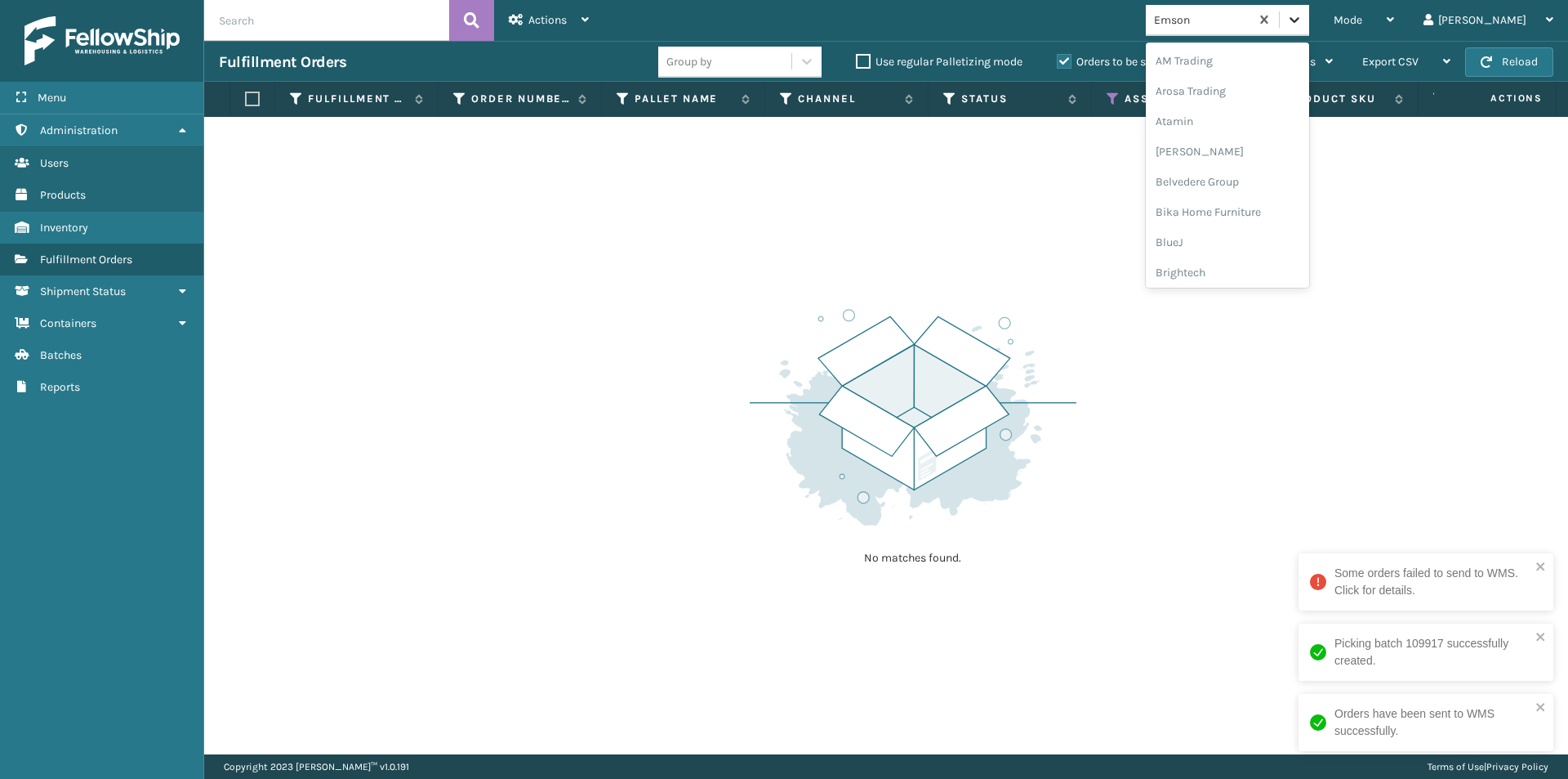
click at [1303, 22] on icon at bounding box center [1295, 20] width 16 height 16
click at [1247, 217] on div "FoamTex" at bounding box center [1228, 211] width 163 height 30
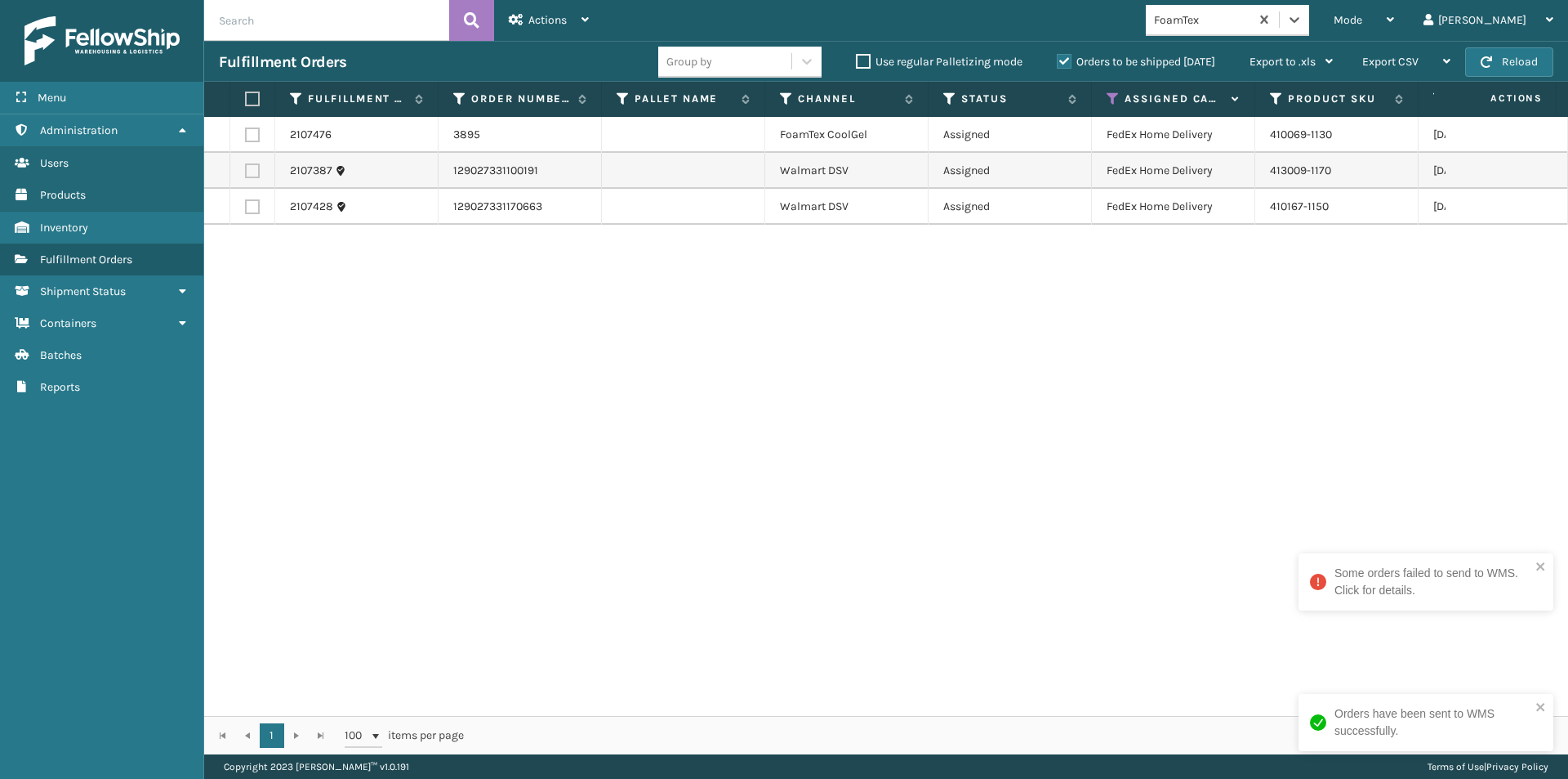
click at [255, 102] on label at bounding box center [249, 99] width 10 height 15
click at [246, 102] on input "checkbox" at bounding box center [245, 99] width 1 height 11
click at [543, 29] on div "Actions" at bounding box center [549, 20] width 80 height 41
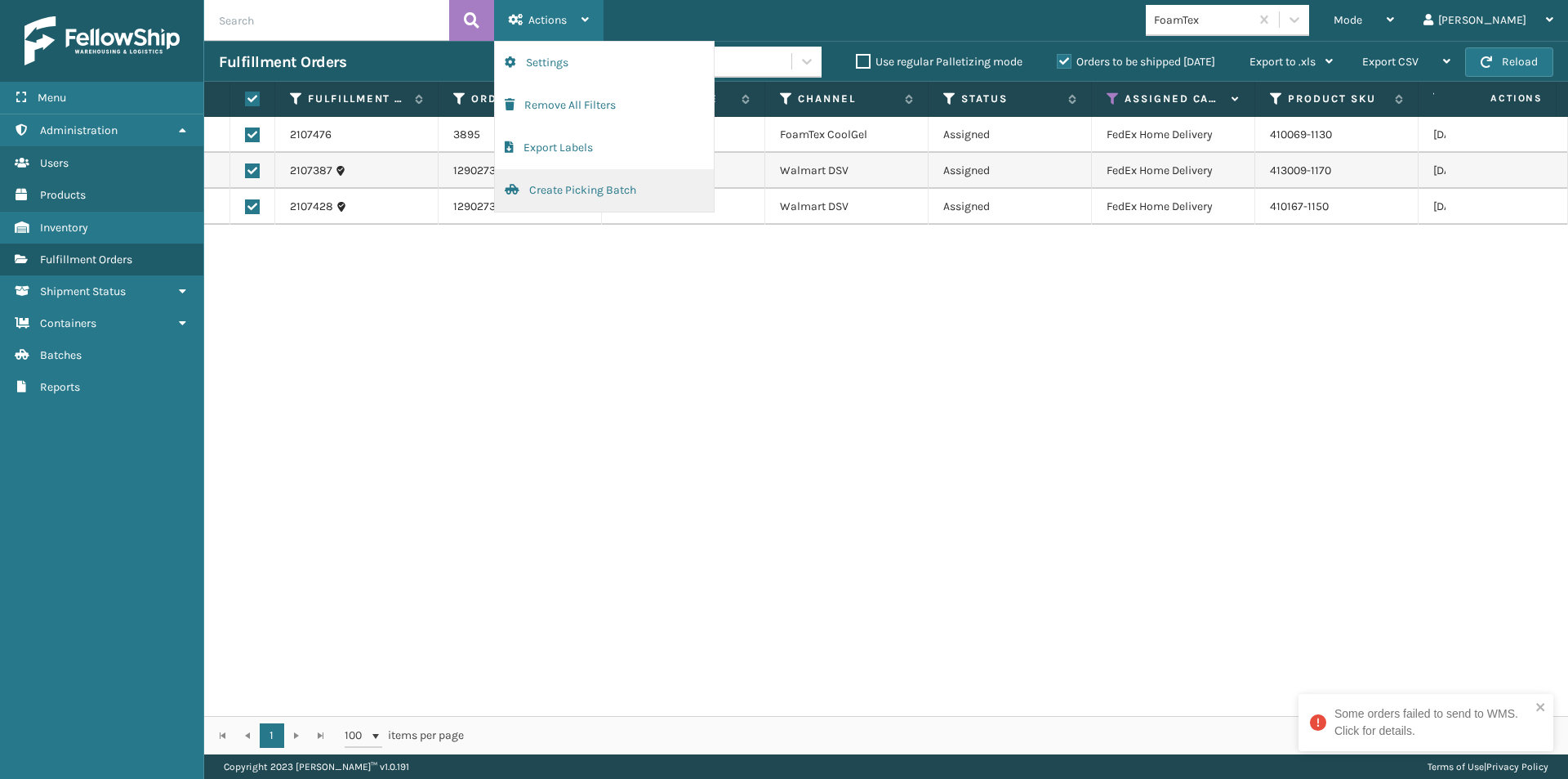
click at [573, 189] on button "Create Picking Batch" at bounding box center [605, 190] width 219 height 43
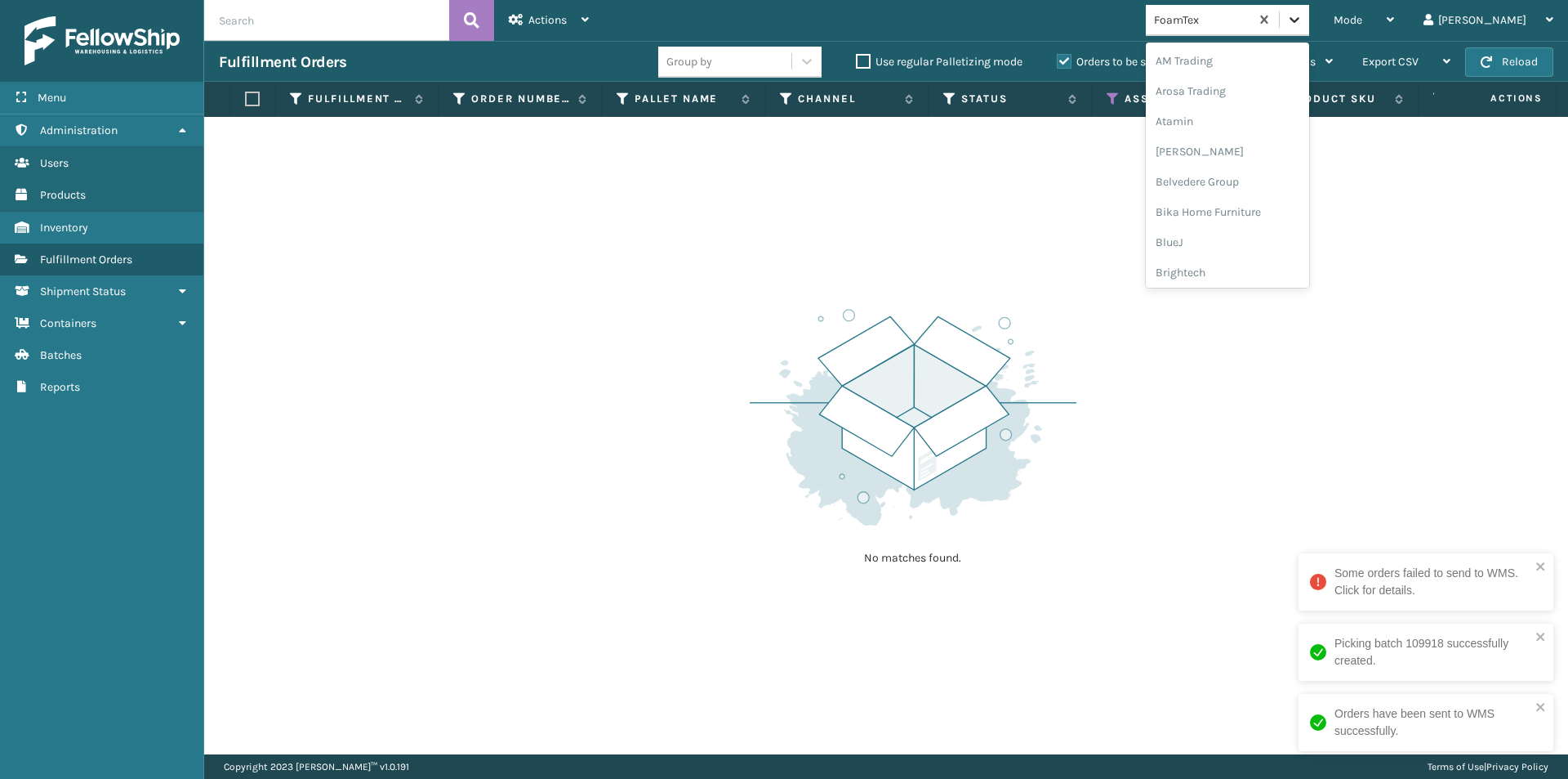
click at [1303, 23] on icon at bounding box center [1295, 20] width 16 height 16
click at [1258, 203] on div "Gourmia" at bounding box center [1228, 211] width 163 height 30
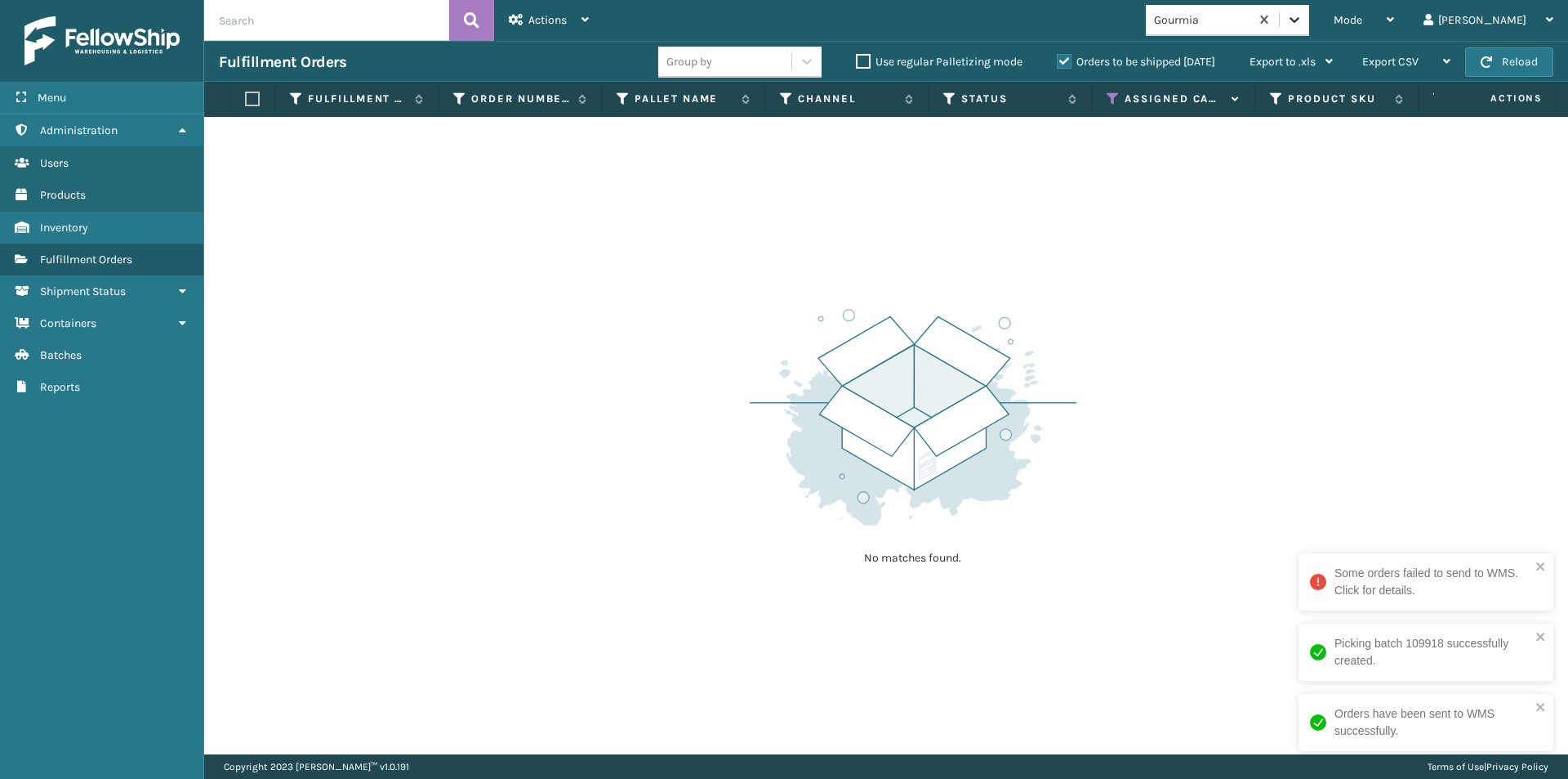
click at [1303, 21] on icon at bounding box center [1295, 20] width 16 height 16
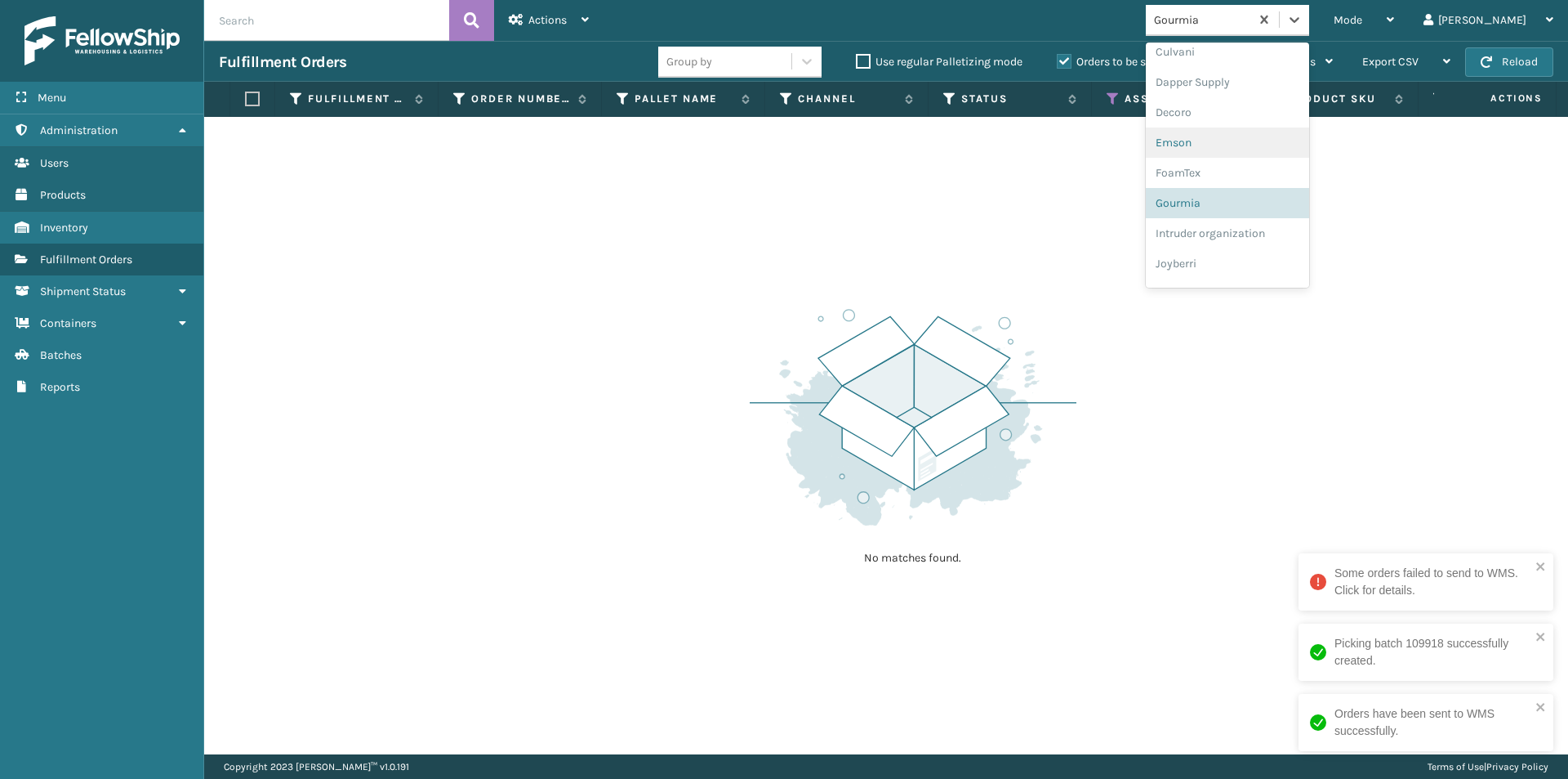
scroll to position [303, 0]
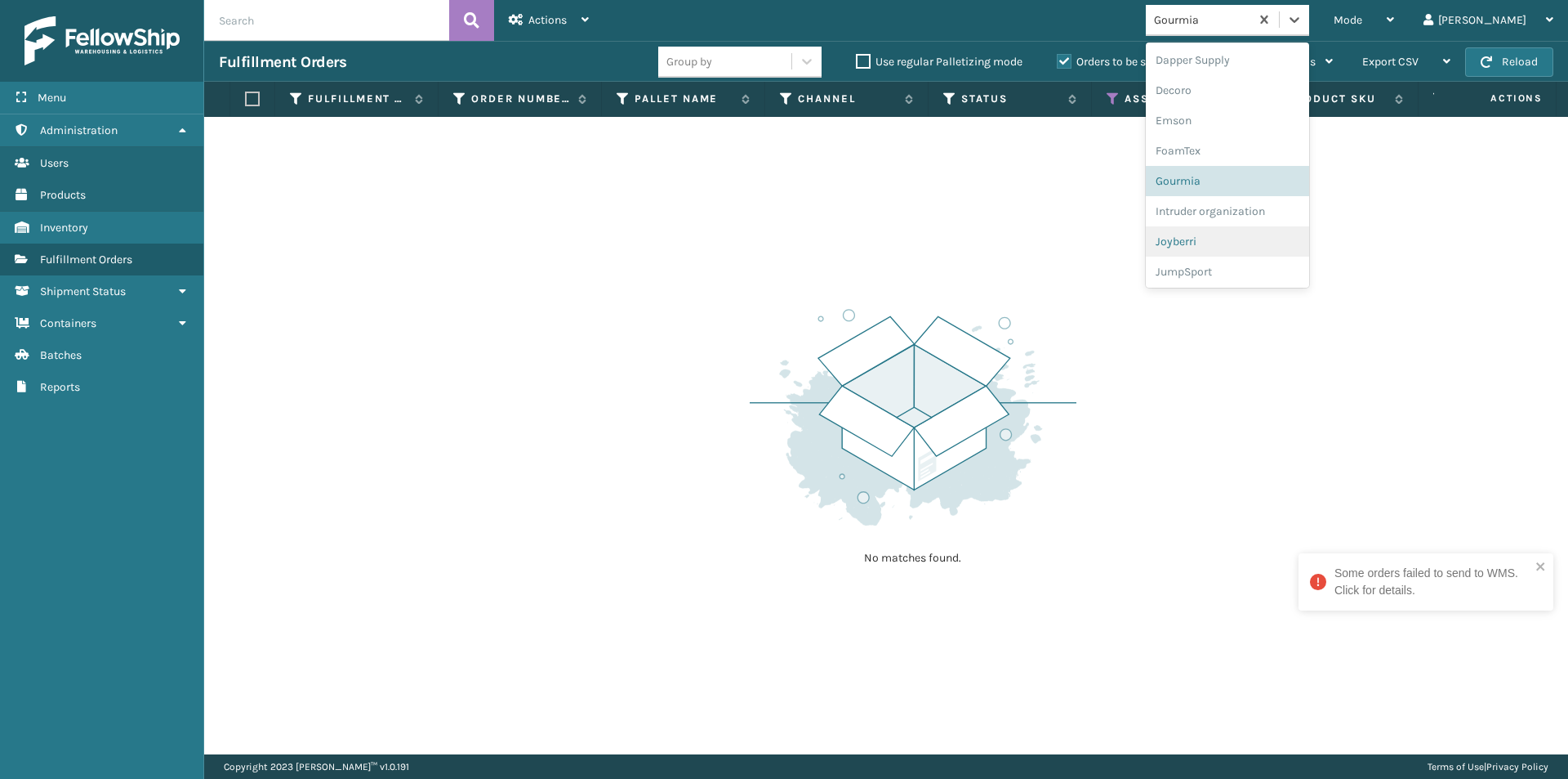
click at [1247, 240] on div "Joyberri" at bounding box center [1228, 242] width 163 height 30
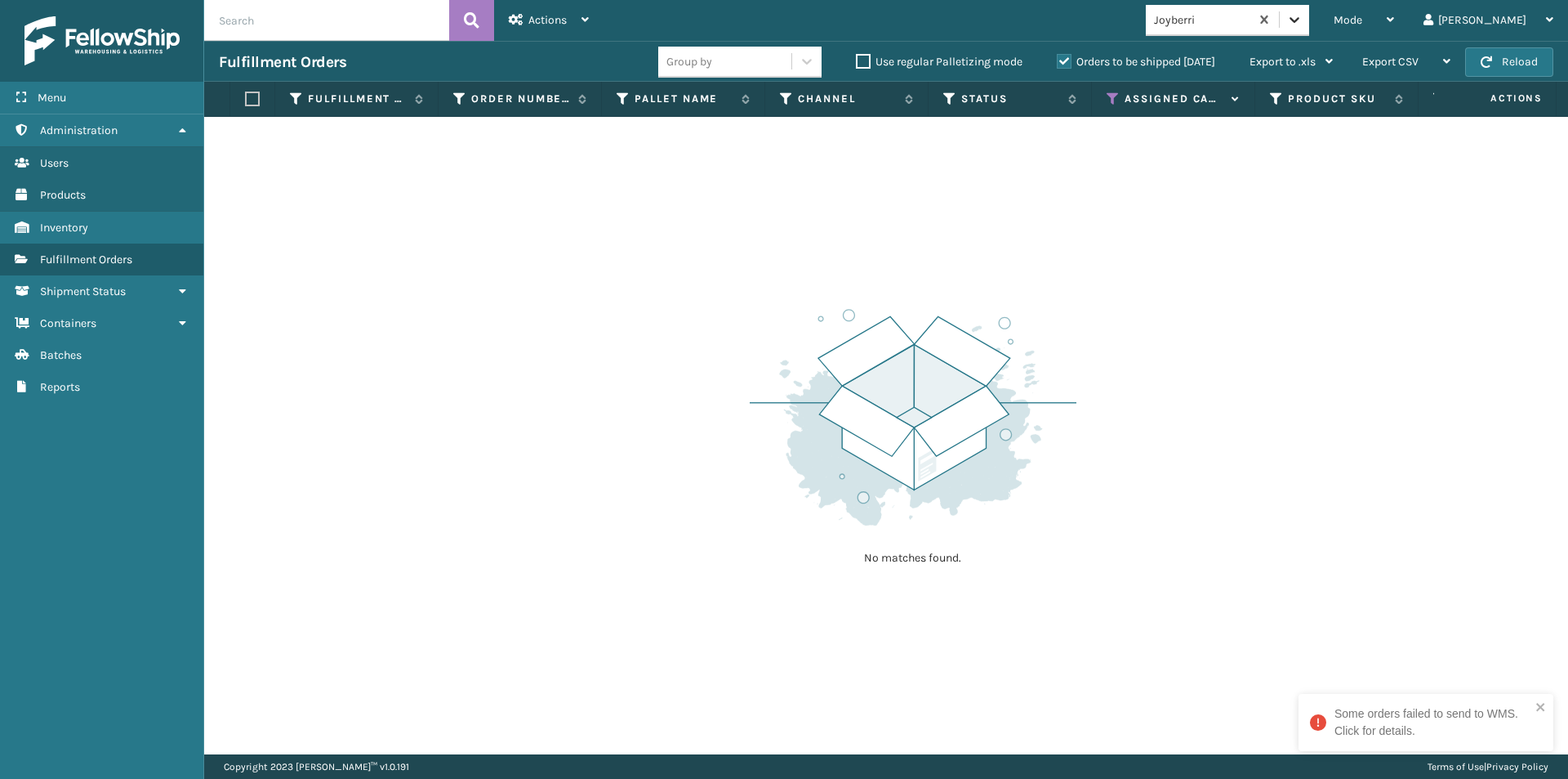
click at [1303, 24] on icon at bounding box center [1295, 20] width 16 height 16
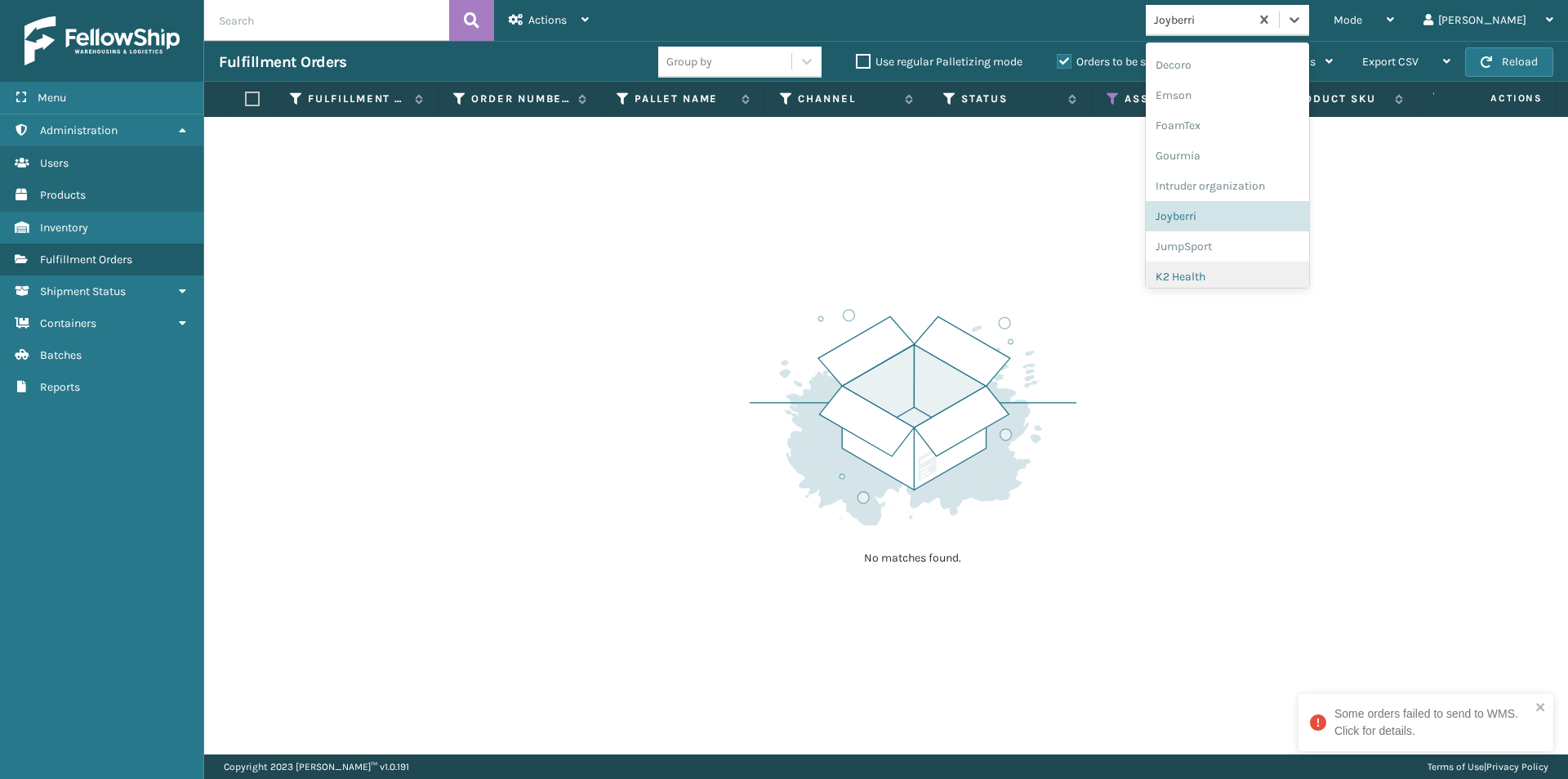
scroll to position [363, 0]
click at [1242, 213] on div "JumpSport" at bounding box center [1228, 211] width 163 height 30
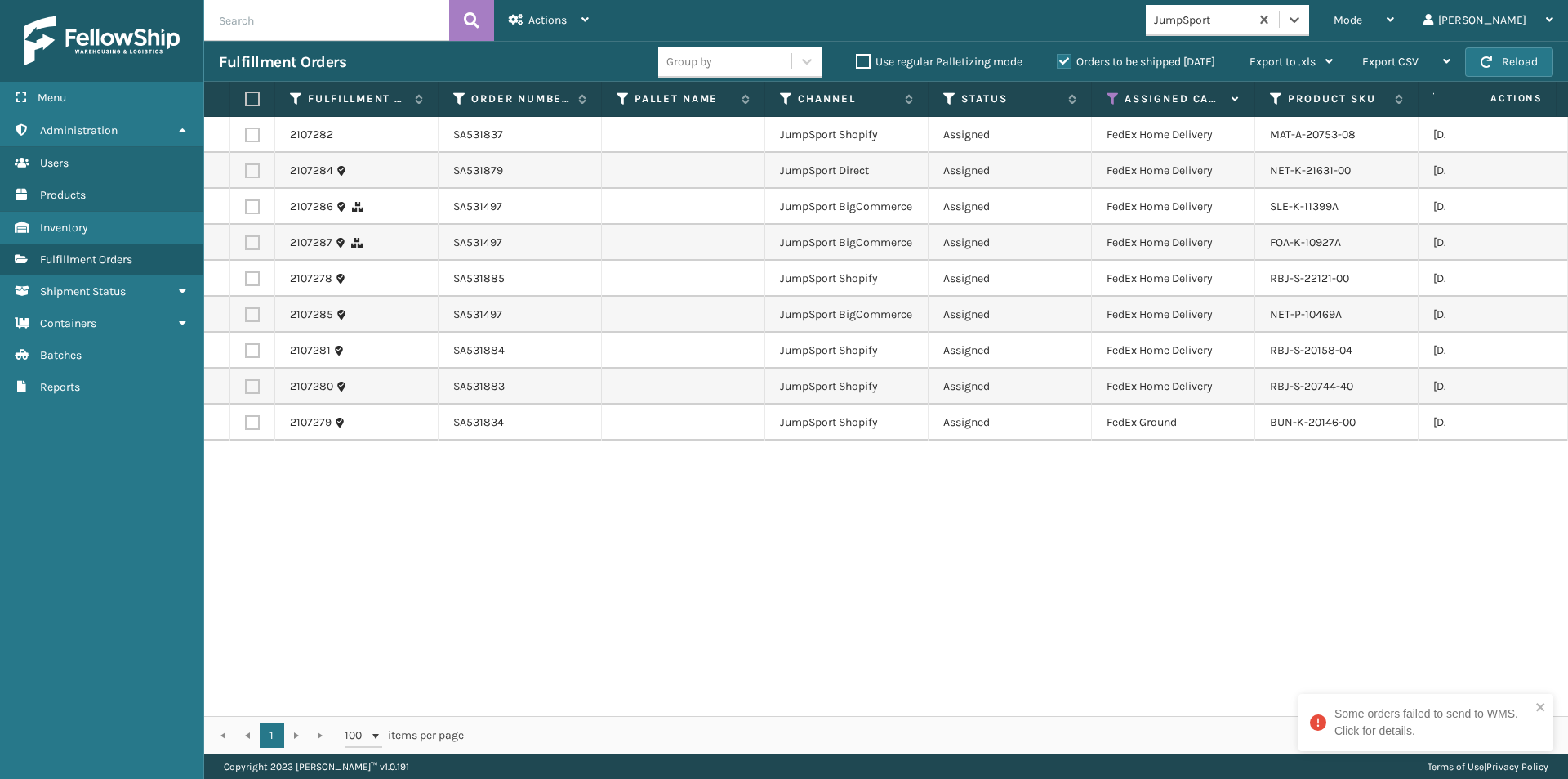
click at [249, 96] on label at bounding box center [249, 99] width 10 height 15
click at [246, 96] on input "checkbox" at bounding box center [245, 99] width 1 height 11
click at [555, 20] on span "Actions" at bounding box center [547, 20] width 38 height 14
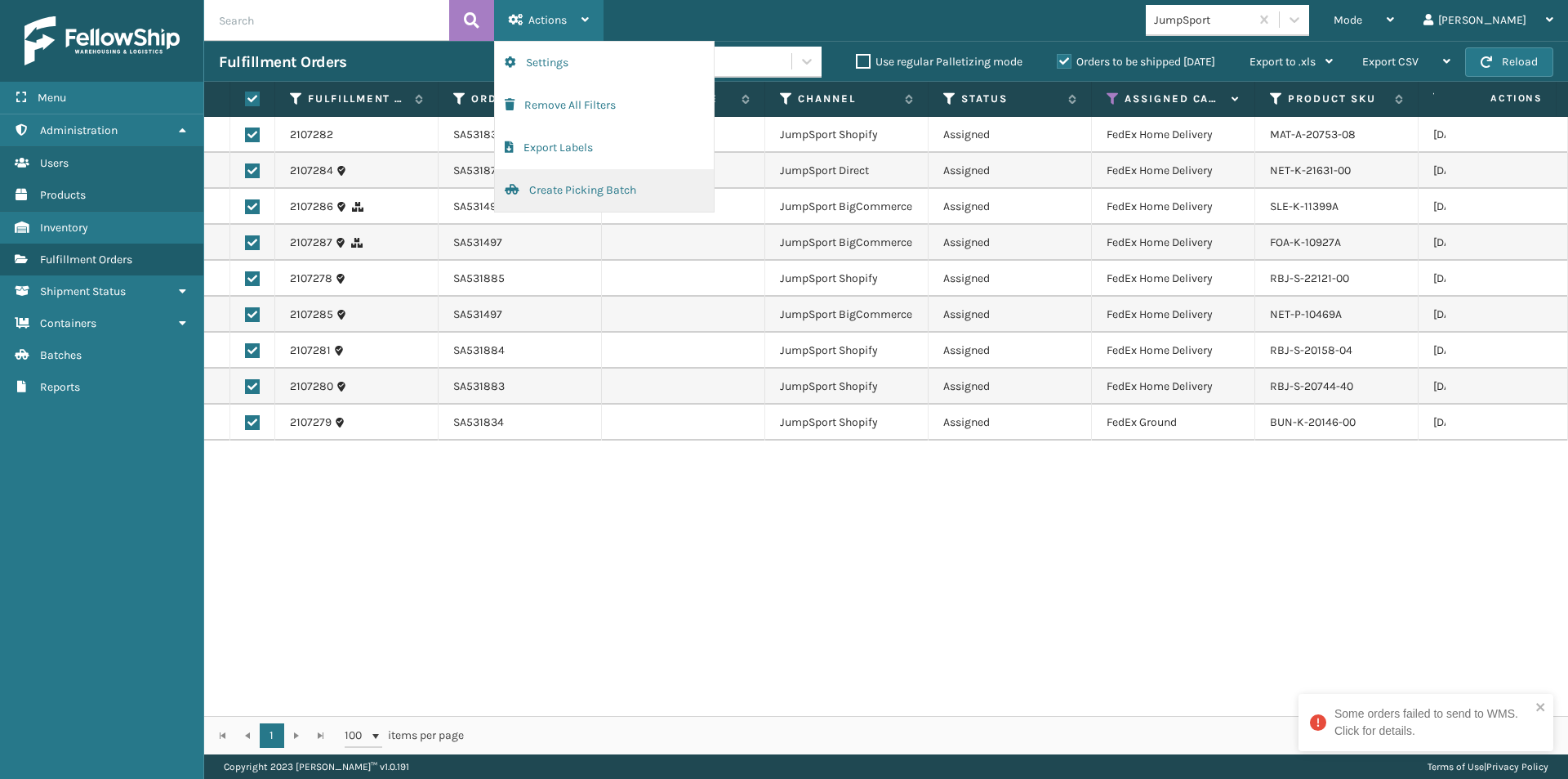
click at [567, 187] on button "Create Picking Batch" at bounding box center [605, 190] width 219 height 43
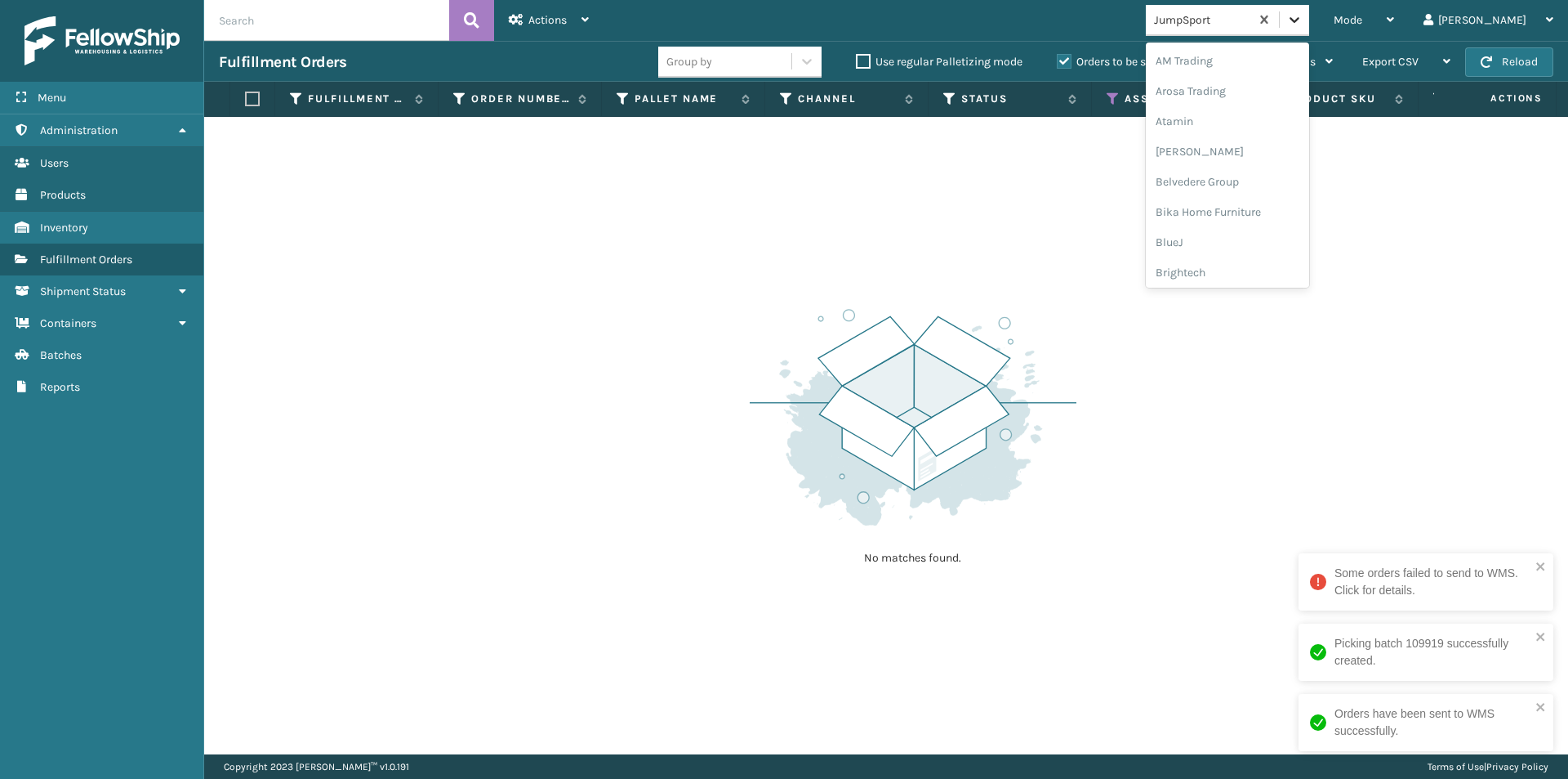
click at [1303, 24] on icon at bounding box center [1295, 20] width 16 height 16
click at [1262, 136] on div "K2 Health" at bounding box center [1228, 130] width 163 height 30
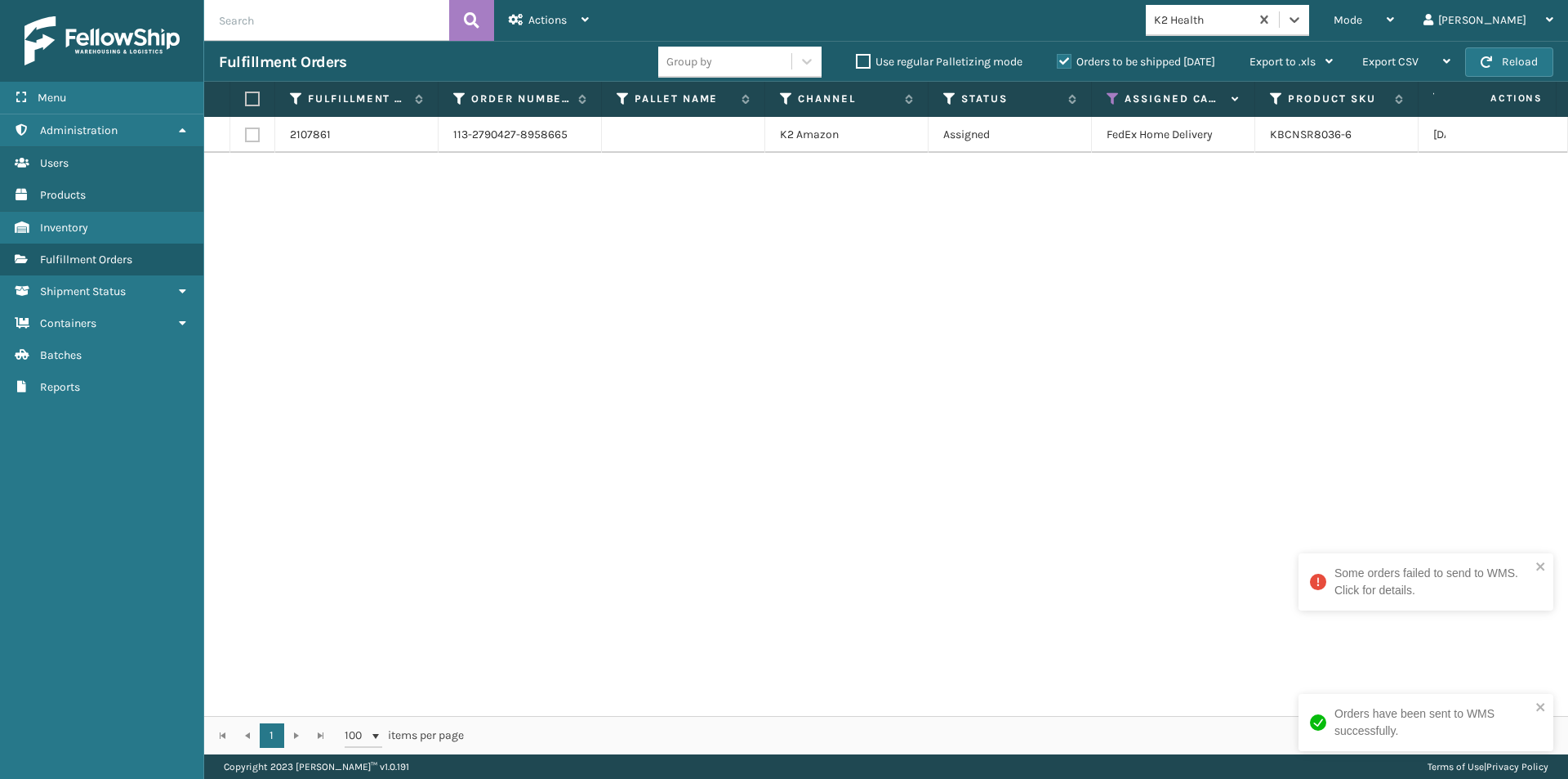
click at [252, 104] on label at bounding box center [249, 99] width 10 height 15
click at [246, 104] on input "checkbox" at bounding box center [245, 99] width 1 height 11
click at [527, 15] on div "Actions" at bounding box center [549, 20] width 80 height 41
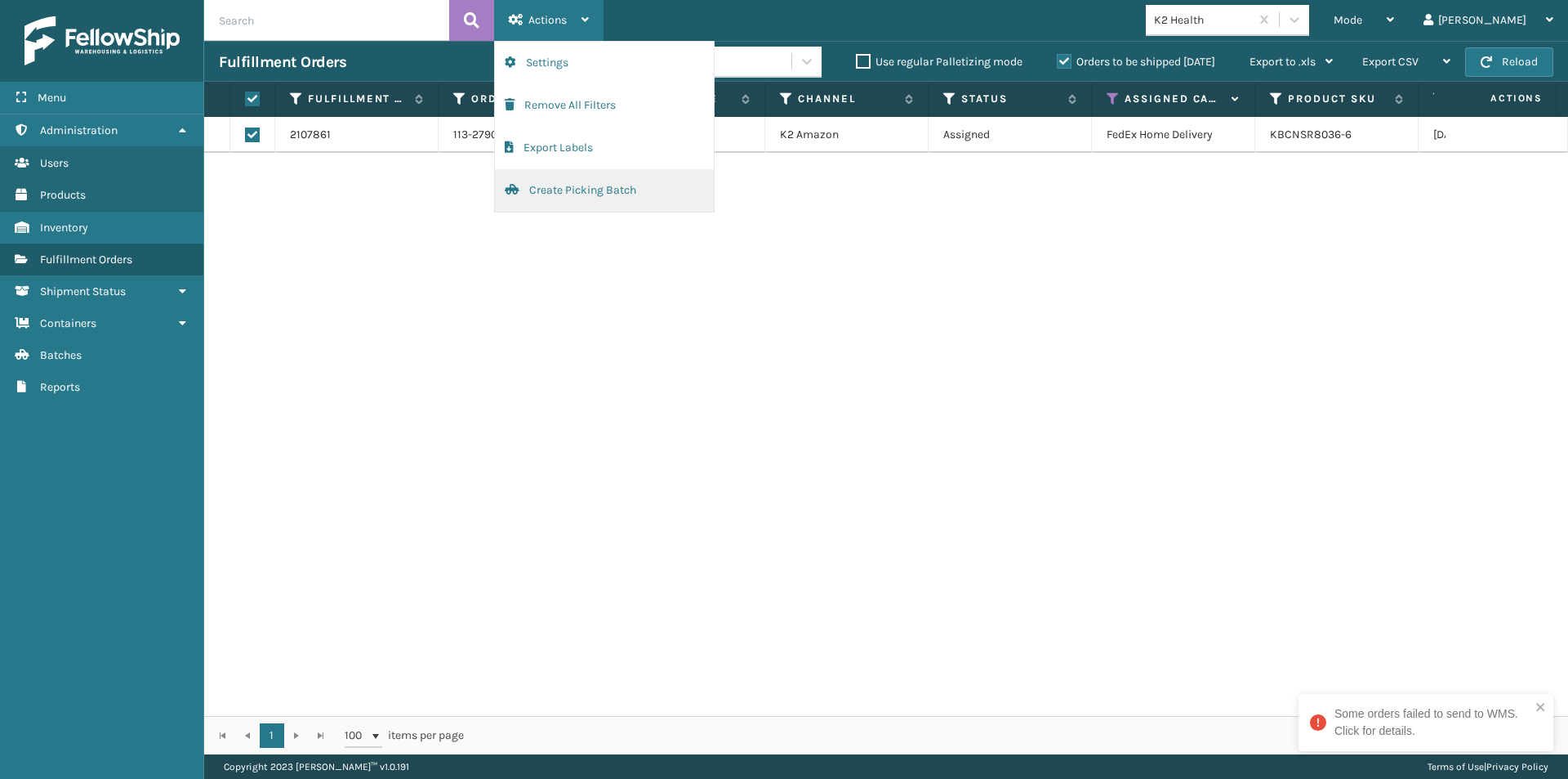
click at [579, 196] on button "Create Picking Batch" at bounding box center [605, 190] width 219 height 43
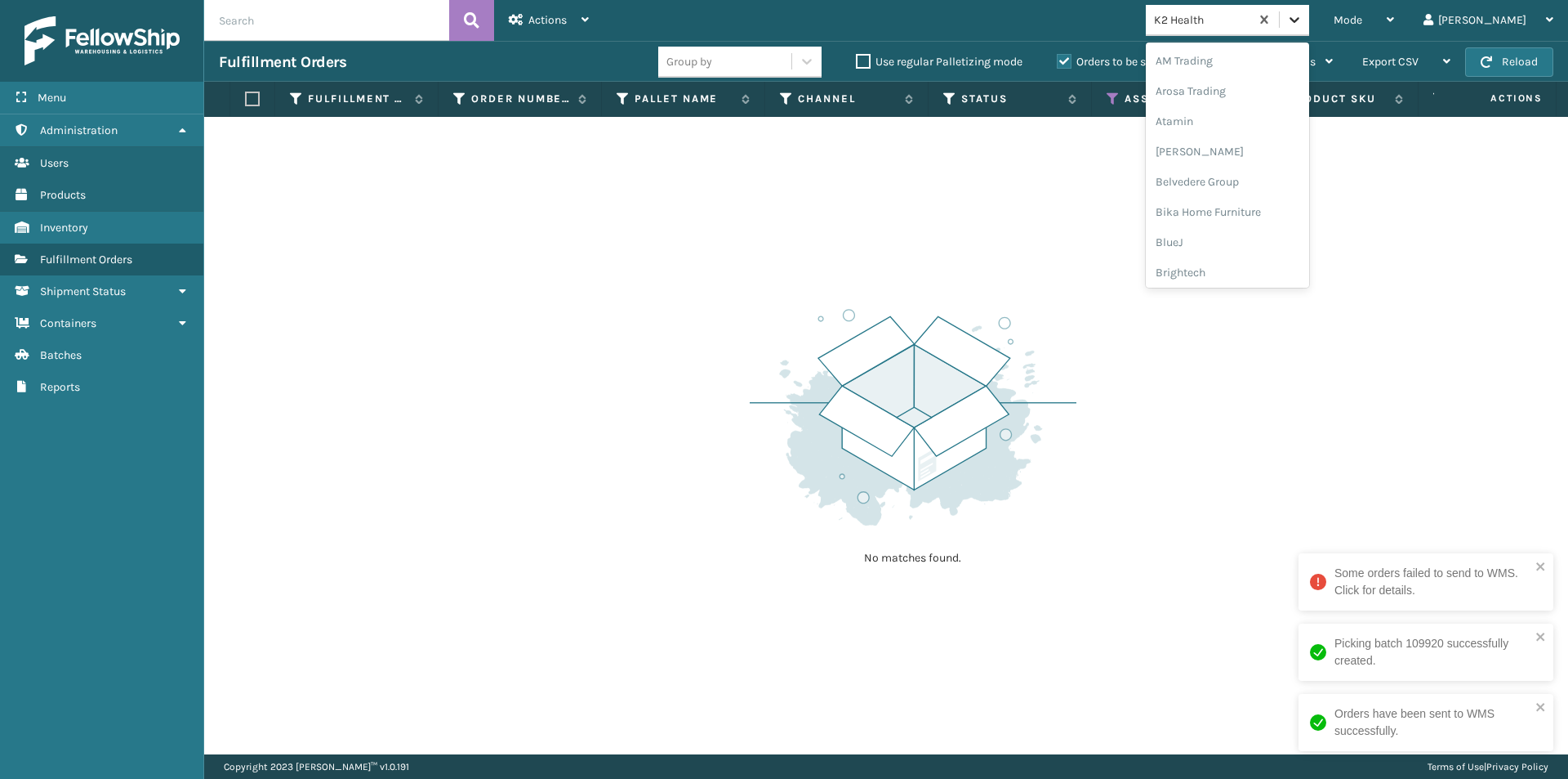
click at [1303, 24] on icon at bounding box center [1295, 20] width 16 height 16
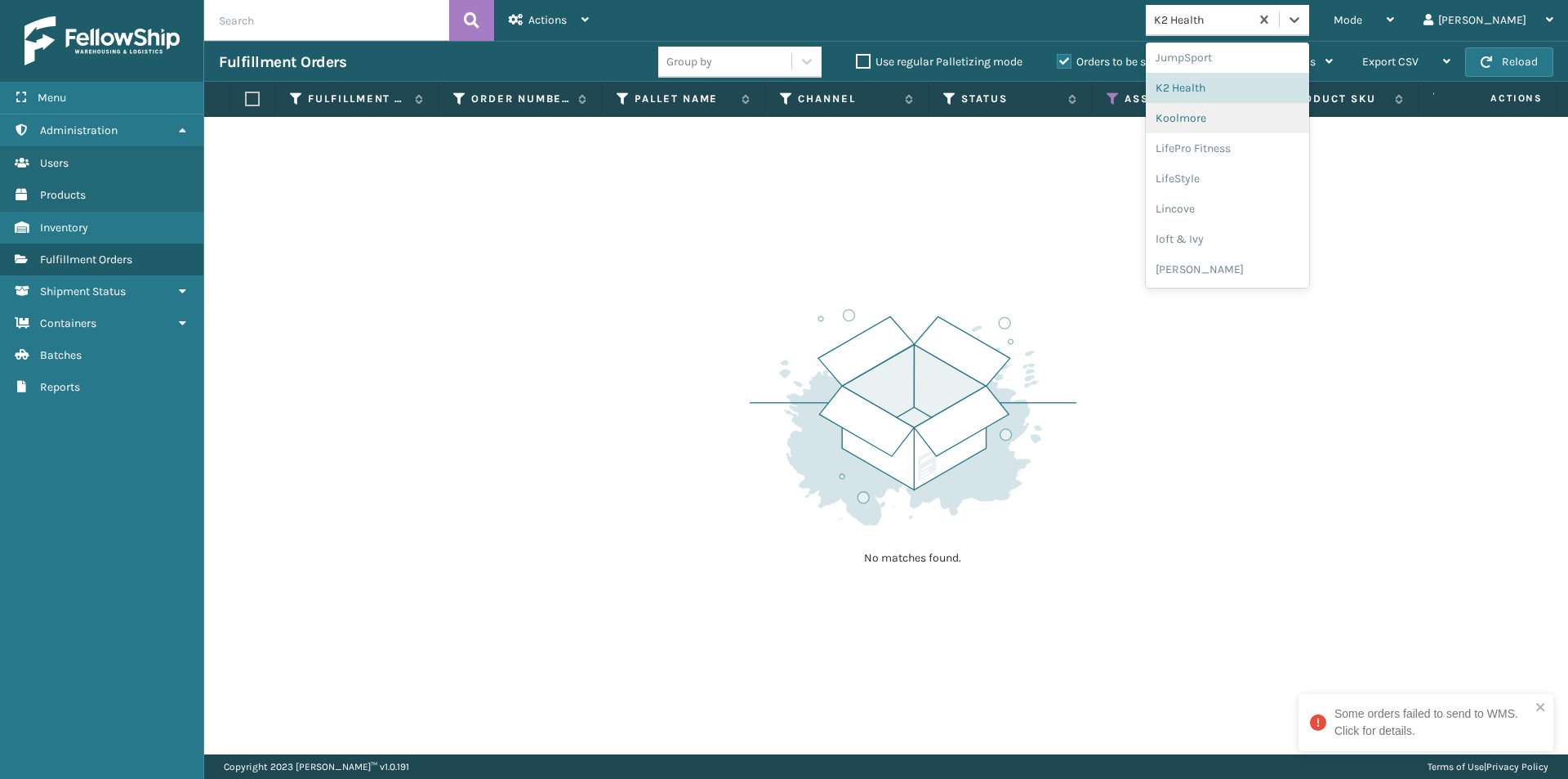
click at [1254, 114] on div "Koolmore" at bounding box center [1228, 118] width 163 height 30
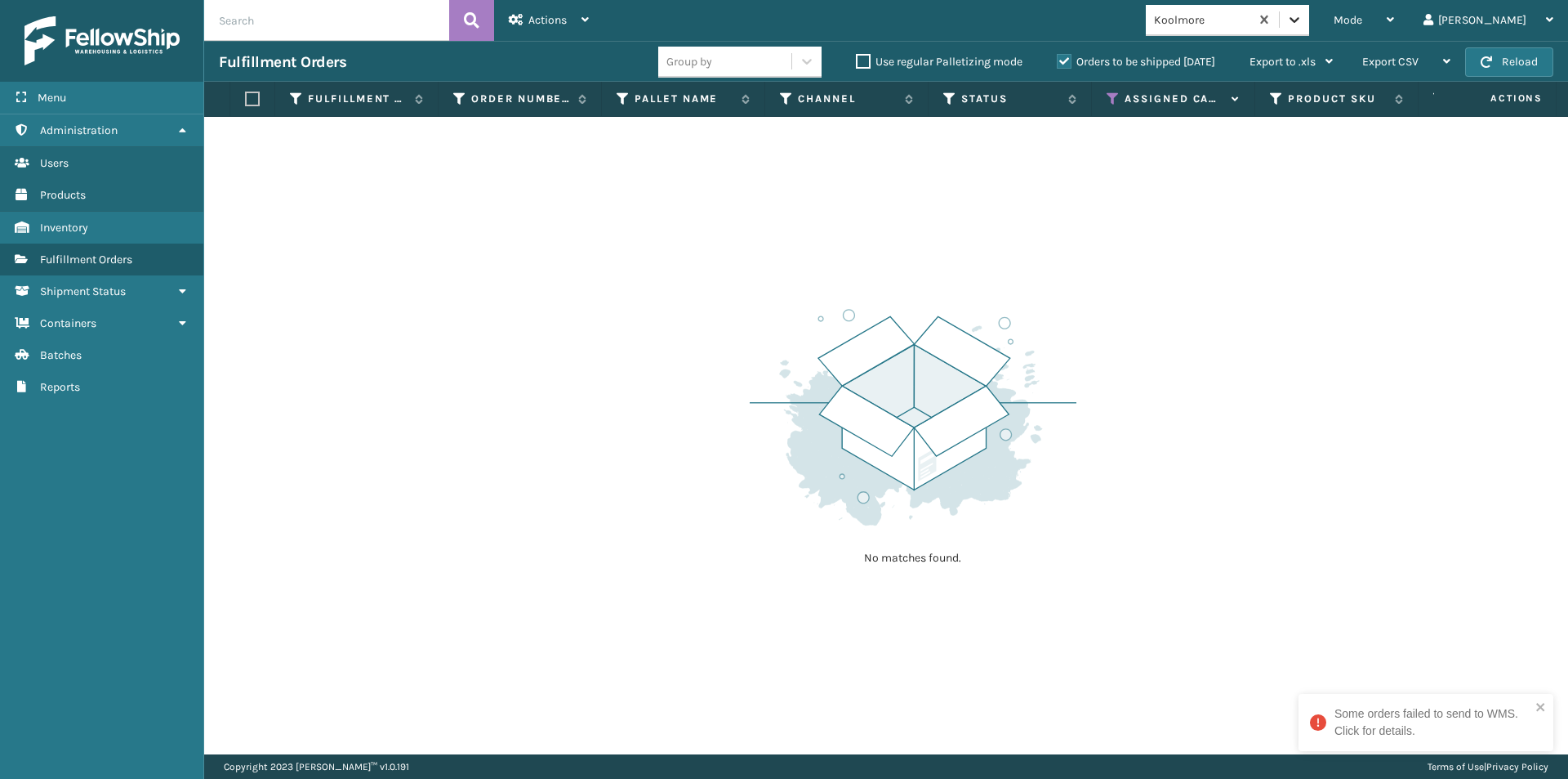
drag, startPoint x: 1357, startPoint y: 15, endPoint x: 1355, endPoint y: 30, distance: 15.1
click at [1303, 17] on icon at bounding box center [1295, 20] width 16 height 16
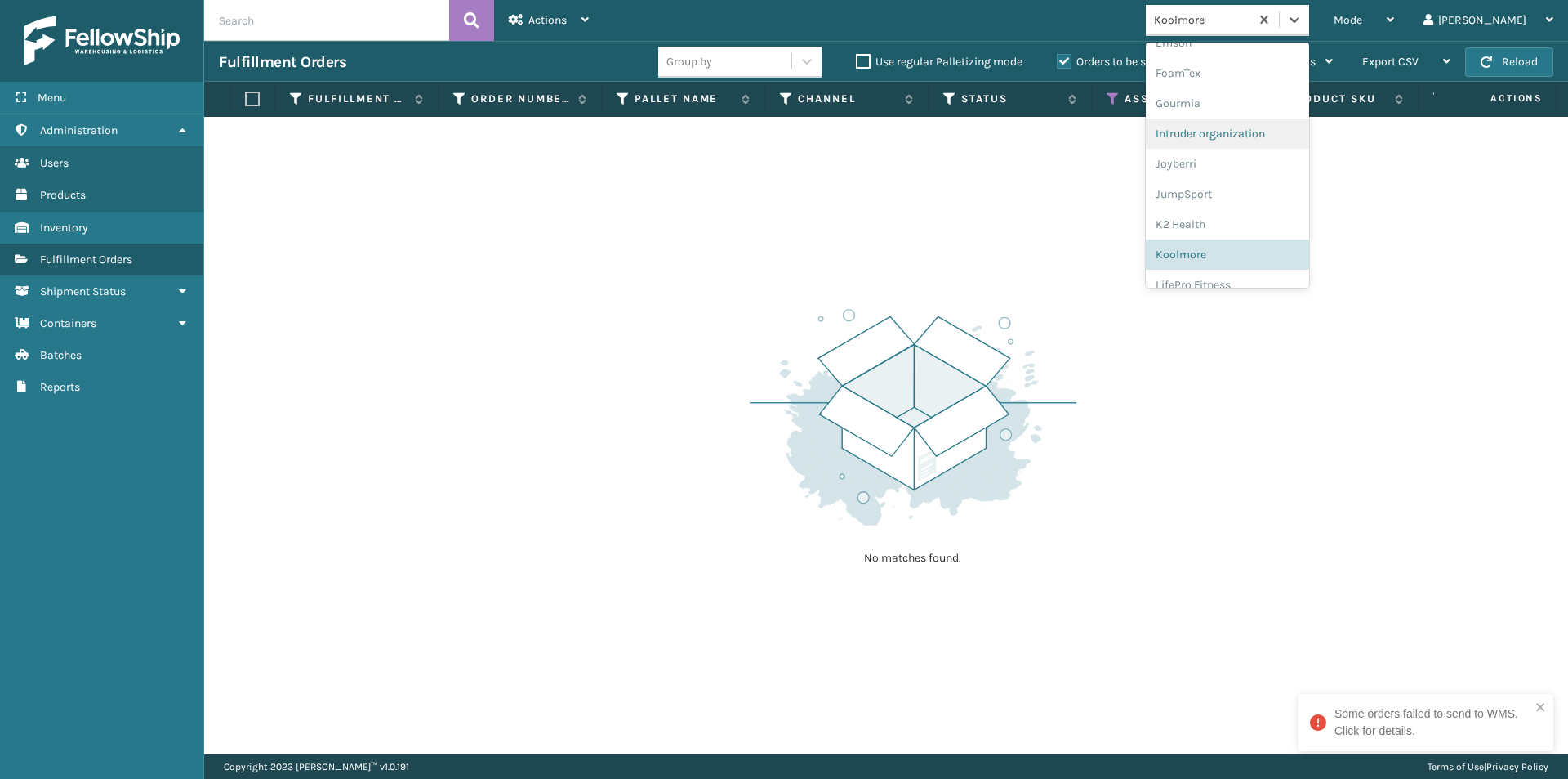
scroll to position [409, 0]
click at [1265, 259] on div "LifePro Fitness" at bounding box center [1228, 257] width 163 height 30
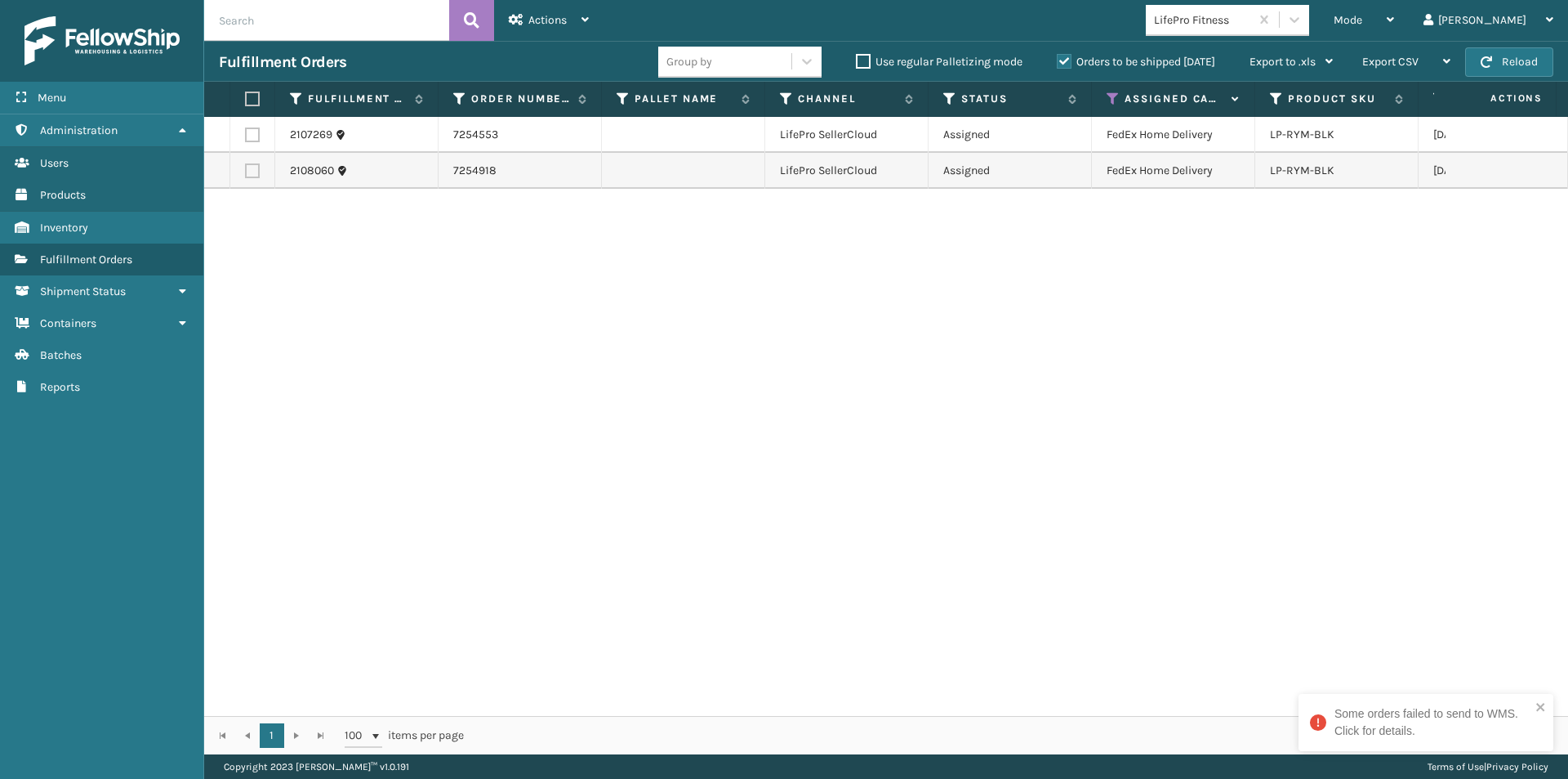
click at [254, 100] on label at bounding box center [249, 99] width 10 height 15
click at [246, 100] on input "checkbox" at bounding box center [245, 99] width 1 height 11
drag, startPoint x: 543, startPoint y: 26, endPoint x: 544, endPoint y: 34, distance: 8.1
click at [544, 26] on span "Actions" at bounding box center [547, 20] width 38 height 14
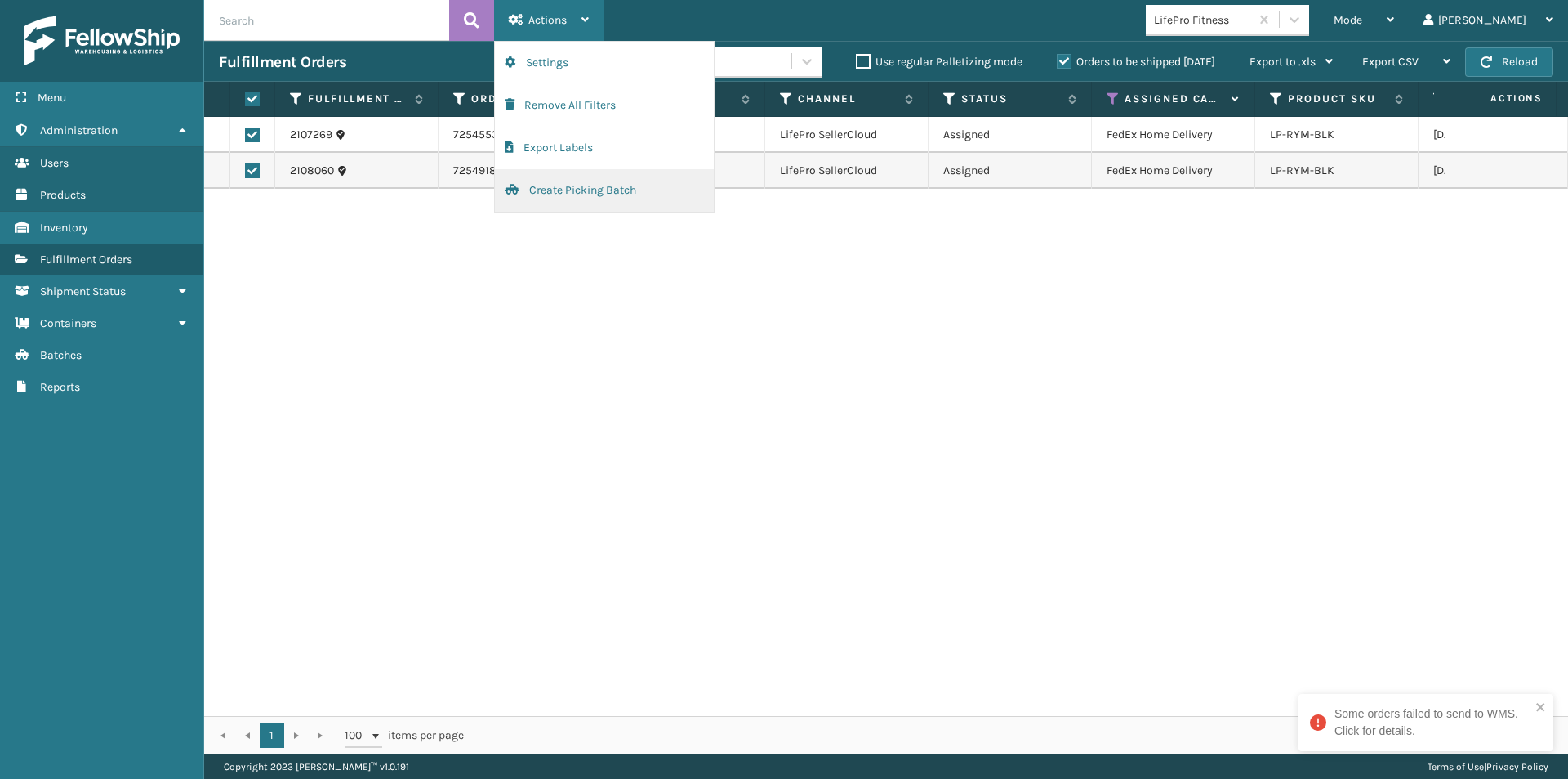
click at [559, 191] on button "Create Picking Batch" at bounding box center [605, 190] width 219 height 43
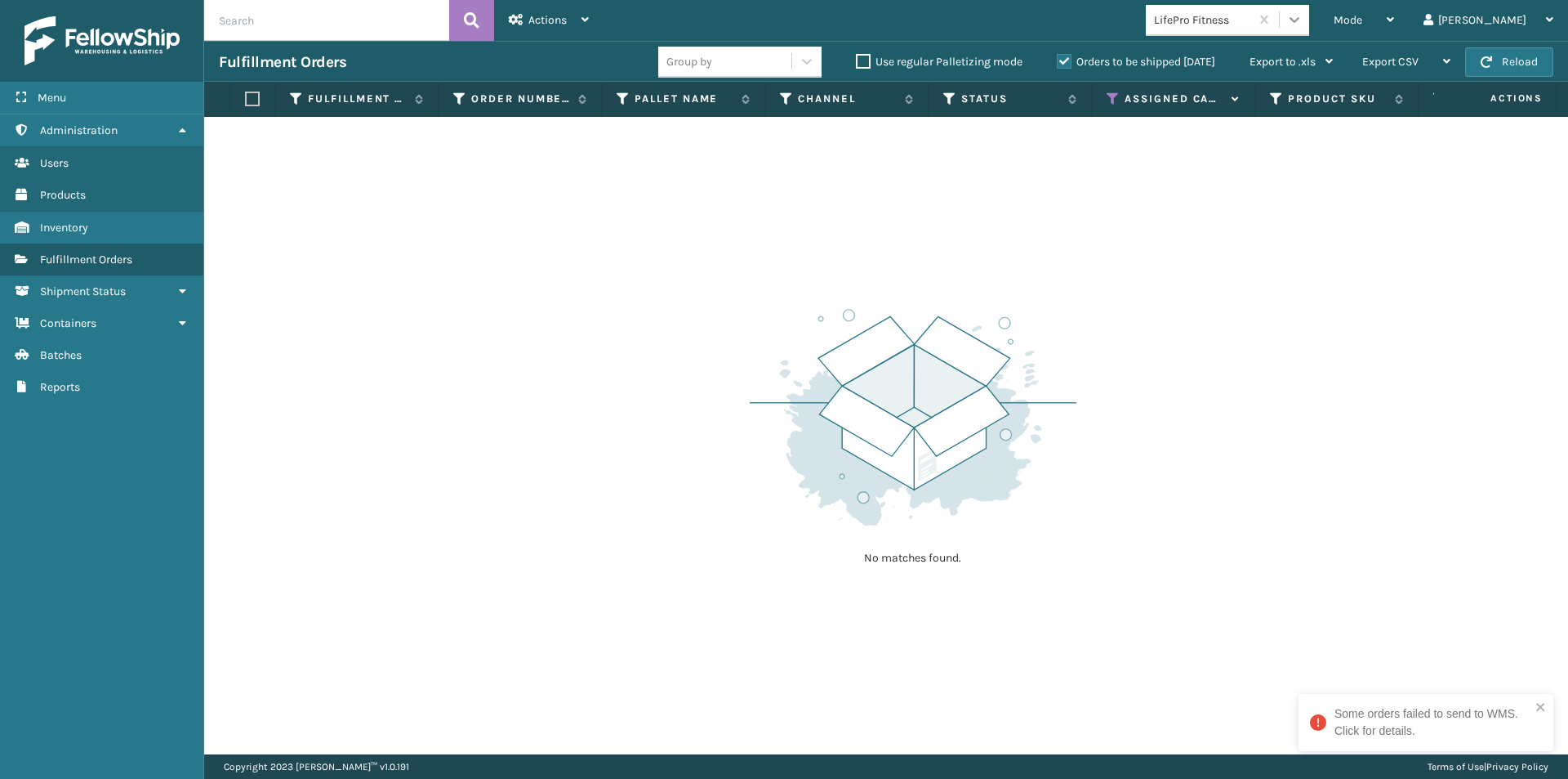
click at [1303, 23] on icon at bounding box center [1295, 20] width 16 height 16
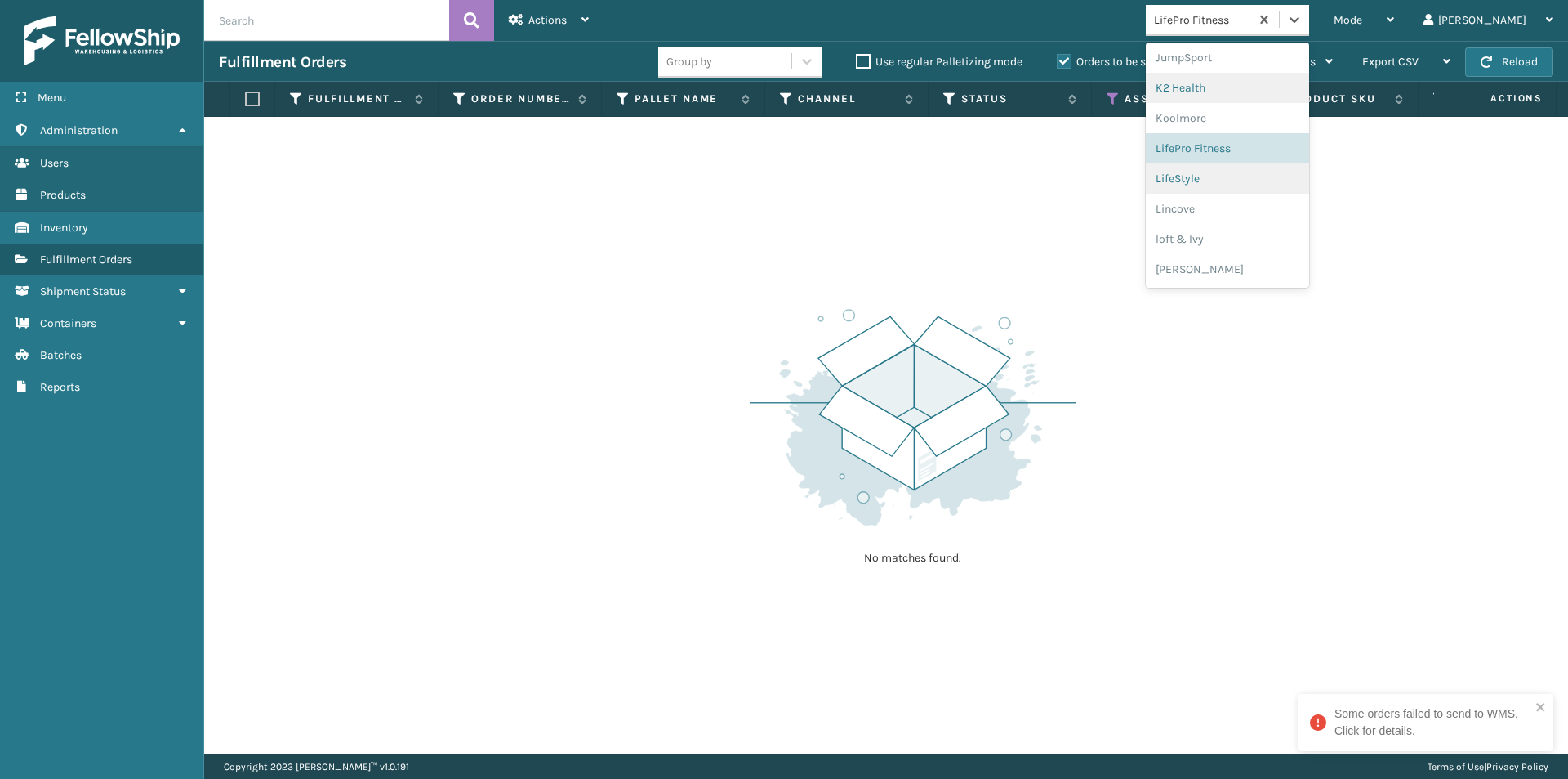
scroll to position [574, 0]
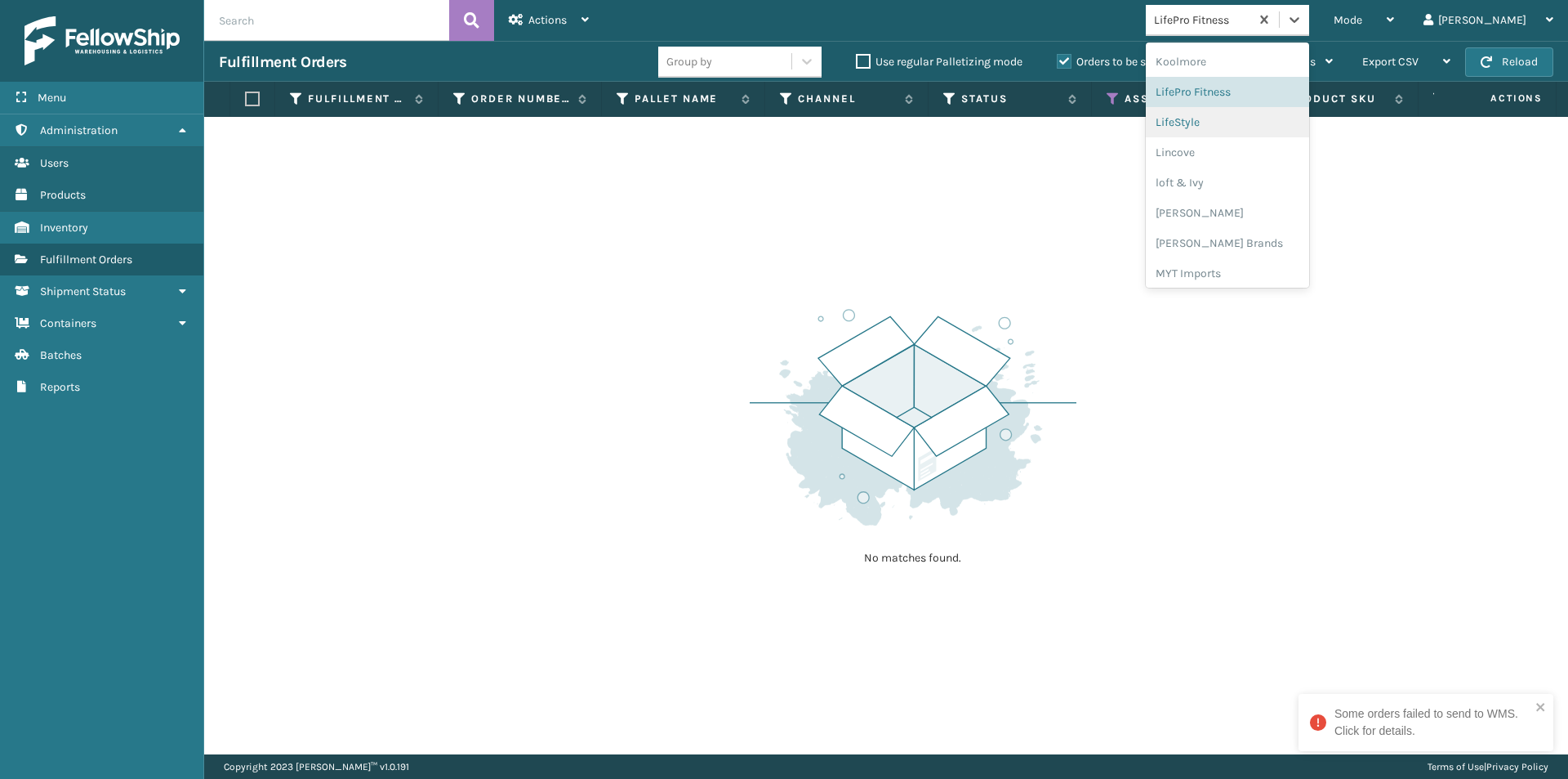
click at [1247, 119] on div "LifeStyle" at bounding box center [1228, 123] width 163 height 30
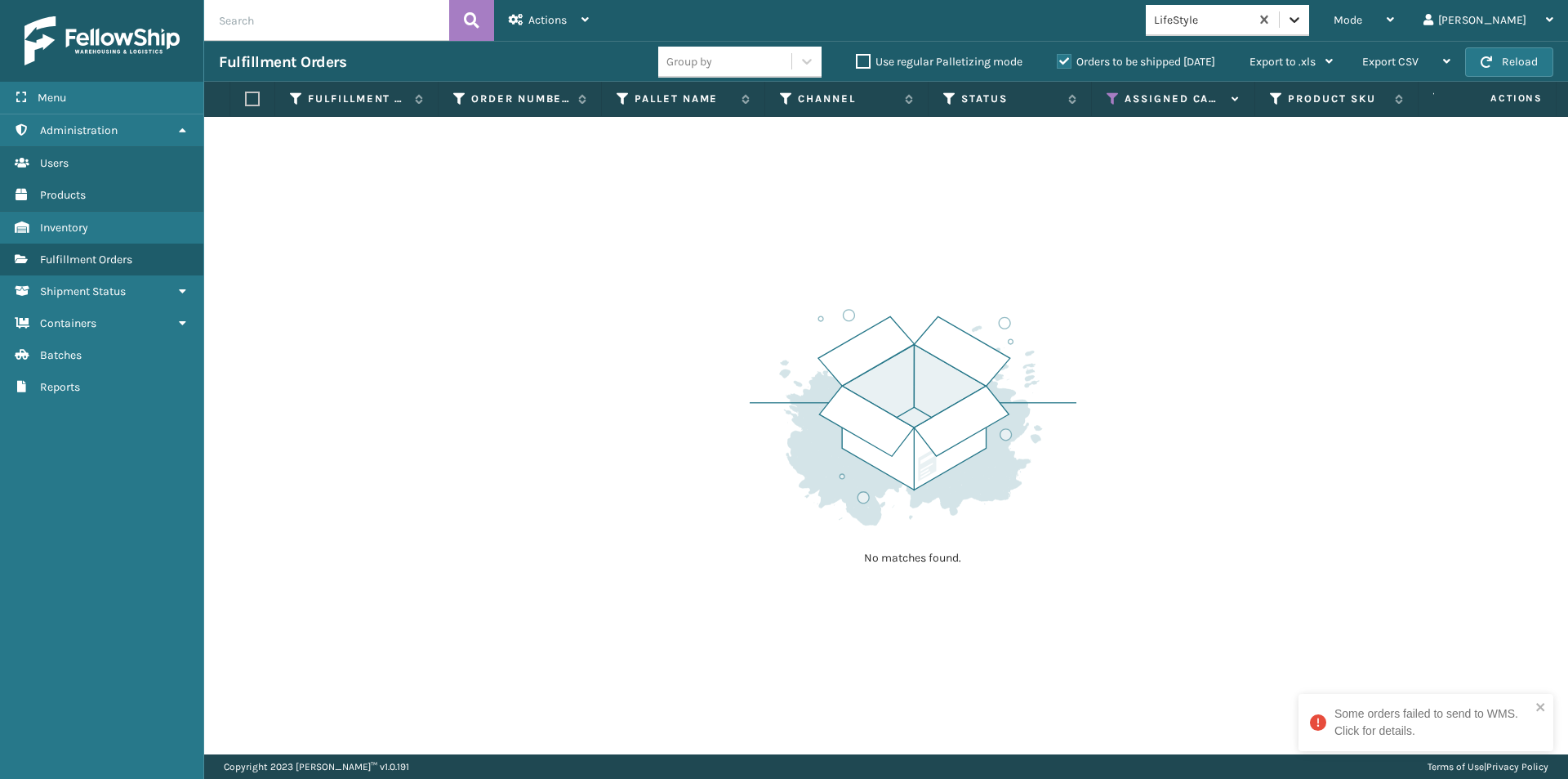
click at [1303, 20] on icon at bounding box center [1295, 20] width 16 height 16
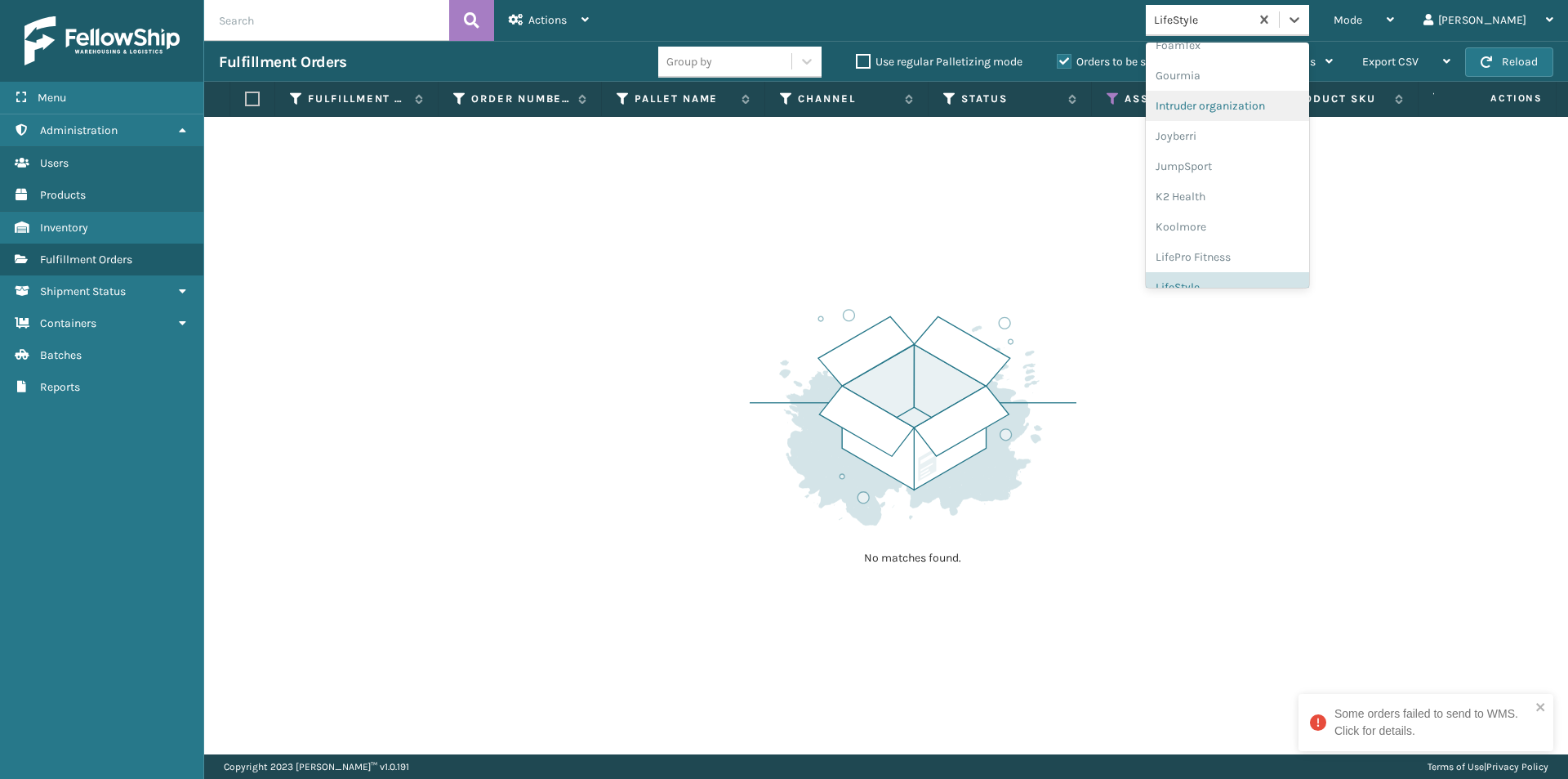
scroll to position [490, 0]
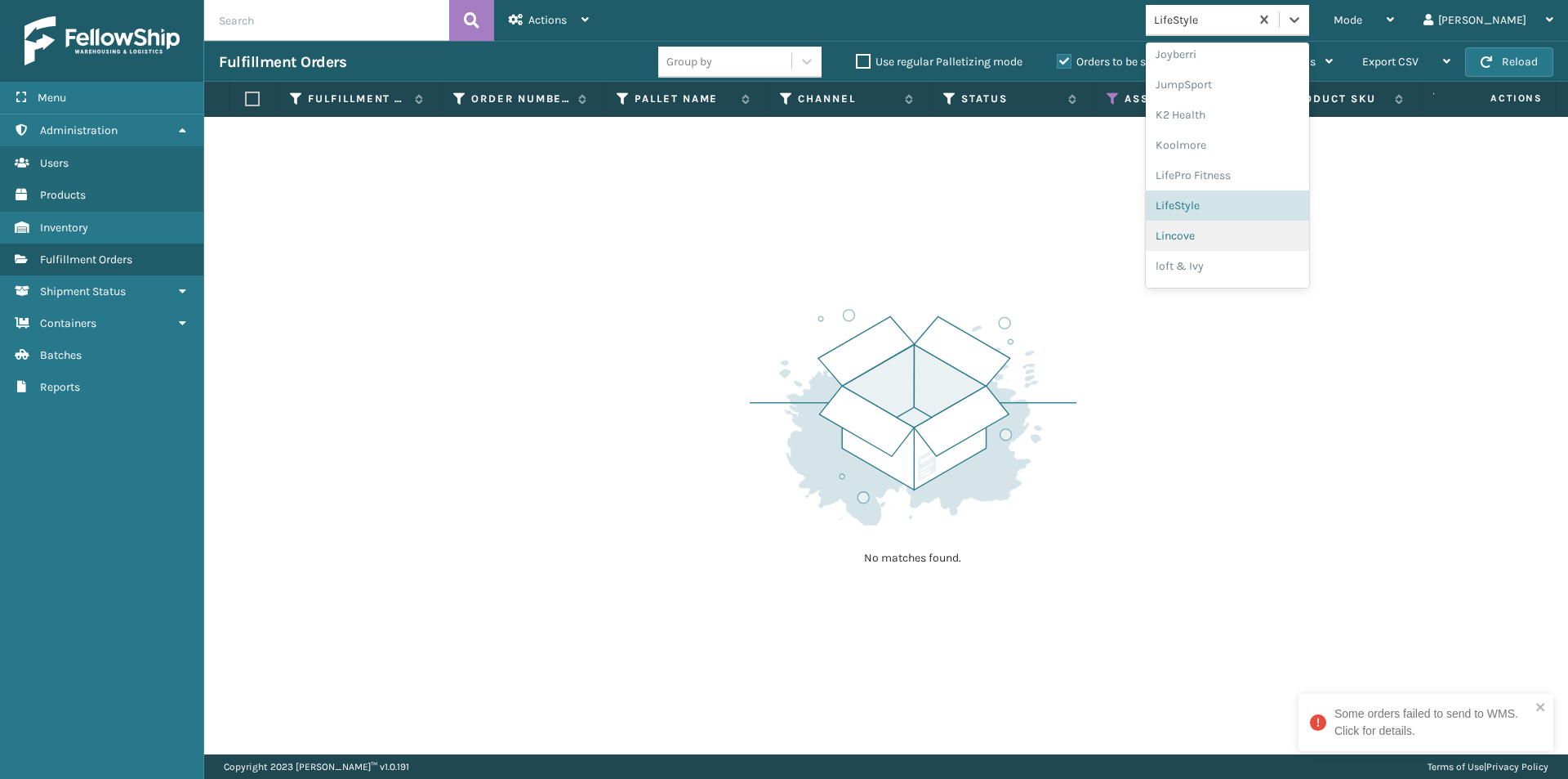
click at [1257, 234] on div "Lincove" at bounding box center [1228, 235] width 163 height 30
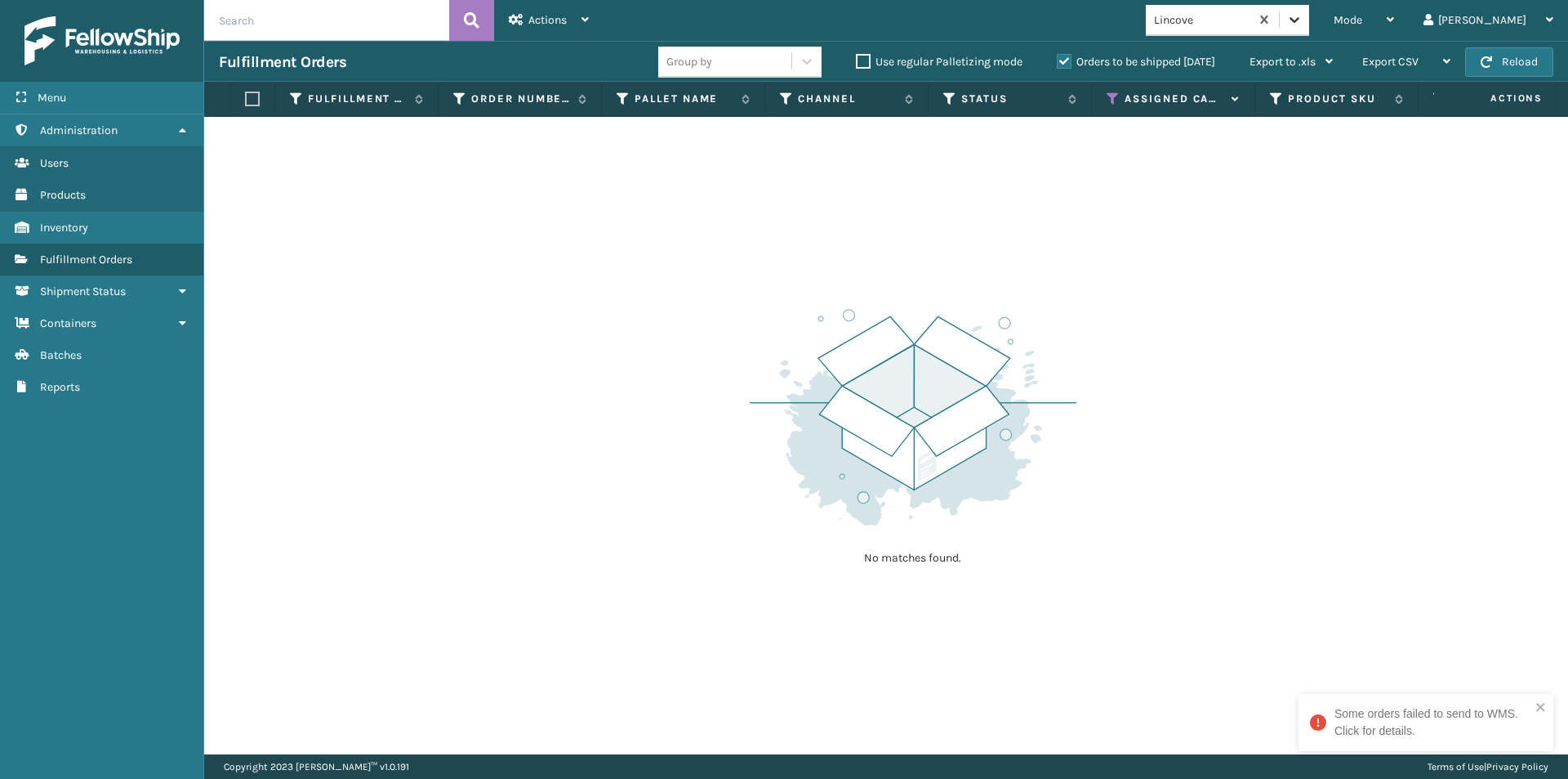
click at [1303, 25] on icon at bounding box center [1295, 20] width 16 height 16
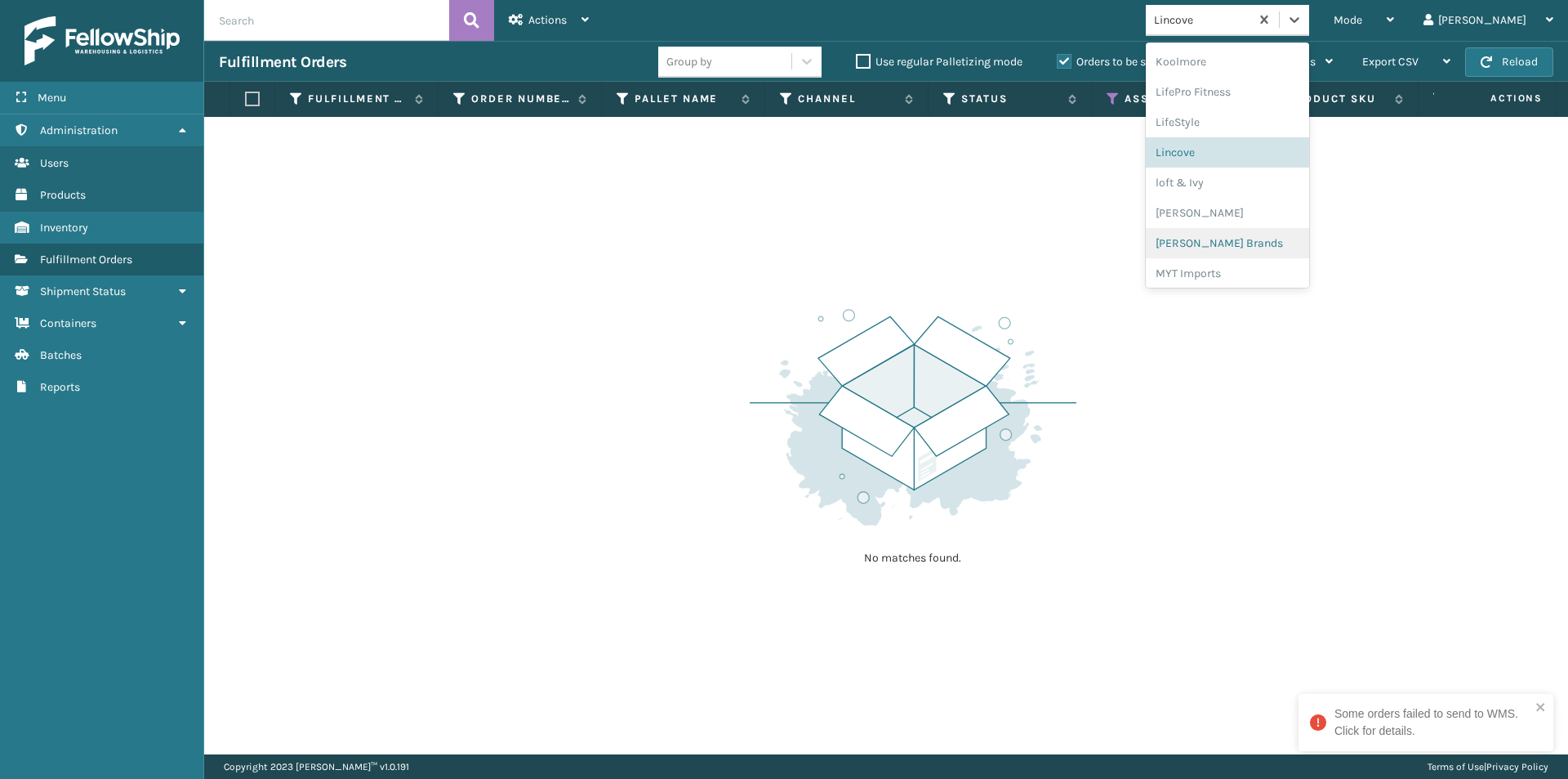
scroll to position [599, 0]
click at [1249, 155] on div "loft & Ivy" at bounding box center [1228, 157] width 163 height 30
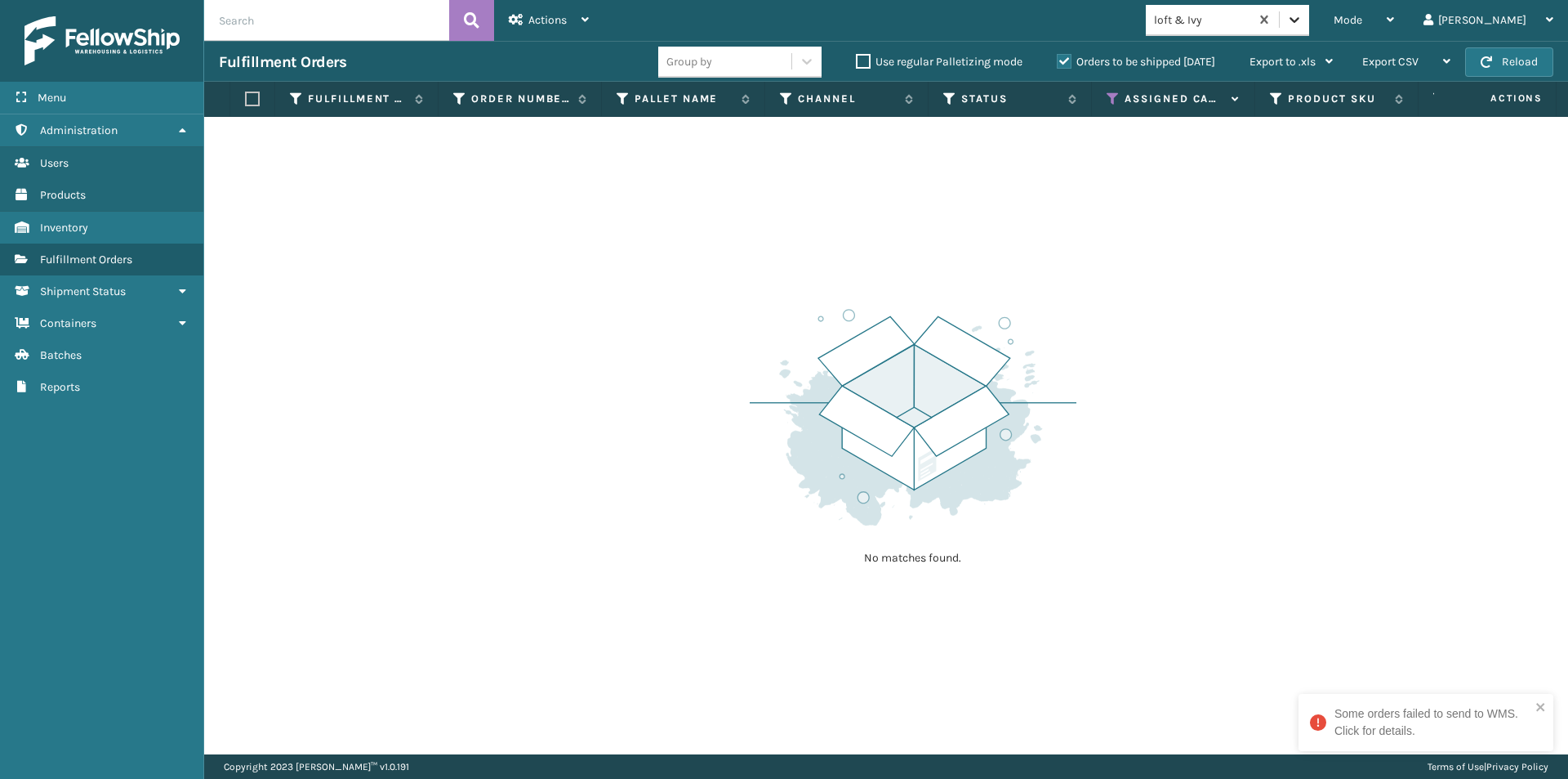
click at [1303, 16] on icon at bounding box center [1295, 20] width 16 height 16
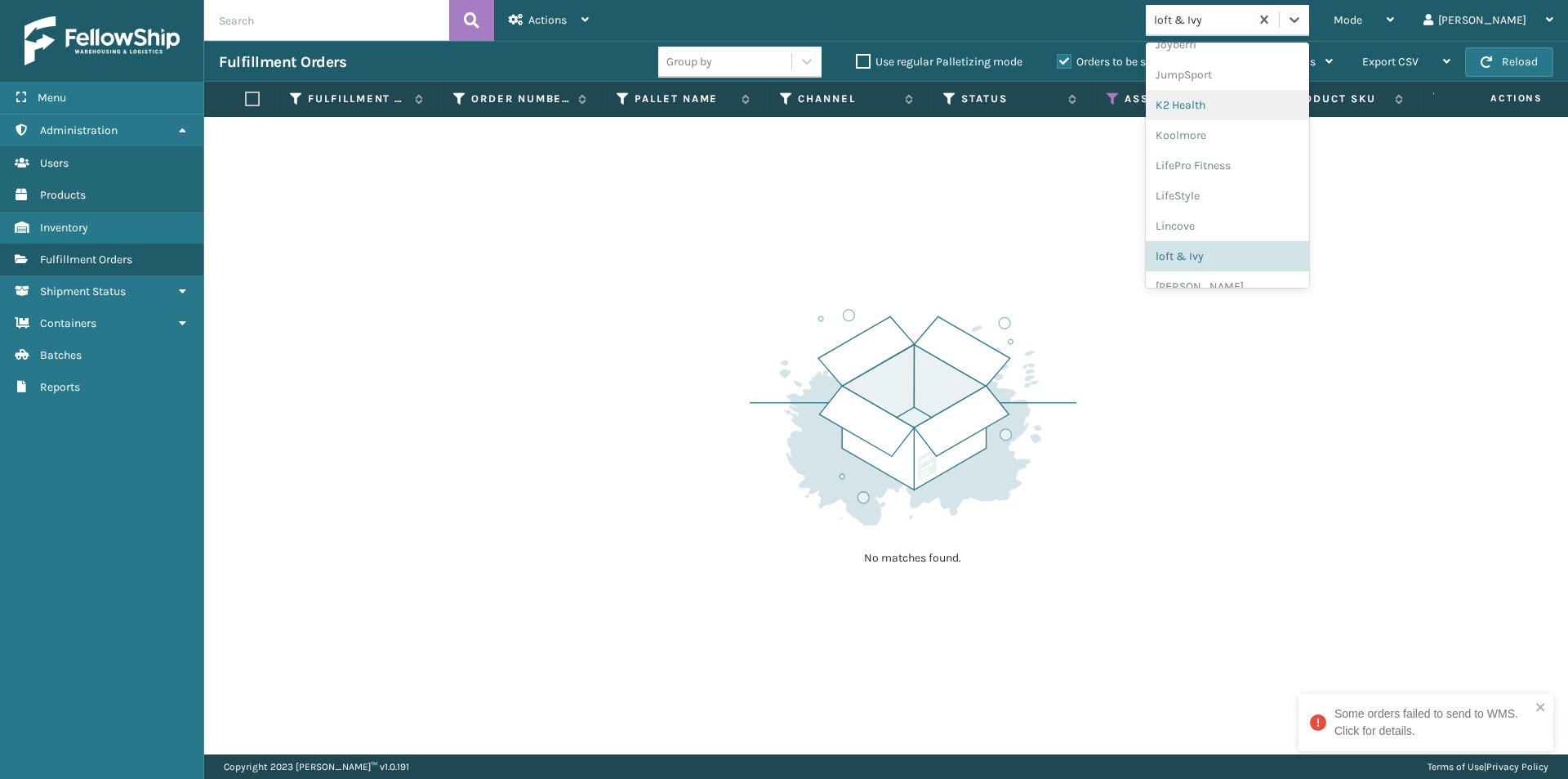
scroll to position [517, 0]
click at [1252, 268] on div "[PERSON_NAME]" at bounding box center [1228, 269] width 163 height 30
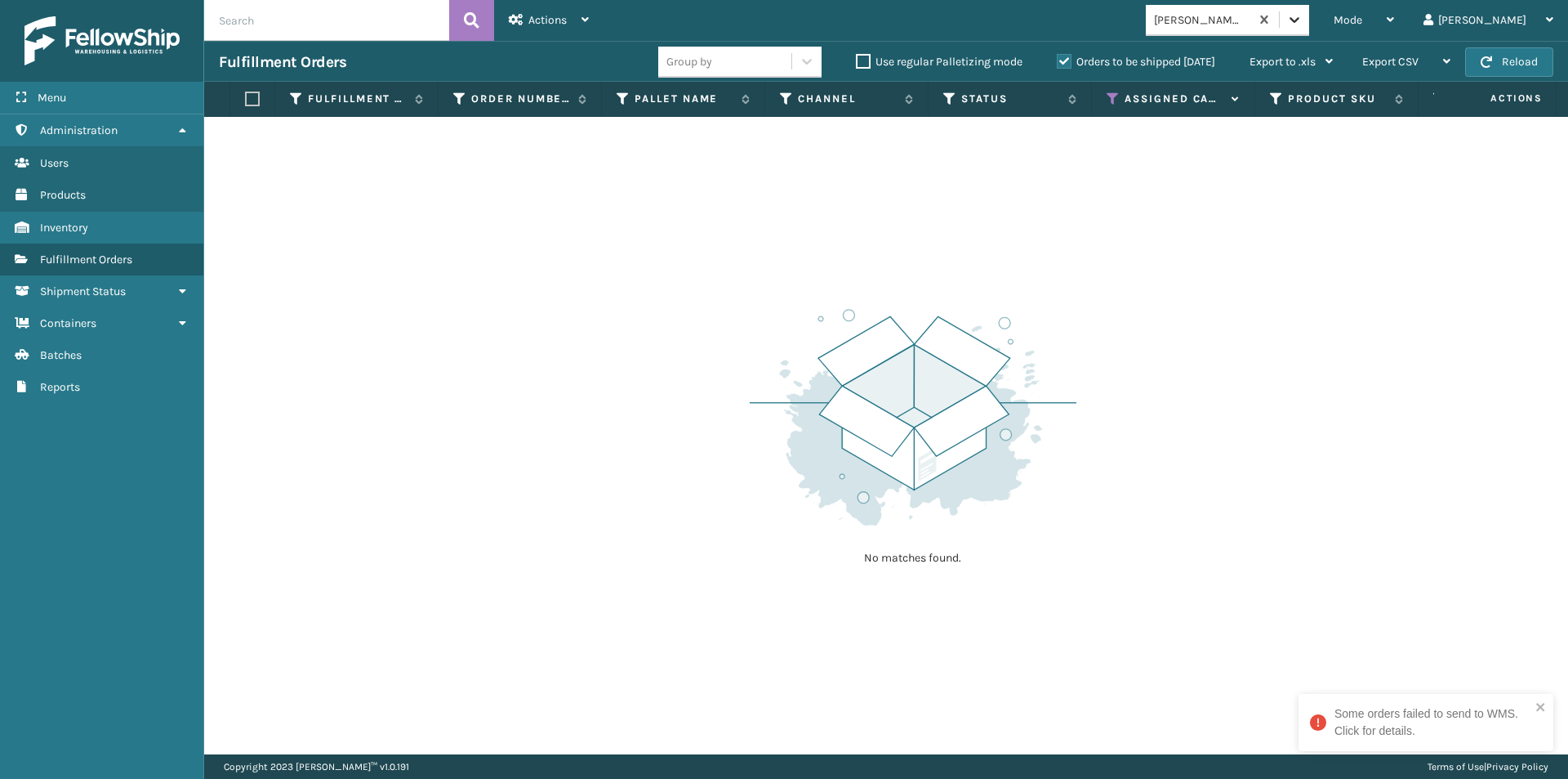
click at [1303, 26] on icon at bounding box center [1295, 20] width 16 height 16
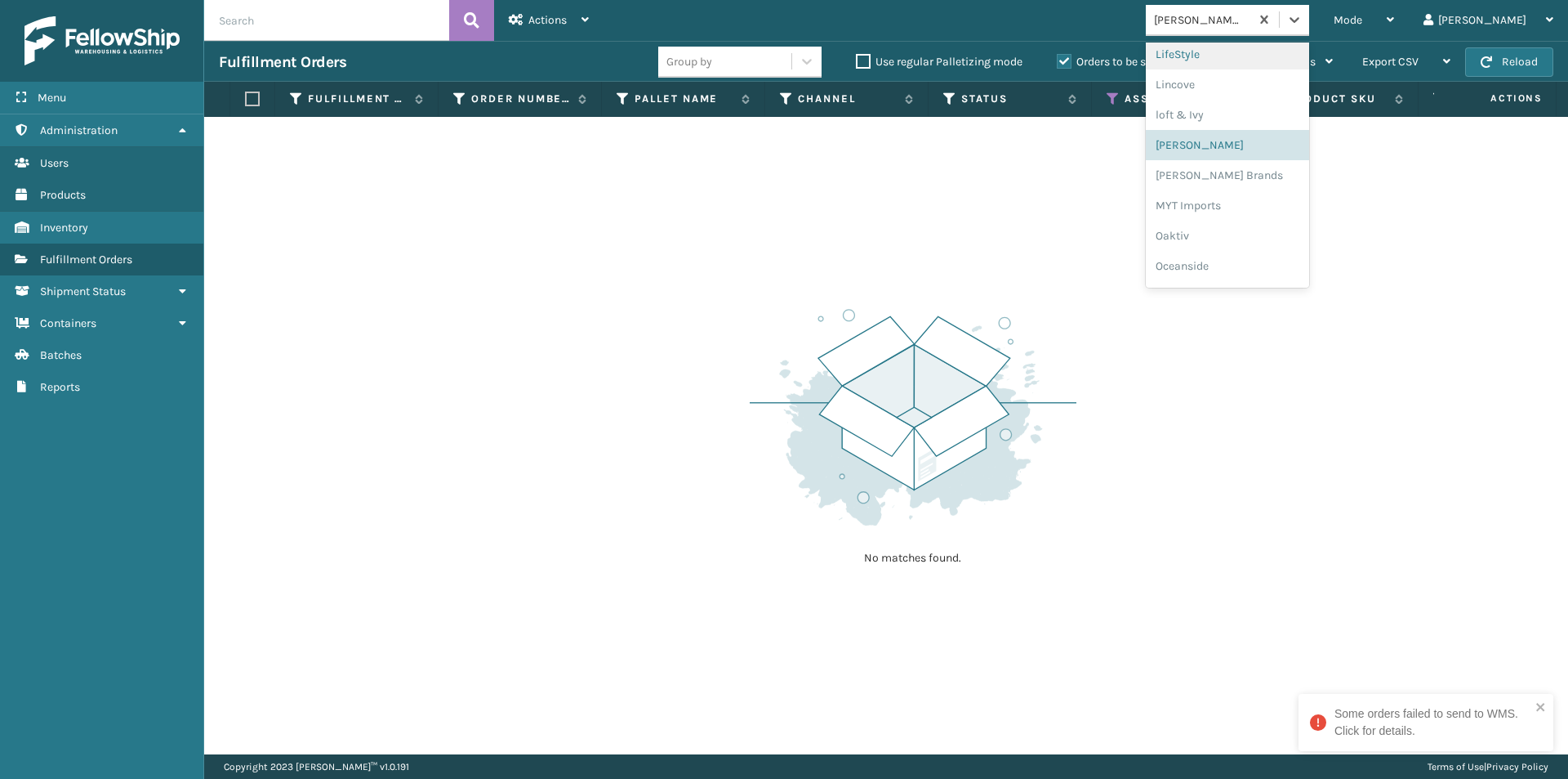
scroll to position [680, 0]
click at [1257, 139] on div "[PERSON_NAME] Brands" at bounding box center [1228, 136] width 163 height 30
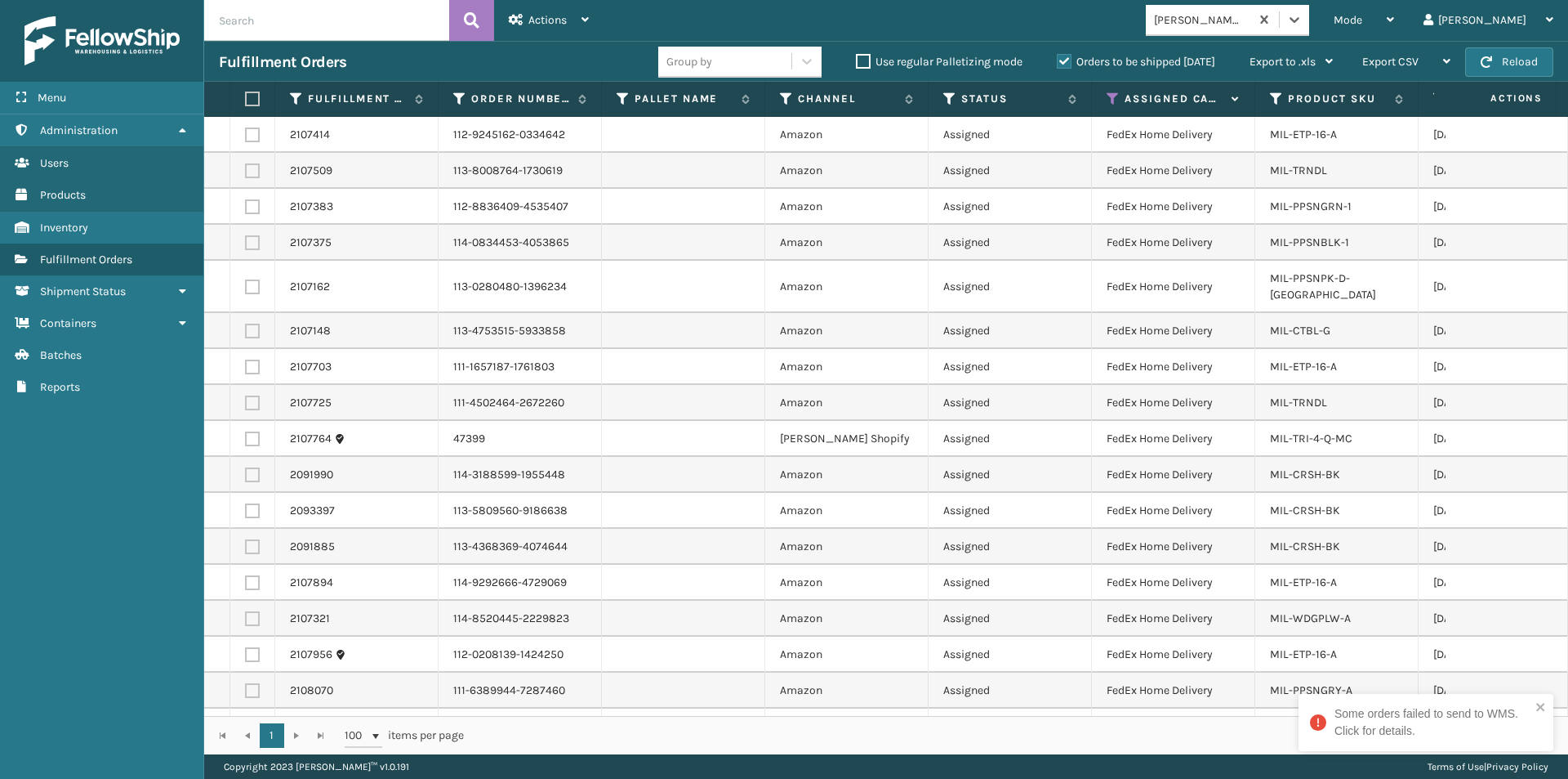
click at [255, 100] on label at bounding box center [249, 99] width 10 height 15
click at [246, 100] on input "checkbox" at bounding box center [245, 99] width 1 height 11
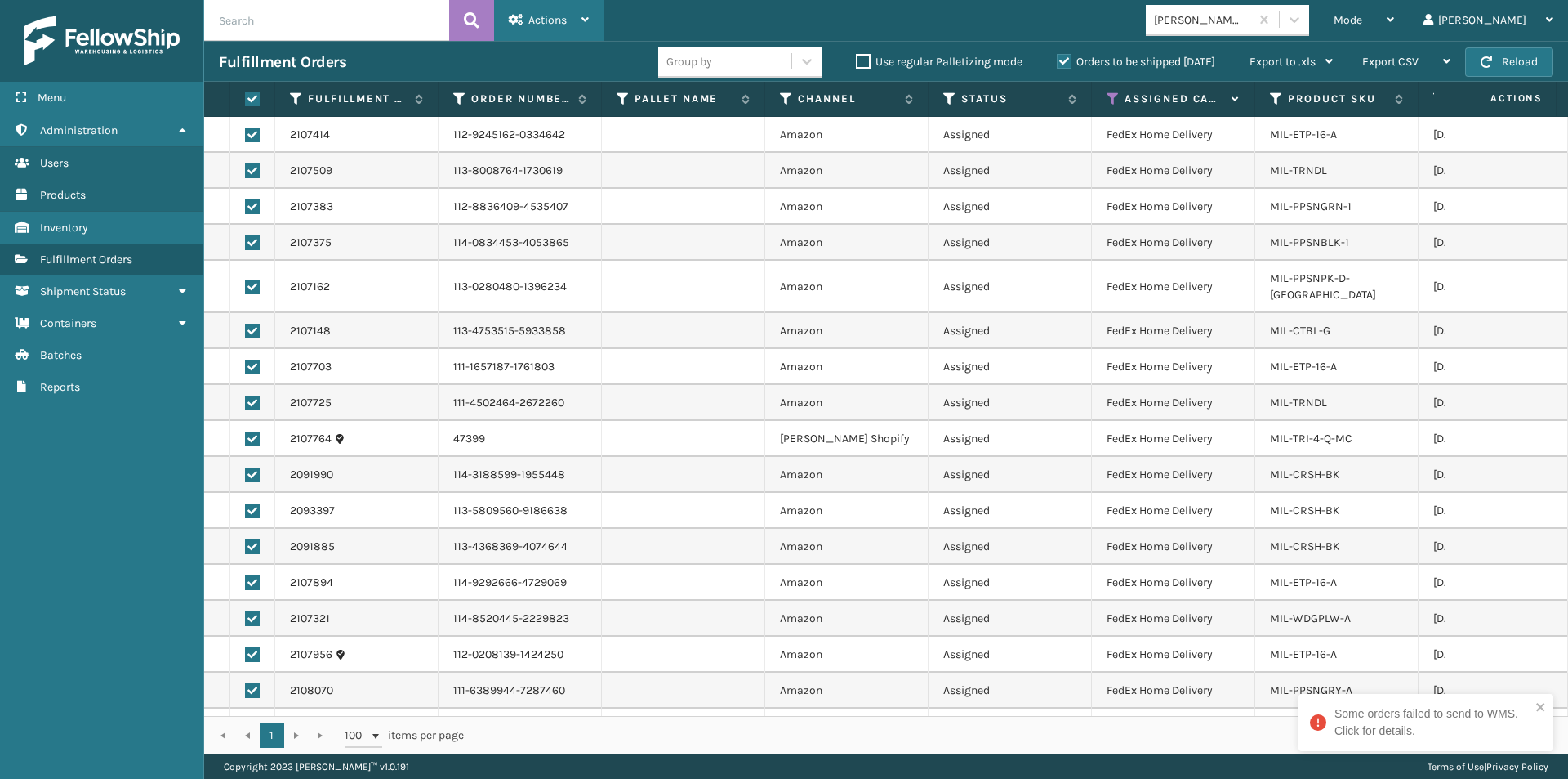
click at [566, 28] on div "Actions" at bounding box center [549, 20] width 80 height 41
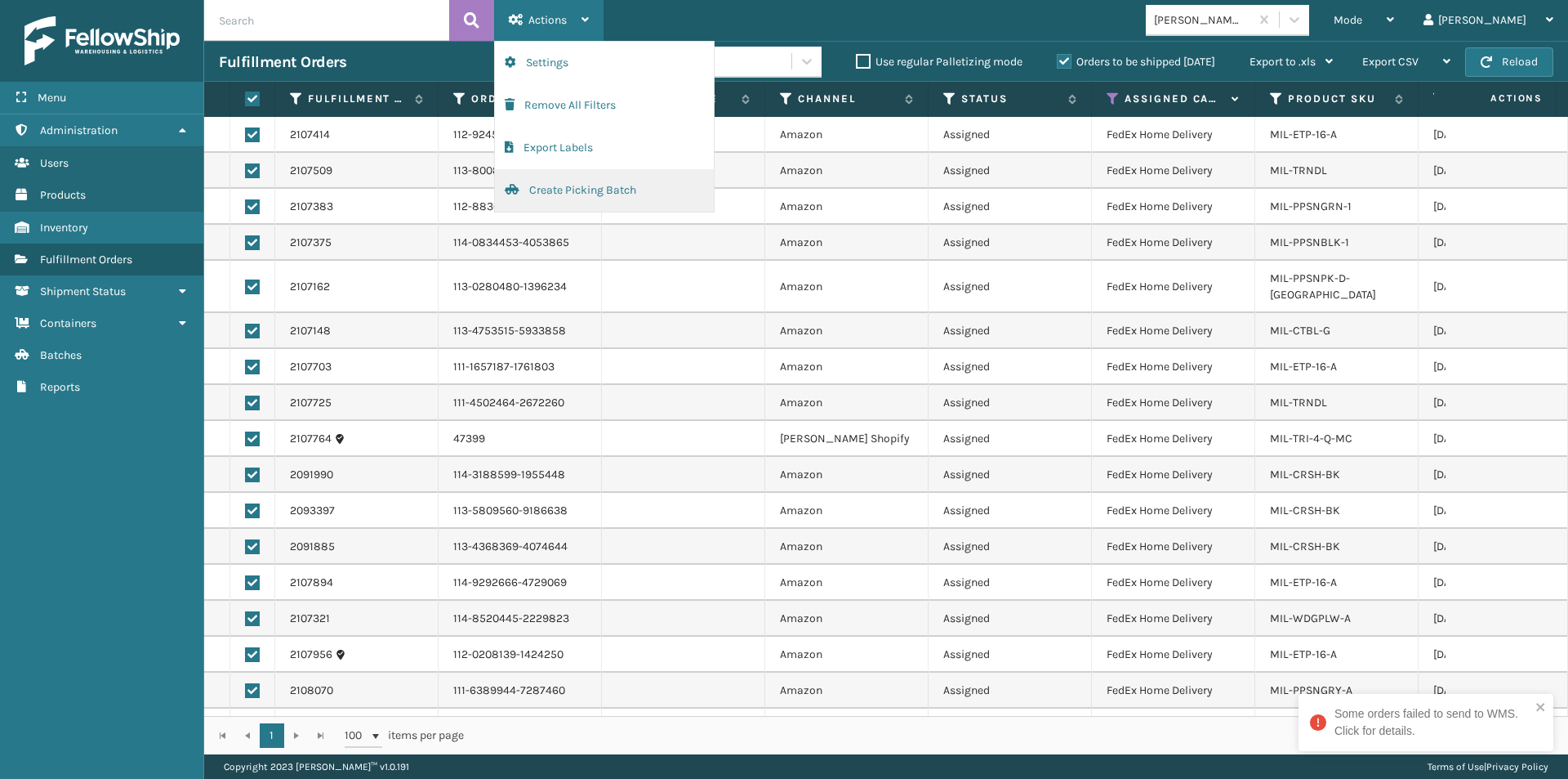
click at [573, 194] on button "Create Picking Batch" at bounding box center [605, 190] width 219 height 43
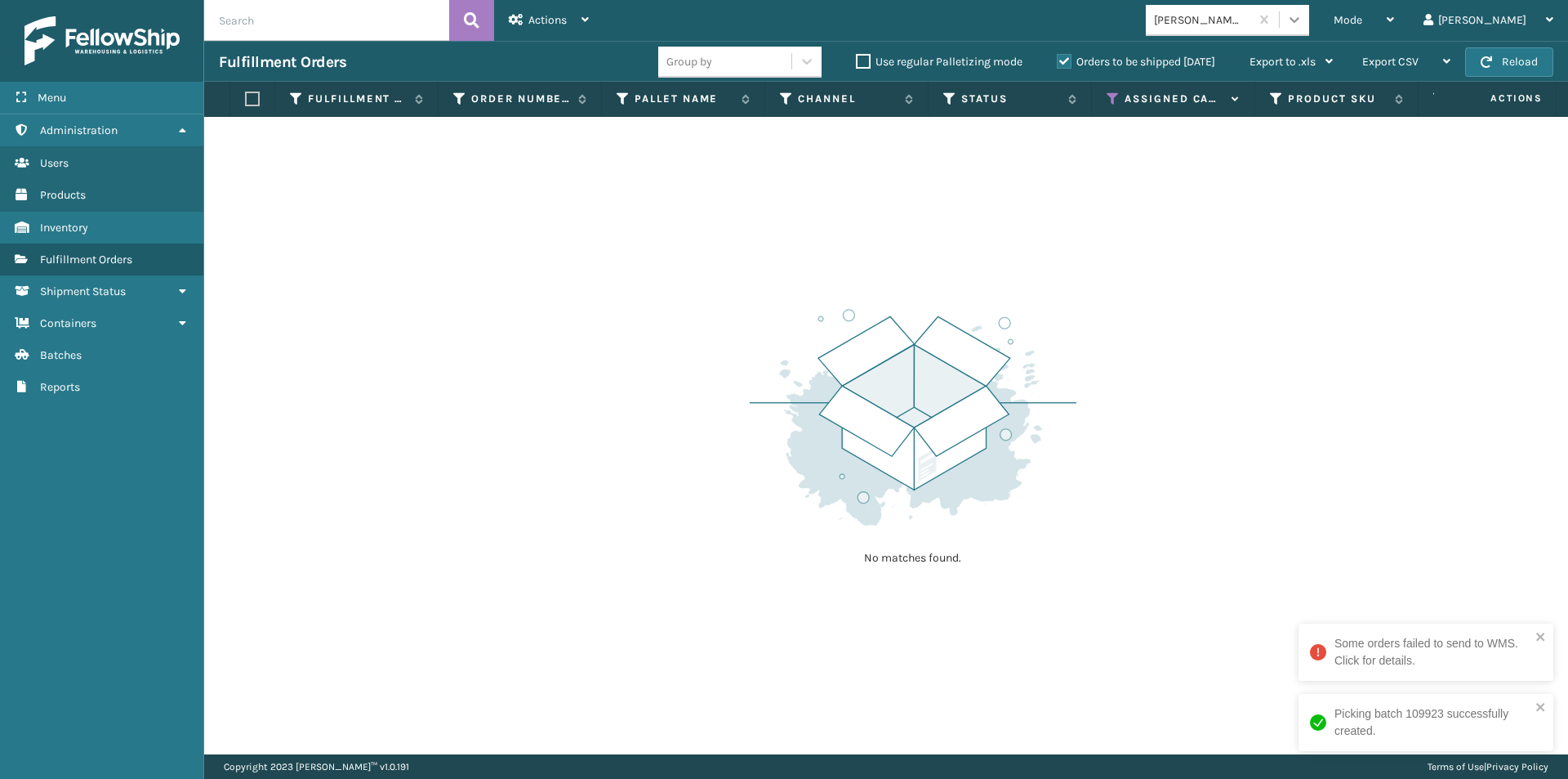
click at [1303, 22] on icon at bounding box center [1295, 20] width 16 height 16
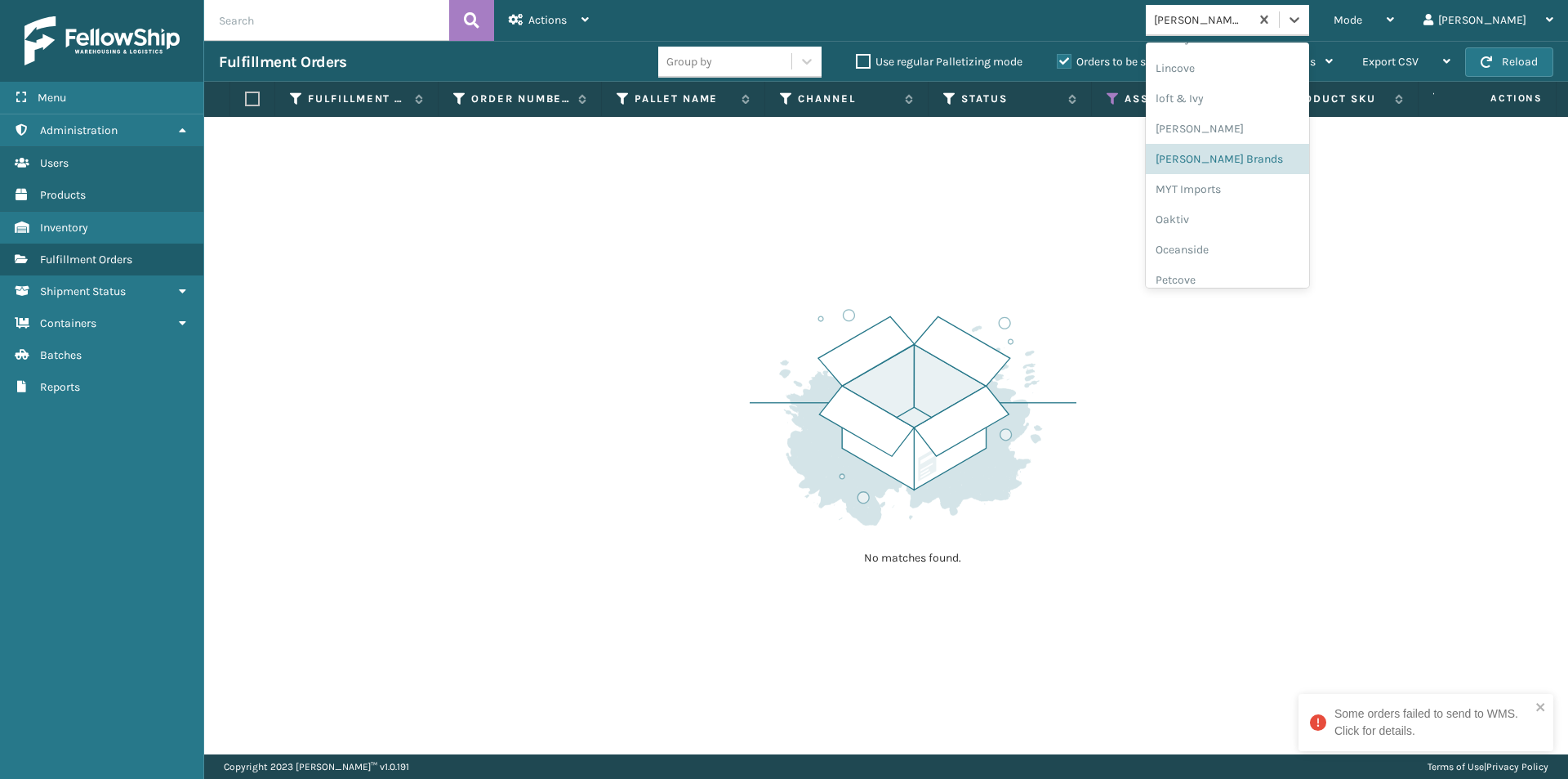
scroll to position [656, 0]
click at [1273, 195] on div "MYT Imports" at bounding box center [1228, 191] width 163 height 30
click at [1303, 25] on icon at bounding box center [1295, 20] width 16 height 16
click at [1262, 198] on div "Oaktiv" at bounding box center [1228, 196] width 163 height 30
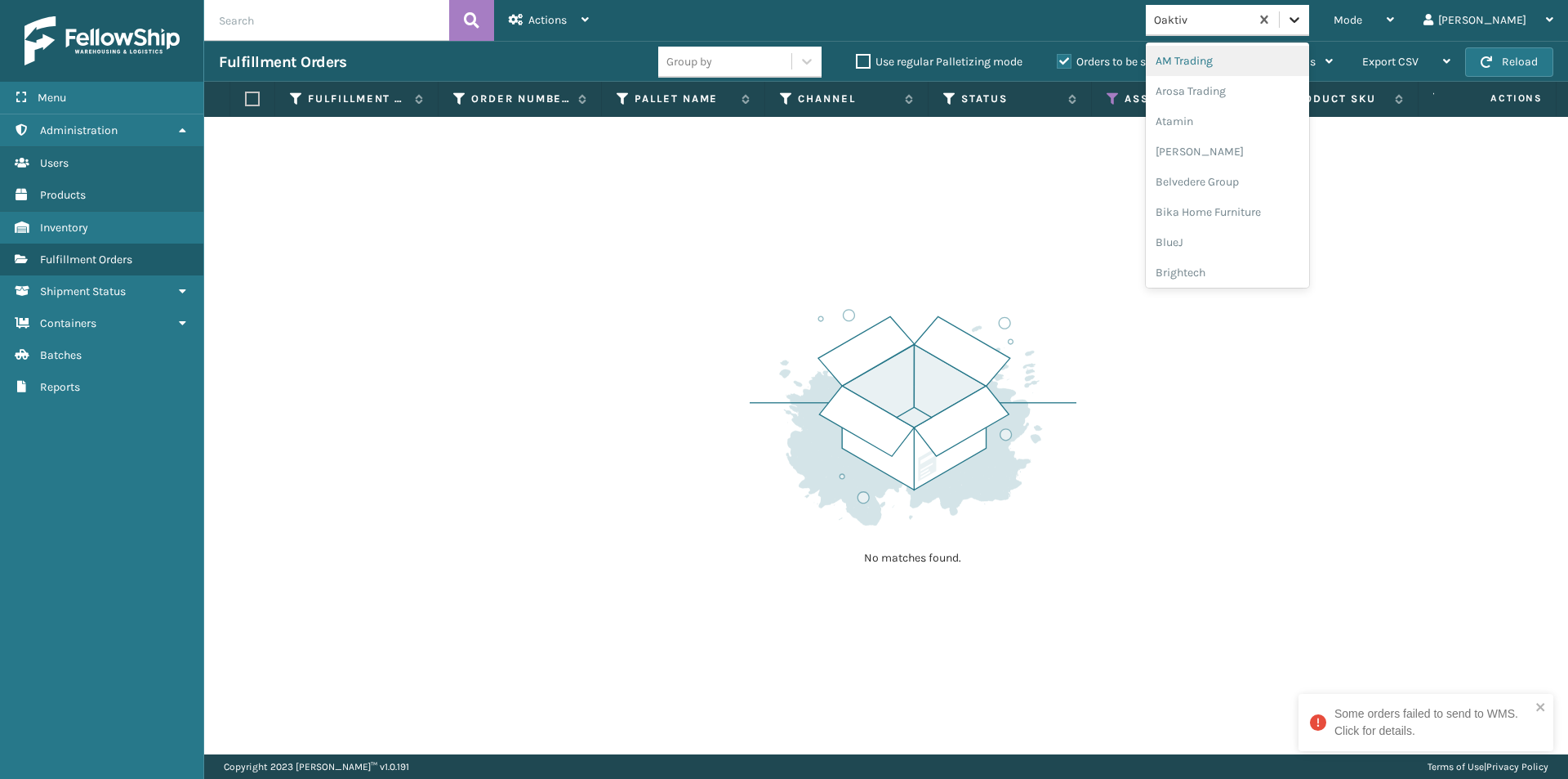
click at [1310, 28] on div at bounding box center [1295, 20] width 29 height 29
click at [1267, 97] on div "Oceanside" at bounding box center [1228, 88] width 163 height 30
click at [1300, 20] on icon at bounding box center [1295, 20] width 10 height 5
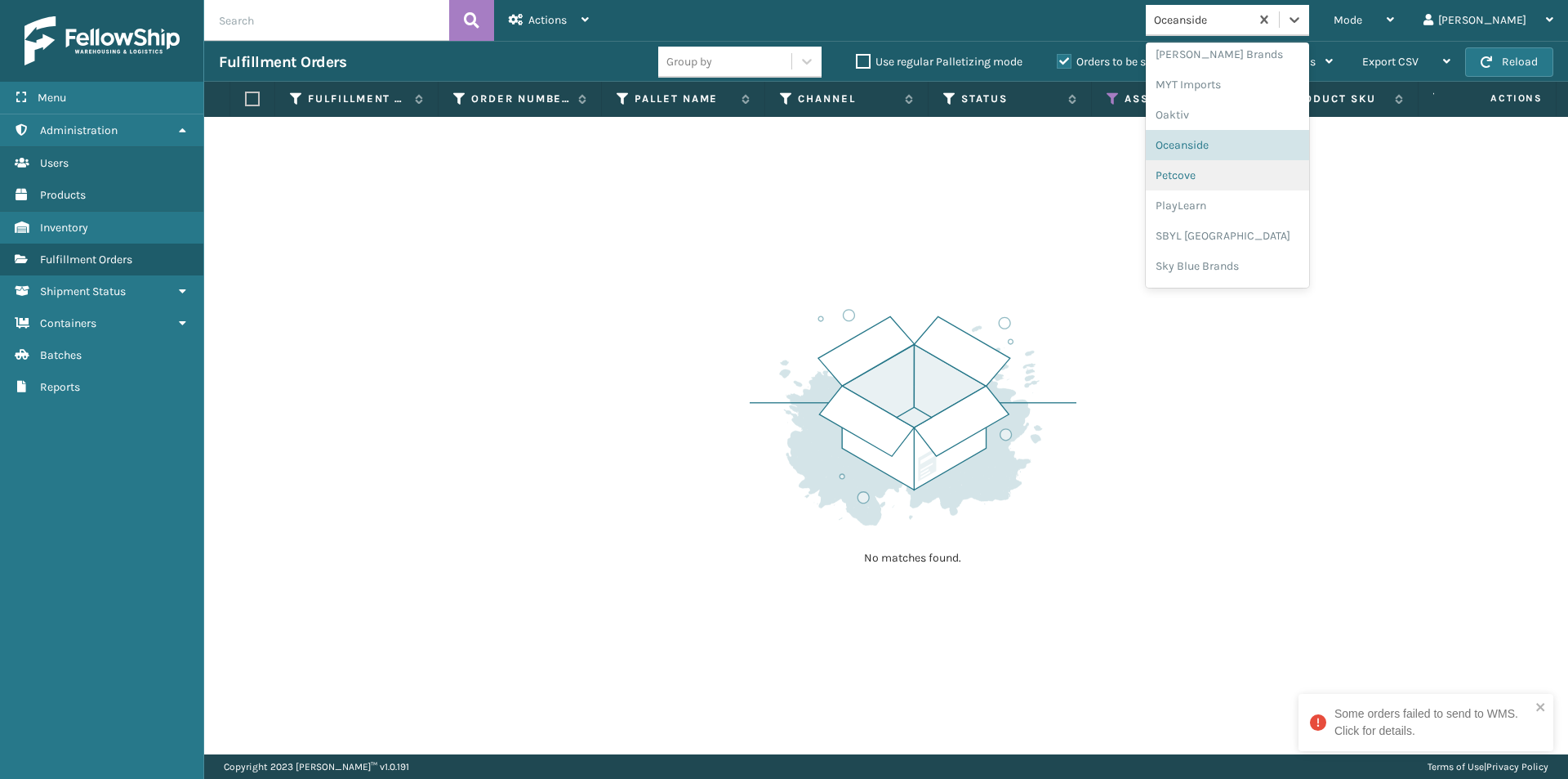
click at [1249, 177] on div "Petcove" at bounding box center [1228, 175] width 163 height 30
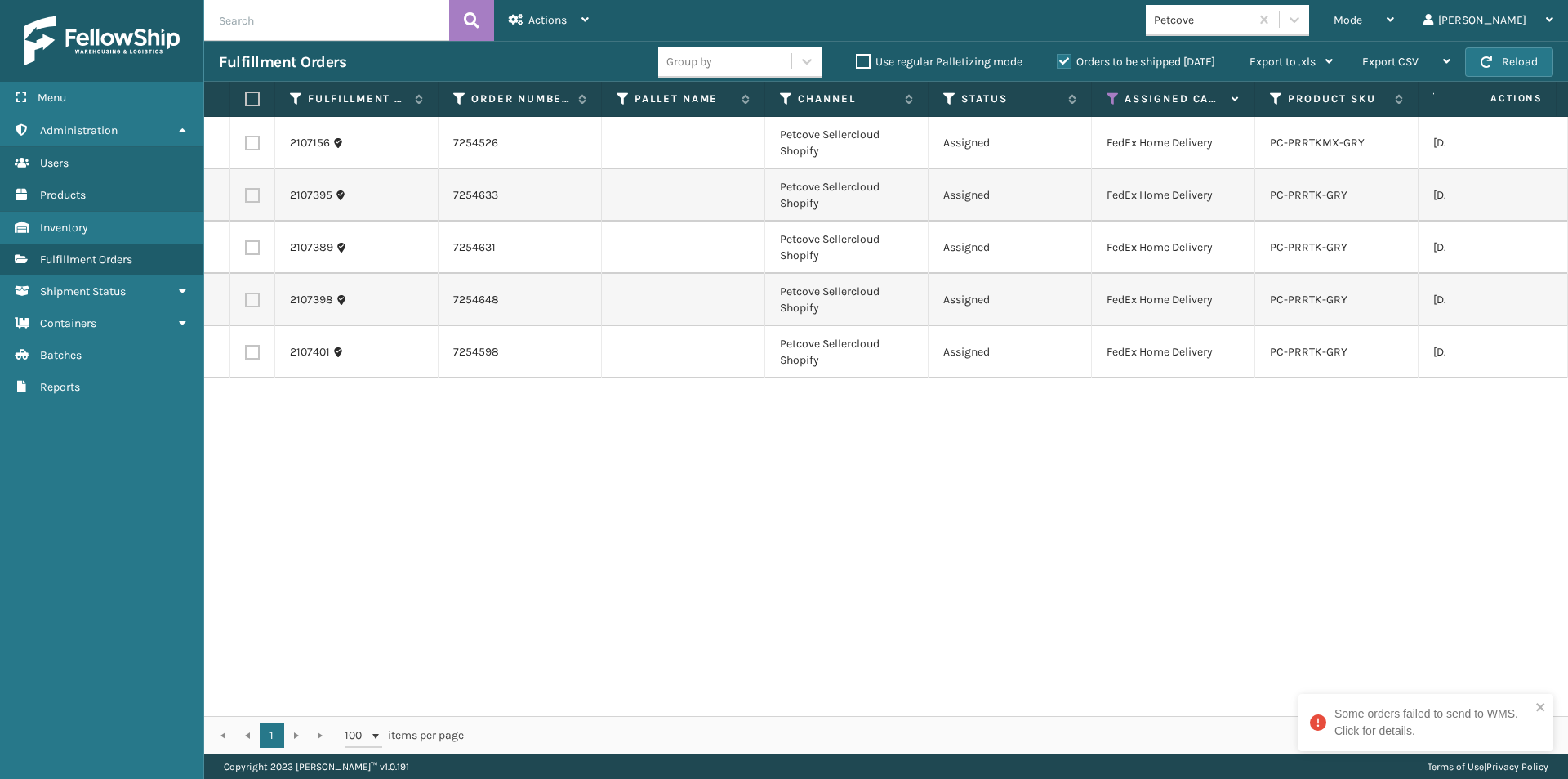
click at [249, 105] on label at bounding box center [249, 99] width 10 height 15
click at [246, 105] on input "checkbox" at bounding box center [245, 99] width 1 height 11
click at [538, 22] on span "Actions" at bounding box center [547, 20] width 38 height 14
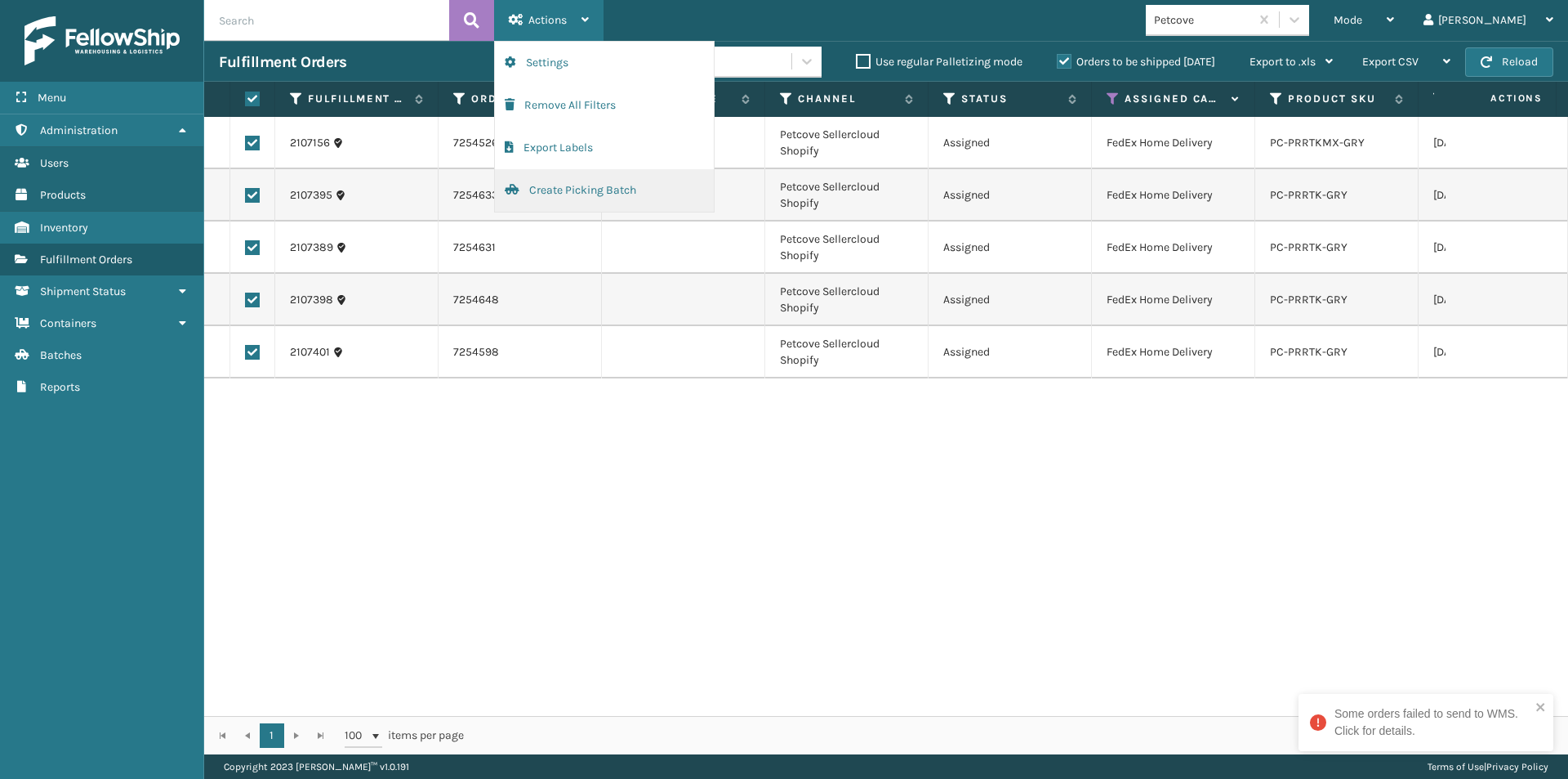
click at [553, 196] on button "Create Picking Batch" at bounding box center [605, 190] width 219 height 43
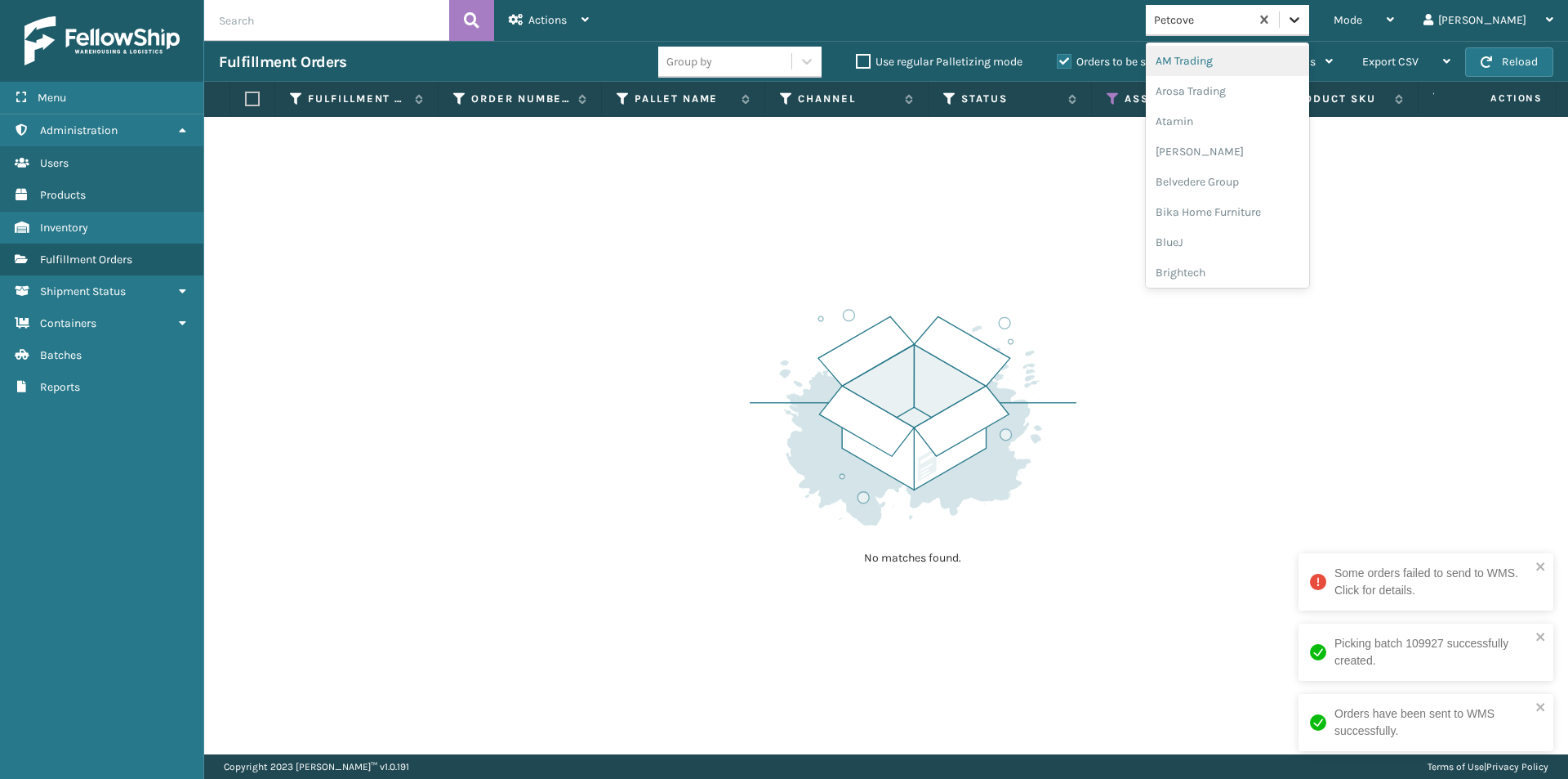
click at [1303, 18] on icon at bounding box center [1295, 20] width 16 height 16
click at [1250, 151] on div "PlayLearn" at bounding box center [1228, 148] width 163 height 30
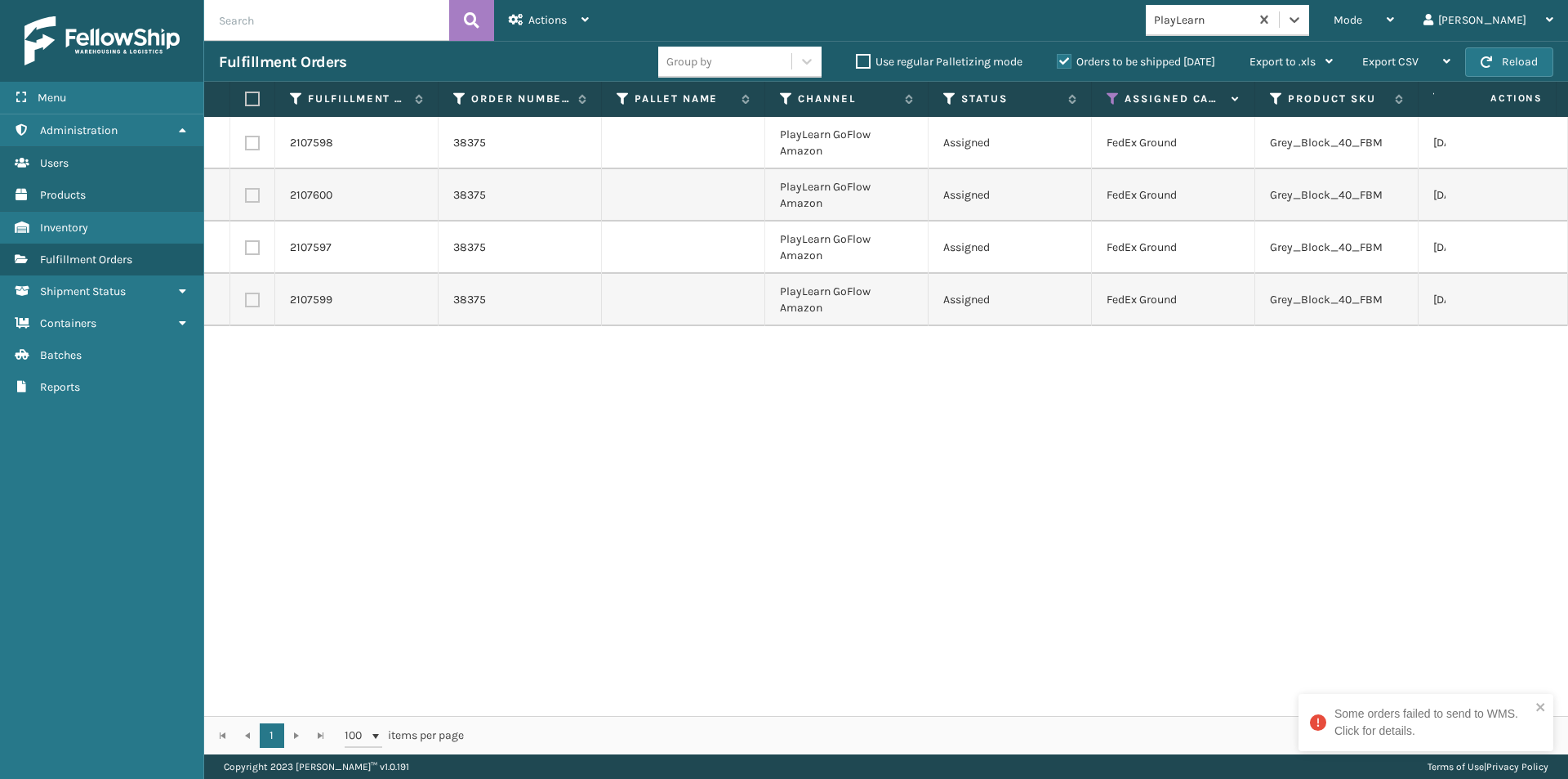
click at [251, 96] on label at bounding box center [249, 99] width 10 height 15
click at [246, 96] on input "checkbox" at bounding box center [245, 99] width 1 height 11
click at [543, 21] on span "Actions" at bounding box center [547, 20] width 38 height 14
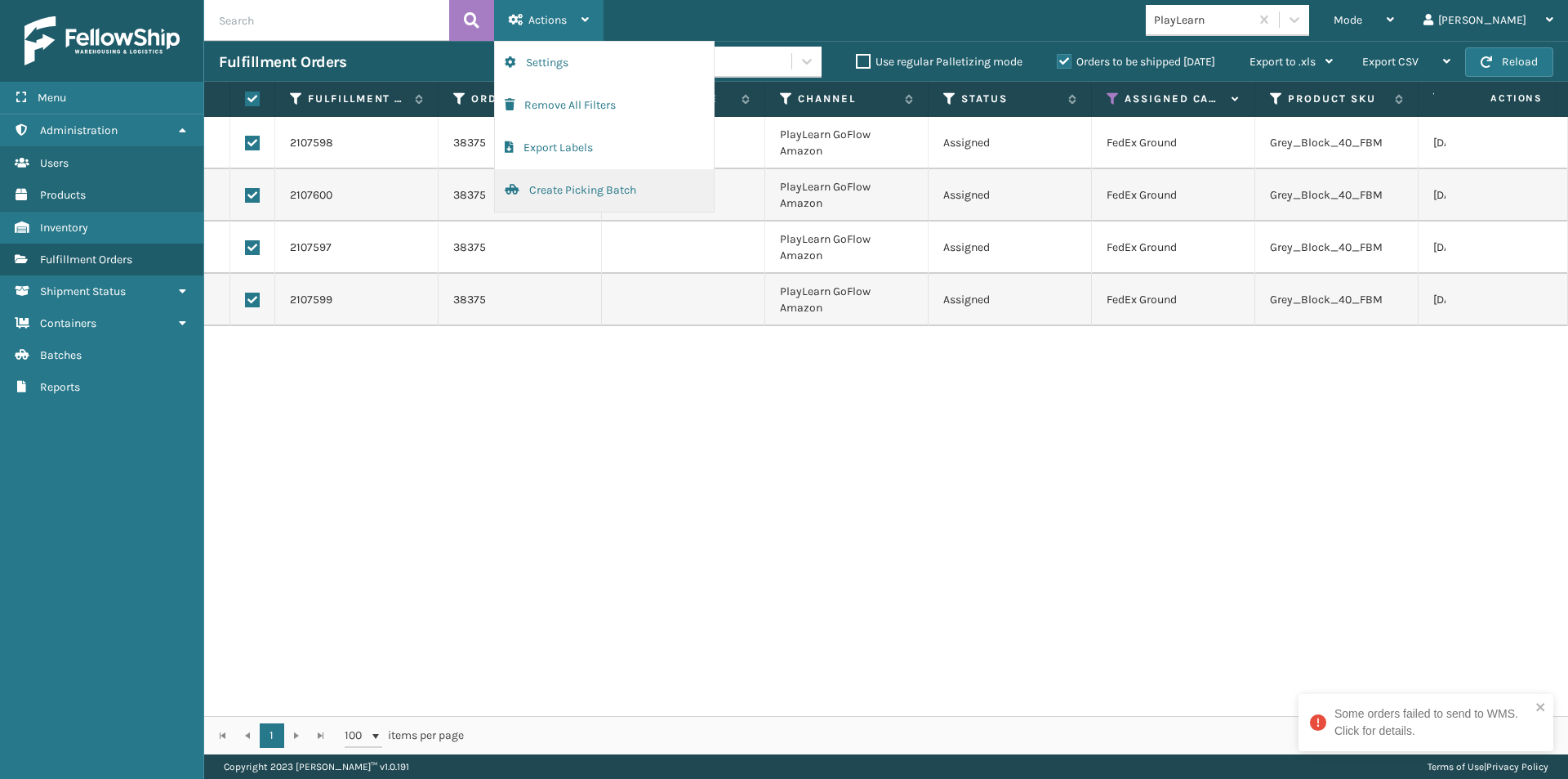
click at [572, 190] on button "Create Picking Batch" at bounding box center [605, 190] width 219 height 43
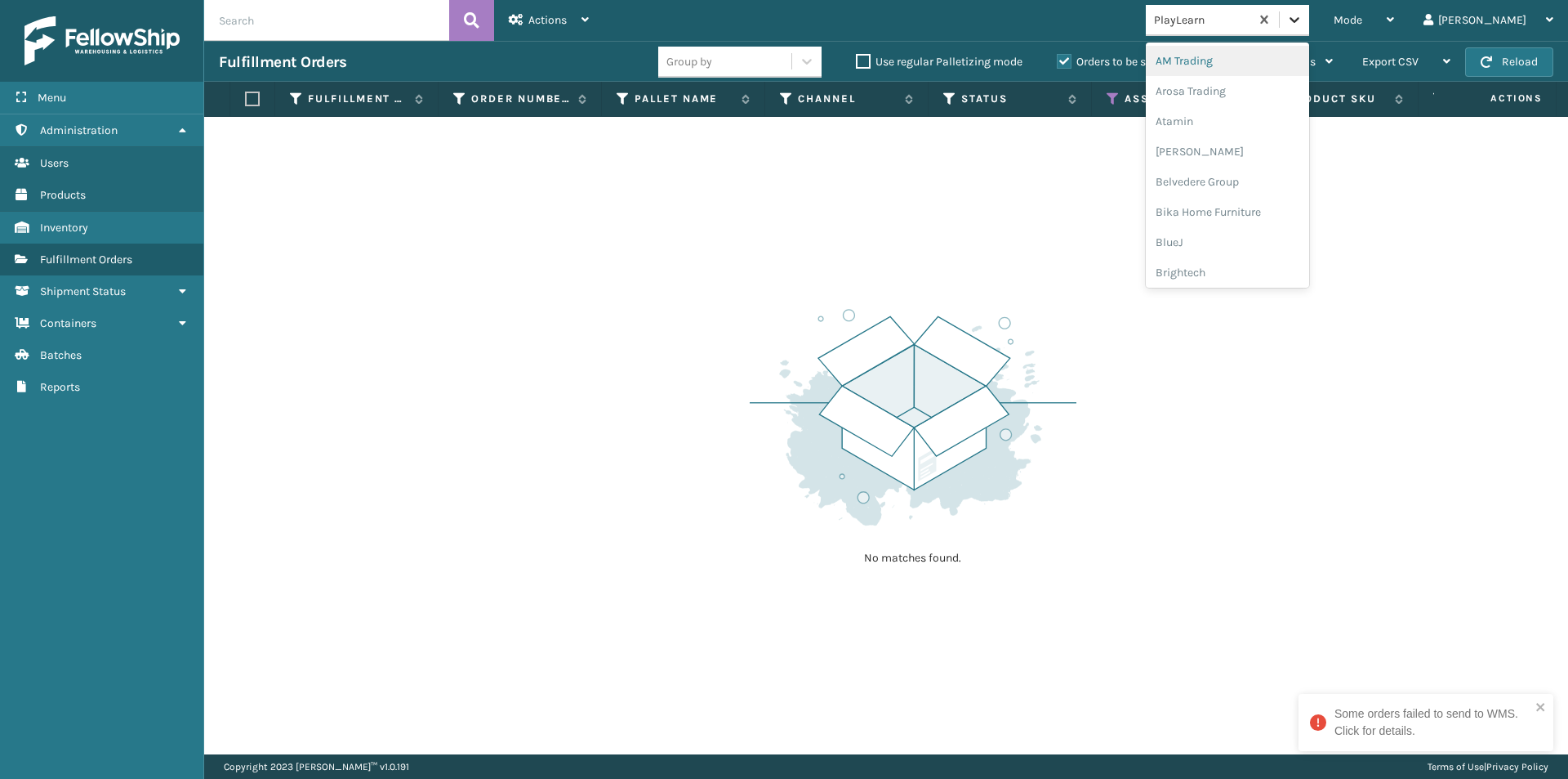
click at [1303, 25] on icon at bounding box center [1295, 20] width 16 height 16
click at [1262, 177] on div "SBYL [GEOGRAPHIC_DATA]" at bounding box center [1228, 179] width 163 height 30
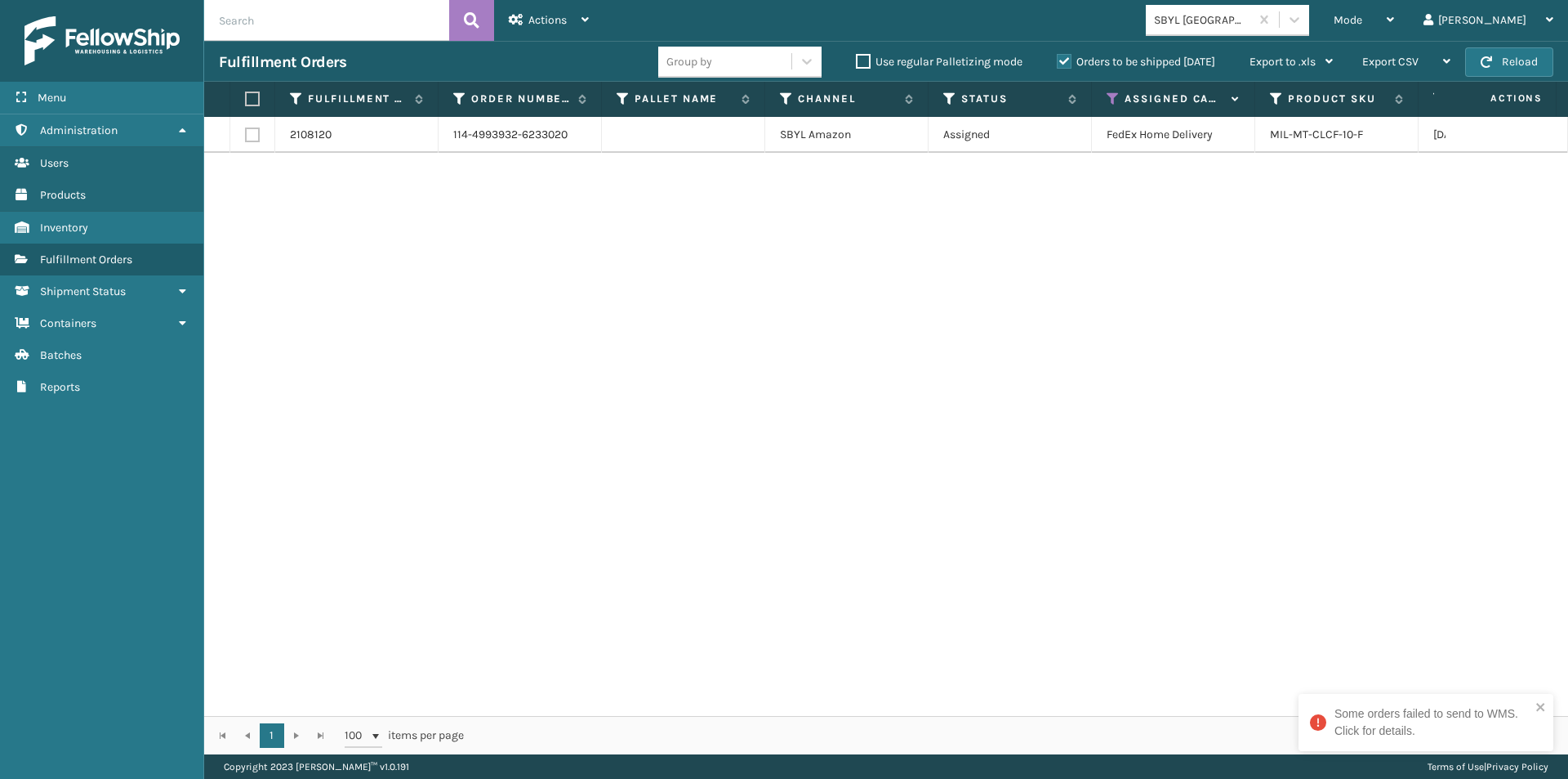
click at [246, 98] on label at bounding box center [249, 99] width 10 height 15
click at [246, 98] on input "checkbox" at bounding box center [245, 99] width 1 height 11
click at [561, 17] on span "Actions" at bounding box center [547, 20] width 38 height 14
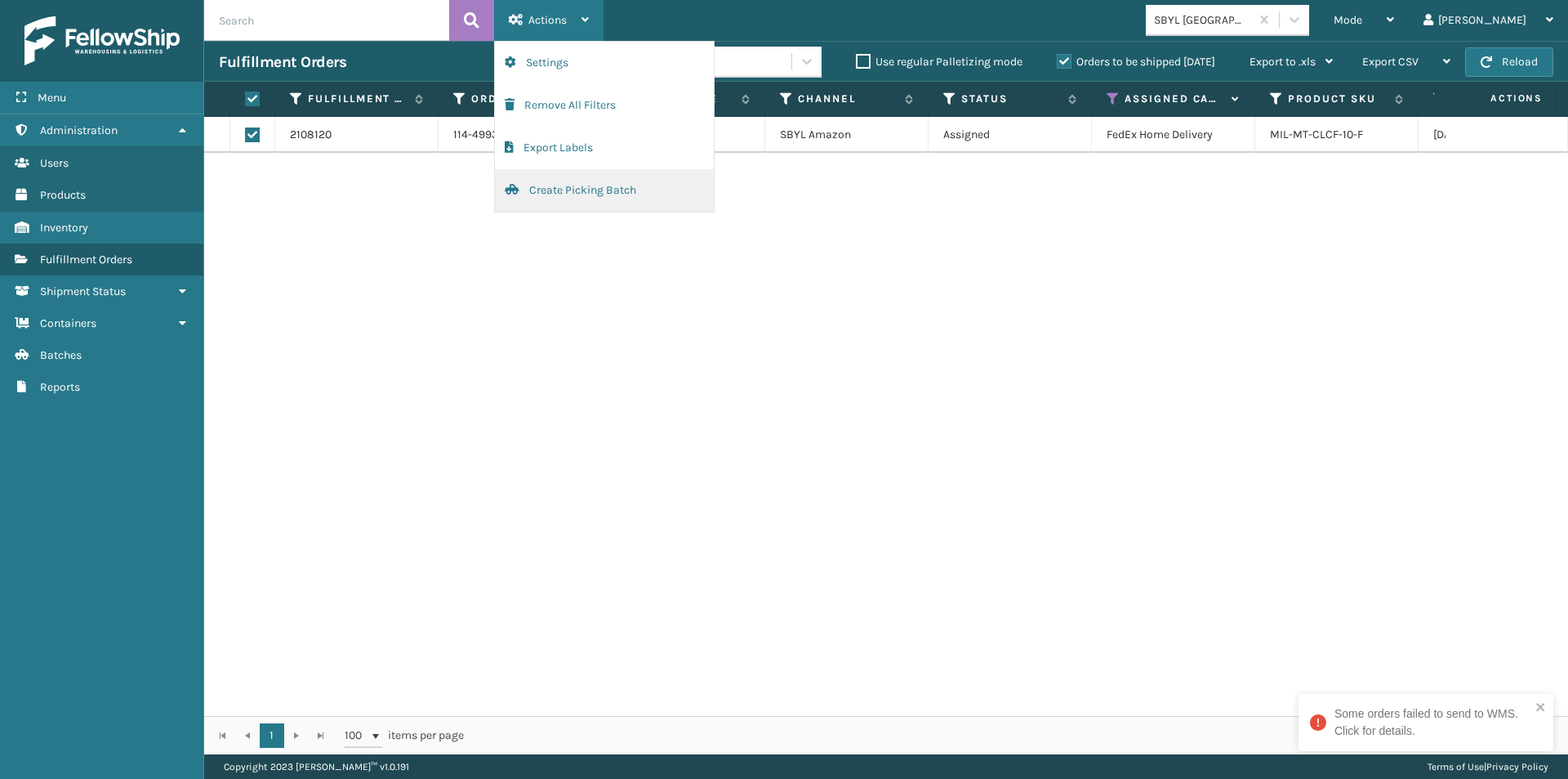
click at [561, 194] on button "Create Picking Batch" at bounding box center [605, 190] width 219 height 43
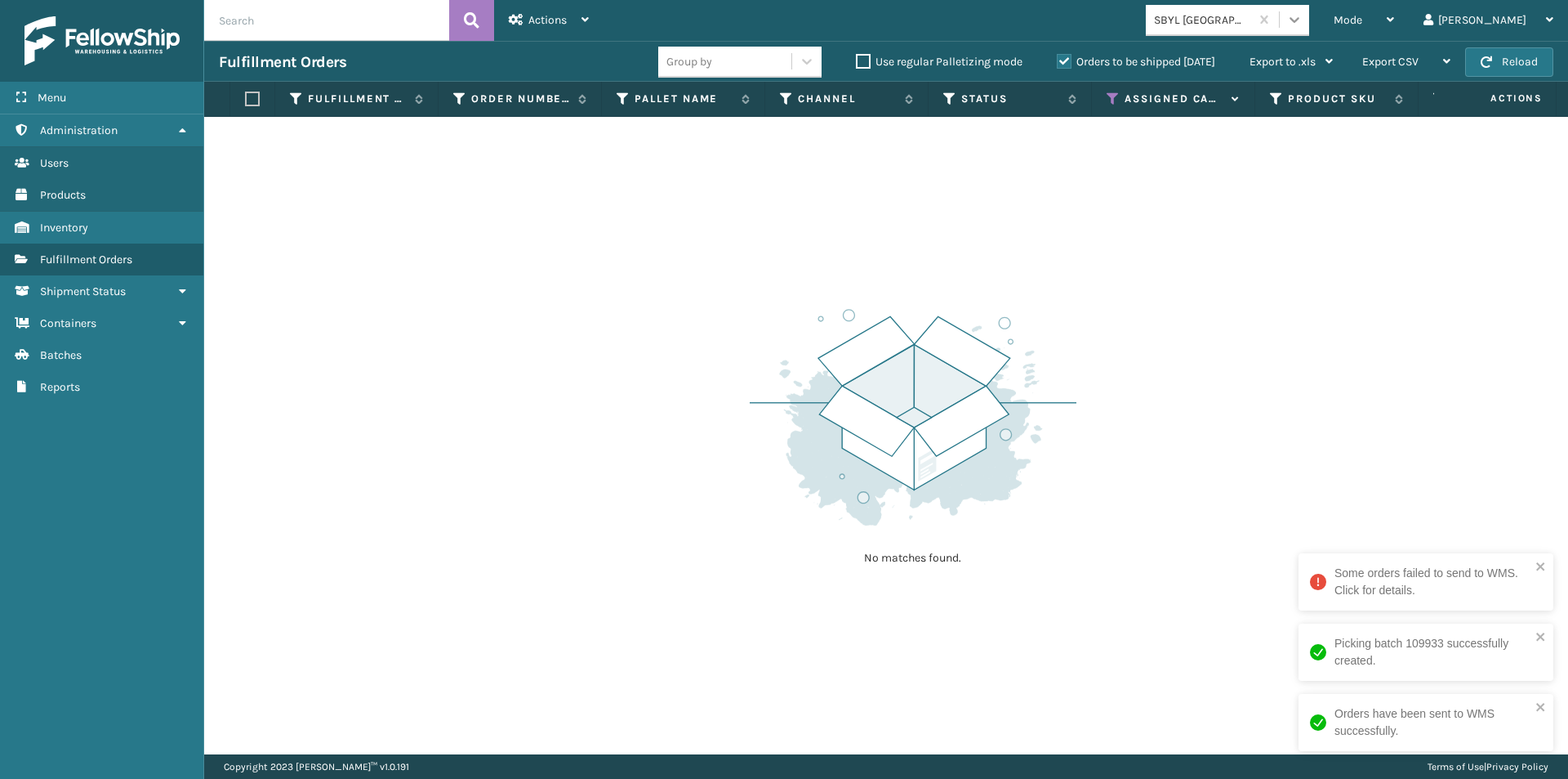
click at [1303, 22] on icon at bounding box center [1295, 20] width 16 height 16
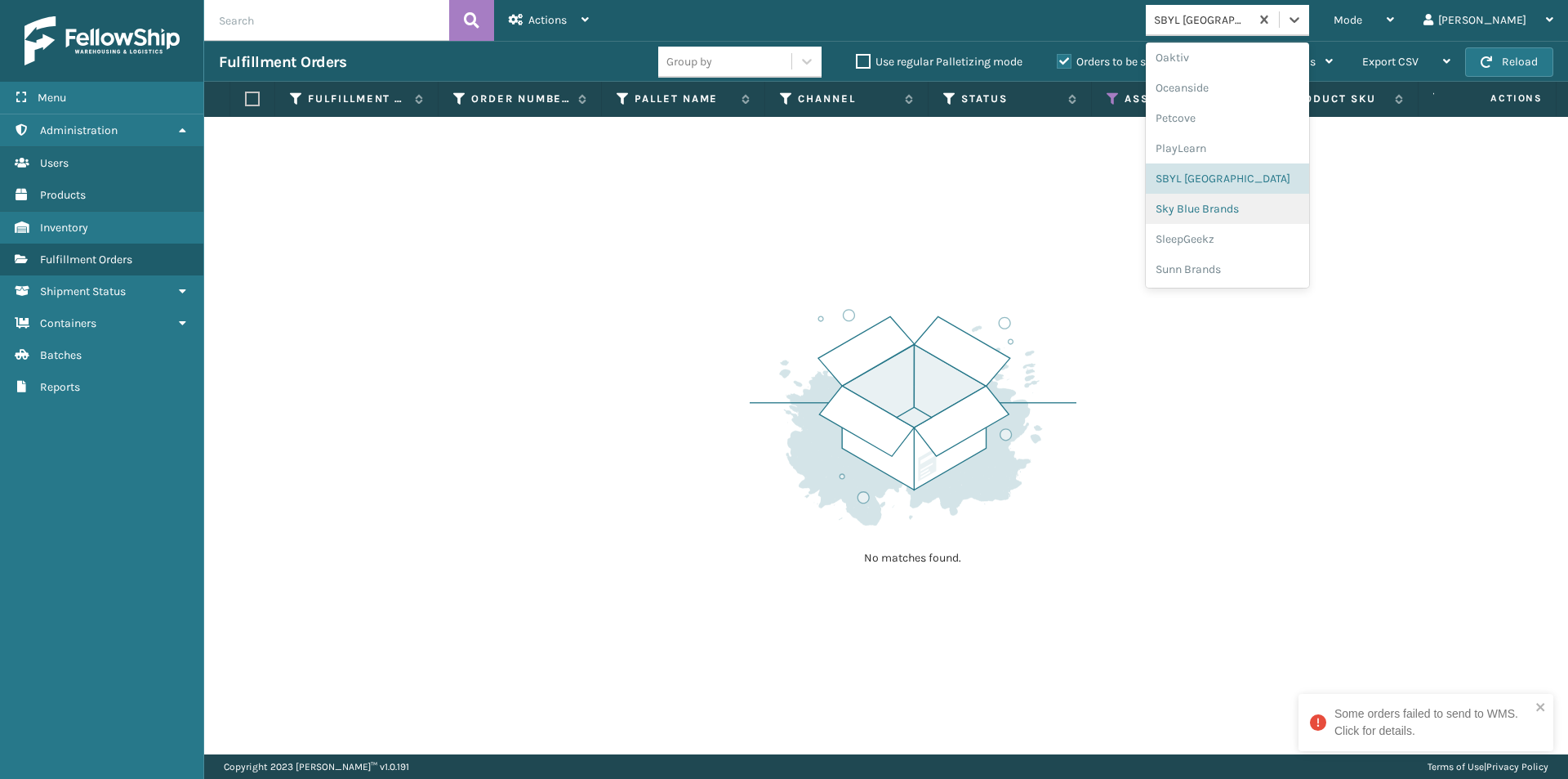
click at [1265, 211] on div "Sky Blue Brands" at bounding box center [1228, 209] width 163 height 30
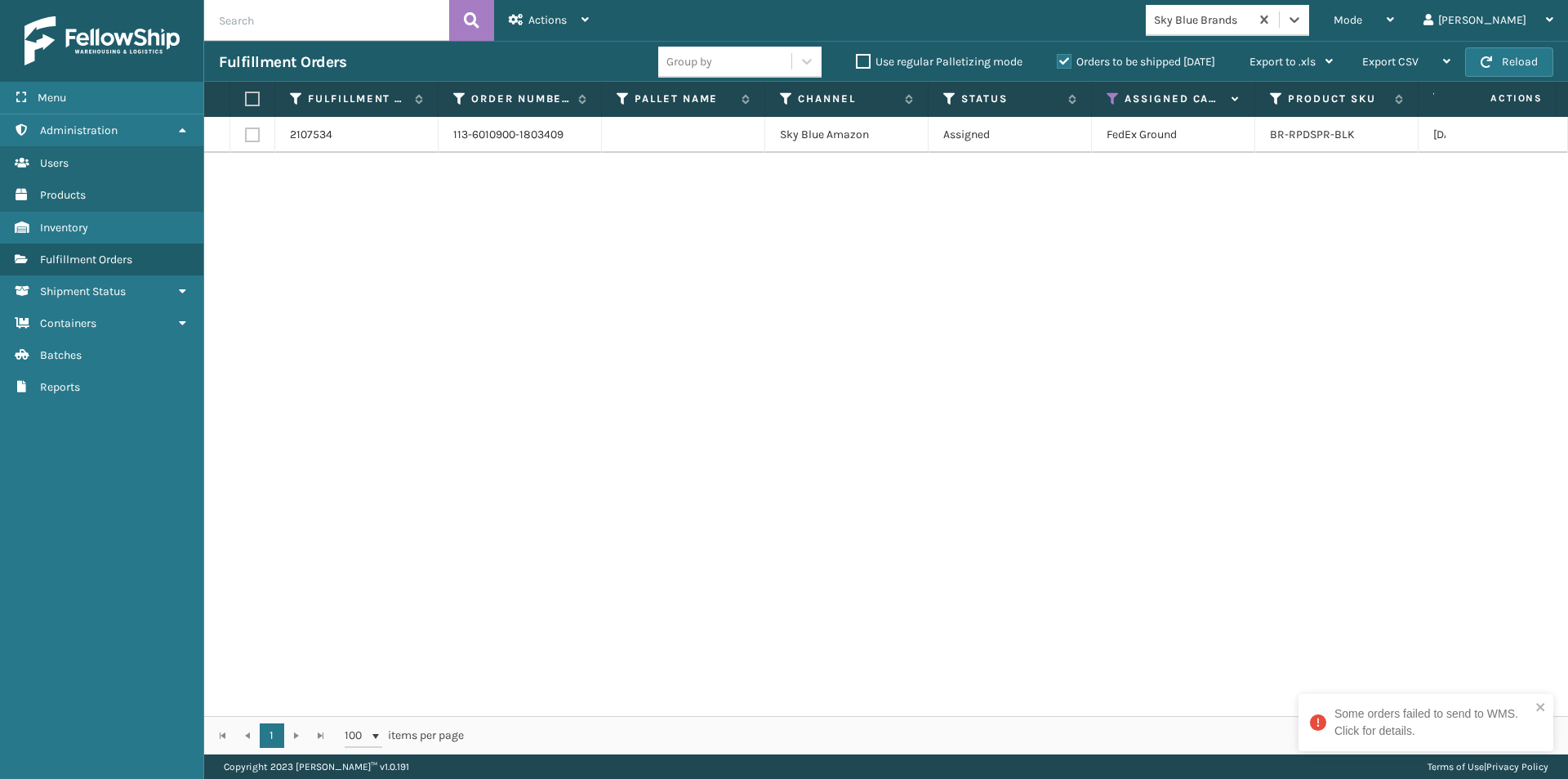
click at [250, 98] on label at bounding box center [249, 99] width 10 height 15
click at [246, 98] on input "checkbox" at bounding box center [245, 99] width 1 height 11
click at [550, 18] on span "Actions" at bounding box center [547, 20] width 38 height 14
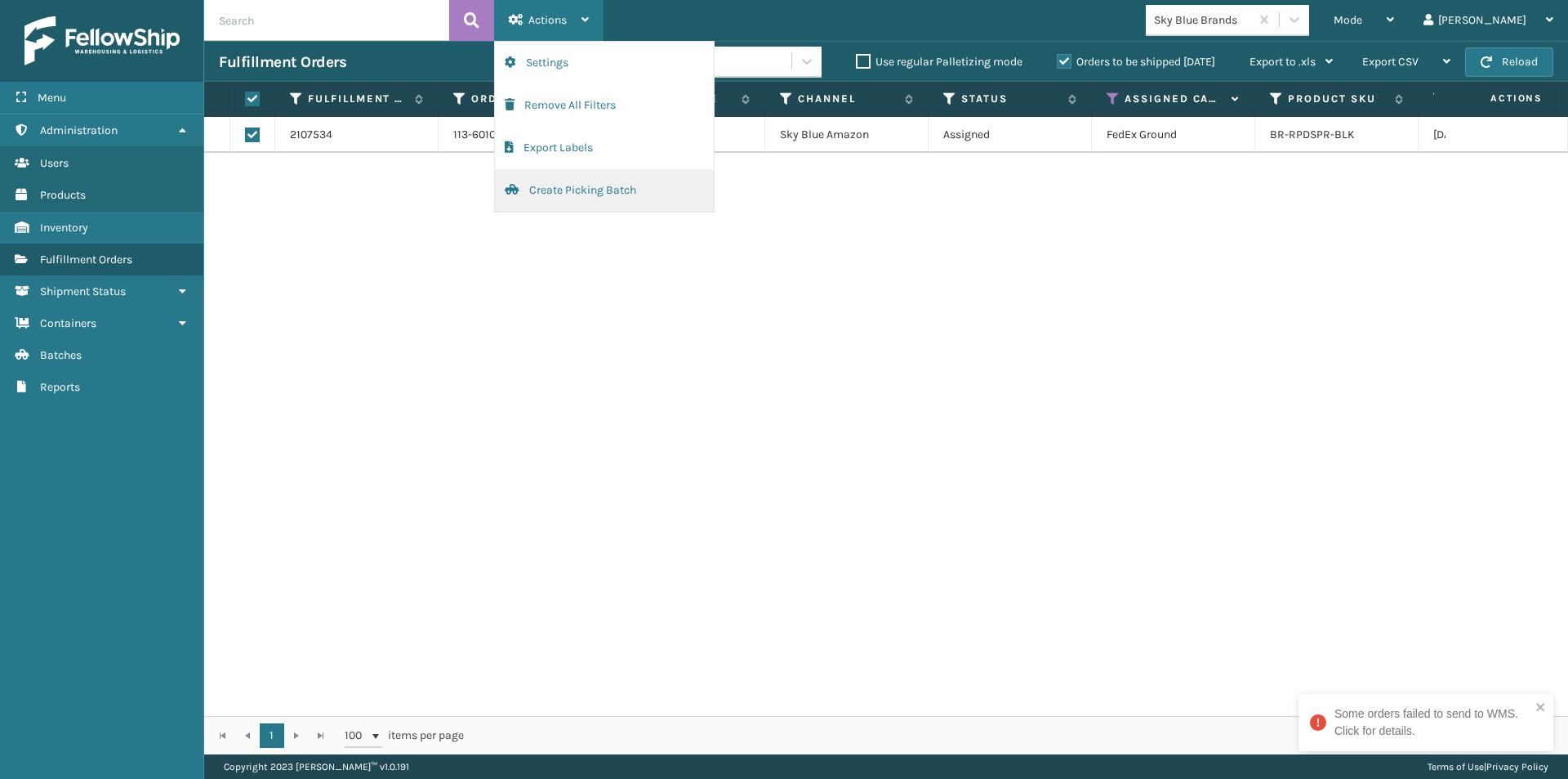
click at [560, 196] on button "Create Picking Batch" at bounding box center [605, 190] width 219 height 43
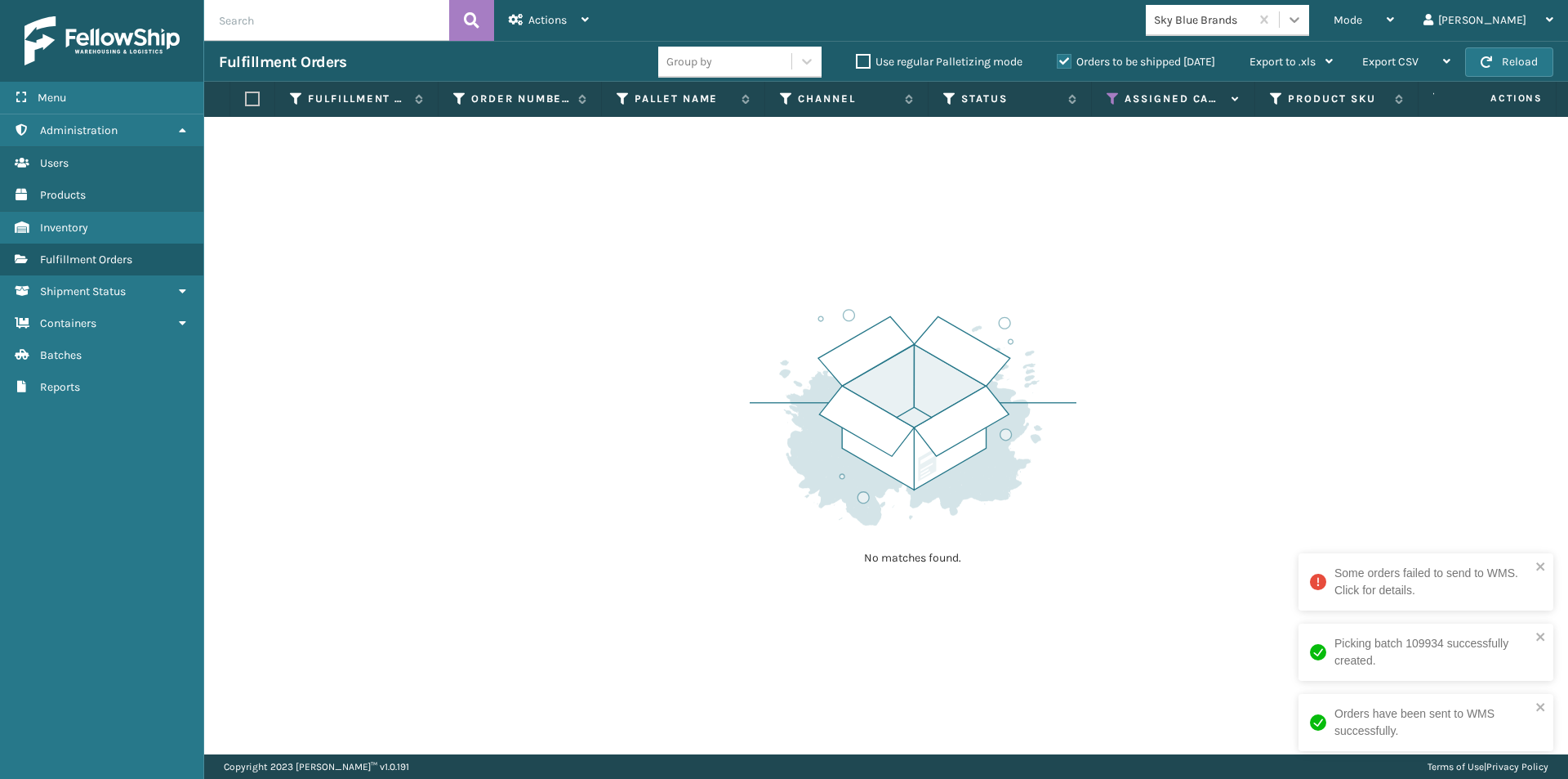
click at [1300, 20] on icon at bounding box center [1295, 20] width 10 height 5
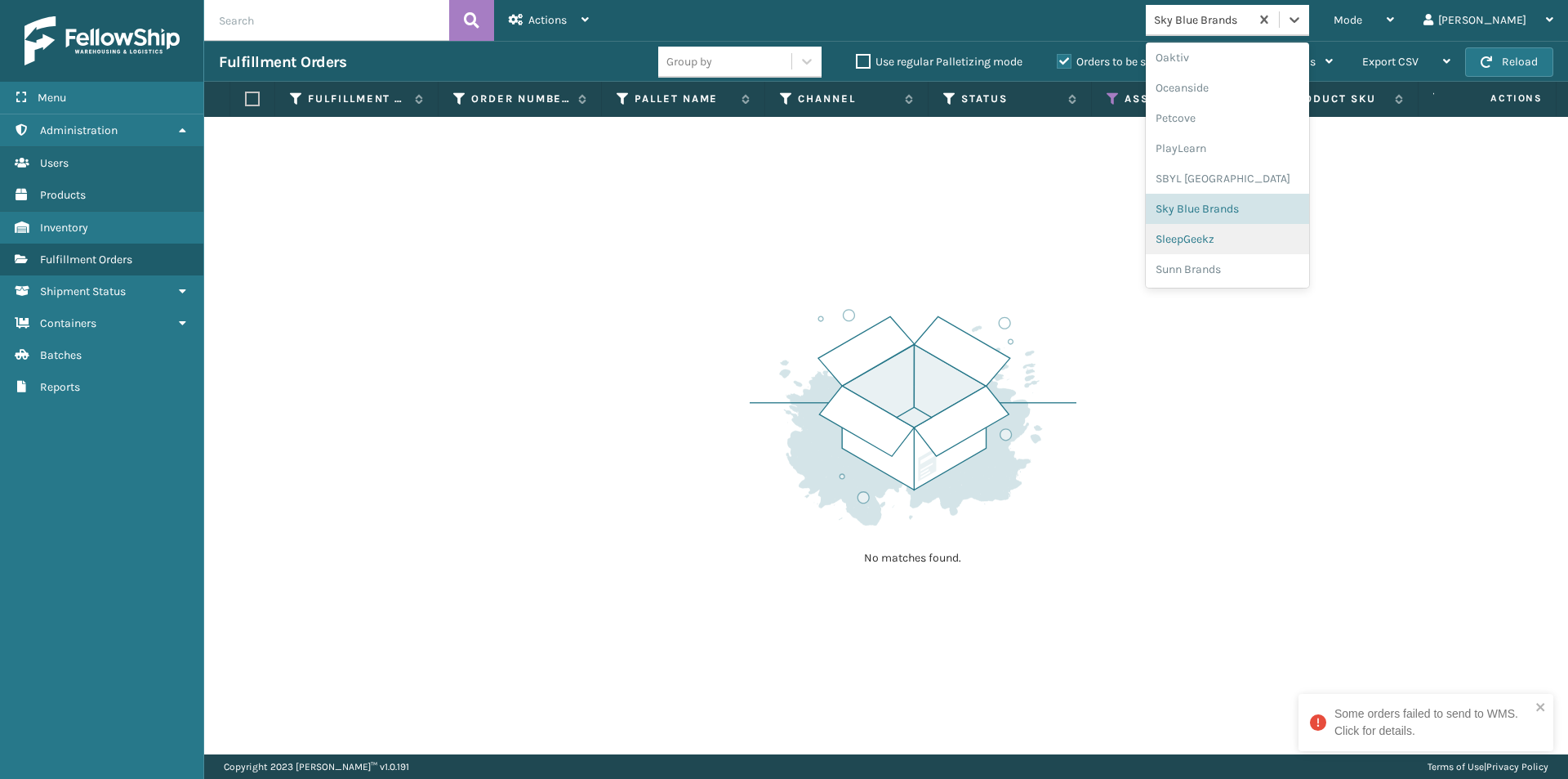
click at [1259, 245] on div "SleepGeekz" at bounding box center [1228, 239] width 163 height 30
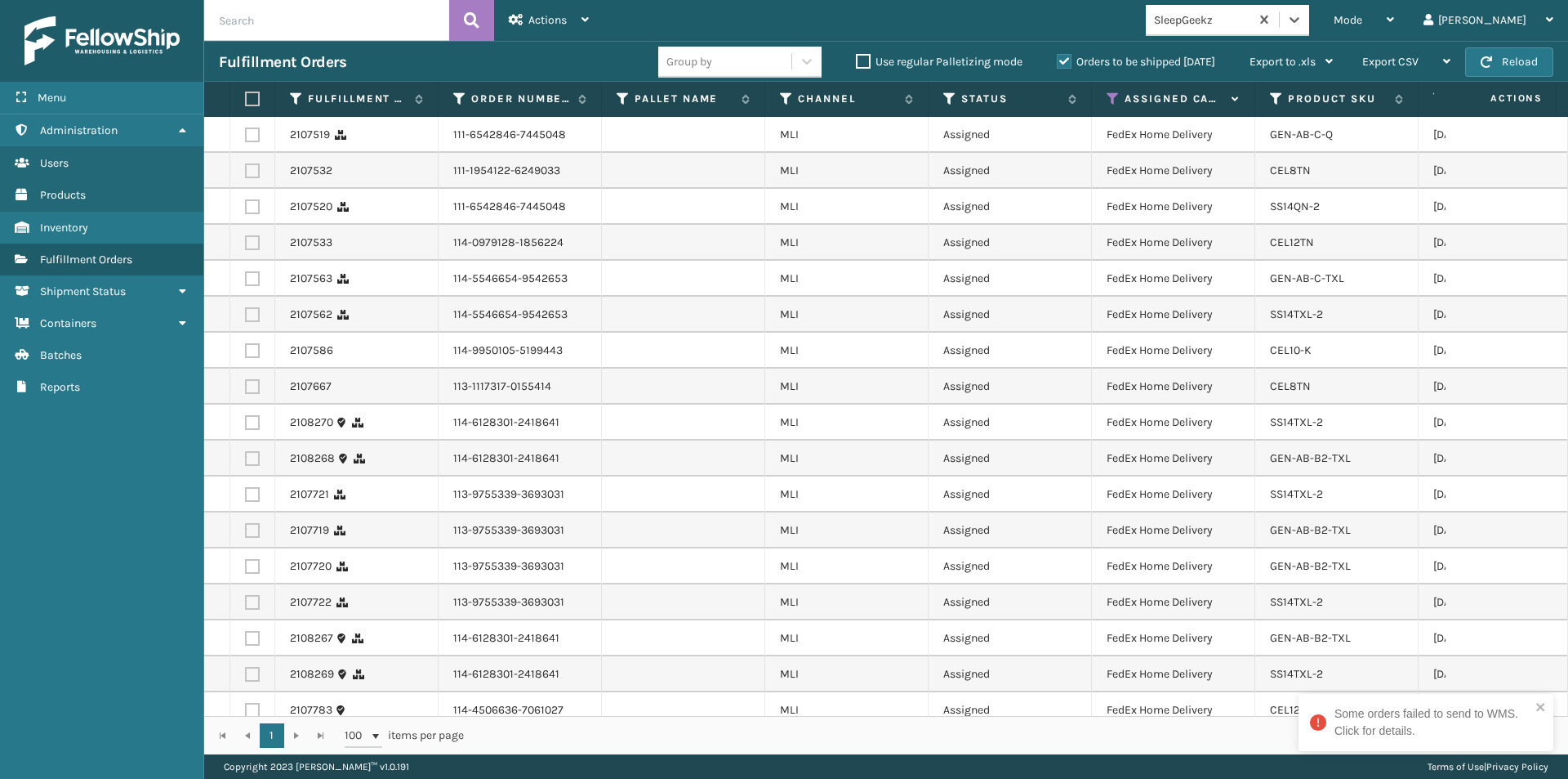
click at [252, 99] on label at bounding box center [249, 99] width 10 height 15
click at [246, 99] on input "checkbox" at bounding box center [245, 99] width 1 height 11
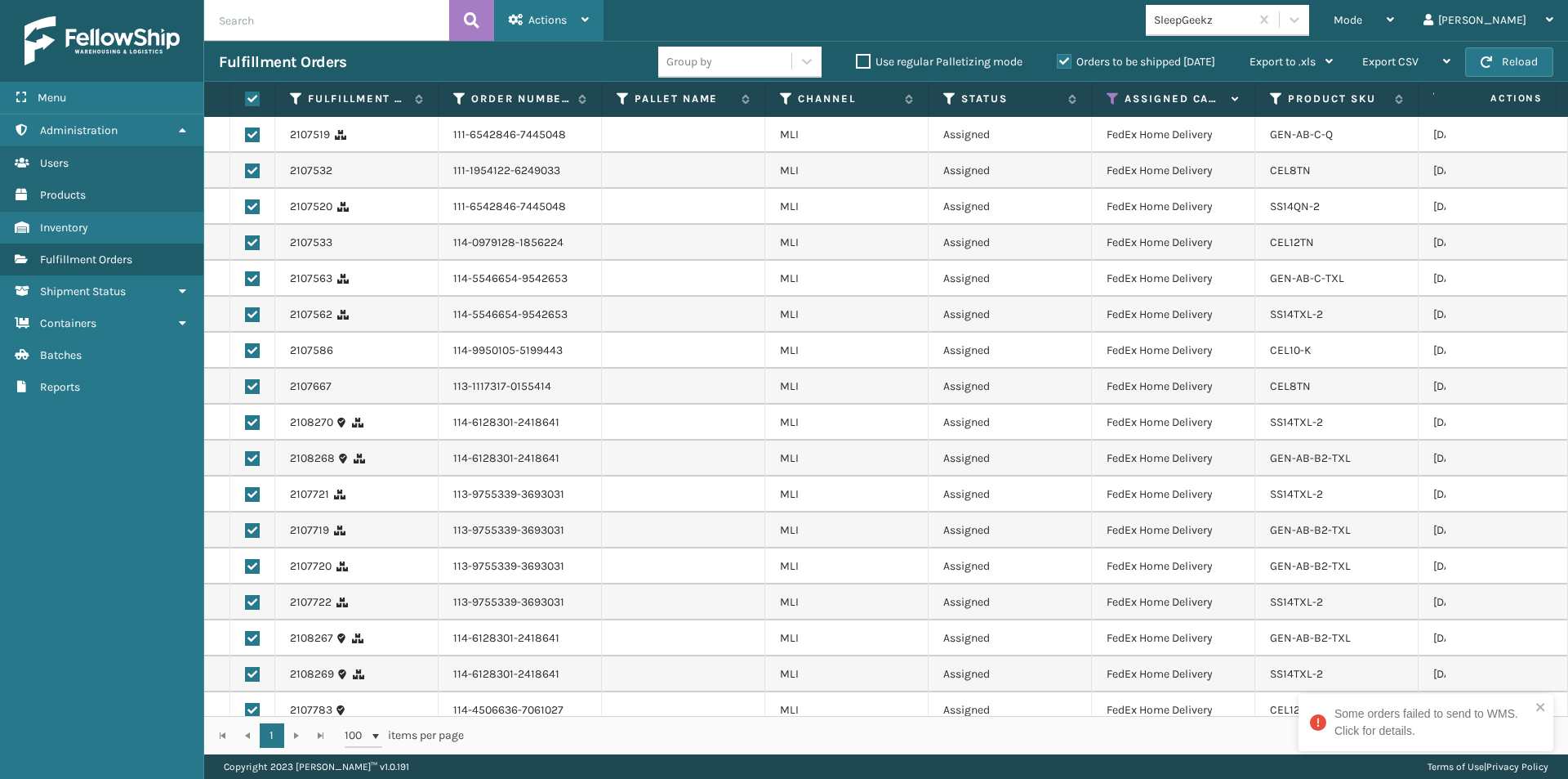
click at [550, 21] on span "Actions" at bounding box center [547, 20] width 38 height 14
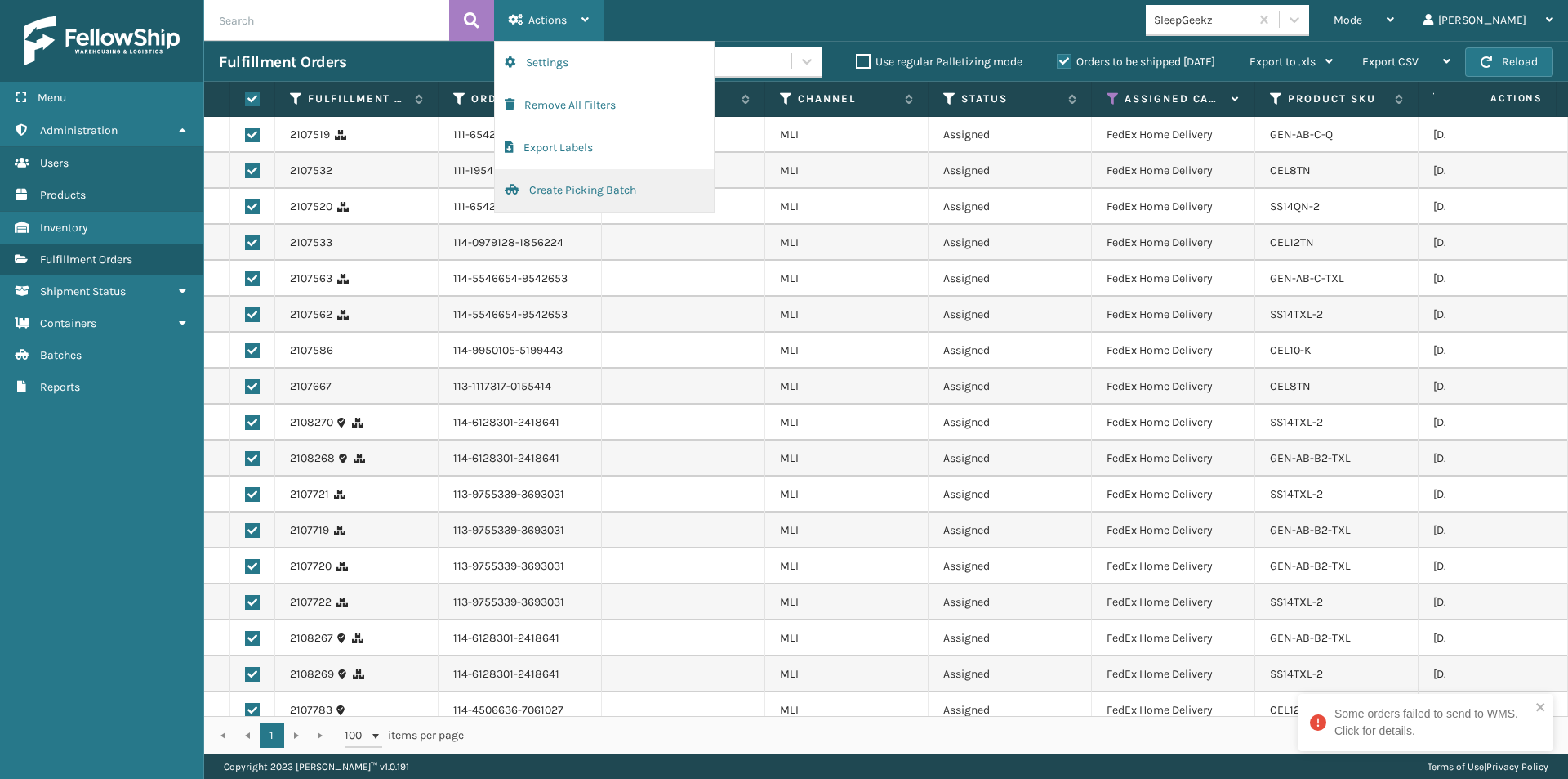
click at [556, 187] on button "Create Picking Batch" at bounding box center [605, 190] width 219 height 43
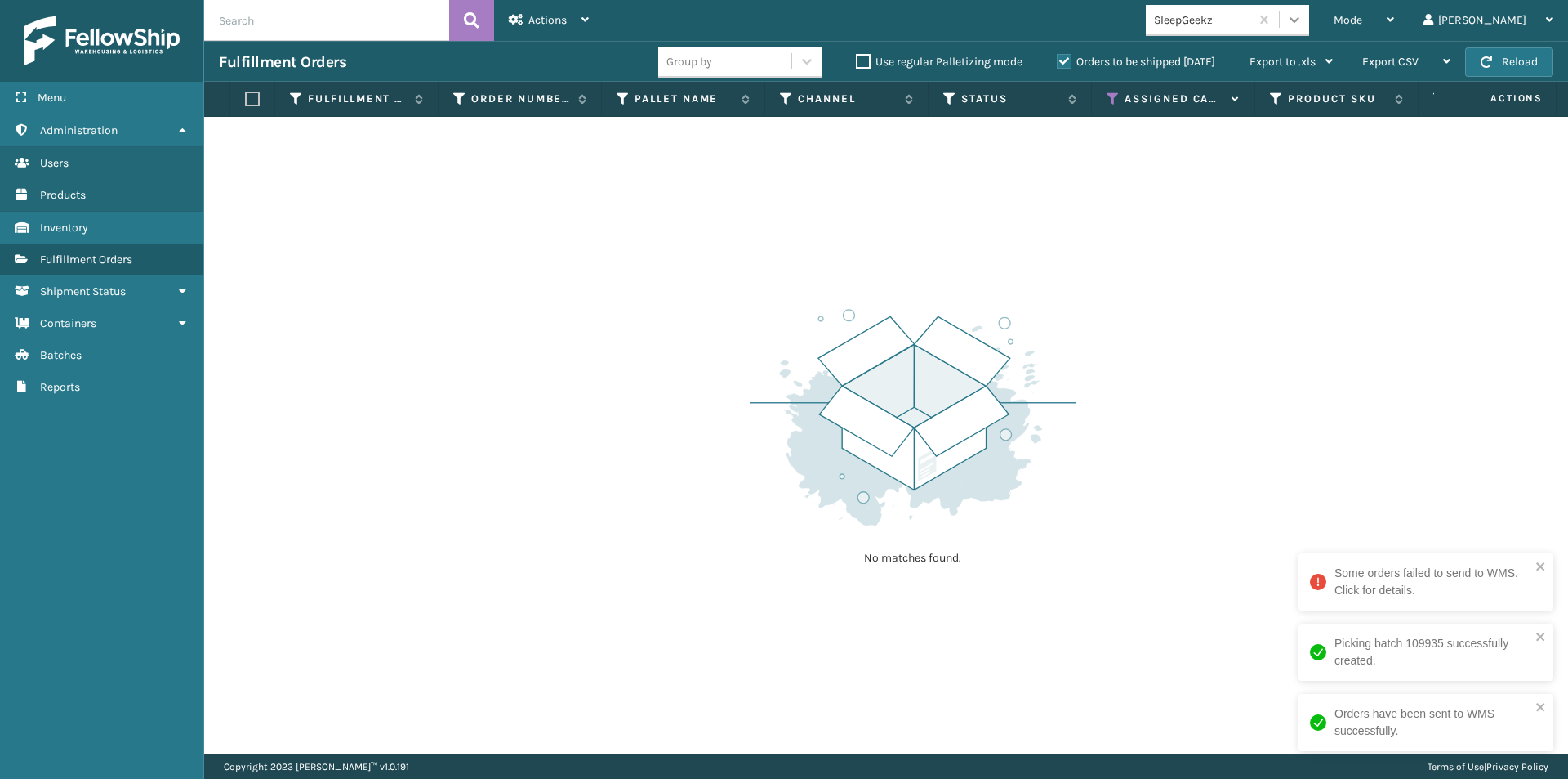
click at [1310, 11] on div at bounding box center [1295, 20] width 29 height 29
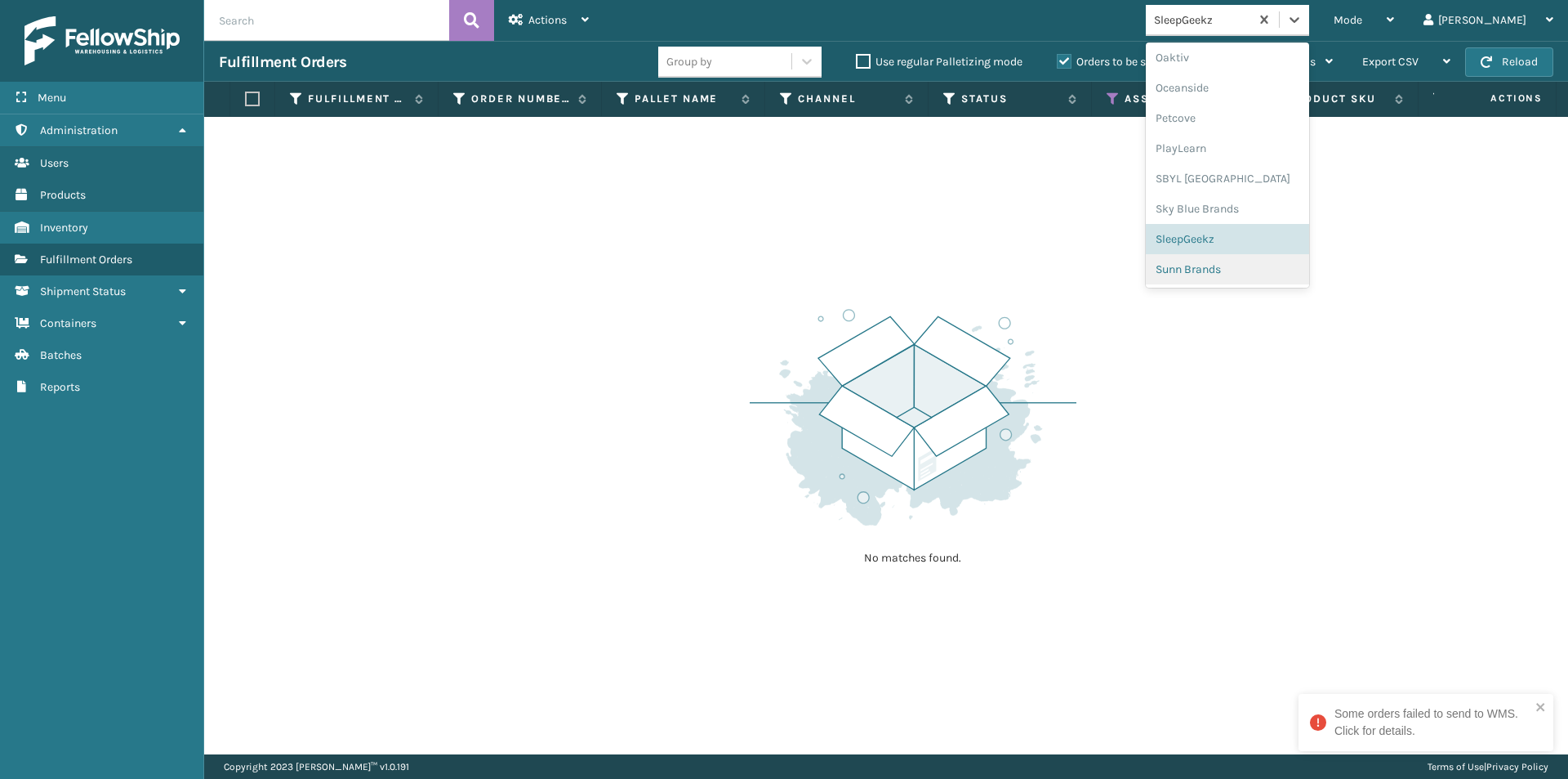
click at [1281, 275] on div "Sunn Brands" at bounding box center [1228, 269] width 163 height 30
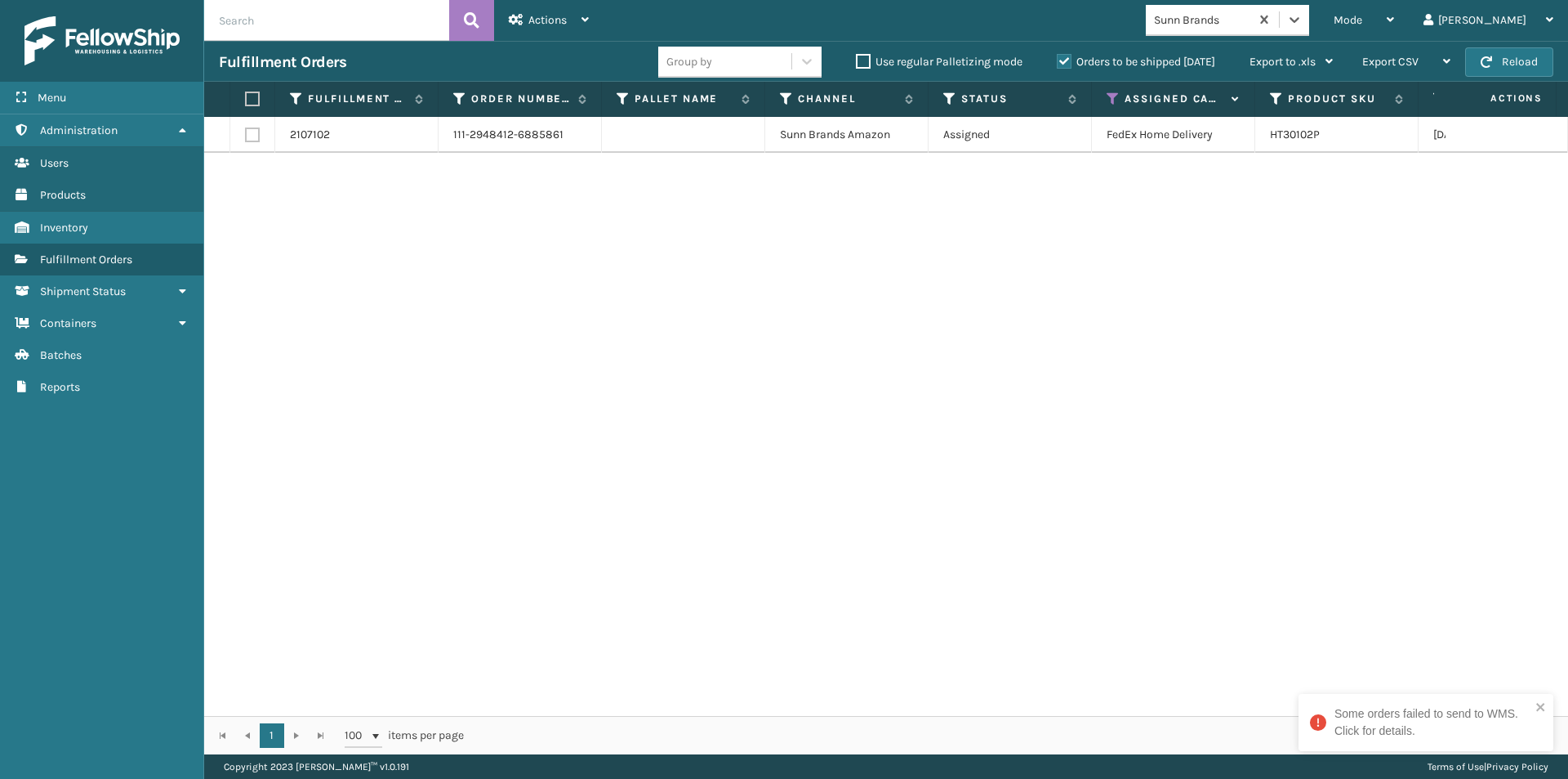
click at [249, 99] on label at bounding box center [249, 99] width 10 height 15
click at [246, 99] on input "checkbox" at bounding box center [245, 99] width 1 height 11
click at [569, 20] on div "Actions" at bounding box center [549, 20] width 80 height 41
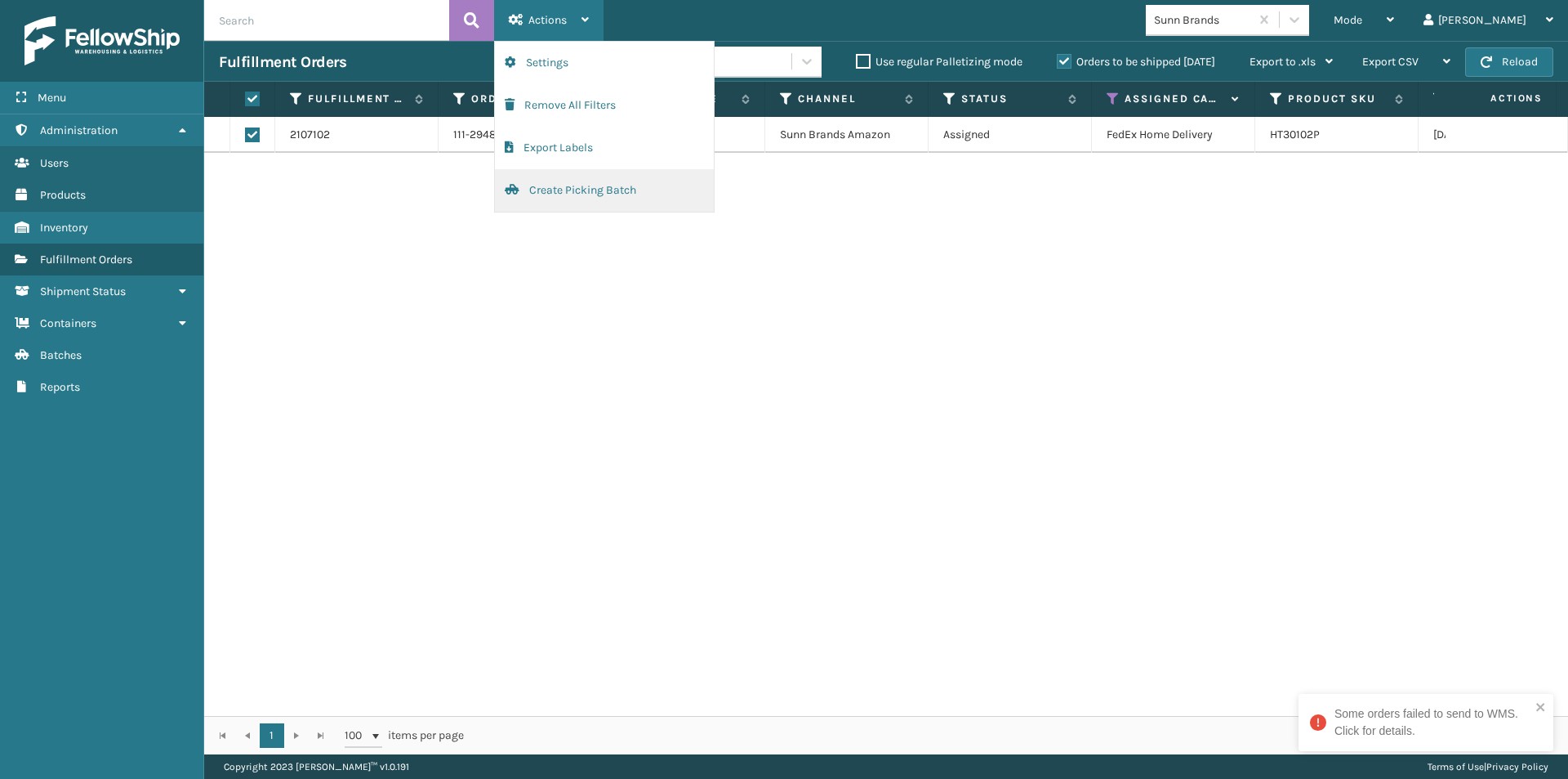
click at [611, 190] on button "Create Picking Batch" at bounding box center [605, 190] width 219 height 43
